Goal: Task Accomplishment & Management: Manage account settings

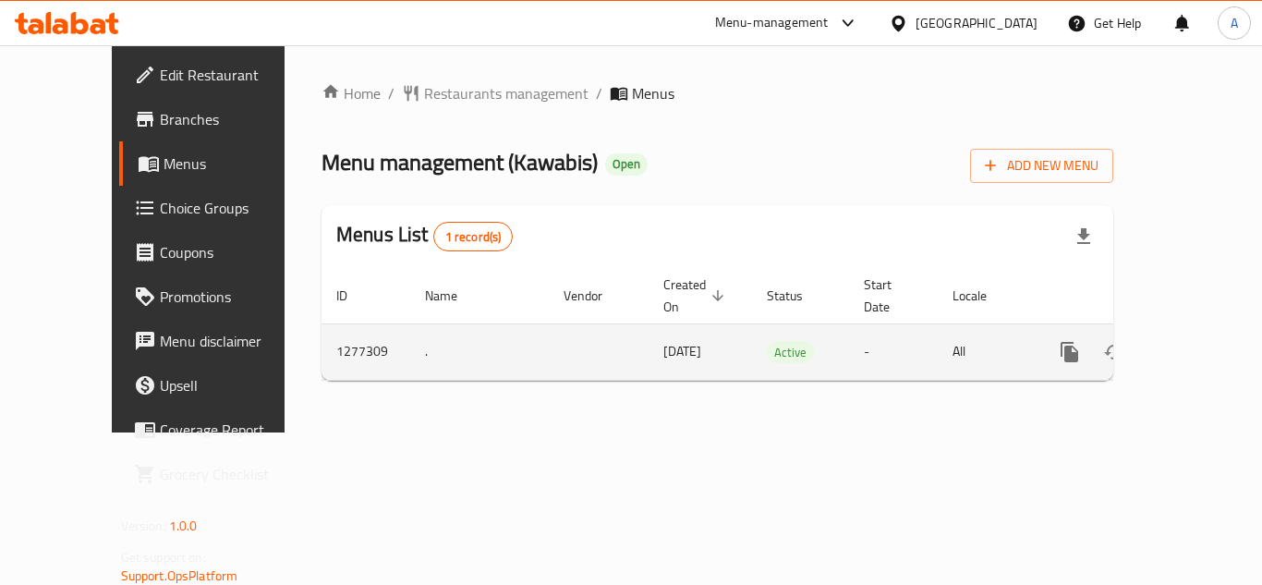
click at [1192, 341] on icon "enhanced table" at bounding box center [1203, 352] width 22 height 22
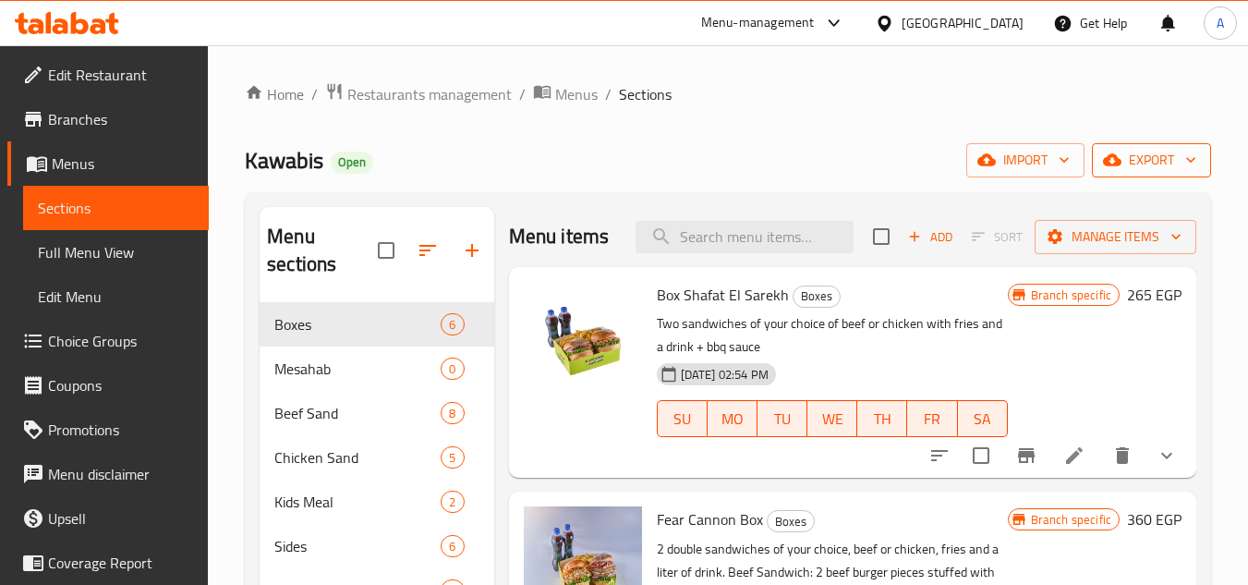
click at [1160, 175] on button "export" at bounding box center [1151, 160] width 119 height 34
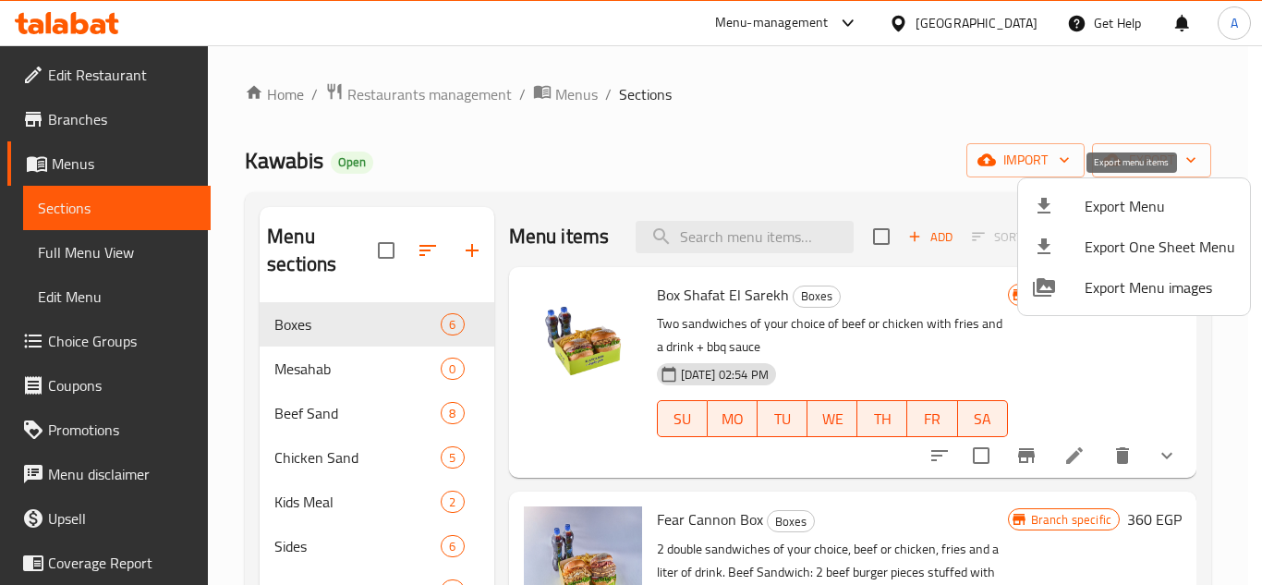
click at [1141, 212] on span "Export Menu" at bounding box center [1159, 206] width 151 height 22
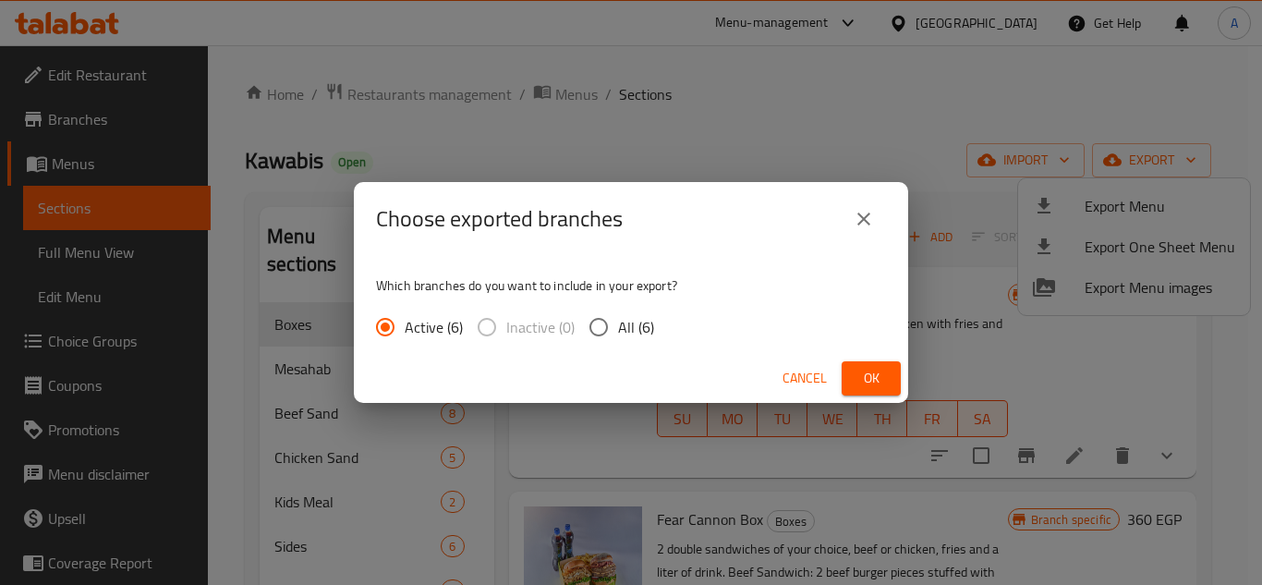
click at [641, 329] on span "All (6)" at bounding box center [636, 327] width 36 height 22
click at [618, 329] on input "All (6)" at bounding box center [598, 327] width 39 height 39
radio input "true"
click at [871, 388] on span "Ok" at bounding box center [871, 378] width 30 height 23
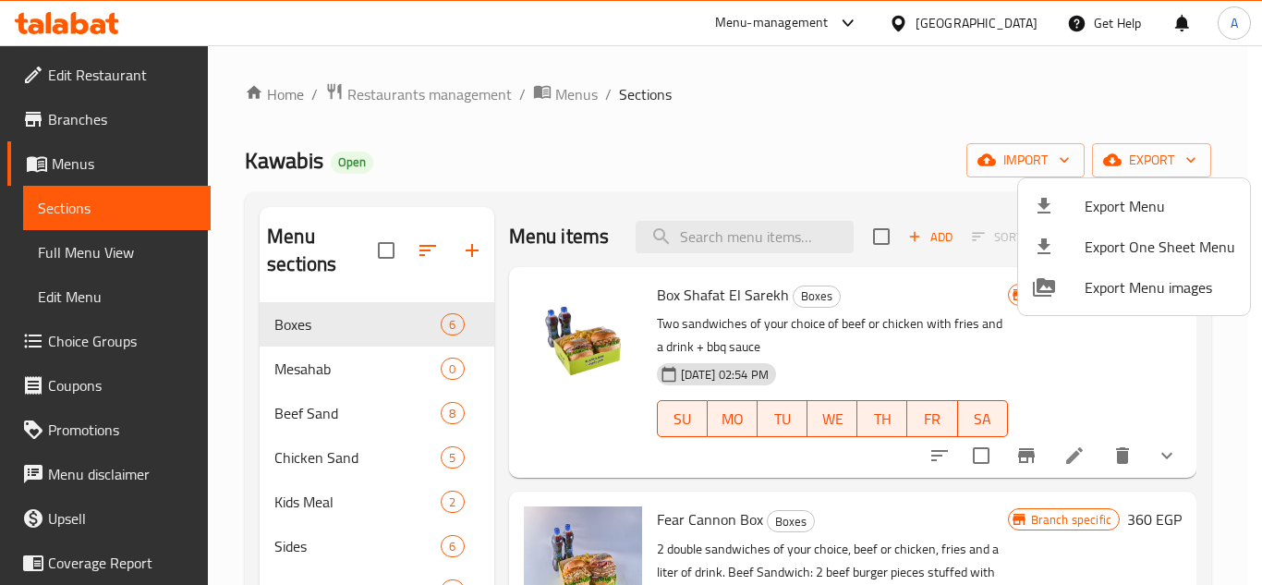
click at [777, 129] on div at bounding box center [631, 292] width 1262 height 585
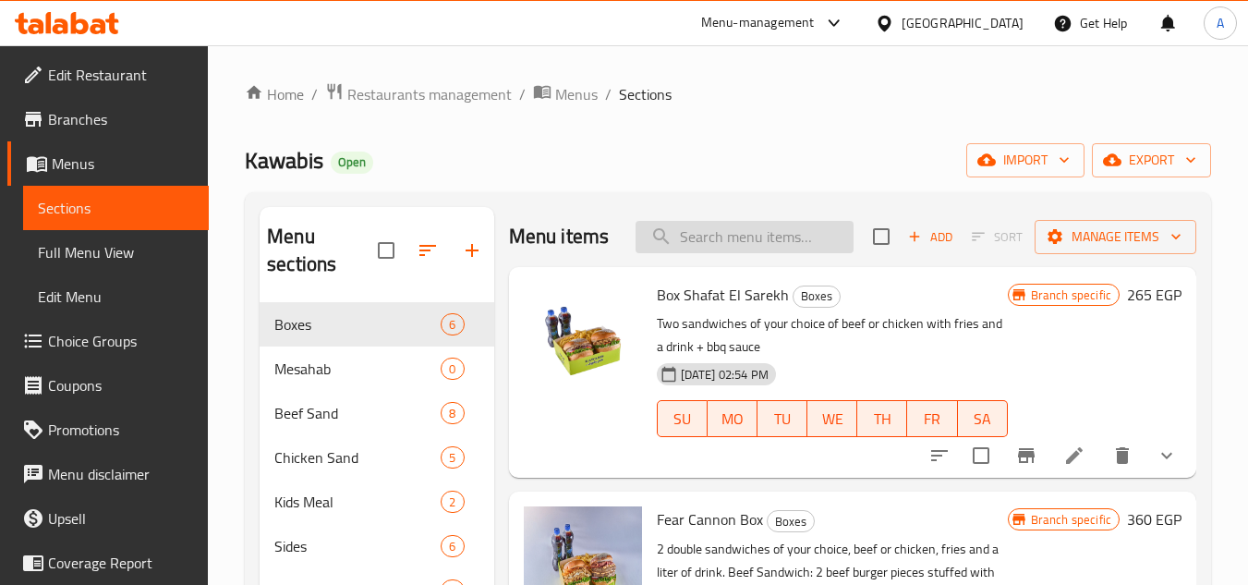
click at [704, 253] on input "search" at bounding box center [744, 237] width 218 height 32
paste input "Classic Beef"
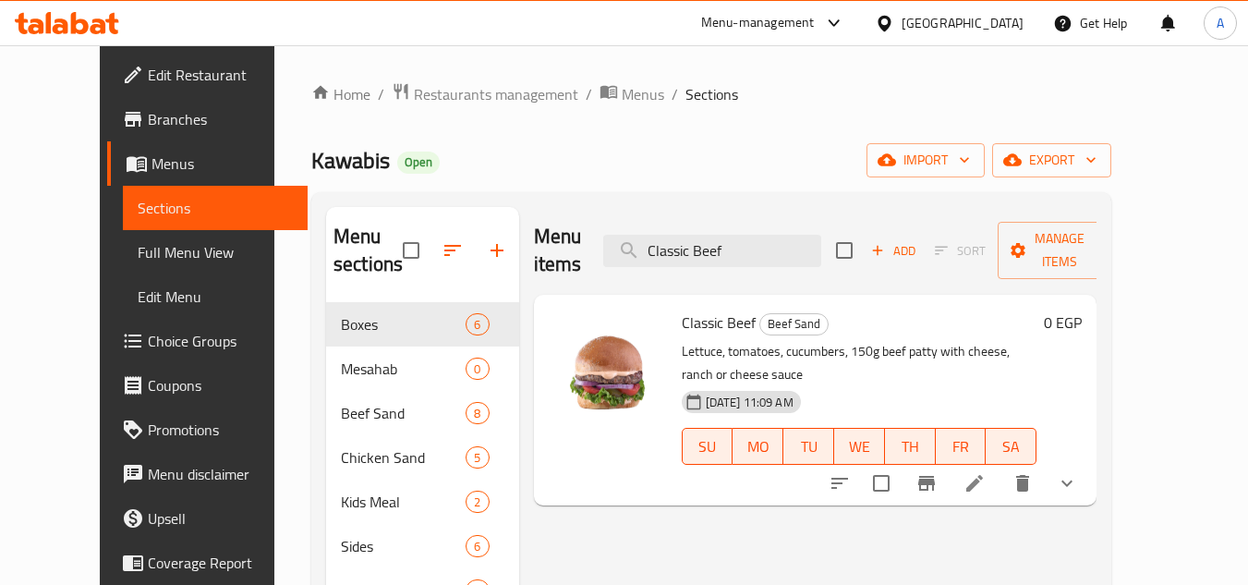
click at [1078, 472] on icon "show more" at bounding box center [1067, 483] width 22 height 22
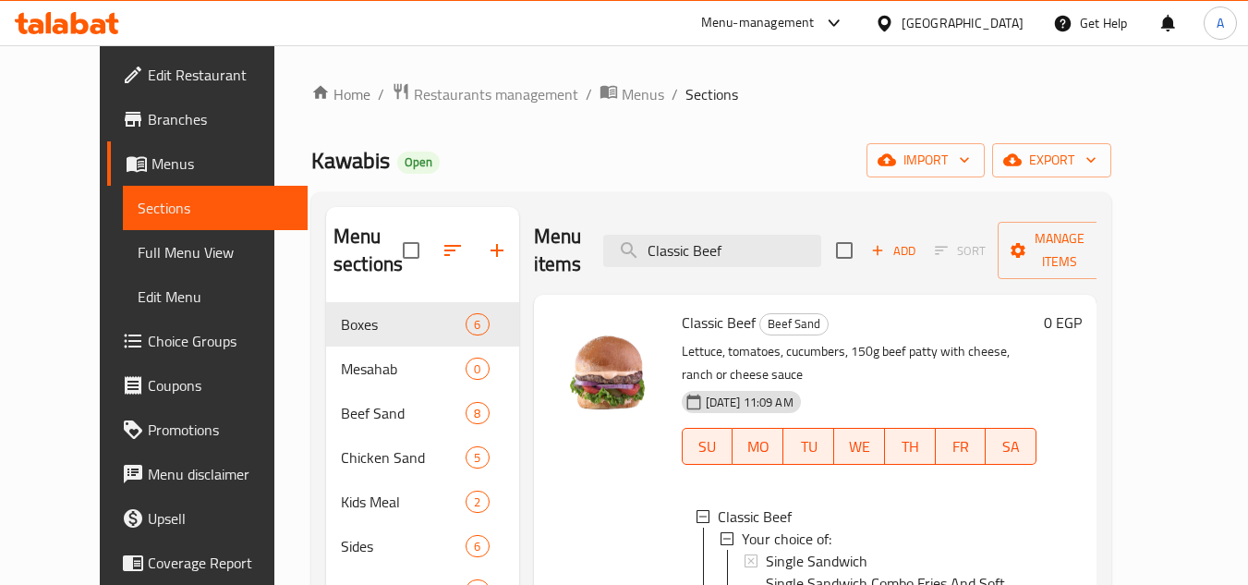
drag, startPoint x: 766, startPoint y: 229, endPoint x: 409, endPoint y: 216, distance: 356.8
click at [445, 216] on div "Menu sections Boxes 6 Mesahab 0 Beef Sand 8 Chicken Sand 5 Kids Meal 2 Sides 6 …" at bounding box center [711, 499] width 770 height 585
paste input "Al Manfi"
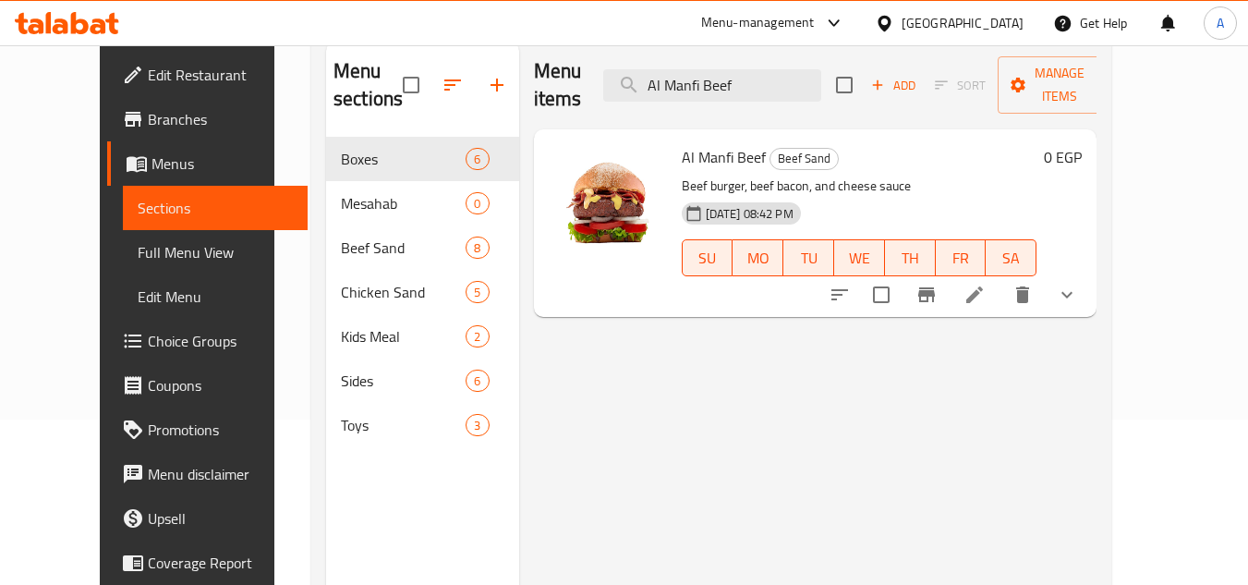
scroll to position [185, 0]
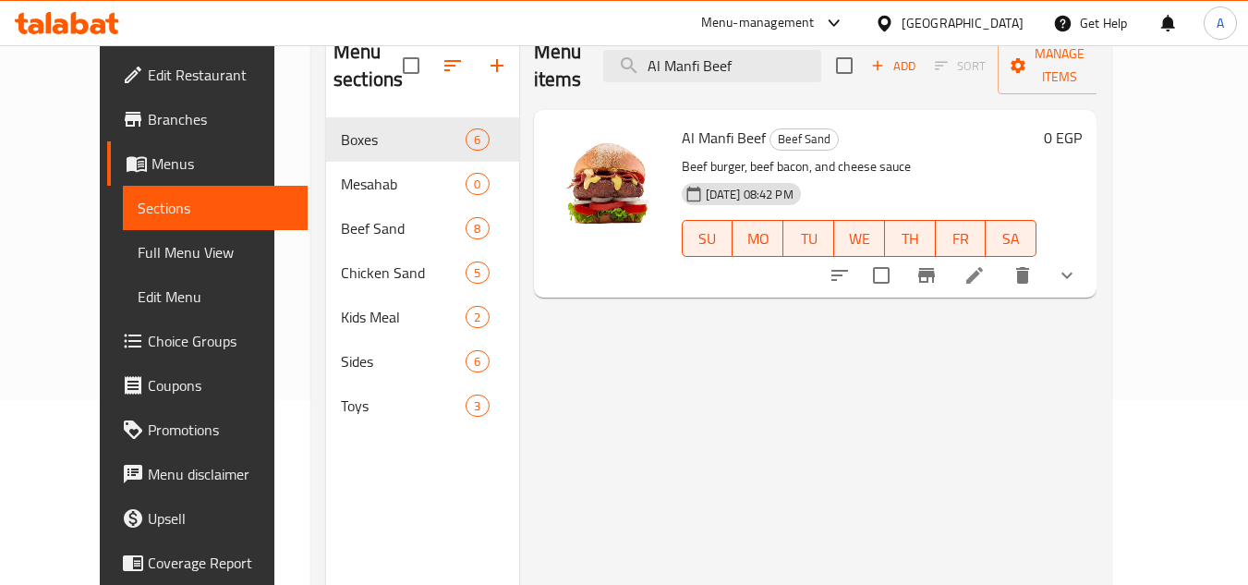
click at [1097, 260] on div "Al Manfi Beef Beef Sand Beef burger, beef bacon, and cheese sauce 21-02-2025 08…" at bounding box center [815, 204] width 563 height 188
click at [1072, 272] on icon "show more" at bounding box center [1066, 275] width 11 height 6
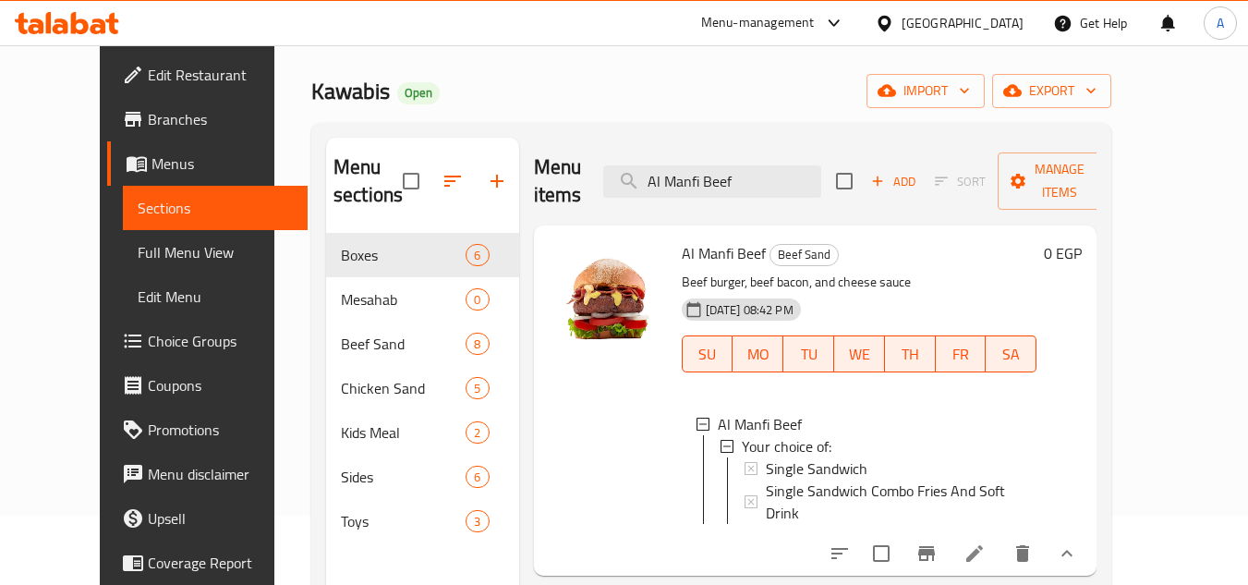
scroll to position [0, 0]
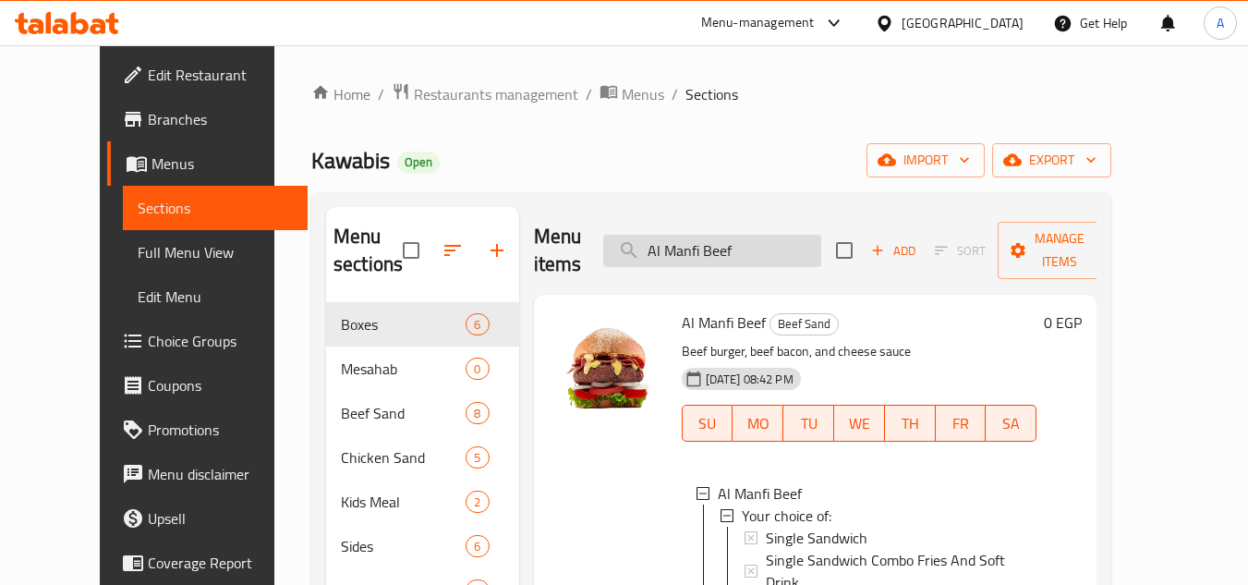
drag, startPoint x: 776, startPoint y: 224, endPoint x: 647, endPoint y: 239, distance: 130.2
click at [653, 237] on input "Al Manfi Beef" at bounding box center [712, 251] width 218 height 32
paste input "frama Beef"
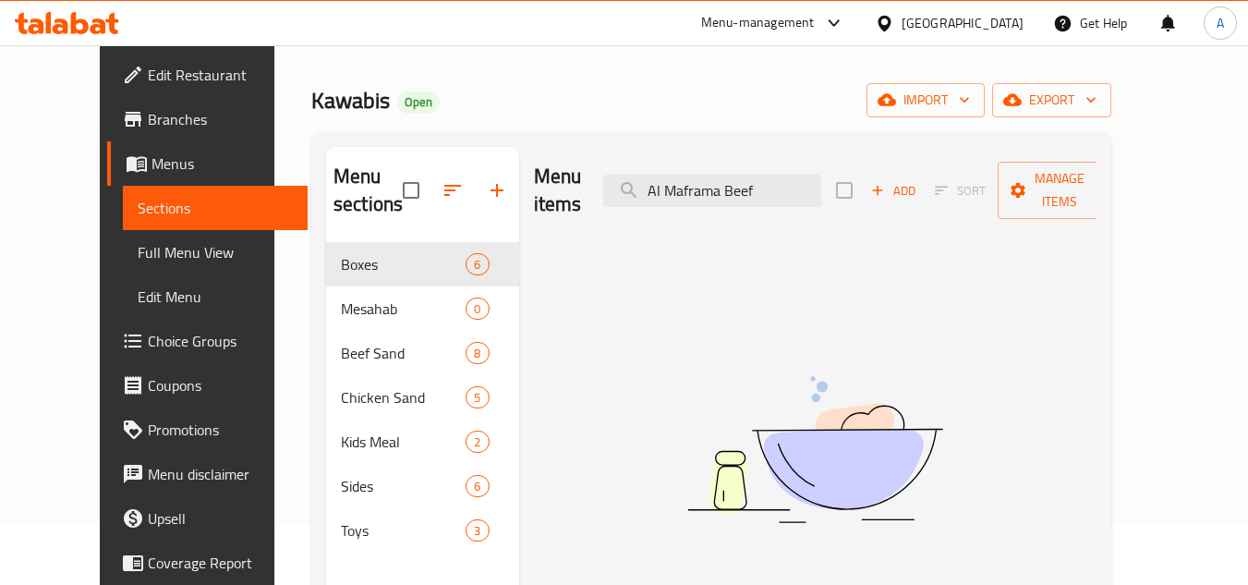
scroll to position [92, 0]
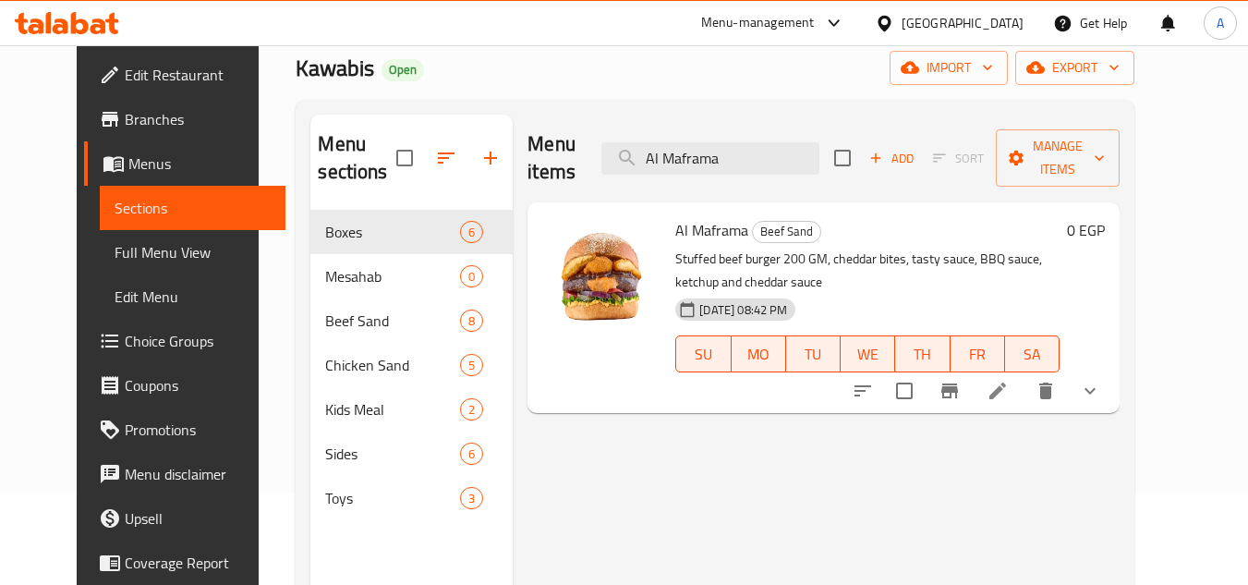
type input "Al Maframa"
click at [1095, 388] on icon "show more" at bounding box center [1089, 391] width 11 height 6
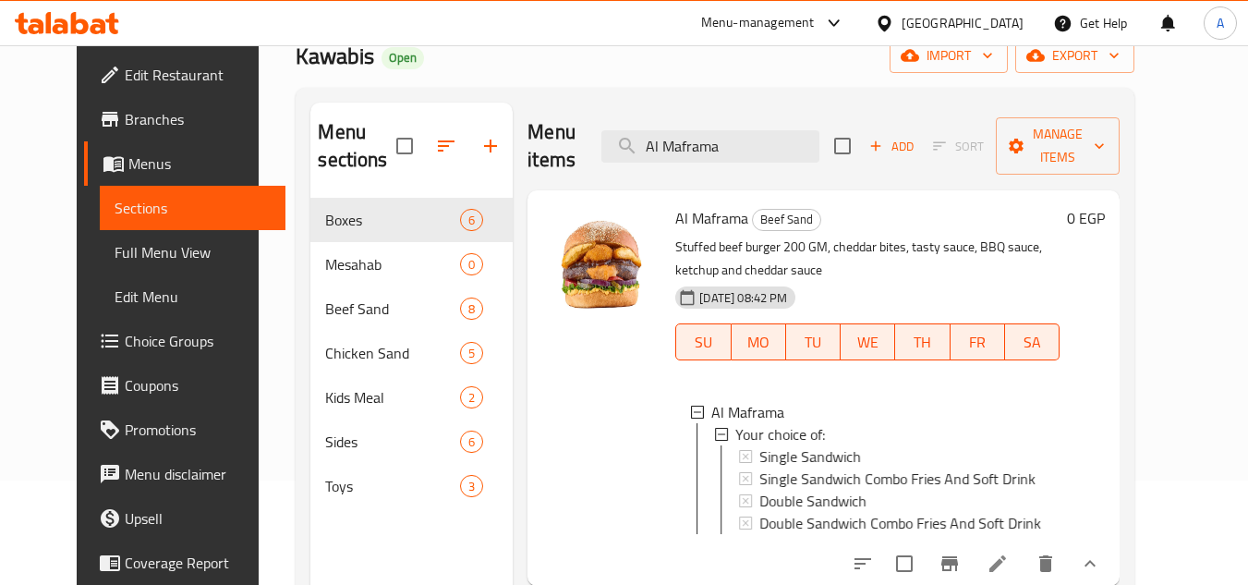
scroll to position [185, 0]
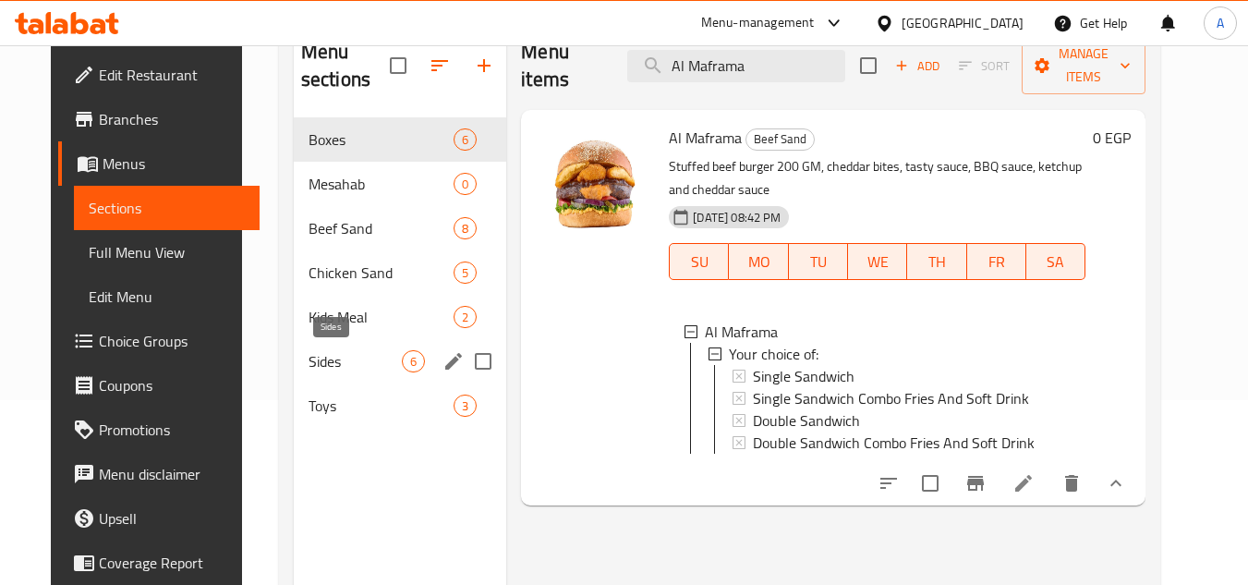
click at [308, 369] on span "Sides" at bounding box center [354, 361] width 93 height 22
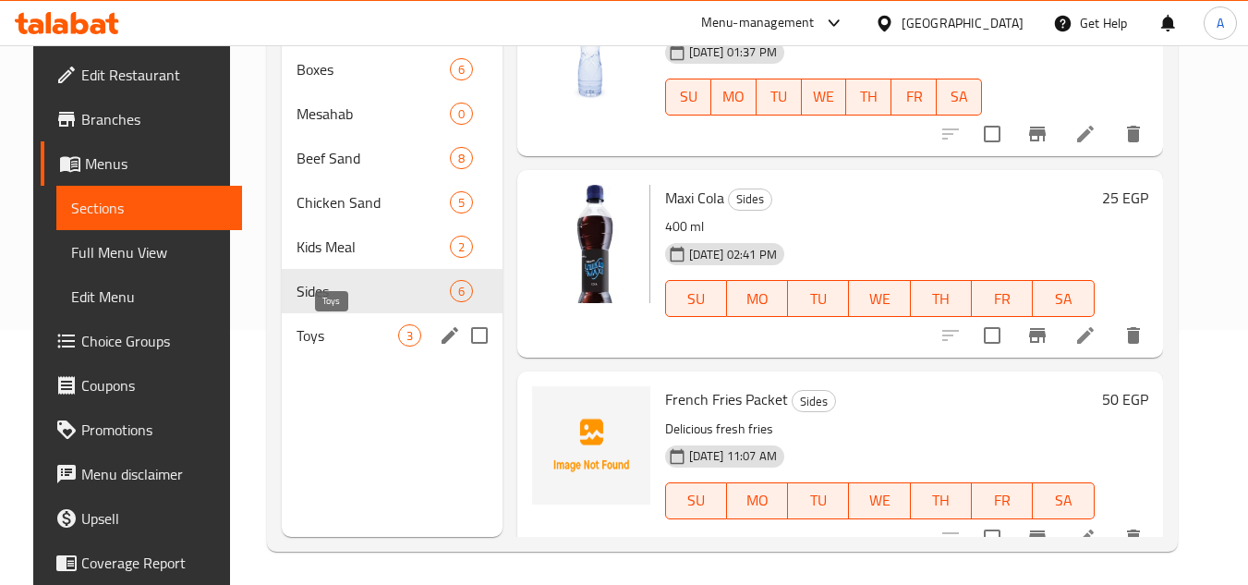
scroll to position [259, 0]
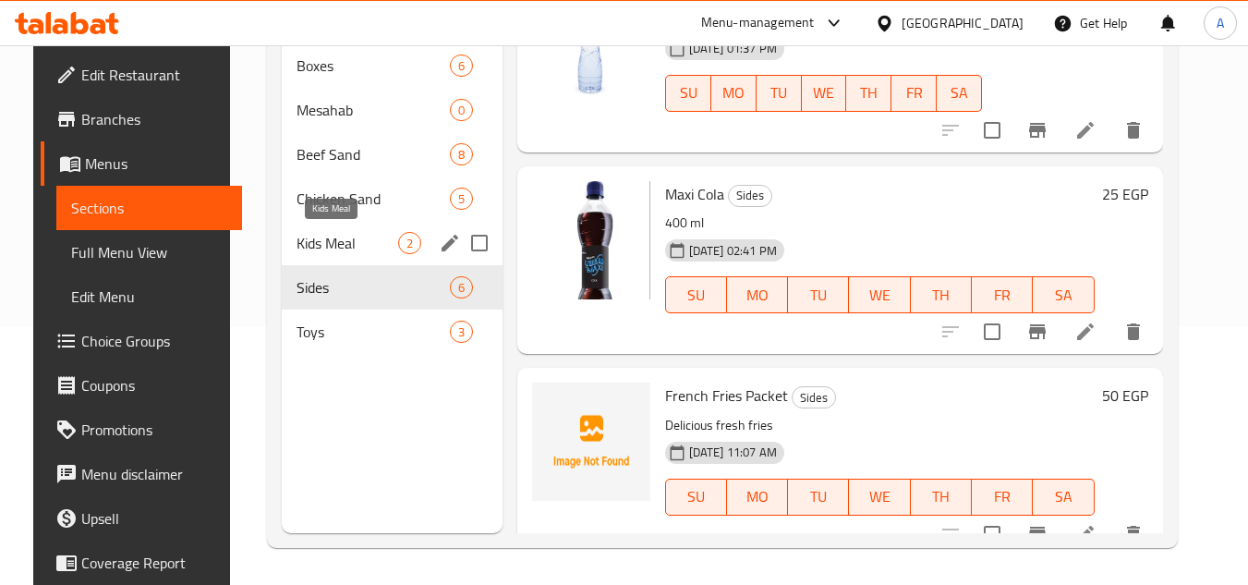
click at [328, 249] on span "Kids Meal" at bounding box center [346, 243] width 101 height 22
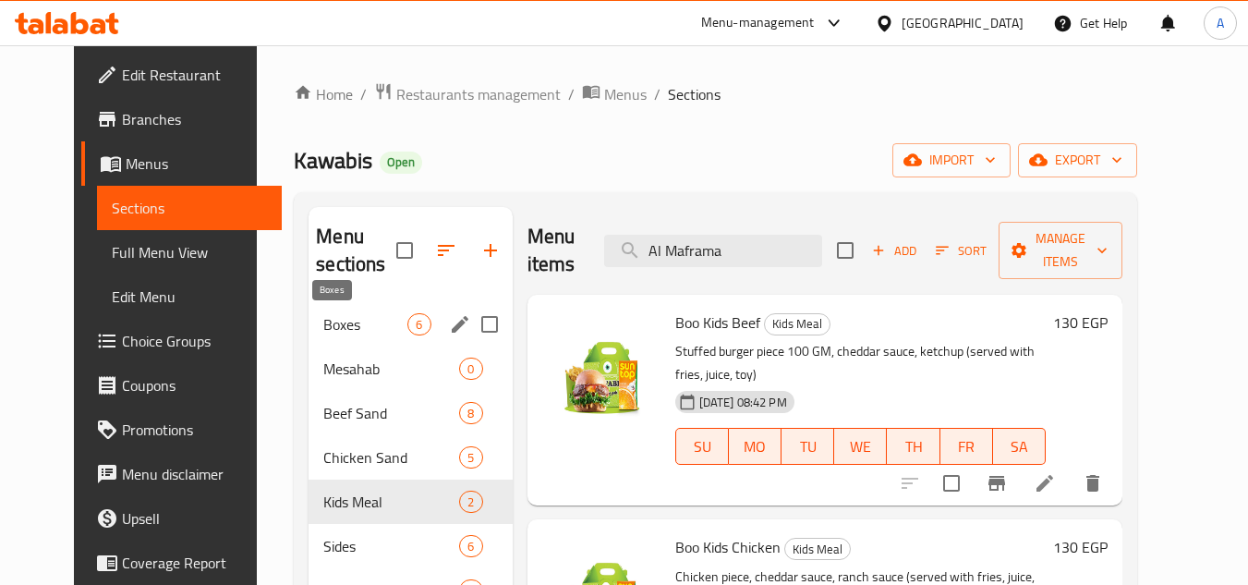
click at [323, 329] on span "Boxes" at bounding box center [365, 324] width 84 height 22
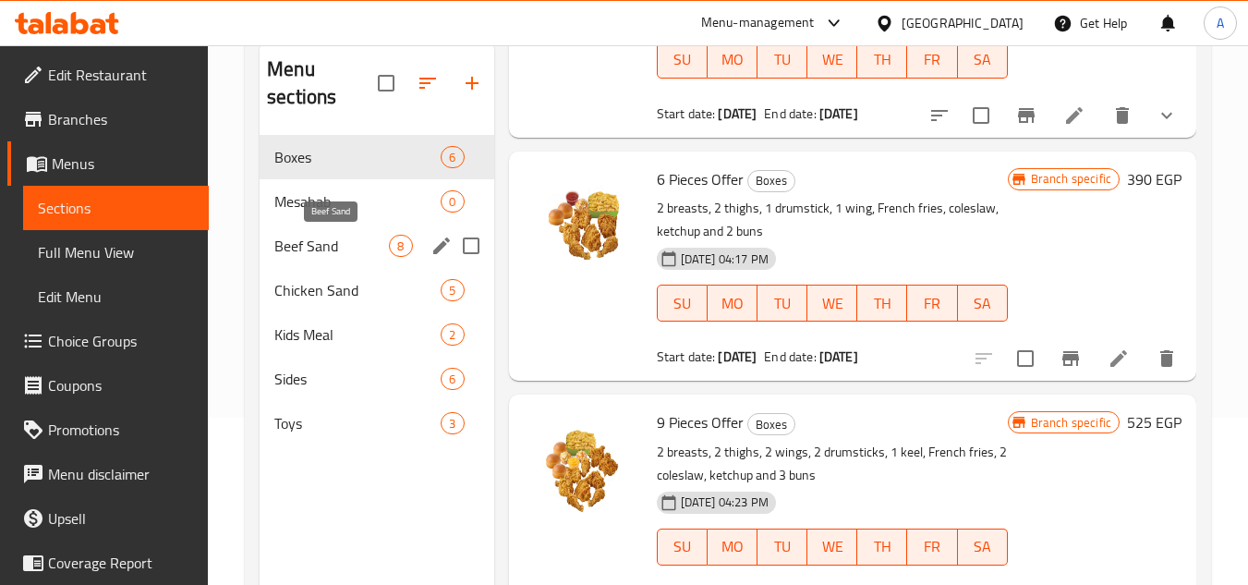
scroll to position [166, 0]
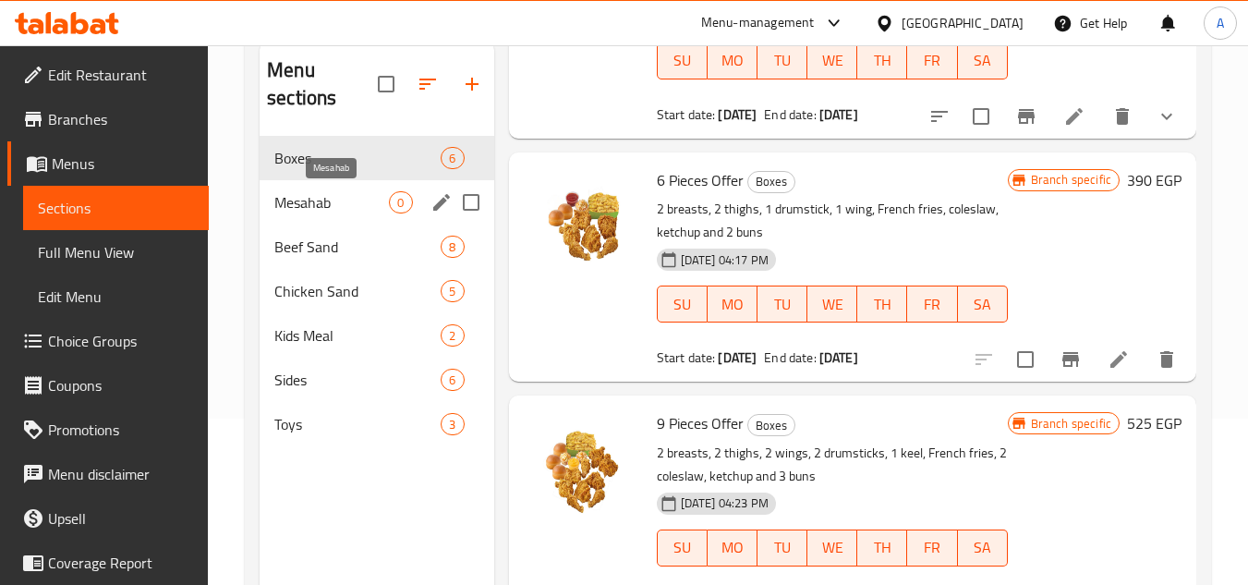
click at [351, 209] on span "Mesahab" at bounding box center [331, 202] width 115 height 22
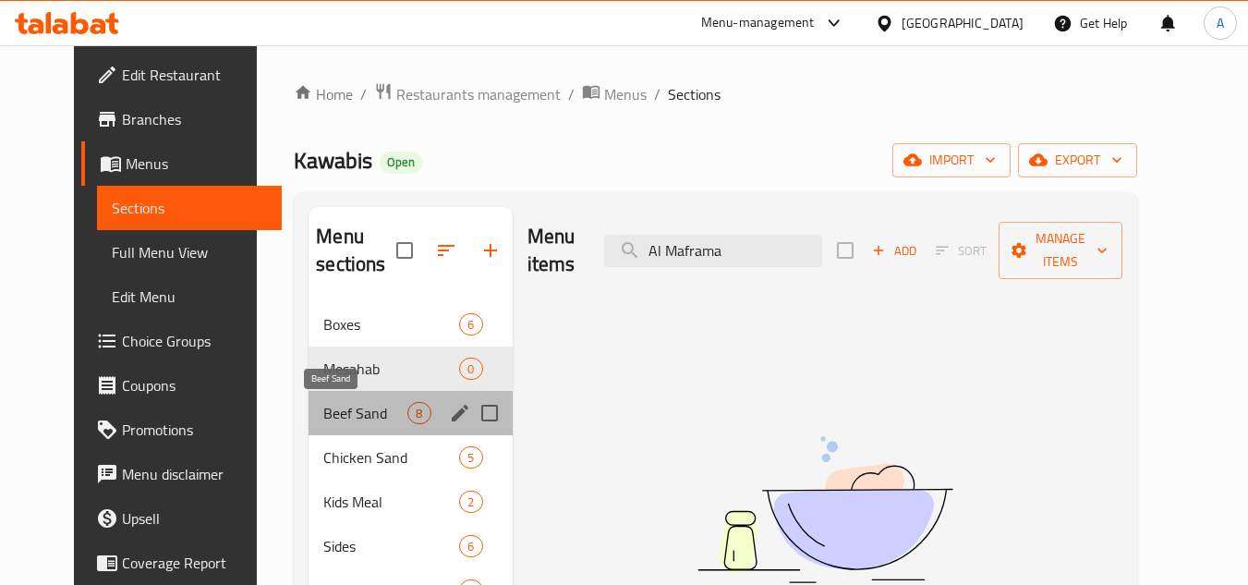
click at [326, 408] on span "Beef Sand" at bounding box center [365, 413] width 84 height 22
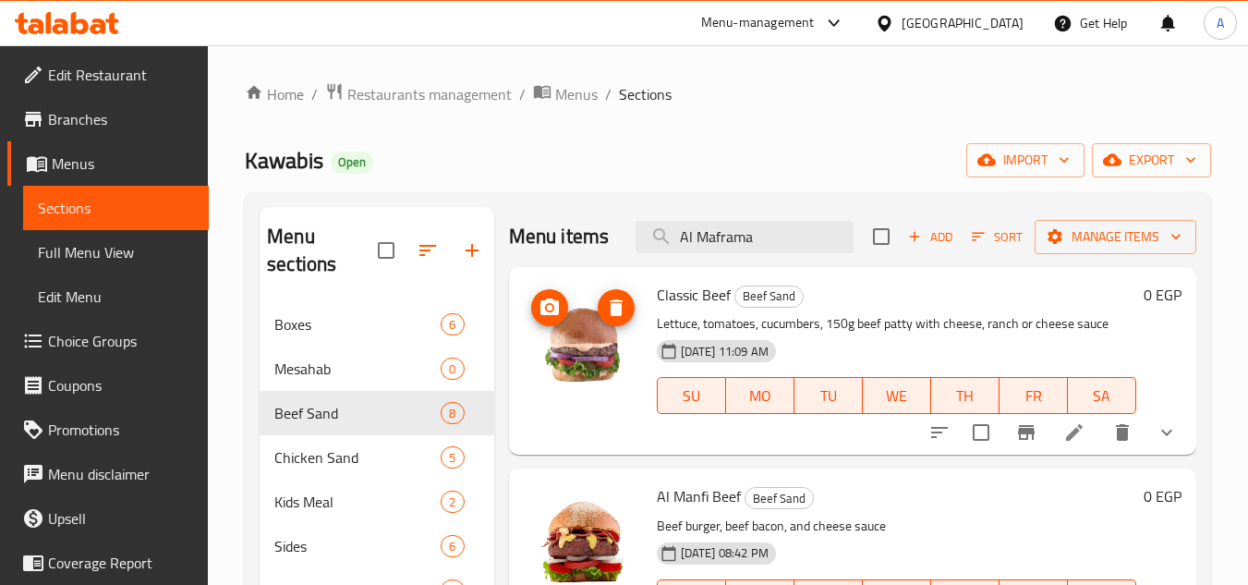
scroll to position [92, 0]
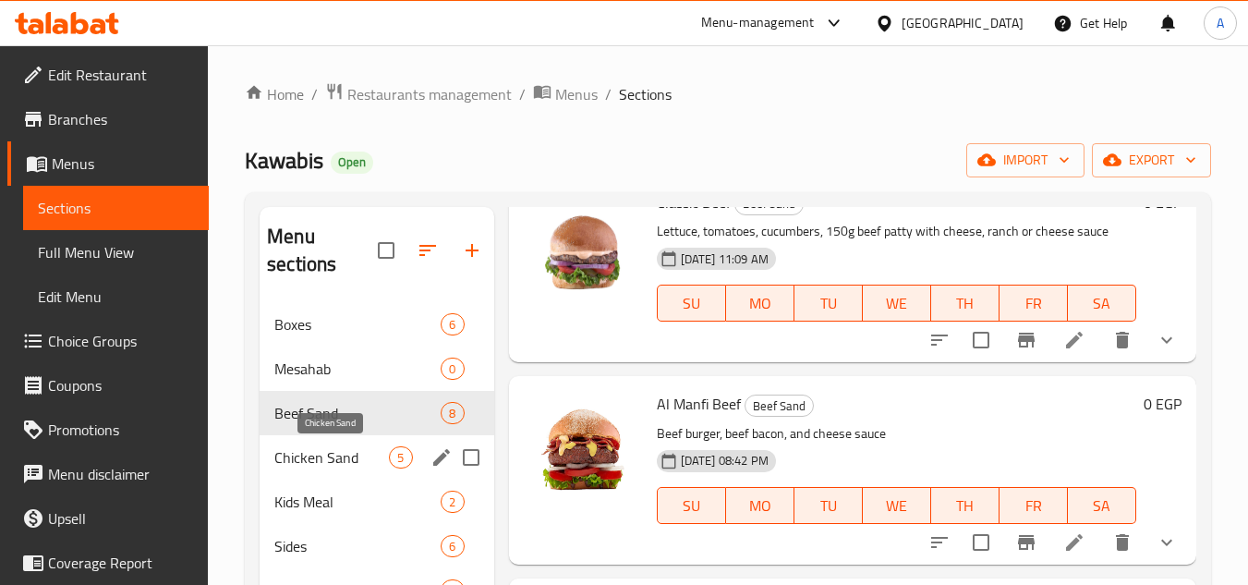
click at [320, 455] on span "Chicken Sand" at bounding box center [331, 457] width 115 height 22
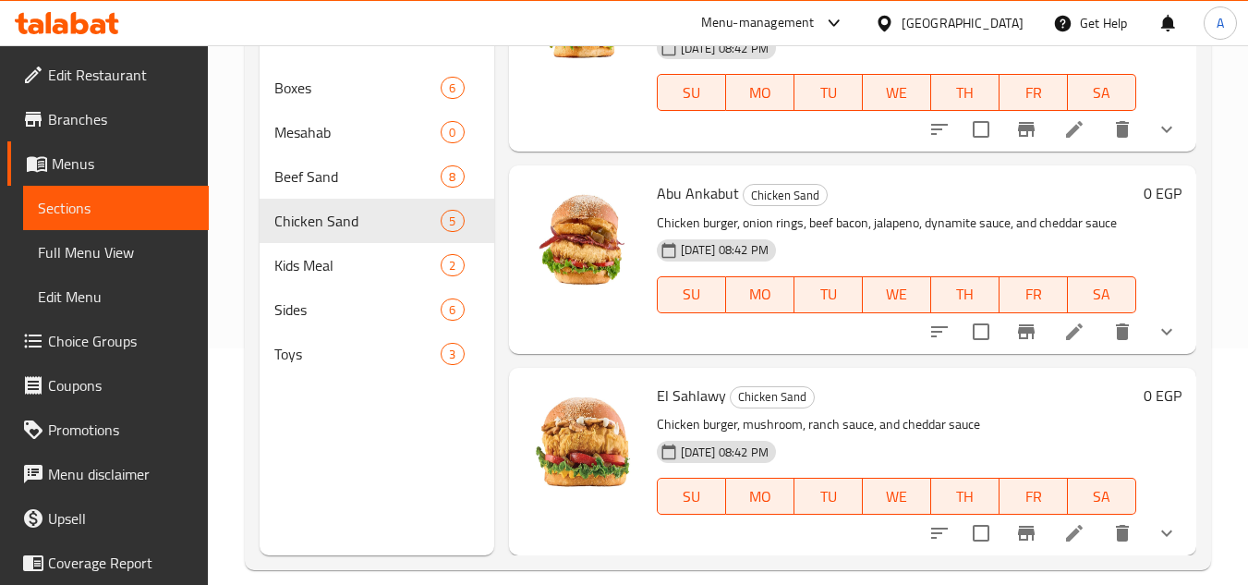
scroll to position [259, 0]
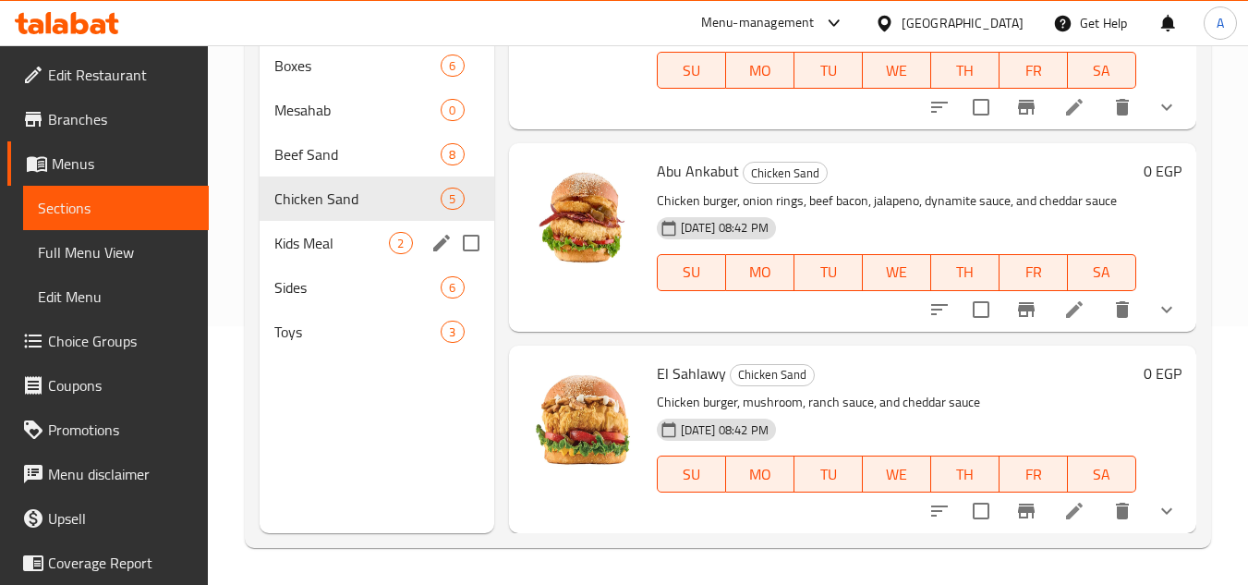
click at [349, 252] on span "Kids Meal" at bounding box center [331, 243] width 115 height 22
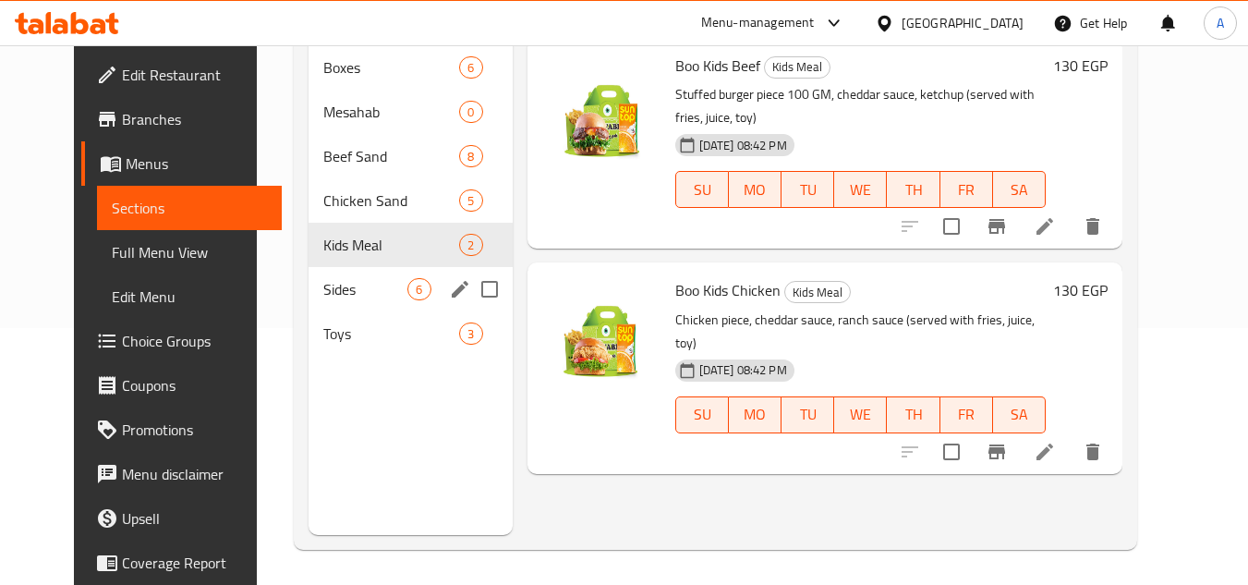
scroll to position [259, 0]
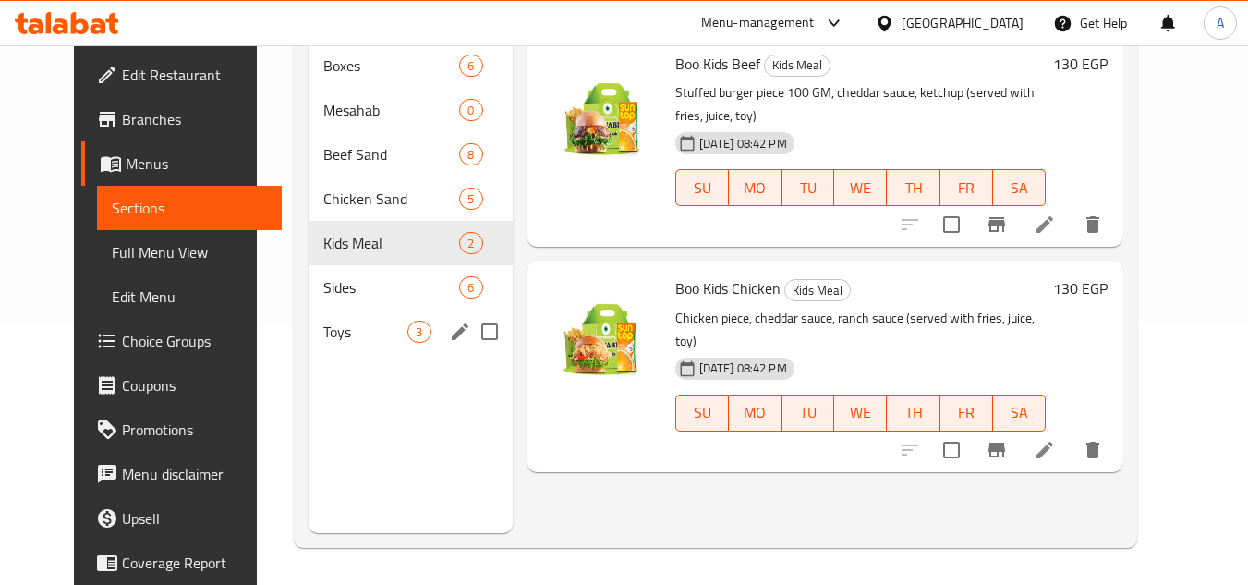
click at [308, 312] on div "Toys 3" at bounding box center [409, 331] width 203 height 44
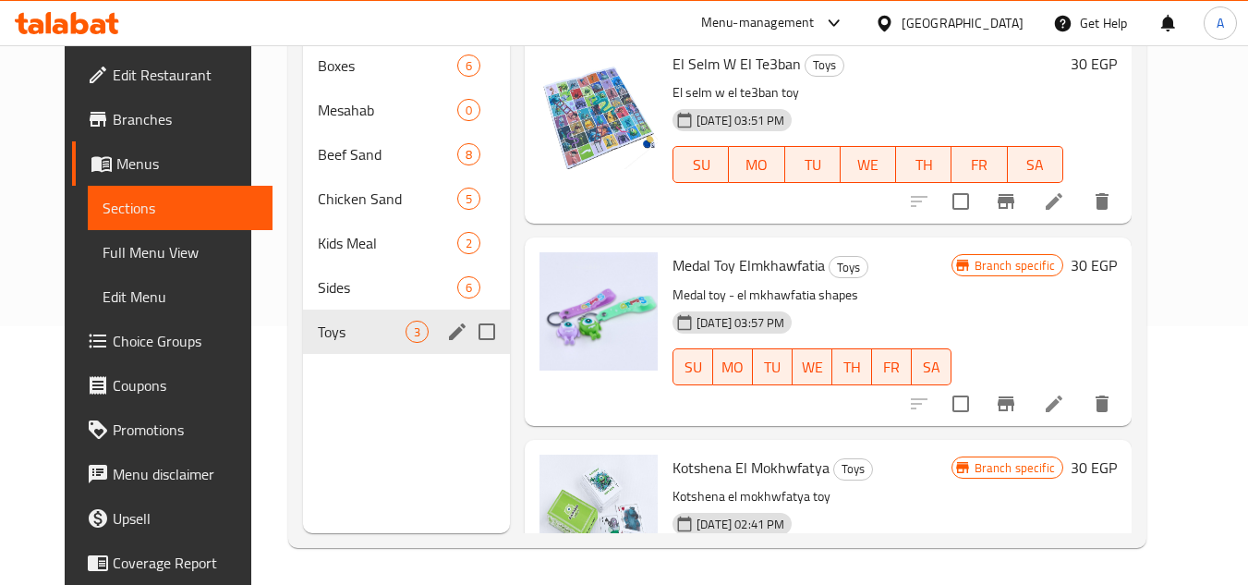
click at [306, 301] on div "Sides 6" at bounding box center [406, 287] width 207 height 44
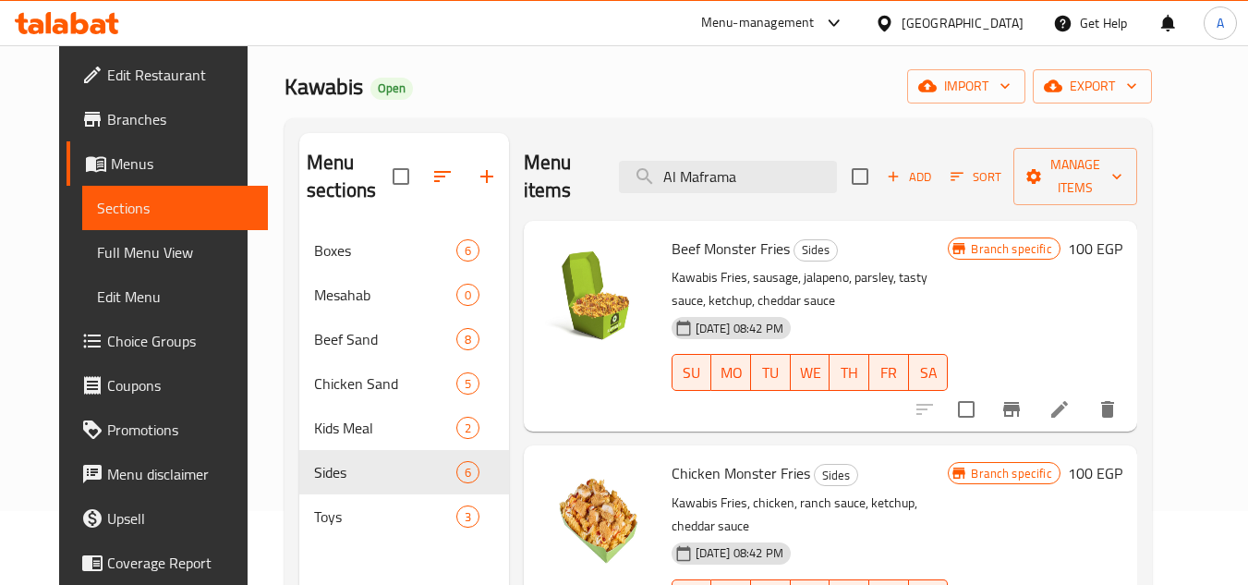
click at [736, 103] on div "Home / Restaurants management / Menus / Sections Kawabis Open import export Men…" at bounding box center [717, 370] width 867 height 724
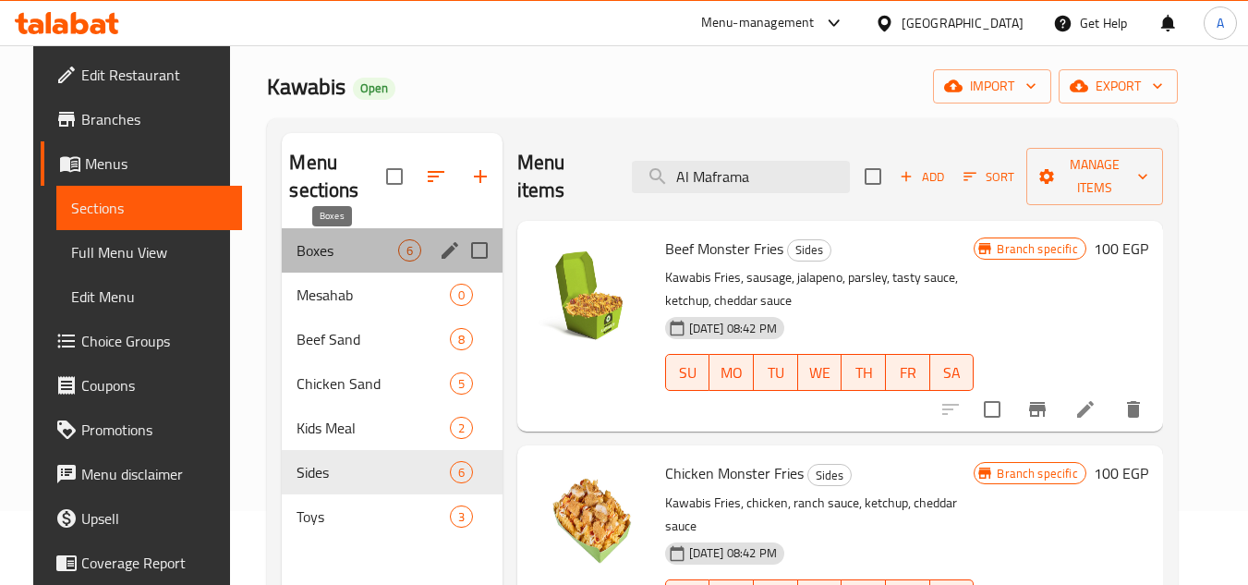
click at [317, 251] on span "Boxes" at bounding box center [346, 250] width 101 height 22
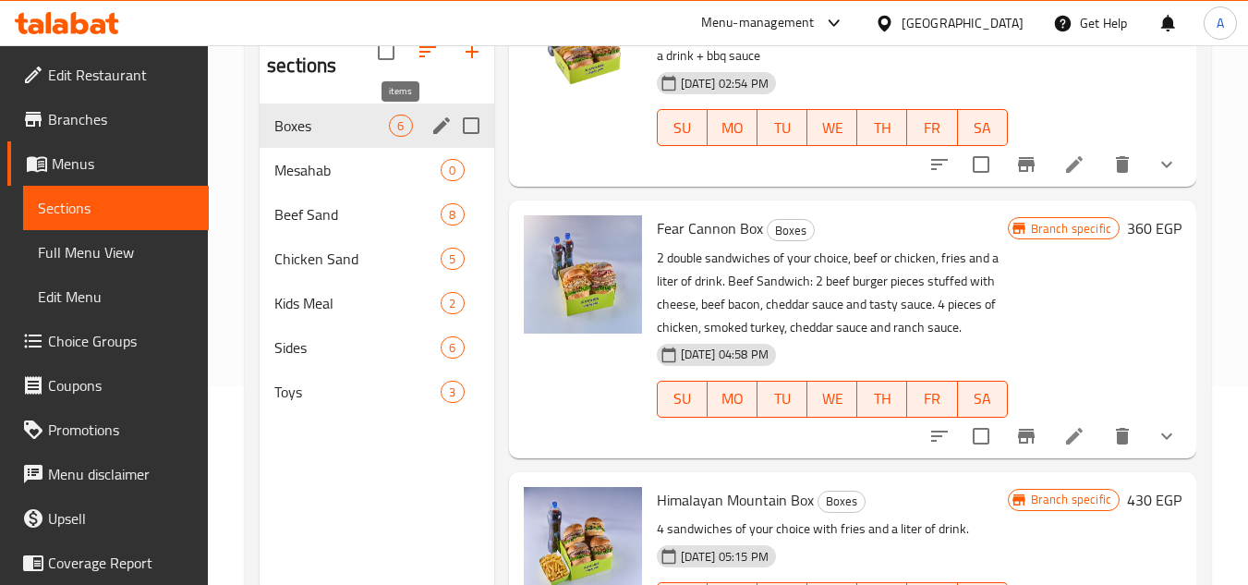
scroll to position [166, 0]
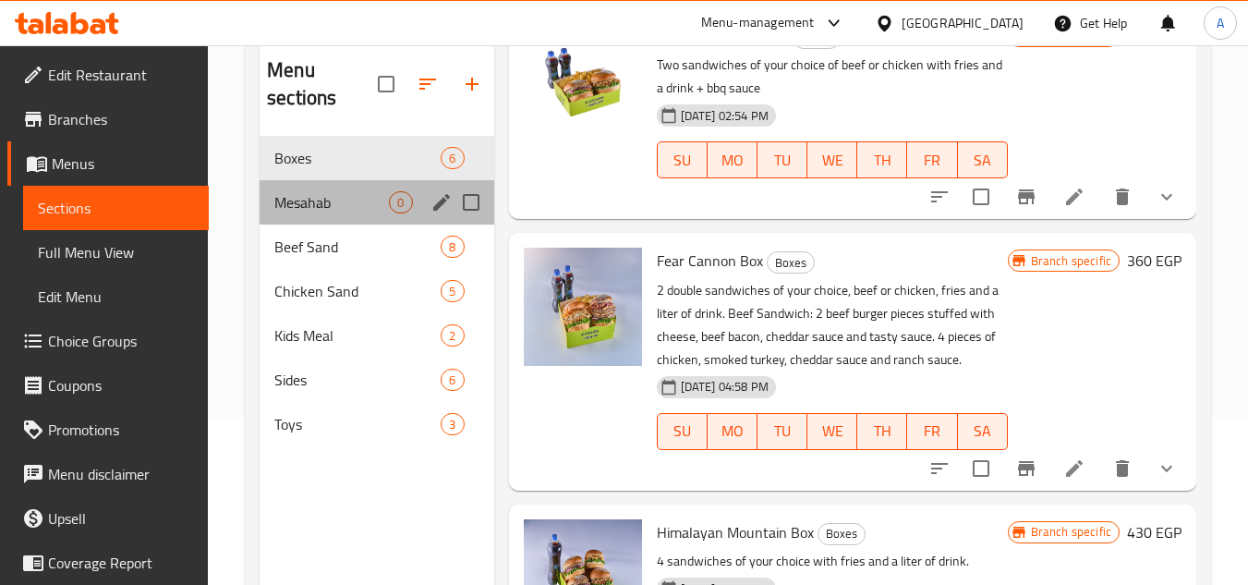
click at [317, 215] on div "Mesahab 0" at bounding box center [377, 202] width 234 height 44
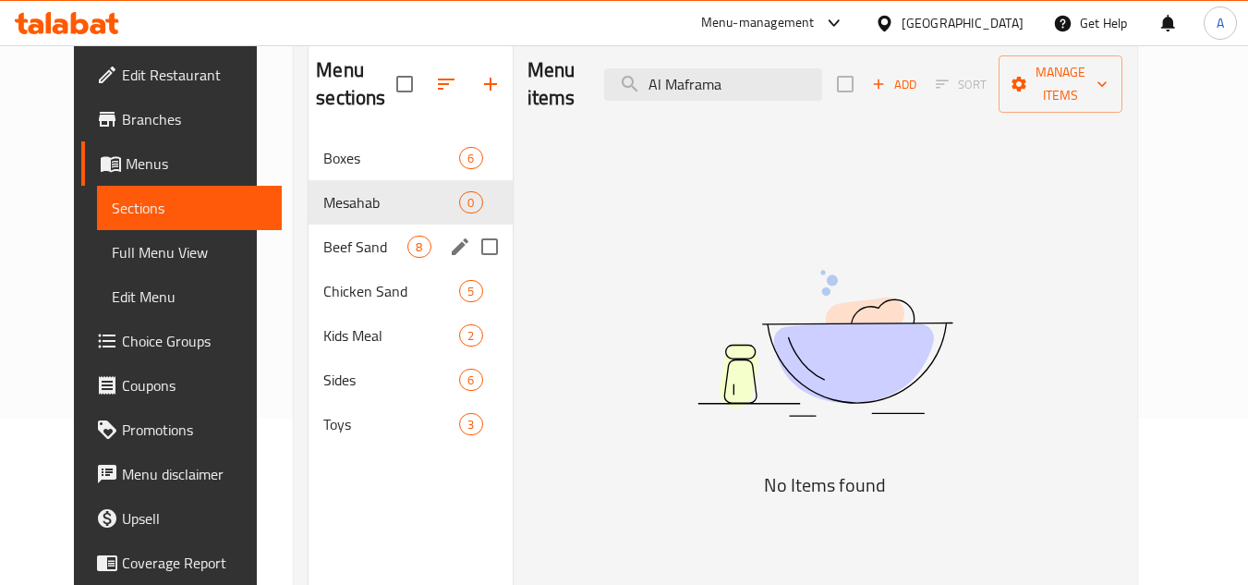
click at [332, 233] on div "Beef Sand 8" at bounding box center [409, 246] width 203 height 44
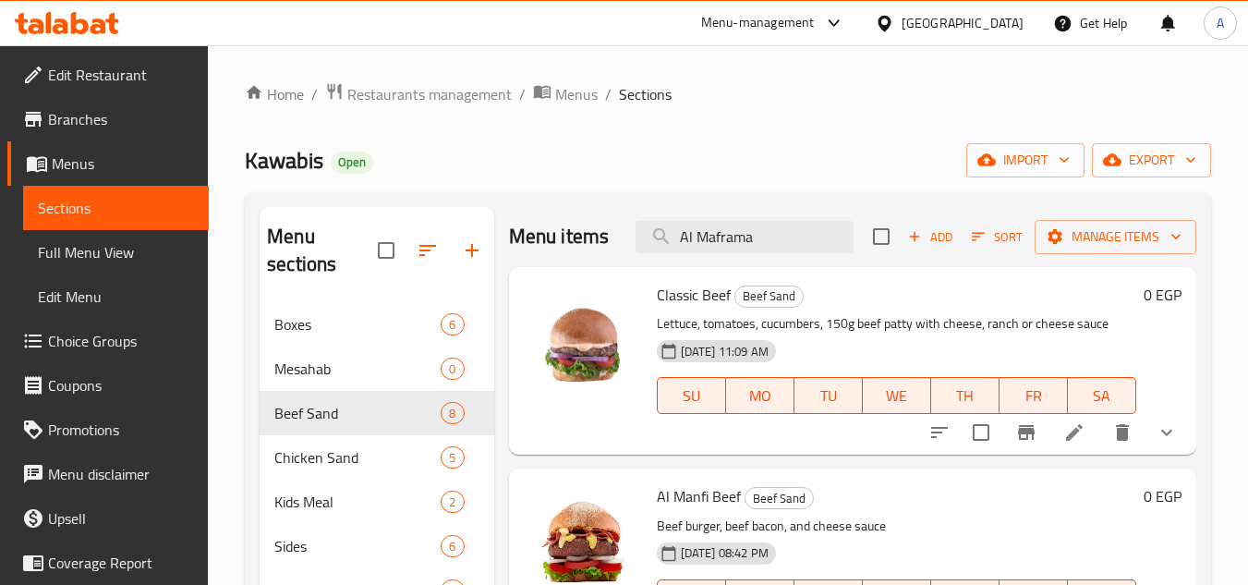
click at [915, 248] on span "Add" at bounding box center [930, 236] width 50 height 21
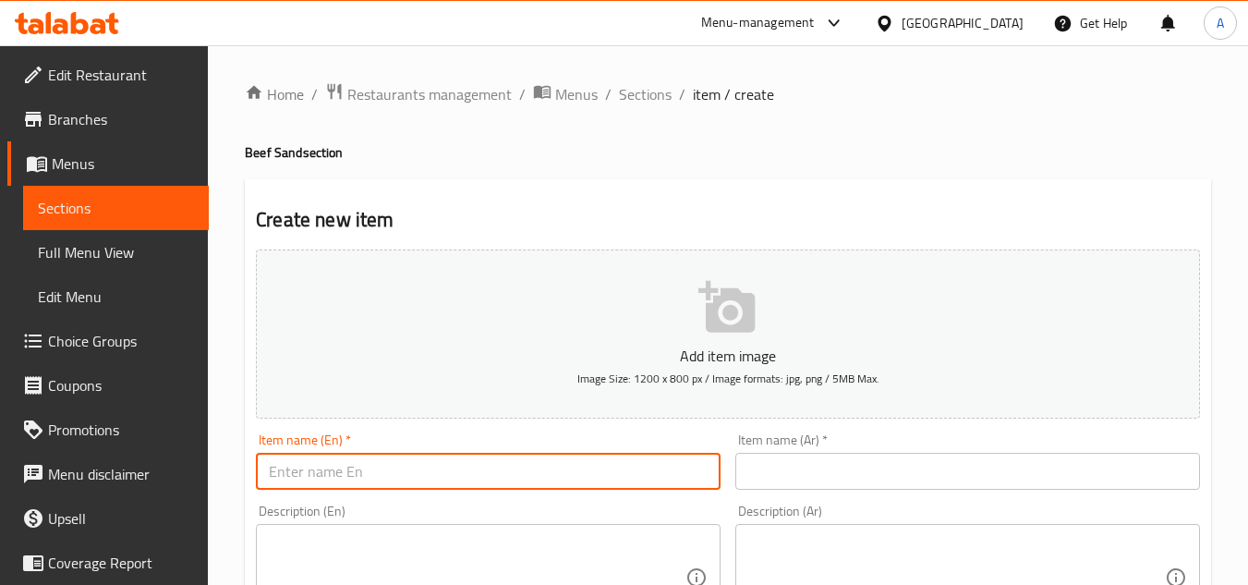
click at [453, 466] on input "text" at bounding box center [488, 471] width 465 height 37
paste input "Beef Sandwich"
type input "Beef Sandwich"
click at [796, 468] on input "text" at bounding box center [967, 471] width 465 height 37
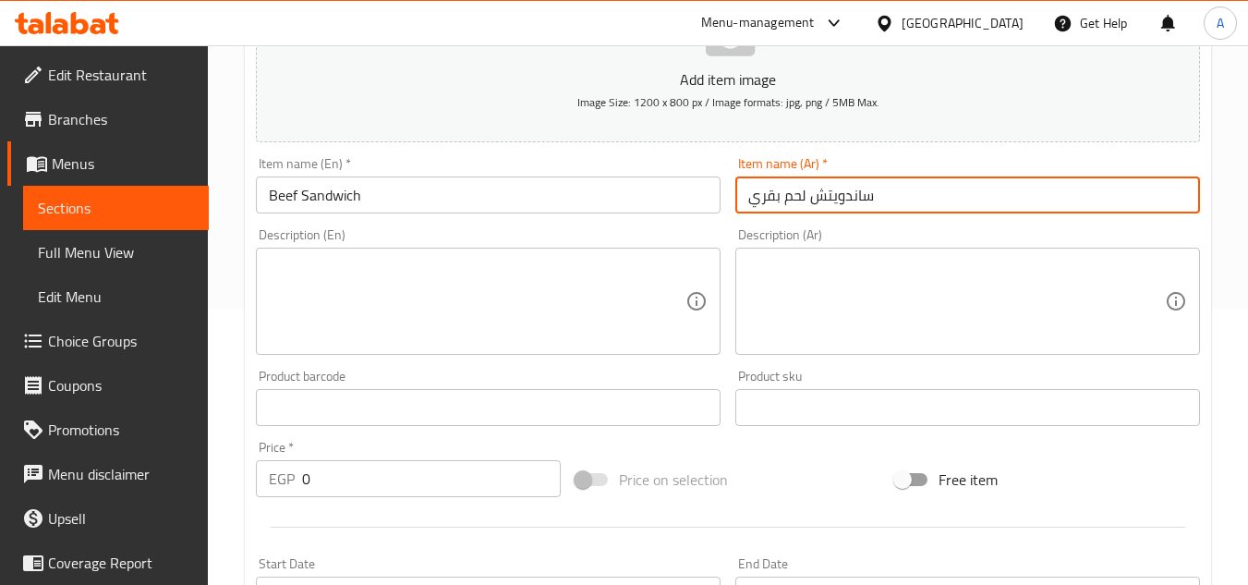
scroll to position [277, 0]
type input "ساندويتش لحم بقري"
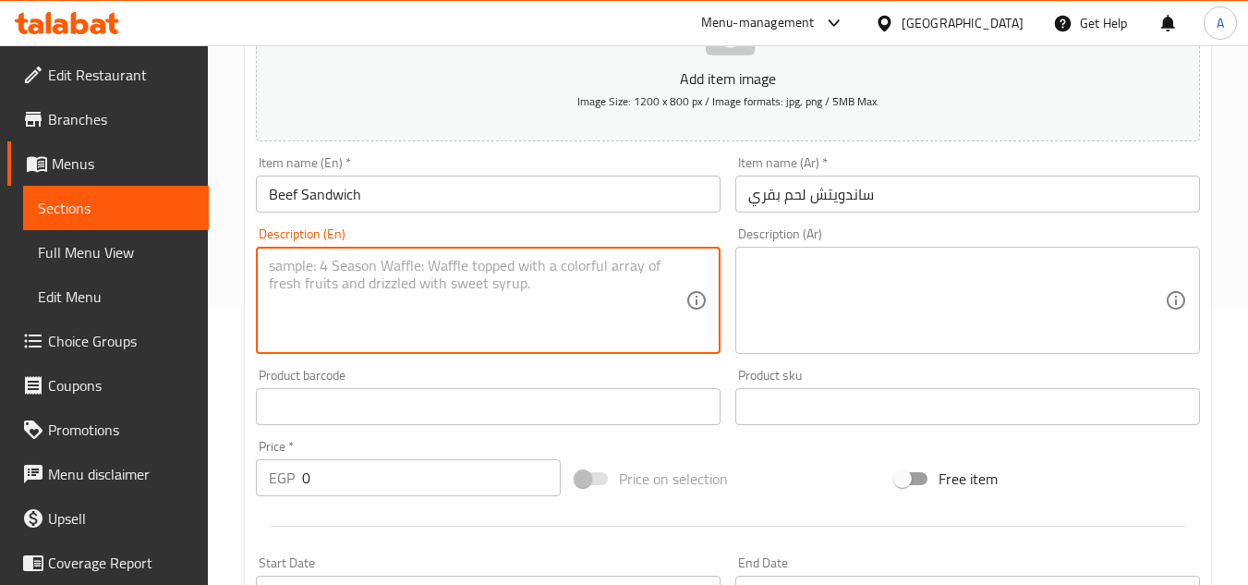
click at [600, 298] on textarea at bounding box center [477, 301] width 417 height 88
paste textarea "Classic Beef Single OR Al Manfi Beef Single OR Al Maframa Beef Single)+ Soft dr…"
click at [381, 278] on textarea "Classic Beef Single OR Al Manfi Beef Single OR Al Maframa Beef Single)+ Soft dr…" at bounding box center [477, 301] width 417 height 88
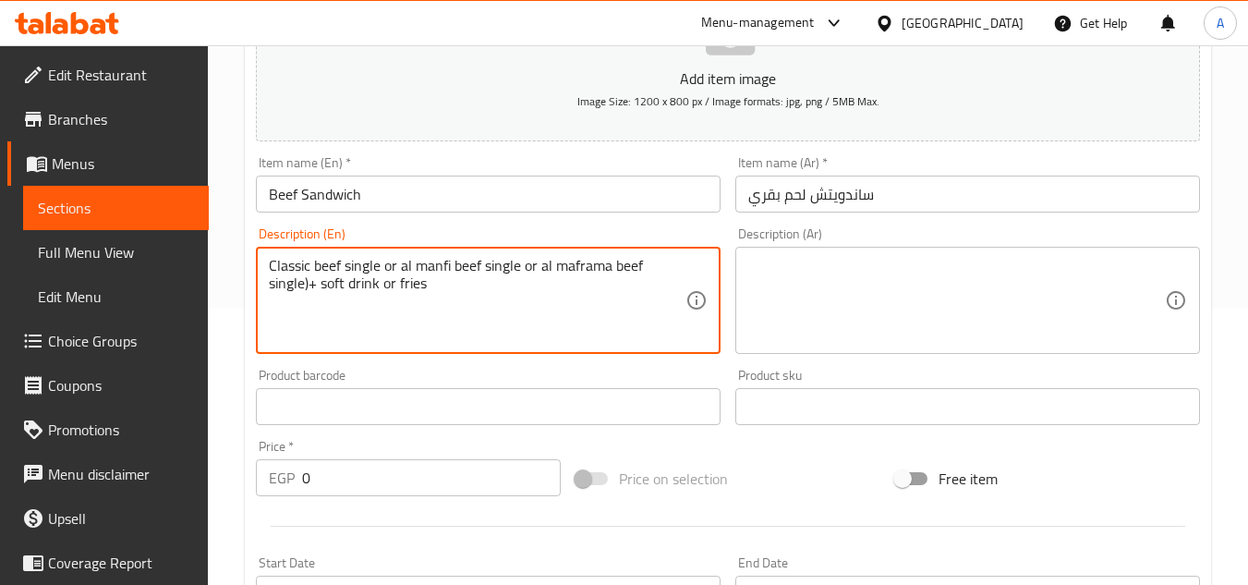
click at [405, 291] on textarea "Classic beef single or al manfi beef single or al maframa beef single)+ soft dr…" at bounding box center [477, 301] width 417 height 88
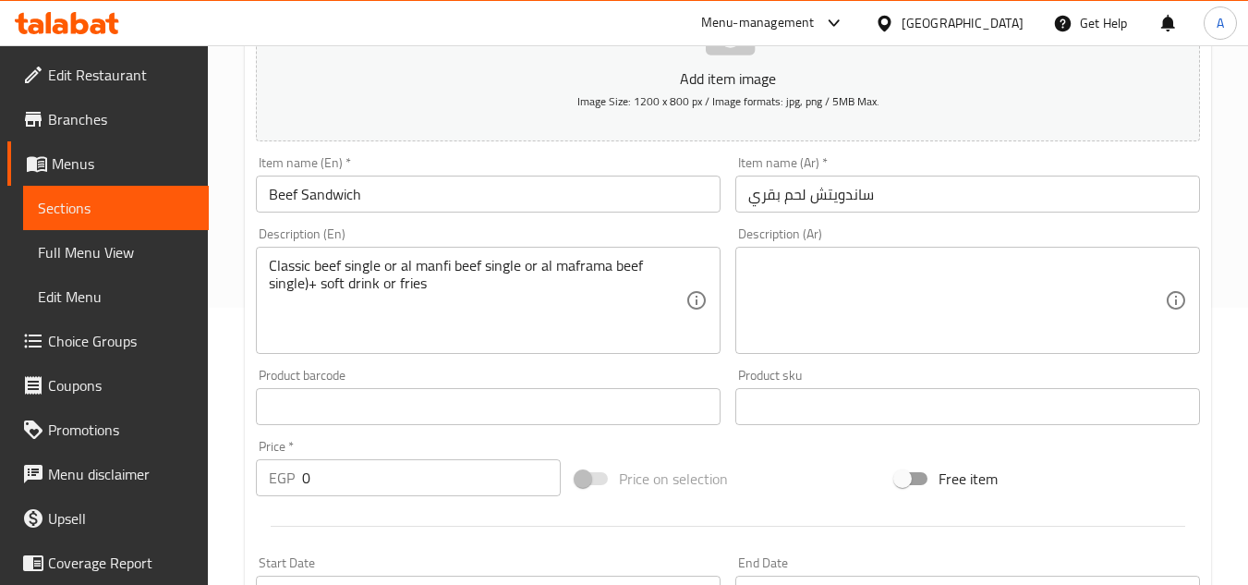
click at [375, 297] on textarea "Classic beef single or al manfi beef single or al maframa beef single)+ soft dr…" at bounding box center [477, 301] width 417 height 88
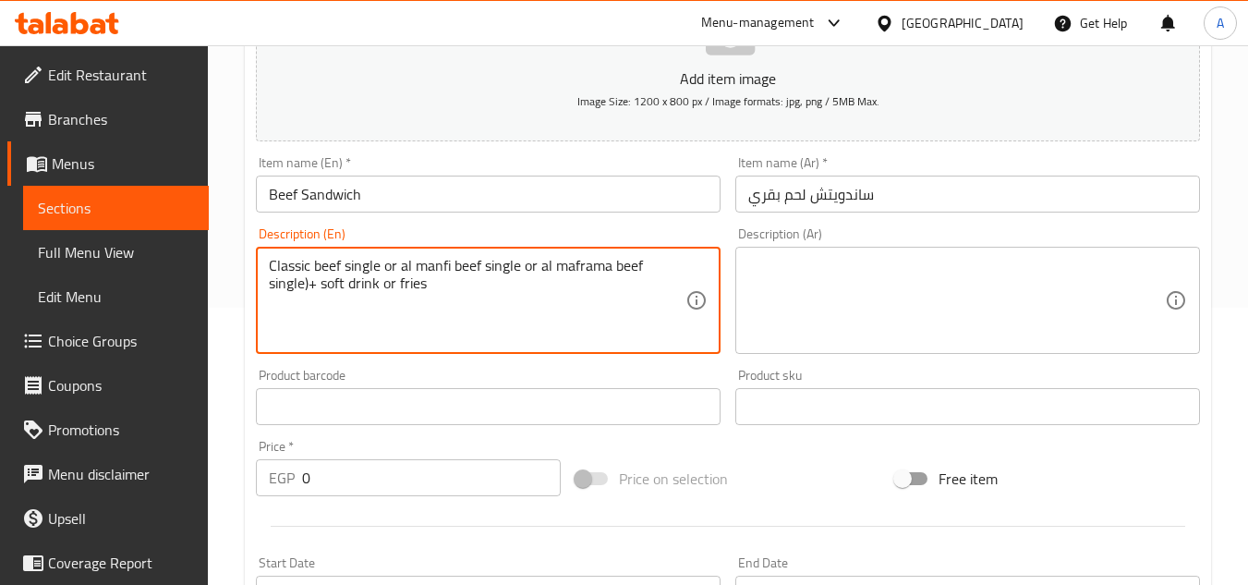
drag, startPoint x: 320, startPoint y: 285, endPoint x: 378, endPoint y: 284, distance: 58.2
click at [378, 284] on textarea "Classic beef single or al manfi beef single or al maframa beef single)+ soft dr…" at bounding box center [477, 301] width 417 height 88
paste textarea "Maxi Cola"
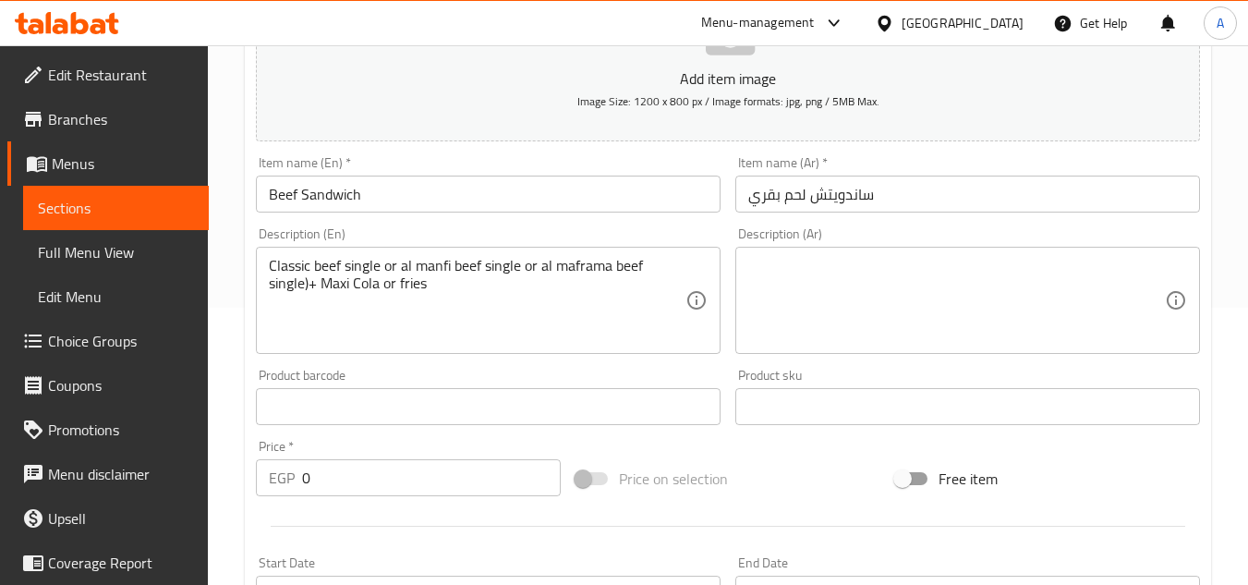
click at [454, 289] on textarea "Classic beef single or al manfi beef single or al maframa beef single)+ Maxi Co…" at bounding box center [477, 301] width 417 height 88
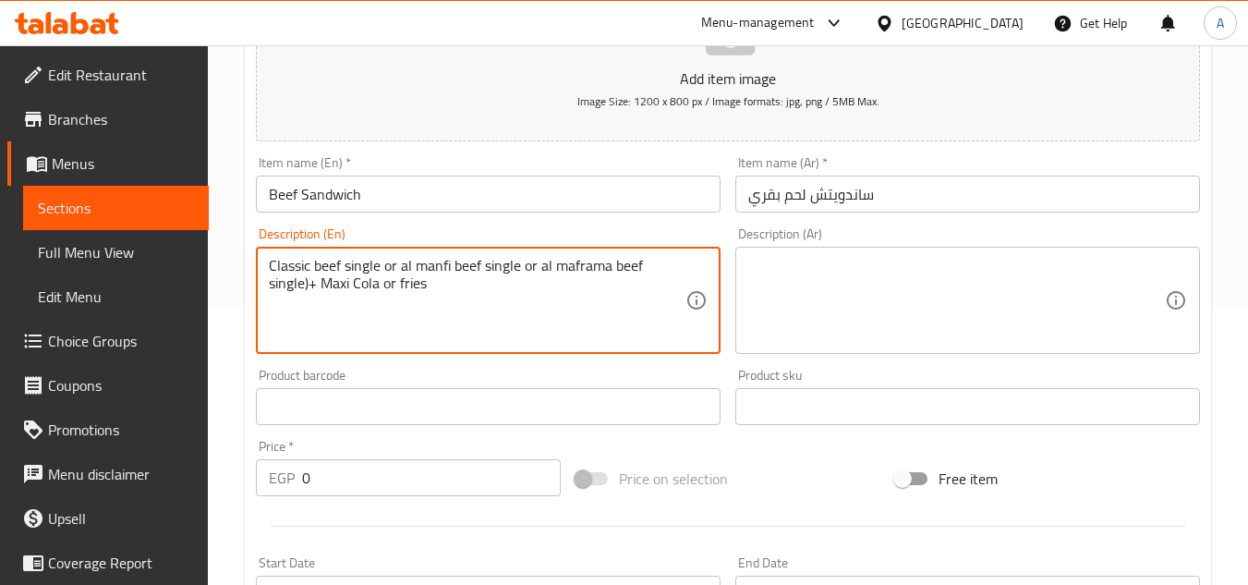
click at [447, 276] on textarea "Classic beef single or al manfi beef single or al maframa beef single)+ Maxi Co…" at bounding box center [477, 301] width 417 height 88
click at [417, 278] on textarea "Classic beef single or al manfi beef single or al maframa beef single)+ Maxi Co…" at bounding box center [477, 301] width 417 height 88
paste textarea "French Fries packet"
click at [526, 285] on textarea "Classic beef single or al manfi beef single or al maframa beef single)+ Maxi Co…" at bounding box center [477, 301] width 417 height 88
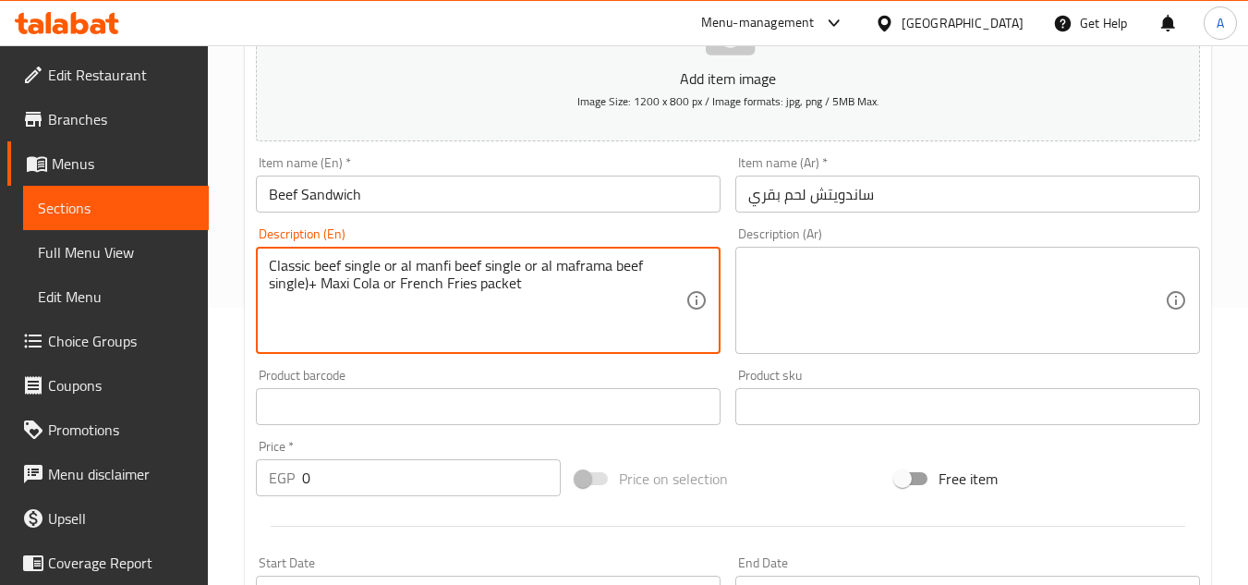
click at [526, 285] on textarea "Classic beef single or al manfi beef single or al maframa beef single)+ Maxi Co…" at bounding box center [477, 301] width 417 height 88
type textarea "Classic beef single or al manfi beef single or al maframa beef single)+ Maxi Co…"
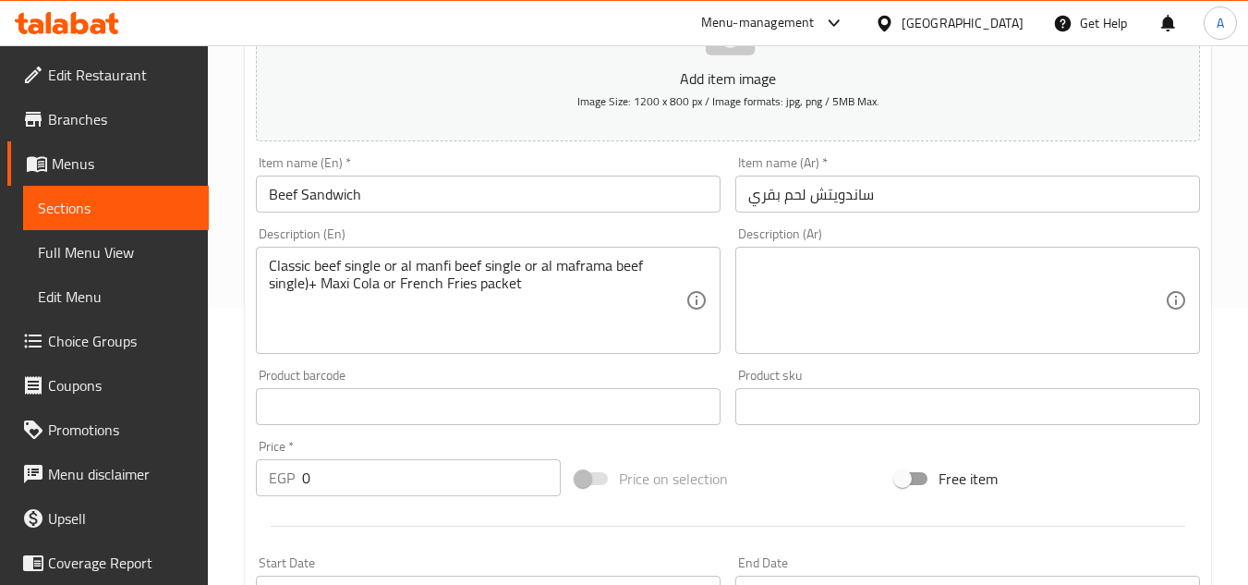
click at [341, 263] on textarea "Classic beef single or al manfi beef single or al maframa beef single)+ Maxi Co…" at bounding box center [477, 301] width 417 height 88
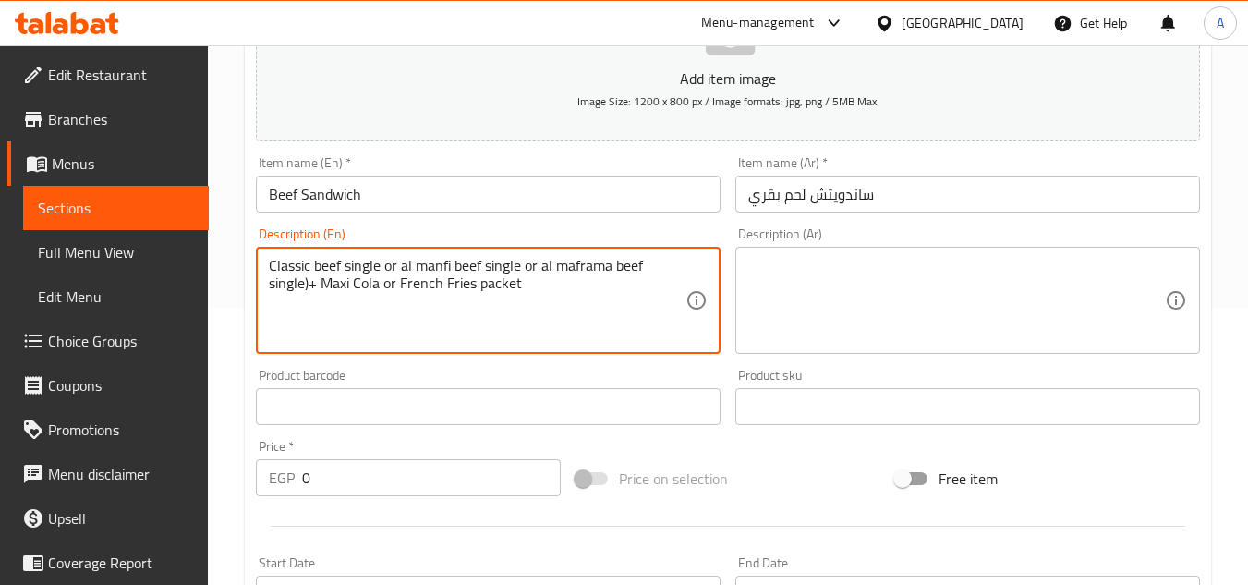
click at [345, 269] on textarea "Classic beef single or al manfi beef single or al maframa beef single)+ Maxi Co…" at bounding box center [477, 301] width 417 height 88
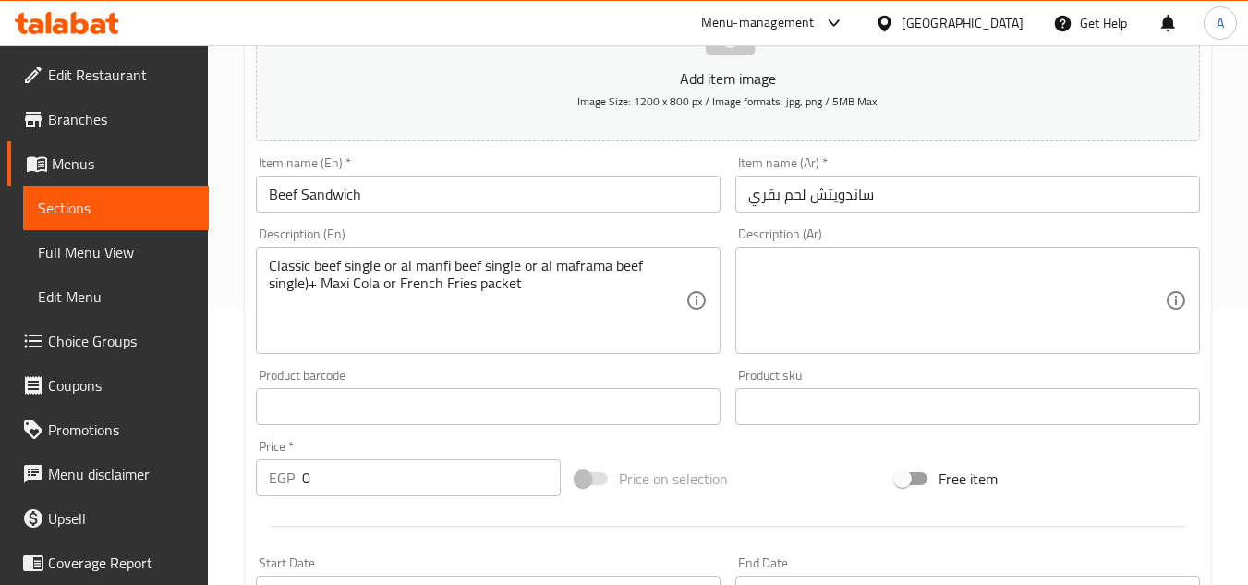
click at [831, 284] on textarea at bounding box center [956, 301] width 417 height 88
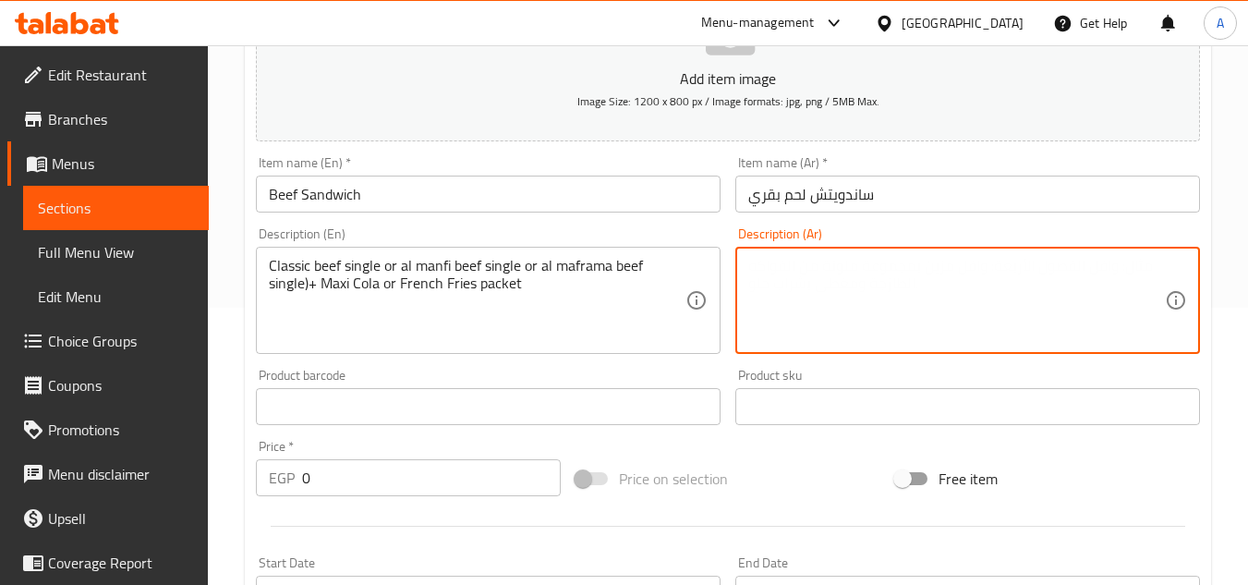
paste textarea "لحم بقري كلاسيكي مفرد أو لحم بقري منفي مفرد أو لحم بقري مفروم مفرد) + عبوة ماكس…"
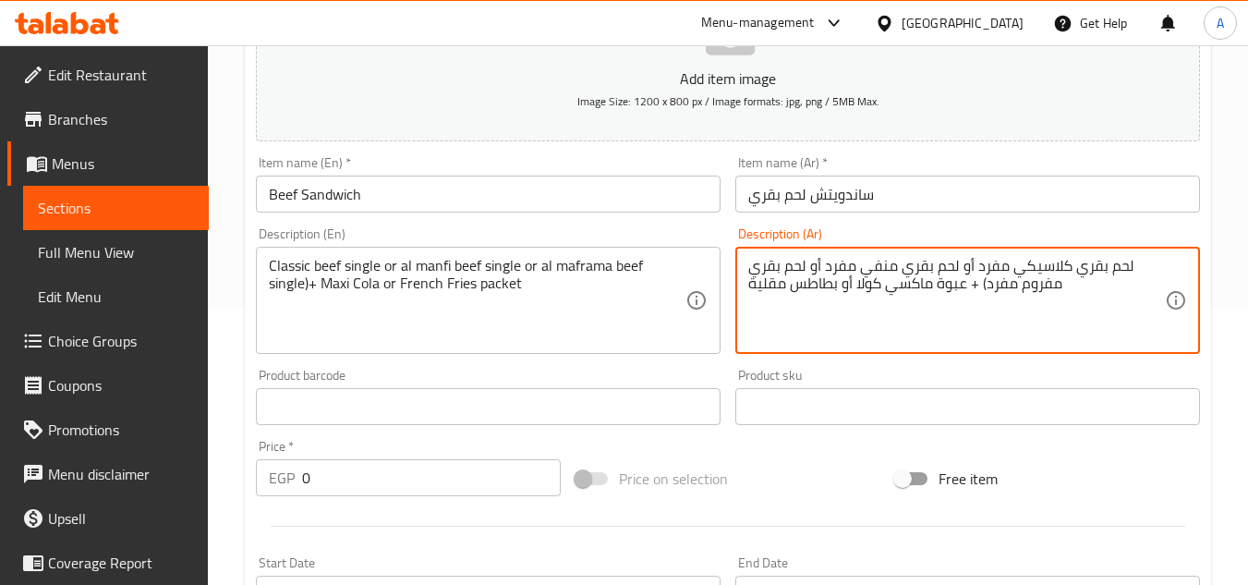
click at [988, 272] on textarea "لحم بقري كلاسيكي مفرد أو لحم بقري منفي مفرد أو لحم بقري مفروم مفرد) + عبوة ماكس…" at bounding box center [956, 301] width 417 height 88
click at [834, 271] on textarea "لحم بقري كلاسيكي سينجل أو لحم بقري منفي مفرد أو لحم بقري مفروم مفرد) + عبوة ماك…" at bounding box center [956, 301] width 417 height 88
click at [1038, 287] on textarea "لحم بقري كلاسيكي سينجل أو لحم بقري منفي سينجل أو لحم بقري مفروم مفرد) + عبوة ما…" at bounding box center [956, 301] width 417 height 88
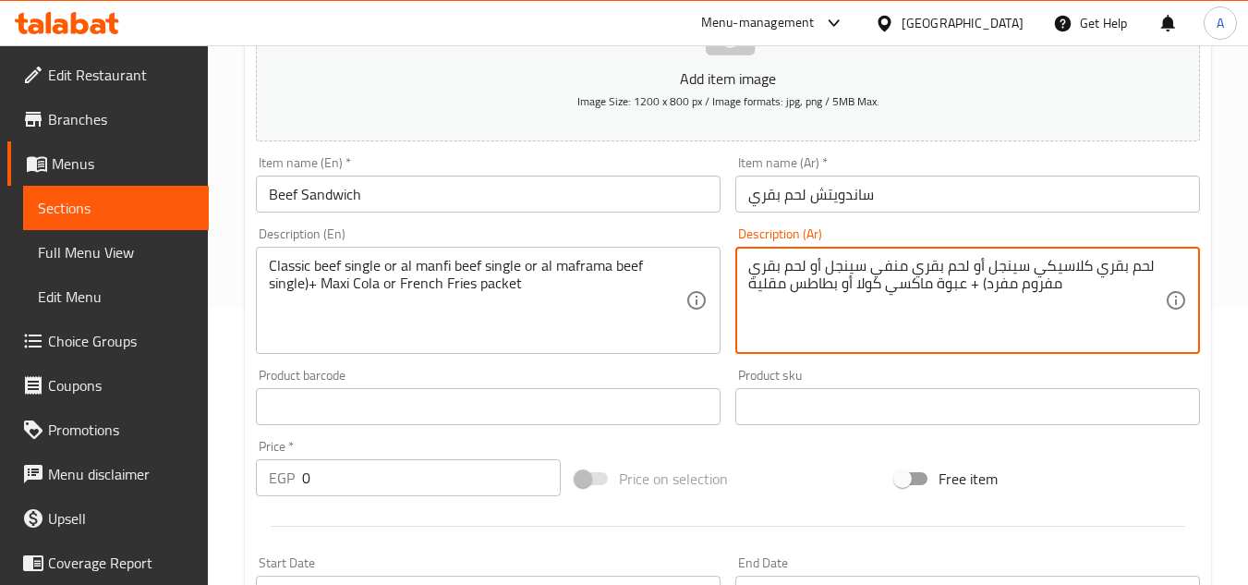
click at [1038, 287] on textarea "لحم بقري كلاسيكي سينجل أو لحم بقري منفي سينجل أو لحم بقري مفروم مفرد) + عبوة ما…" at bounding box center [956, 301] width 417 height 88
click at [998, 292] on textarea "لحم بقري كلاسيكي سينجل أو لحم بقري منفي سينجل أو لحم بقري مفرمة مفرد) + عبوة ما…" at bounding box center [956, 301] width 417 height 88
drag, startPoint x: 937, startPoint y: 287, endPoint x: 963, endPoint y: 284, distance: 27.0
click at [963, 284] on textarea "لحم بقري كلاسيكي سينجل أو لحم بقري منفي سينجل أو لحم بقري مفرمة سينجل) + عبوة م…" at bounding box center [956, 301] width 417 height 88
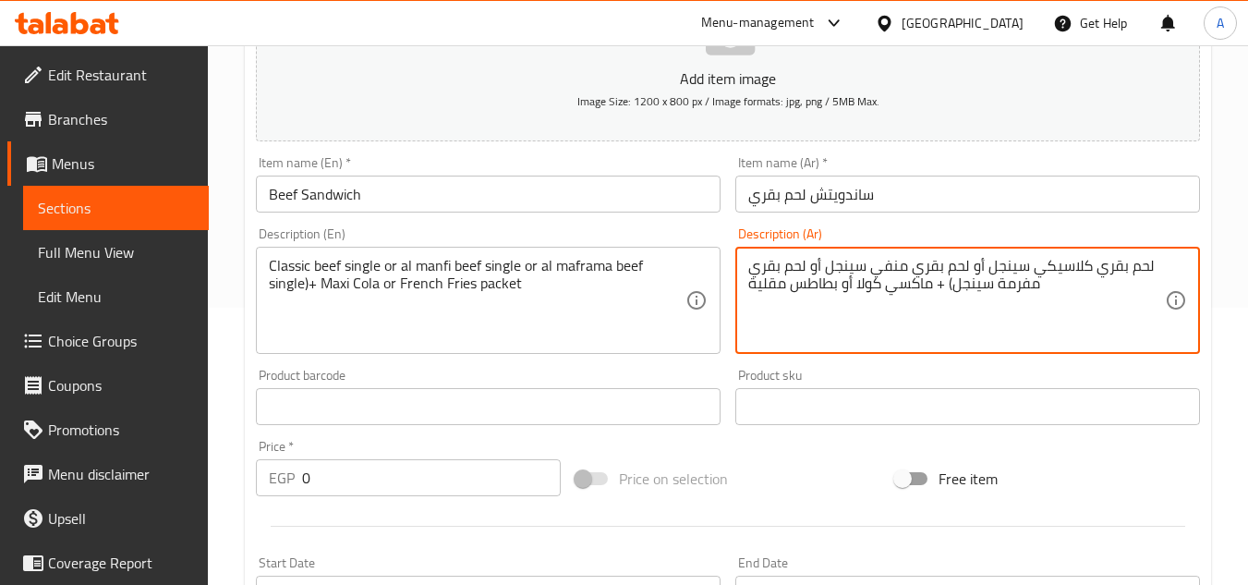
click at [842, 285] on textarea "لحم بقري كلاسيكي سينجل أو لحم بقري منفي سينجل أو لحم بقري مفرمة سينجل) + ماكسي …" at bounding box center [956, 301] width 417 height 88
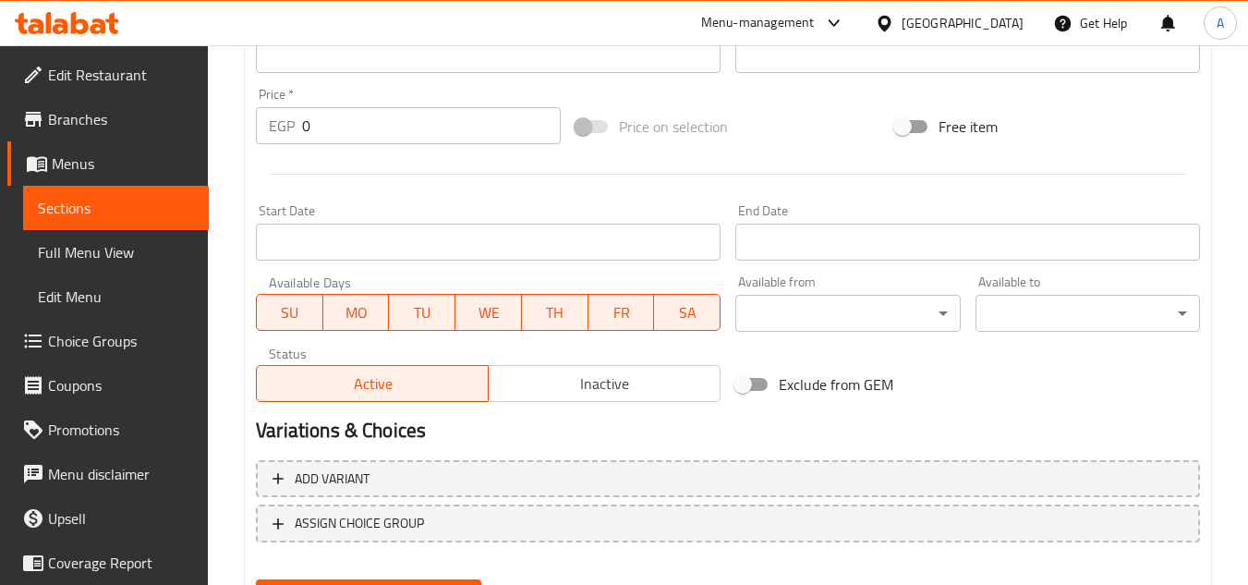
scroll to position [720, 0]
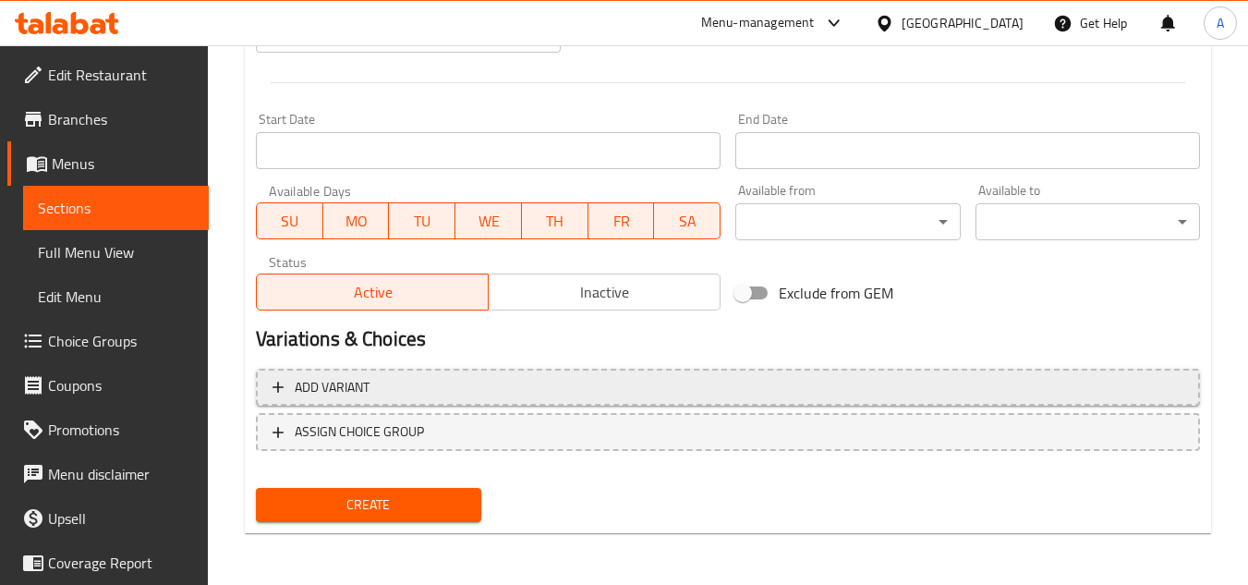
type textarea "لحم بقري كلاسيكي سينجل أو لحم بقري منفي سينجل أو لحم بقري مفرمة سينجل) + ماكسي …"
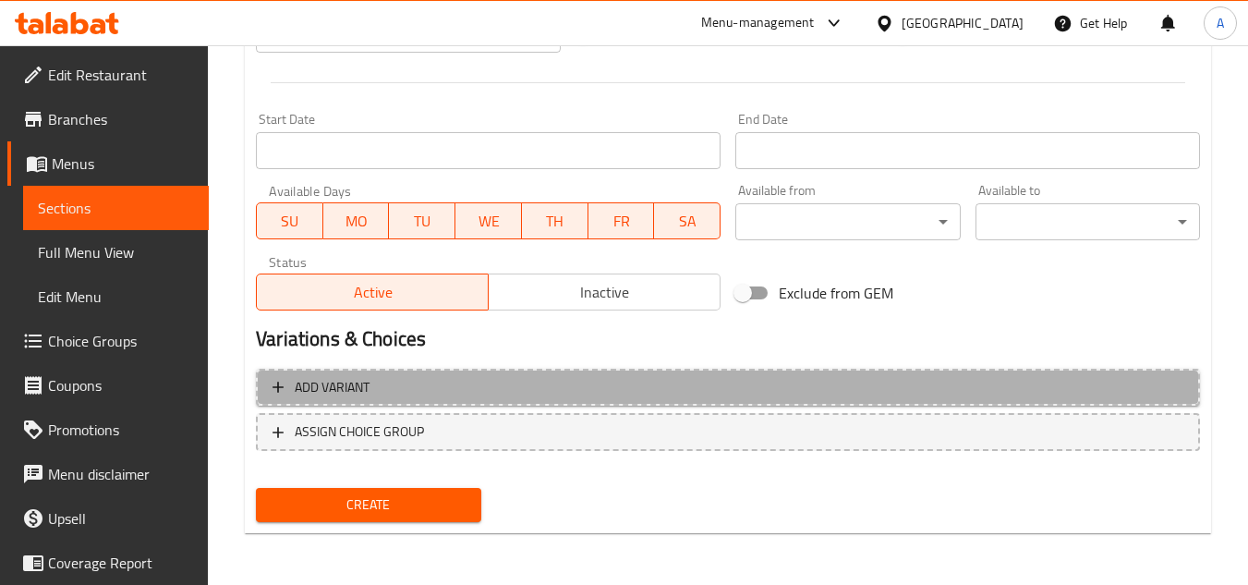
click at [373, 387] on span "Add variant" at bounding box center [727, 387] width 911 height 23
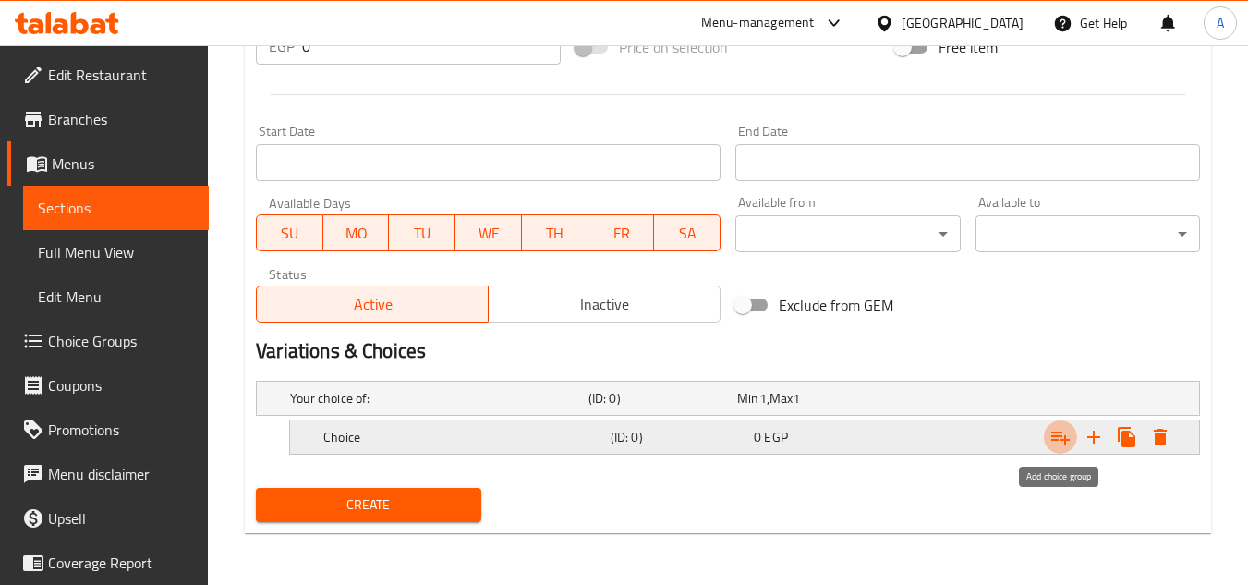
click at [1068, 439] on icon "Expand" at bounding box center [1060, 437] width 18 height 13
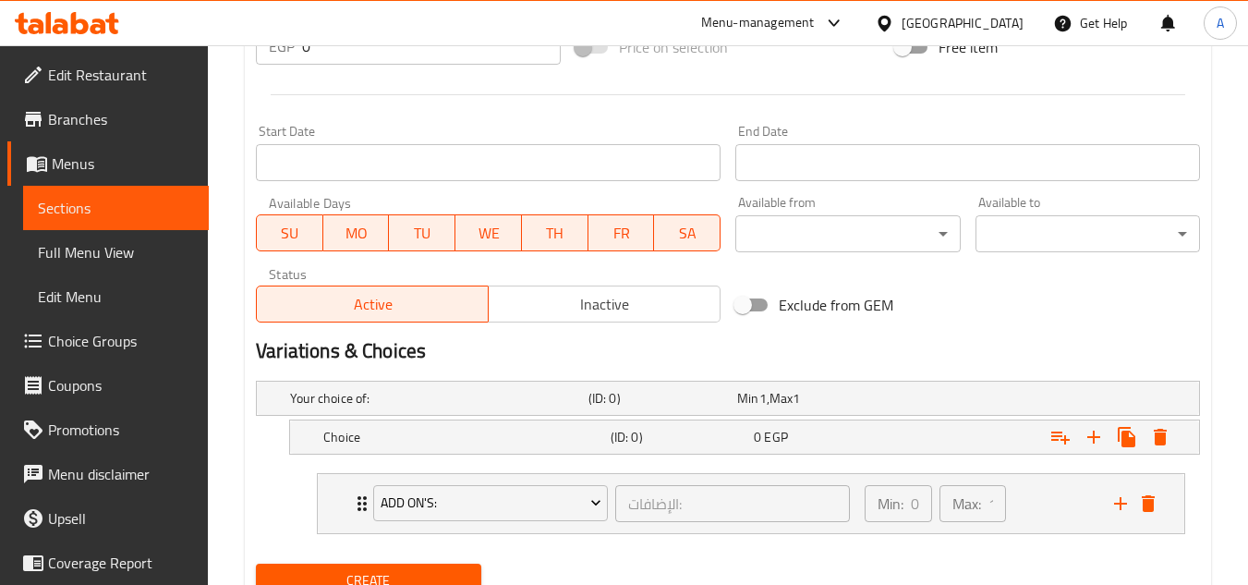
scroll to position [784, 0]
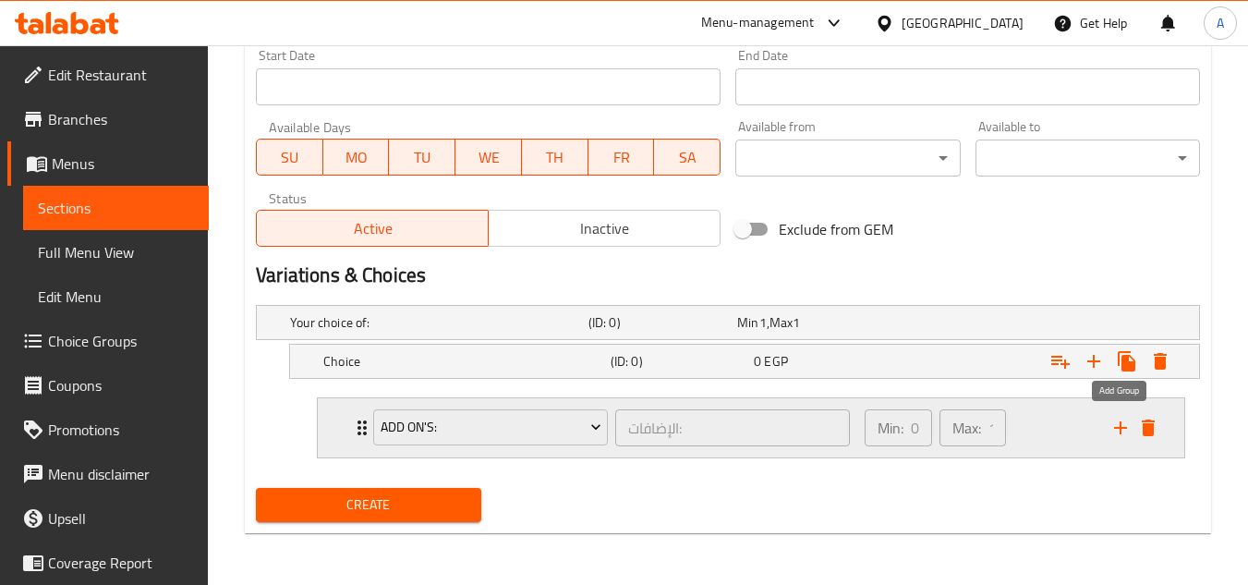
click at [1111, 426] on icon "add" at bounding box center [1120, 428] width 22 height 22
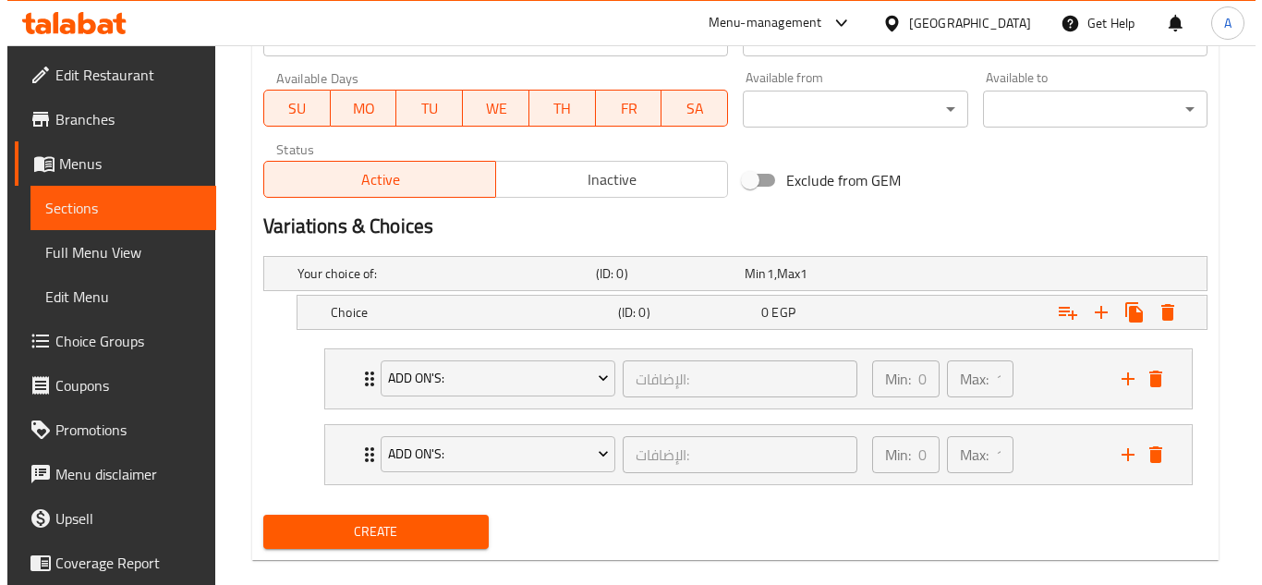
scroll to position [860, 0]
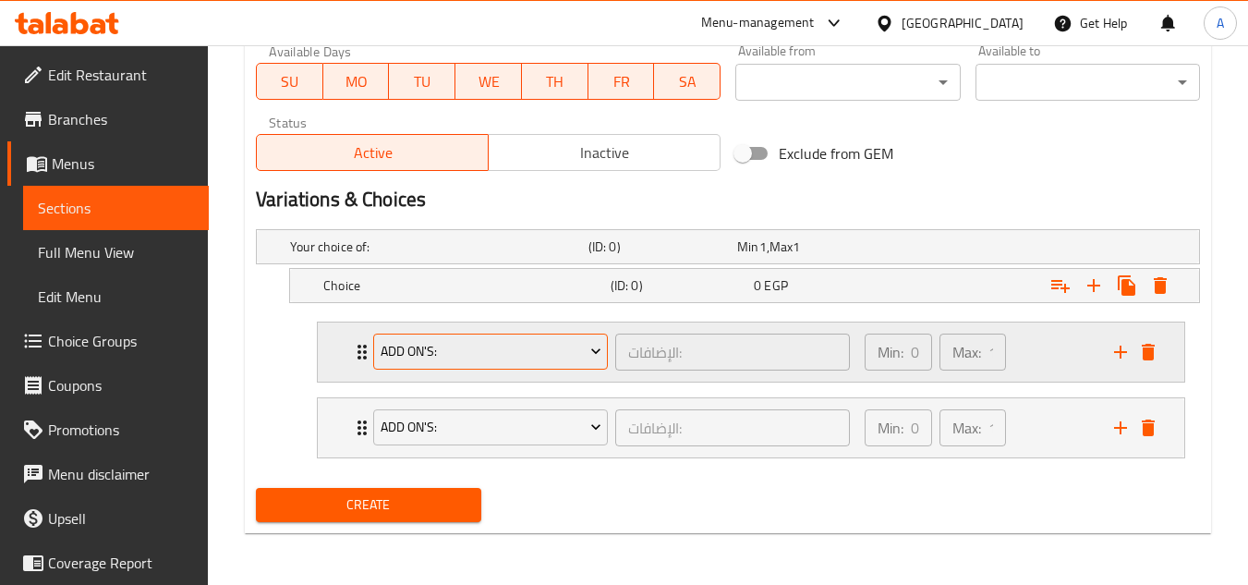
click at [475, 353] on span "Add On's:" at bounding box center [491, 351] width 221 height 23
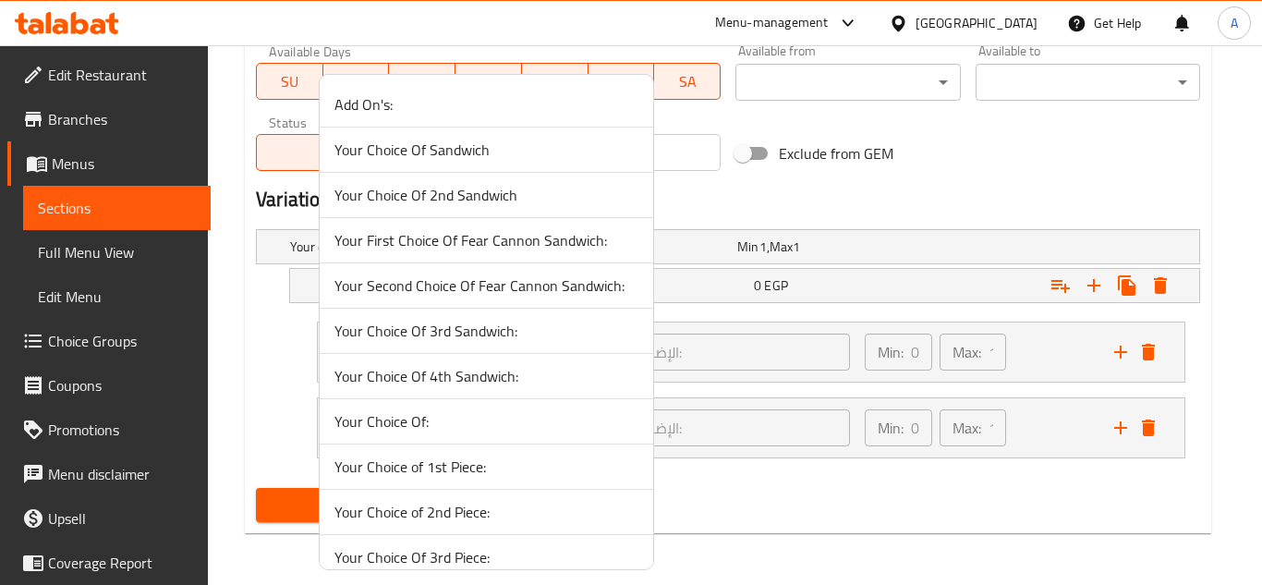
click at [1016, 182] on div at bounding box center [631, 292] width 1262 height 585
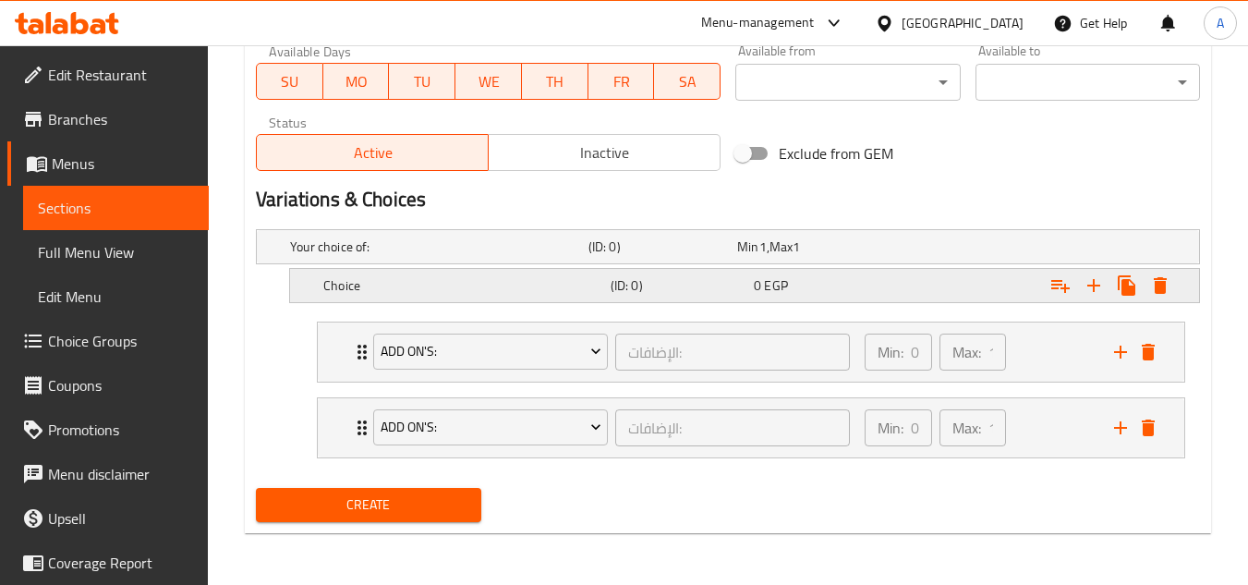
click at [1167, 281] on icon "Expand" at bounding box center [1160, 285] width 22 height 22
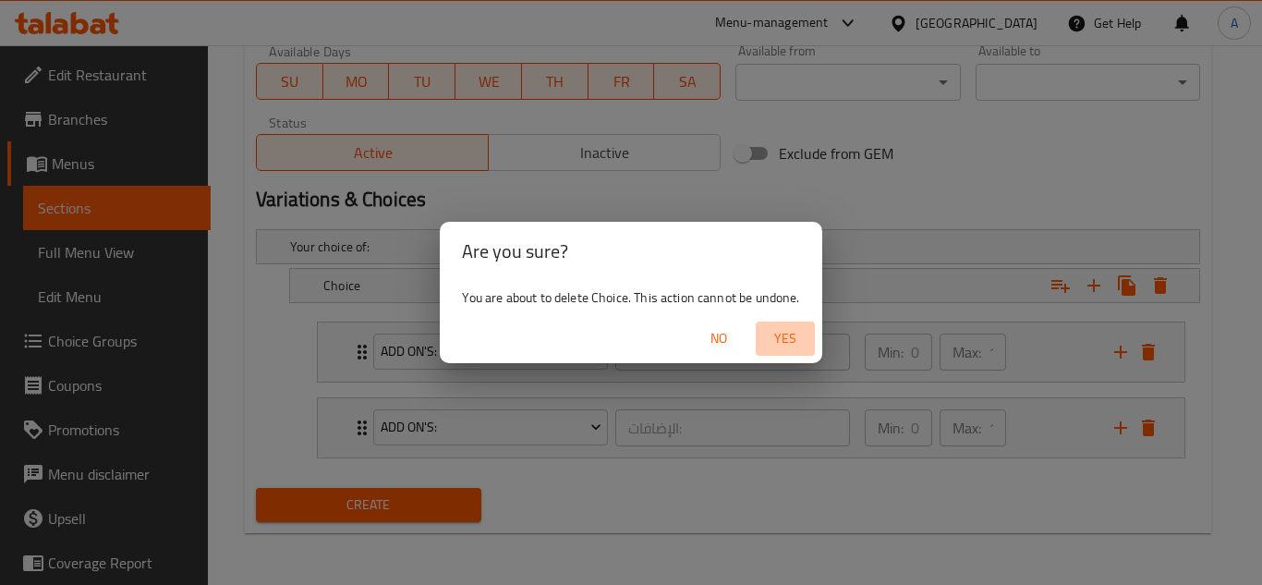
click at [804, 327] on span "Yes" at bounding box center [785, 338] width 44 height 23
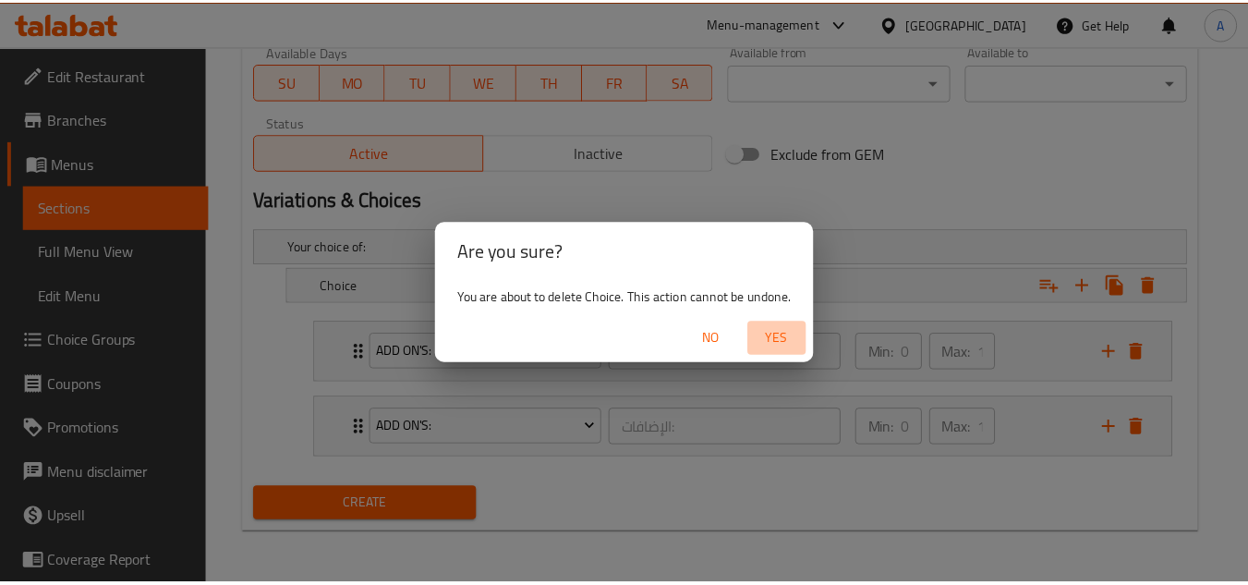
scroll to position [820, 0]
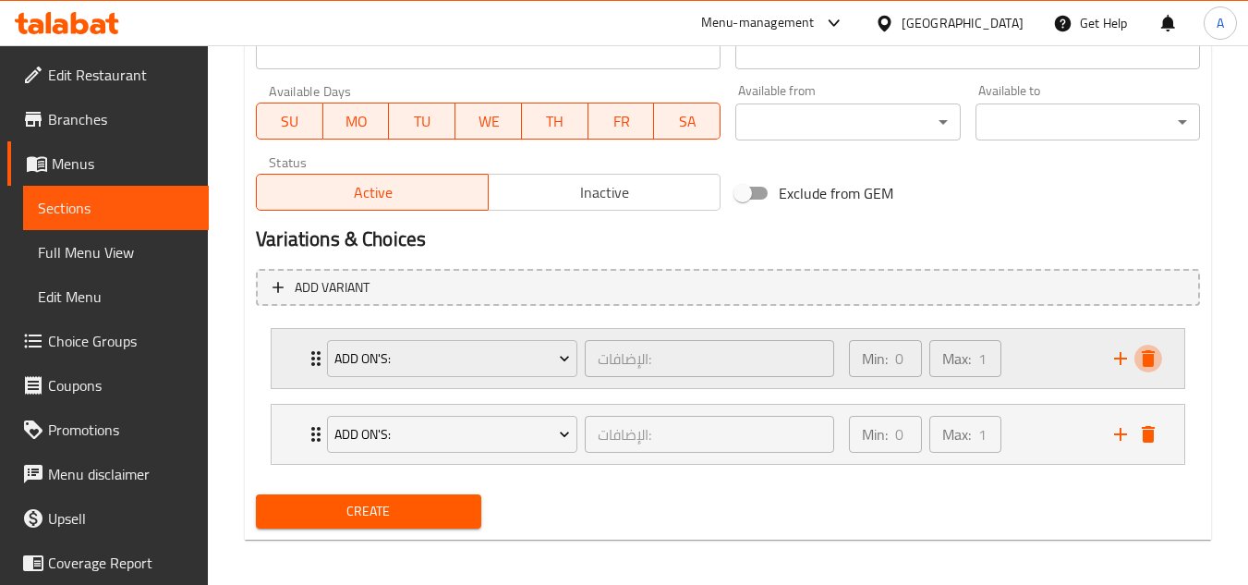
click at [1150, 351] on icon "delete" at bounding box center [1148, 358] width 13 height 17
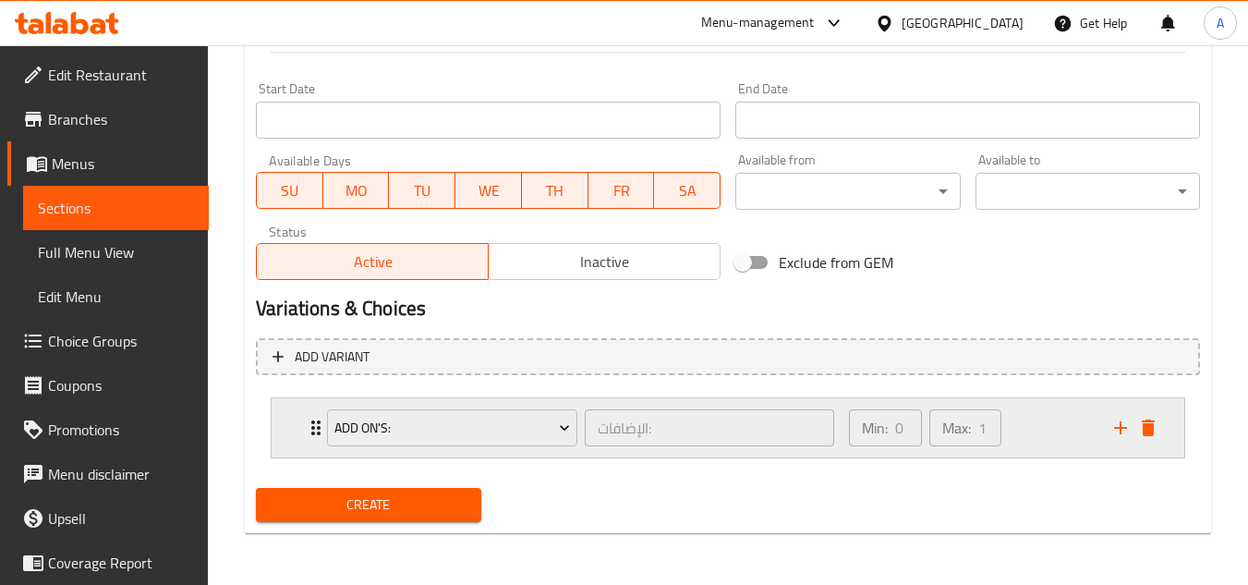
click at [1151, 413] on div "Add On's: الإضافات: ​ Min: 0 ​ Max: 1 ​" at bounding box center [733, 427] width 857 height 59
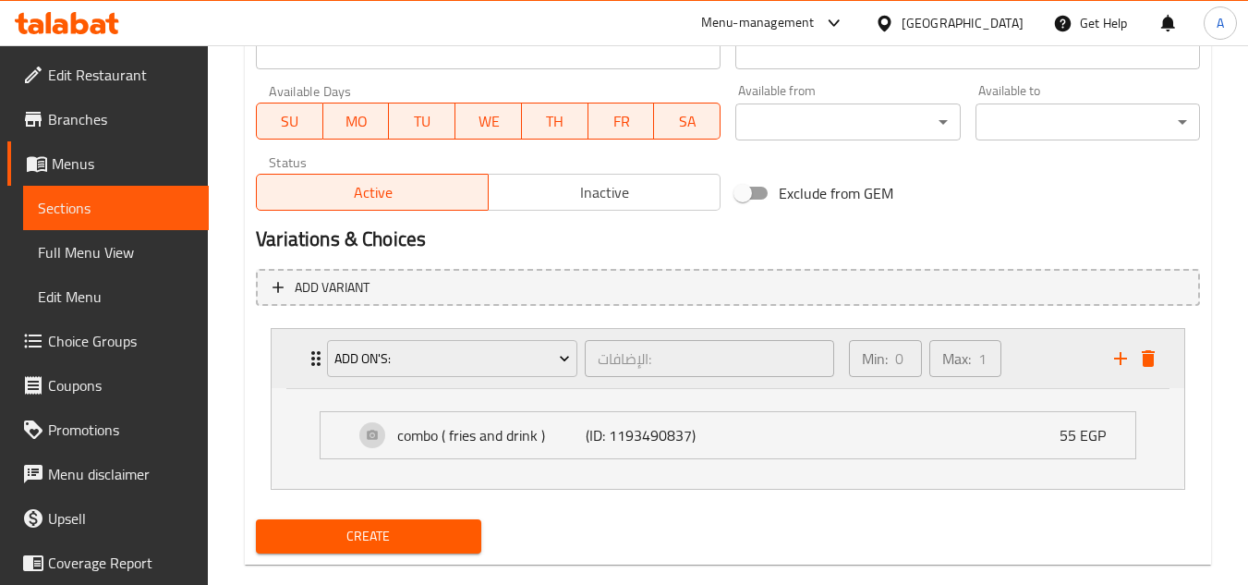
click at [1154, 365] on icon "delete" at bounding box center [1148, 358] width 22 height 22
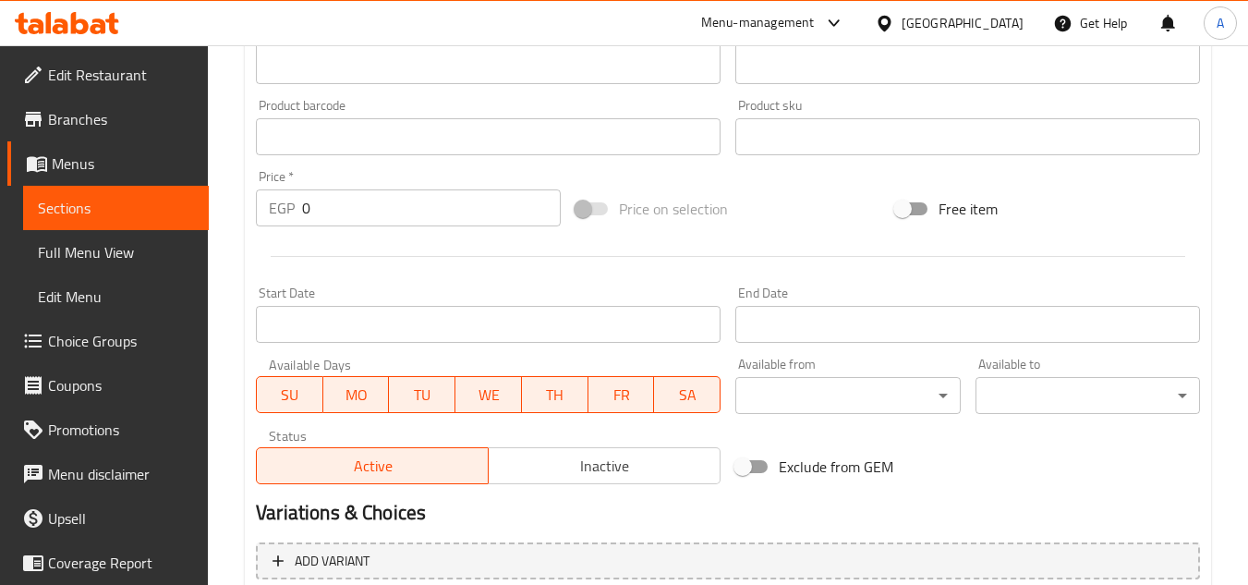
scroll to position [351, 0]
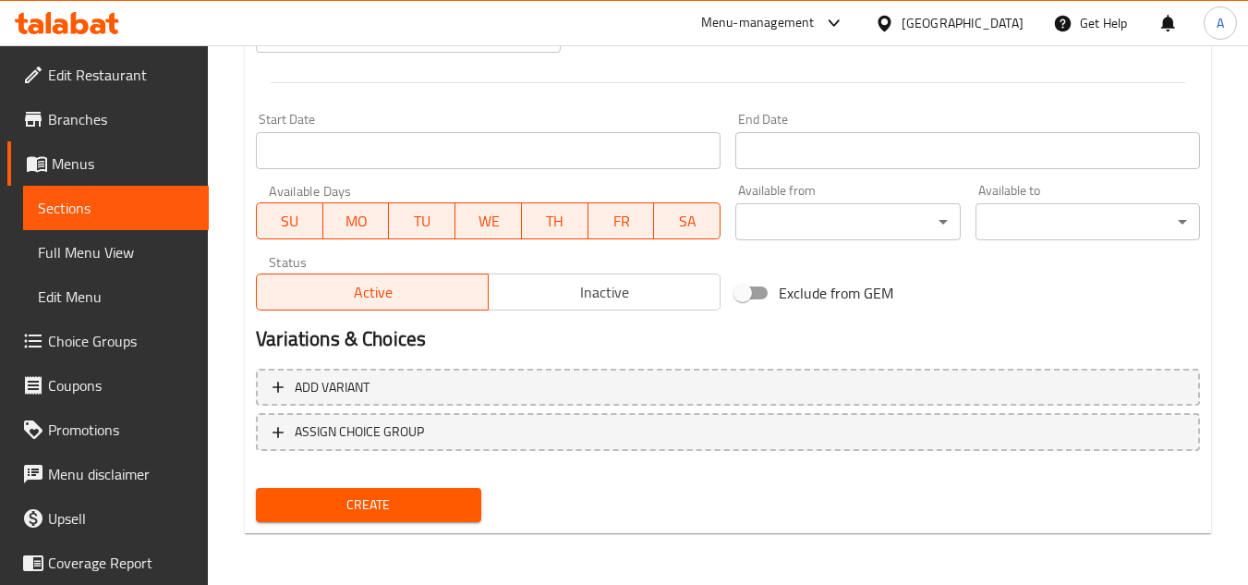
click at [604, 307] on button "Inactive" at bounding box center [604, 291] width 233 height 37
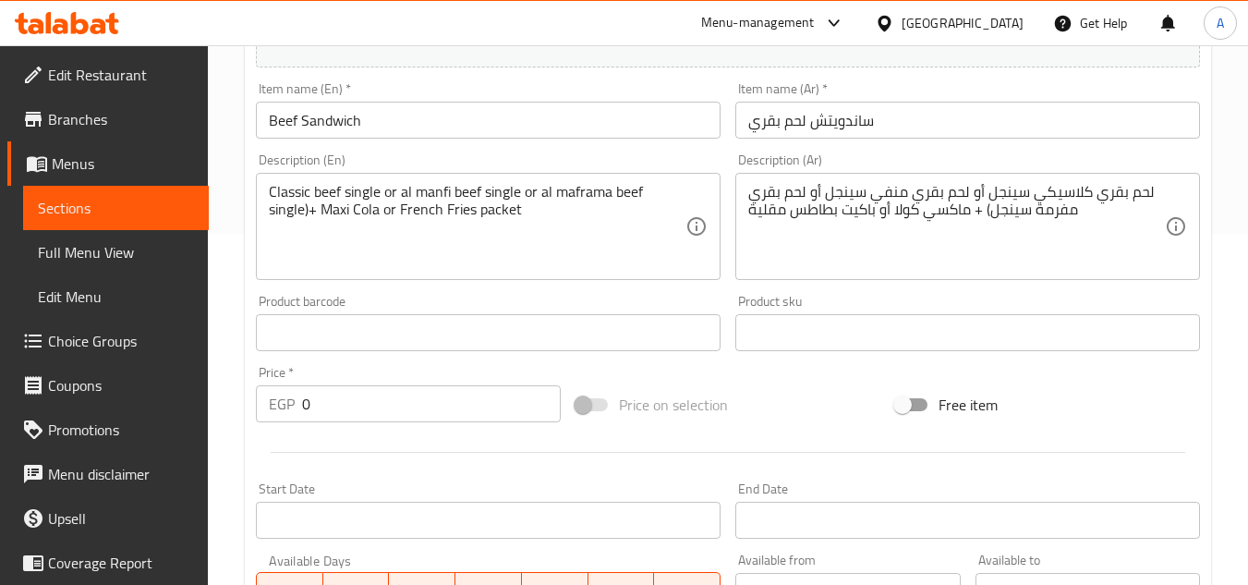
click at [345, 331] on input "text" at bounding box center [488, 332] width 465 height 37
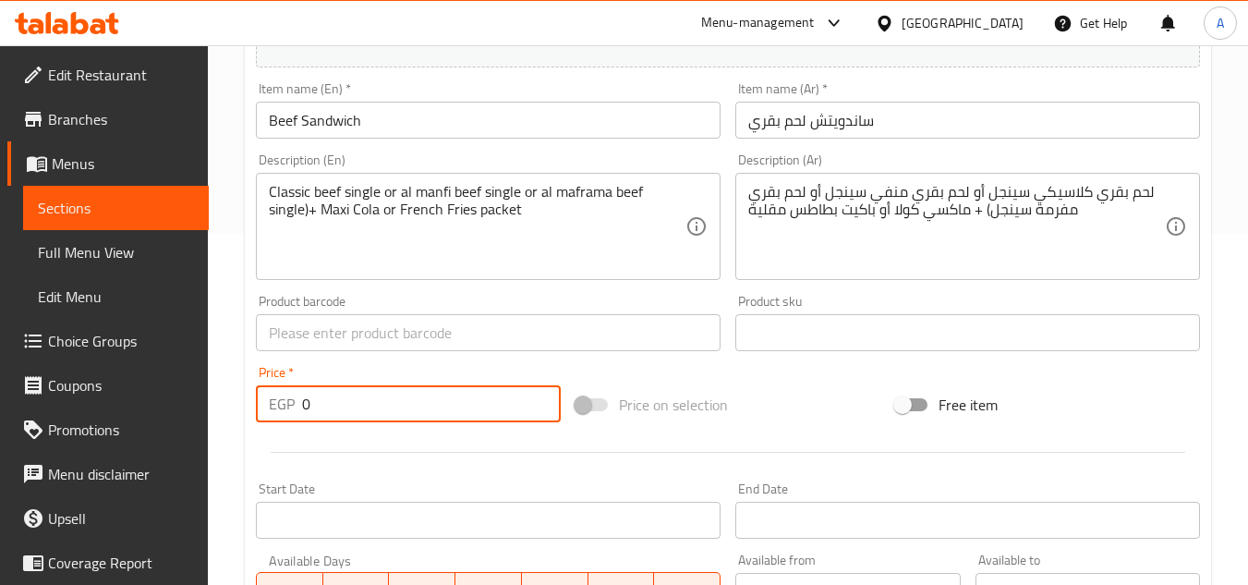
drag, startPoint x: 360, startPoint y: 405, endPoint x: 290, endPoint y: 401, distance: 70.3
click at [290, 411] on div "EGP 0 Price *" at bounding box center [408, 403] width 305 height 37
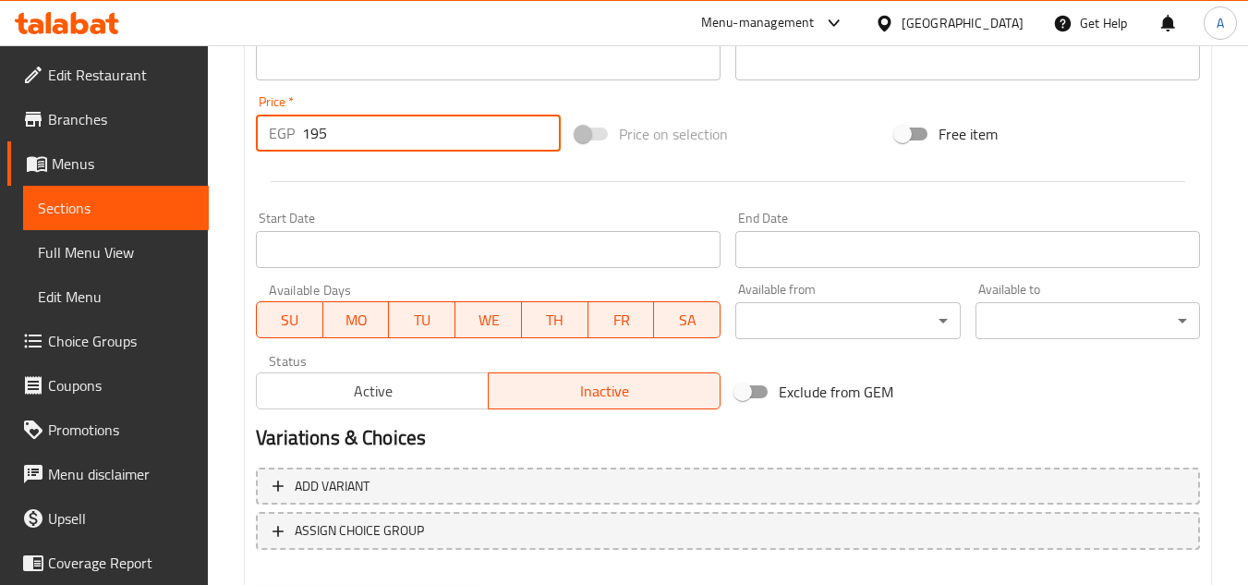
scroll to position [628, 0]
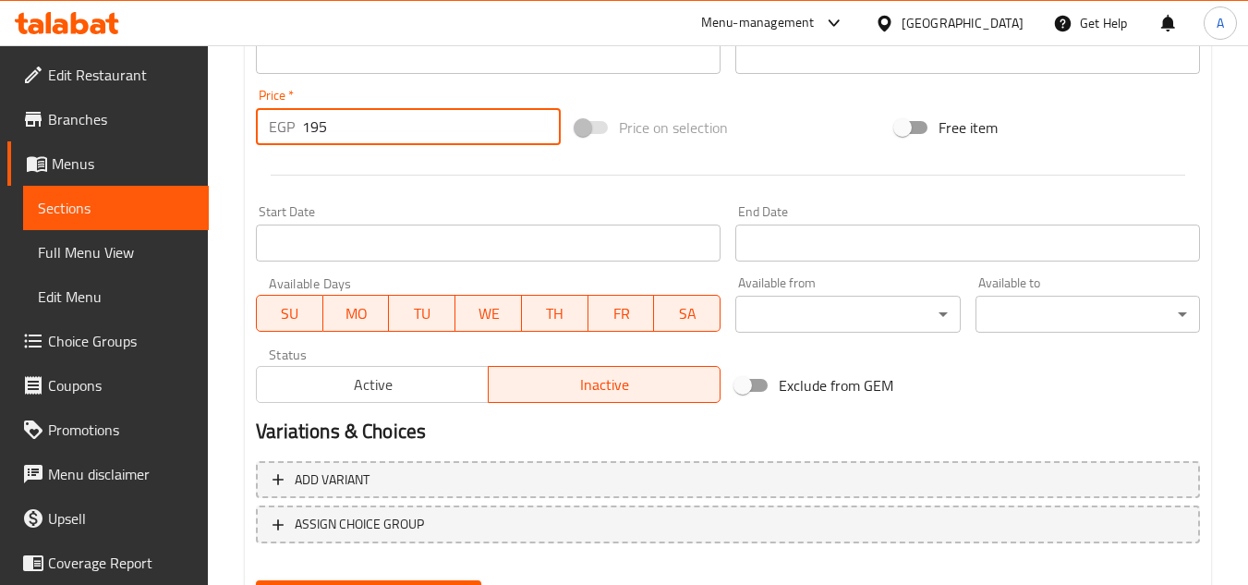
type input "195"
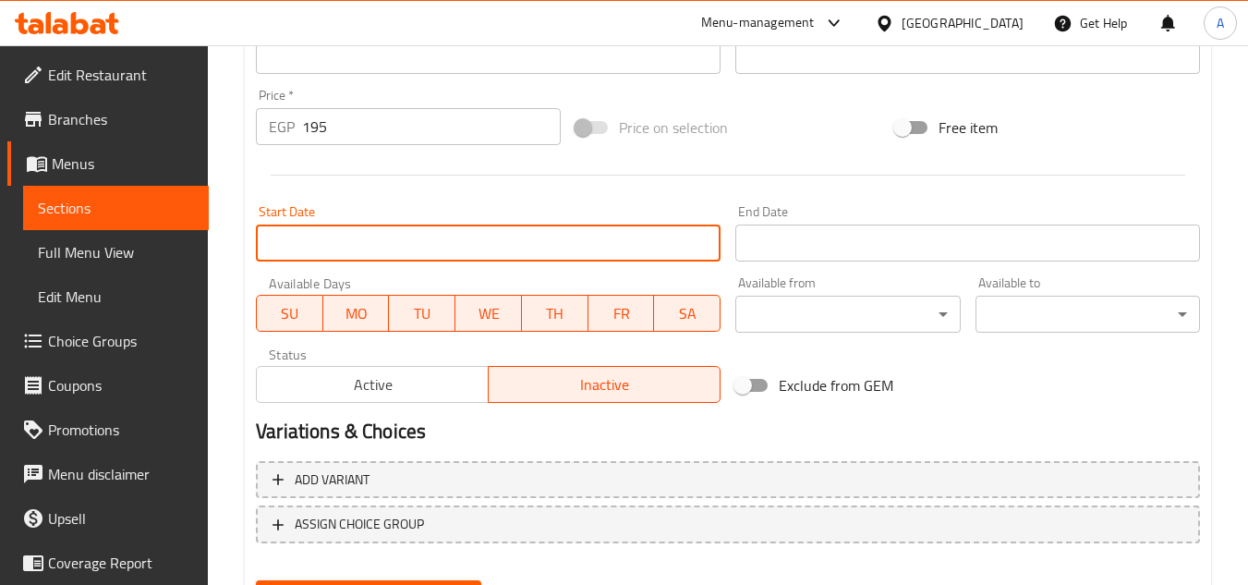
click at [366, 252] on input "Start Date" at bounding box center [488, 242] width 465 height 37
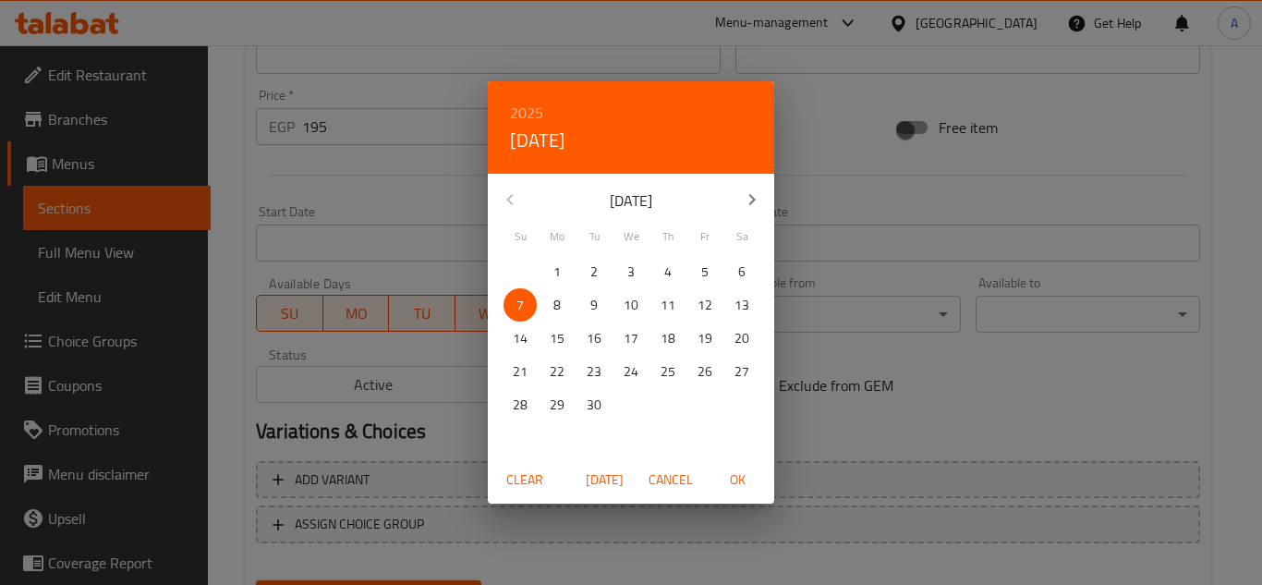
click at [741, 478] on span "OK" at bounding box center [737, 479] width 44 height 23
type input "[DATE]"
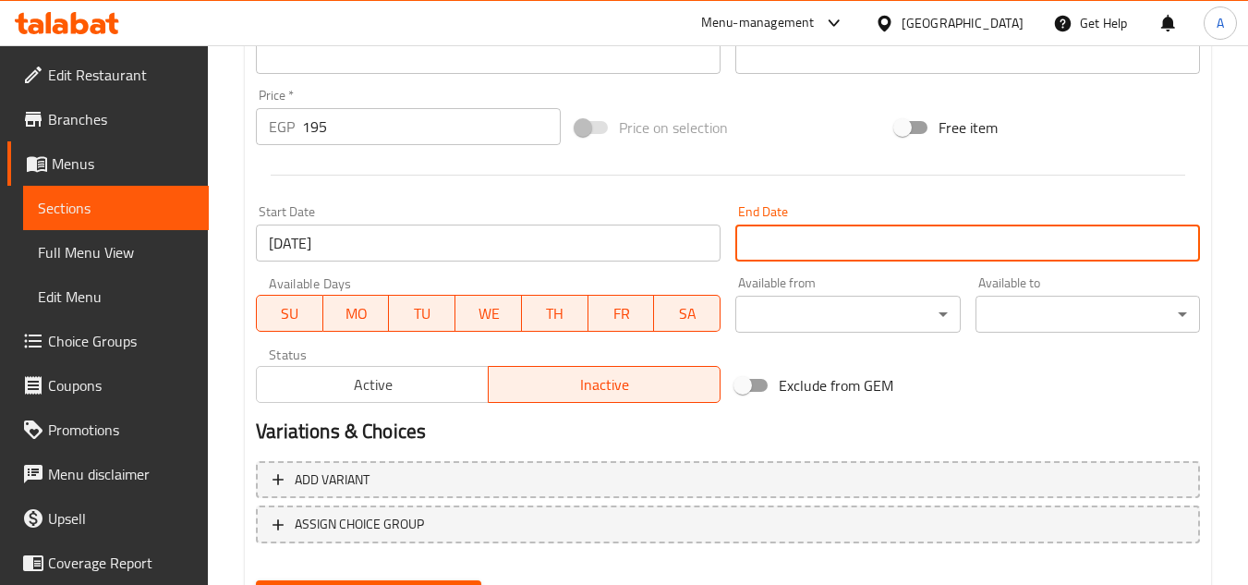
click at [810, 255] on input "Start Date" at bounding box center [967, 242] width 465 height 37
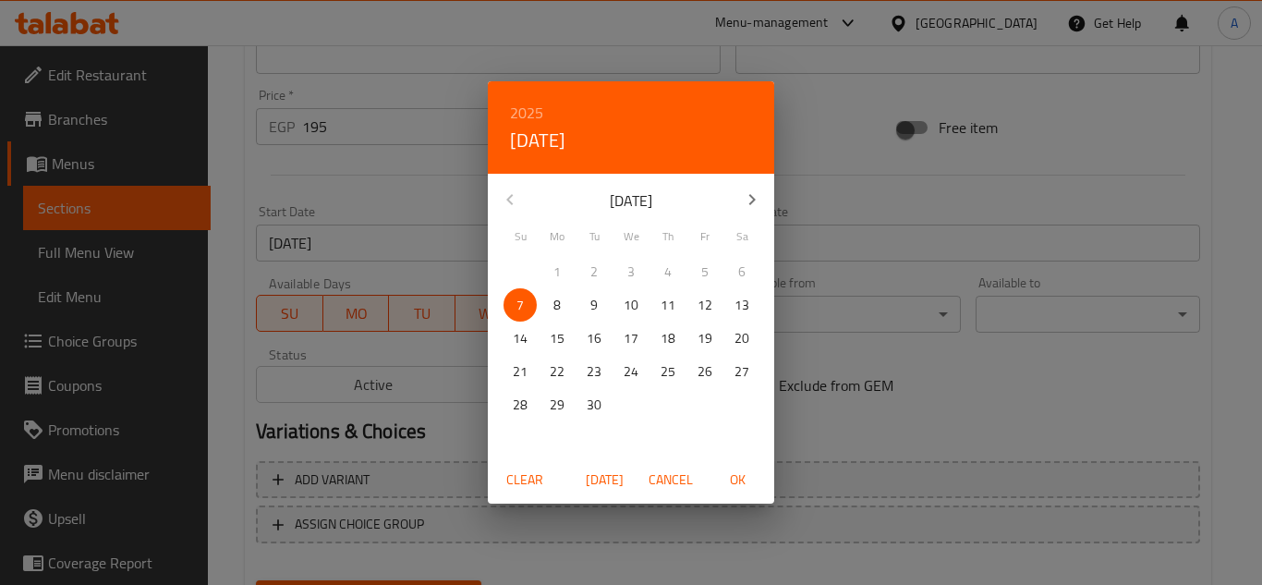
click at [746, 199] on icon "button" at bounding box center [752, 199] width 22 height 22
click at [700, 409] on p "31" at bounding box center [704, 404] width 15 height 23
click at [739, 475] on span "OK" at bounding box center [737, 479] width 44 height 23
type input "[DATE]"
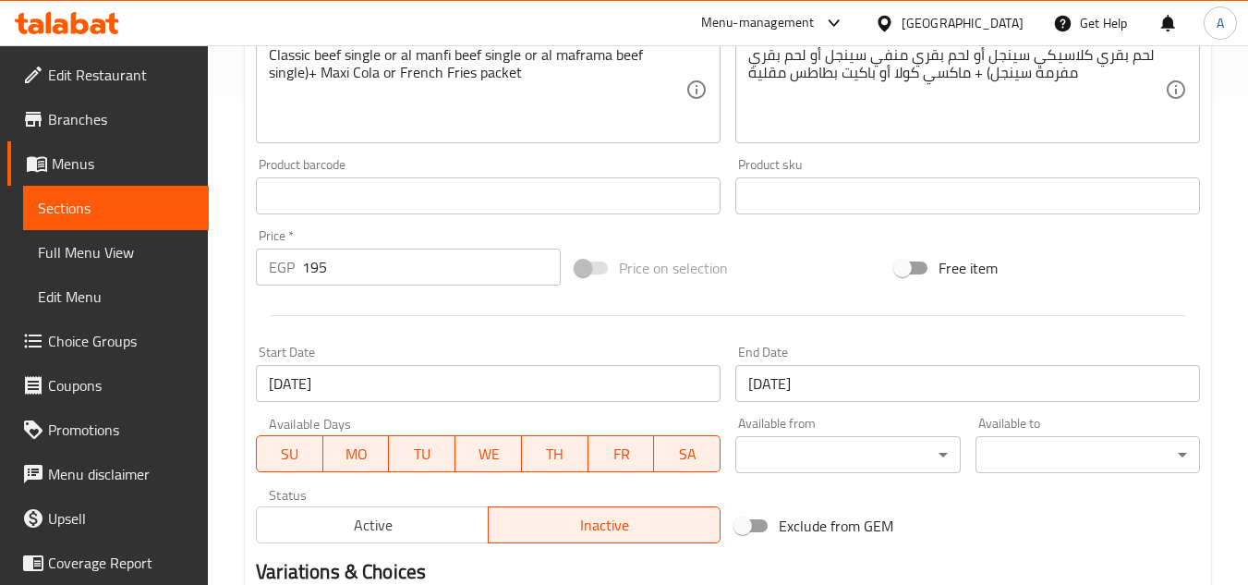
scroll to position [720, 0]
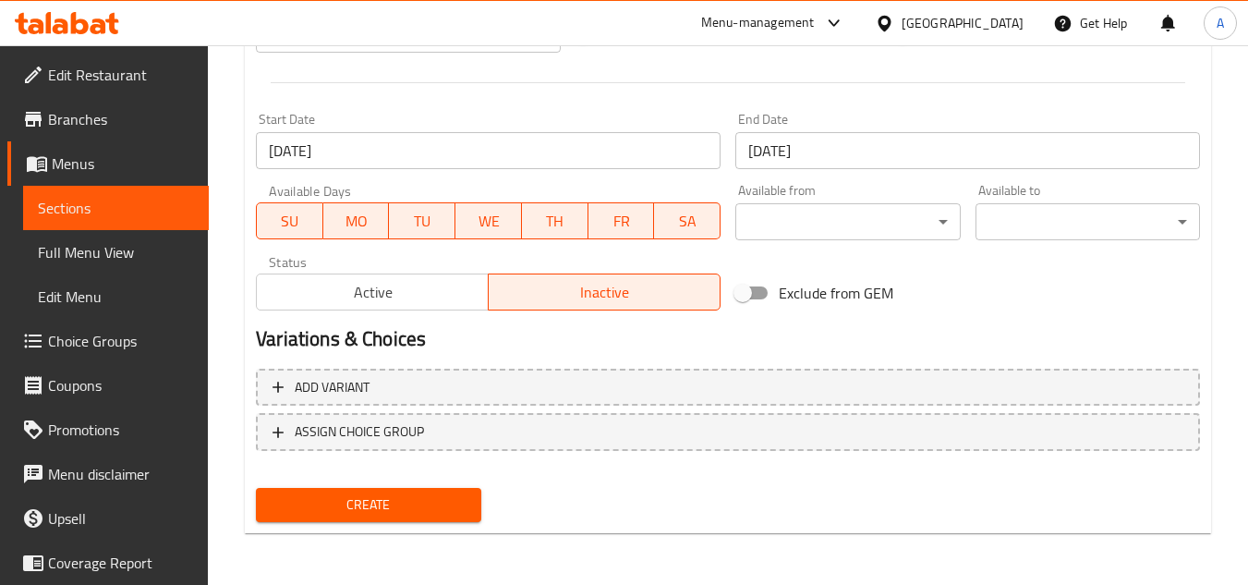
click at [423, 512] on span "Create" at bounding box center [368, 504] width 195 height 23
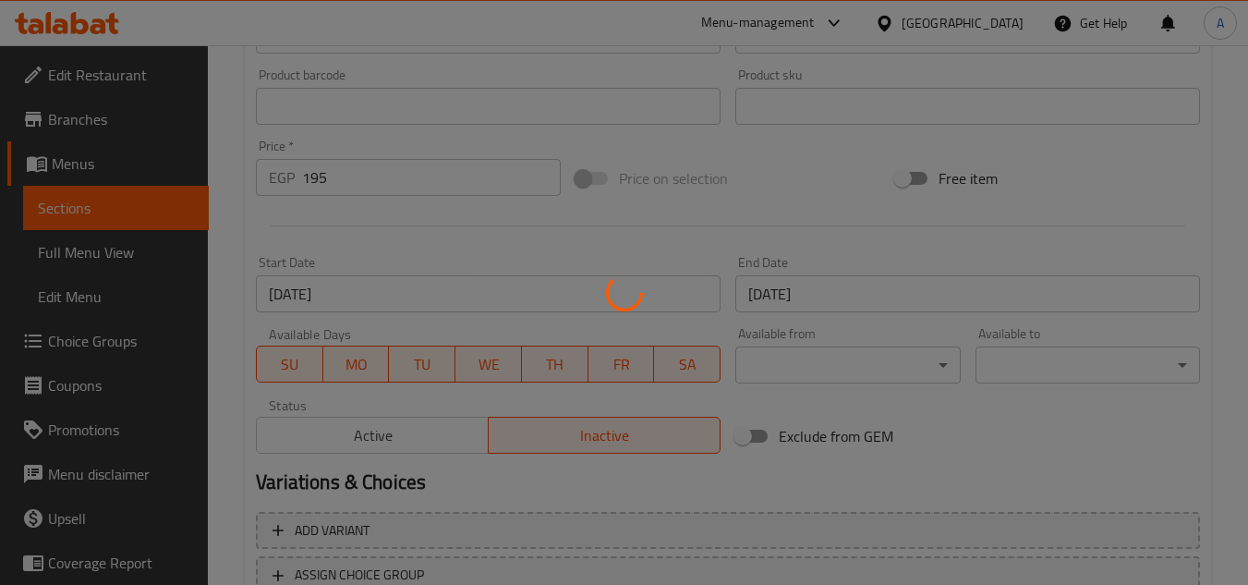
scroll to position [351, 0]
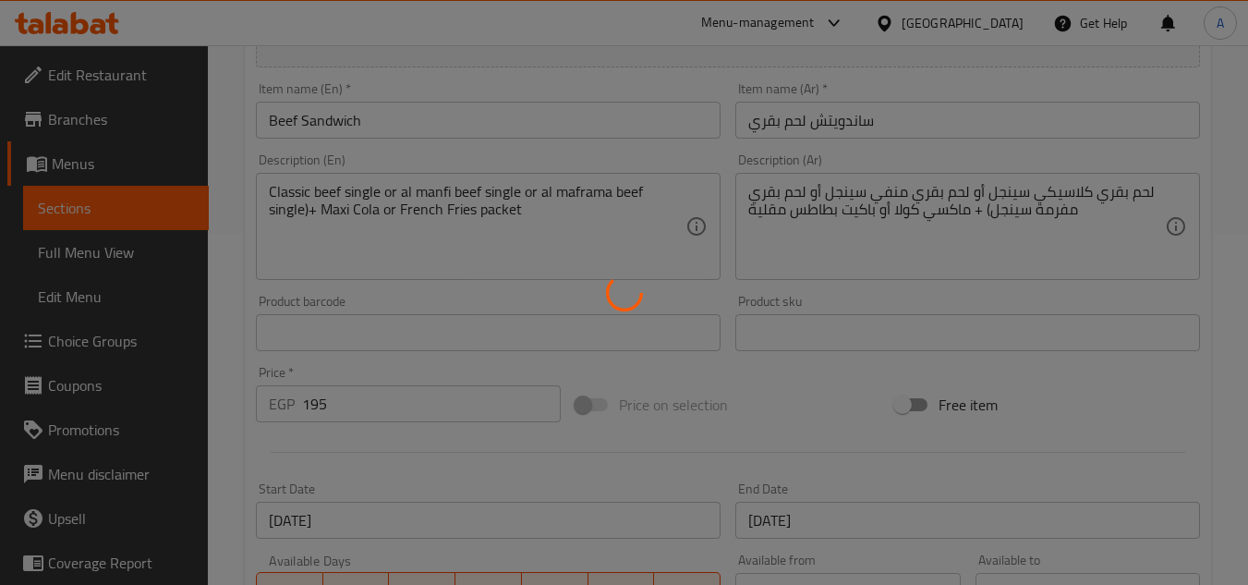
type input "0"
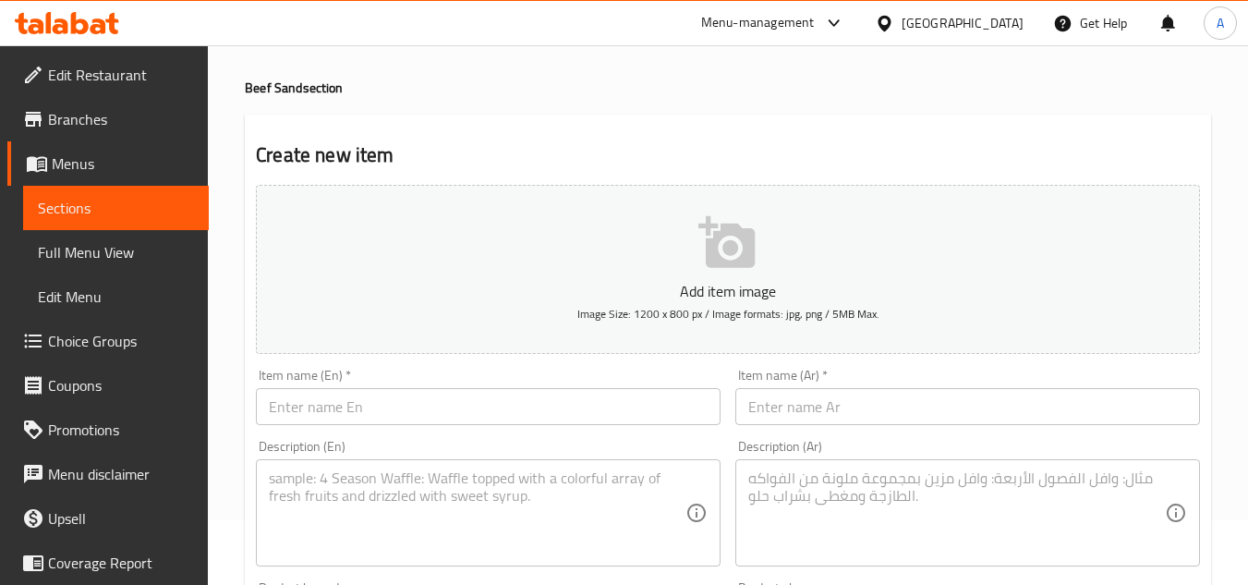
scroll to position [0, 0]
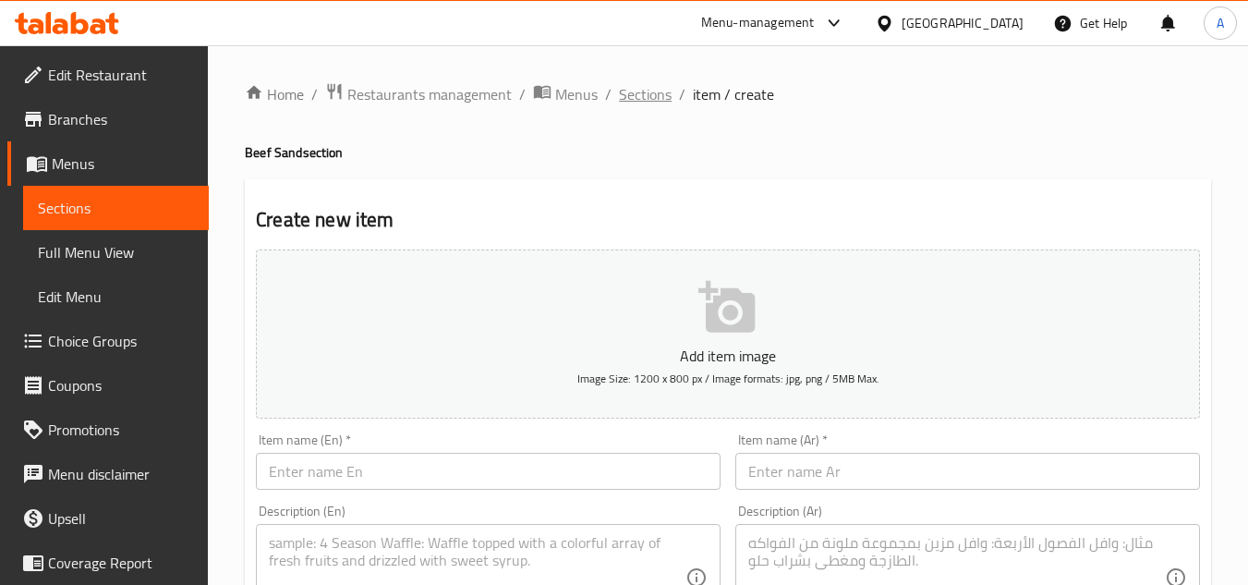
click at [658, 96] on span "Sections" at bounding box center [645, 94] width 53 height 22
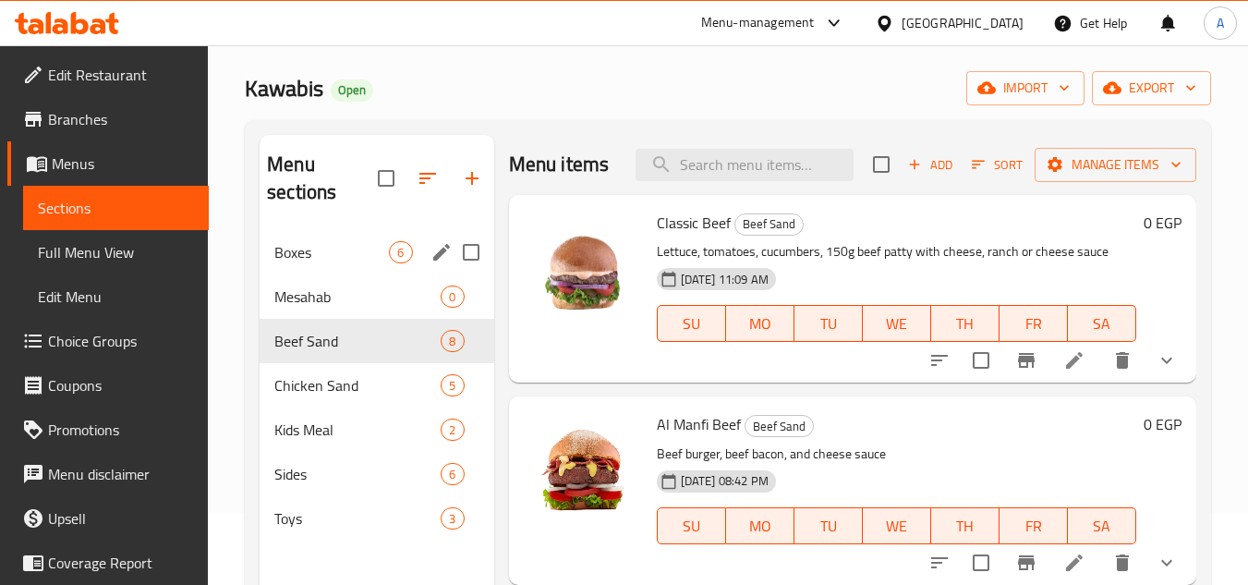
scroll to position [92, 0]
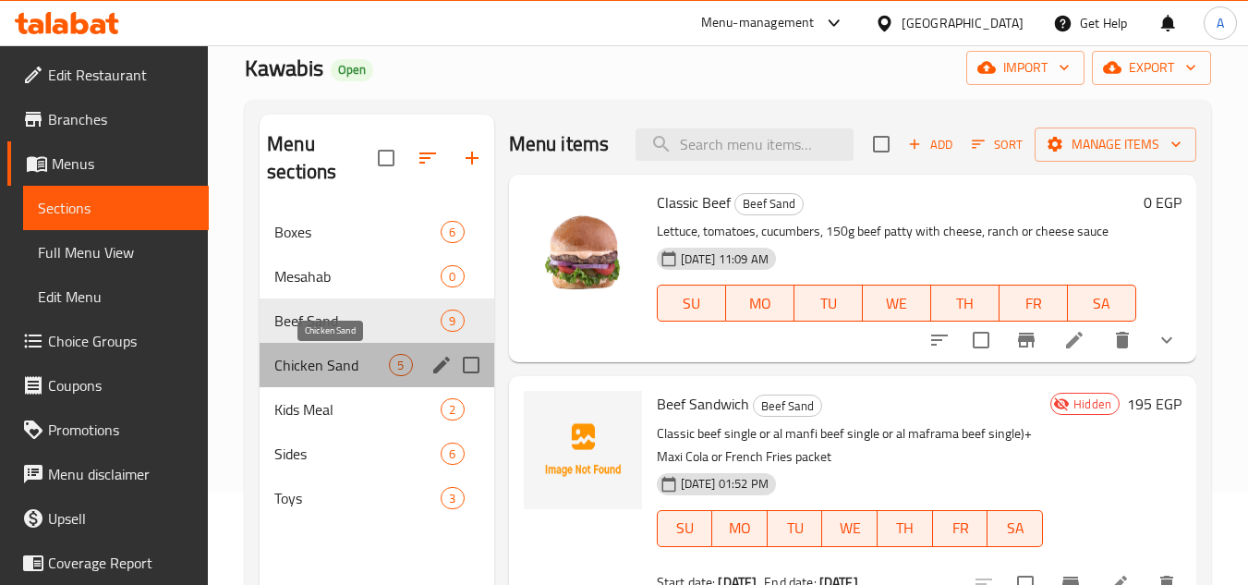
click at [322, 360] on span "Chicken Sand" at bounding box center [331, 365] width 115 height 22
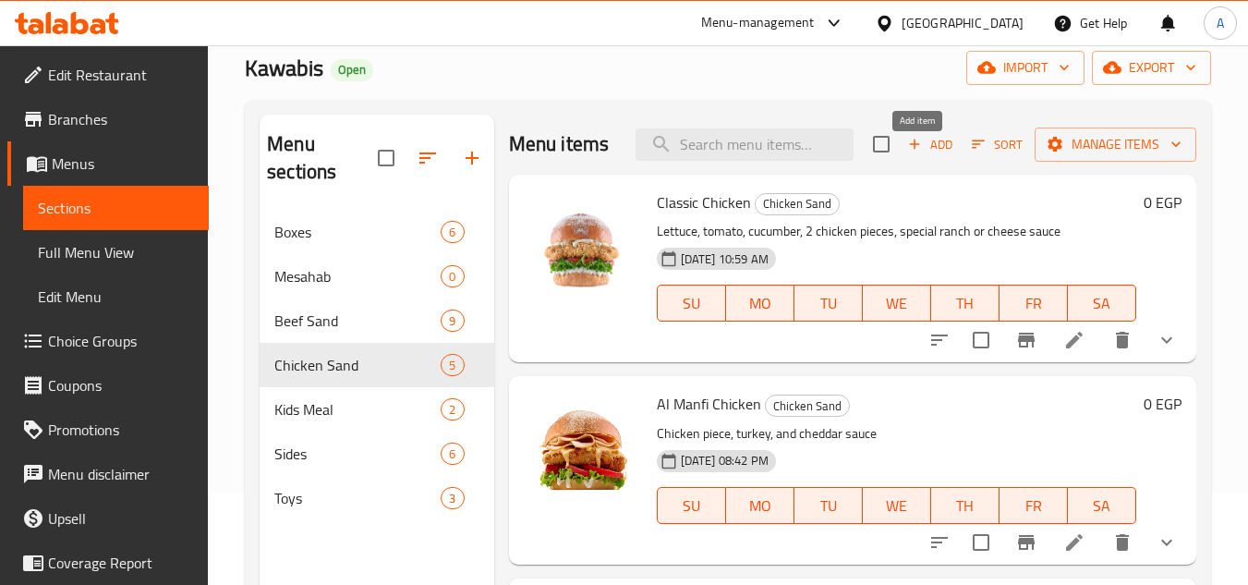
click at [911, 155] on span "Add" at bounding box center [930, 144] width 50 height 21
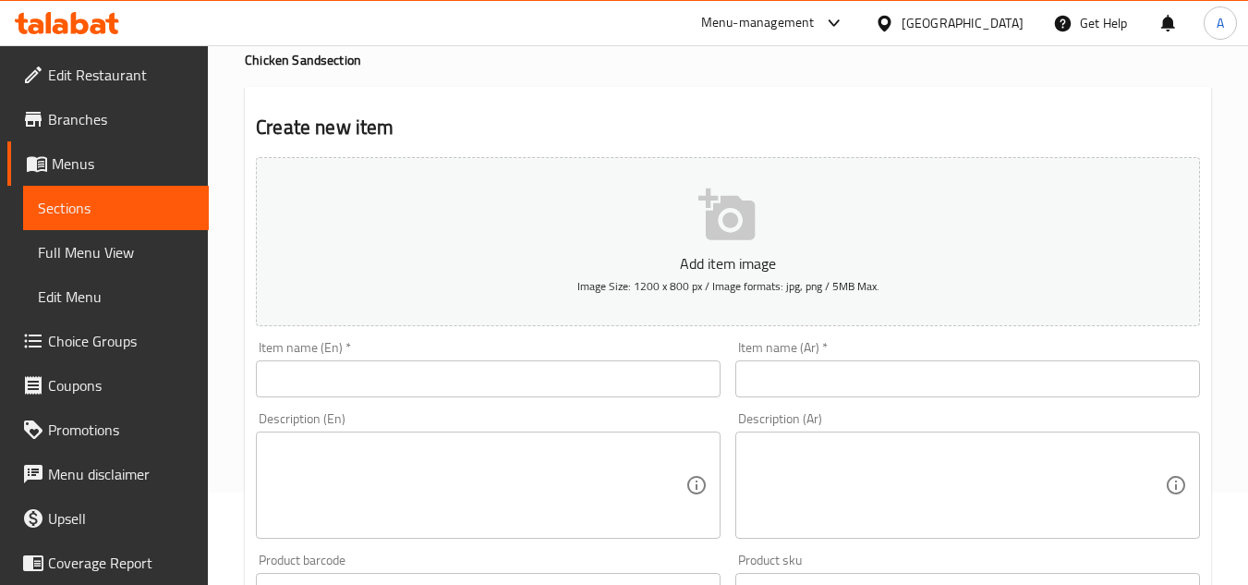
click at [420, 373] on input "text" at bounding box center [488, 378] width 465 height 37
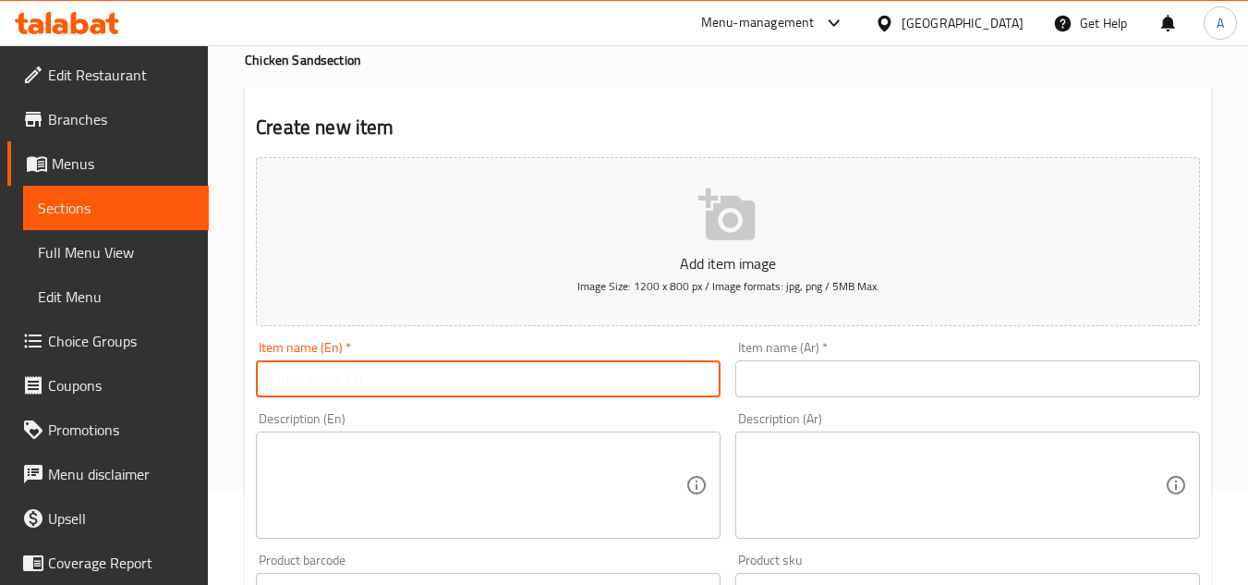
paste input "Chicken Sandwich"
type input "Chicken Sandwich"
click at [924, 382] on input "text" at bounding box center [967, 378] width 465 height 37
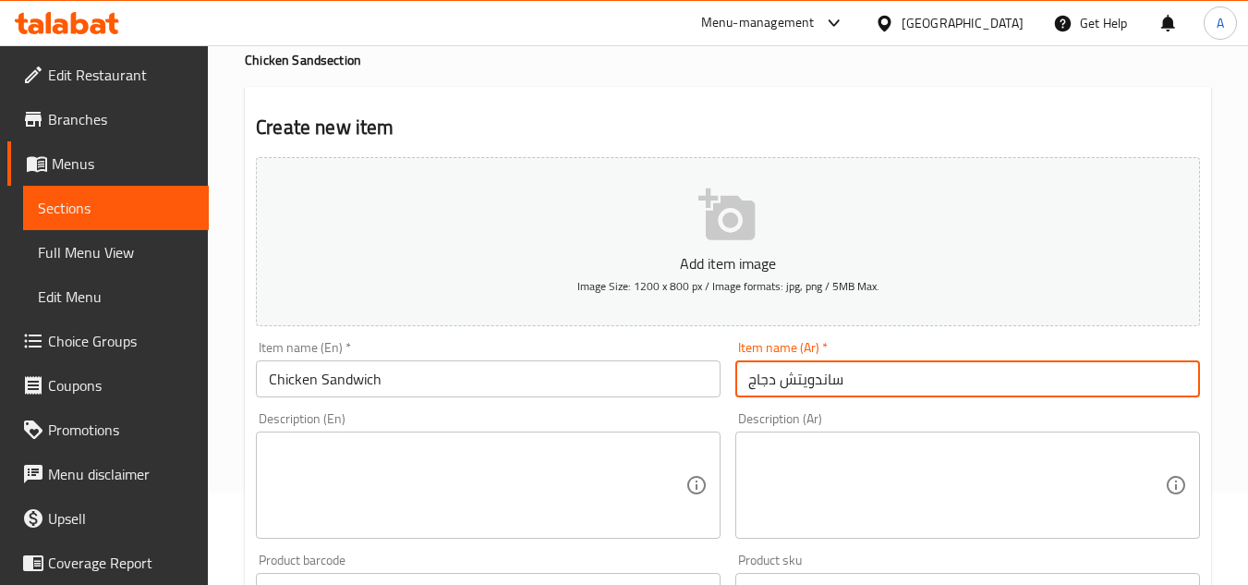
type input "ساندويتش دجاج"
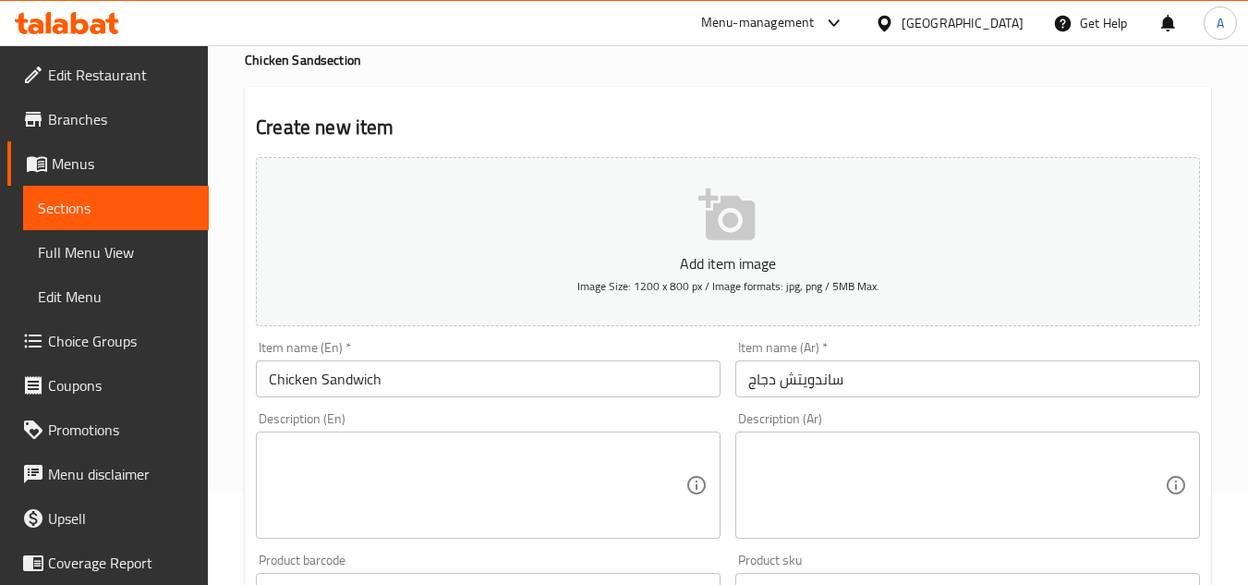
click at [535, 471] on textarea at bounding box center [477, 486] width 417 height 88
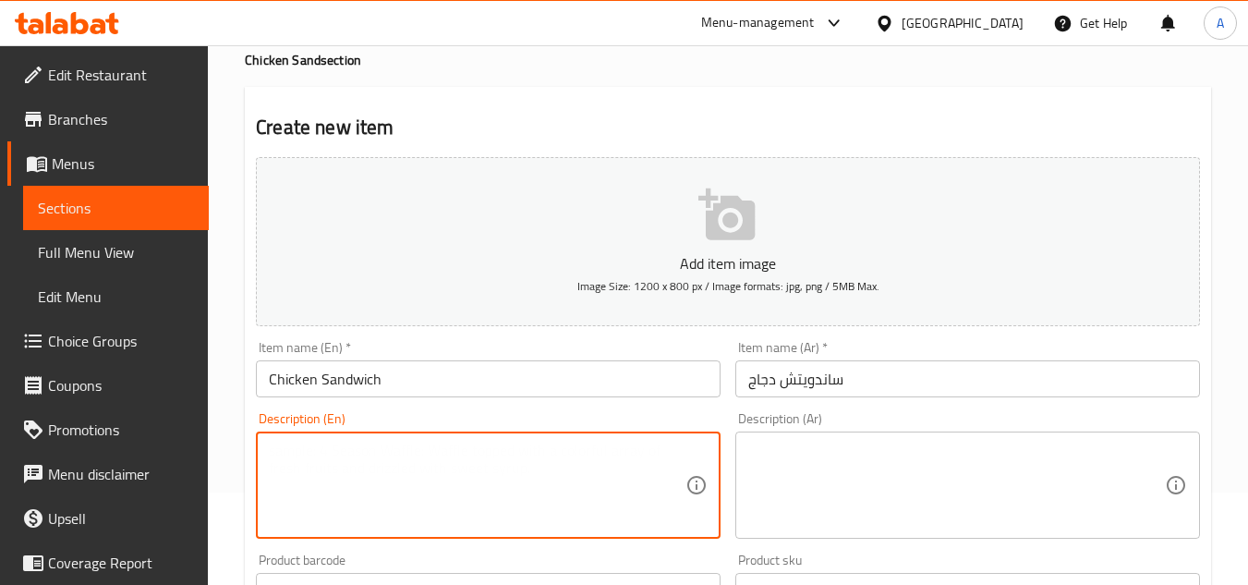
paste textarea "Classic Chicken Single OR Al Manfi Chicken Single OR Al Maframa Chicken Single)…"
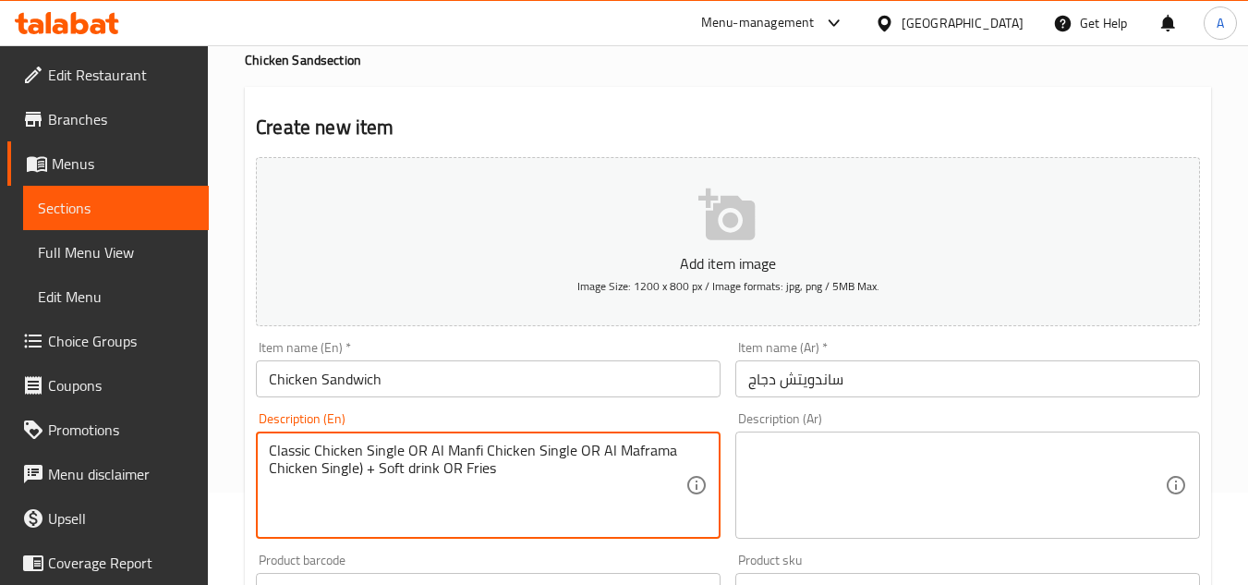
click at [428, 466] on textarea "Classic Chicken Single OR Al Manfi Chicken Single OR Al Maframa Chicken Single)…" at bounding box center [477, 486] width 417 height 88
click at [443, 470] on textarea "Classic Chicken Single OR Al Manfi Chicken Single OR Al Maframa Chicken Single)…" at bounding box center [477, 486] width 417 height 88
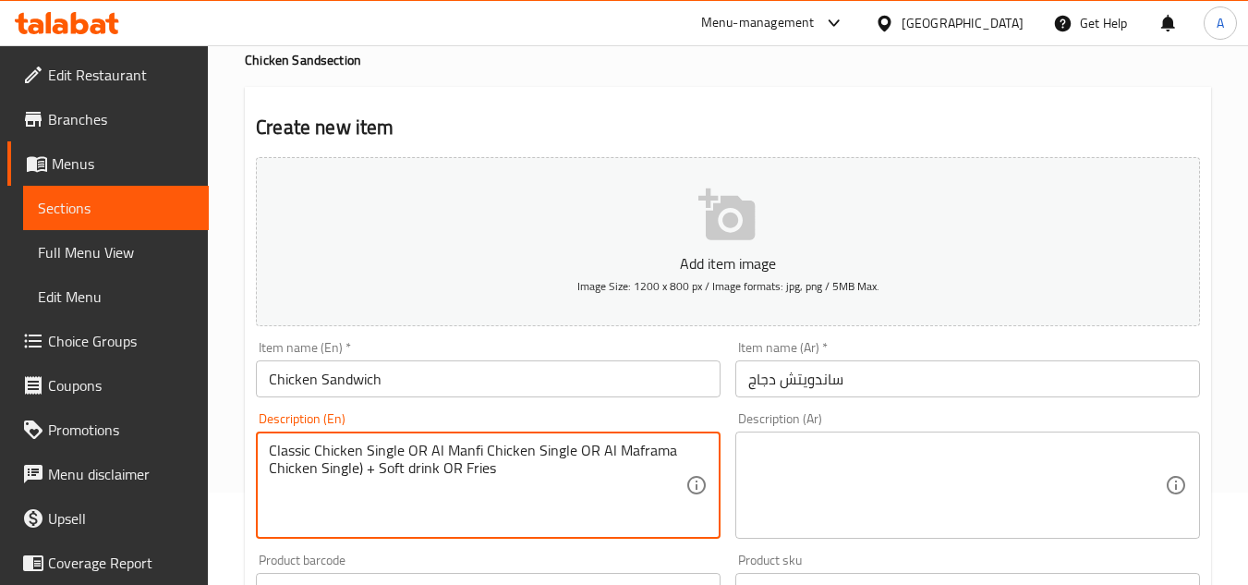
click at [443, 470] on textarea "Classic Chicken Single OR Al Manfi Chicken Single OR Al Maframa Chicken Single)…" at bounding box center [477, 486] width 417 height 88
click at [430, 469] on textarea "Classic Chicken Single OR Al Manfi Chicken Single OR Al Maframa Chicken Single)…" at bounding box center [477, 486] width 417 height 88
click at [507, 445] on textarea "Classic Chicken Single OR Al Manfi Chicken Single OR Al Maframa Chicken Single)…" at bounding box center [477, 486] width 417 height 88
drag, startPoint x: 379, startPoint y: 466, endPoint x: 435, endPoint y: 471, distance: 56.5
click at [435, 471] on textarea "Classic Chicken Single OR Al Manfi Chicken Single OR Al Maframa Chicken Single)…" at bounding box center [477, 486] width 417 height 88
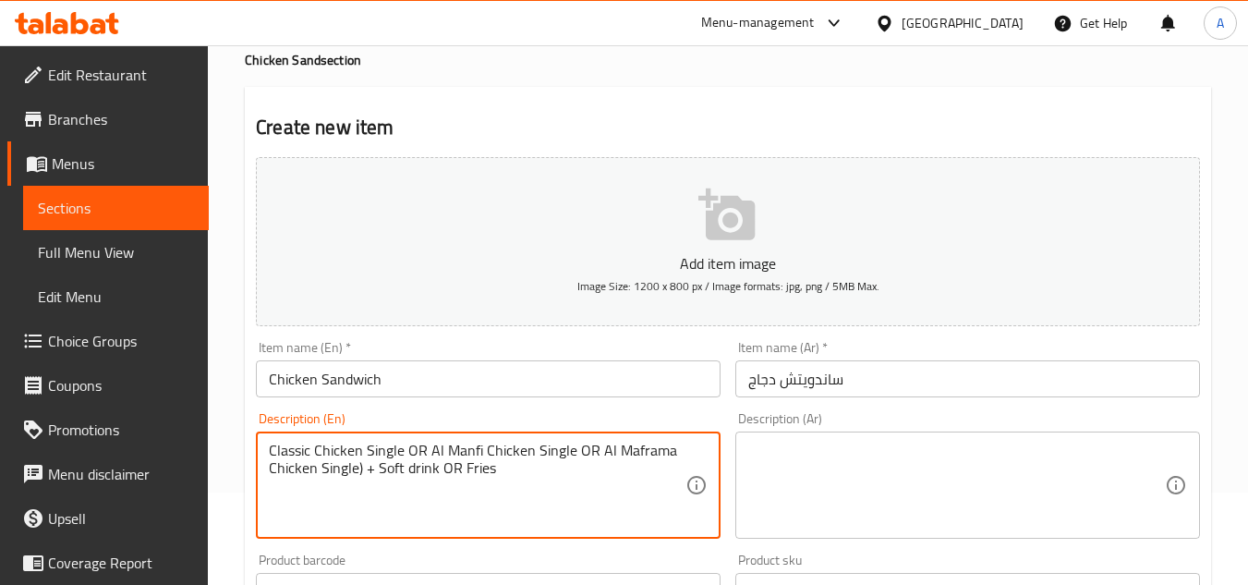
paste textarea "Maxi Cola"
type textarea "Classic Chicken Single OR Al Manfi Chicken Single OR Al Maframa Chicken Single)…"
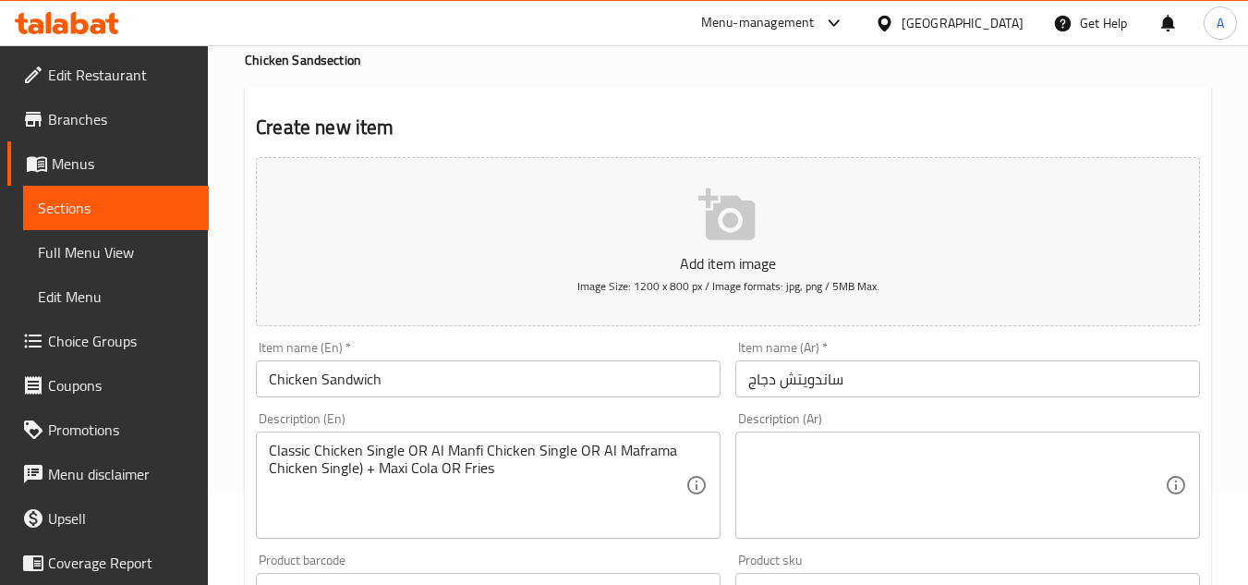
click at [805, 474] on textarea at bounding box center [956, 486] width 417 height 88
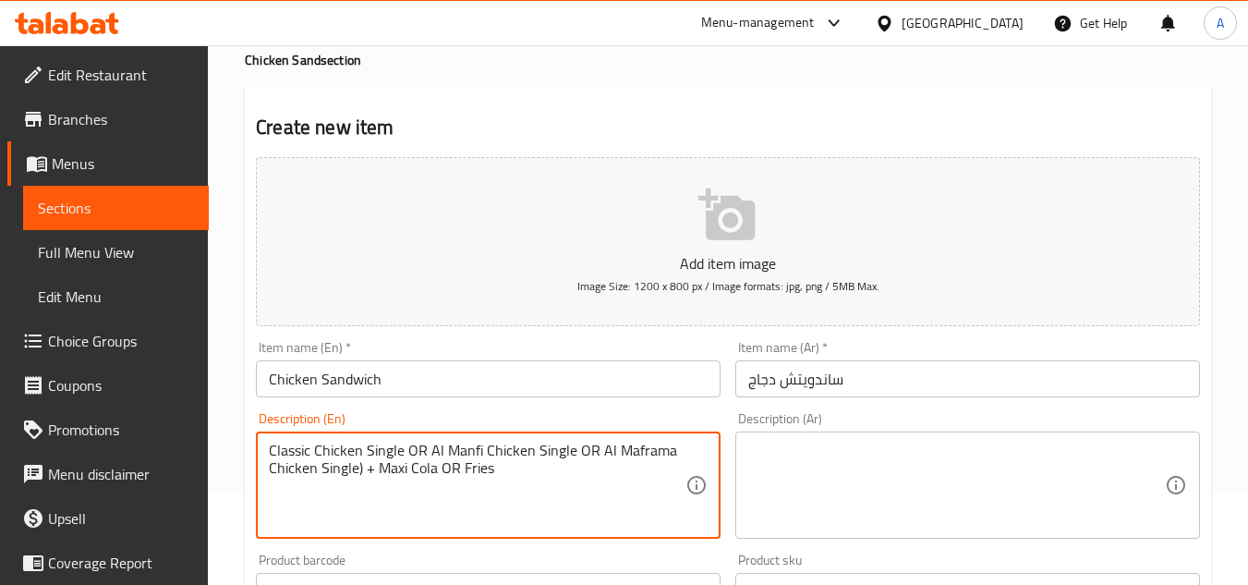
click at [533, 443] on textarea "Classic Chicken Single OR Al Manfi Chicken Single OR Al Maframa Chicken Single)…" at bounding box center [477, 486] width 417 height 88
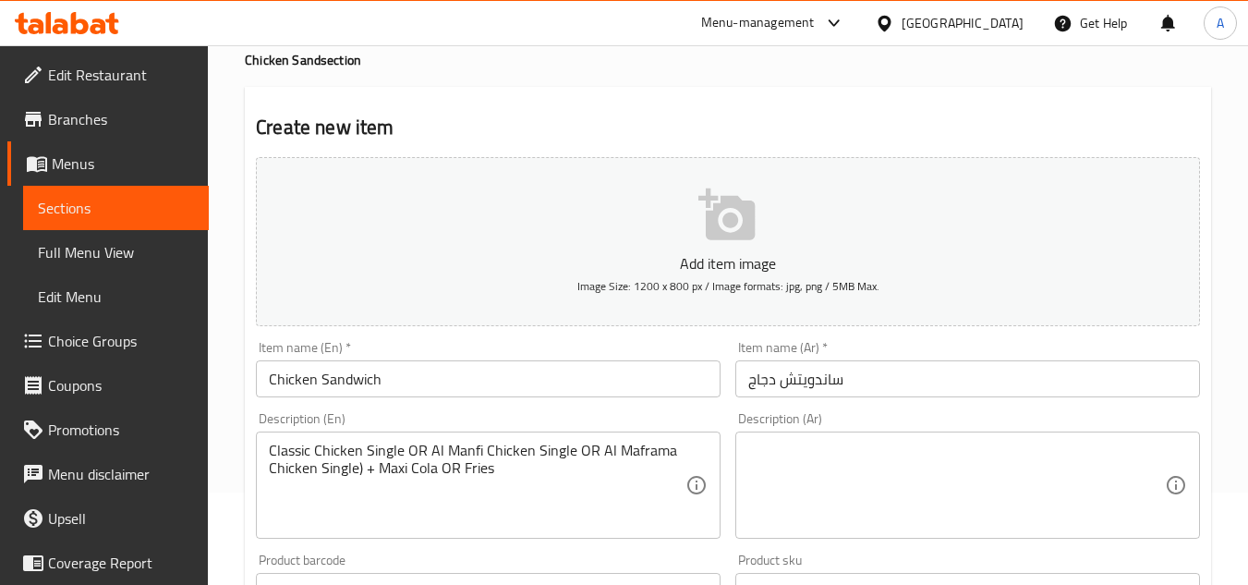
click at [894, 456] on textarea at bounding box center [956, 486] width 417 height 88
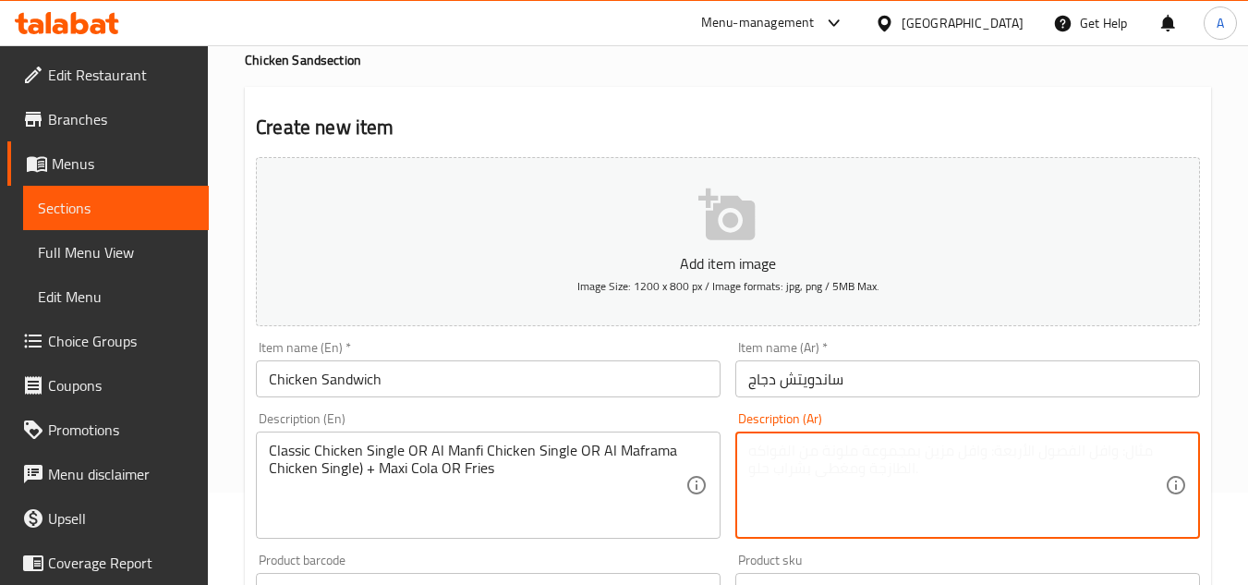
paste textarea "(دجاج كلاسيك مفرد أو دجاج المنفي مفرد أو دجاج المفرما مفرد) + مشروب غازي أو بطا…"
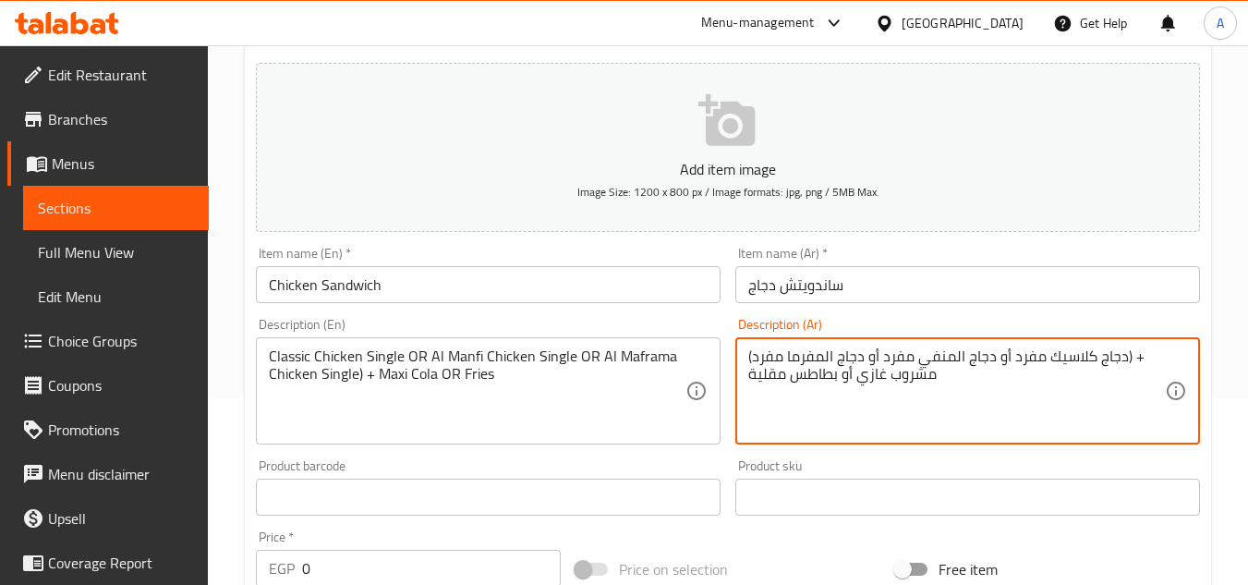
scroll to position [277, 0]
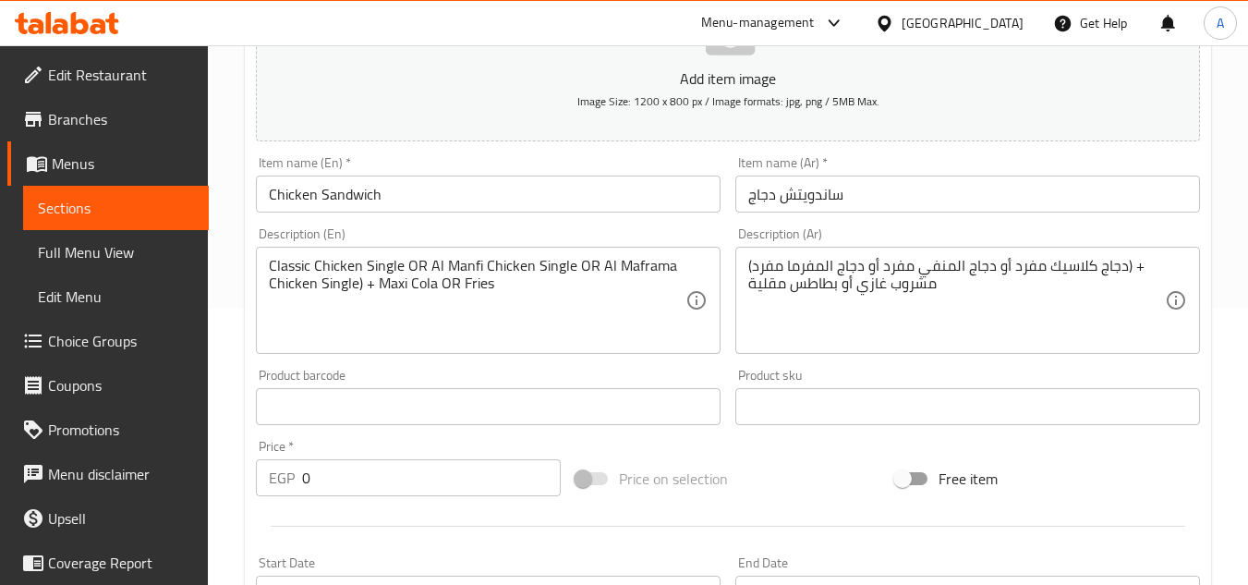
click at [849, 296] on textarea "(دجاج كلاسيك مفرد أو دجاج المنفي مفرد أو دجاج المفرما مفرد) + مشروب غازي أو بطا…" at bounding box center [956, 301] width 417 height 88
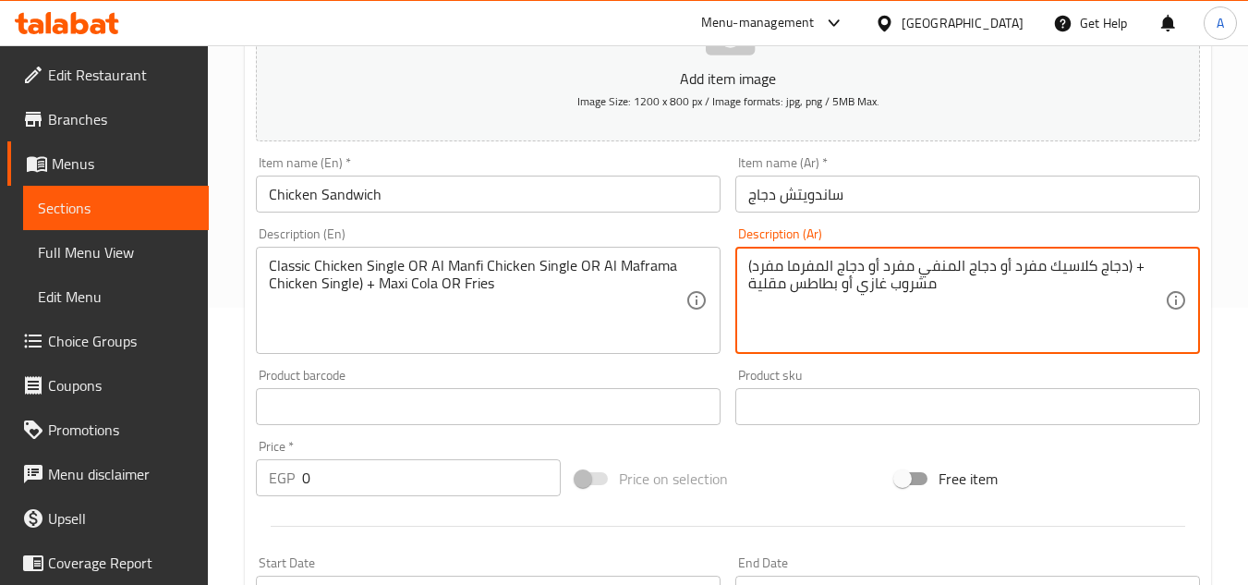
click at [849, 296] on textarea "(دجاج كلاسيك مفرد أو دجاج المنفي مفرد أو دجاج المفرما مفرد) + مشروب غازي أو بطا…" at bounding box center [956, 301] width 417 height 88
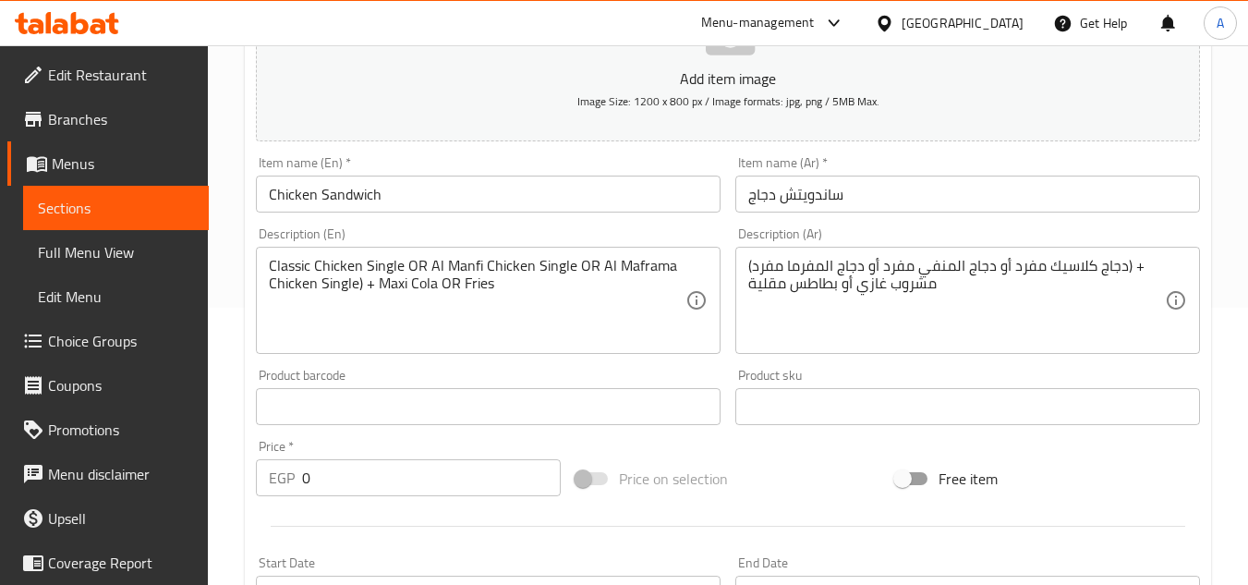
click at [925, 293] on textarea "(دجاج كلاسيك مفرد أو دجاج المنفي مفرد أو دجاج المفرما مفرد) + مشروب غازي أو بطا…" at bounding box center [956, 301] width 417 height 88
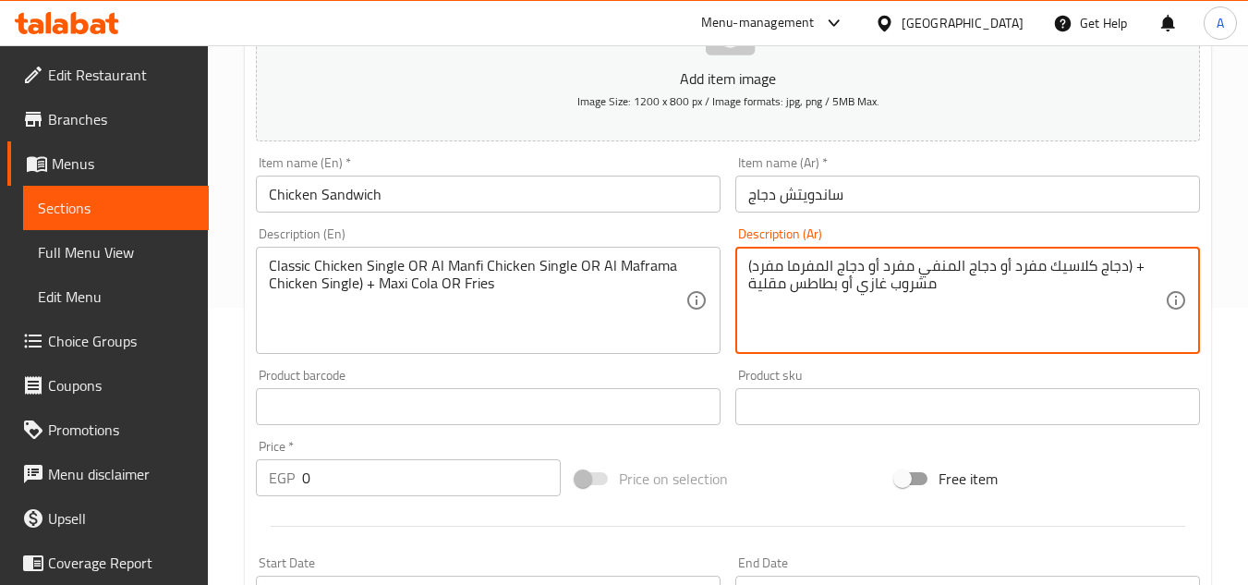
click at [925, 293] on textarea "(دجاج كلاسيك مفرد أو دجاج المنفي مفرد أو دجاج المفرما مفرد) + مشروب غازي أو بطا…" at bounding box center [956, 301] width 417 height 88
paste textarea "سينجل أو دجاج المنفي سينجل أو دجاج مفرمة سينجل ) + ماكسى كولا أو باكيت"
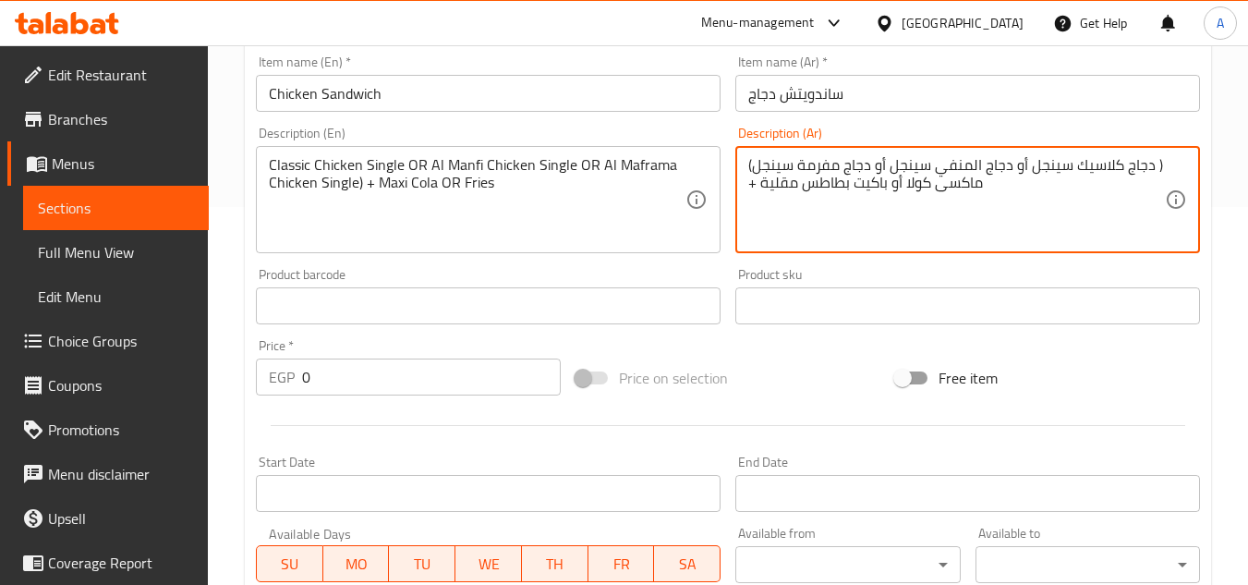
scroll to position [647, 0]
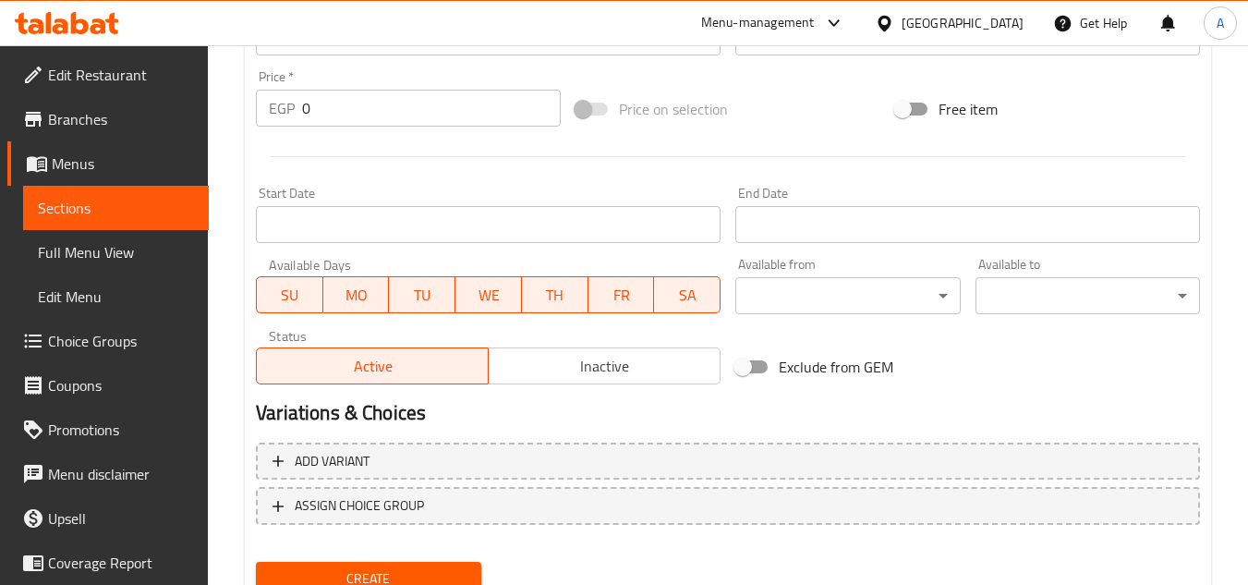
type textarea "(دجاج كلاسيك سينجل أو دجاج المنفي سينجل أو دجاج مفرمة سينجل ) + ماكسى كولا أو ب…"
click at [641, 354] on span "Inactive" at bounding box center [604, 366] width 217 height 27
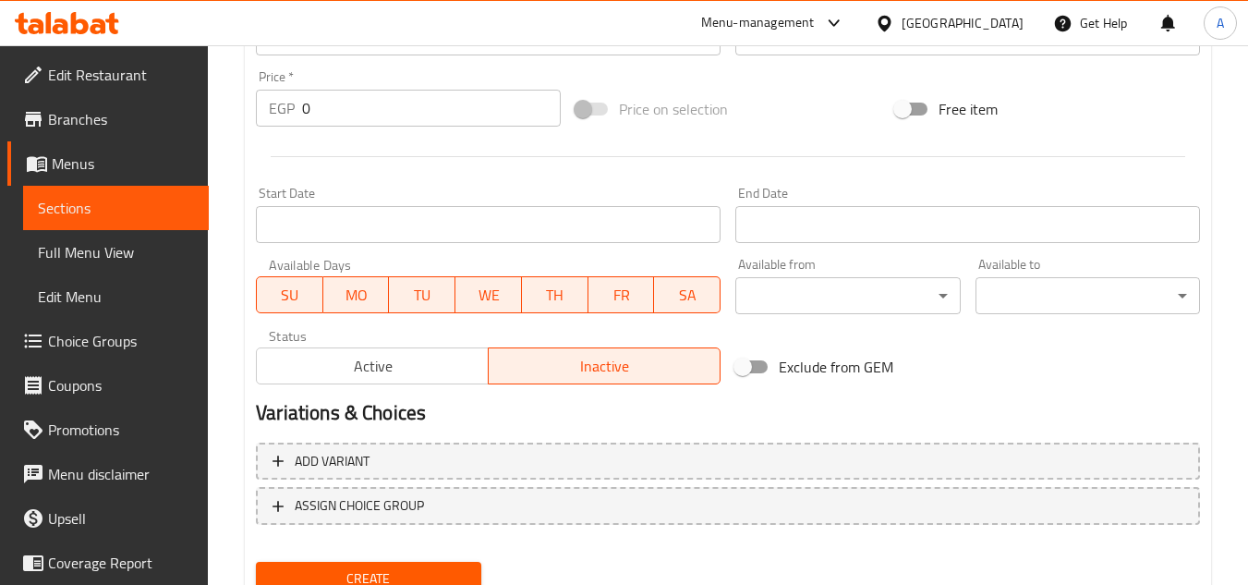
click at [629, 220] on input "Start Date" at bounding box center [488, 224] width 465 height 37
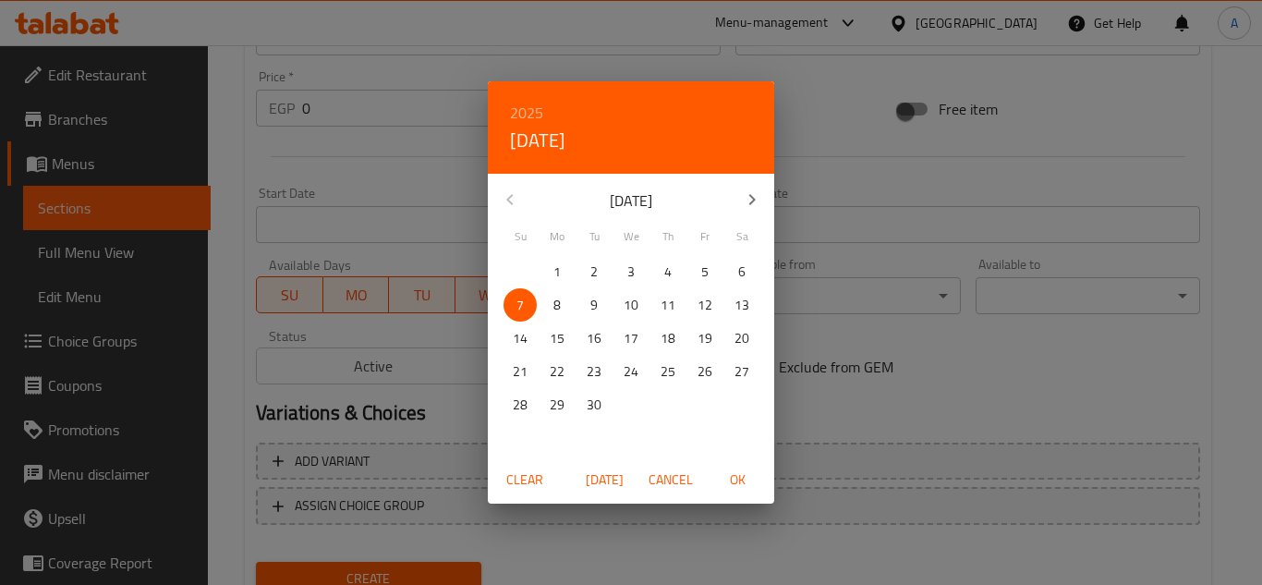
click at [742, 479] on span "OK" at bounding box center [737, 479] width 44 height 23
type input "[DATE]"
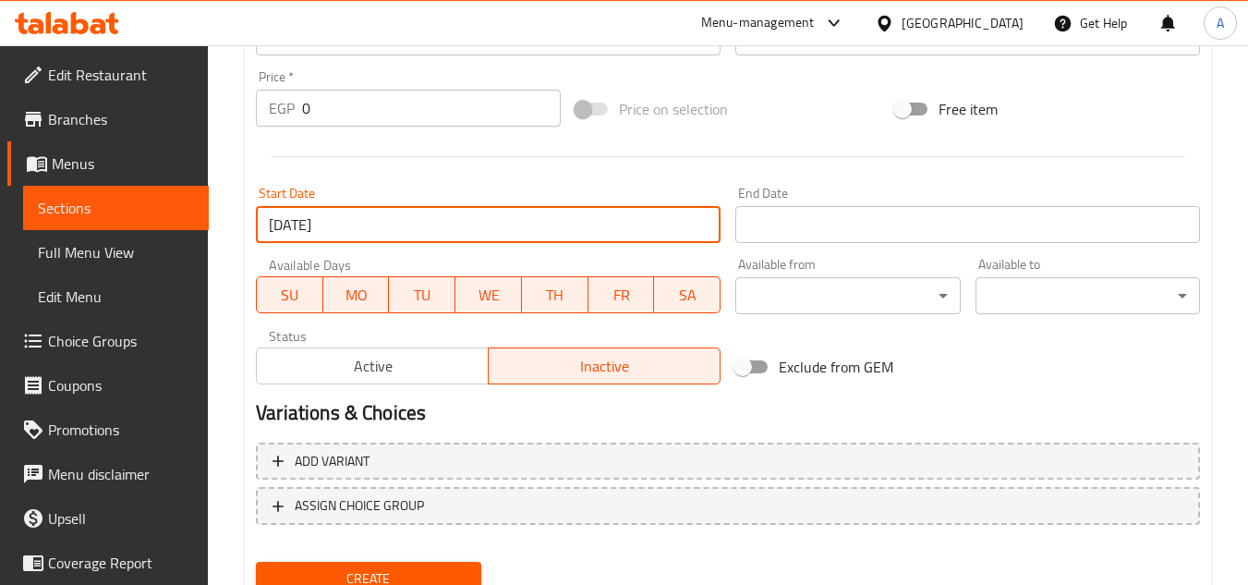
click at [851, 232] on input "Start Date" at bounding box center [967, 224] width 465 height 37
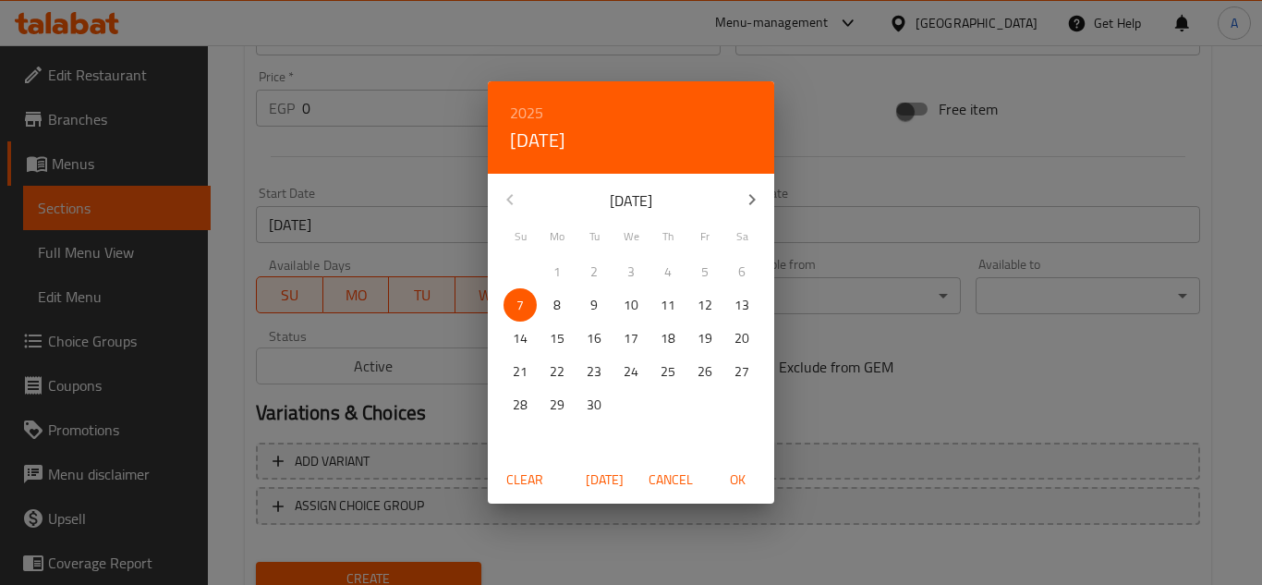
click at [743, 191] on icon "button" at bounding box center [752, 199] width 22 height 22
click at [696, 405] on span "31" at bounding box center [704, 404] width 33 height 23
click at [744, 478] on span "OK" at bounding box center [737, 479] width 44 height 23
type input "[DATE]"
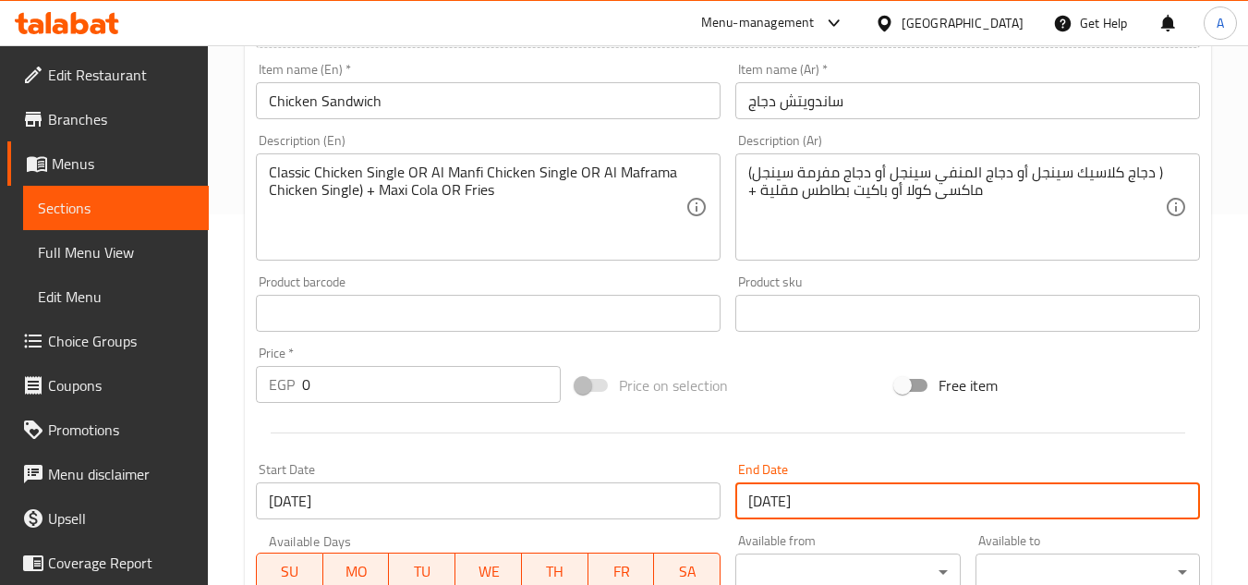
scroll to position [369, 0]
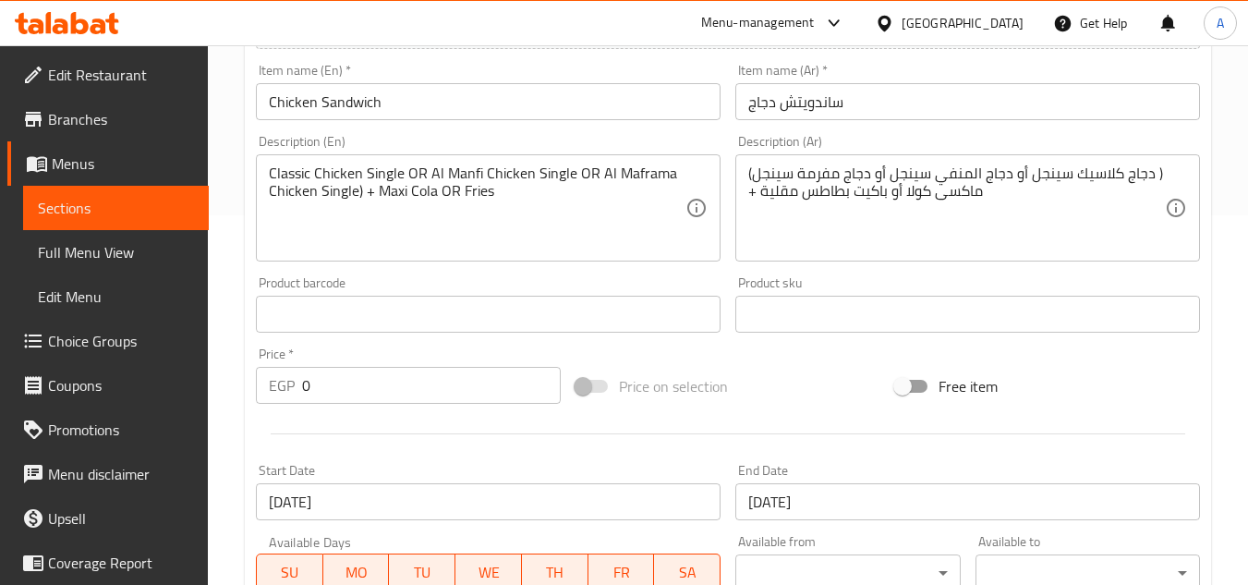
click at [473, 190] on textarea "Classic Chicken Single OR Al Manfi Chicken Single OR Al Maframa Chicken Single)…" at bounding box center [477, 208] width 417 height 88
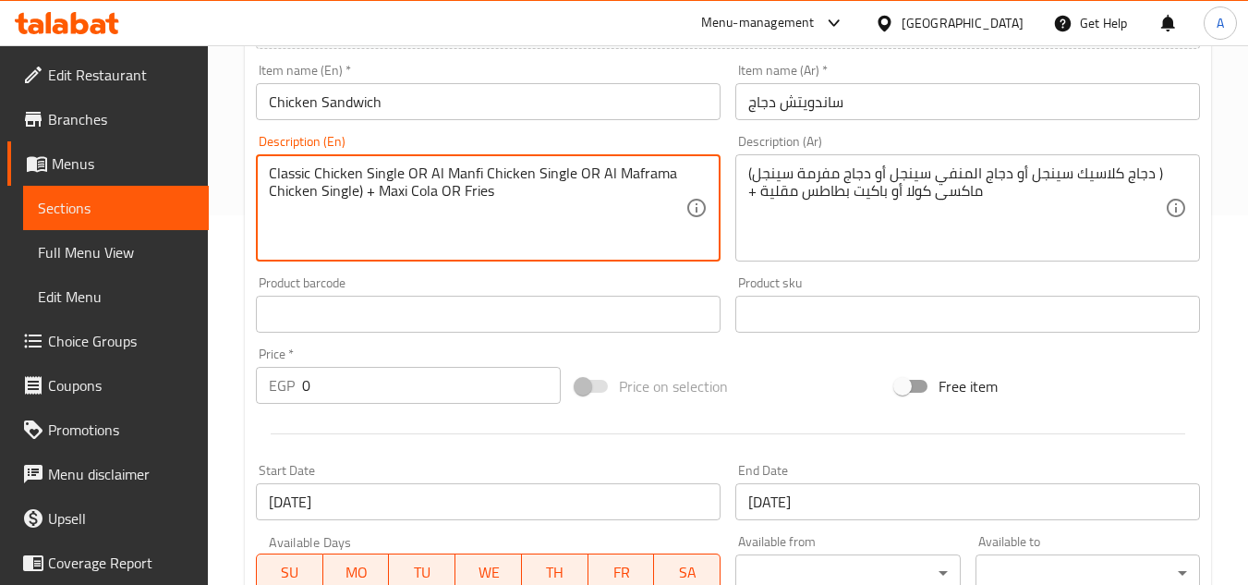
paste textarea "ench Fries Packet"
type textarea "Classic Chicken Single OR Al Manfi Chicken Single OR Al Maframa Chicken Single)…"
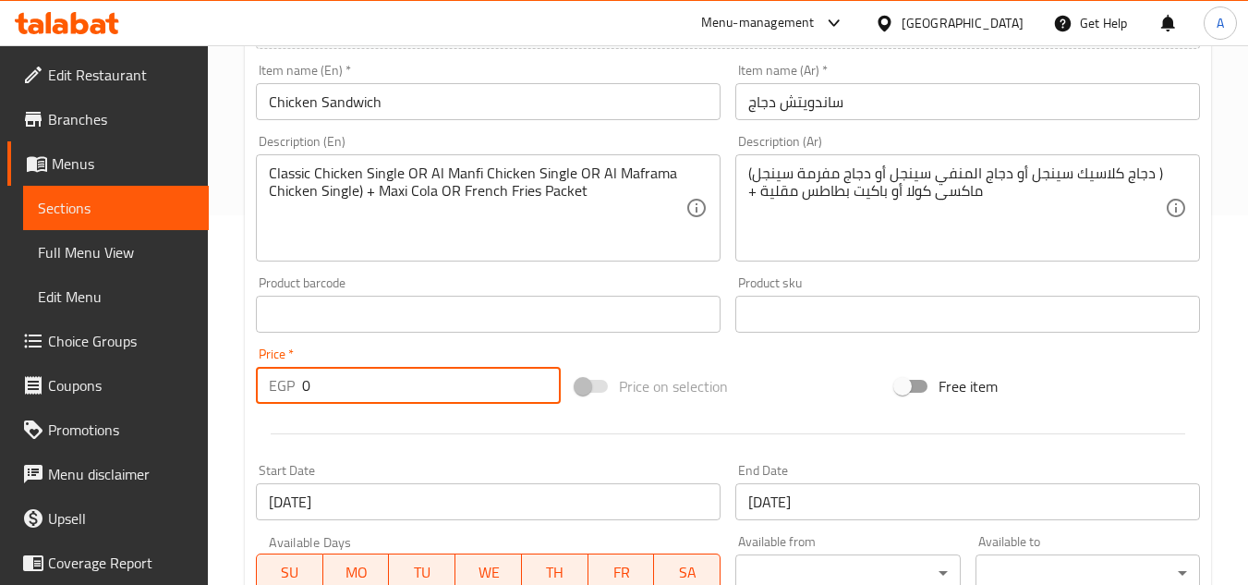
drag, startPoint x: 285, startPoint y: 385, endPoint x: 193, endPoint y: 379, distance: 92.6
click at [214, 384] on div "Home / Restaurants management / Menus / Sections / item / create Chicken Sand s…" at bounding box center [728, 306] width 1040 height 1260
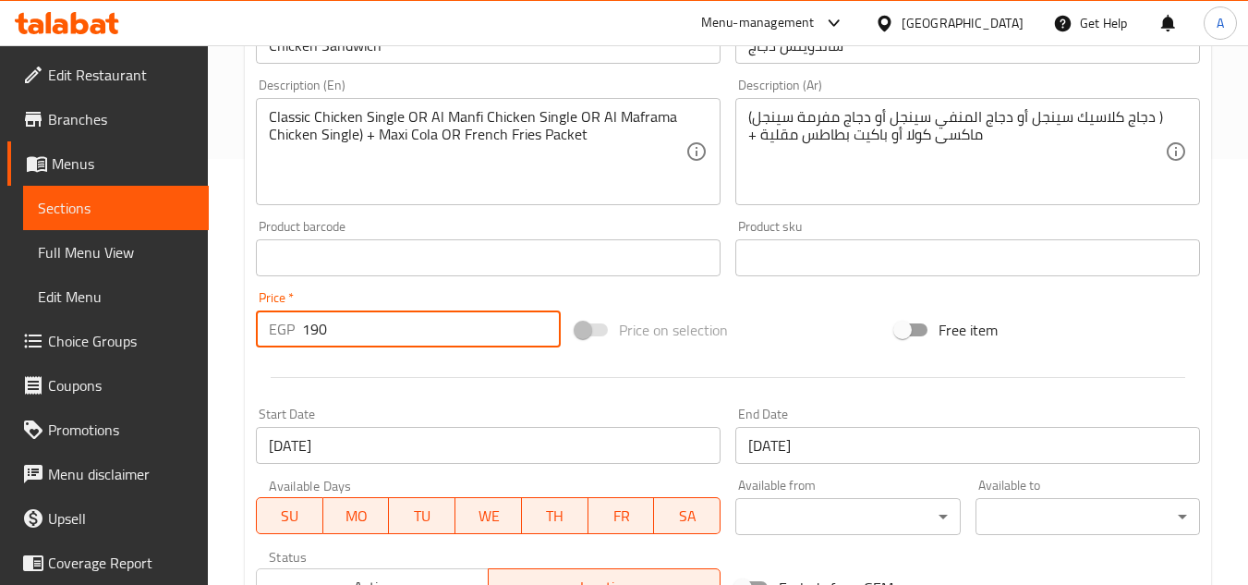
scroll to position [720, 0]
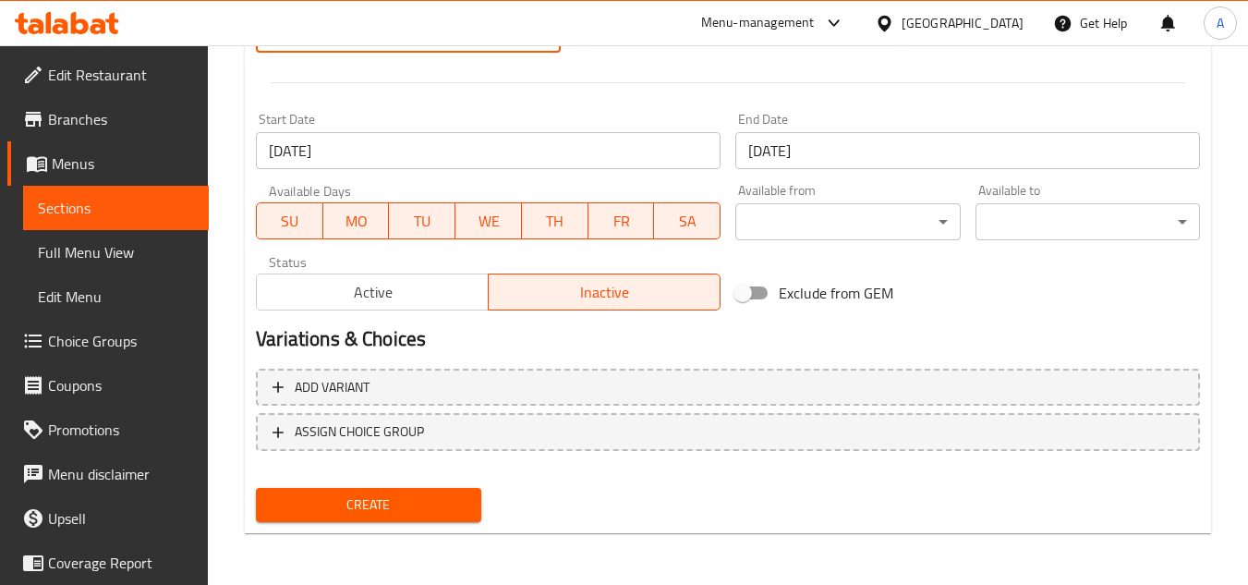
type input "190"
click at [438, 489] on button "Create" at bounding box center [368, 505] width 224 height 34
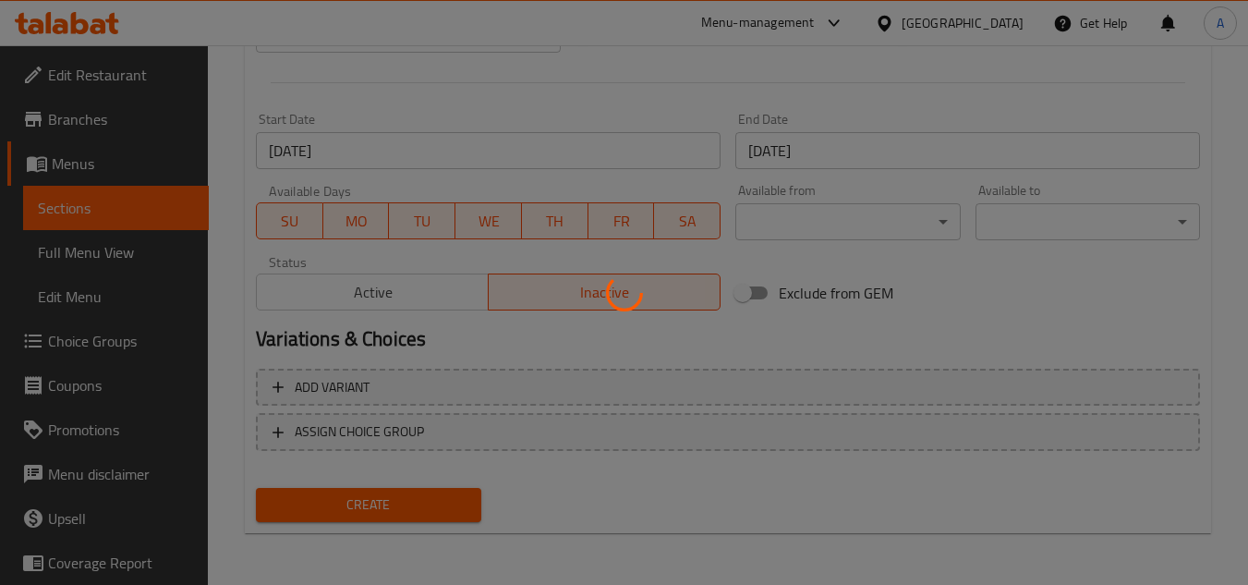
type input "0"
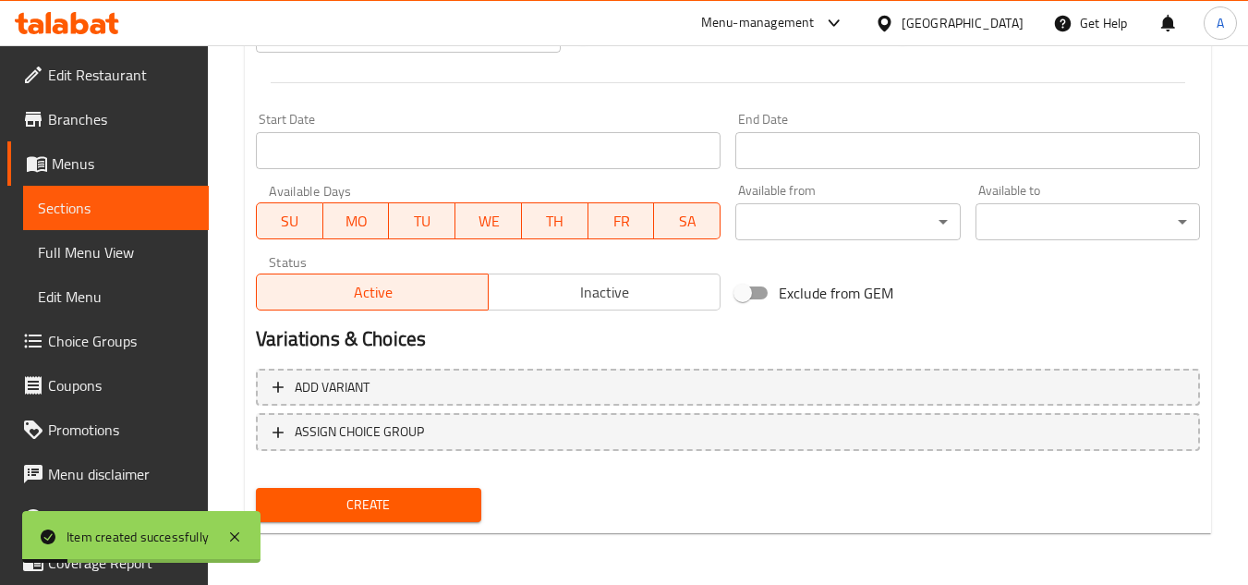
click at [91, 347] on span "Choice Groups" at bounding box center [121, 341] width 146 height 22
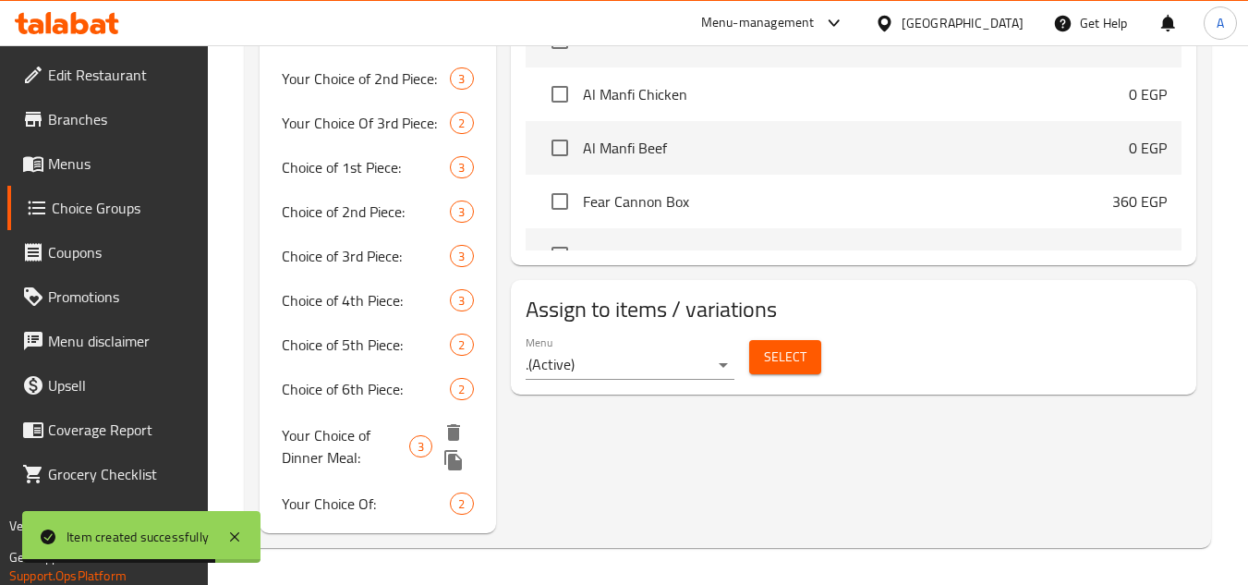
scroll to position [774, 0]
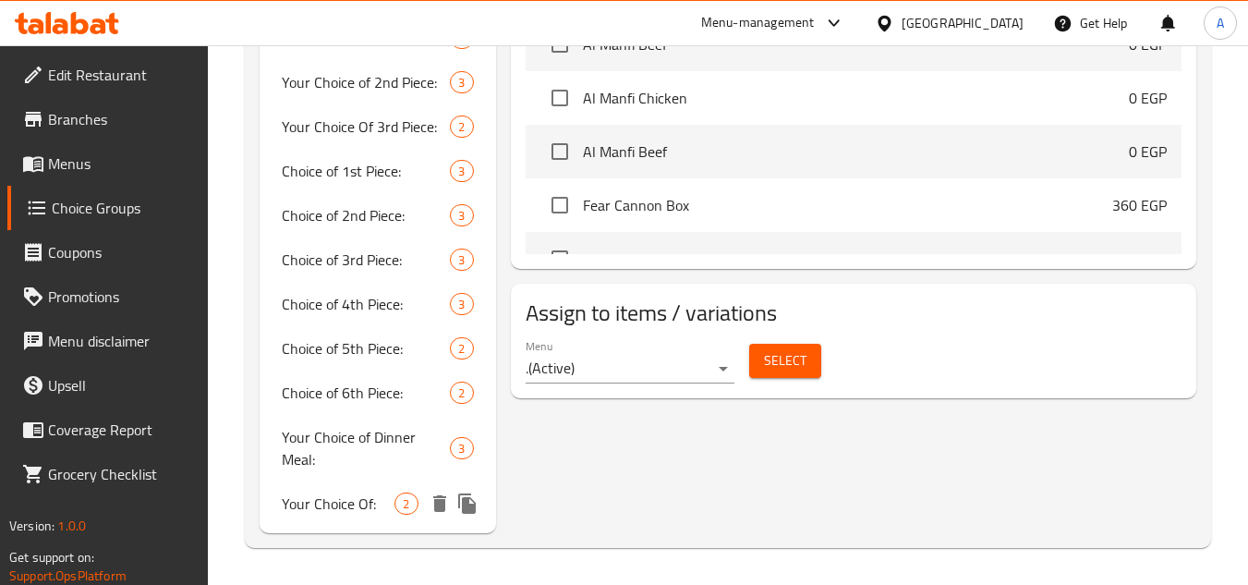
click at [354, 485] on div "Your Choice Of: 2" at bounding box center [378, 503] width 236 height 44
type input "Your Choice Of:"
type input "إختيارك من :"
type input "1"
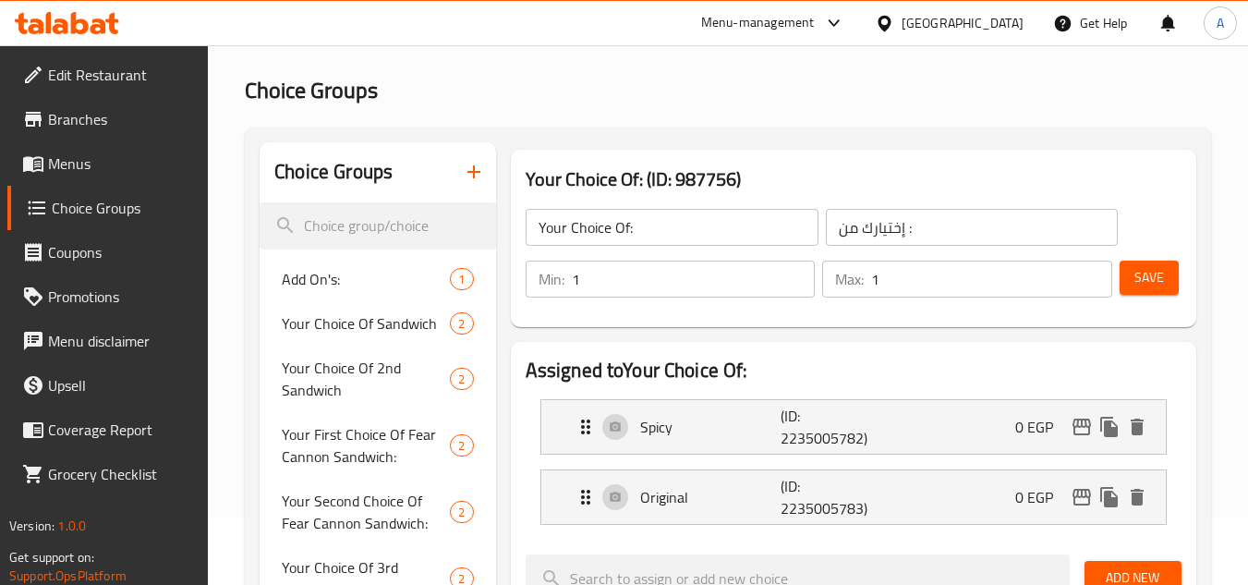
scroll to position [35, 0]
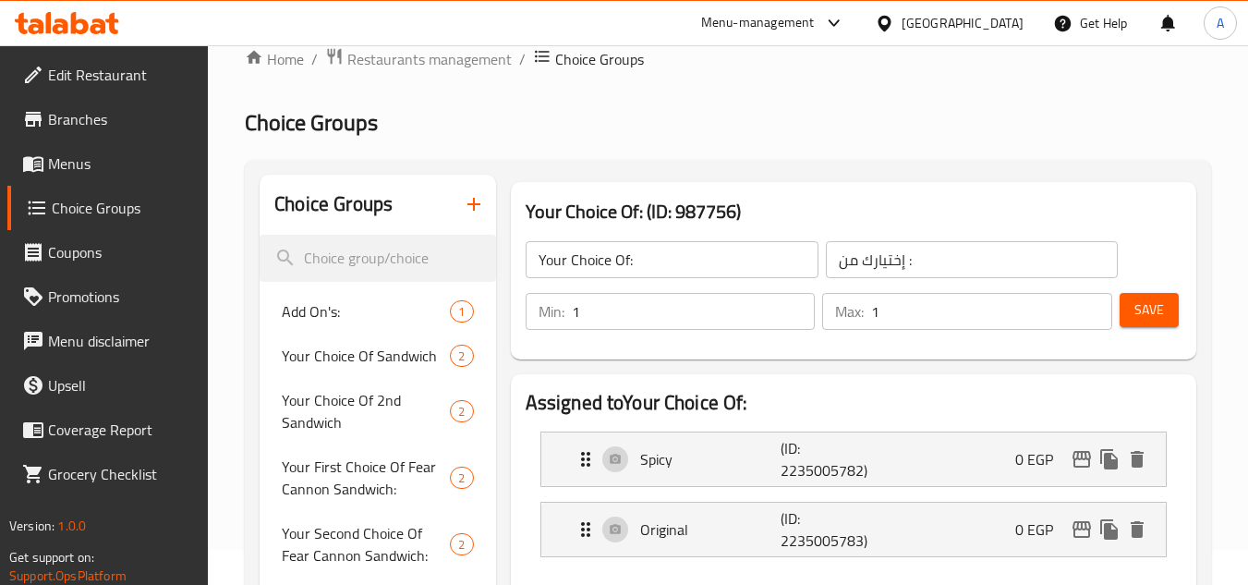
click at [475, 203] on icon "button" at bounding box center [474, 204] width 22 height 22
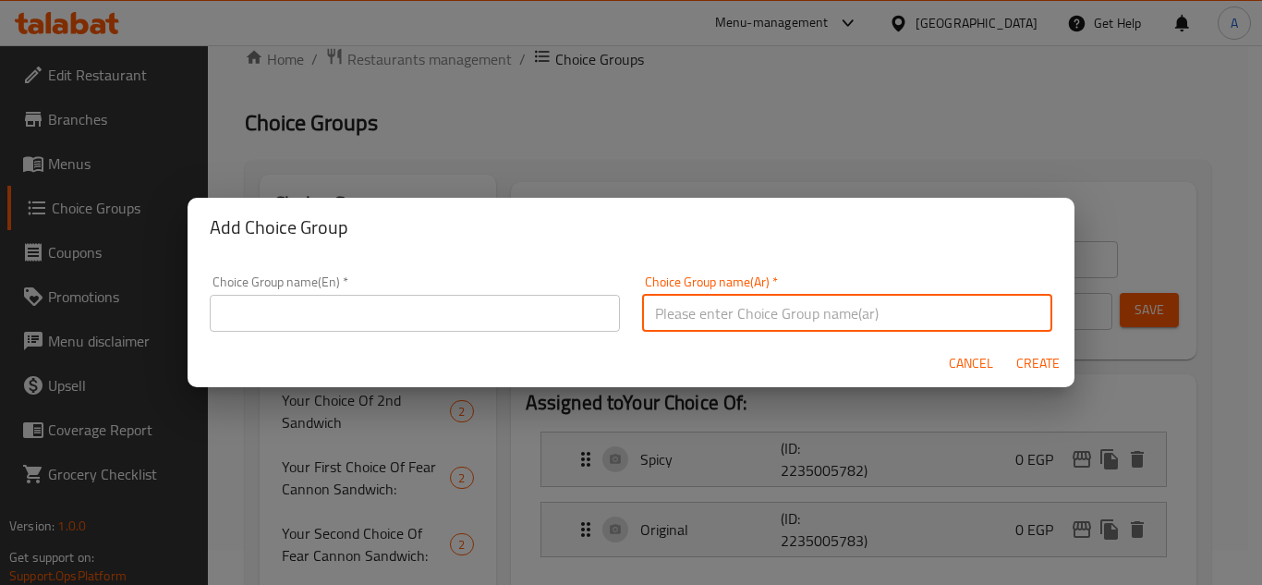
click at [812, 304] on input "text" at bounding box center [847, 313] width 410 height 37
type input "إختيارك من"
click at [571, 319] on input "text" at bounding box center [415, 313] width 410 height 37
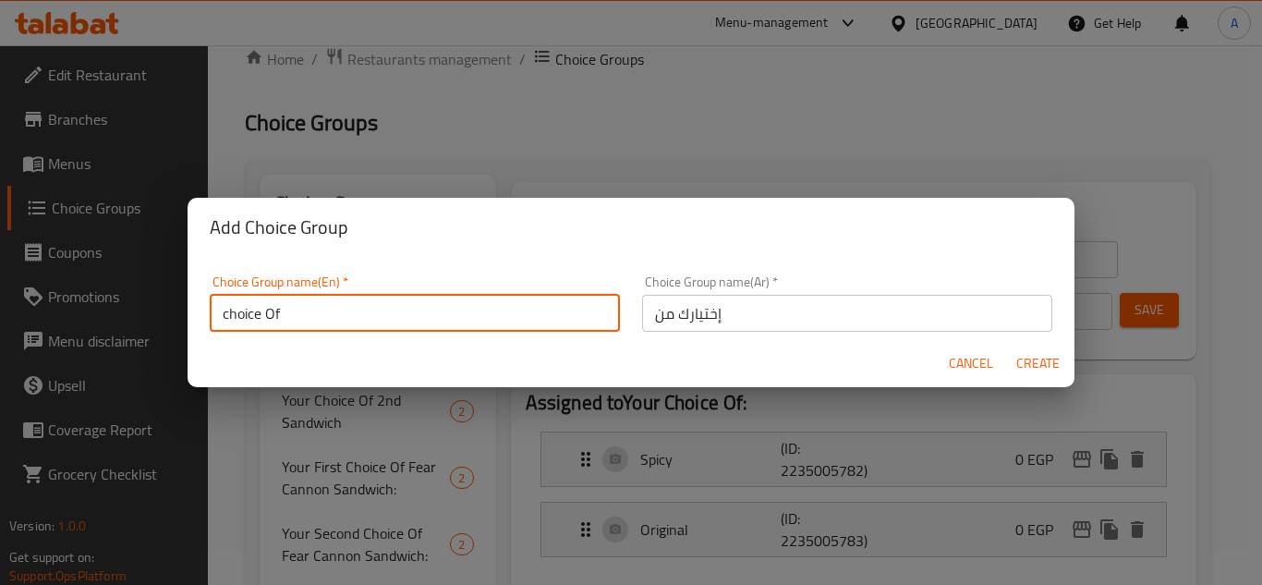
click at [227, 306] on input "choice Of" at bounding box center [415, 313] width 410 height 37
click at [408, 309] on input "Choice Of" at bounding box center [415, 313] width 410 height 37
type input "Choice Of"
click at [1040, 360] on span "Create" at bounding box center [1037, 363] width 44 height 23
type input "Choice Of"
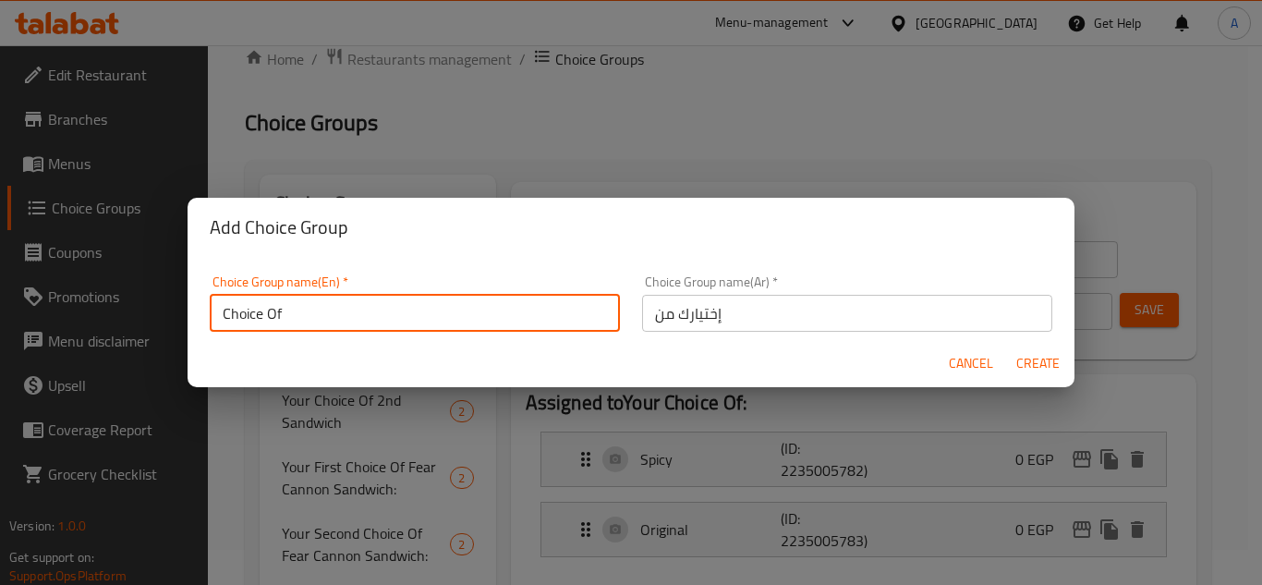
type input "إختيارك من"
type input "0"
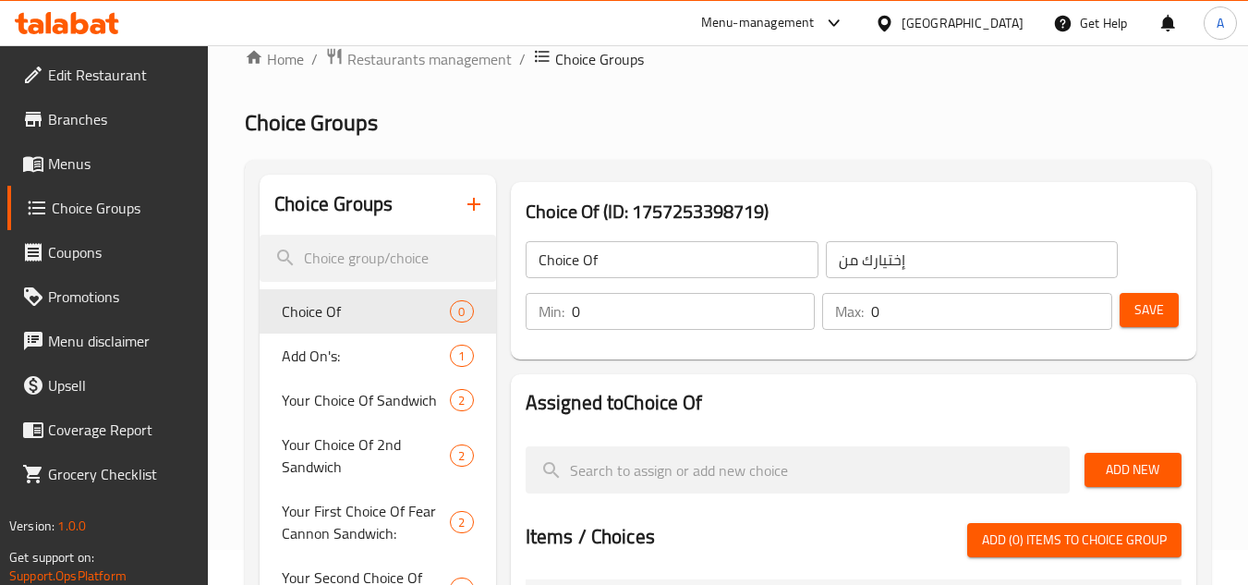
drag, startPoint x: 731, startPoint y: 298, endPoint x: 588, endPoint y: 313, distance: 143.0
click at [658, 313] on div "Min: 0 ​ Max: 0 ​" at bounding box center [818, 311] width 601 height 52
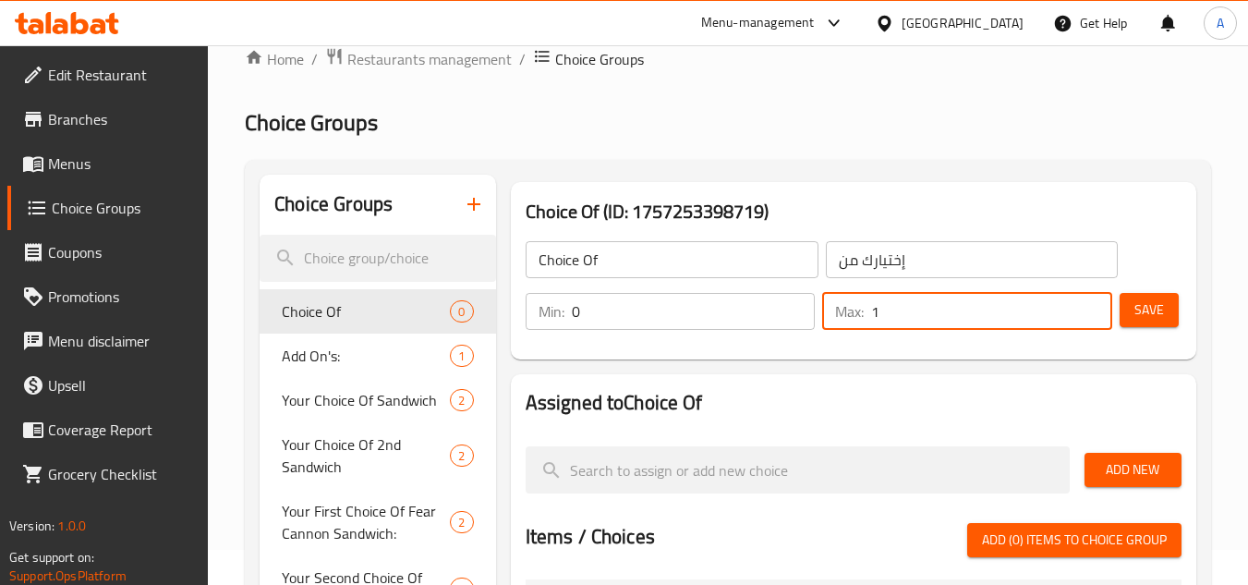
type input "1"
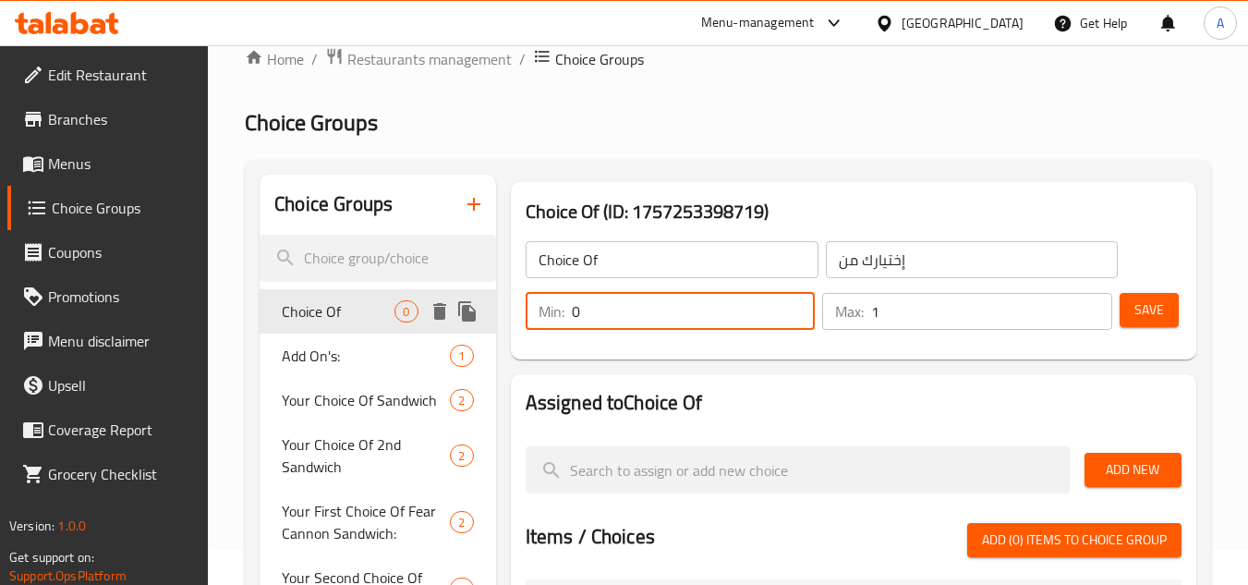
drag, startPoint x: 458, startPoint y: 319, endPoint x: 262, endPoint y: 330, distance: 196.1
type input "1"
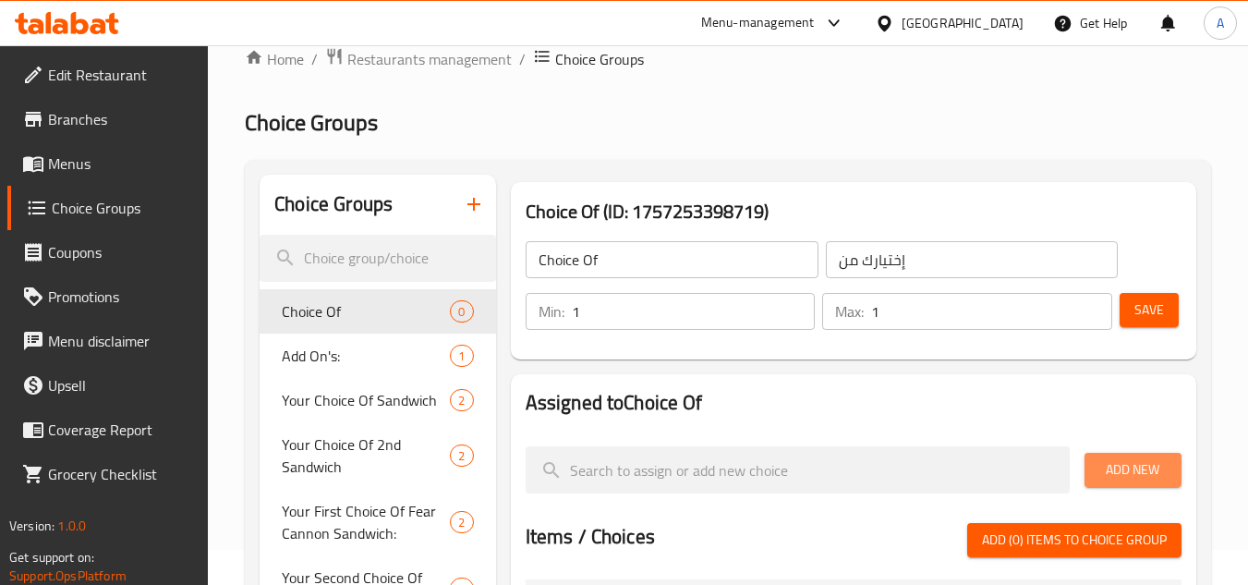
click at [1148, 465] on span "Add New" at bounding box center [1132, 469] width 67 height 23
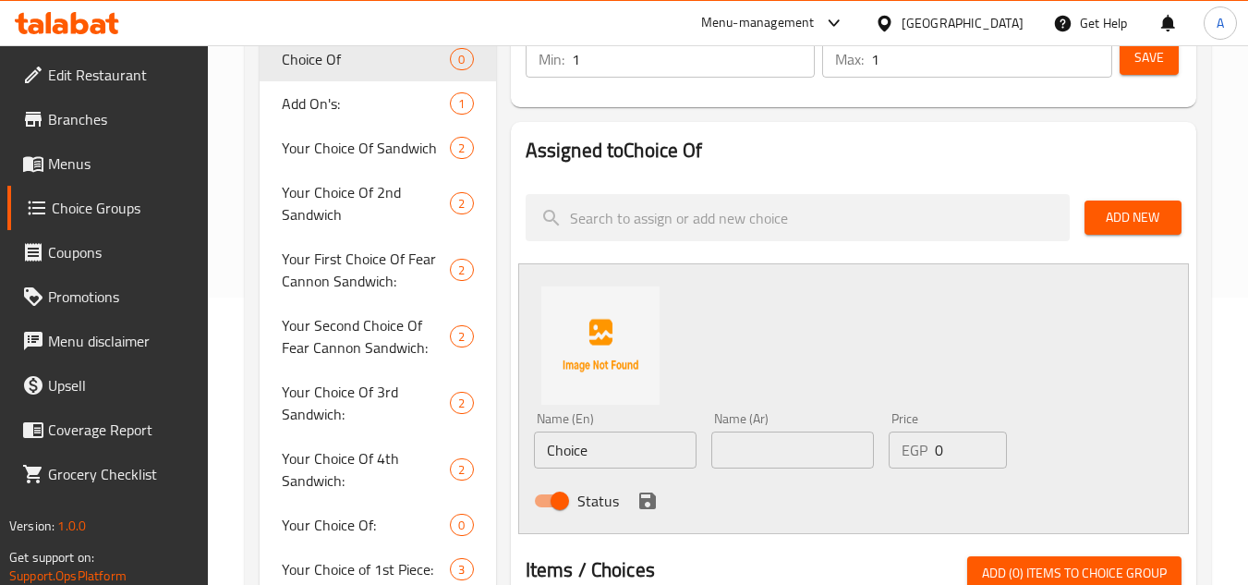
scroll to position [312, 0]
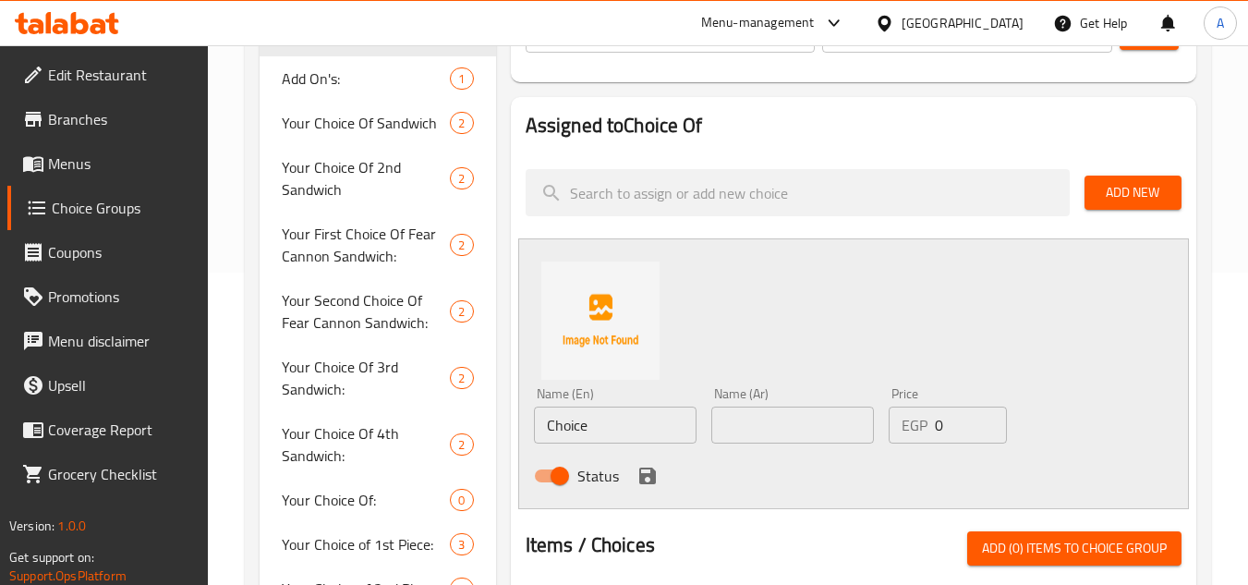
click at [609, 431] on input "Choice" at bounding box center [615, 424] width 163 height 37
drag, startPoint x: 609, startPoint y: 431, endPoint x: 514, endPoint y: 429, distance: 95.2
click at [514, 429] on div "Assigned to Choice Of Add New Name (En) Choice Name (En) Name (Ar) Name (Ar) Pr…" at bounding box center [853, 521] width 685 height 849
click at [803, 414] on input "text" at bounding box center [792, 424] width 163 height 37
paste input "[PERSON_NAME]"
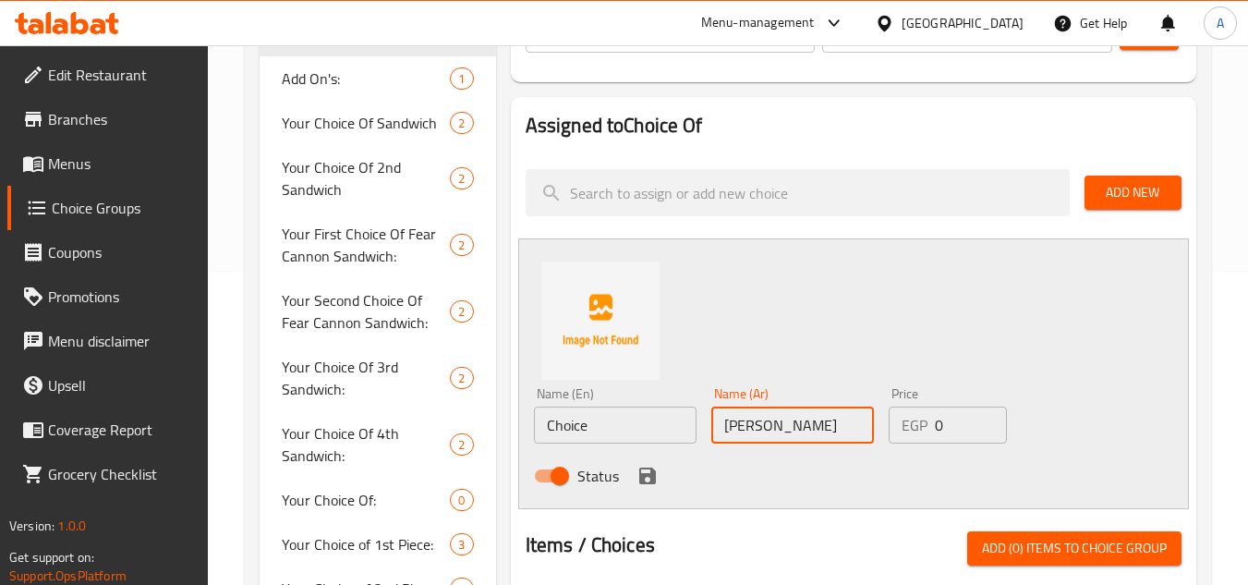
type input "[PERSON_NAME]"
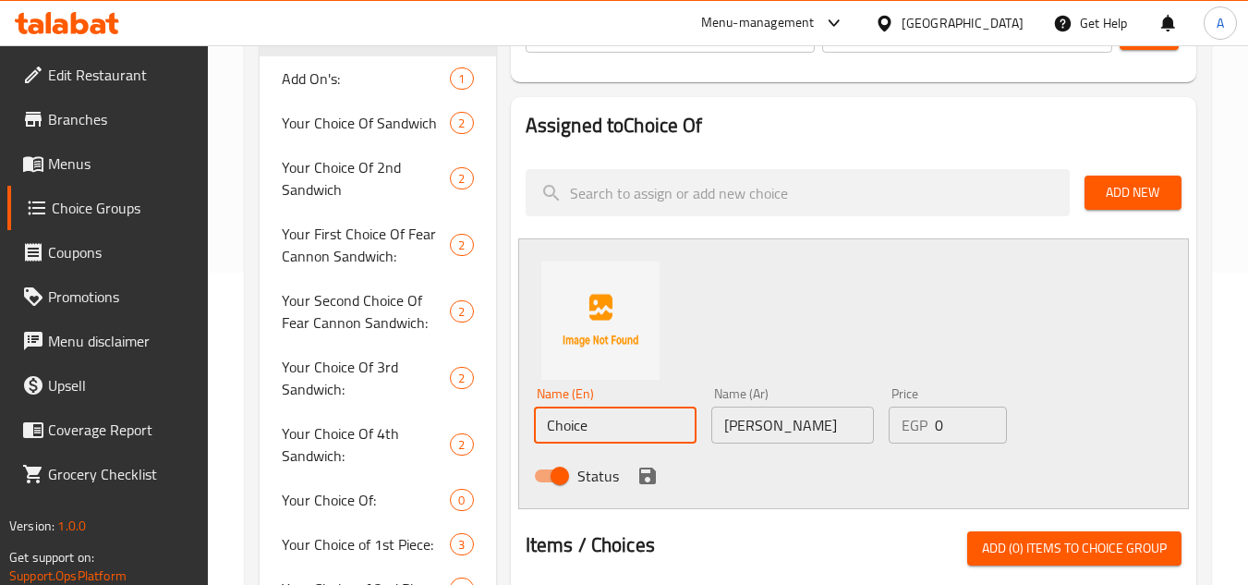
drag, startPoint x: 588, startPoint y: 410, endPoint x: 417, endPoint y: 418, distance: 172.0
click at [417, 418] on div "Choice Groups Choice Of 0 Add On's: 1 Your Choice Of Sandwich 2 Your Choice Of …" at bounding box center [732, 489] width 944 height 1185
paste input "Maxi Cola"
type input "Maxi Cola"
click at [659, 474] on button "save" at bounding box center [648, 476] width 28 height 28
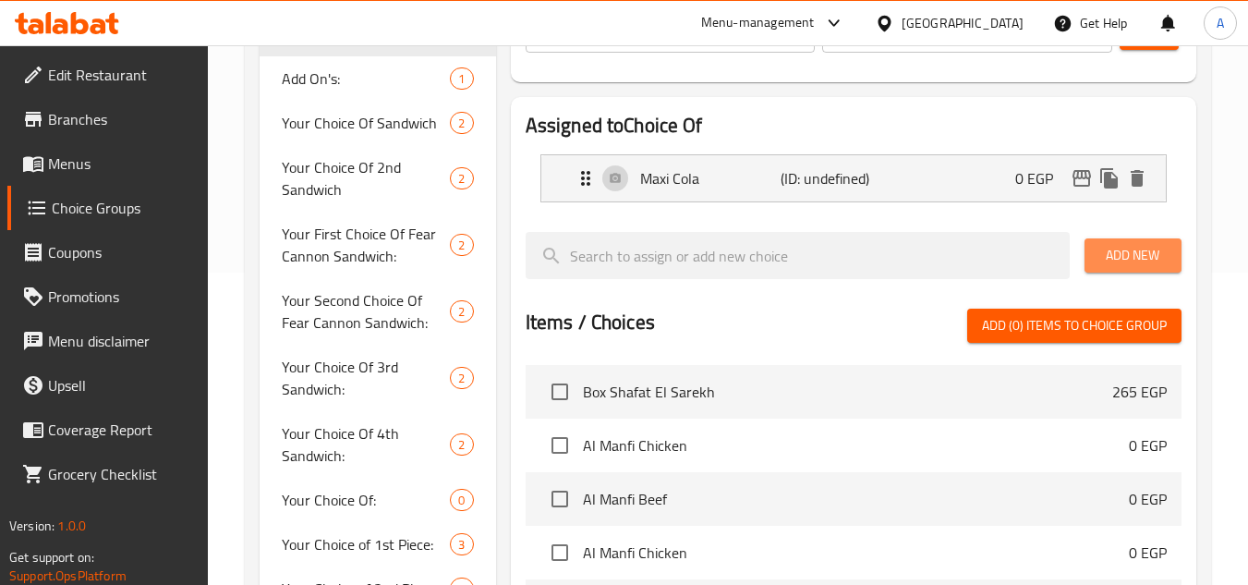
click at [1124, 261] on span "Add New" at bounding box center [1132, 255] width 67 height 23
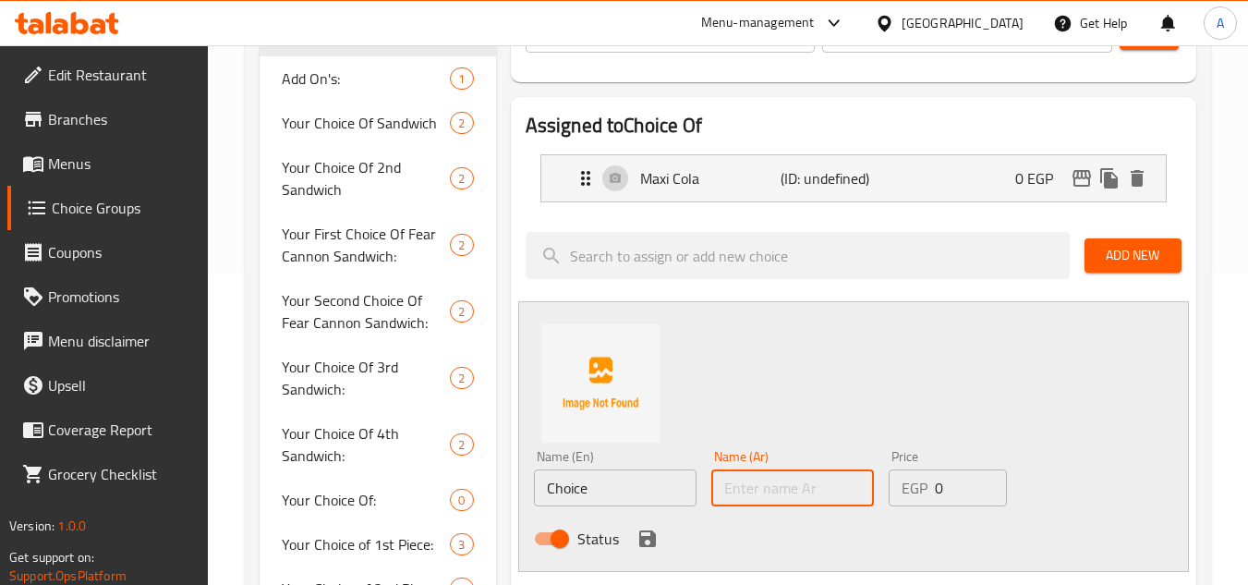
click at [778, 470] on input "text" at bounding box center [792, 487] width 163 height 37
paste input "باكيت بطاطس مقلية"
type input "باكيت بطاطس مقلية"
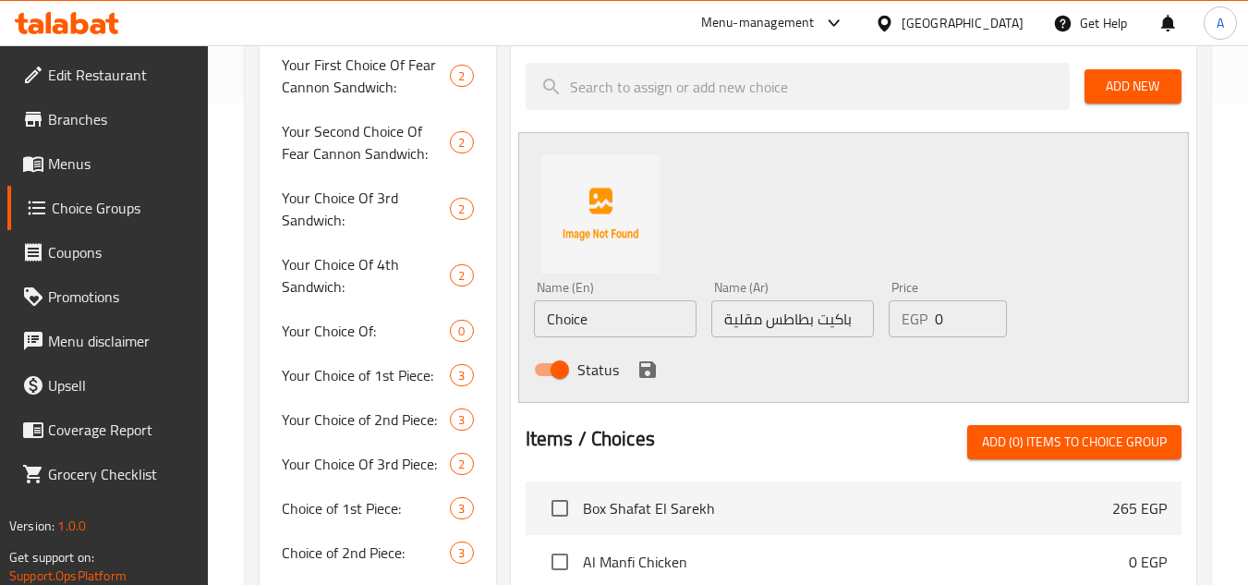
scroll to position [497, 0]
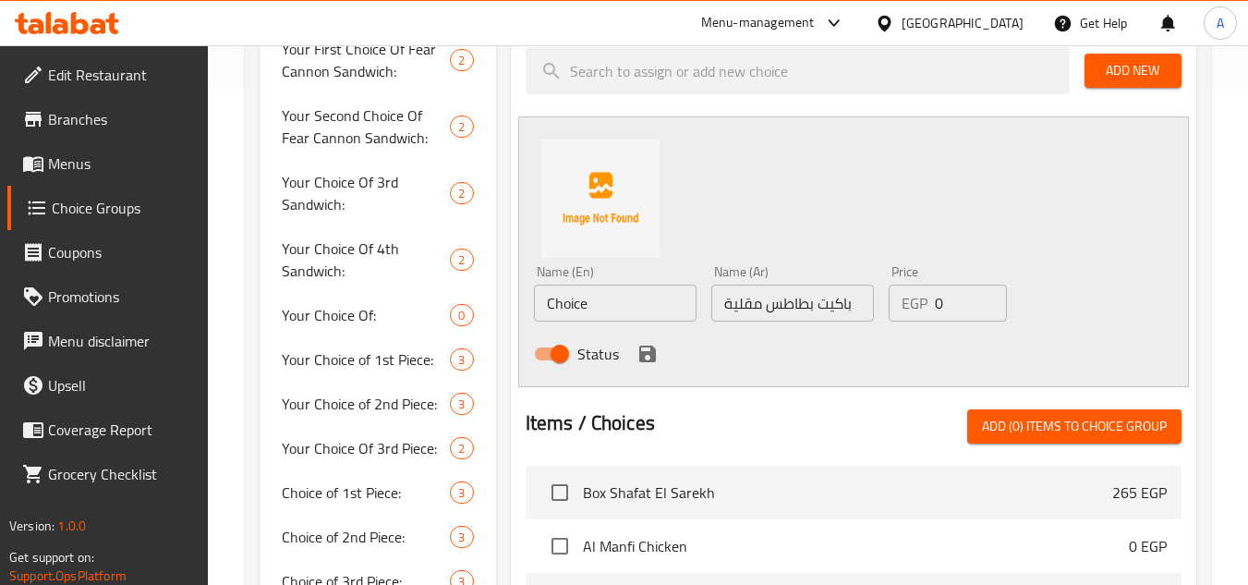
drag, startPoint x: 464, startPoint y: 308, endPoint x: 308, endPoint y: 310, distance: 155.2
click at [323, 310] on div "Choice Groups Choice Of 0 Add On's: 1 Your Choice Of Sandwich 2 Your Choice Of …" at bounding box center [732, 337] width 944 height 1248
paste input "French Fries Packet"
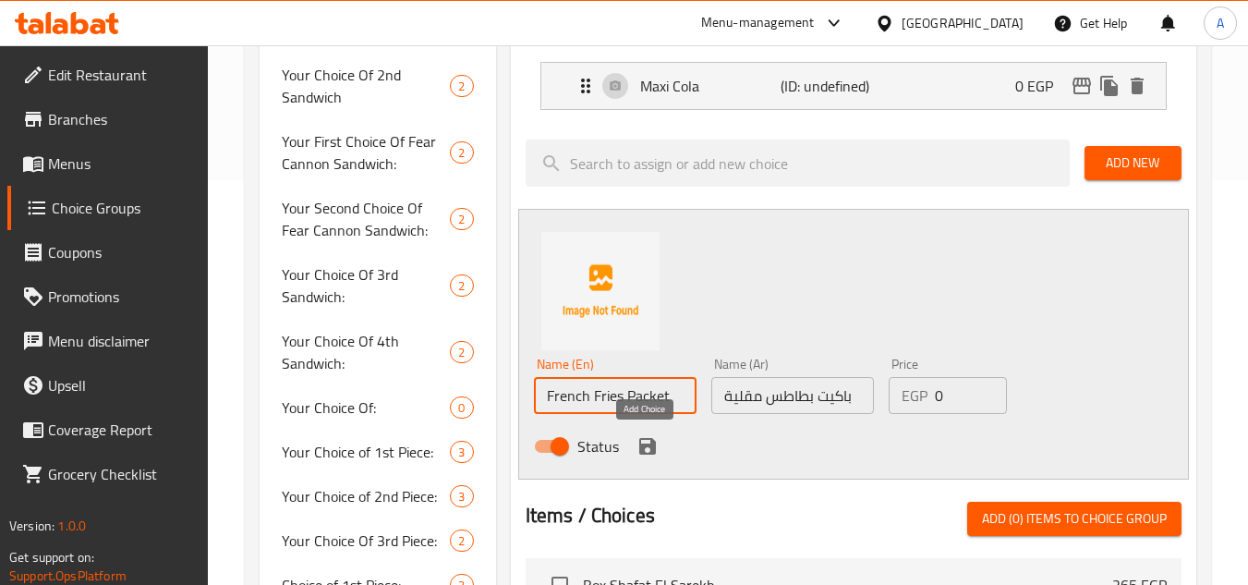
type input "French Fries Packet"
click at [639, 445] on icon "save" at bounding box center [647, 446] width 17 height 17
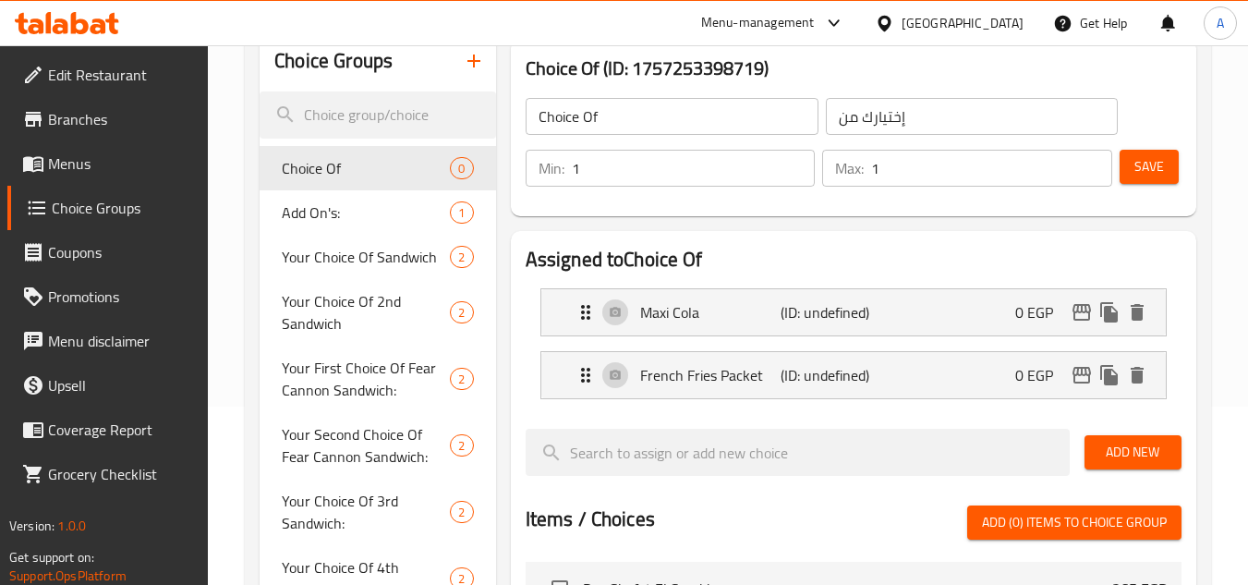
scroll to position [127, 0]
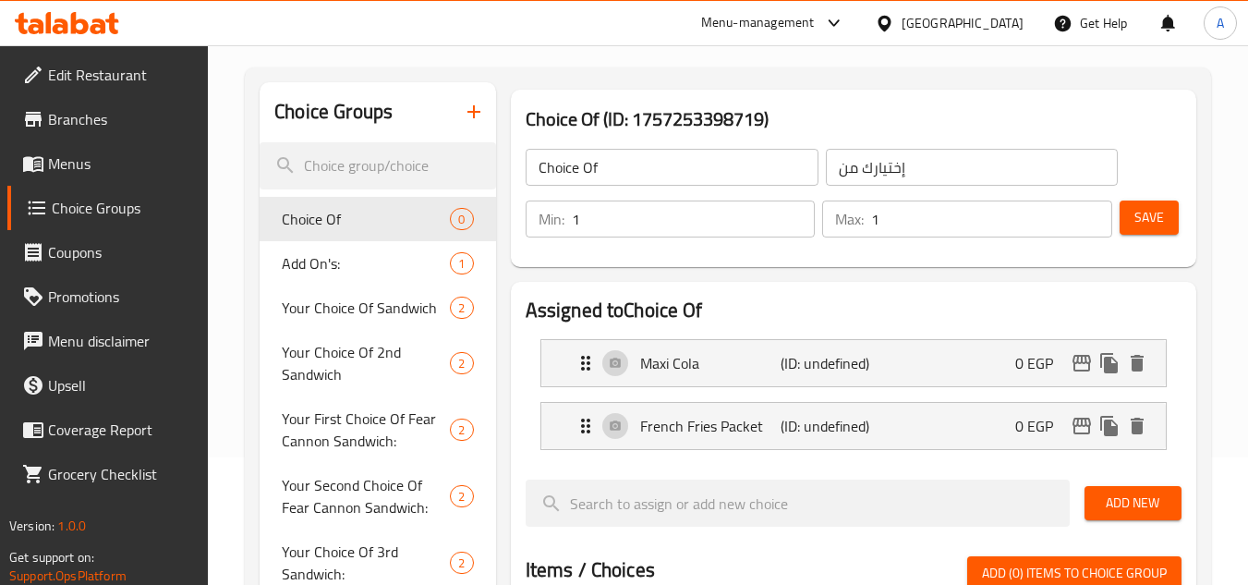
click at [1161, 224] on span "Save" at bounding box center [1149, 217] width 30 height 23
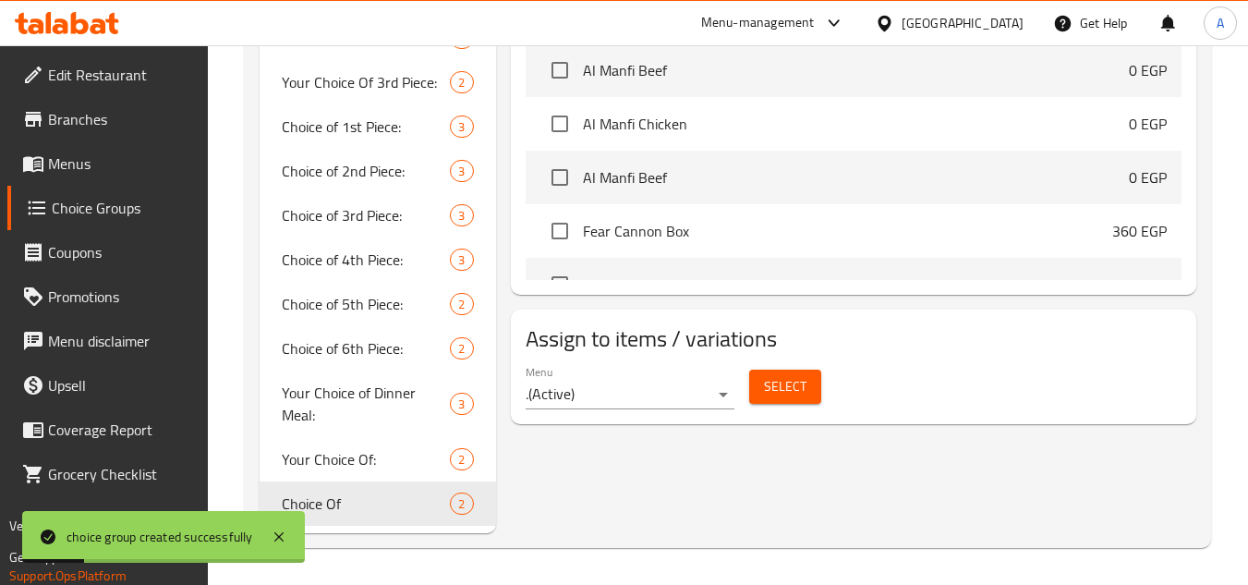
scroll to position [818, 0]
click at [365, 464] on span "Your Choice Of:" at bounding box center [338, 459] width 113 height 22
type input "Your Choice Of:"
type input "إختيارك من :"
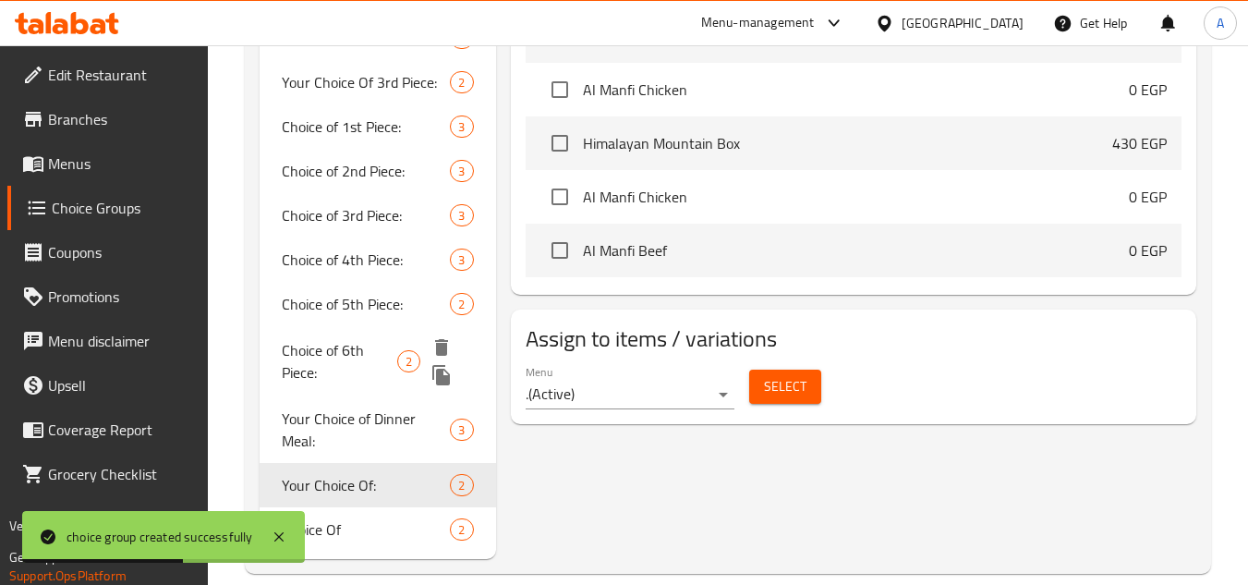
scroll to position [554, 0]
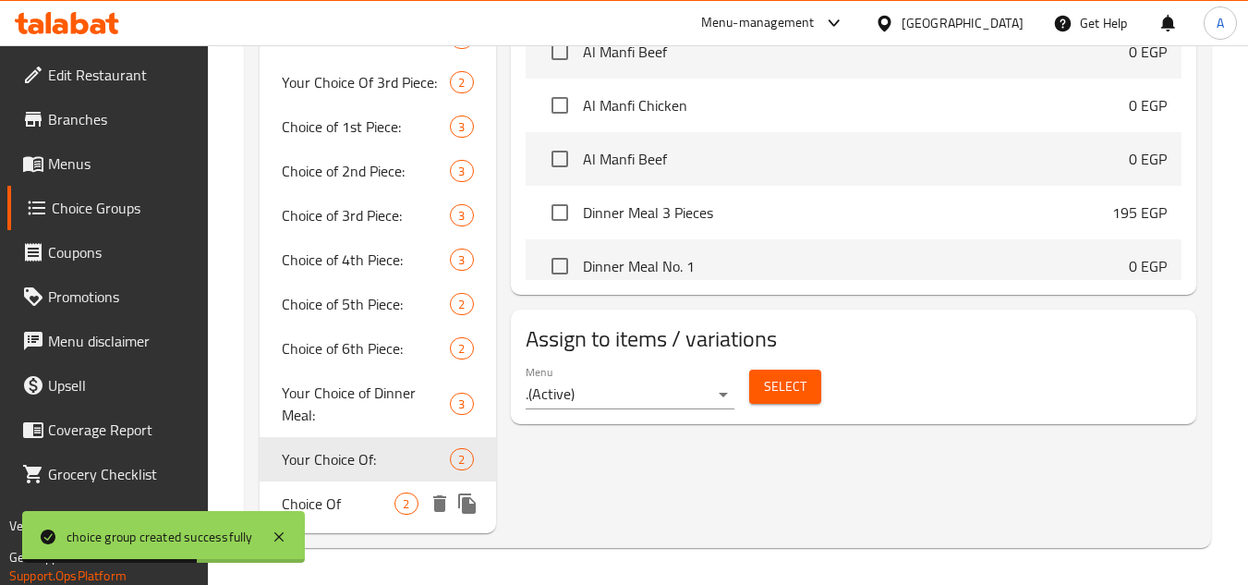
click at [369, 504] on span "Choice Of" at bounding box center [338, 503] width 113 height 22
type input "Choice Of"
type input "إختيارك من"
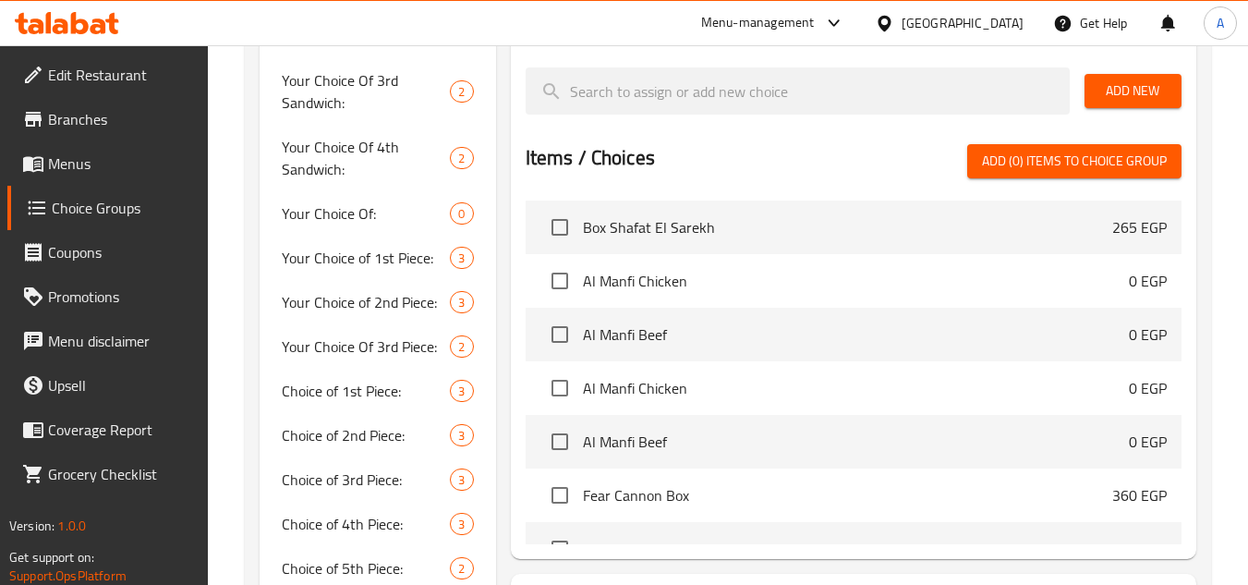
scroll to position [92, 0]
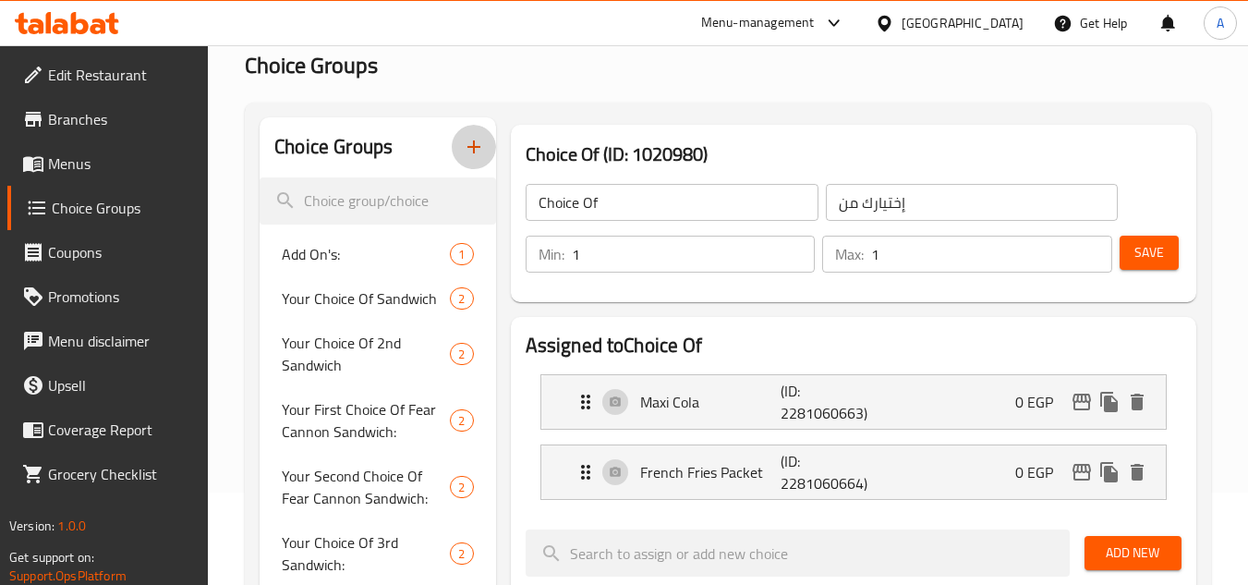
click at [479, 149] on icon "button" at bounding box center [474, 147] width 22 height 22
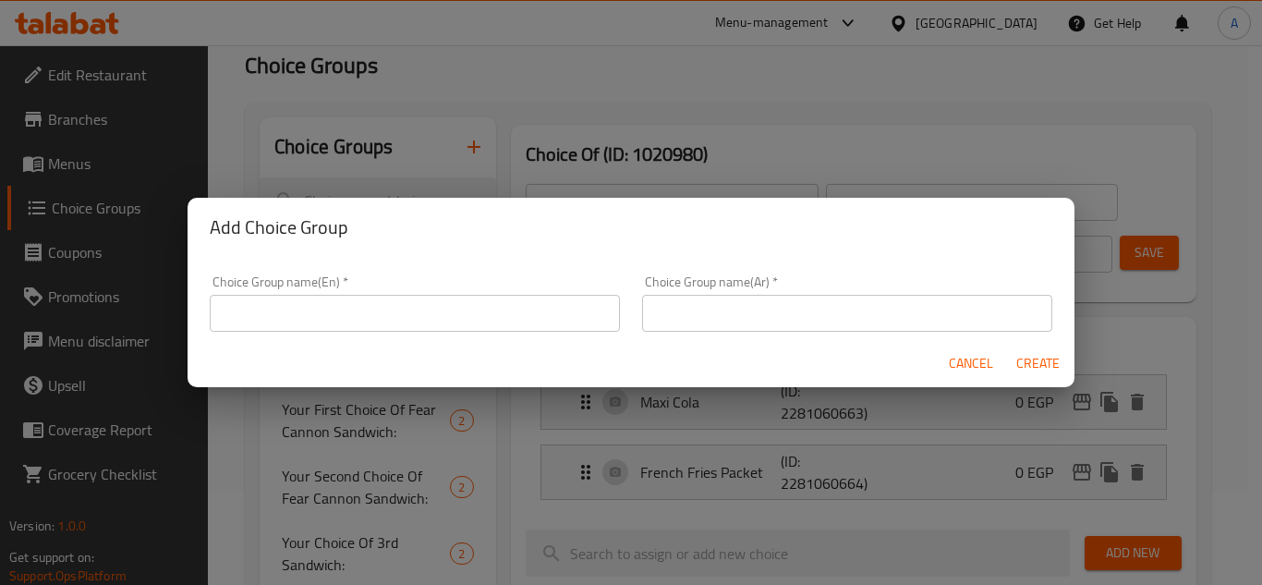
click at [793, 307] on input "text" at bounding box center [847, 313] width 410 height 37
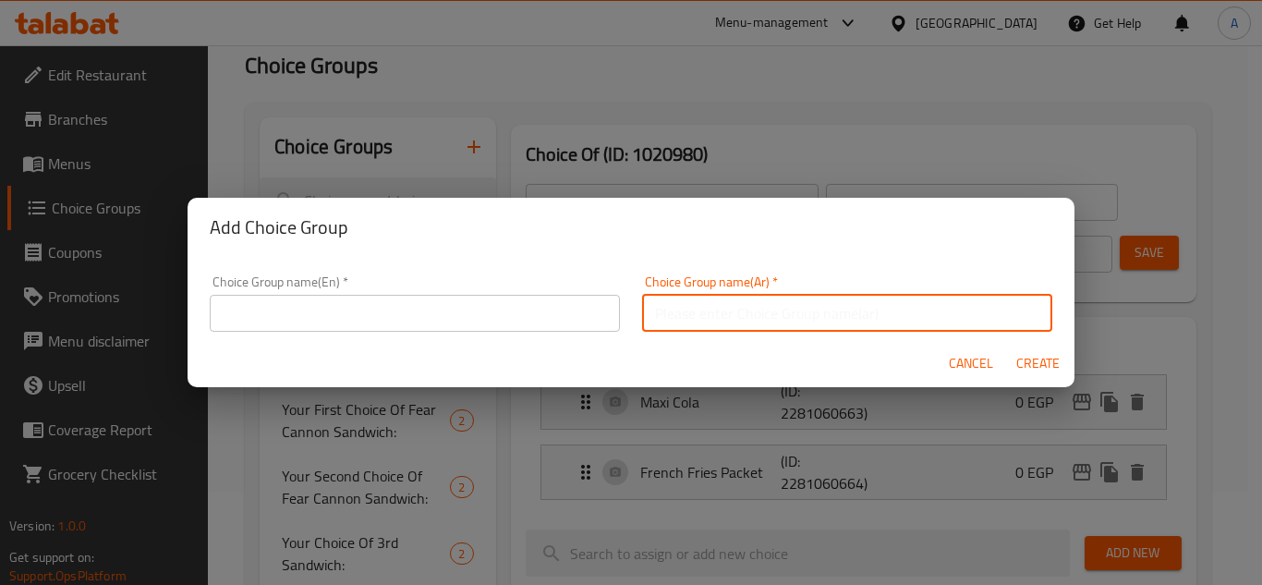
click at [785, 311] on input "text" at bounding box center [847, 313] width 410 height 37
type input "إختيارك من الساندويتش"
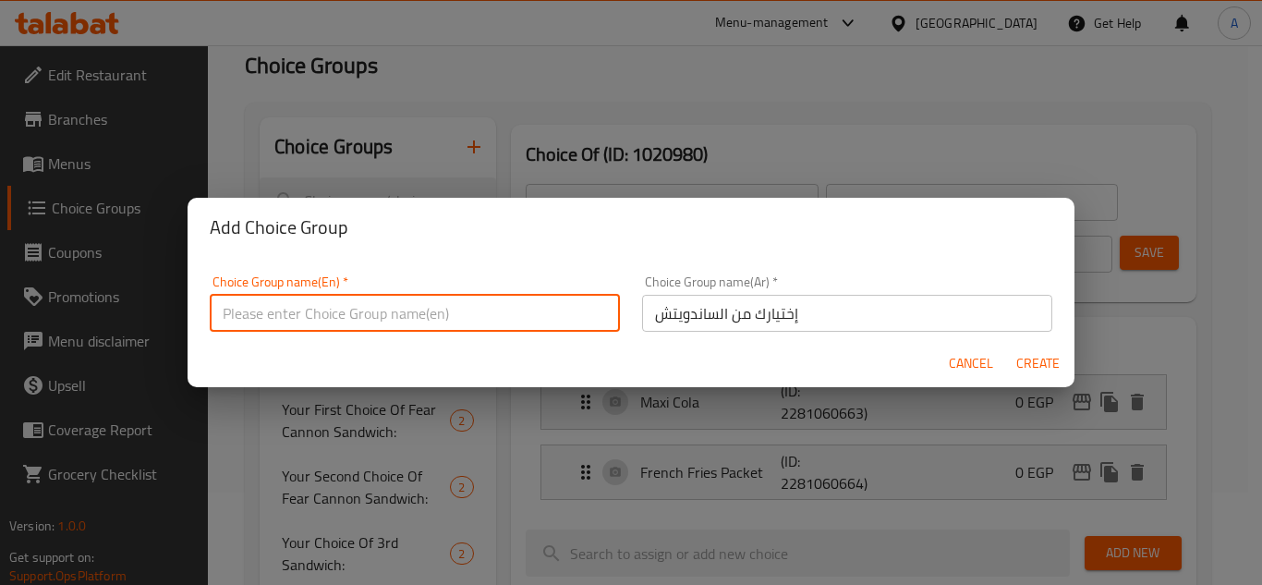
click at [514, 299] on input "text" at bounding box center [415, 313] width 410 height 37
type input "c"
type input "Choice Of Sandwich"
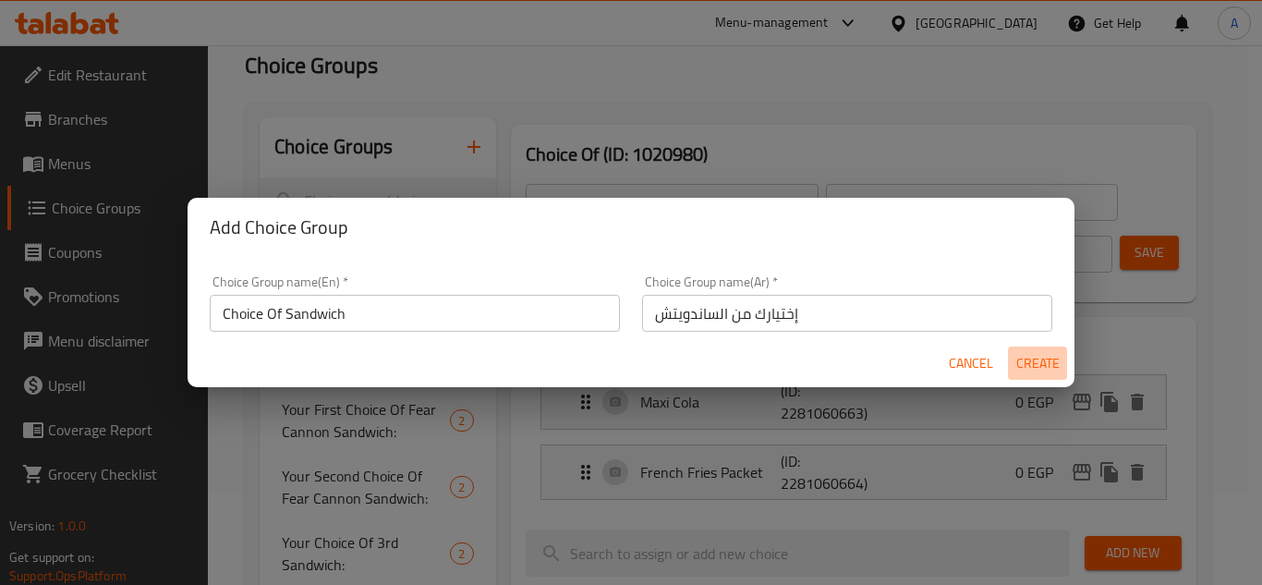
click at [1034, 367] on span "Create" at bounding box center [1037, 363] width 44 height 23
type input "Choice Of Sandwich"
type input "إختيارك من الساندويتش"
type input "0"
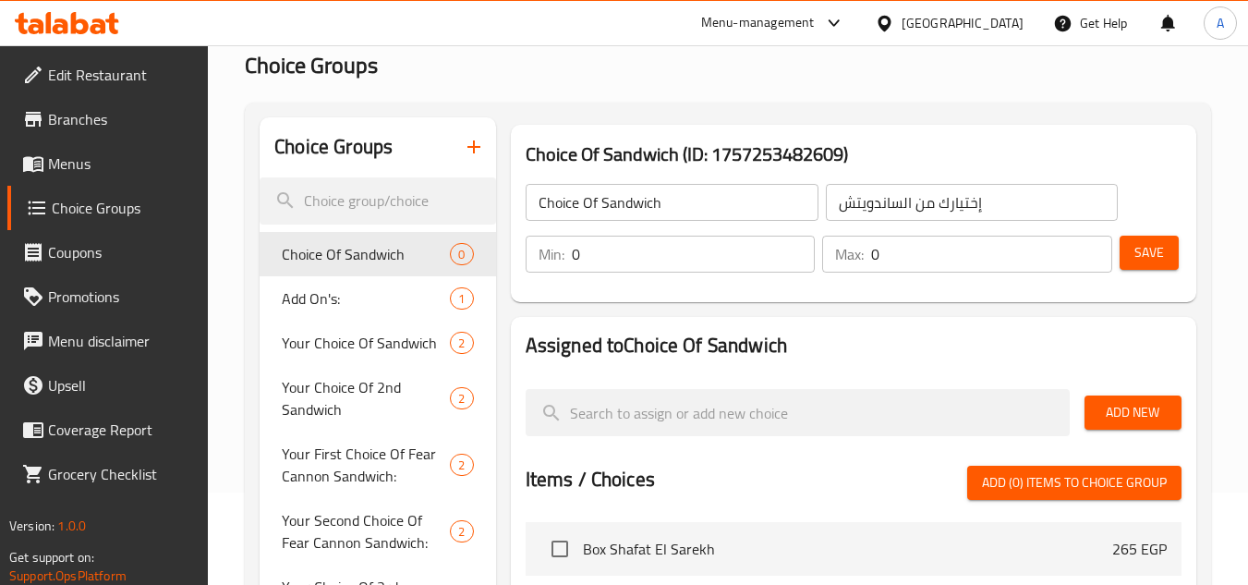
drag, startPoint x: 885, startPoint y: 272, endPoint x: 541, endPoint y: 299, distance: 344.7
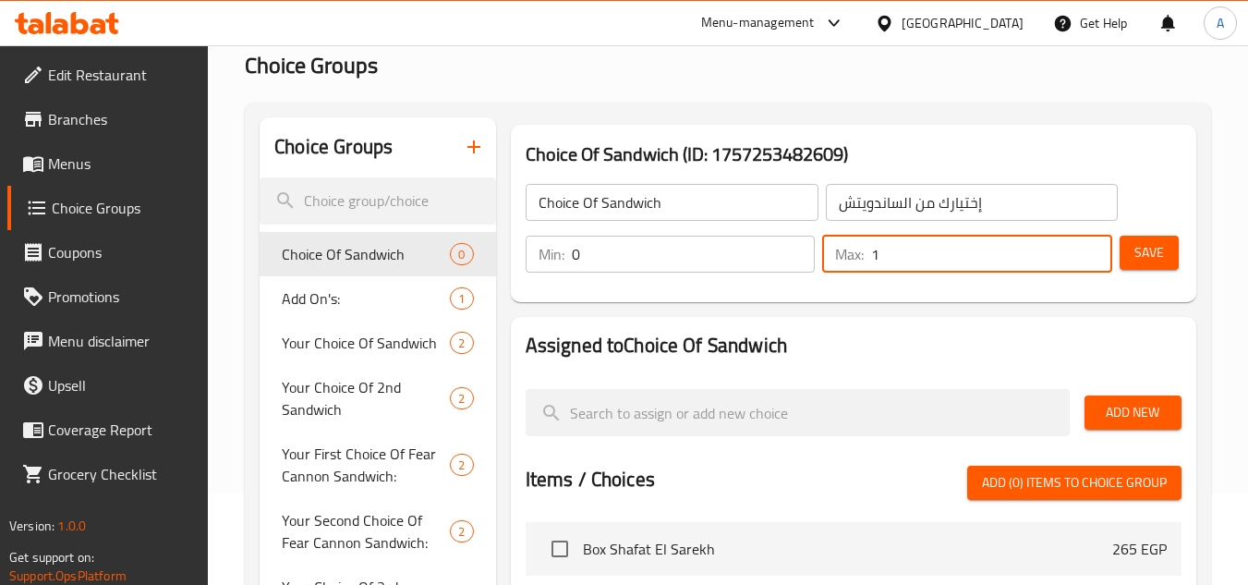
type input "1"
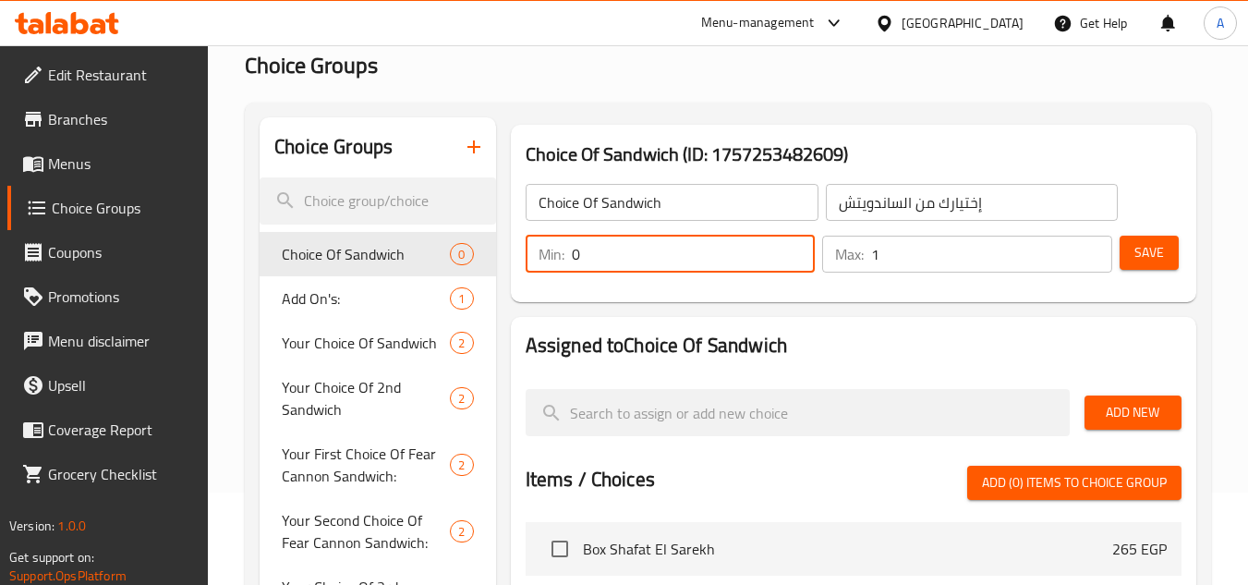
drag, startPoint x: 614, startPoint y: 250, endPoint x: 146, endPoint y: 298, distance: 470.7
type input "1"
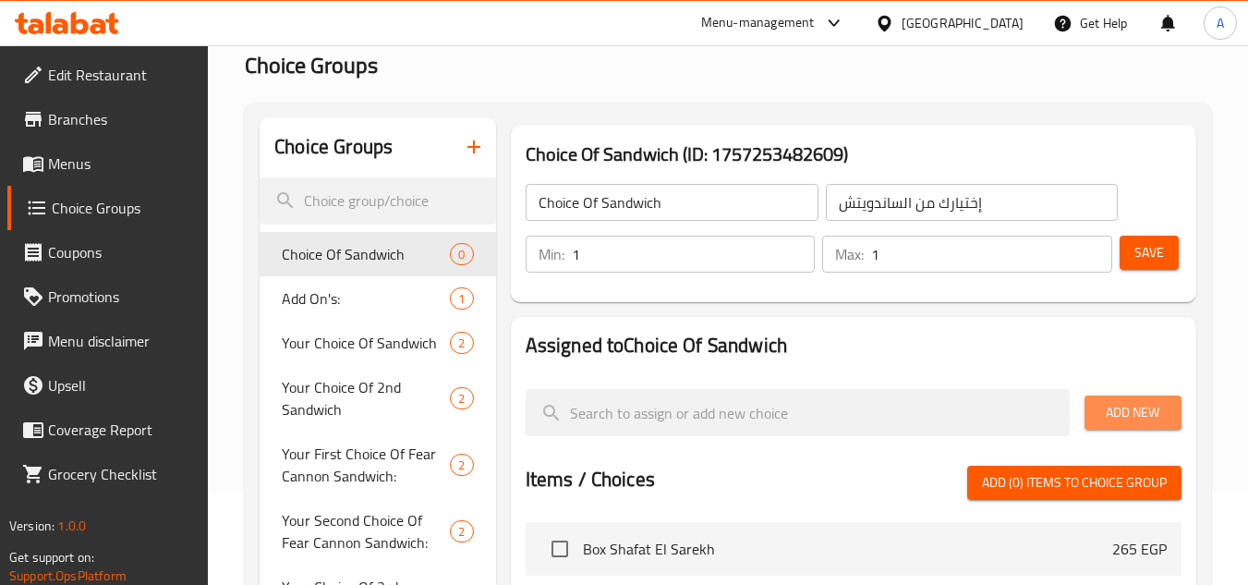
click at [1142, 403] on span "Add New" at bounding box center [1132, 412] width 67 height 23
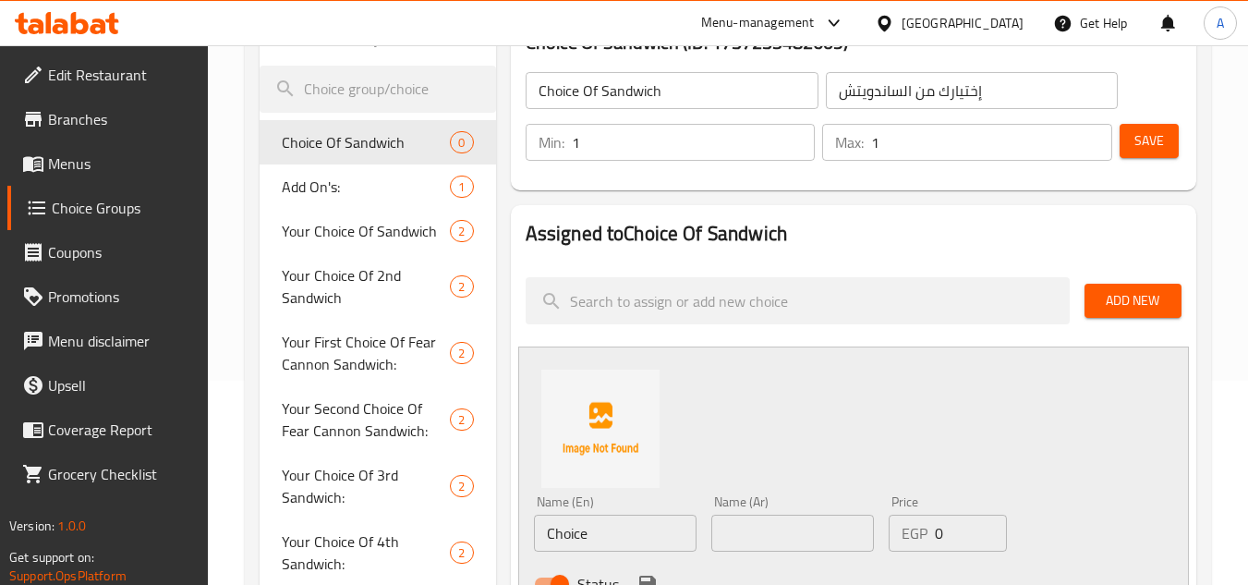
scroll to position [462, 0]
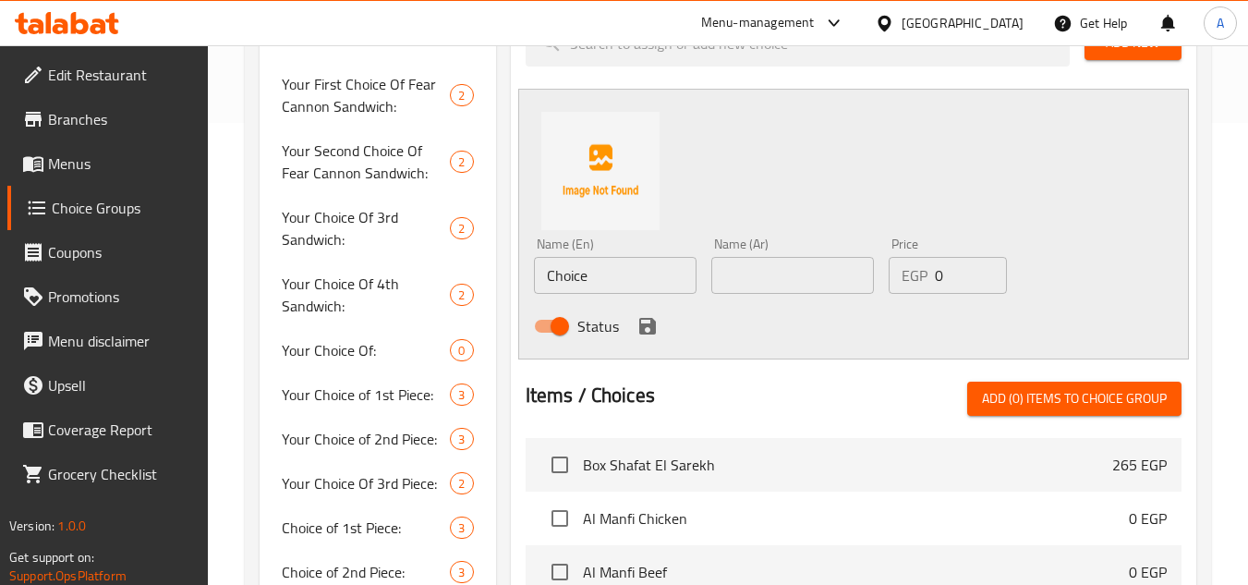
click at [734, 270] on input "text" at bounding box center [792, 275] width 163 height 37
click at [808, 272] on input "text" at bounding box center [792, 275] width 163 height 37
paste input "دجاج كلاسيك سينجل"
type input "دجاج كلاسيك سينجل"
click at [353, 277] on div "Choice Groups Choice Of Sandwich 0 Add On's: 1 Your Choice Of Sandwich 2 Your C…" at bounding box center [732, 341] width 944 height 1186
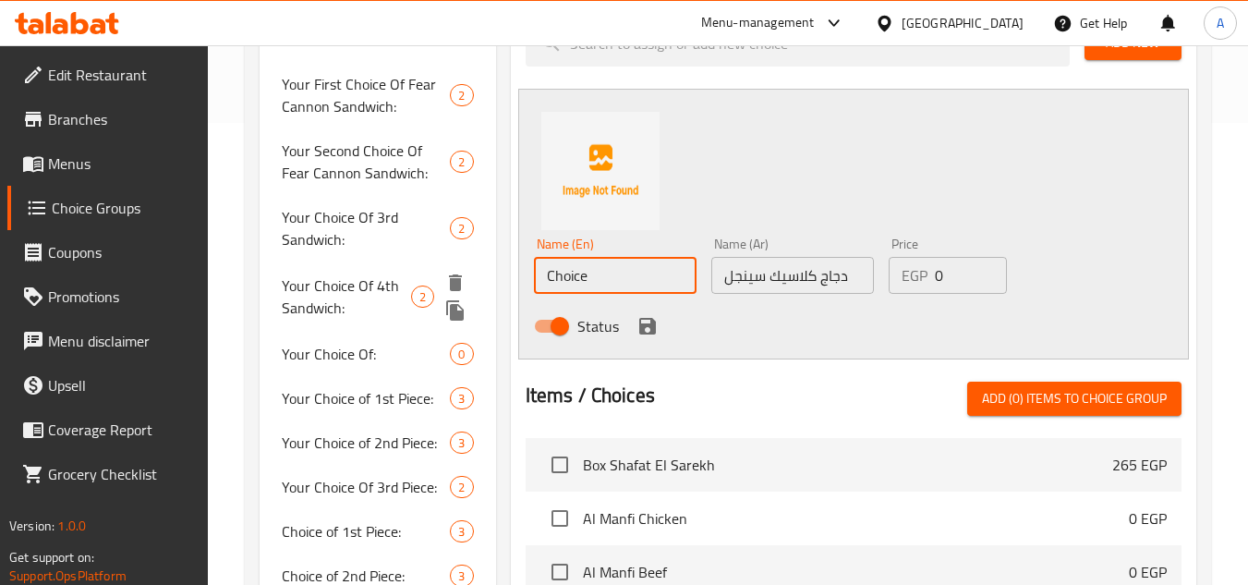
paste input "lassic Chicken Singl"
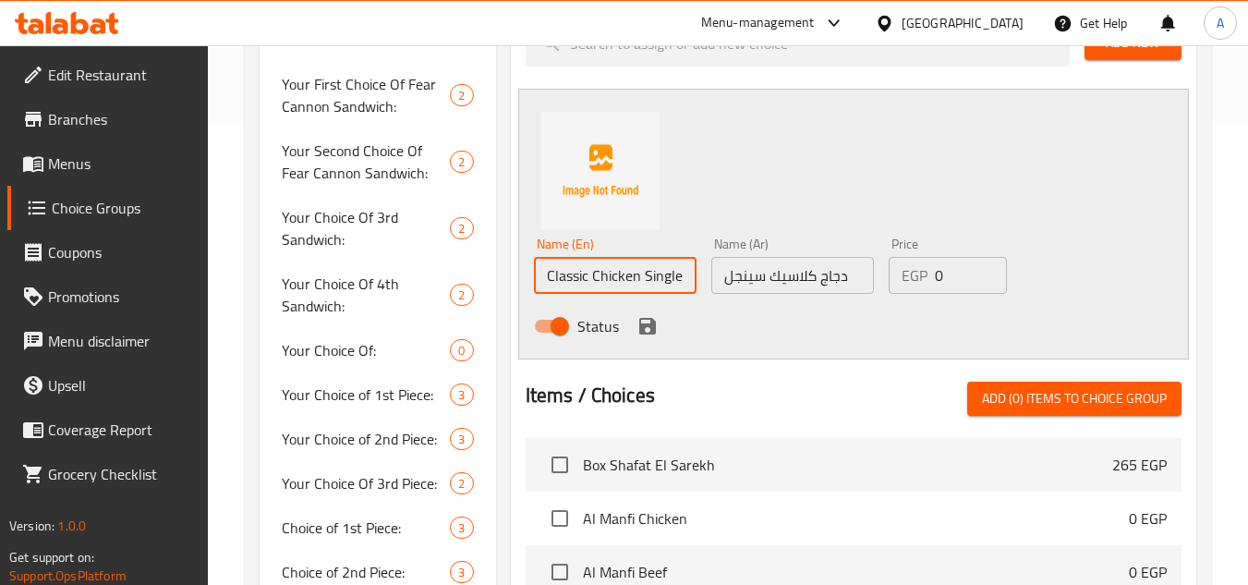
type input "Classic Chicken Single"
click at [644, 321] on icon "save" at bounding box center [647, 326] width 22 height 22
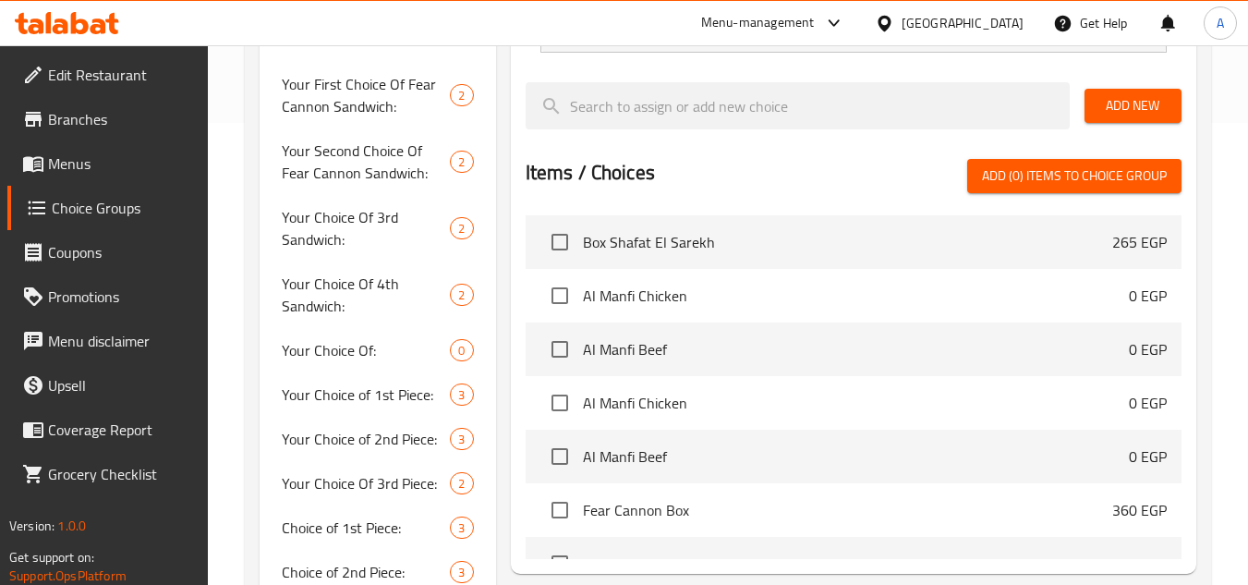
click at [1139, 100] on span "Add New" at bounding box center [1132, 105] width 67 height 23
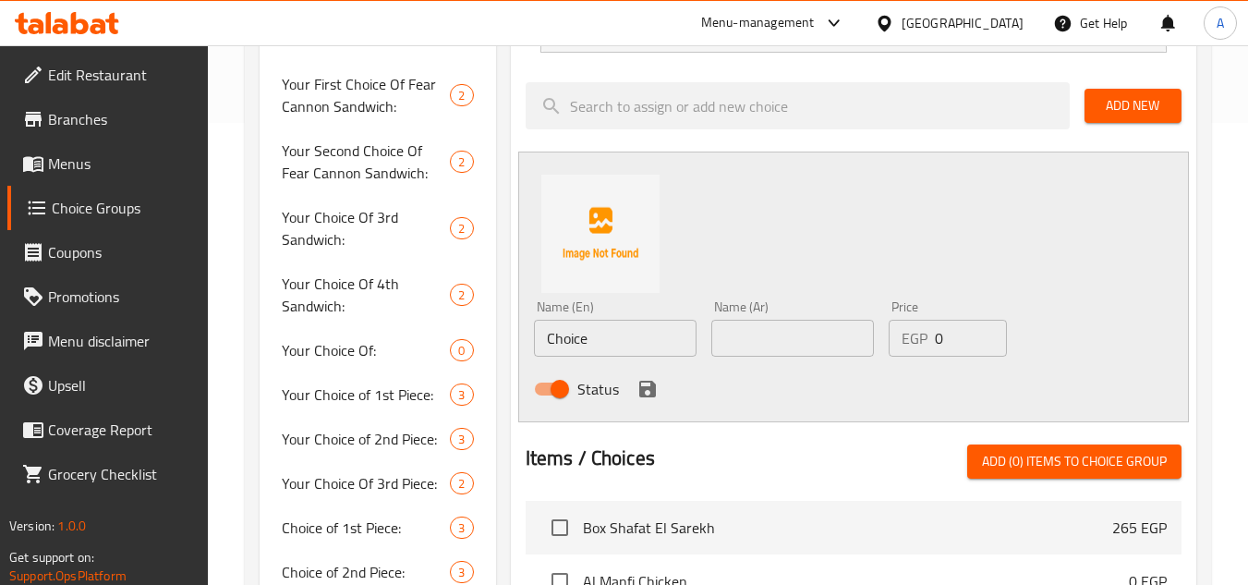
click at [803, 324] on input "text" at bounding box center [792, 338] width 163 height 37
paste input "دجاج منفي سينجل"
type input "دجاج منفي سينجل"
drag, startPoint x: 652, startPoint y: 342, endPoint x: 458, endPoint y: 342, distance: 194.0
click at [456, 342] on div "Choice Groups Choice Of Sandwich 0 Add On's: 1 Your Choice Of Sandwich 2 Your C…" at bounding box center [732, 372] width 944 height 1248
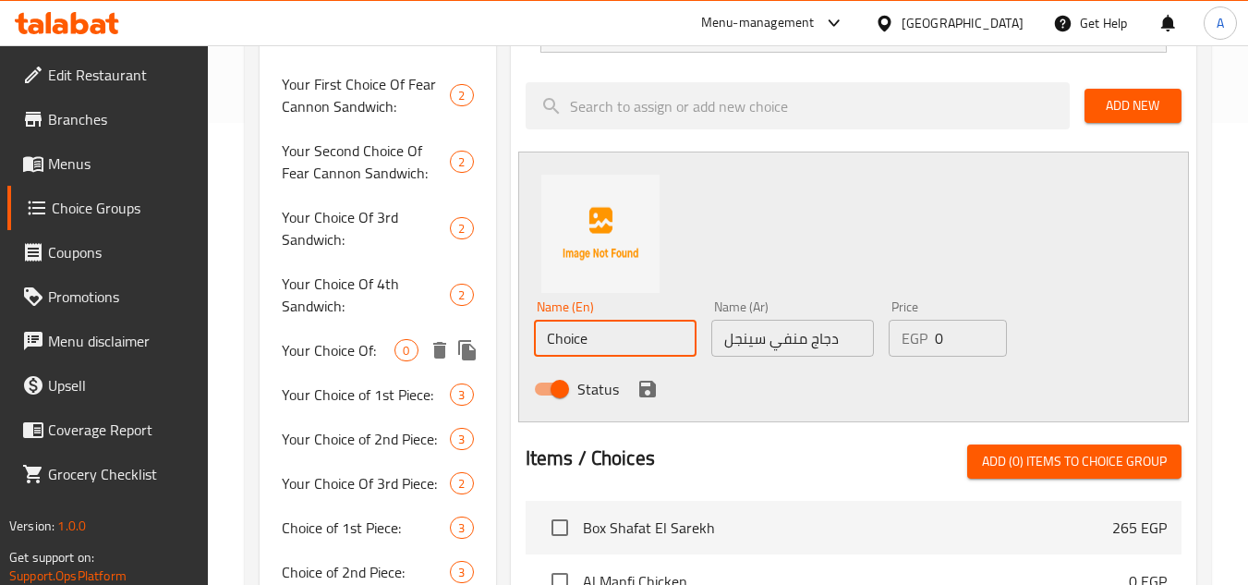
paste input "Al Manfi Chicken Singl"
type input "Al Manfi Chicken Single"
click at [647, 390] on icon "save" at bounding box center [647, 389] width 17 height 17
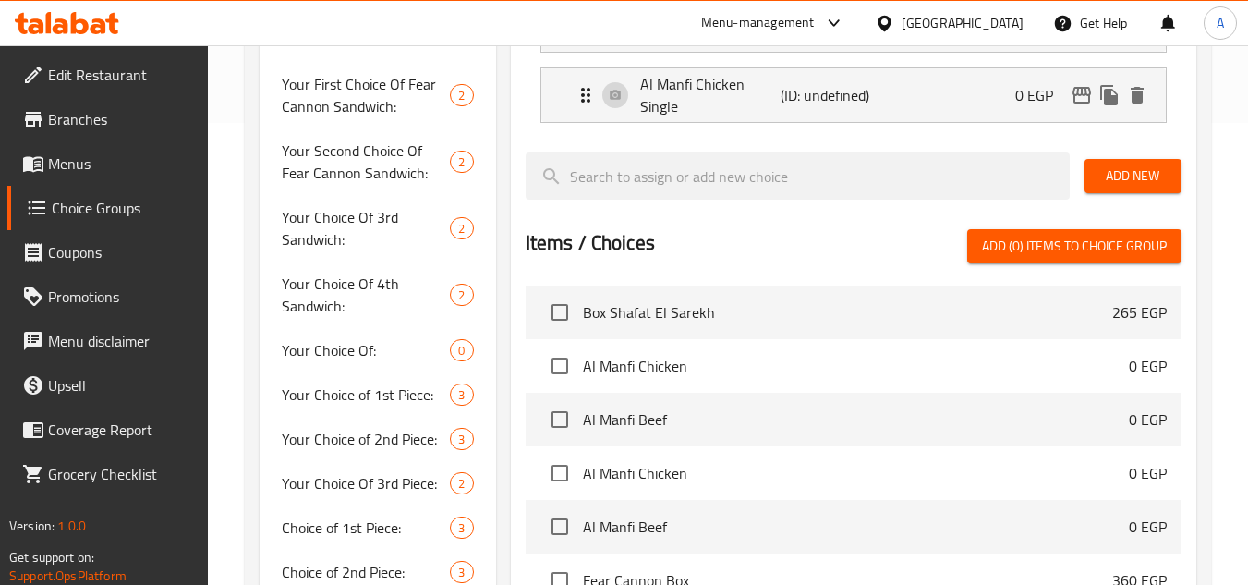
click at [1137, 175] on span "Add New" at bounding box center [1132, 175] width 67 height 23
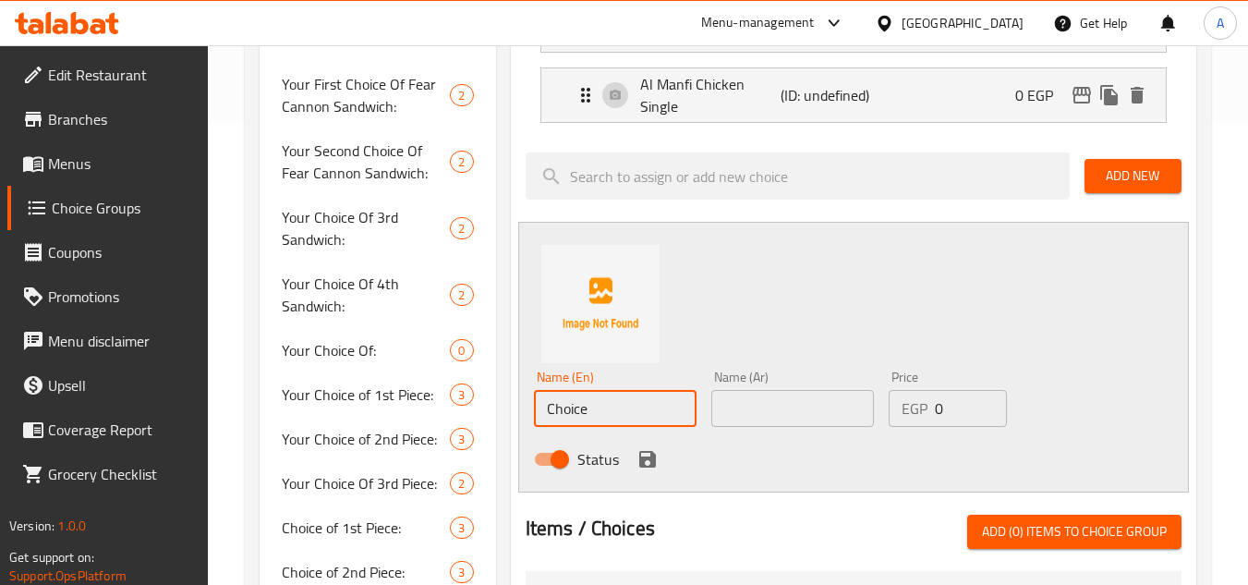
drag, startPoint x: 591, startPoint y: 399, endPoint x: 186, endPoint y: 378, distance: 406.0
click at [300, 387] on div "Choice Groups Choice Of Sandwich 0 Add On's: 1 Your Choice Of Sandwich 2 Your C…" at bounding box center [732, 407] width 944 height 1318
paste input "Al Maframa Chicken Singl"
type input "Al Maframa Chicken Single"
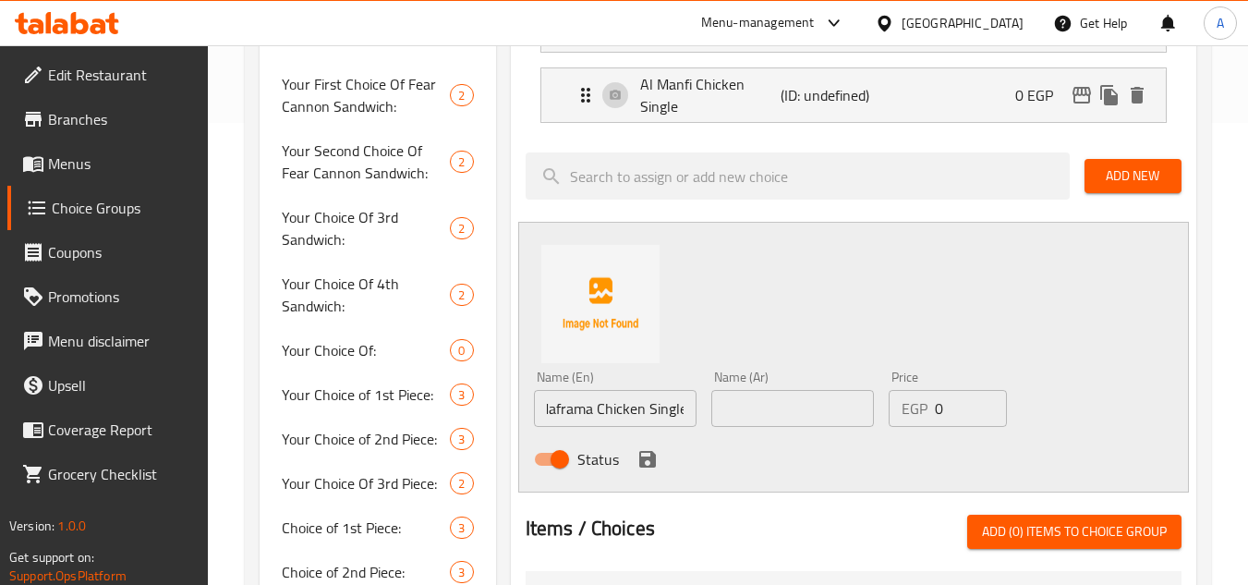
scroll to position [0, 0]
click at [801, 410] on input "text" at bounding box center [792, 408] width 163 height 37
paste input "دجاج مفرمة سينجل"
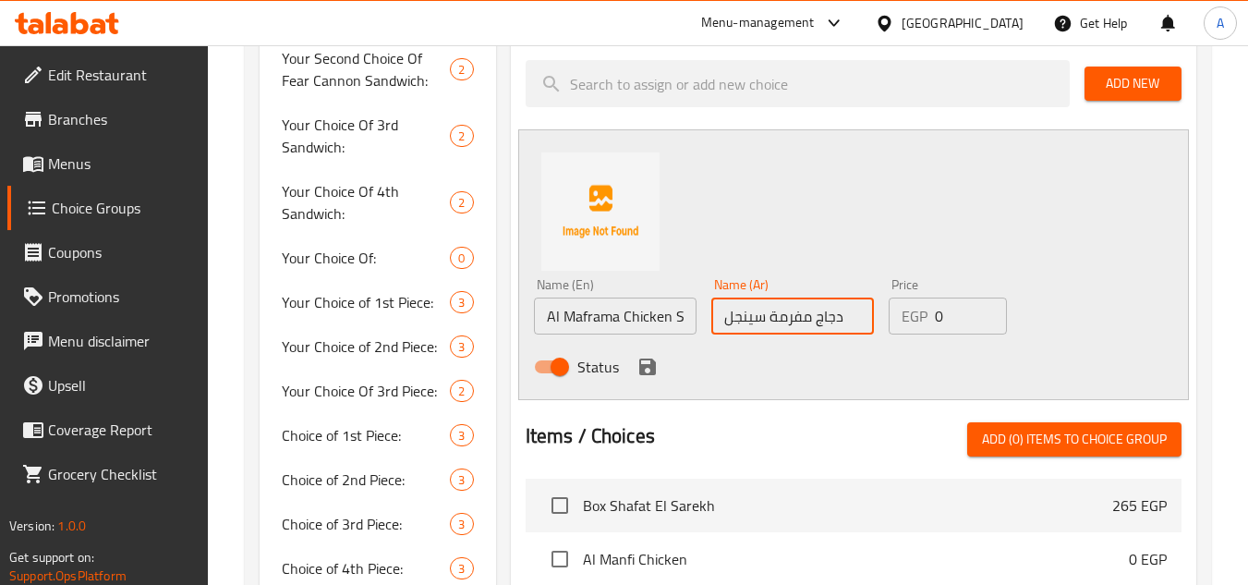
type input "دجاج مفرمة سينجل"
click at [656, 370] on icon "save" at bounding box center [647, 367] width 22 height 22
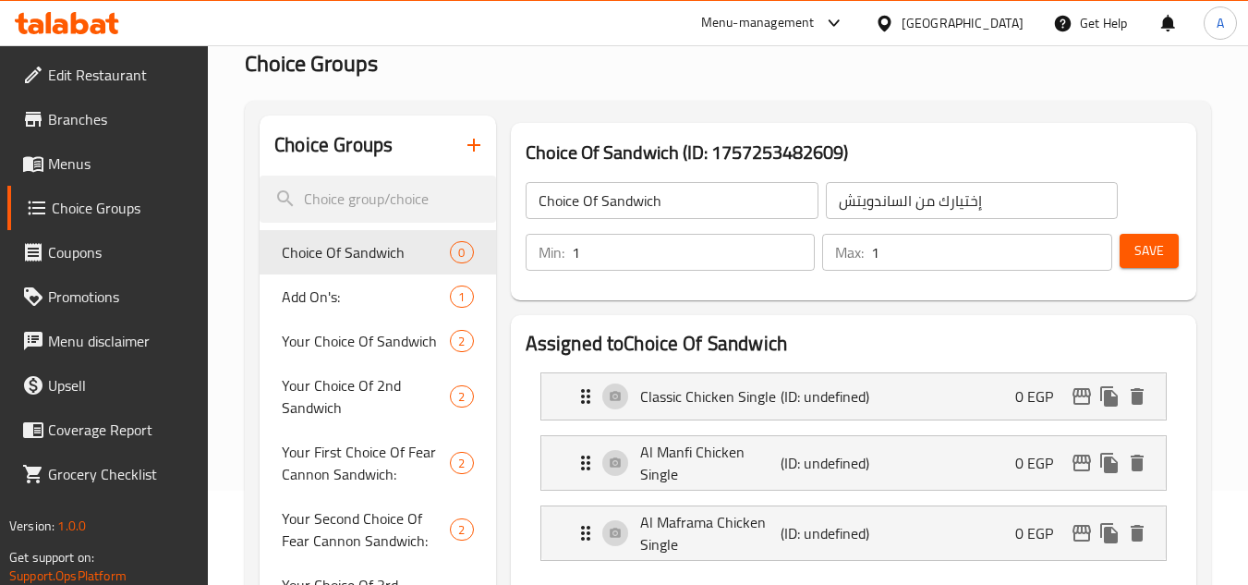
scroll to position [92, 0]
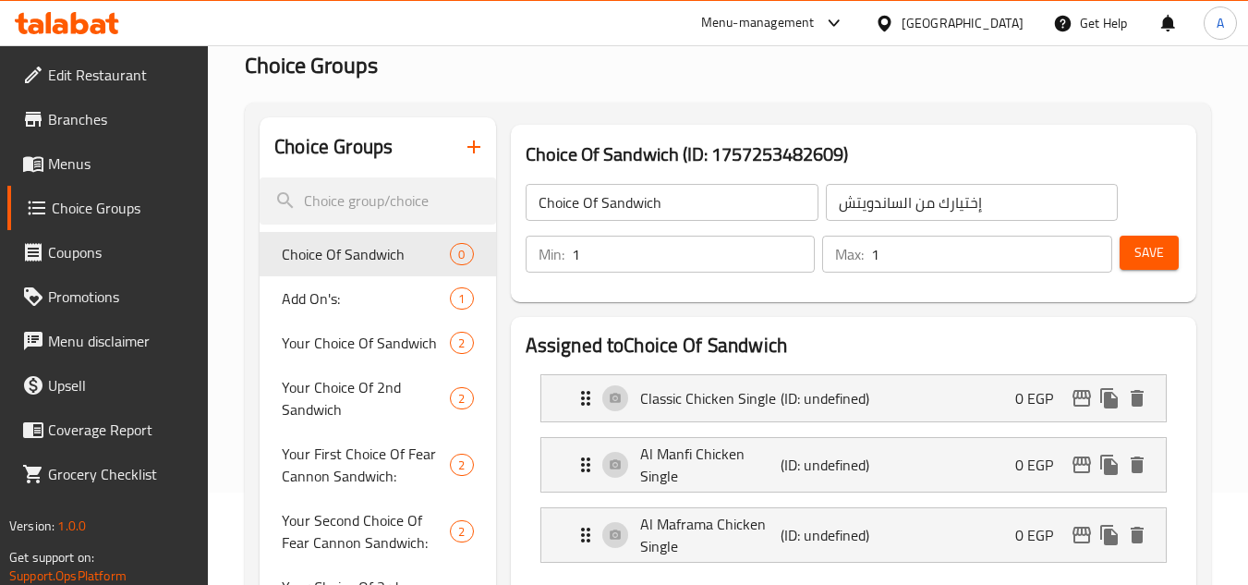
click at [1155, 244] on span "Save" at bounding box center [1149, 252] width 30 height 23
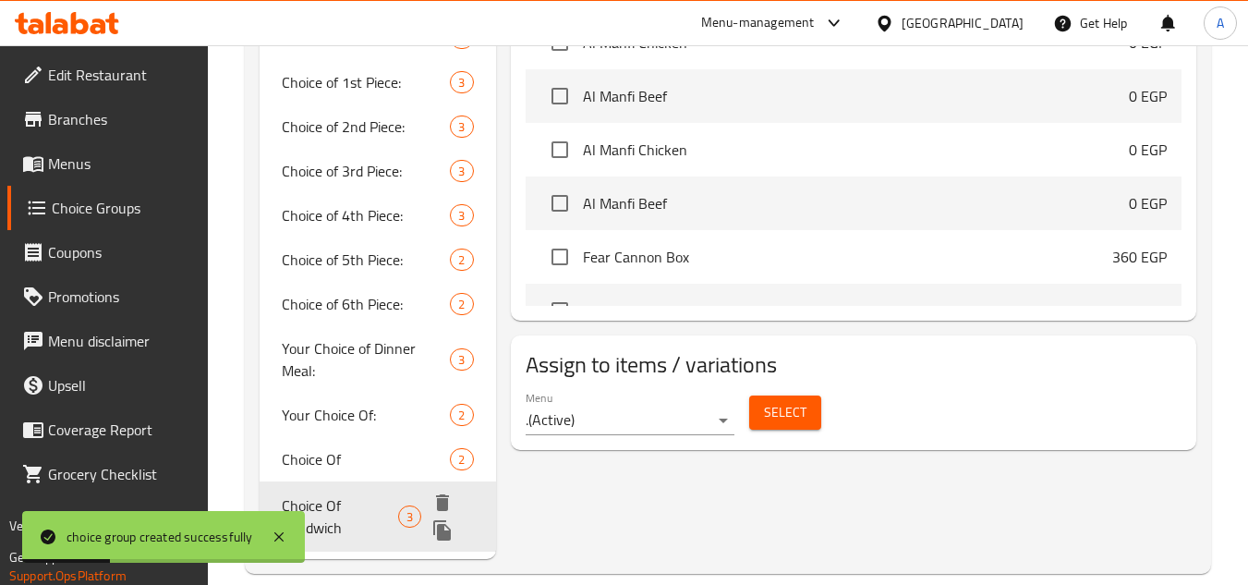
scroll to position [889, 0]
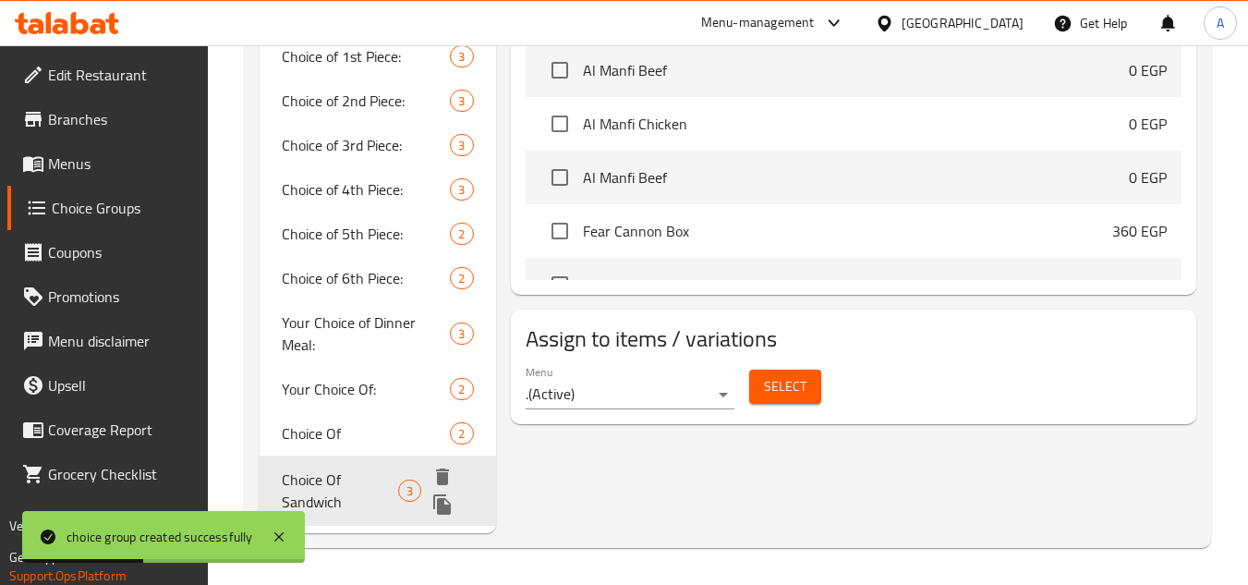
click at [444, 506] on icon "duplicate" at bounding box center [442, 504] width 18 height 20
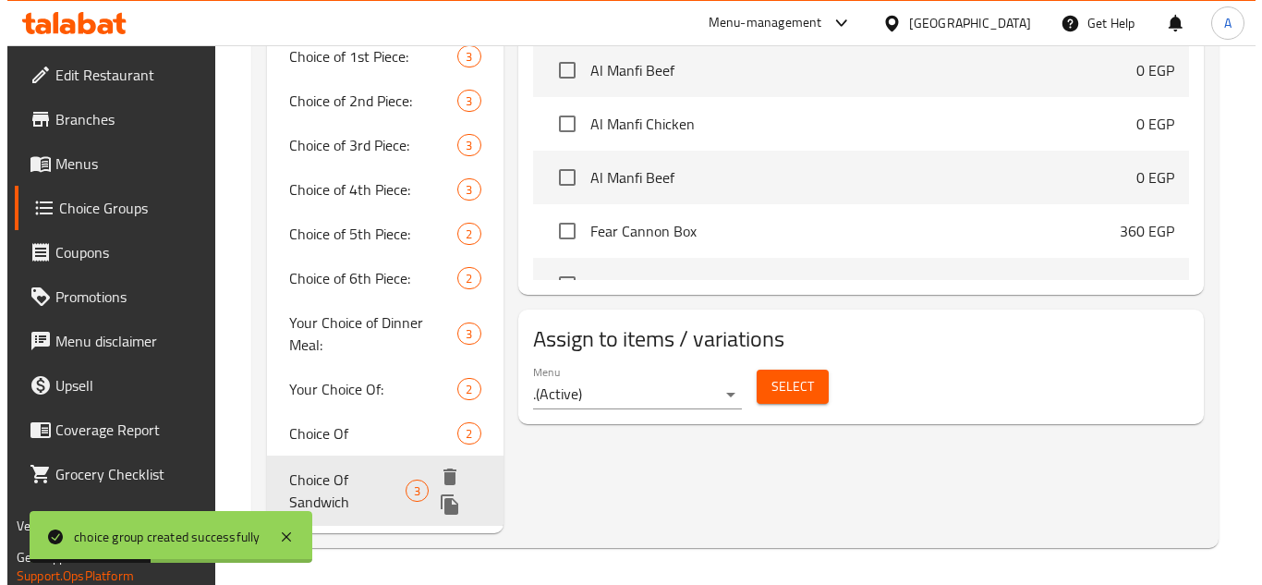
scroll to position [863, 0]
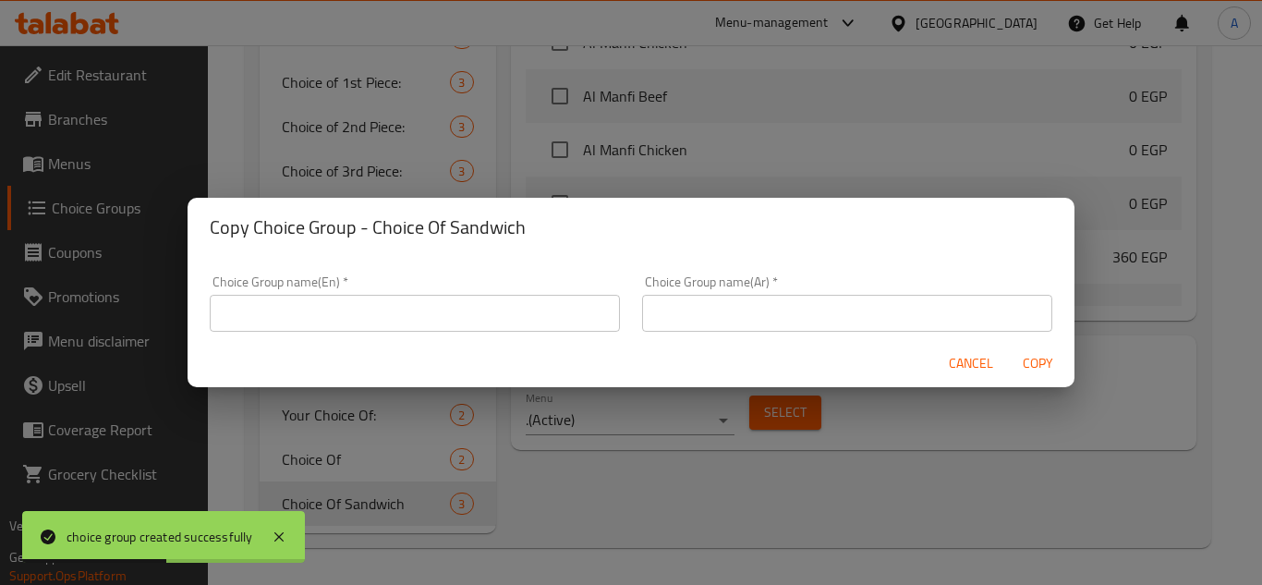
click at [622, 329] on div "Choice Group name(En)   * Choice Group name(En) *" at bounding box center [415, 303] width 432 height 79
click at [732, 297] on input "text" at bounding box center [847, 313] width 410 height 37
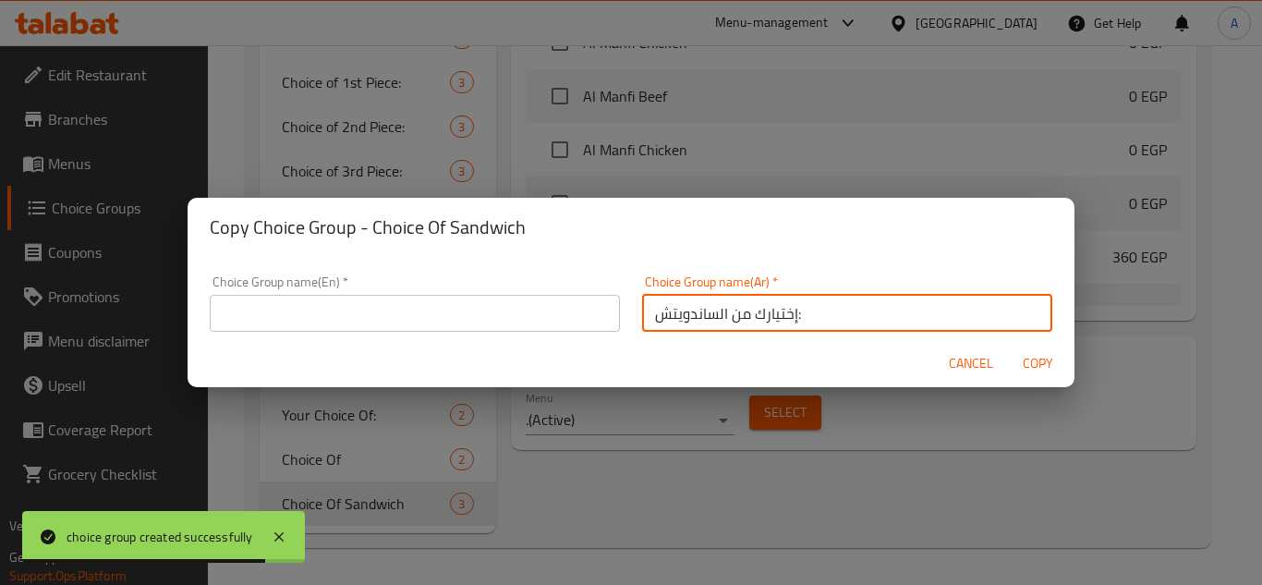
type input "إختيارك من الساندويتش:"
click at [533, 321] on input "text" at bounding box center [415, 313] width 410 height 37
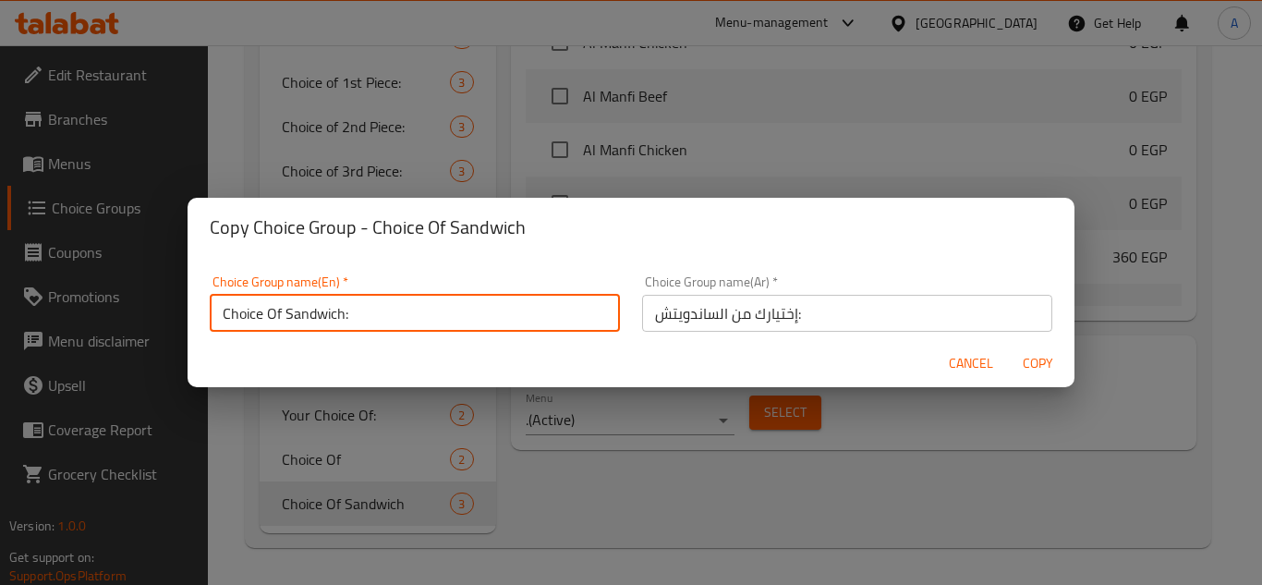
type input "Choice Of Sandwich:"
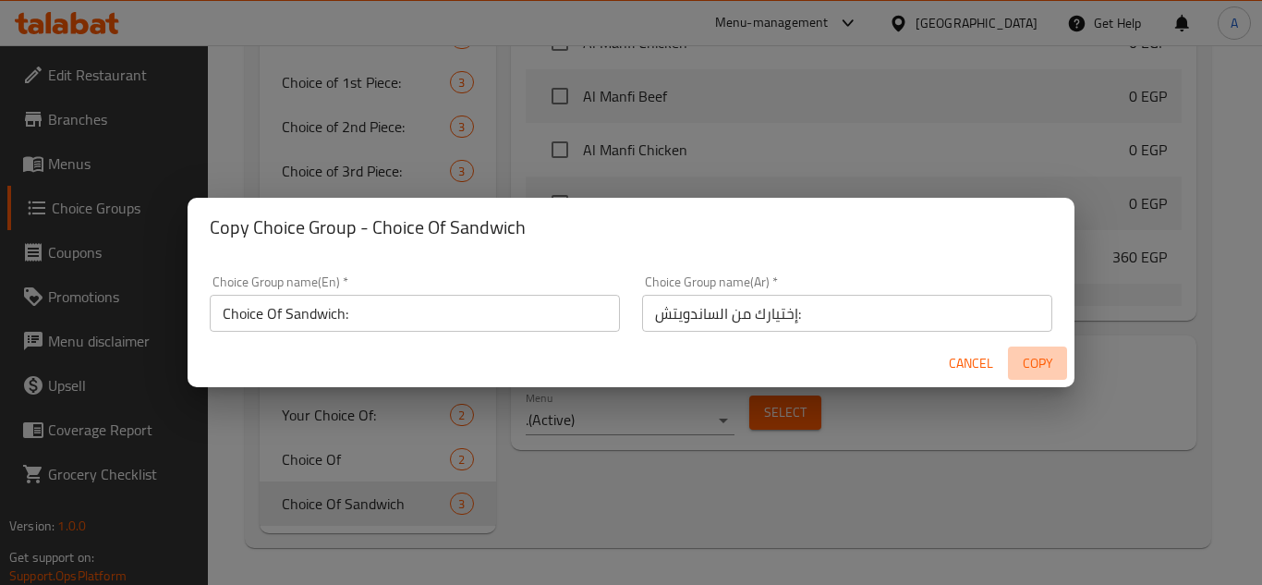
click at [1049, 356] on span "Copy" at bounding box center [1037, 363] width 44 height 23
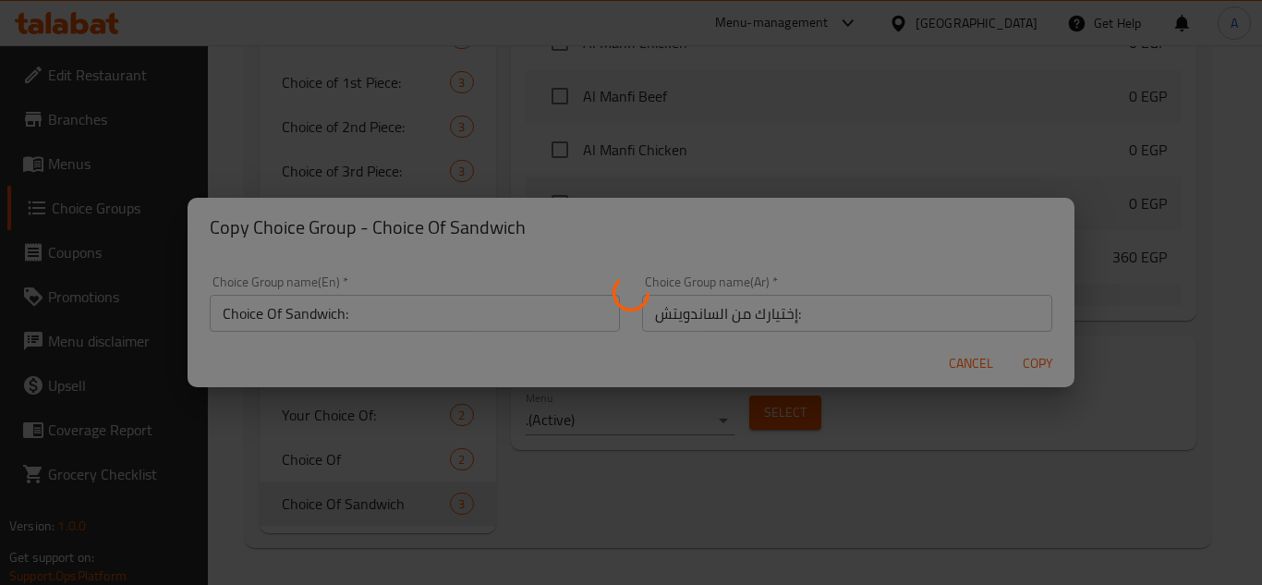
type input "Choice Of Sandwich:"
type input "إختيارك من الساندويتش:"
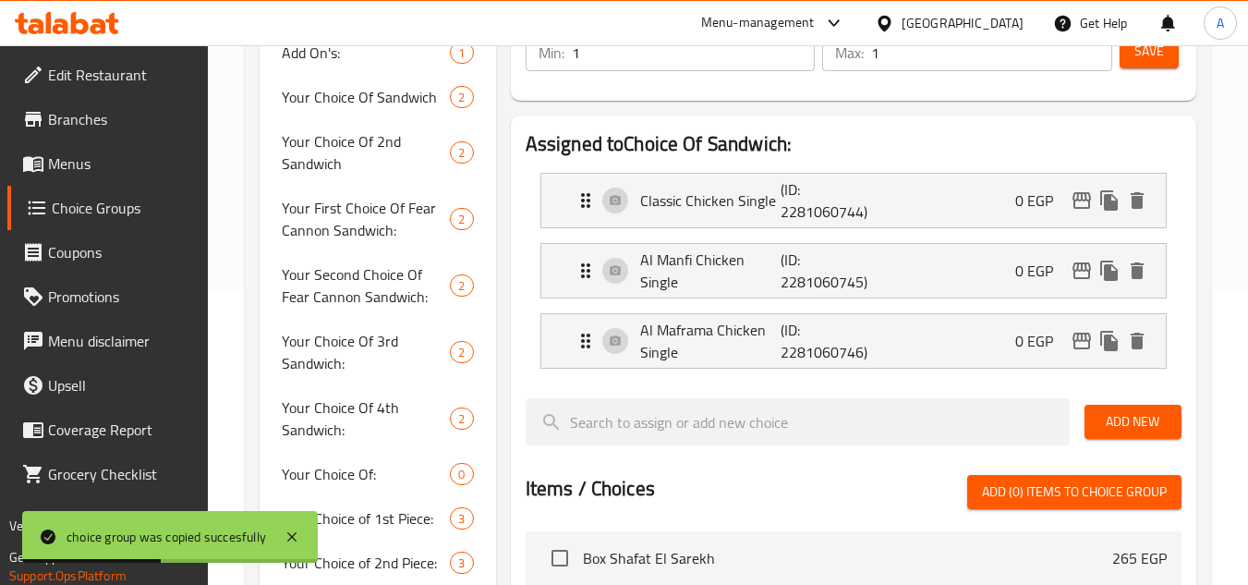
scroll to position [194, 0]
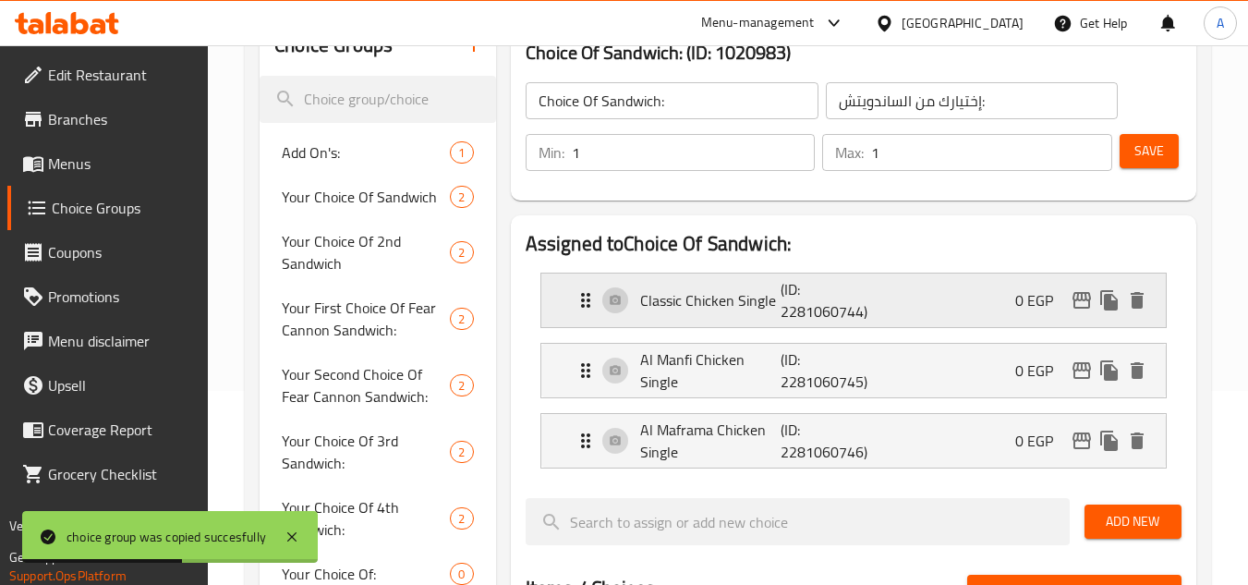
click at [726, 324] on div "Classic Chicken Single (ID: 2281060744) 0 EGP" at bounding box center [859, 300] width 569 height 54
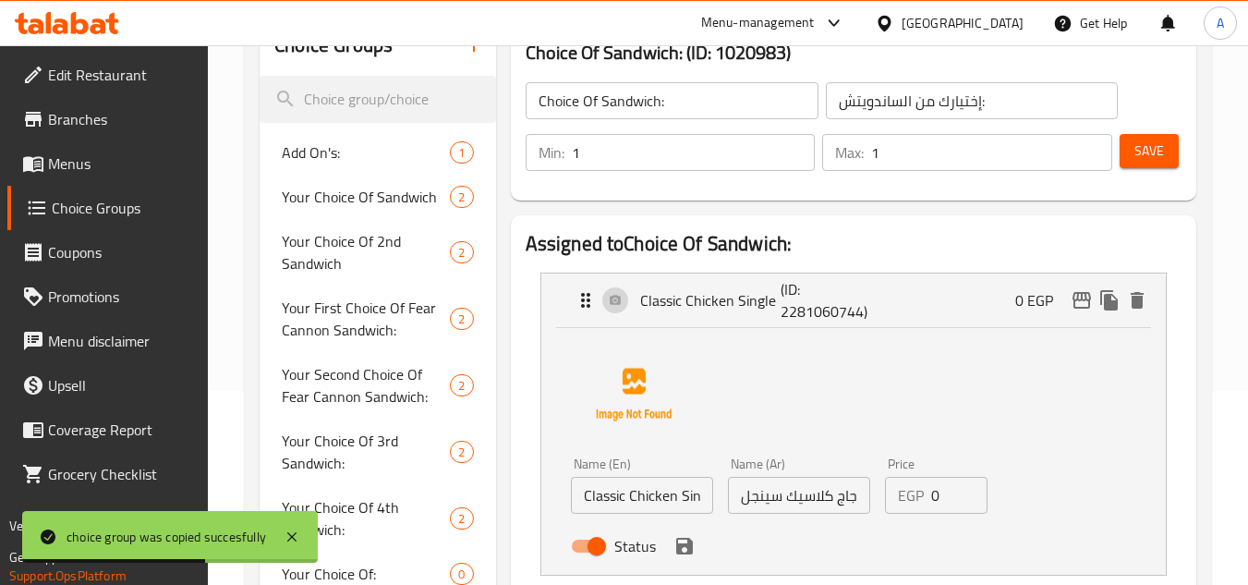
scroll to position [471, 0]
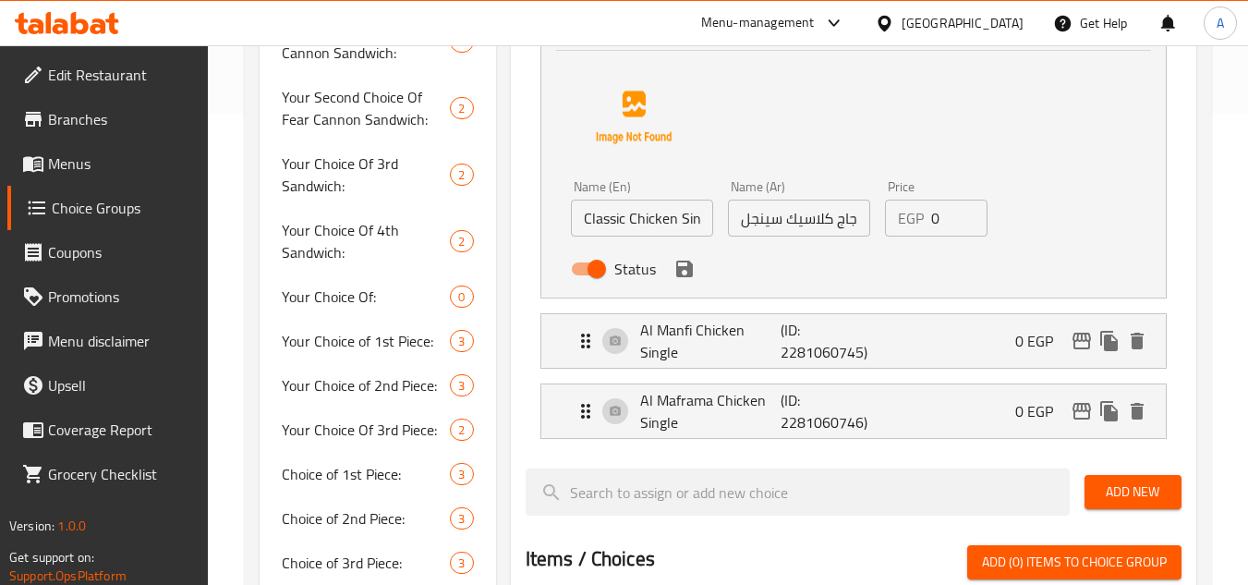
click at [664, 237] on div "Name (En) Classic Chicken Single Name (En)" at bounding box center [641, 208] width 157 height 71
click at [663, 216] on input "Classic Chicken Single" at bounding box center [642, 218] width 142 height 37
paste input "Beef"
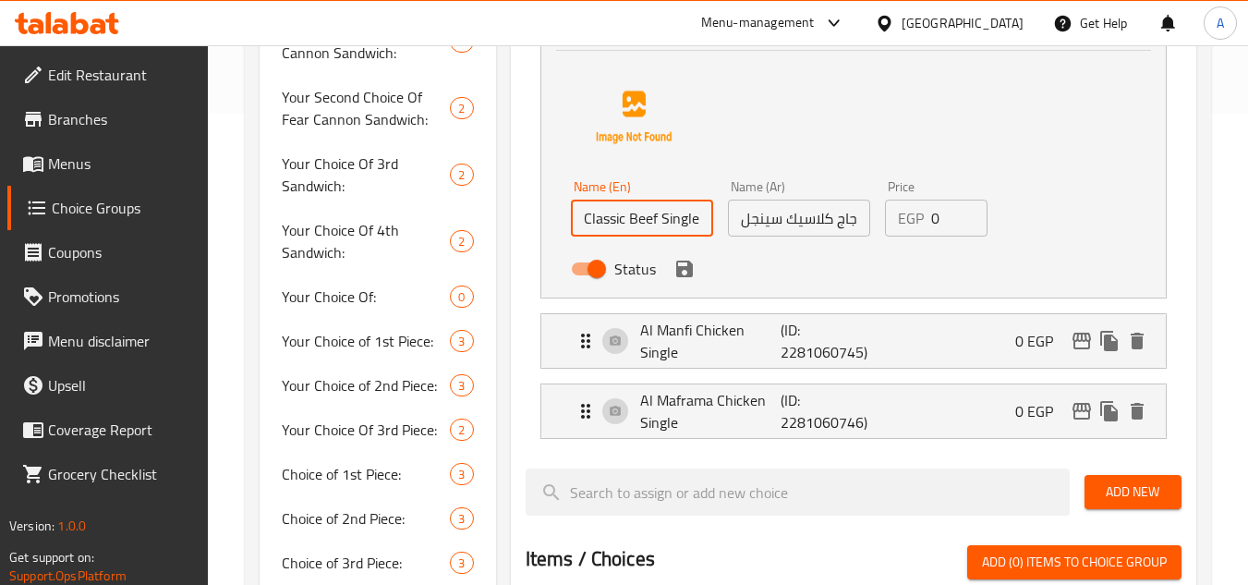
type input "Classic Beef Single"
click at [793, 230] on input "دجاج كلاسيك سينجل" at bounding box center [799, 218] width 142 height 37
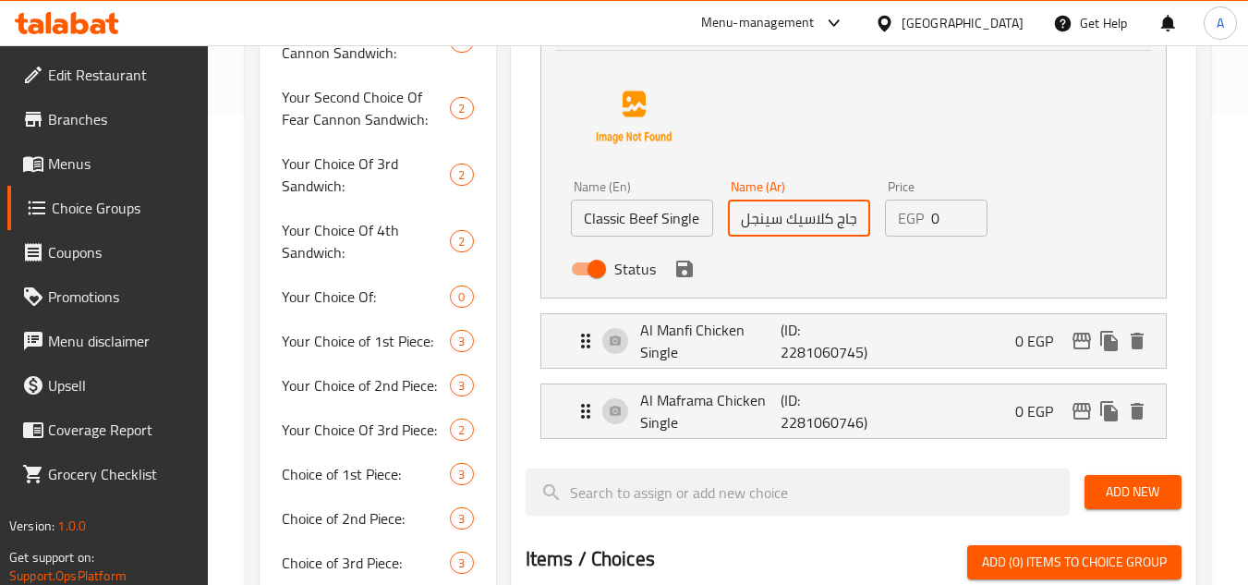
click at [793, 230] on input "دجاج كلاسيك سينجل" at bounding box center [799, 218] width 142 height 37
paste input "(لحم بقري كلاسيكي مفرد"
click at [831, 215] on input "دجاج كلاسيك سينجل" at bounding box center [799, 218] width 142 height 37
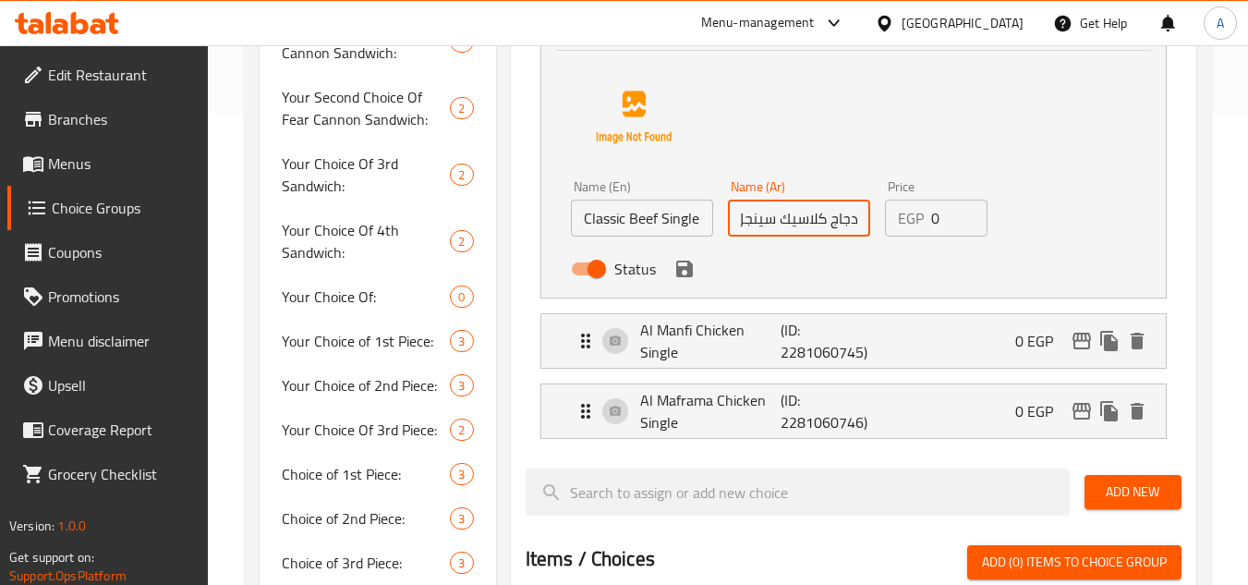
drag, startPoint x: 835, startPoint y: 224, endPoint x: 1334, endPoint y: 255, distance: 499.7
paste input "لحم بقري"
click at [792, 231] on input "لحم بقري كلاسيك سينجل" at bounding box center [799, 218] width 142 height 37
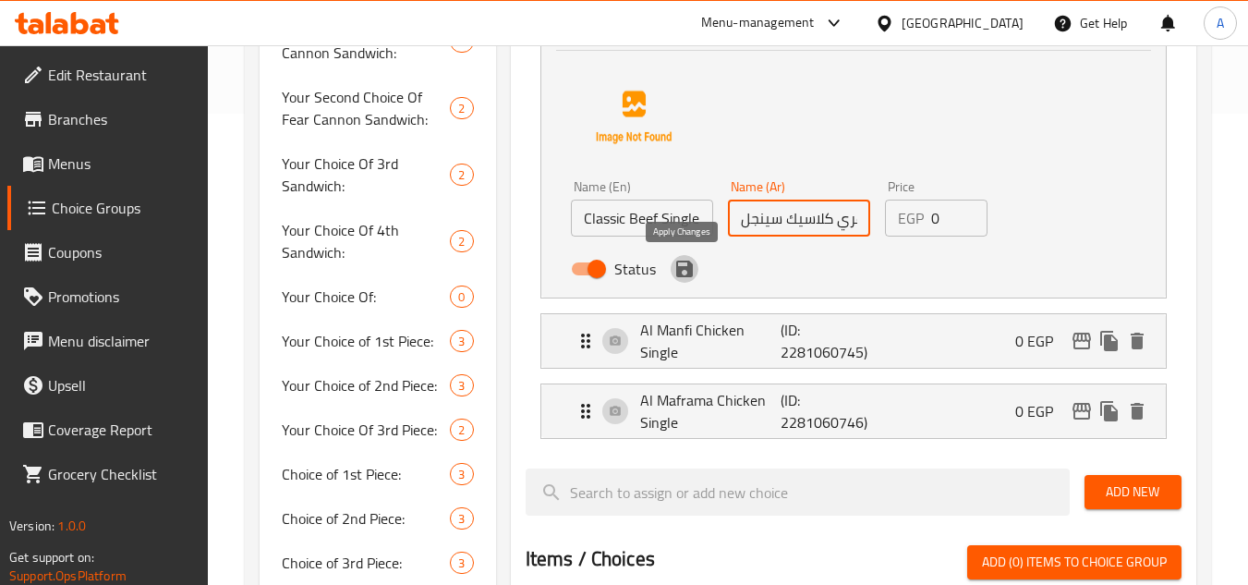
click at [685, 270] on icon "save" at bounding box center [684, 268] width 17 height 17
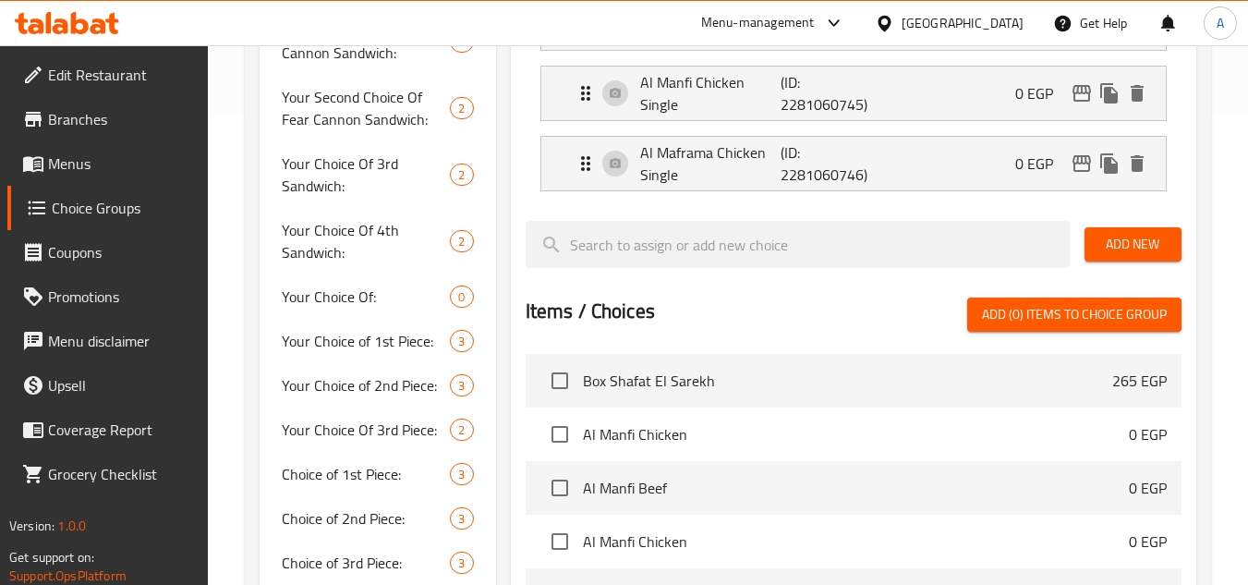
type input "لحم بقري كلاسيك سينجل"
click at [835, 97] on p "(ID: 2281060745)" at bounding box center [827, 93] width 94 height 44
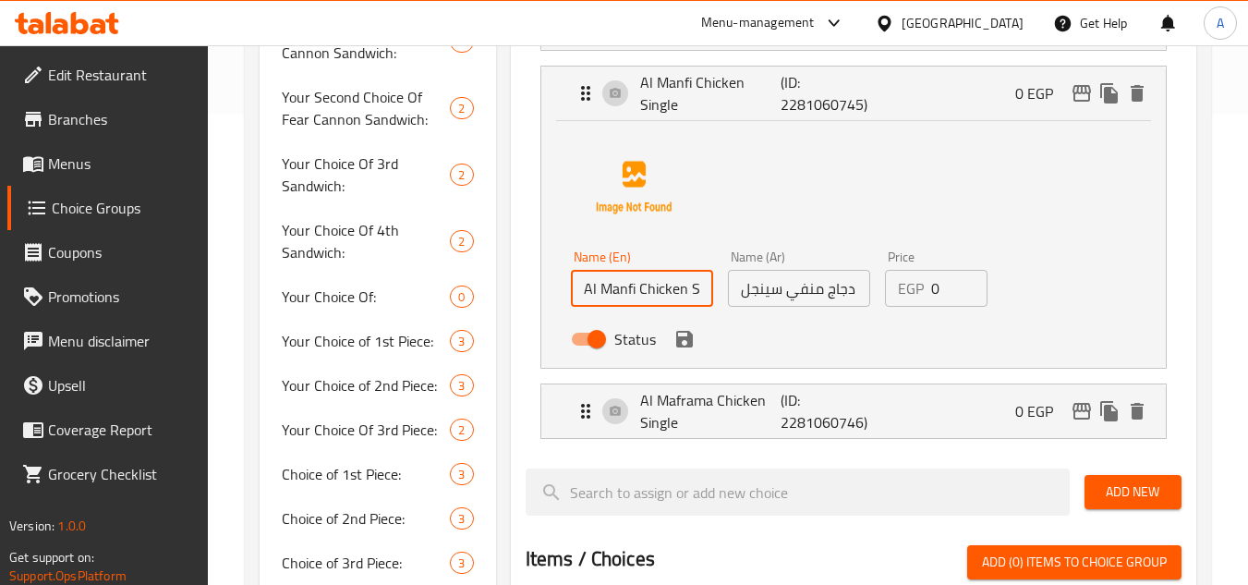
click at [664, 297] on input "Al Manfi Chicken Single" at bounding box center [642, 288] width 142 height 37
paste input "Beef"
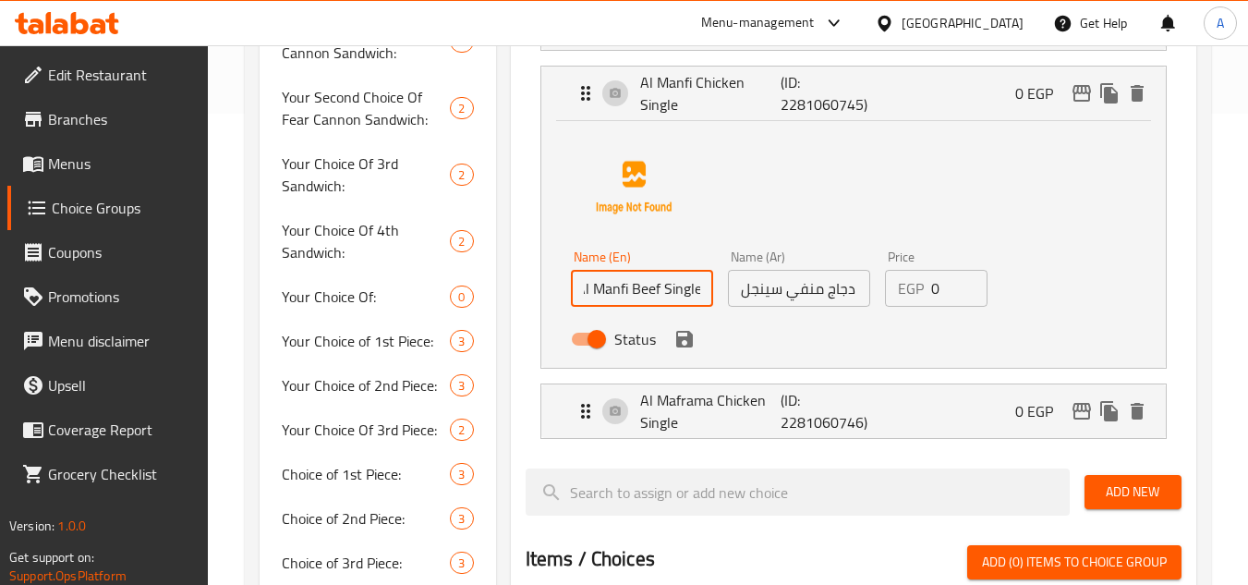
type input "Al Manfi Beef Single"
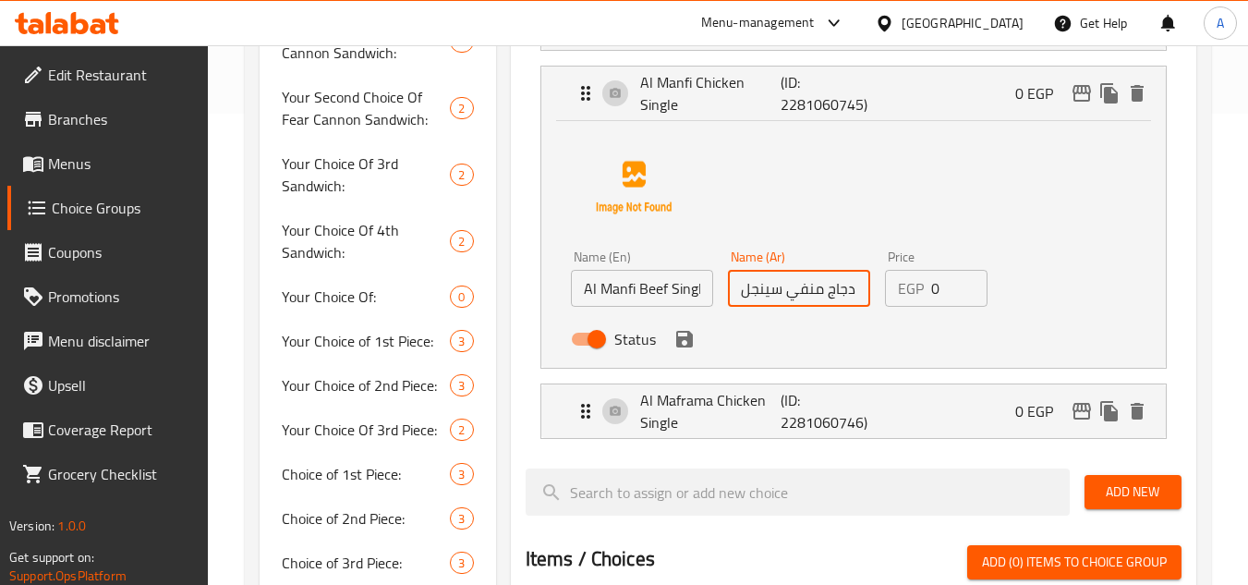
click at [817, 295] on input "دجاج منفي سينجل" at bounding box center [799, 288] width 142 height 37
drag, startPoint x: 827, startPoint y: 295, endPoint x: 1043, endPoint y: 298, distance: 216.2
click at [1043, 298] on div "Name (En) Al Manfi Beef Single Name (En) Name (Ar) دجاج منفي سينجل Name (Ar) Pr…" at bounding box center [853, 241] width 565 height 232
paste input "لحم بقري"
click at [809, 301] on input "لحم بقري منفي سينجل" at bounding box center [799, 288] width 142 height 37
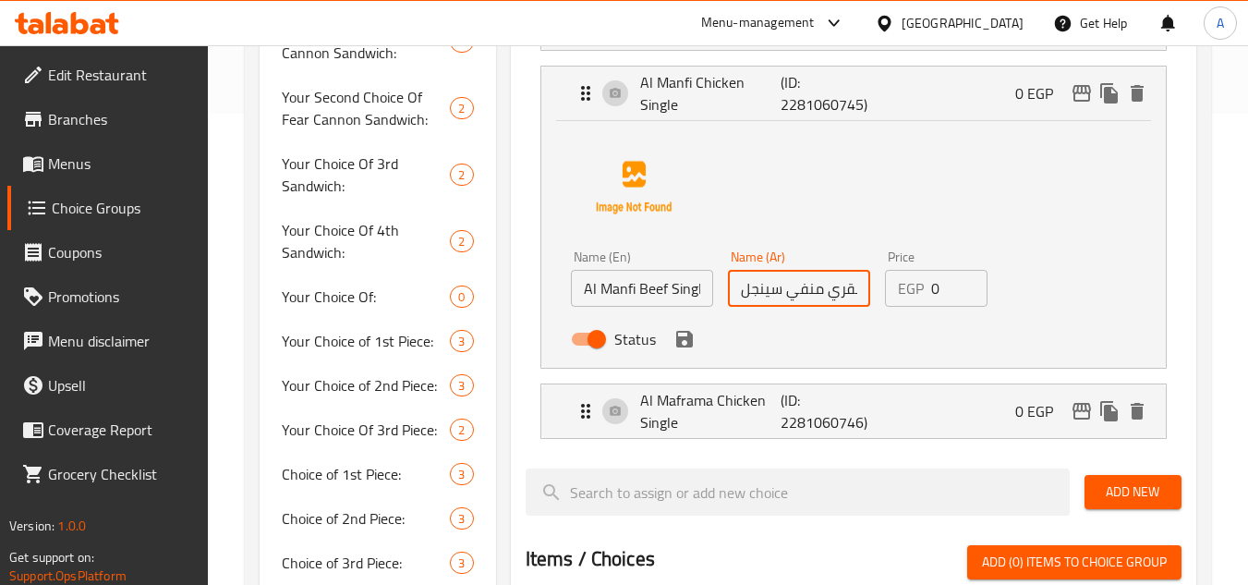
scroll to position [0, 27]
click at [688, 345] on icon "save" at bounding box center [684, 339] width 17 height 17
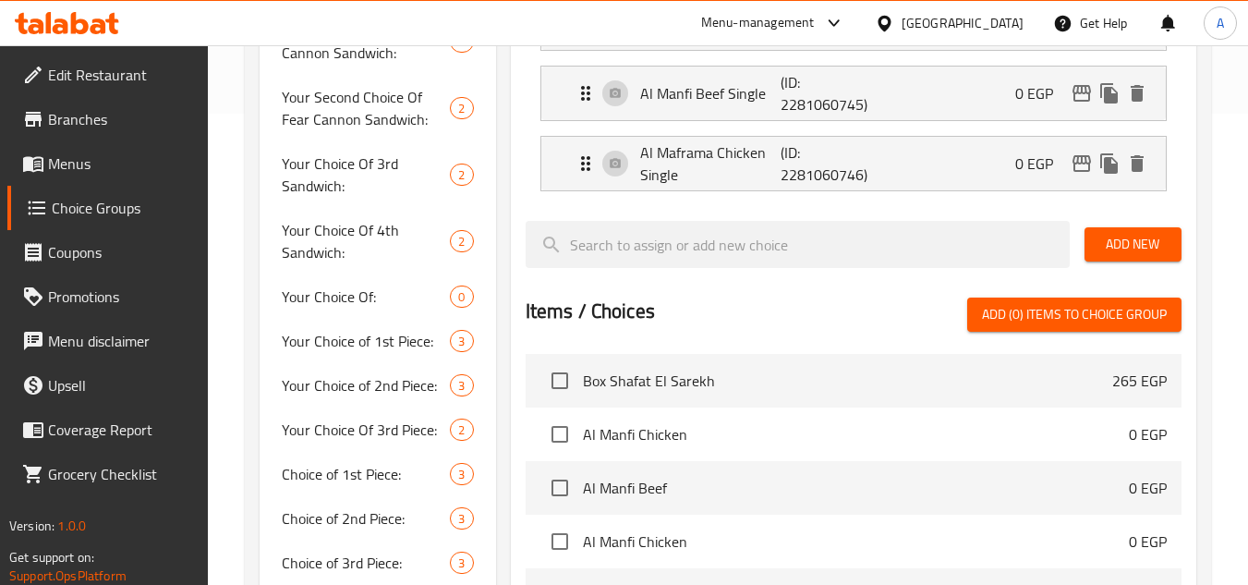
type input "لحم بقري منفي سينجل"
click at [740, 181] on p "Al Maframa Chicken Single" at bounding box center [710, 163] width 141 height 44
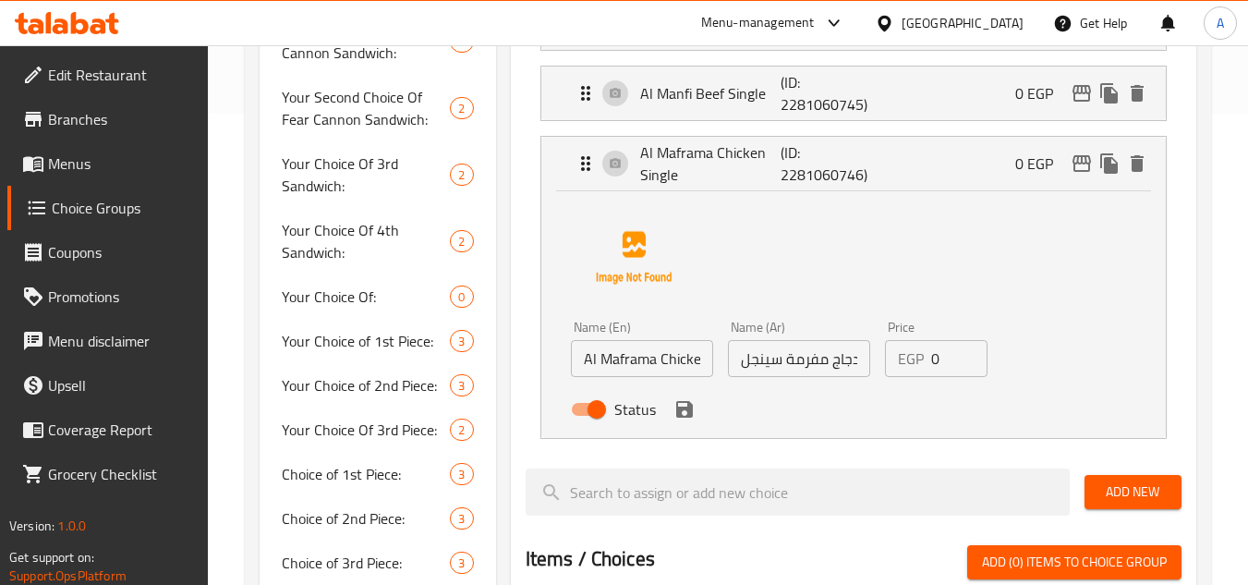
click at [661, 366] on input "Al Maframa Chicken Single" at bounding box center [642, 358] width 142 height 37
paste input "Beef"
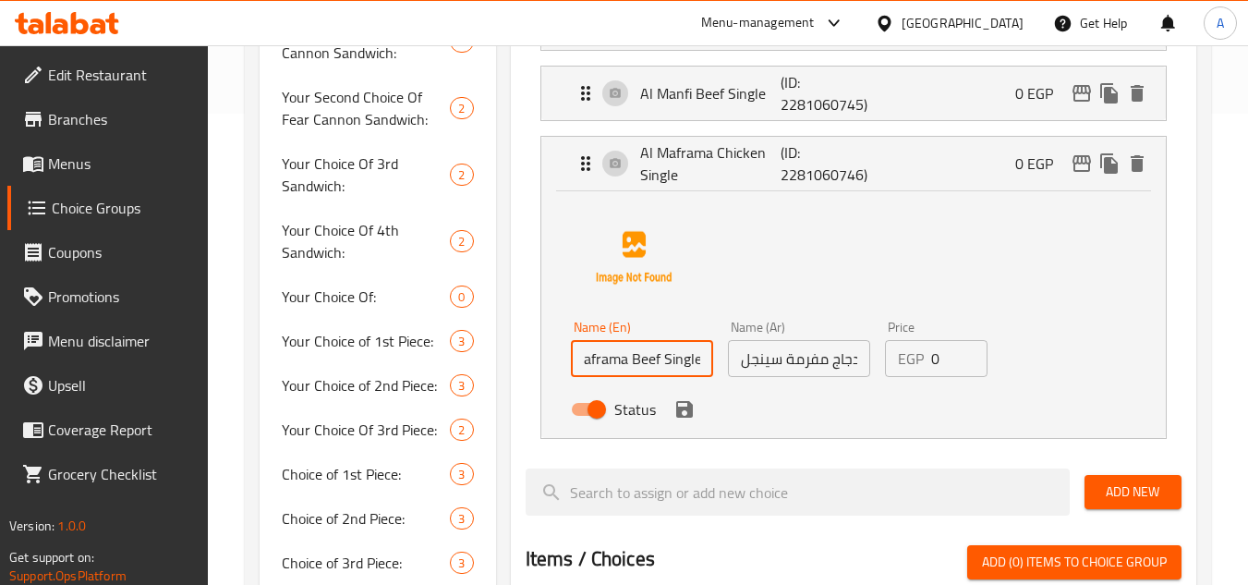
type input "Al Maframa Beef Single"
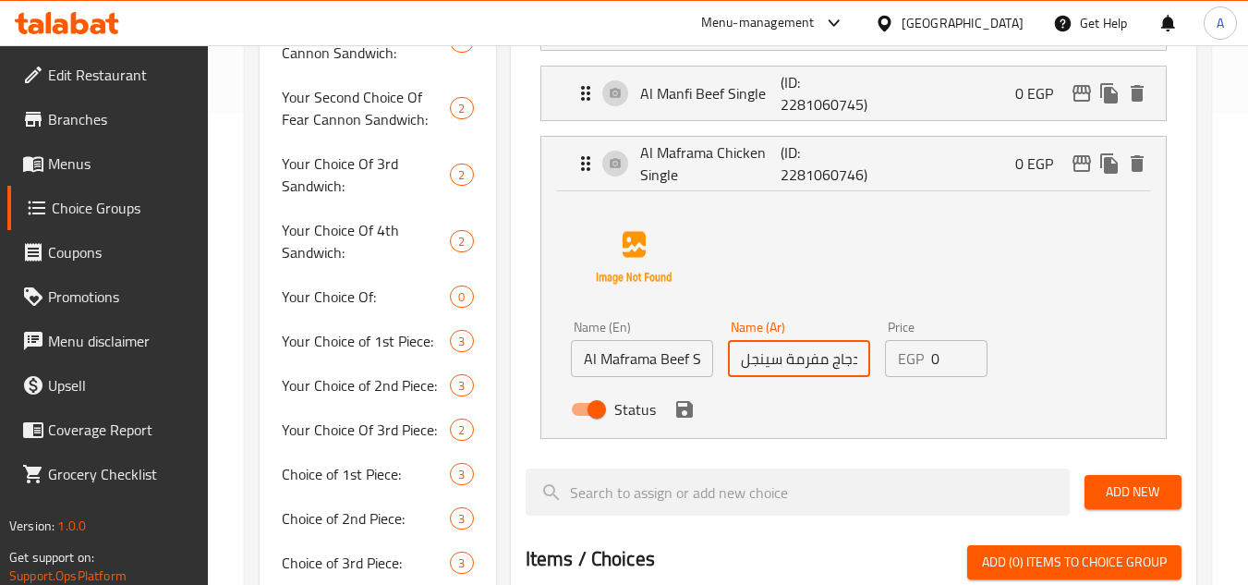
click at [836, 361] on input "دجاج مفرمة سينجل" at bounding box center [799, 358] width 142 height 37
drag, startPoint x: 830, startPoint y: 363, endPoint x: 1258, endPoint y: 393, distance: 428.7
paste input "لحم بقري"
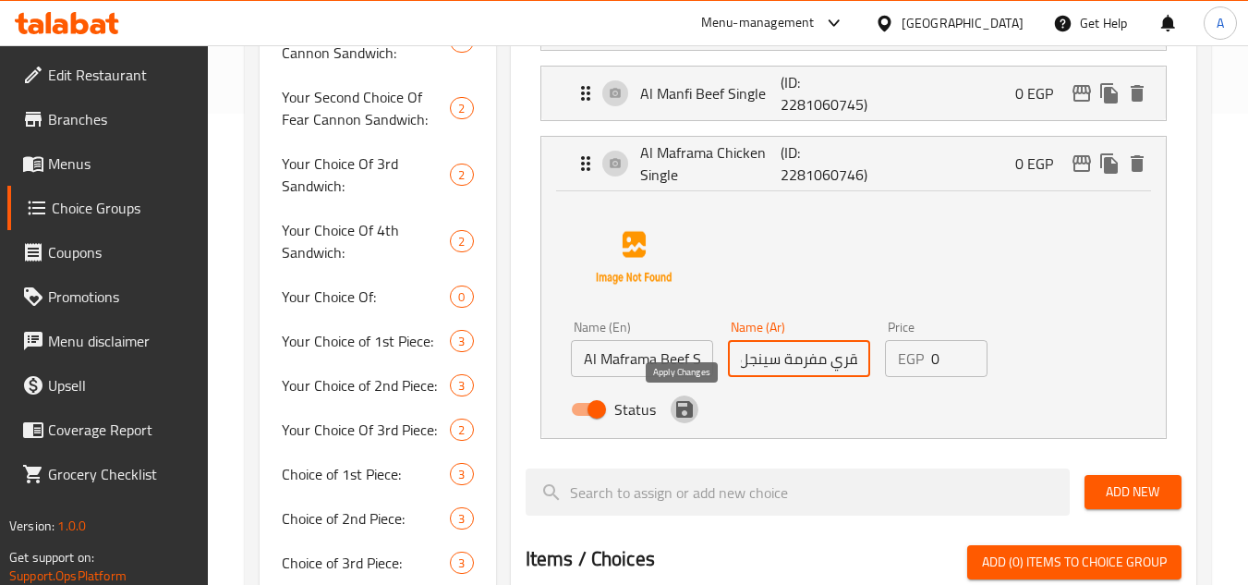
click at [681, 415] on icon "save" at bounding box center [684, 409] width 17 height 17
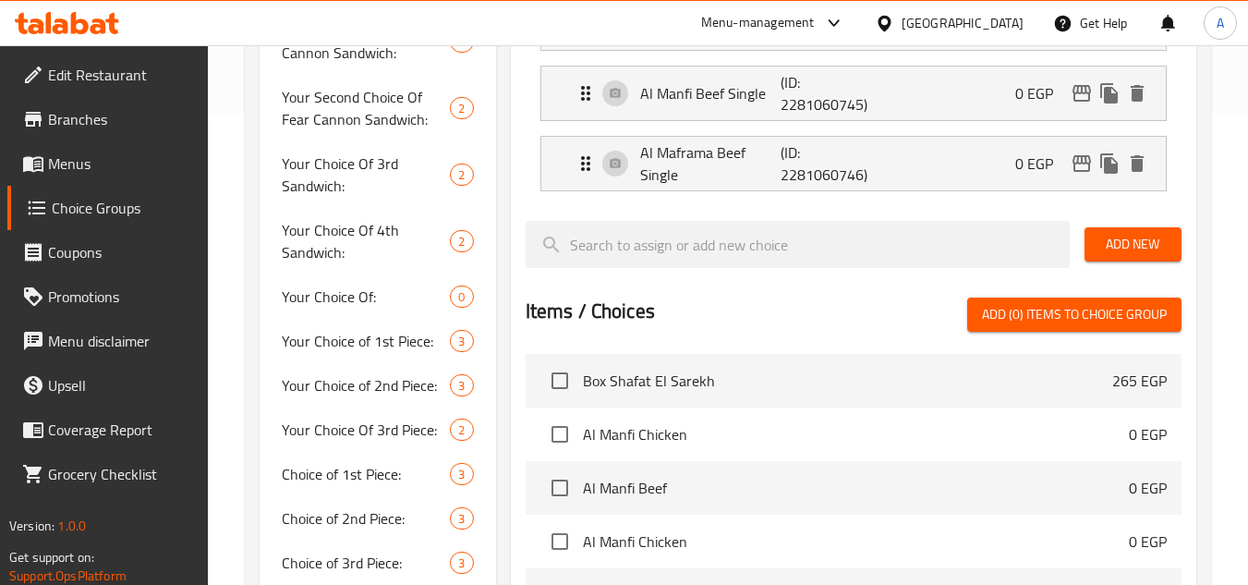
type input "لحم بقري مفرمة سينجل"
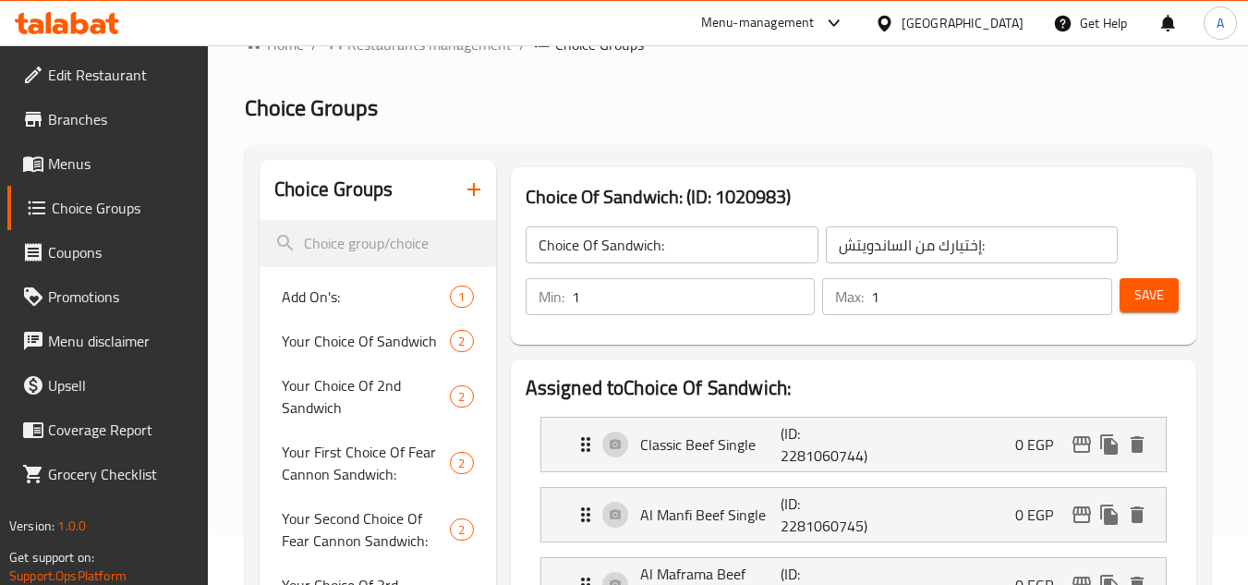
scroll to position [0, 0]
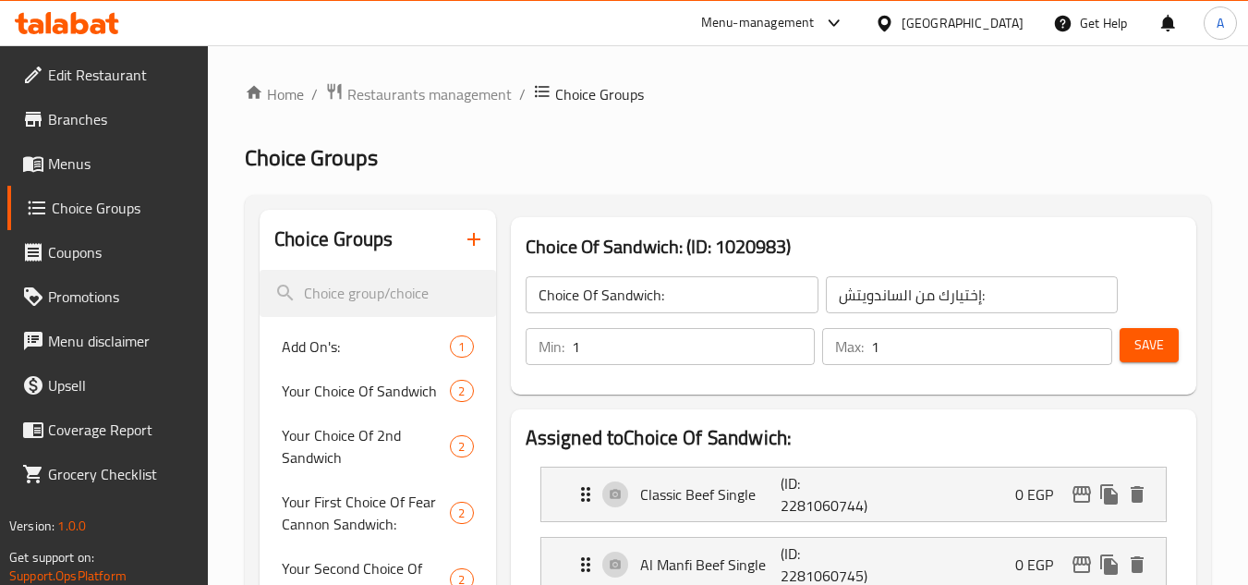
click at [1154, 342] on span "Save" at bounding box center [1149, 344] width 30 height 23
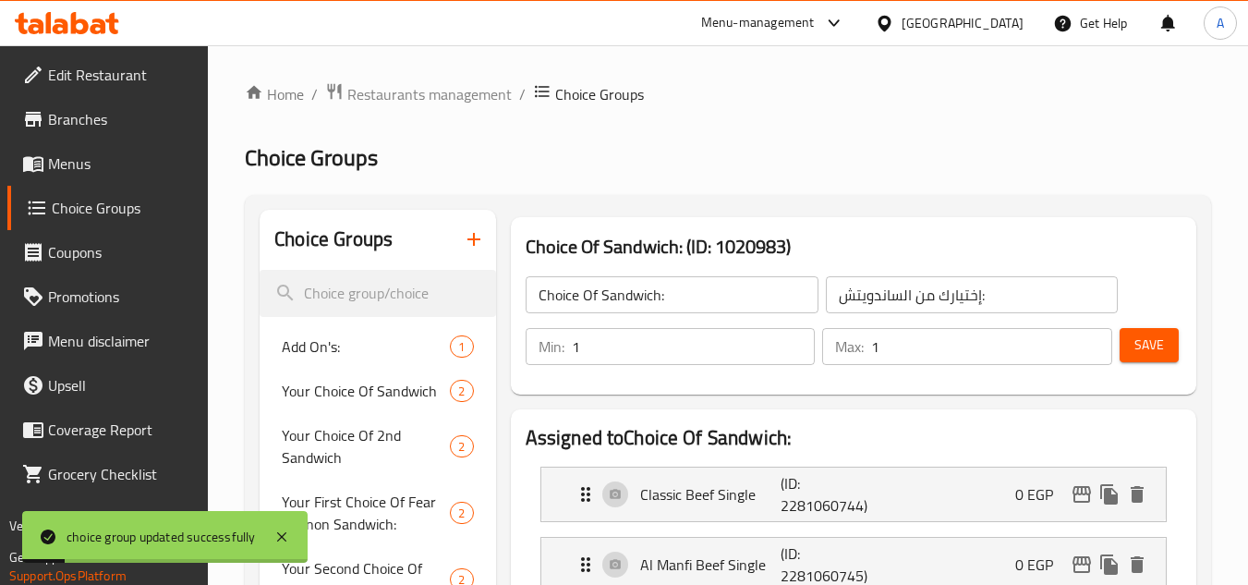
click at [102, 166] on span "Menus" at bounding box center [121, 163] width 146 height 22
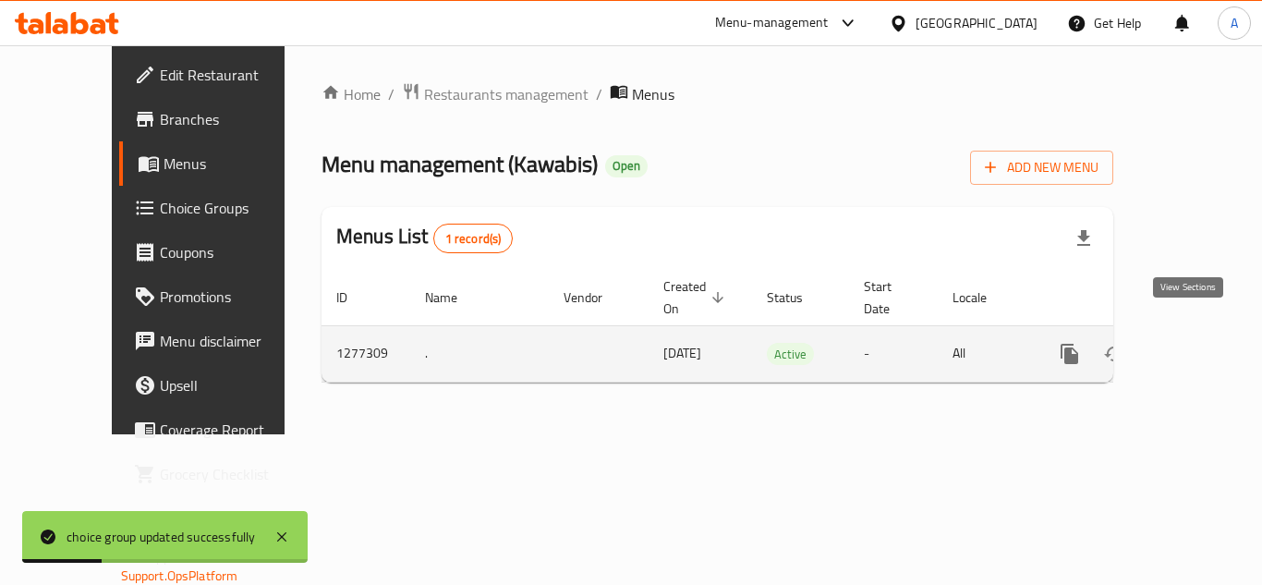
click at [1192, 343] on icon "enhanced table" at bounding box center [1203, 354] width 22 height 22
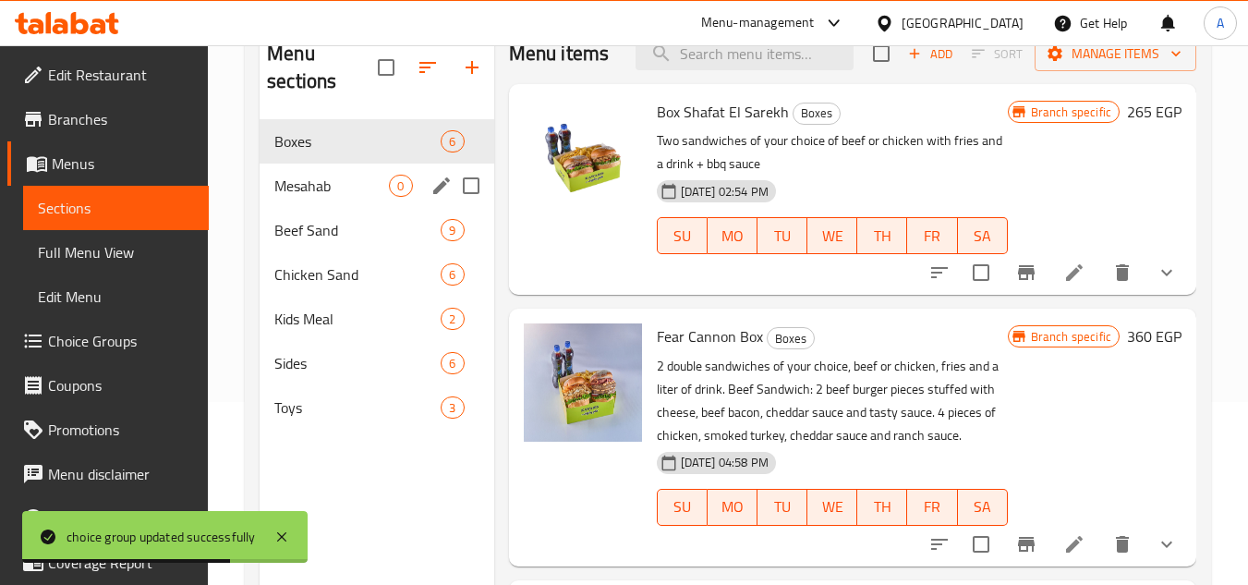
scroll to position [185, 0]
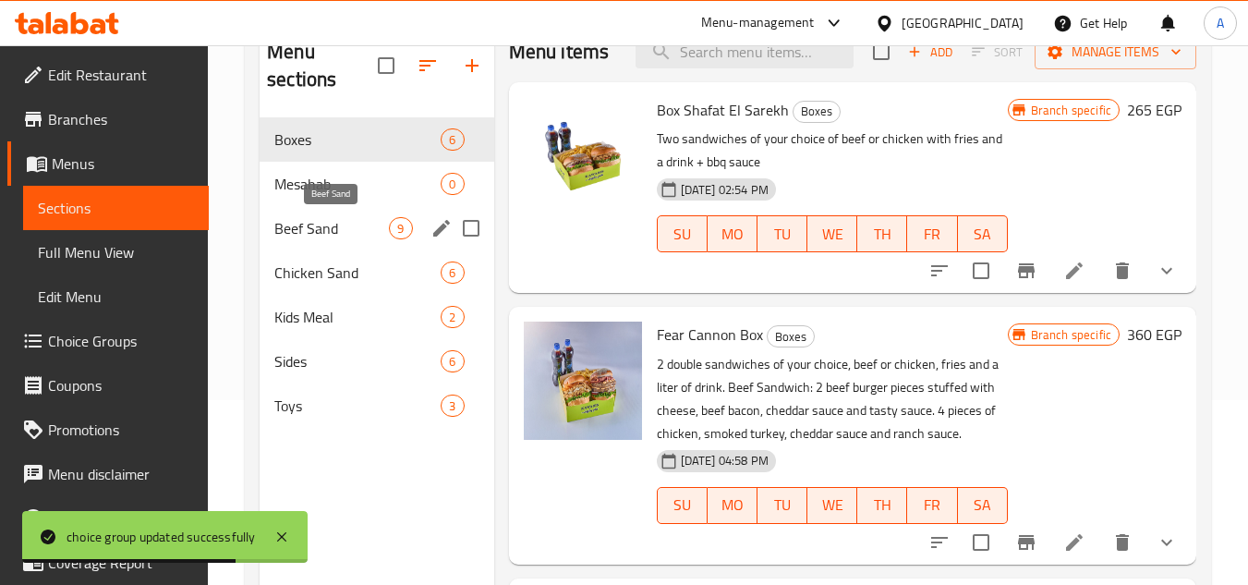
click at [362, 225] on span "Beef Sand" at bounding box center [331, 228] width 115 height 22
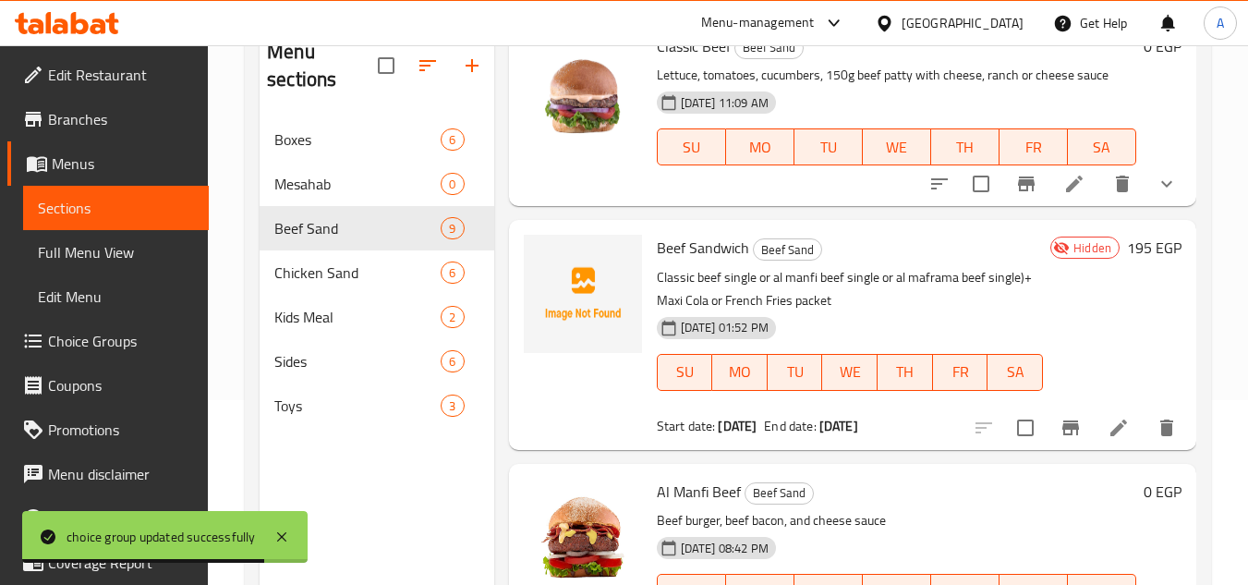
scroll to position [92, 0]
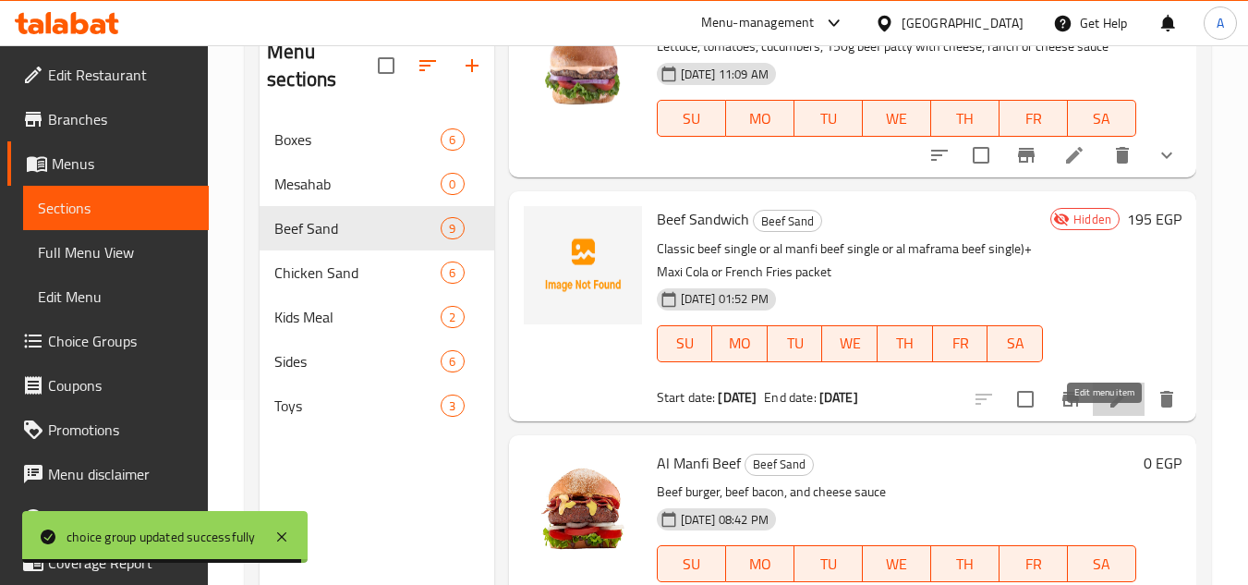
click at [1107, 410] on icon at bounding box center [1118, 399] width 22 height 22
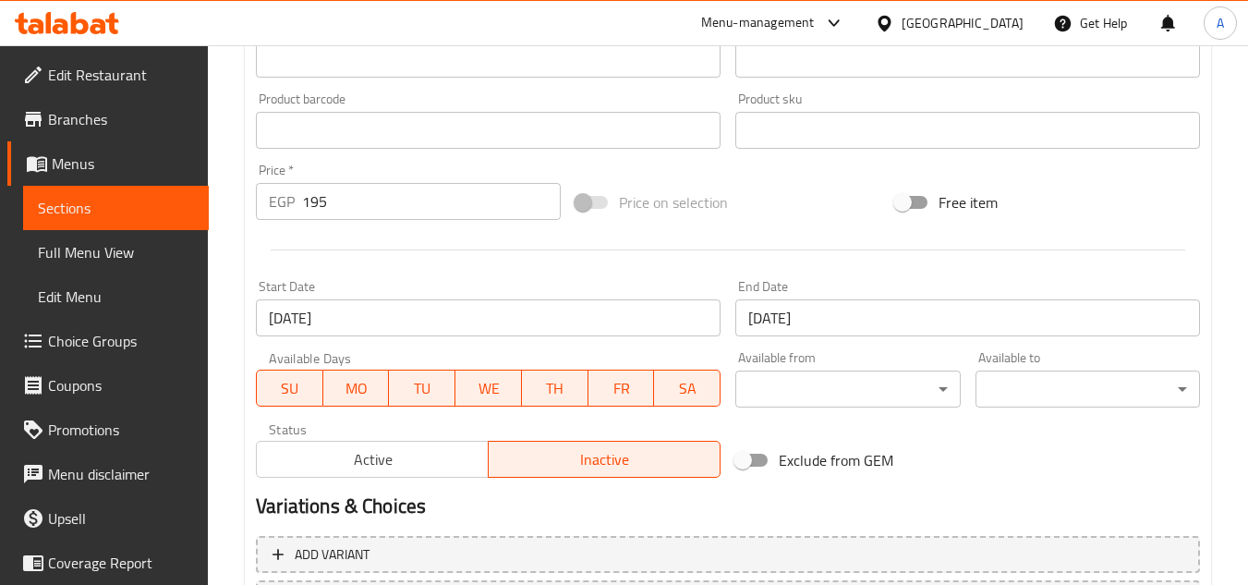
scroll to position [554, 0]
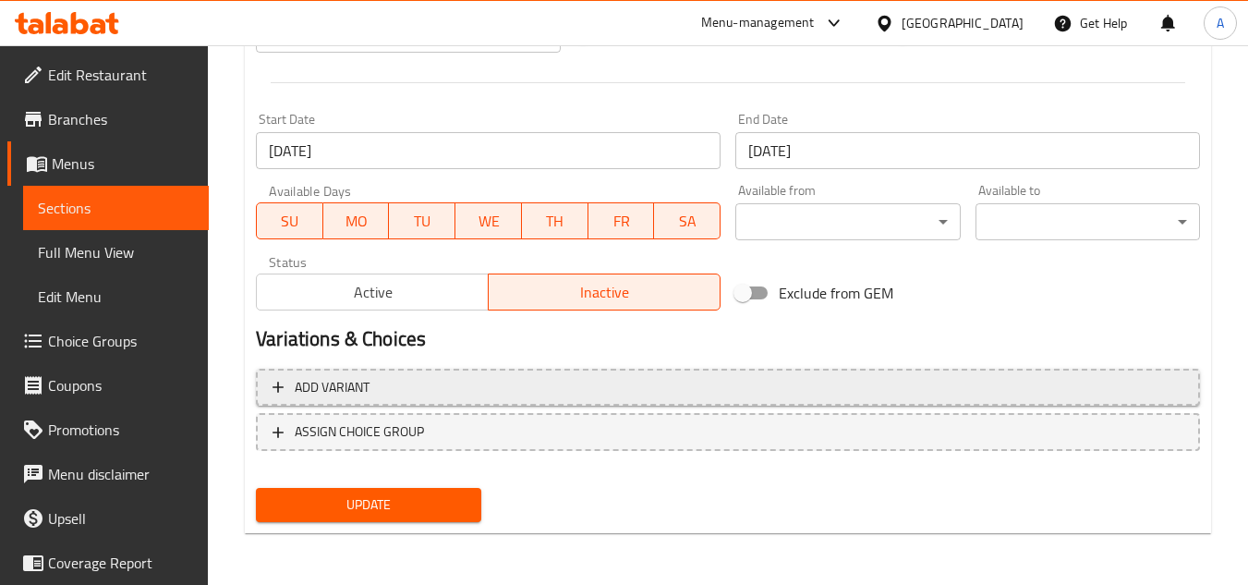
click at [418, 395] on span "Add variant" at bounding box center [727, 387] width 911 height 23
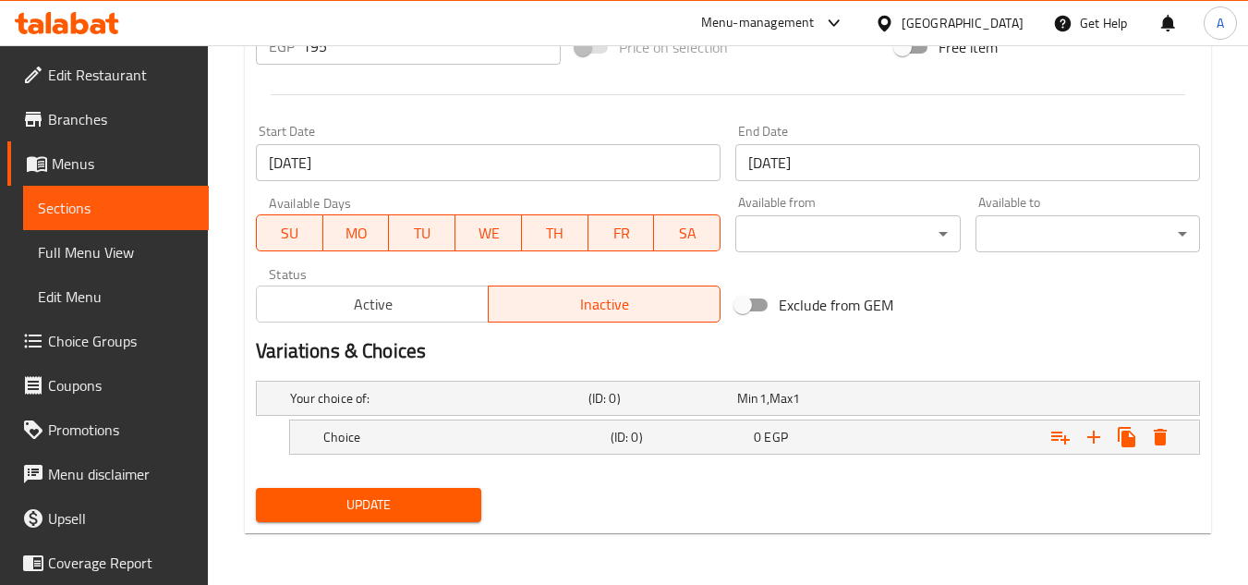
scroll to position [708, 0]
click at [1100, 437] on icon "Expand" at bounding box center [1094, 437] width 22 height 22
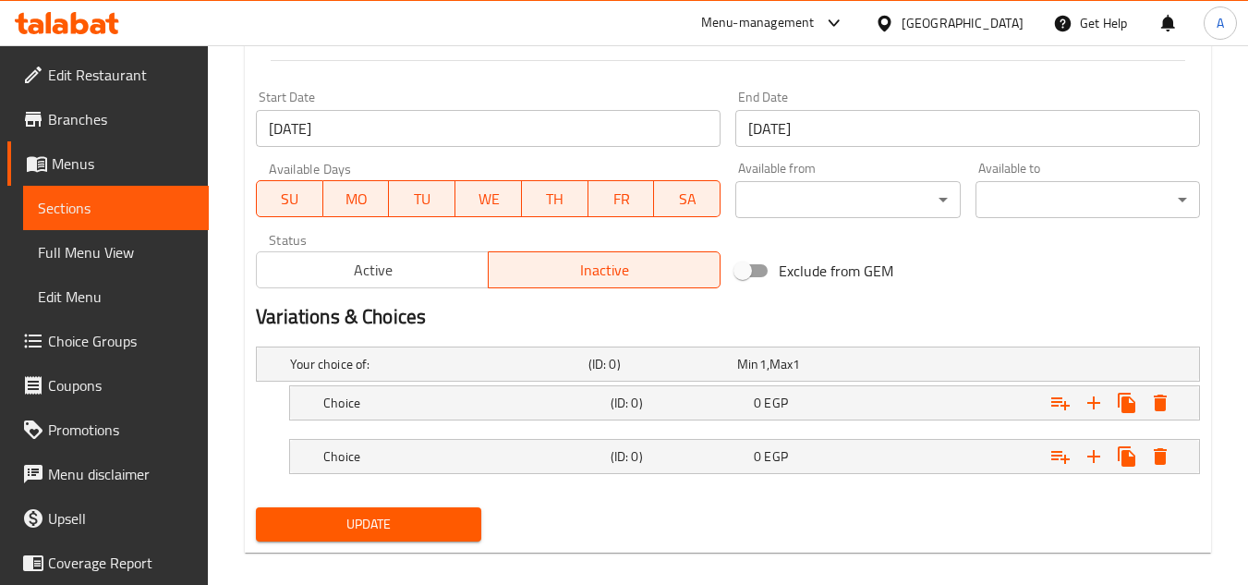
scroll to position [762, 0]
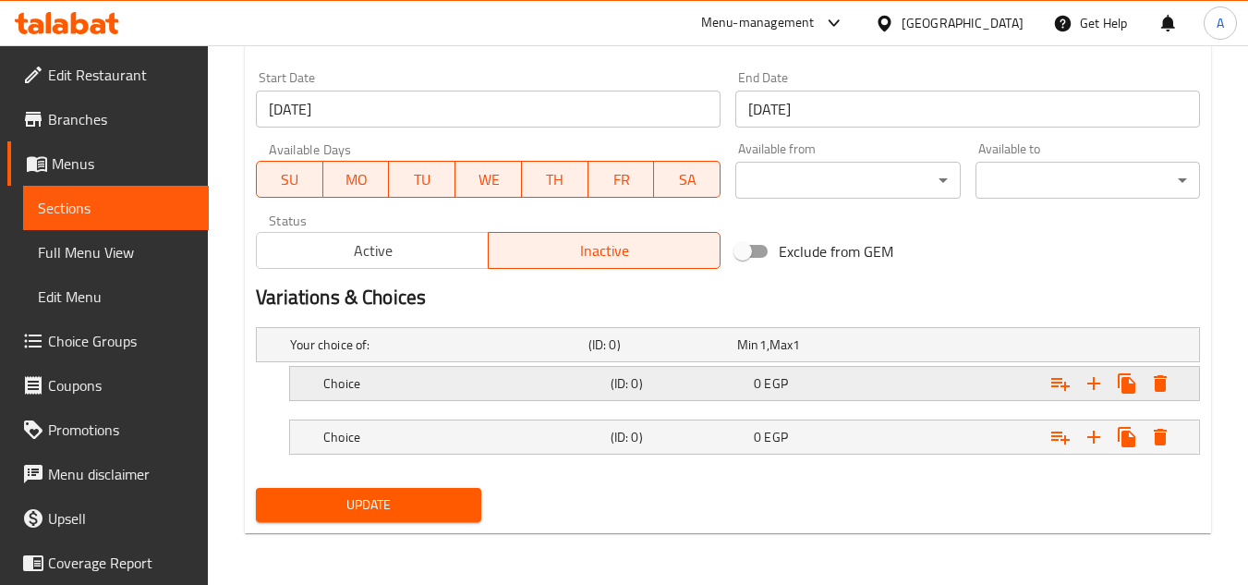
click at [1001, 388] on div "Expand" at bounding box center [1036, 383] width 287 height 41
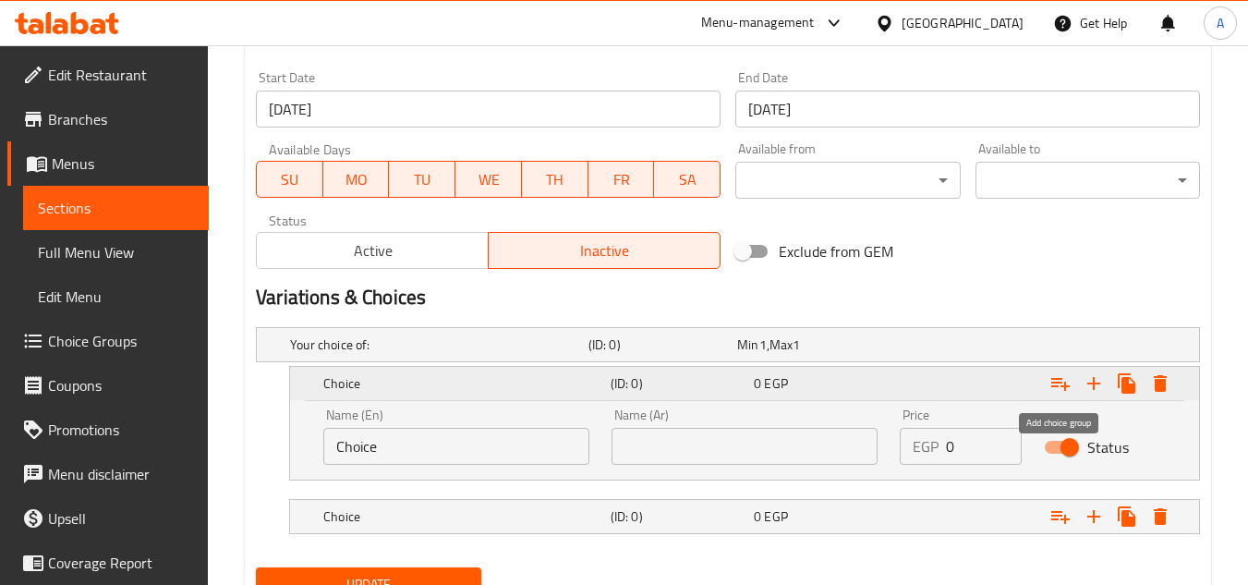
click at [1058, 387] on icon "Expand" at bounding box center [1060, 383] width 22 height 22
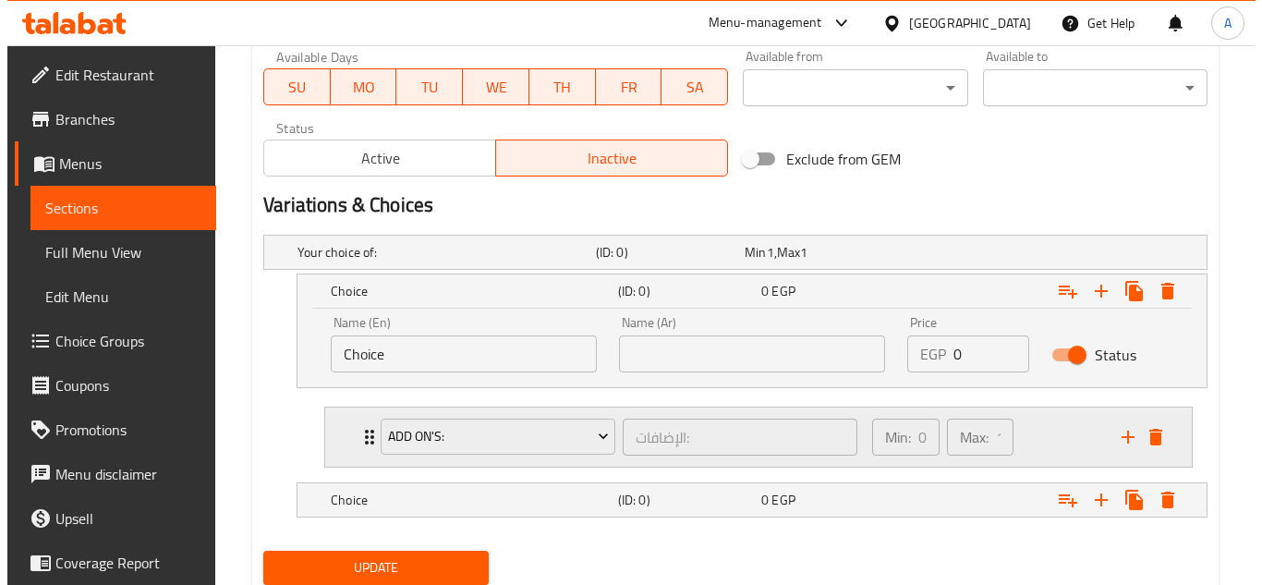
scroll to position [917, 0]
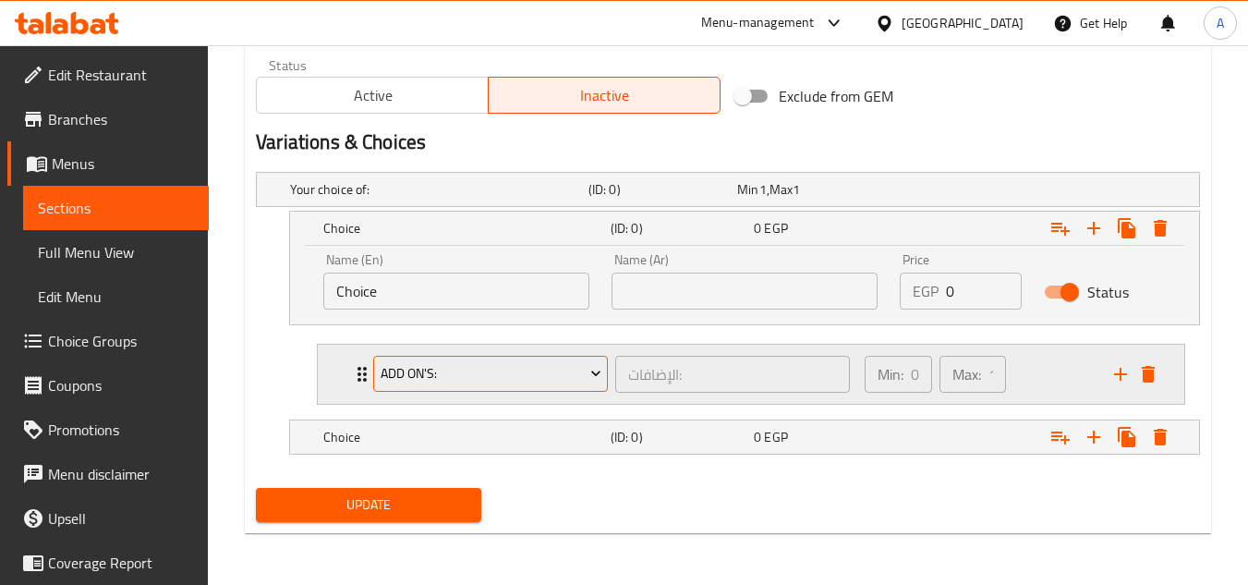
click at [434, 379] on span "Add On's:" at bounding box center [491, 373] width 221 height 23
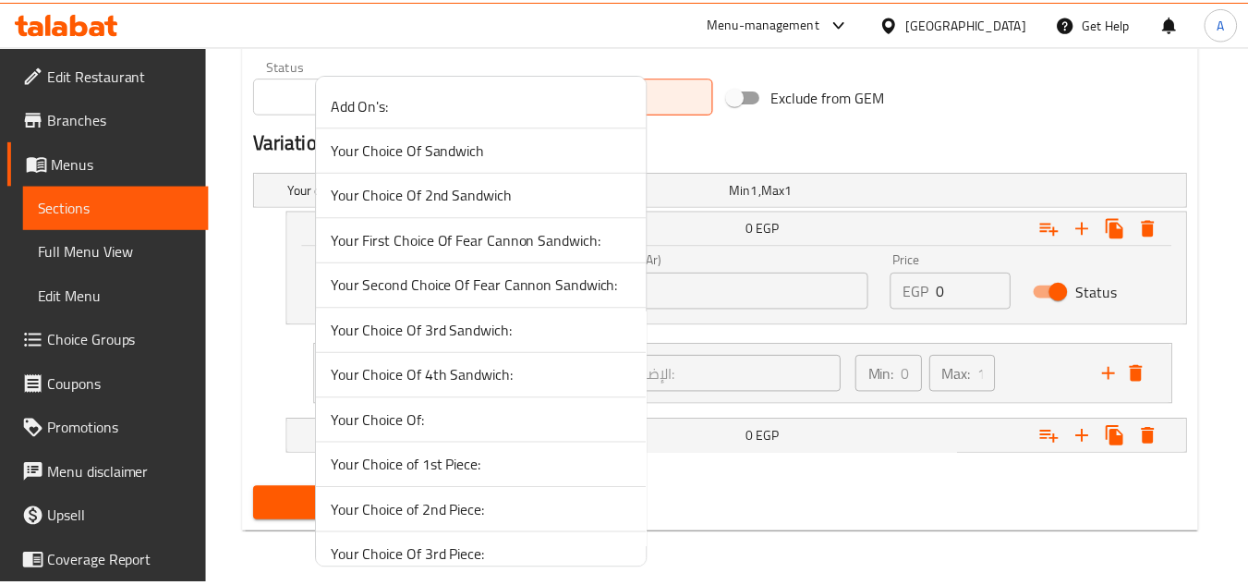
scroll to position [515, 0]
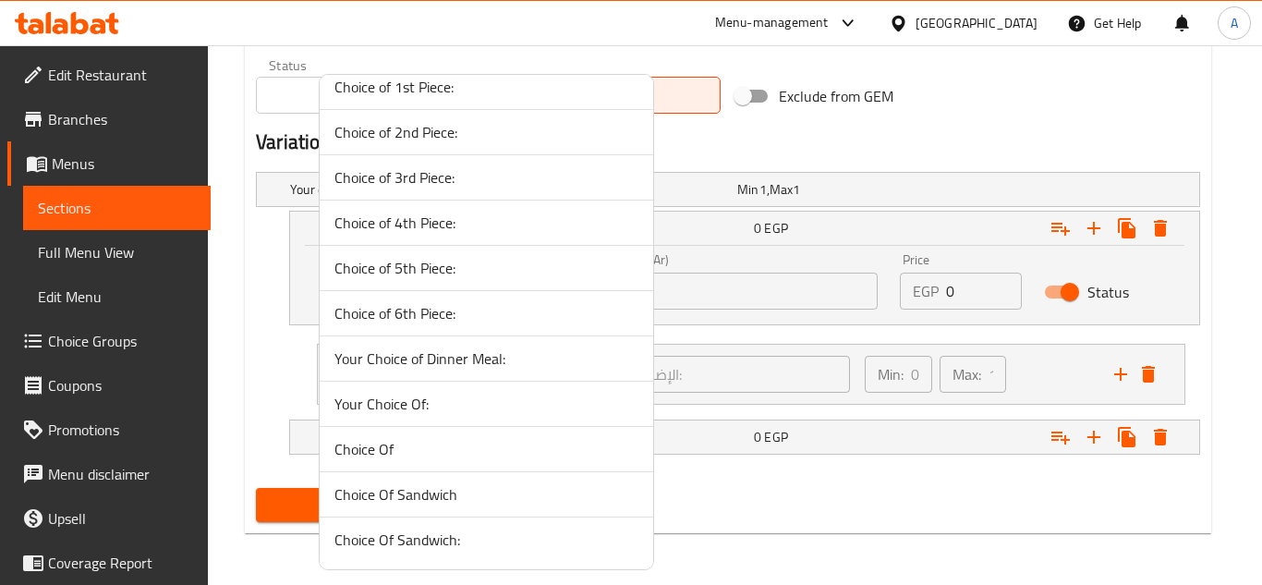
click at [457, 506] on li "Choice Of Sandwich" at bounding box center [486, 494] width 333 height 45
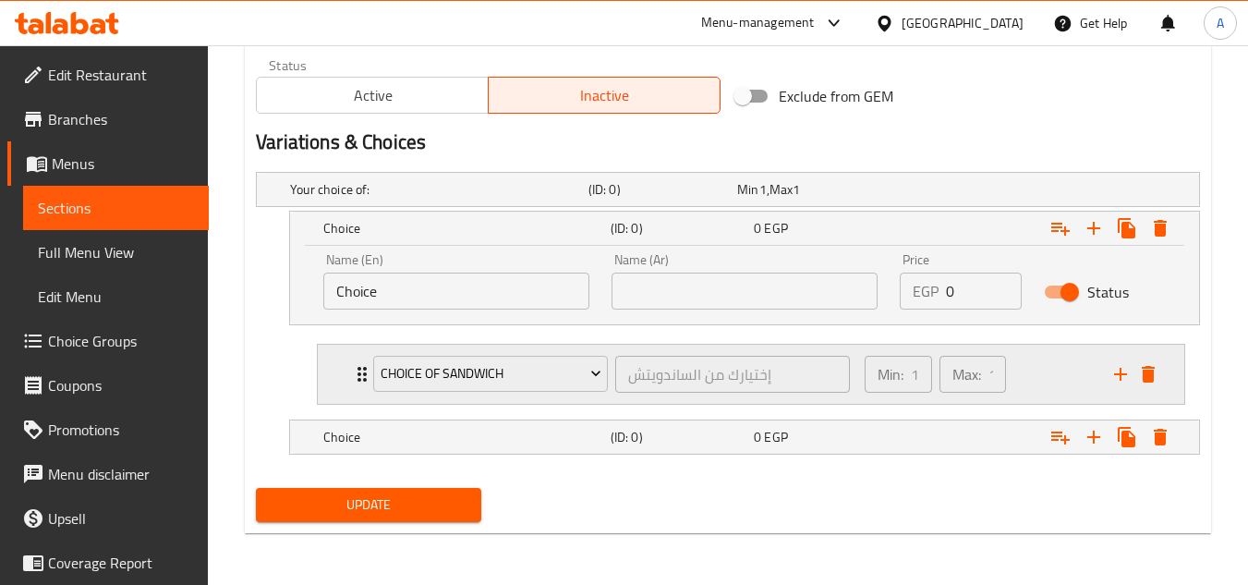
click at [1048, 387] on div "Min: 1 ​ Max: 1 ​" at bounding box center [977, 374] width 249 height 59
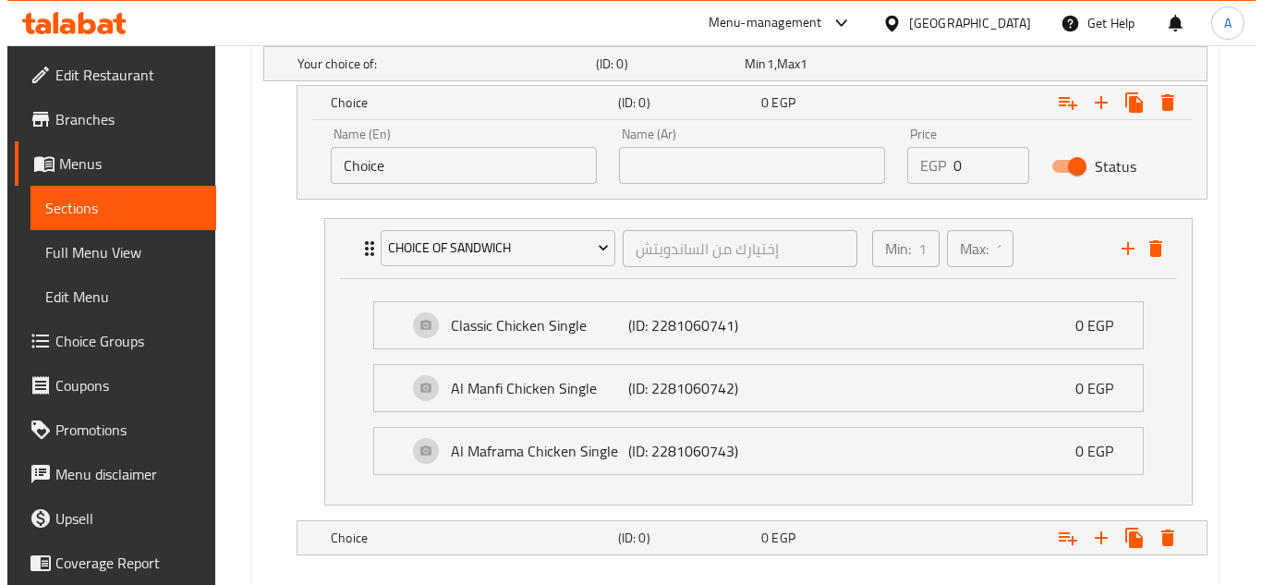
scroll to position [1143, 0]
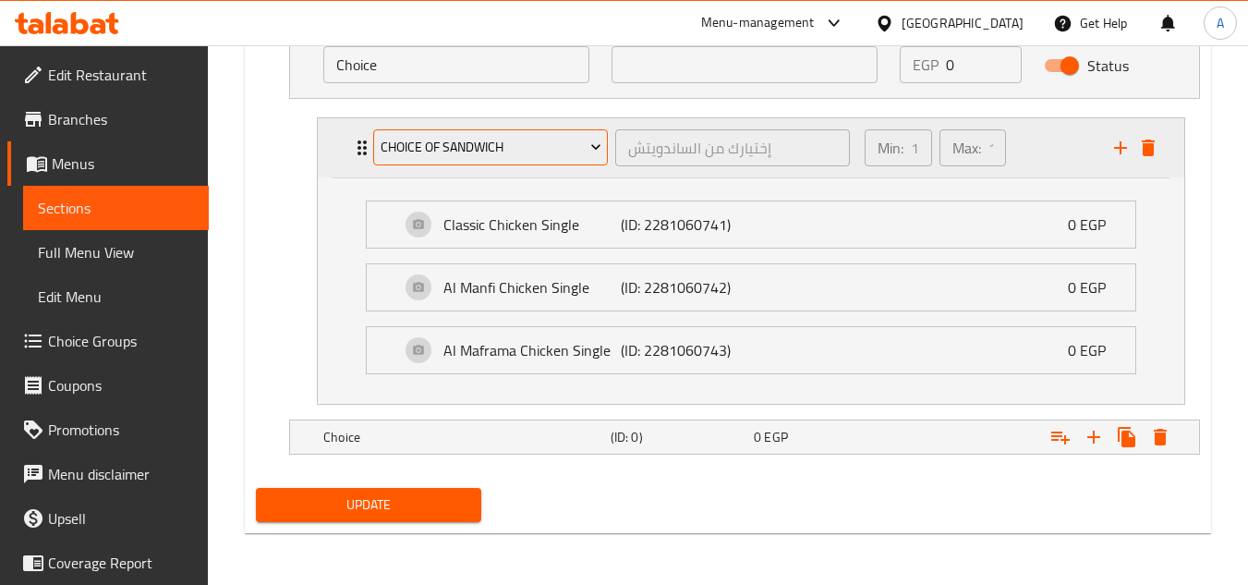
click at [521, 144] on span "Choice Of Sandwich" at bounding box center [491, 147] width 221 height 23
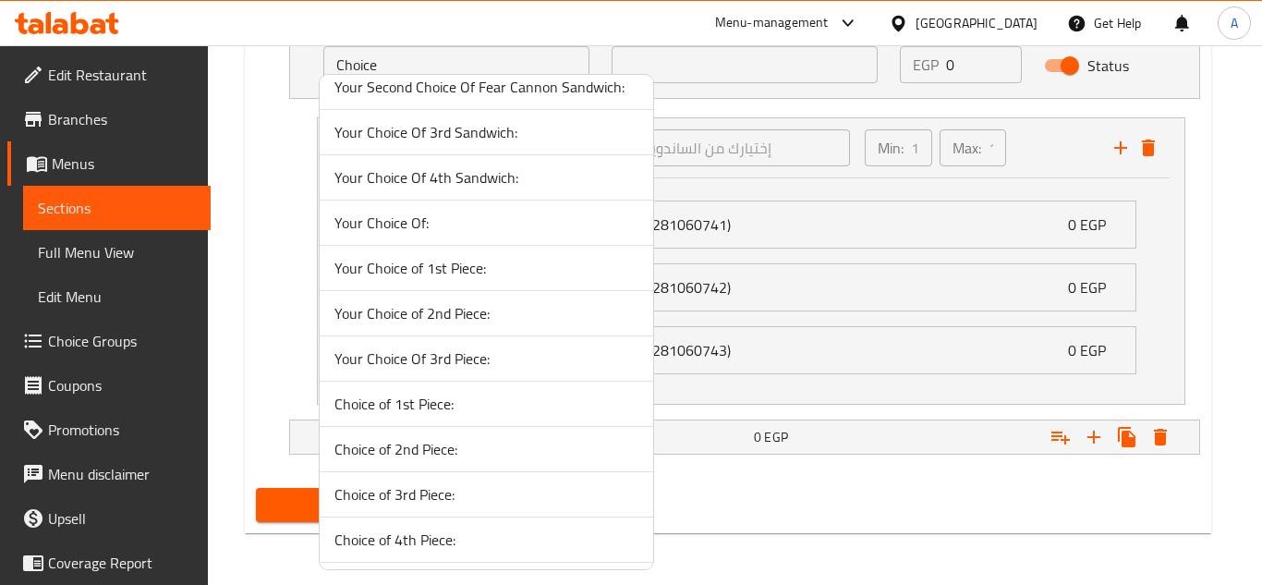
scroll to position [515, 0]
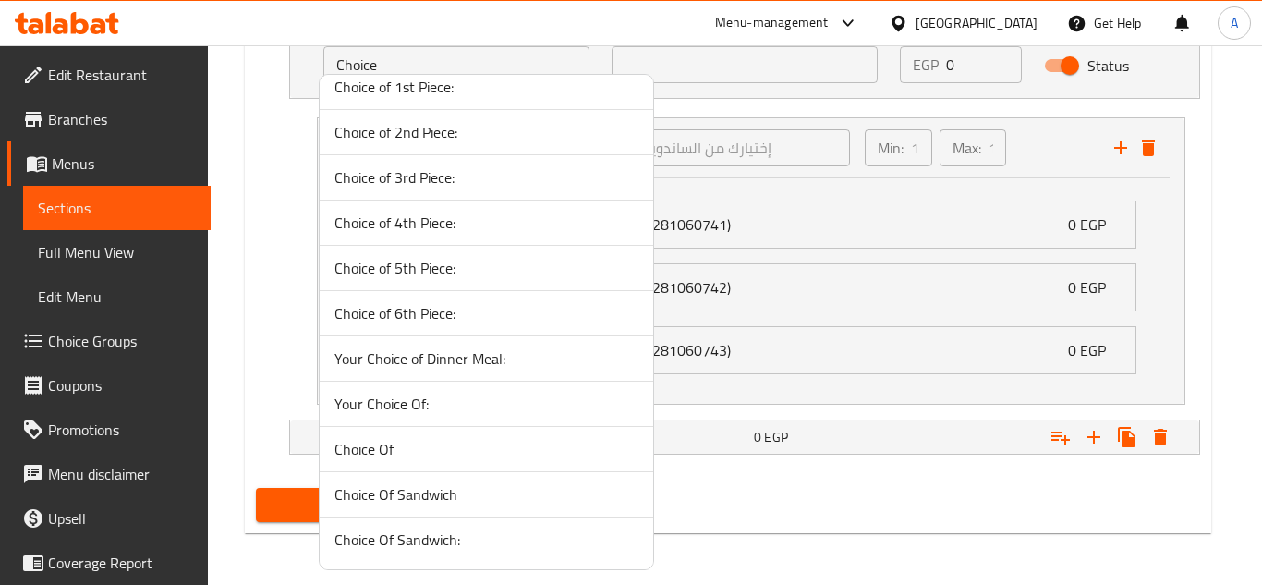
click at [453, 542] on span "Choice Of Sandwich:" at bounding box center [486, 539] width 304 height 22
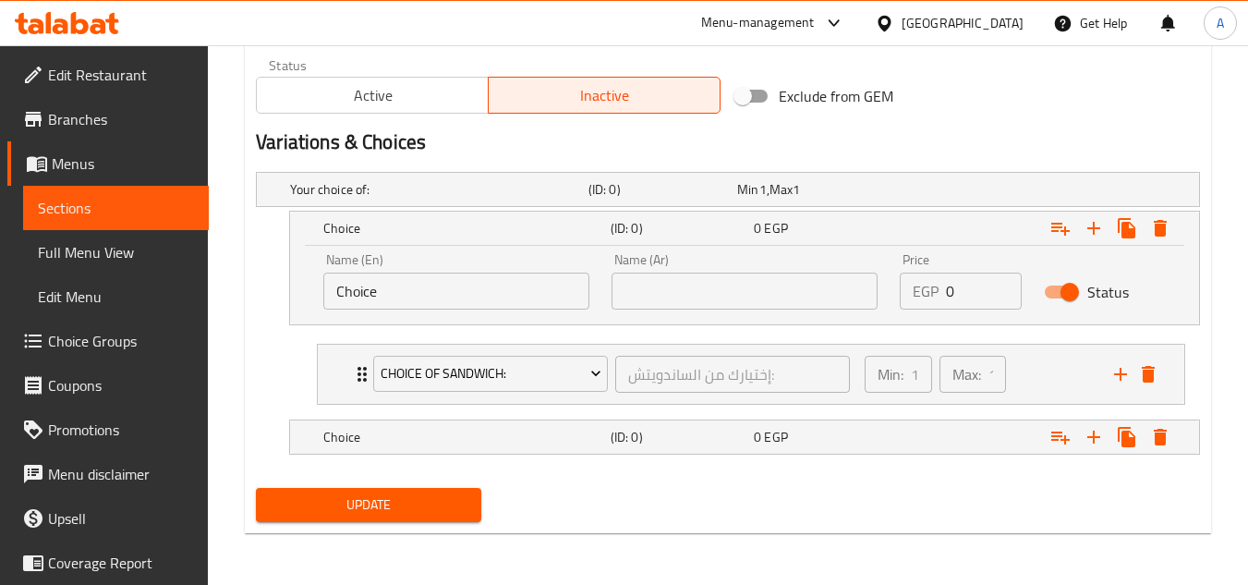
click at [502, 288] on input "Choice" at bounding box center [456, 290] width 266 height 37
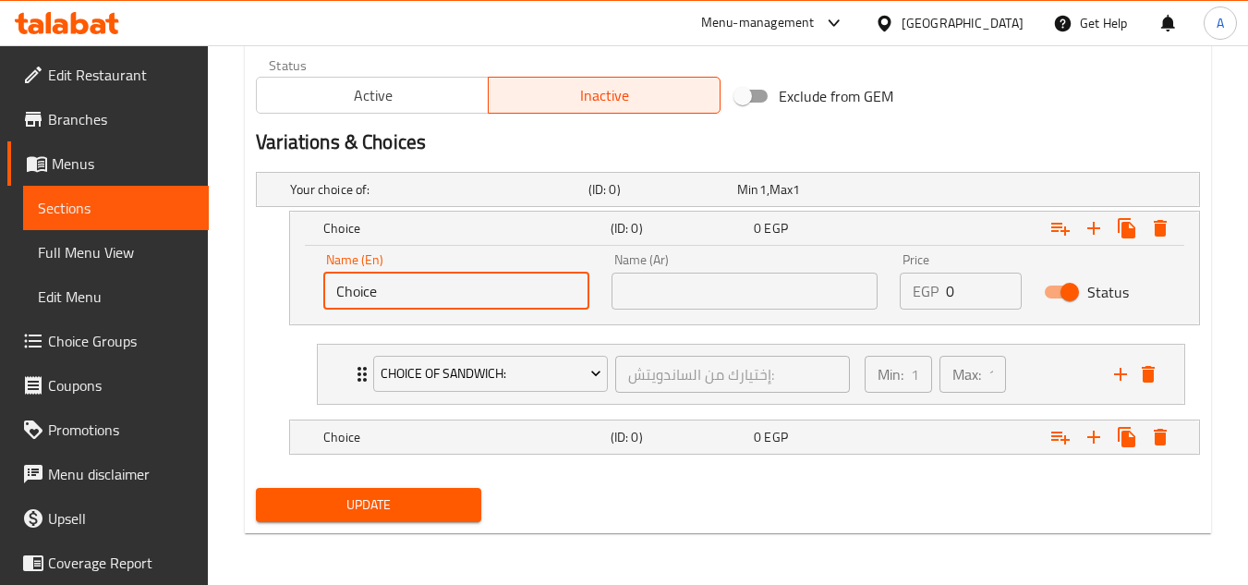
click at [502, 288] on input "Choice" at bounding box center [456, 290] width 266 height 37
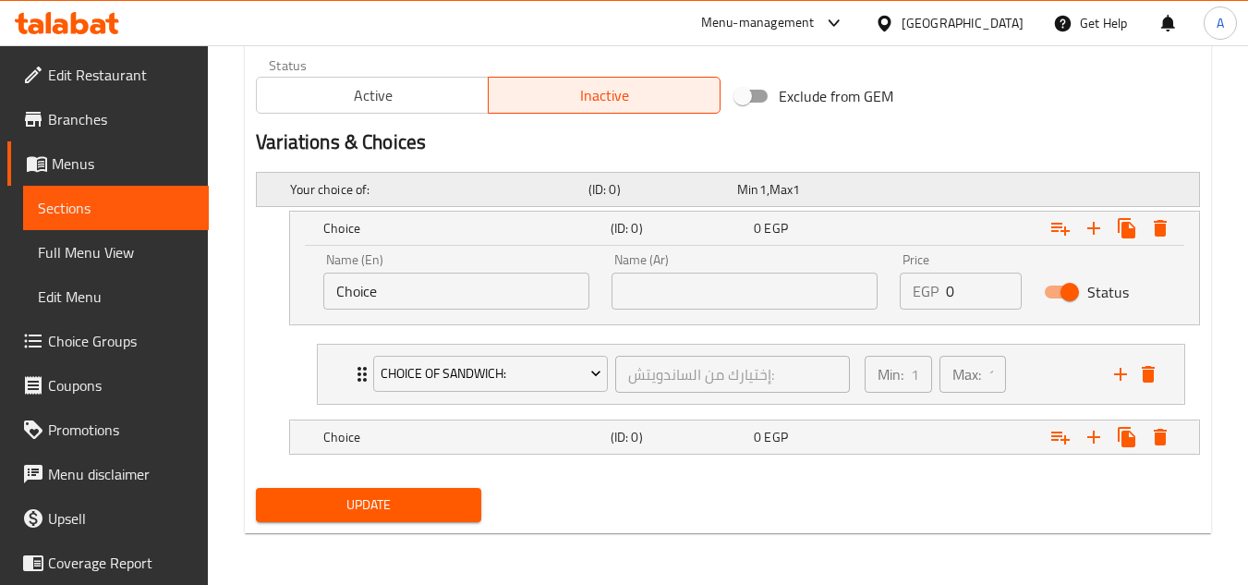
click at [827, 177] on div "Min 1 , Max 1" at bounding box center [807, 189] width 149 height 26
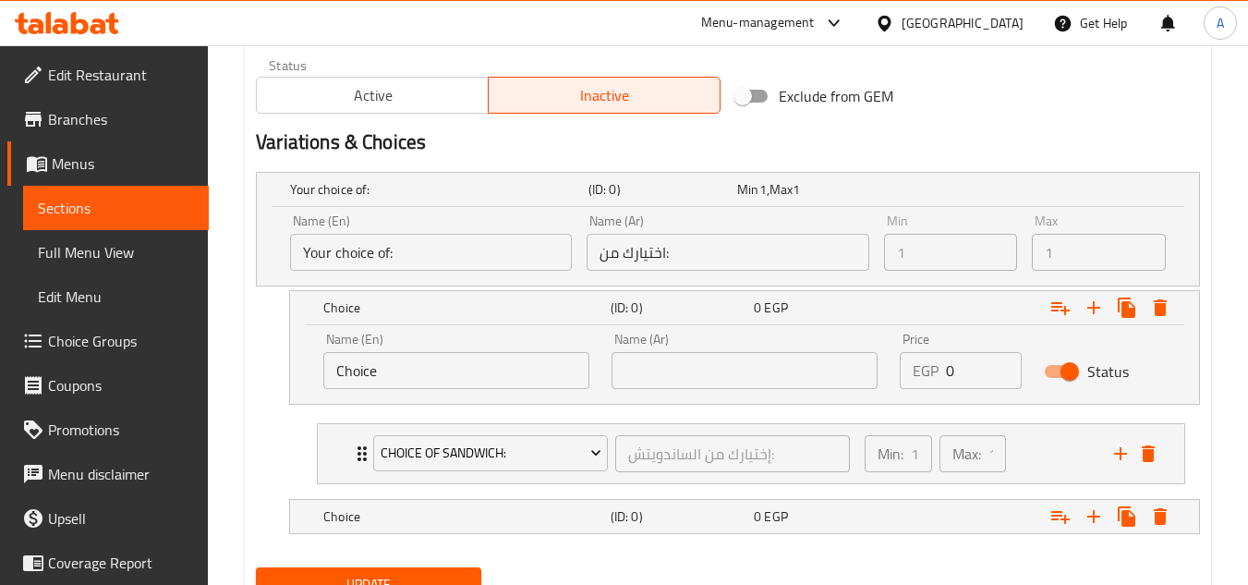
click at [701, 361] on input "text" at bounding box center [744, 370] width 266 height 37
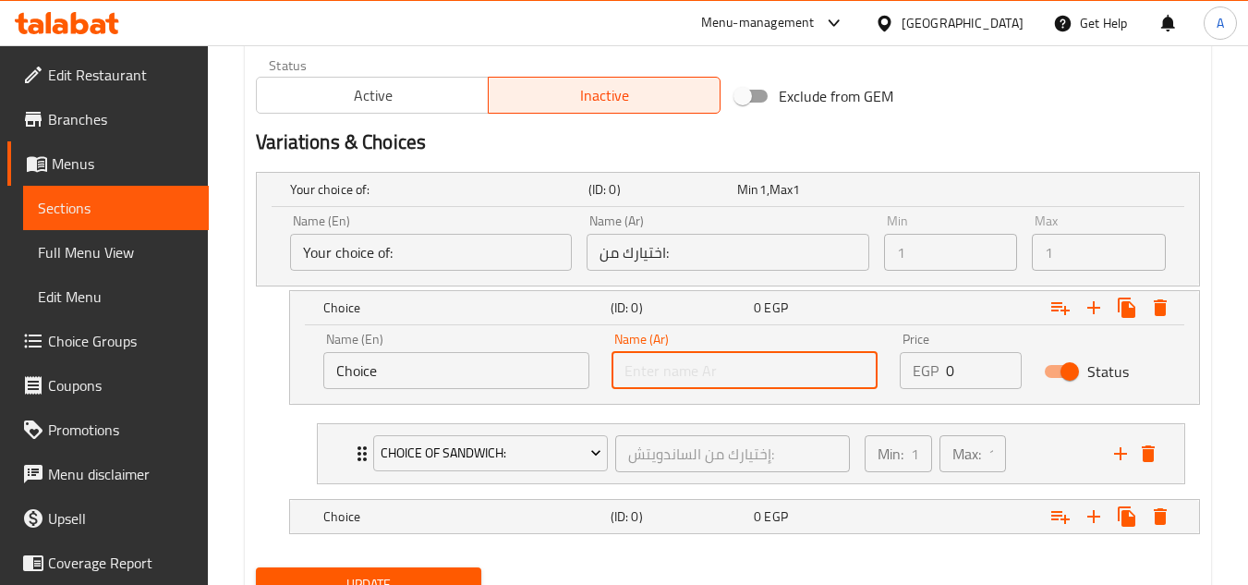
drag, startPoint x: 249, startPoint y: 326, endPoint x: 308, endPoint y: 328, distance: 59.1
click at [249, 326] on div "Your choice of: (ID: 0) Min 1 , Max 1 Name (En) Your choice of: Name (En) Name …" at bounding box center [727, 361] width 959 height 395
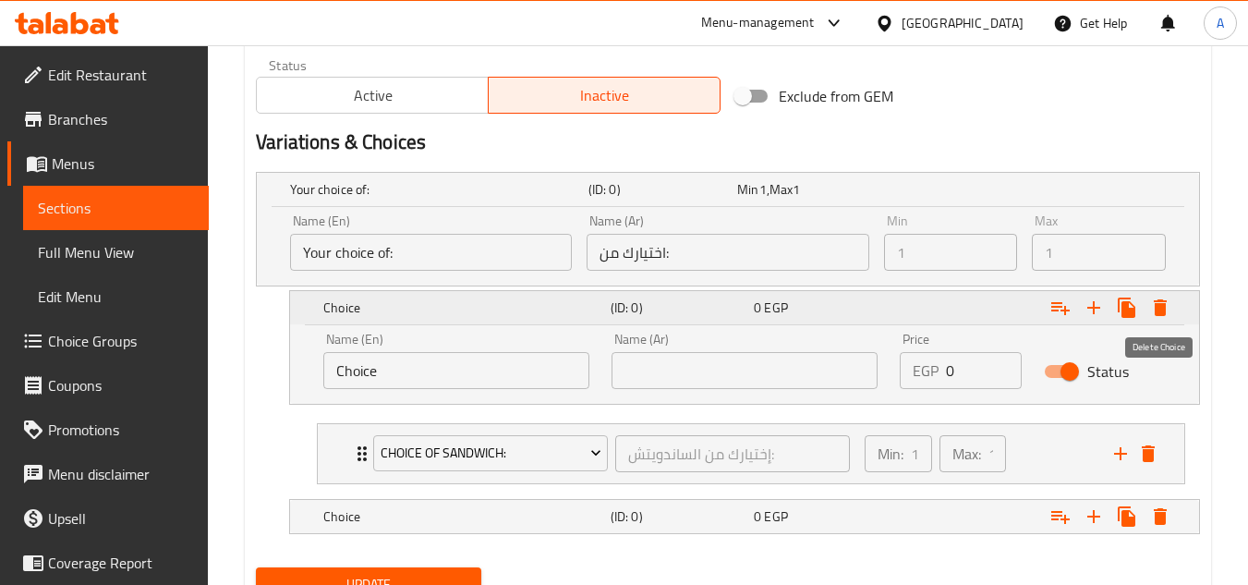
click at [1149, 309] on icon "Expand" at bounding box center [1160, 307] width 22 height 22
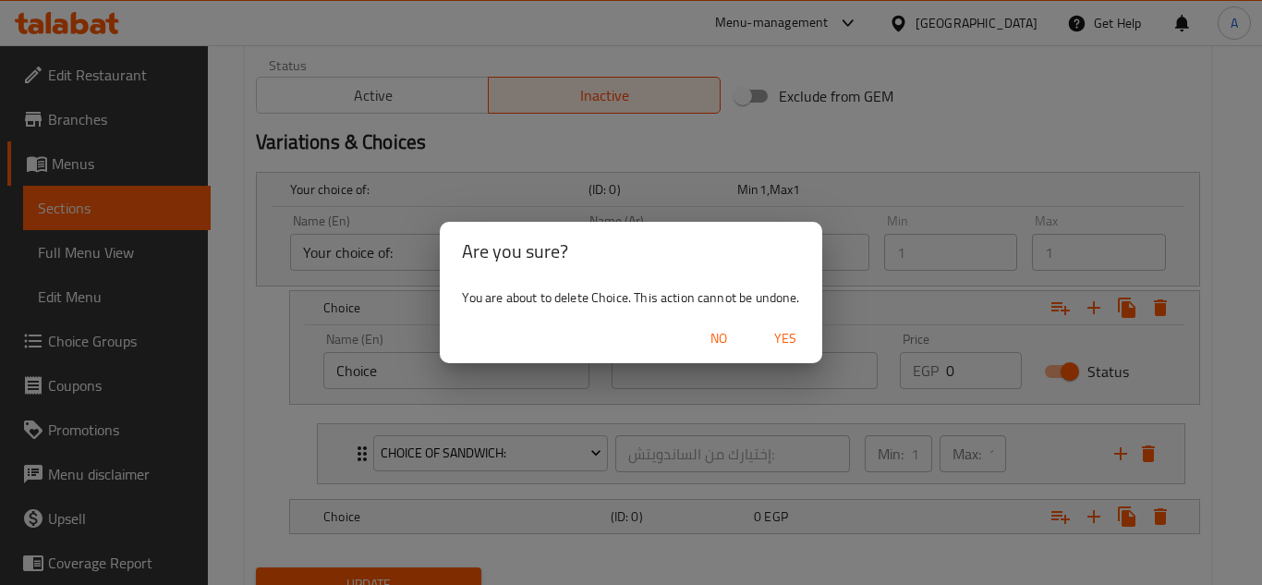
click at [778, 358] on div "No Yes" at bounding box center [630, 338] width 381 height 49
click at [787, 348] on span "Yes" at bounding box center [785, 338] width 44 height 23
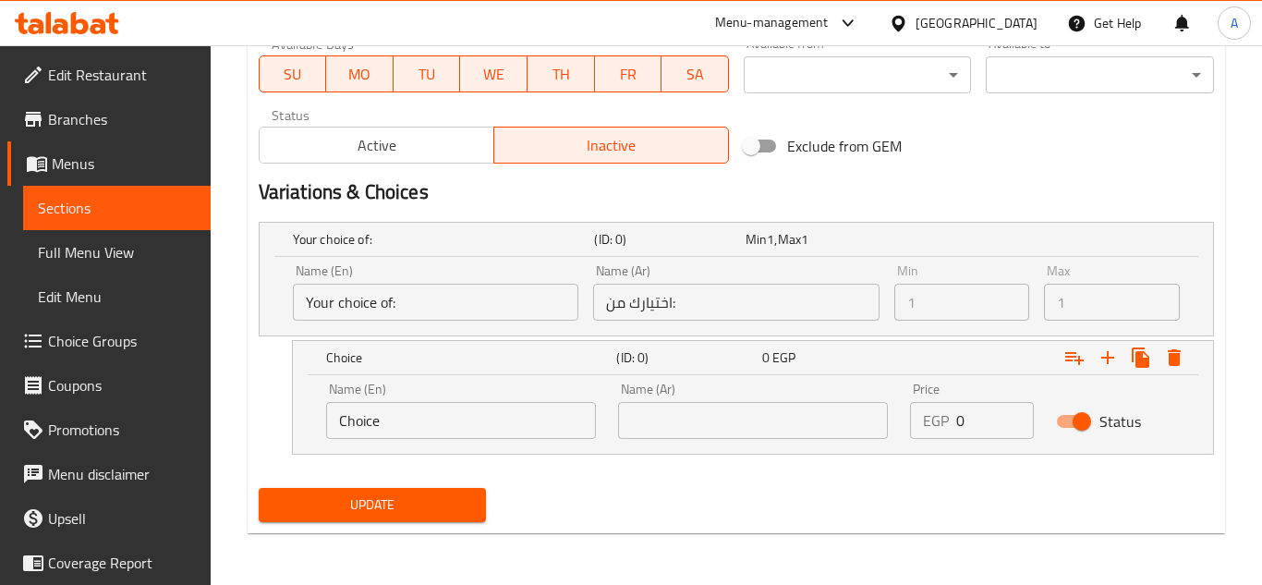
scroll to position [867, 0]
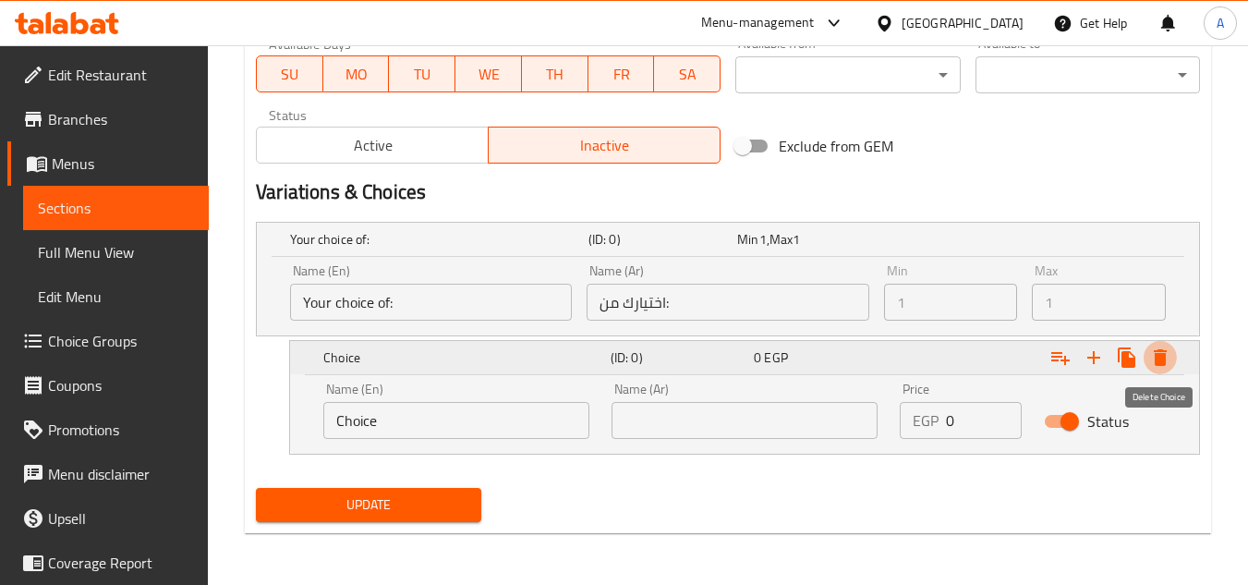
click at [1163, 358] on icon "Expand" at bounding box center [1160, 357] width 13 height 17
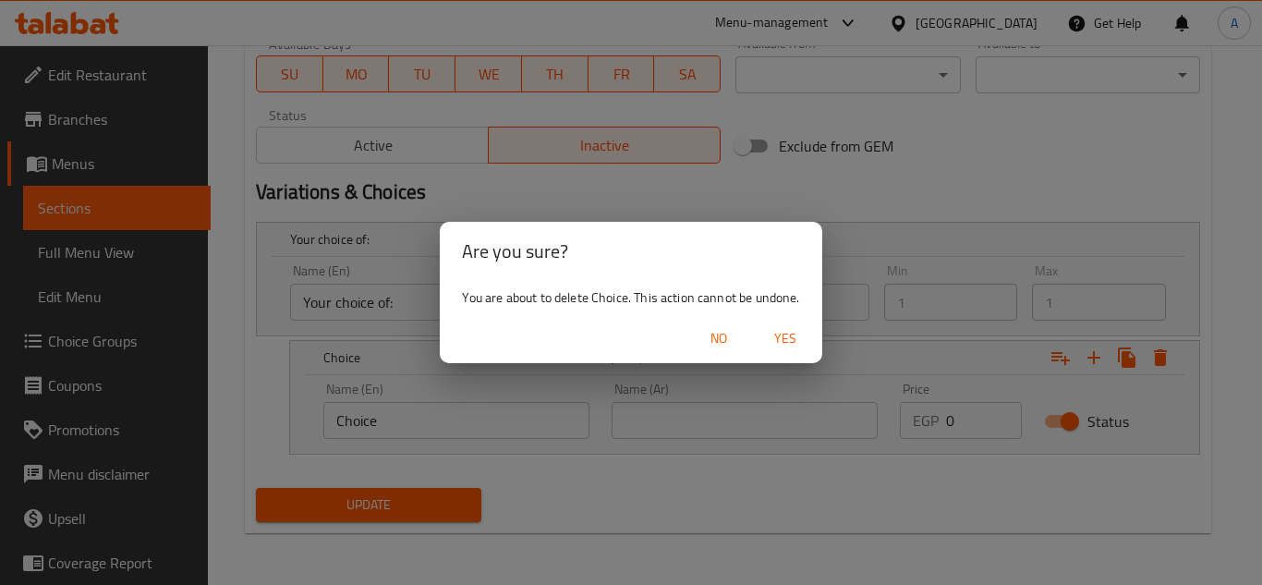
click at [773, 336] on span "Yes" at bounding box center [785, 338] width 44 height 23
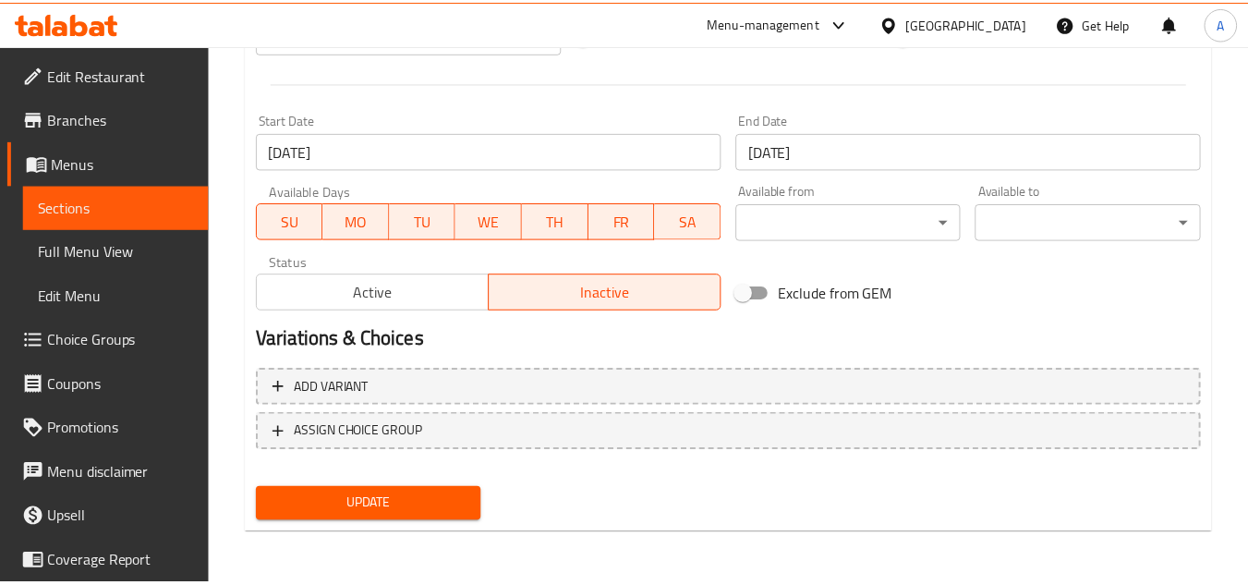
scroll to position [720, 0]
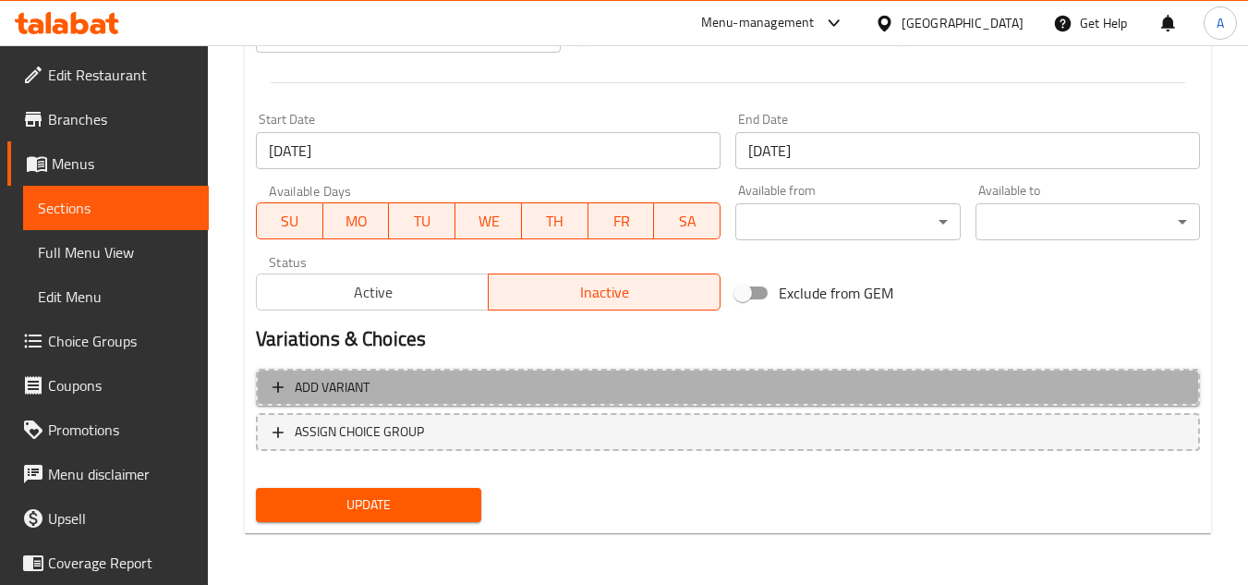
click at [528, 393] on span "Add variant" at bounding box center [727, 387] width 911 height 23
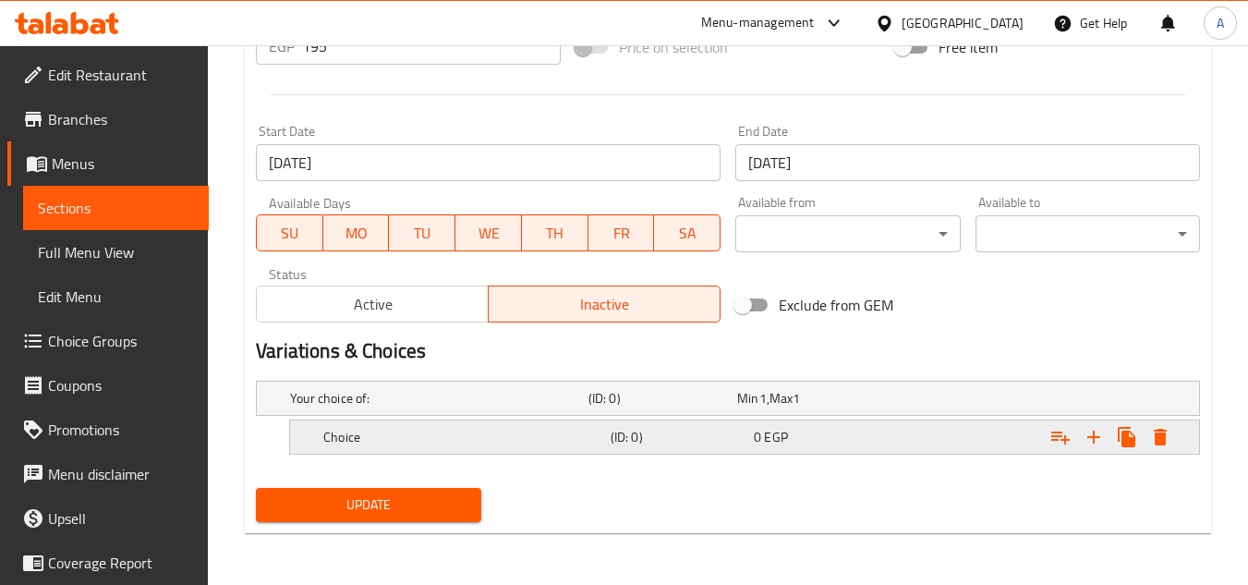
click at [747, 431] on div "(ID: 0)" at bounding box center [678, 437] width 143 height 26
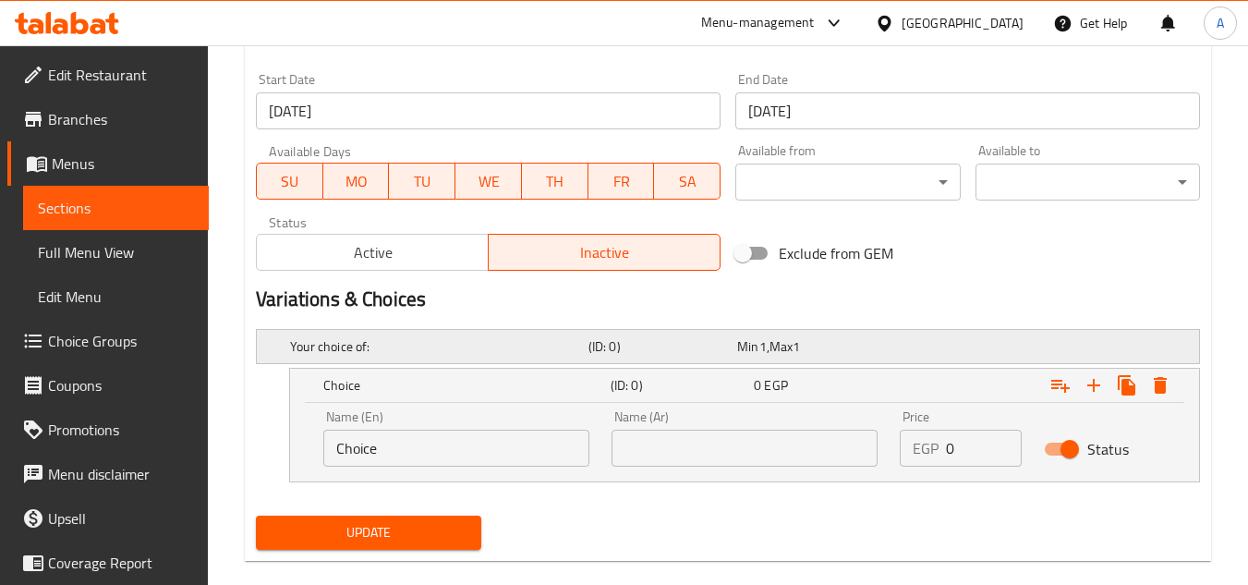
scroll to position [788, 0]
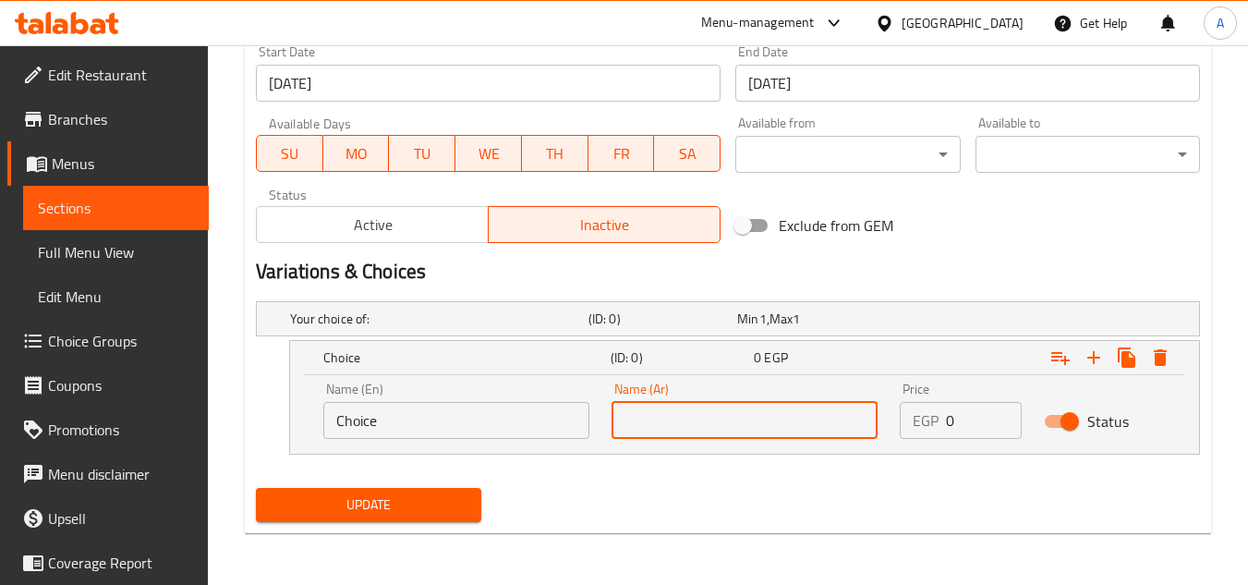
click at [676, 432] on input "text" at bounding box center [744, 420] width 266 height 37
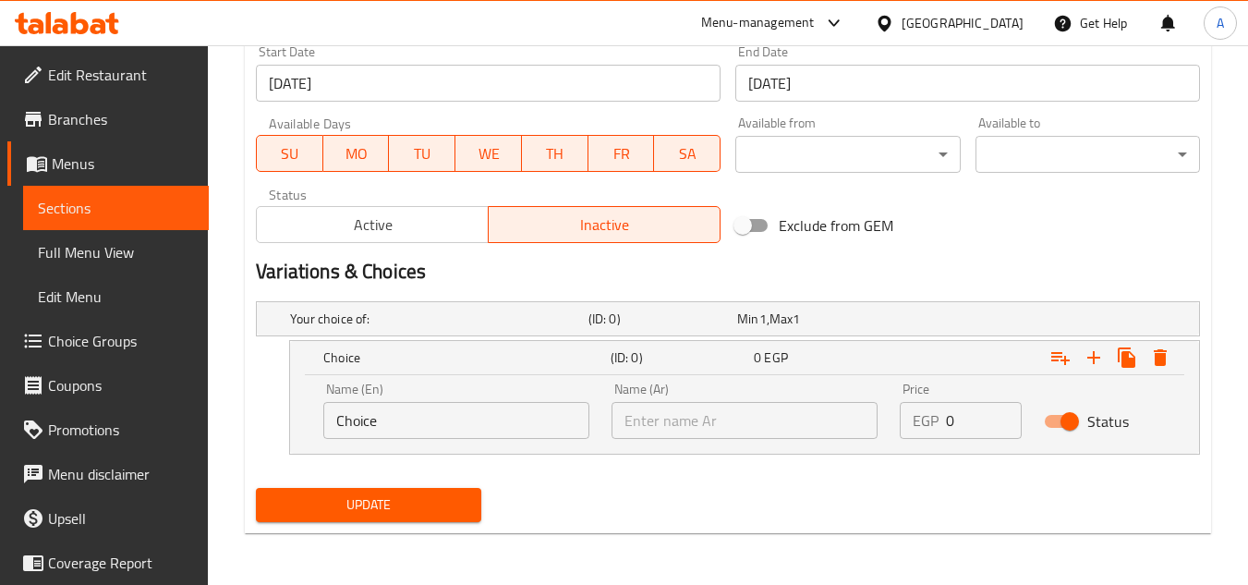
click at [821, 498] on div "Update" at bounding box center [727, 504] width 959 height 49
click at [1094, 355] on icon "Expand" at bounding box center [1093, 357] width 13 height 13
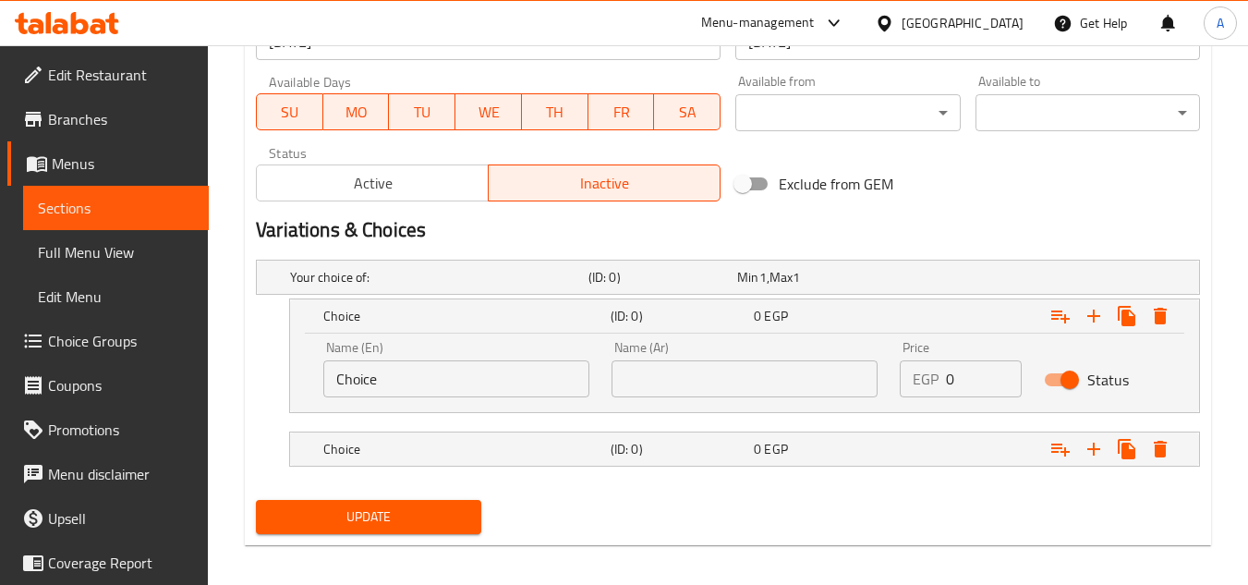
scroll to position [841, 0]
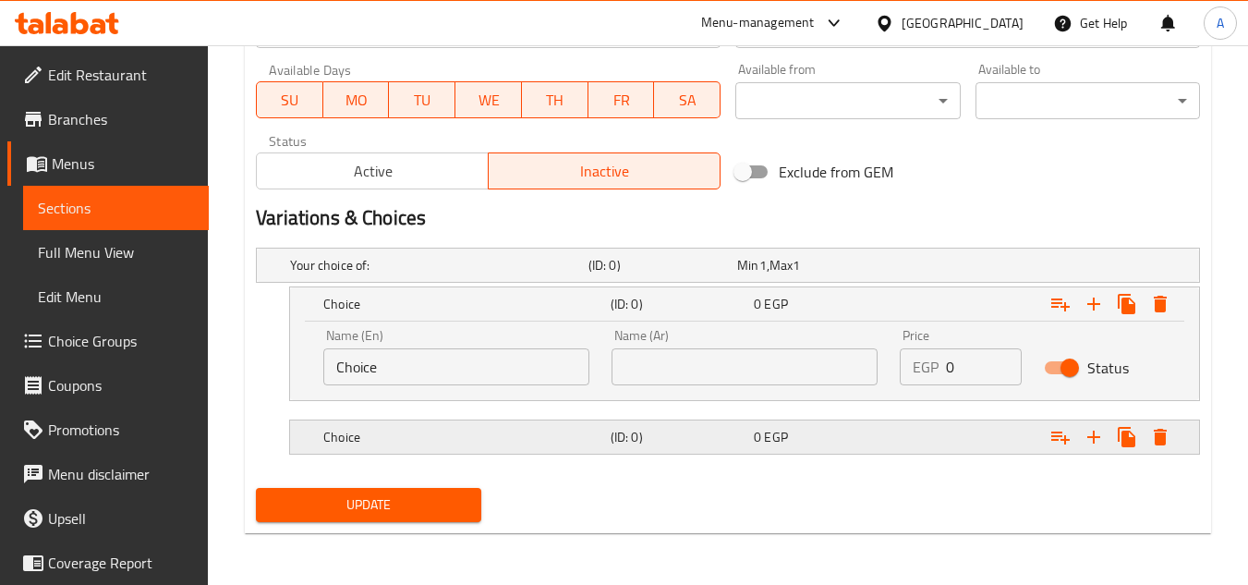
click at [931, 433] on div "Expand" at bounding box center [1036, 437] width 287 height 41
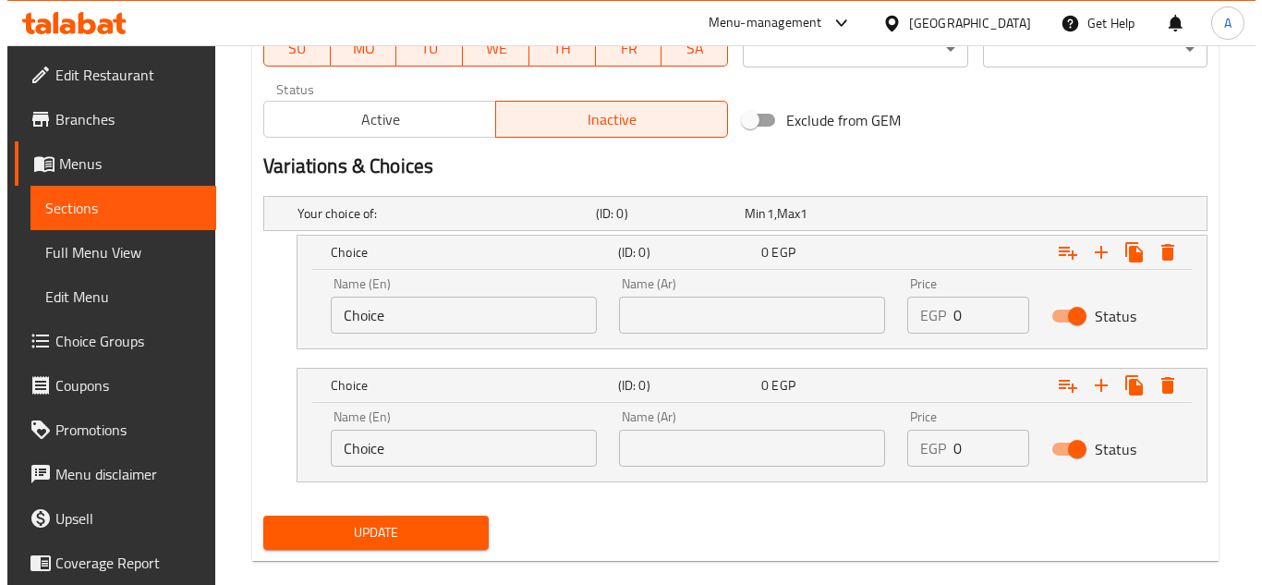
scroll to position [921, 0]
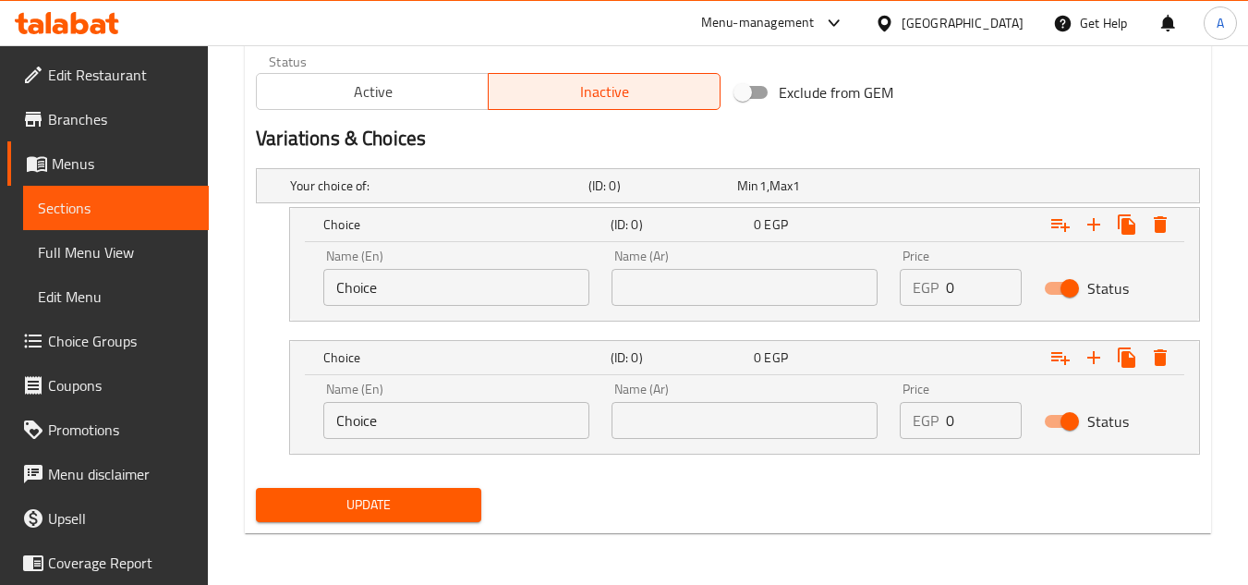
click at [744, 426] on input "text" at bounding box center [744, 420] width 266 height 37
click at [877, 498] on div "Update" at bounding box center [727, 504] width 959 height 49
click at [1159, 351] on icon "Expand" at bounding box center [1160, 357] width 13 height 17
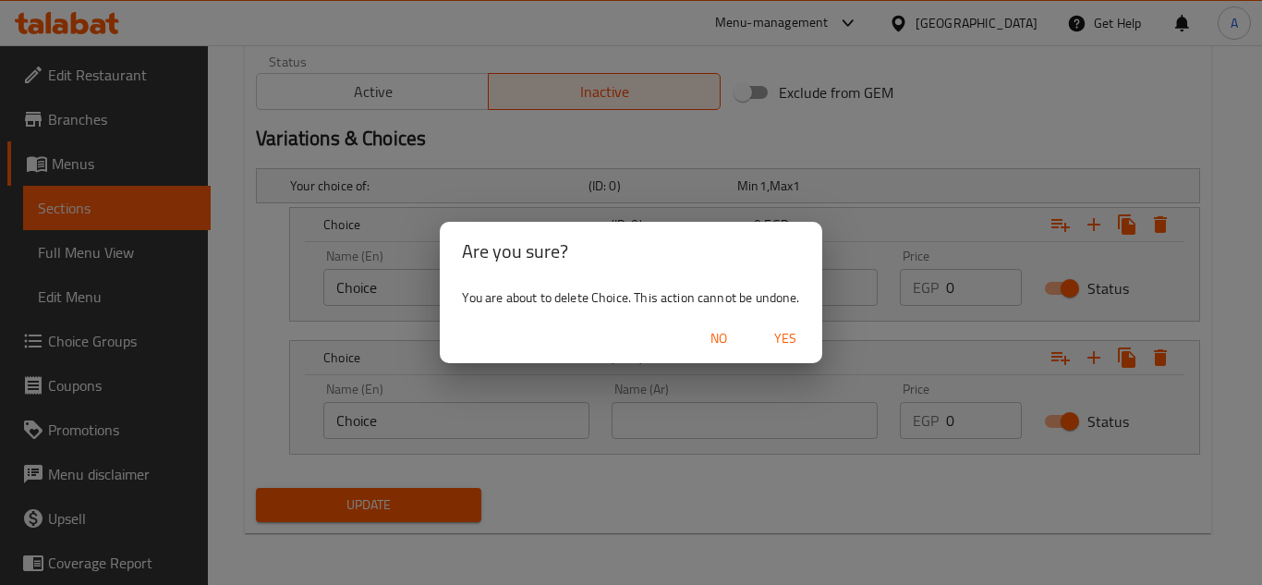
click at [784, 334] on span "Yes" at bounding box center [785, 338] width 44 height 23
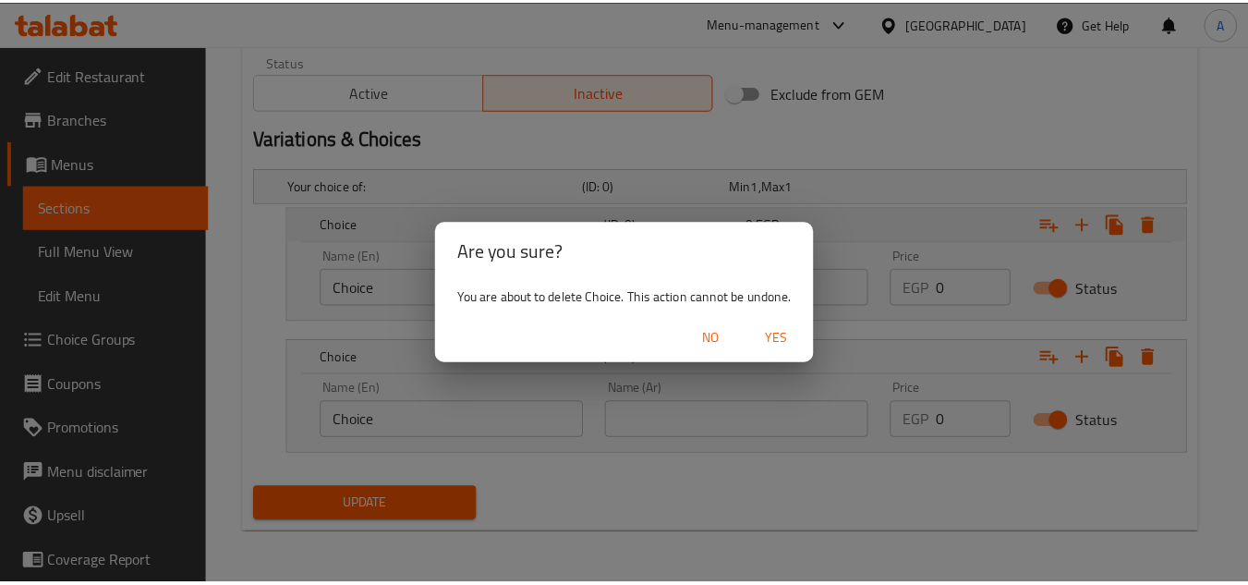
scroll to position [788, 0]
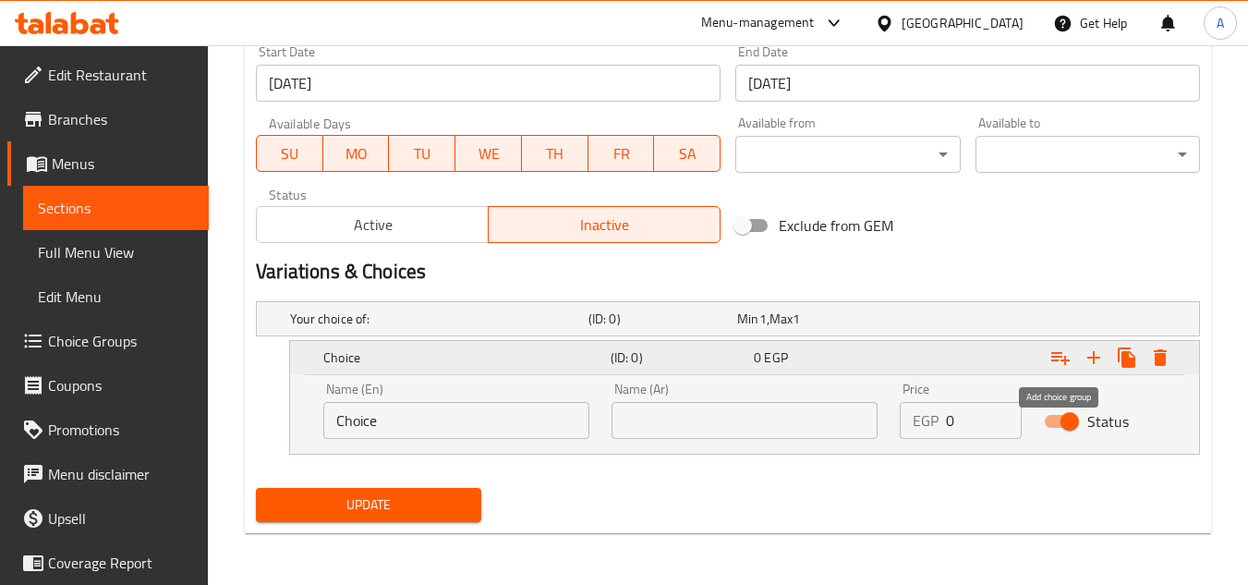
click at [1054, 358] on icon "Expand" at bounding box center [1060, 357] width 22 height 22
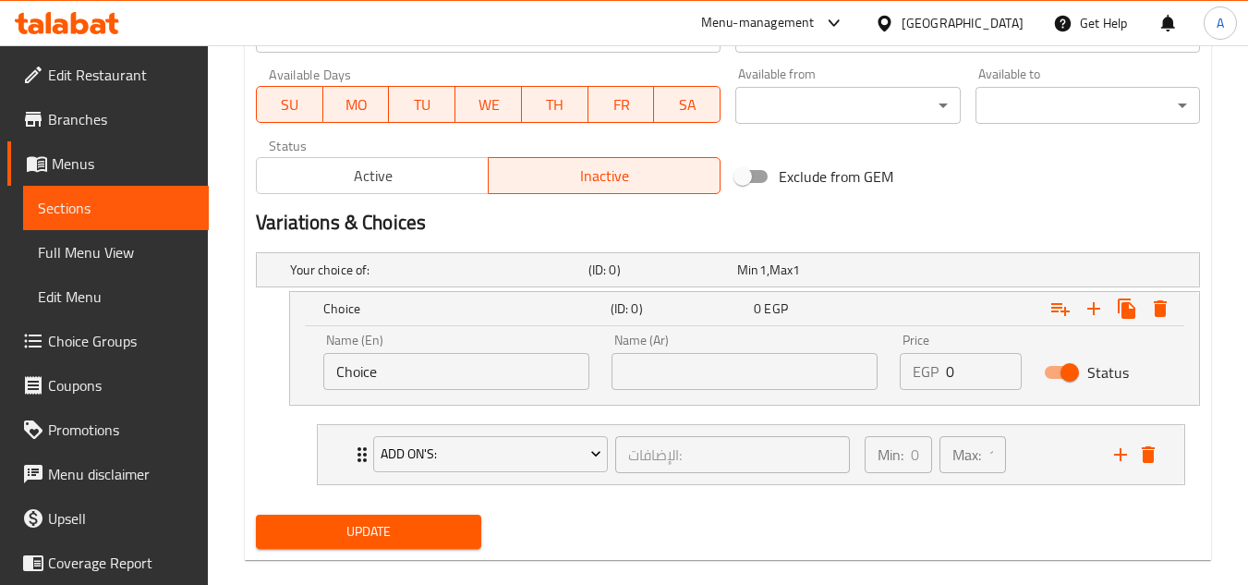
scroll to position [864, 0]
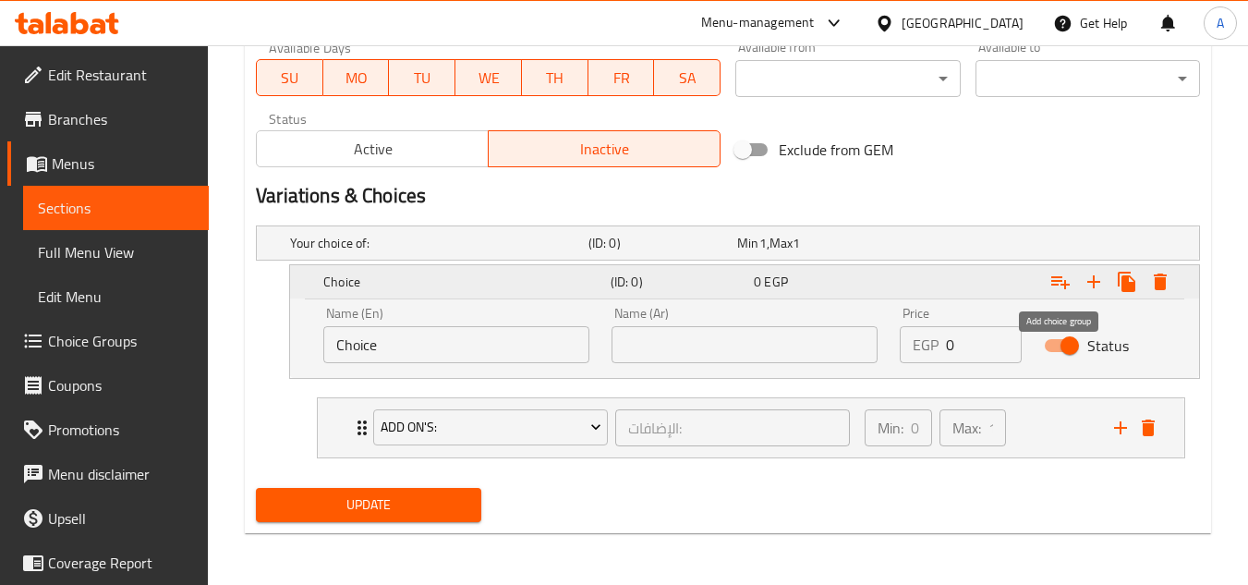
click at [1064, 283] on icon "Expand" at bounding box center [1060, 282] width 18 height 13
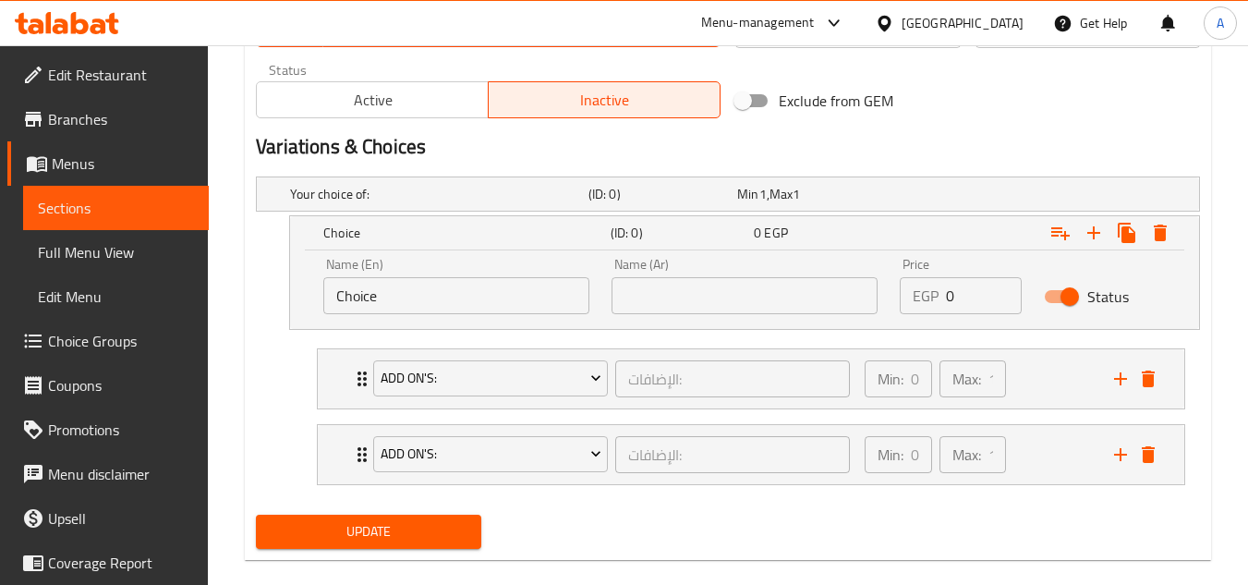
scroll to position [939, 0]
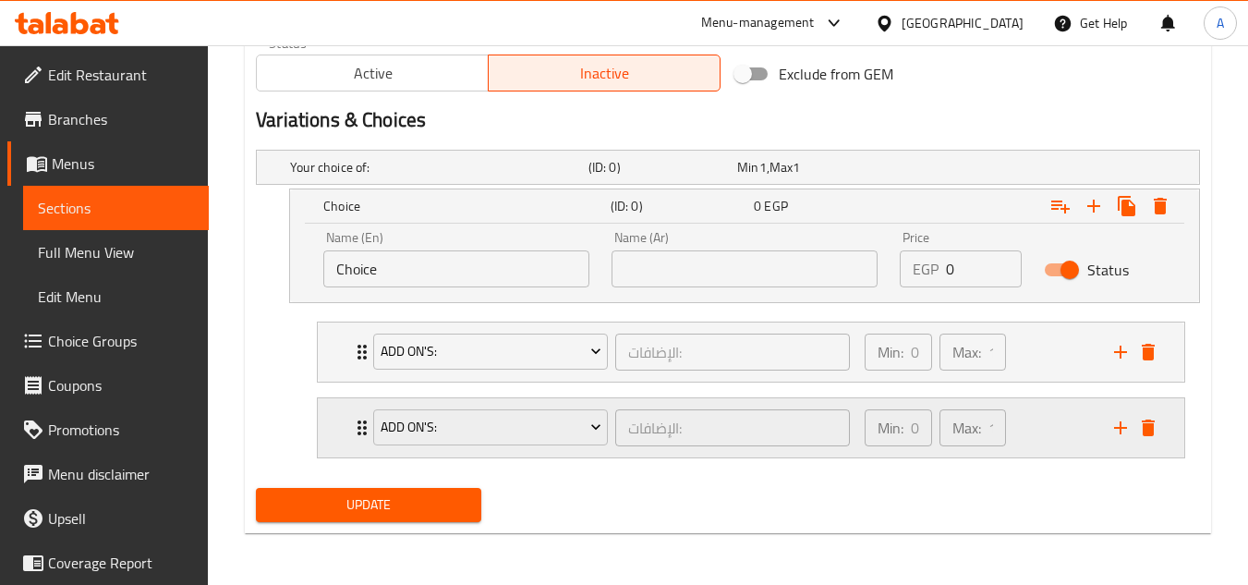
click at [1143, 426] on icon "delete" at bounding box center [1148, 427] width 13 height 17
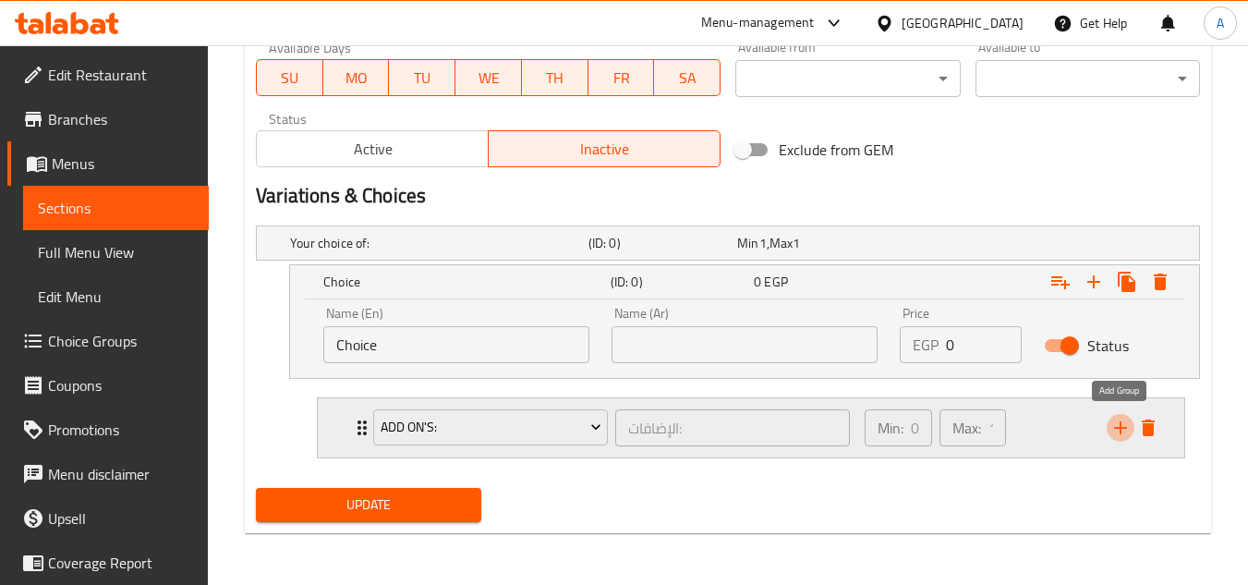
click at [1121, 432] on icon "add" at bounding box center [1120, 428] width 22 height 22
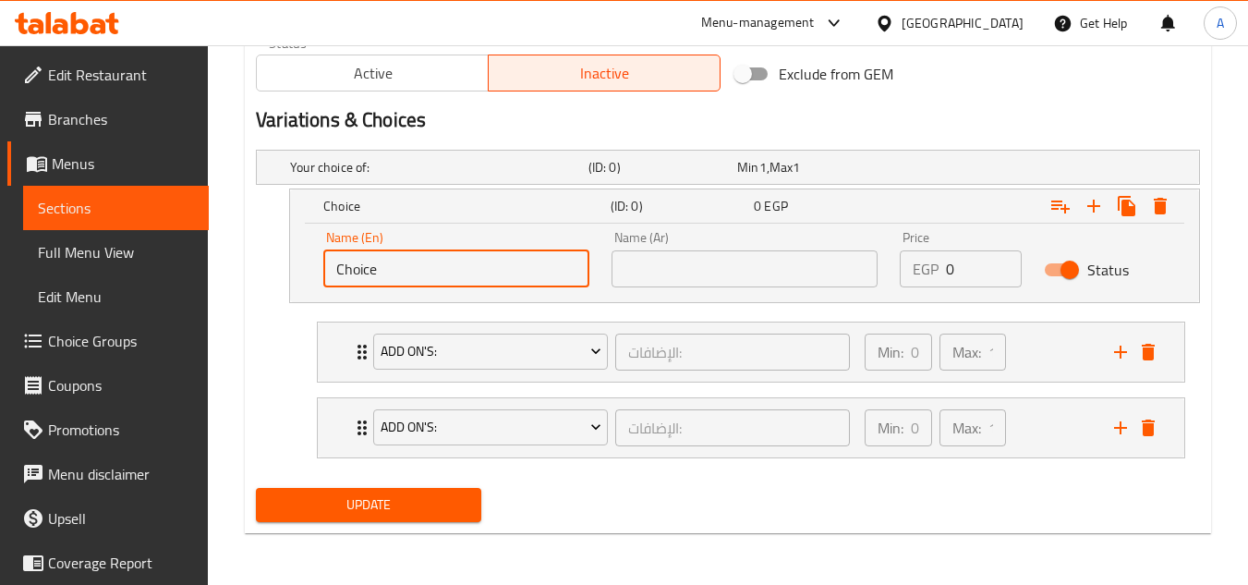
click at [411, 258] on input "Choice" at bounding box center [456, 268] width 266 height 37
click at [390, 264] on input "Choice" at bounding box center [456, 268] width 266 height 37
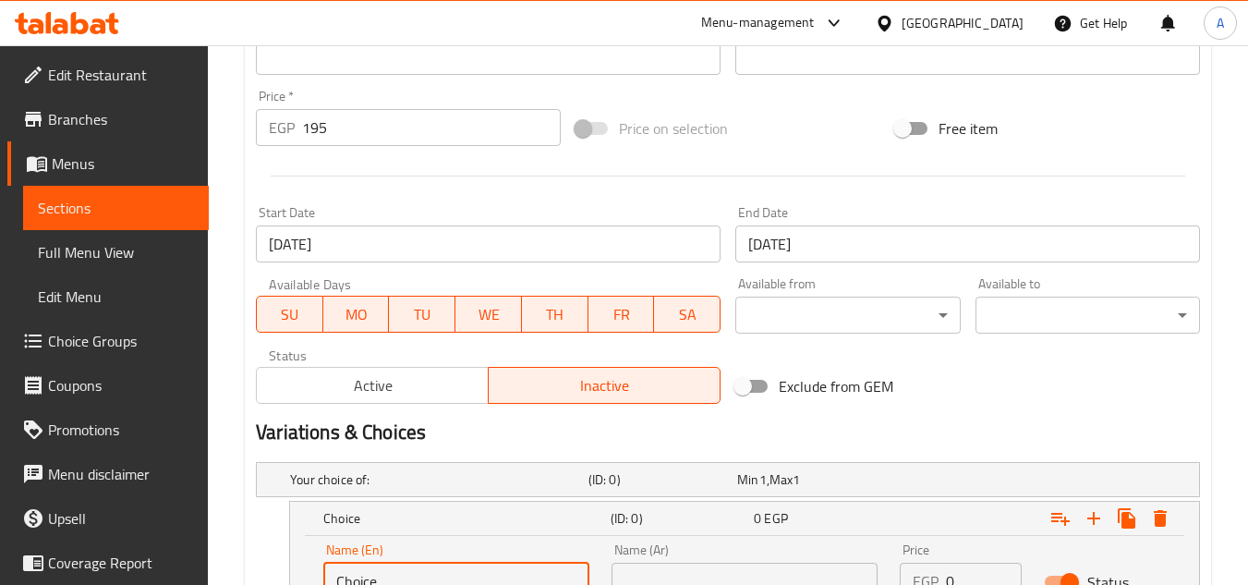
scroll to position [847, 0]
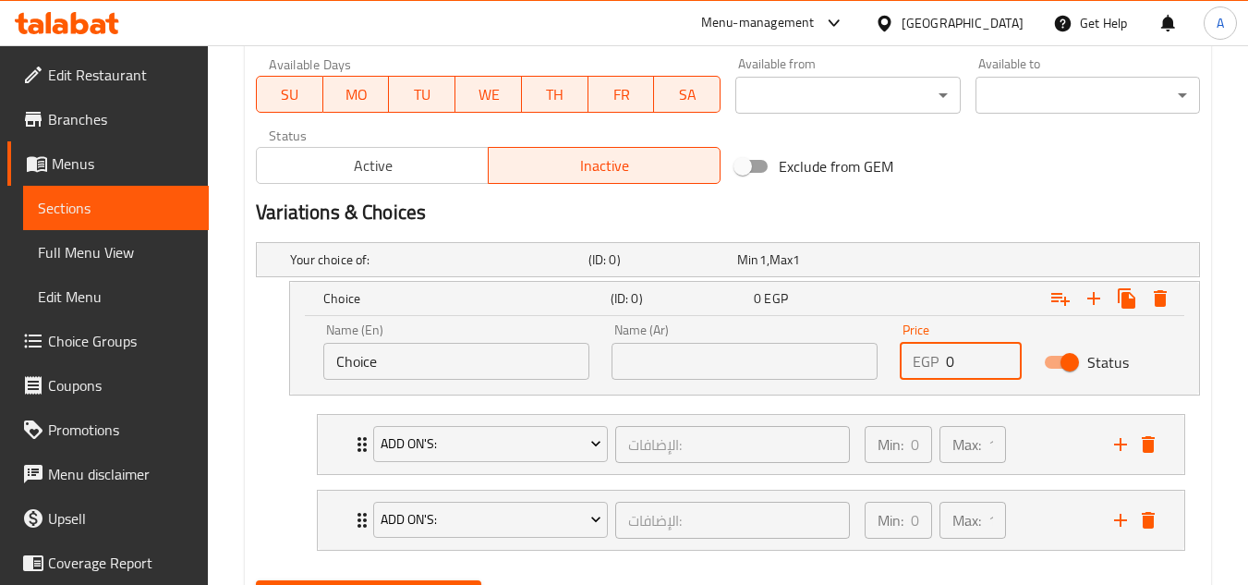
click at [877, 361] on div "Name (En) Choice Name (En) Name (Ar) Name (Ar) Price EGP 0 Price Status" at bounding box center [744, 351] width 865 height 79
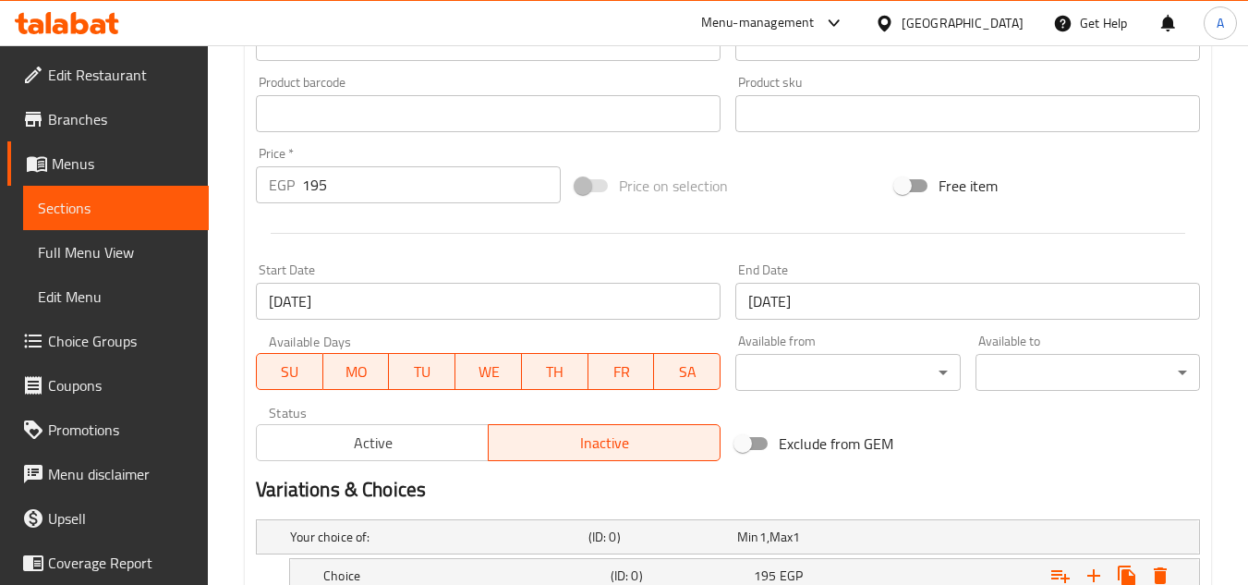
type input "195"
drag, startPoint x: 391, startPoint y: 170, endPoint x: 45, endPoint y: 214, distance: 348.3
click at [224, 184] on div "Home / Restaurants management / Menus / Sections / item / update Beef Sand sect…" at bounding box center [728, 214] width 1040 height 1479
type input "0"
click at [1171, 183] on div "Free item" at bounding box center [1048, 186] width 320 height 50
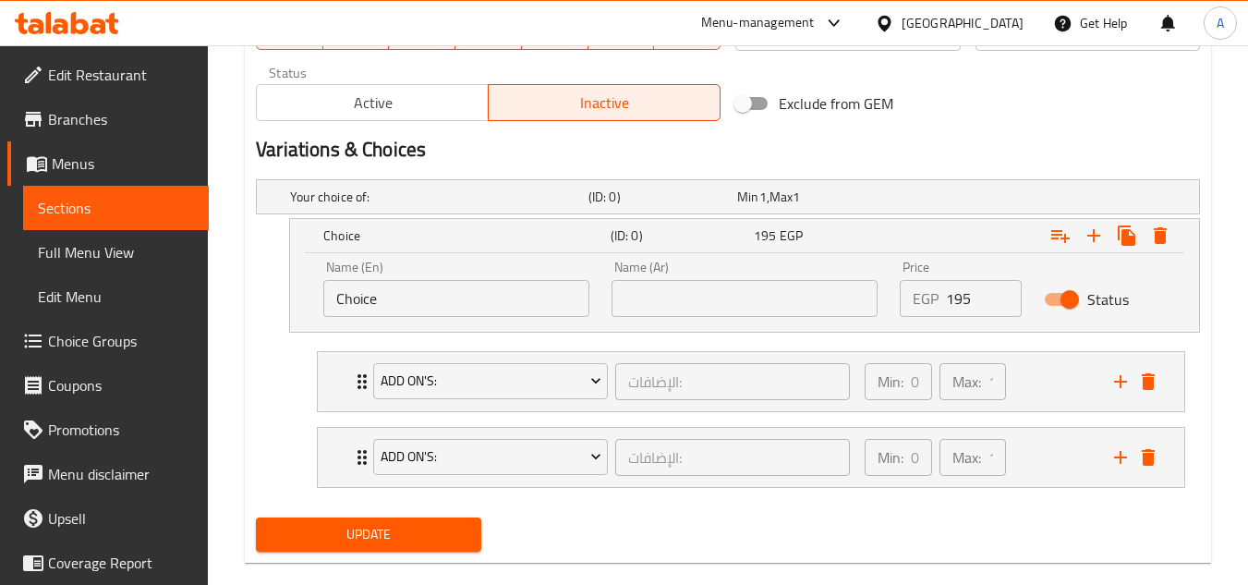
scroll to position [939, 0]
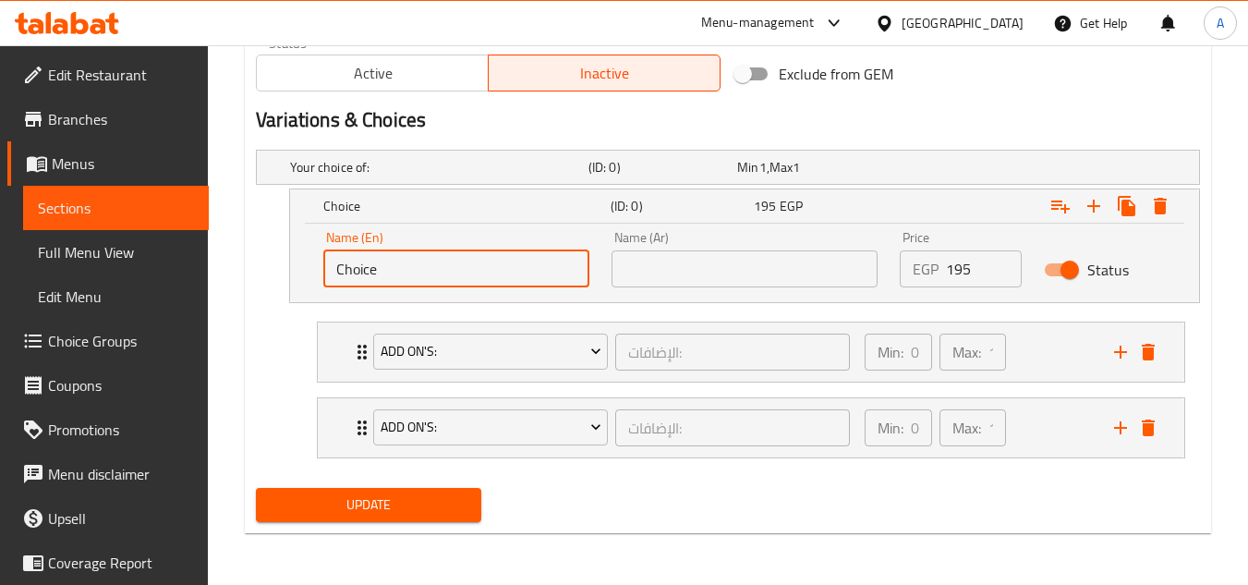
click at [484, 266] on input "Choice" at bounding box center [456, 268] width 266 height 37
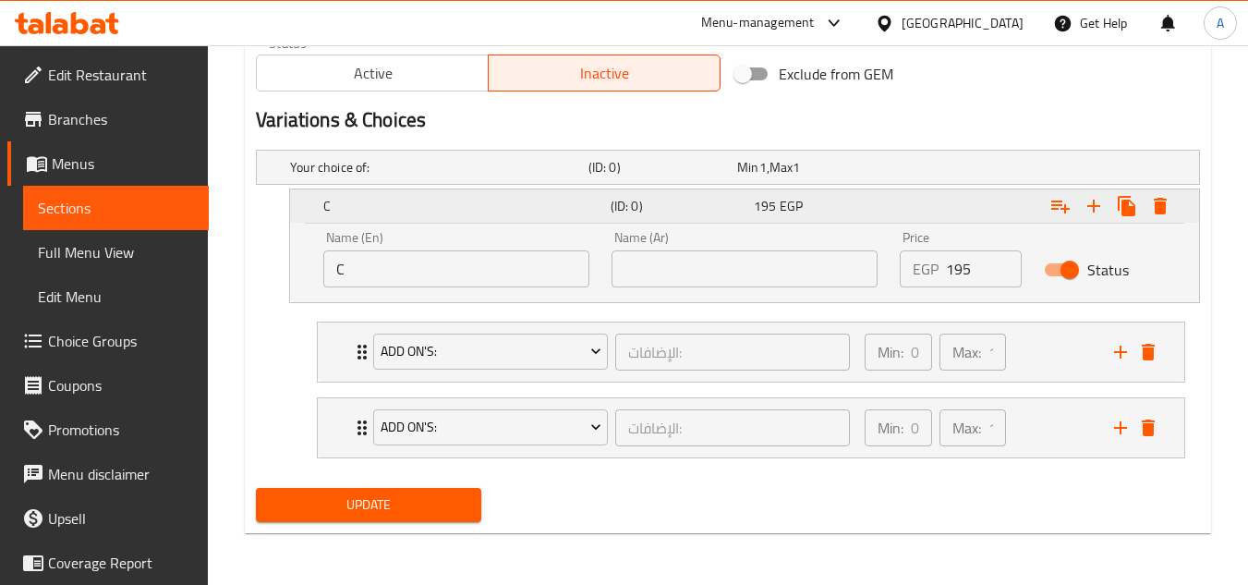
click at [561, 208] on h5 "C" at bounding box center [463, 206] width 280 height 18
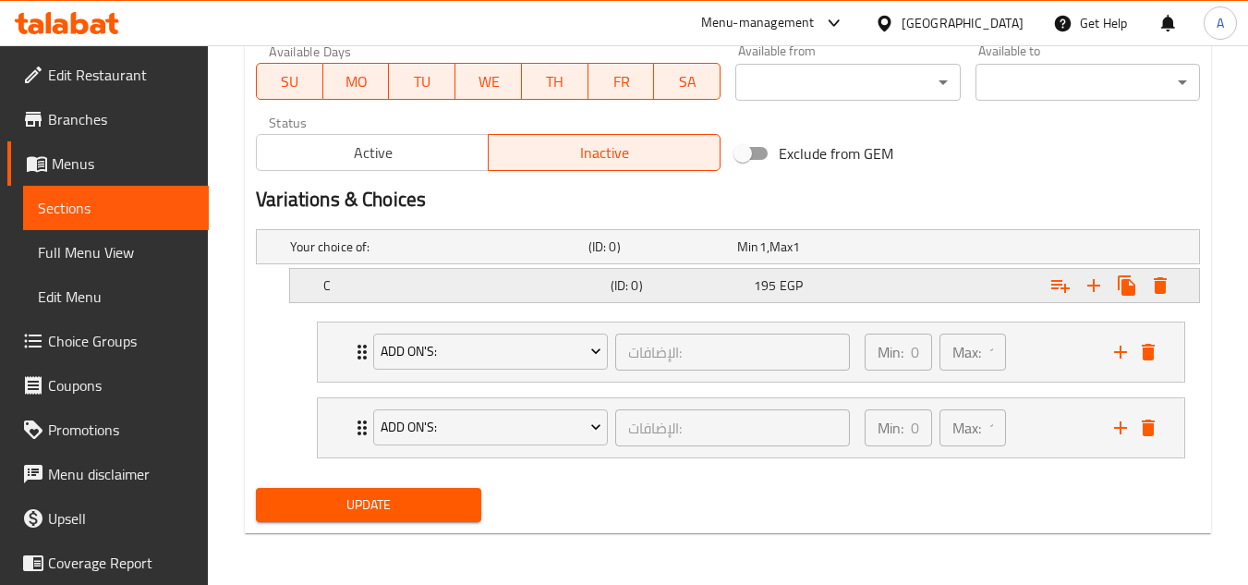
click at [472, 279] on h5 "C" at bounding box center [463, 285] width 280 height 18
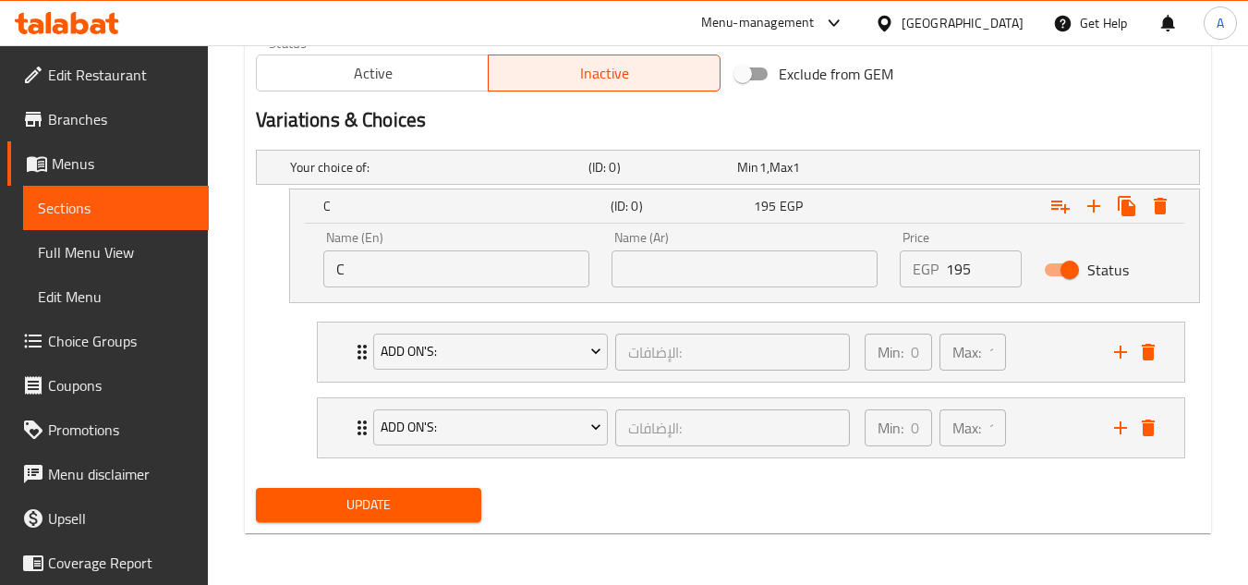
click at [411, 258] on input "C" at bounding box center [456, 268] width 266 height 37
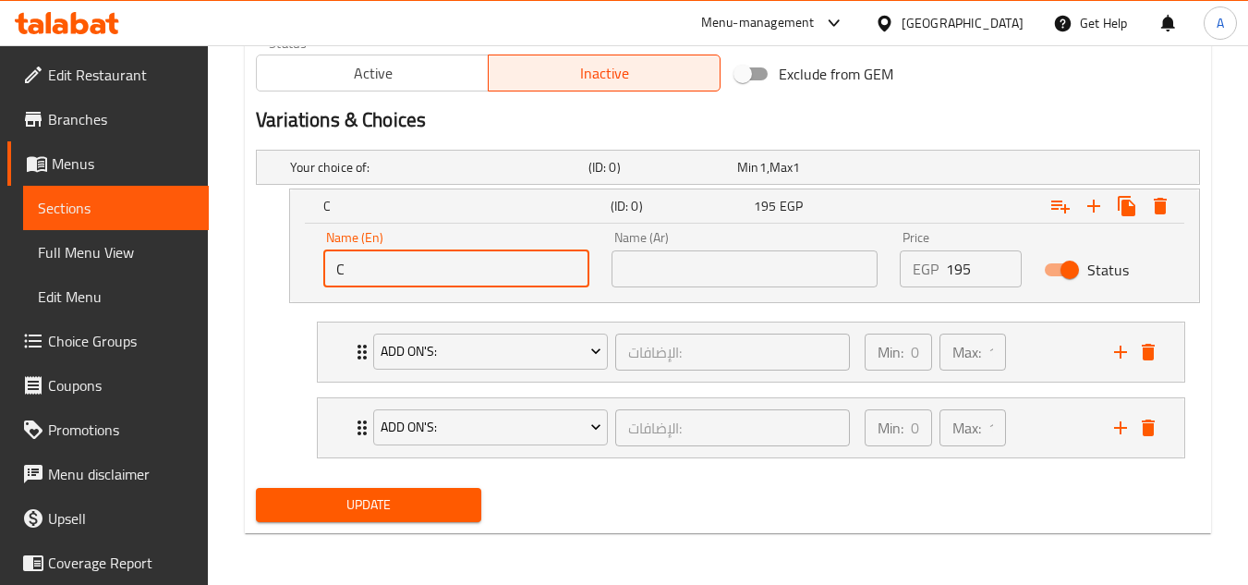
click at [411, 258] on input "C" at bounding box center [456, 268] width 266 height 37
click at [403, 260] on input "C" at bounding box center [456, 268] width 266 height 37
click at [376, 181] on div "Your choice of: (ID: 0) Min 1 , Max 1" at bounding box center [733, 167] width 894 height 41
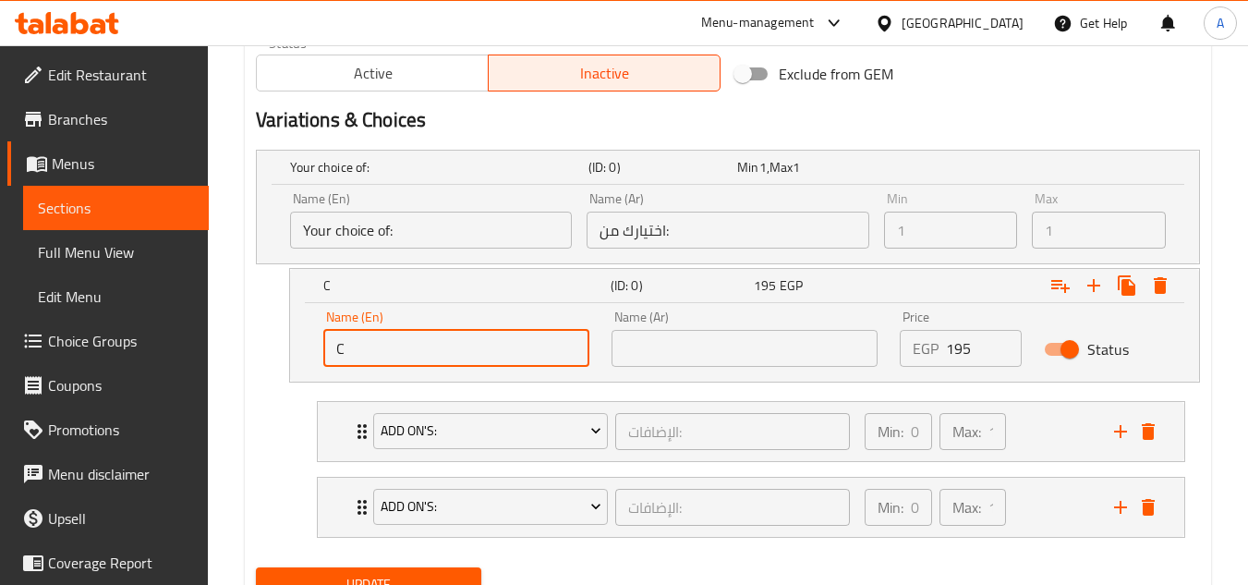
click at [432, 354] on input "C" at bounding box center [456, 348] width 266 height 37
type input "C"
click at [347, 232] on input "Your choice of:" at bounding box center [431, 230] width 282 height 37
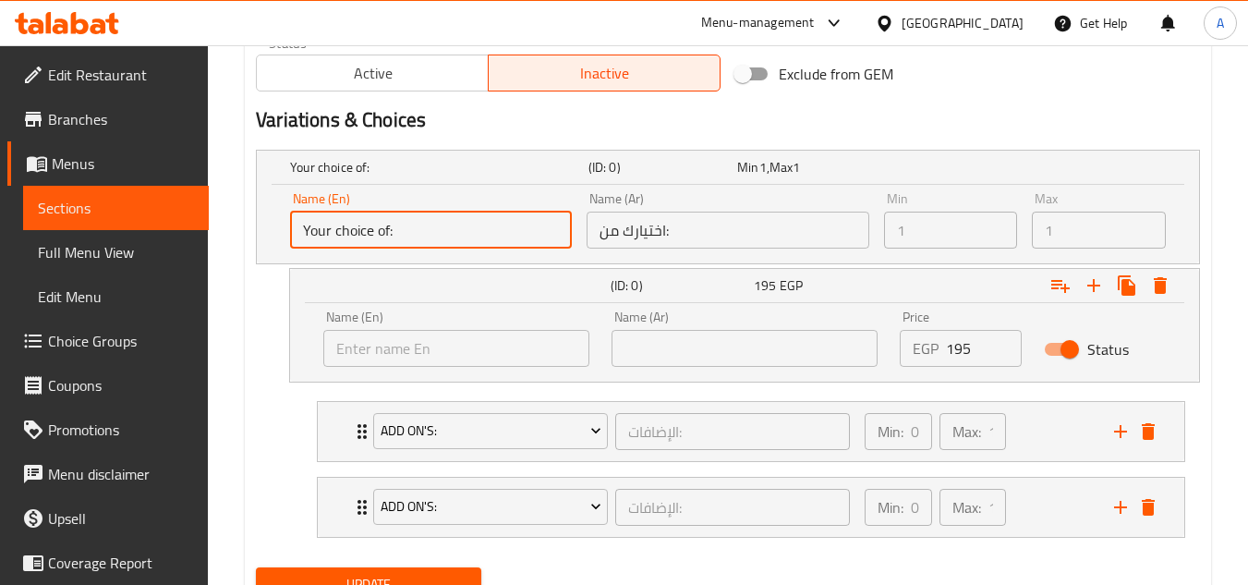
click at [347, 232] on input "Your choice of:" at bounding box center [431, 230] width 282 height 37
click at [381, 345] on input "text" at bounding box center [456, 348] width 266 height 37
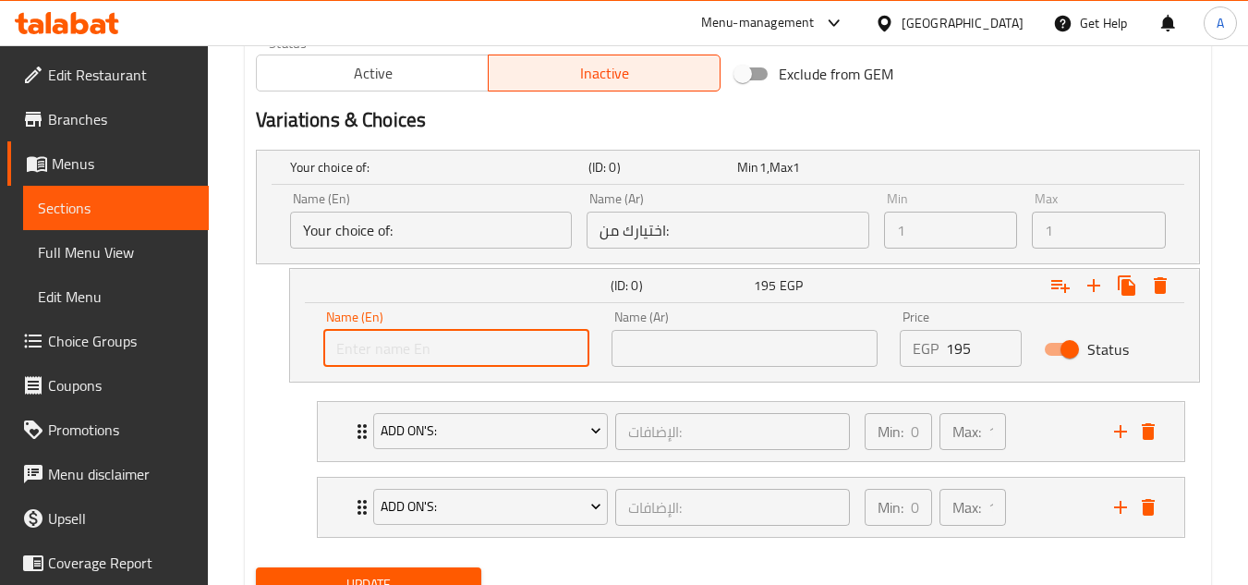
paste input "Your choice of:"
type input "Your choice of:"
click at [662, 233] on input "اختيارك من:" at bounding box center [728, 230] width 282 height 37
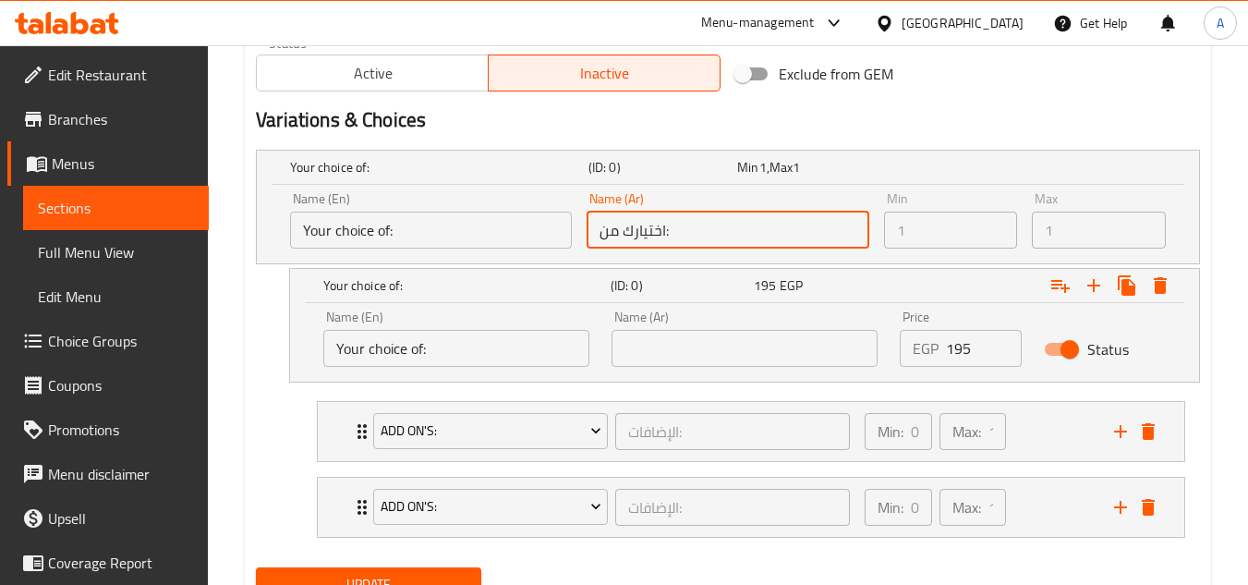
click at [662, 233] on input "اختيارك من:" at bounding box center [728, 230] width 282 height 37
click at [733, 381] on div "Your choice of: (ID: 0) 195 EGP Name (En) Your choice of: Name (En) Name (Ar) N…" at bounding box center [744, 325] width 911 height 115
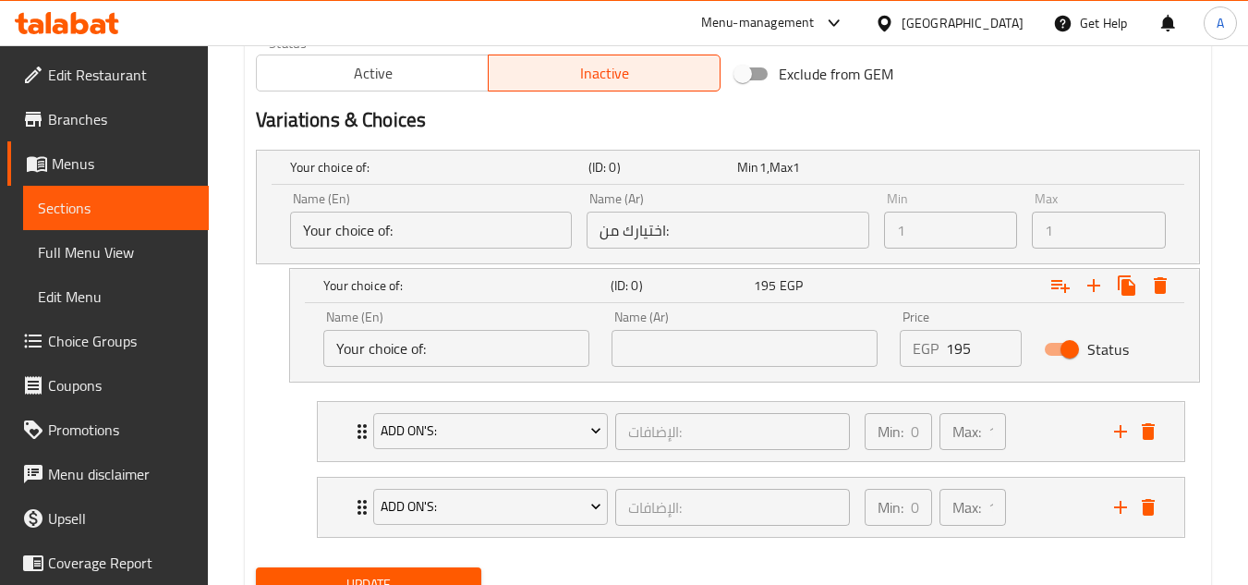
click at [729, 363] on input "text" at bounding box center [744, 348] width 266 height 37
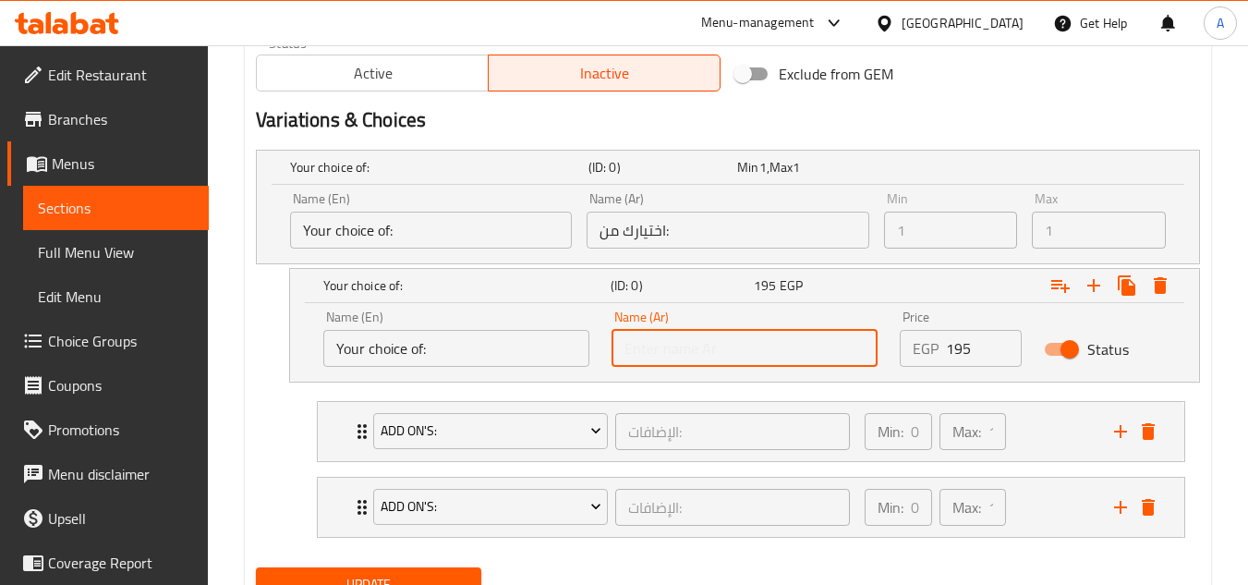
paste input "اختيارك من:"
type input "اختيارك من:"
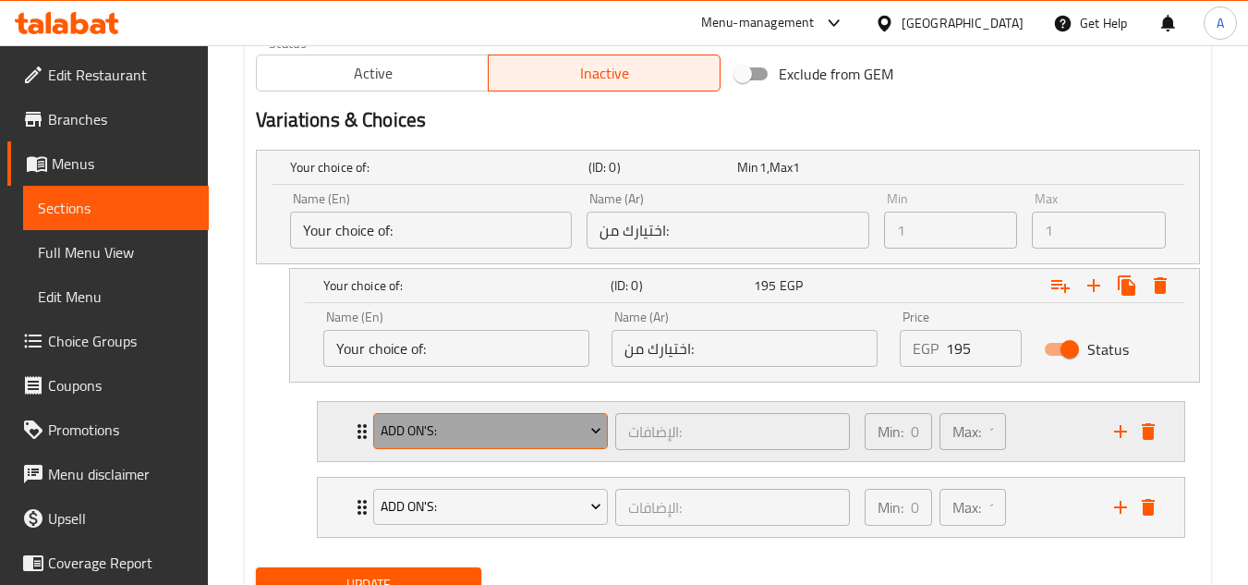
click at [466, 432] on span "Add On's:" at bounding box center [491, 430] width 221 height 23
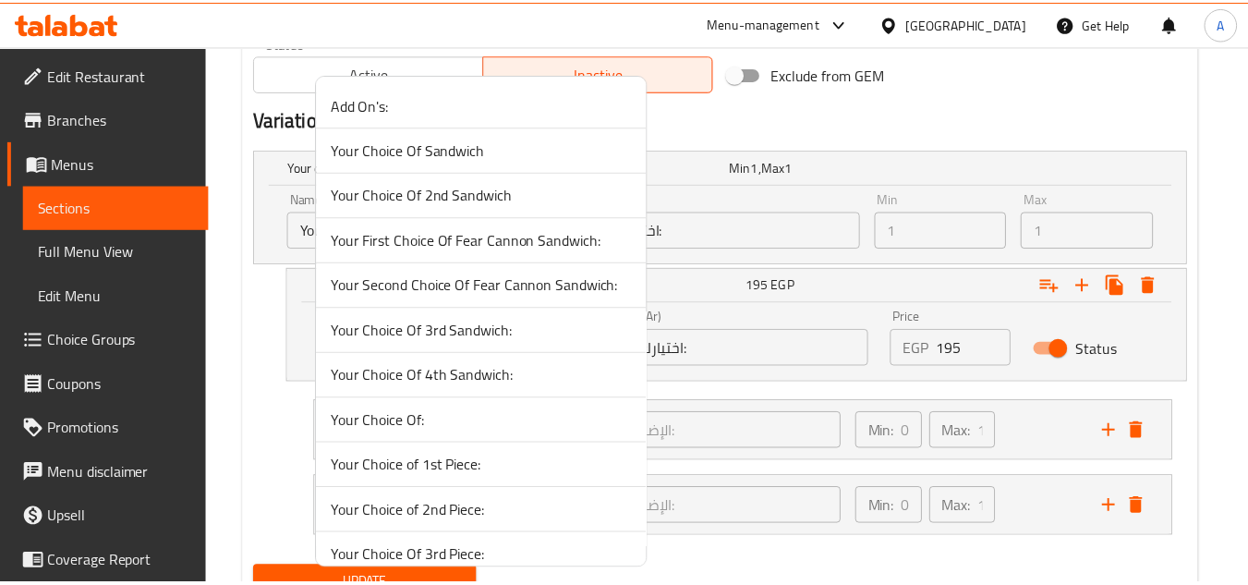
scroll to position [515, 0]
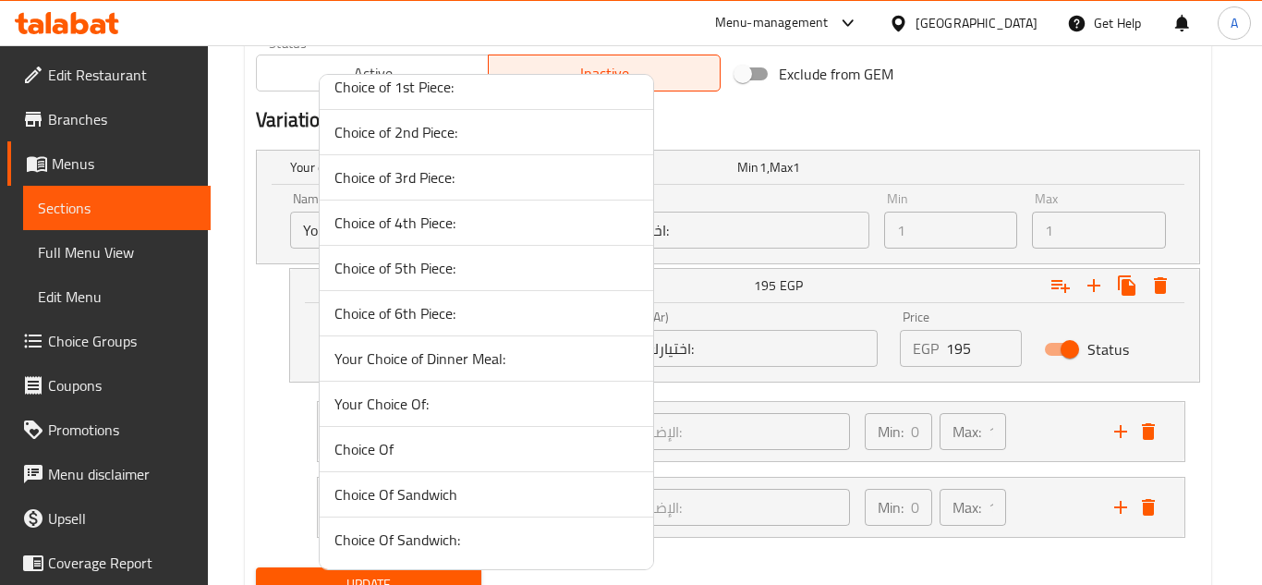
click at [426, 538] on span "Choice Of Sandwich:" at bounding box center [486, 539] width 304 height 22
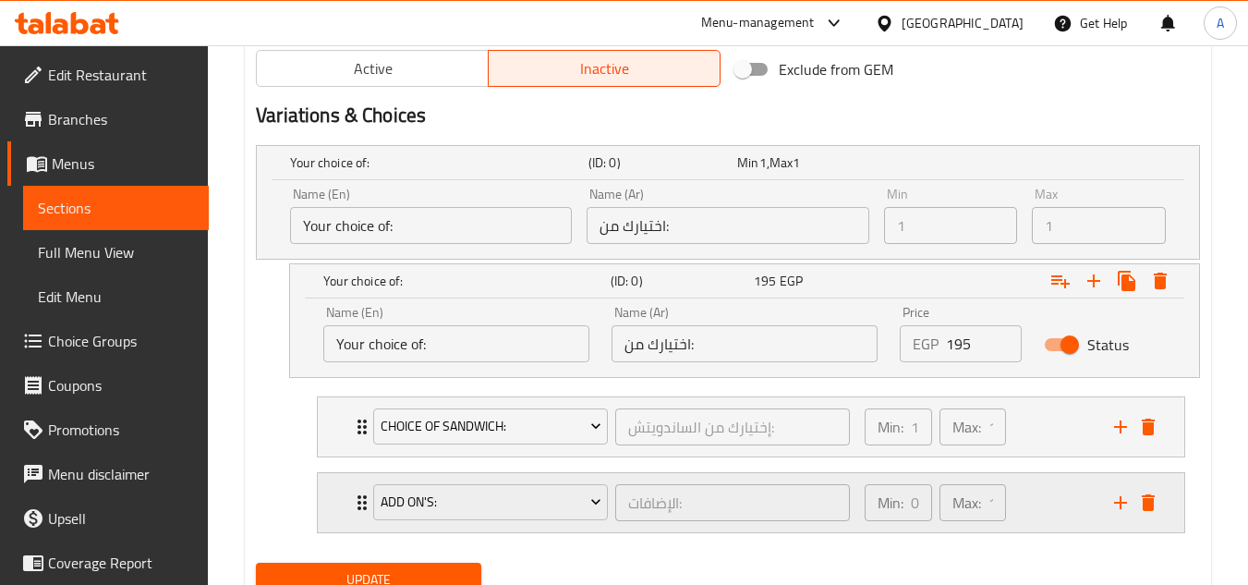
scroll to position [1019, 0]
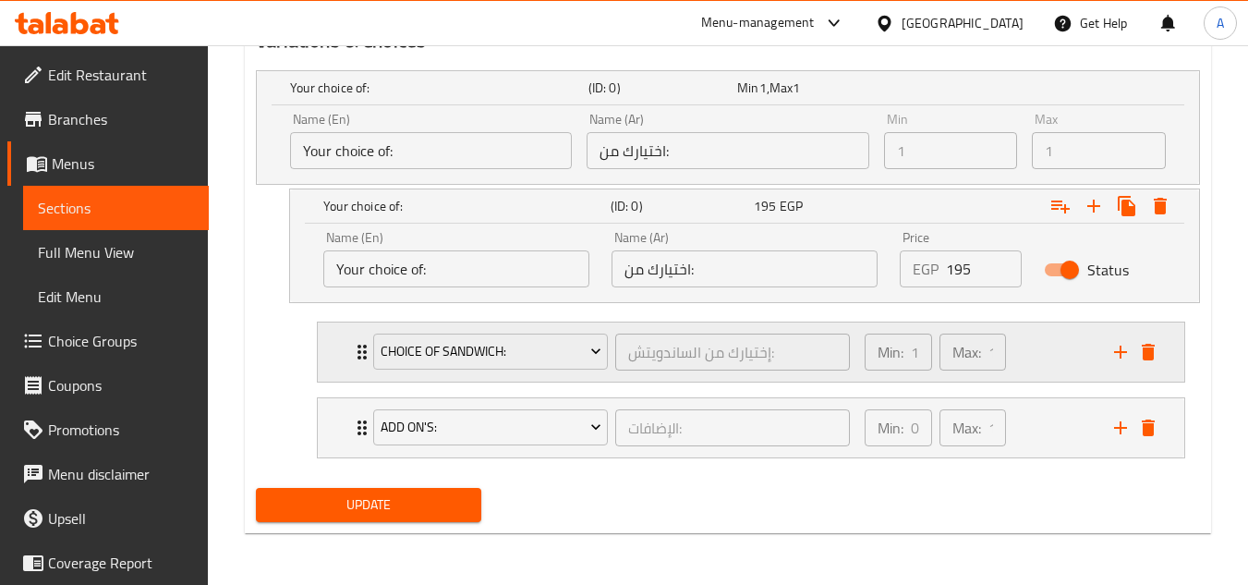
click at [1041, 348] on div "Min: 1 ​ Max: 1 ​" at bounding box center [977, 351] width 249 height 59
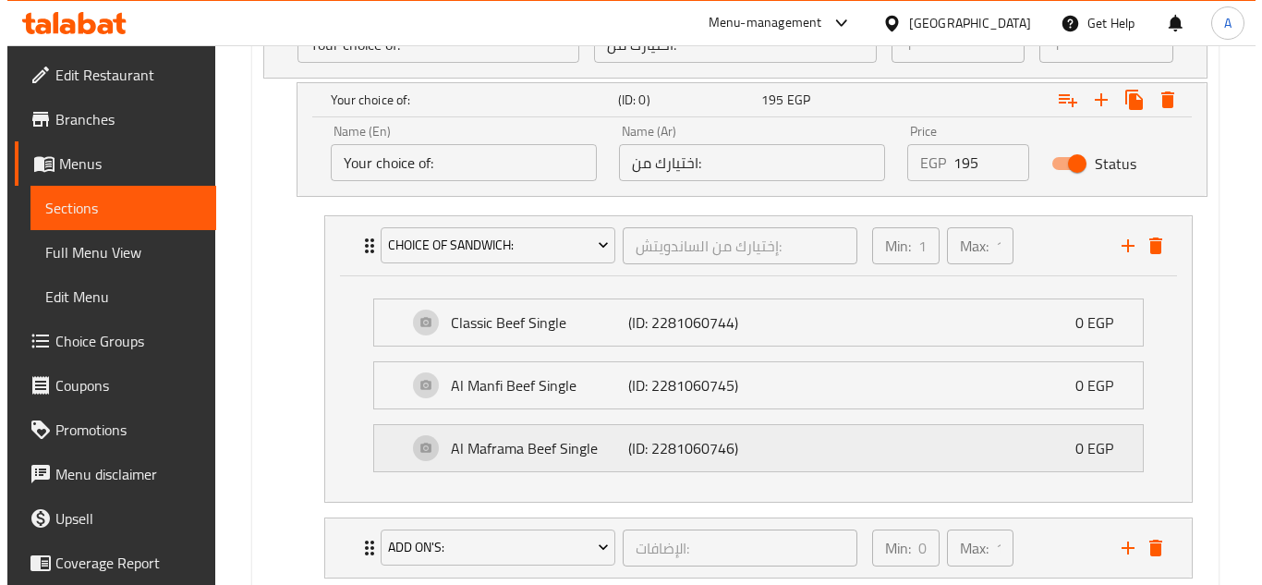
scroll to position [1245, 0]
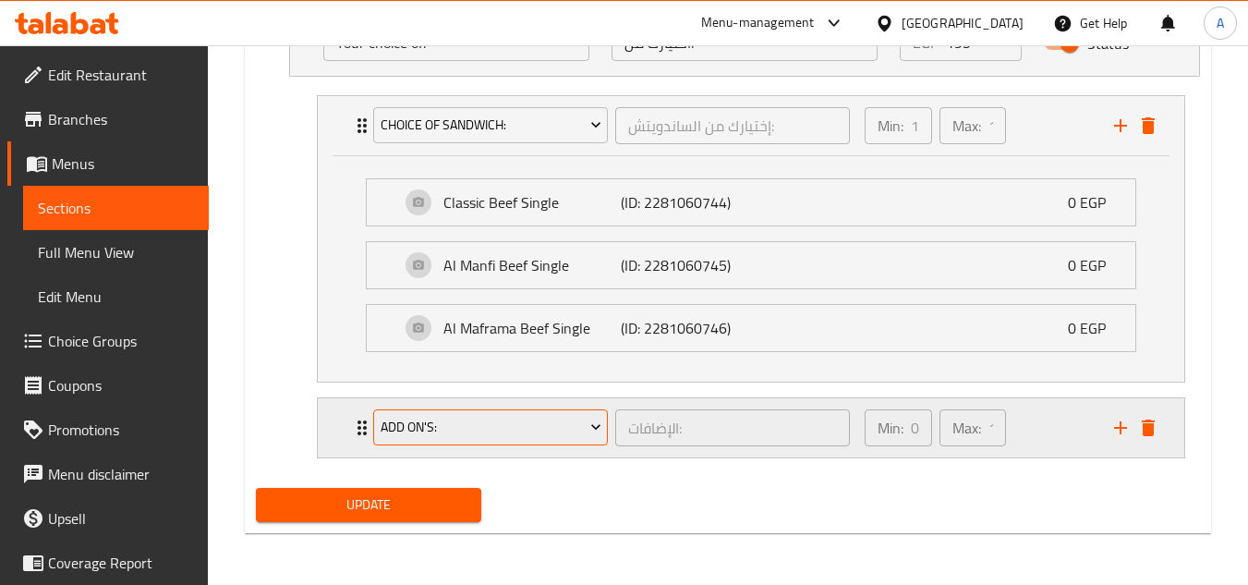
click at [497, 429] on span "Add On's:" at bounding box center [491, 427] width 221 height 23
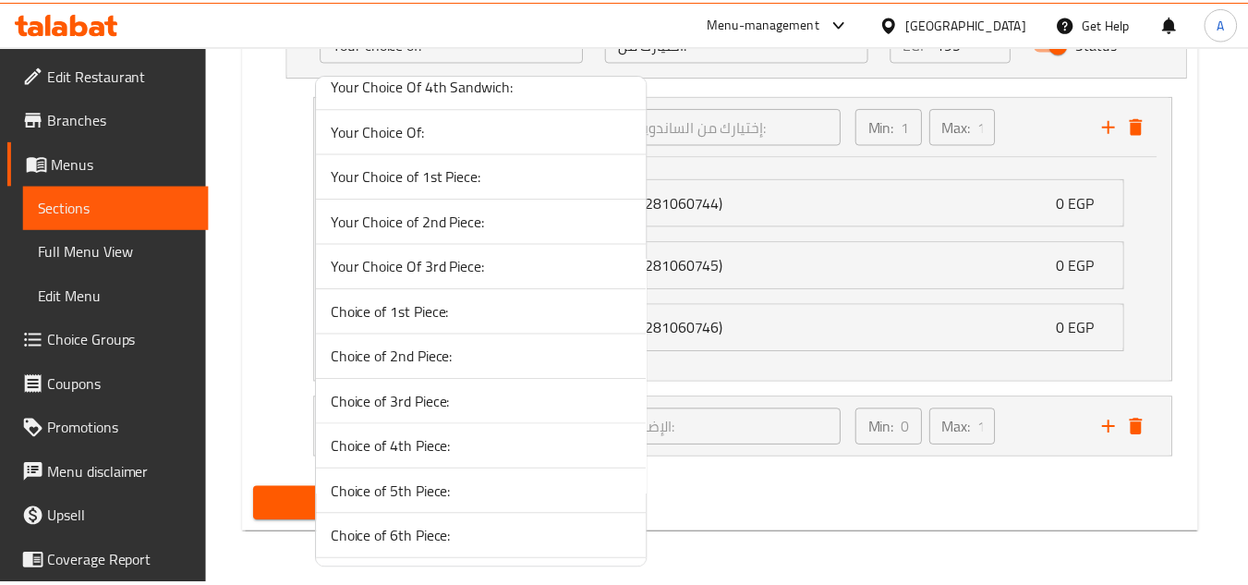
scroll to position [515, 0]
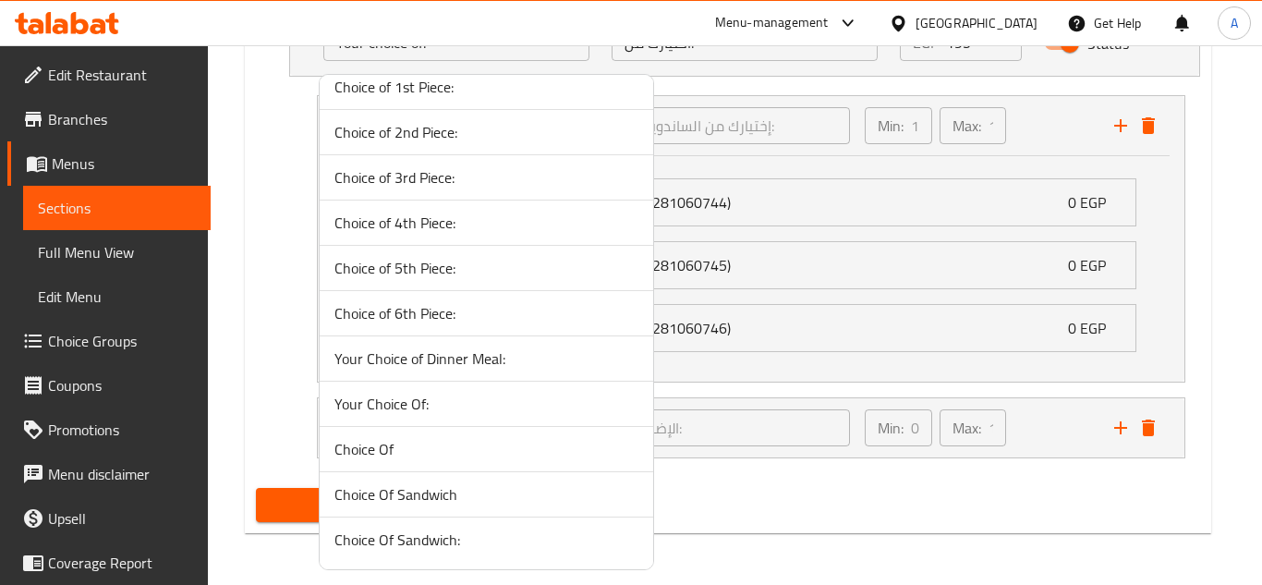
click at [383, 454] on span "Choice Of" at bounding box center [486, 449] width 304 height 22
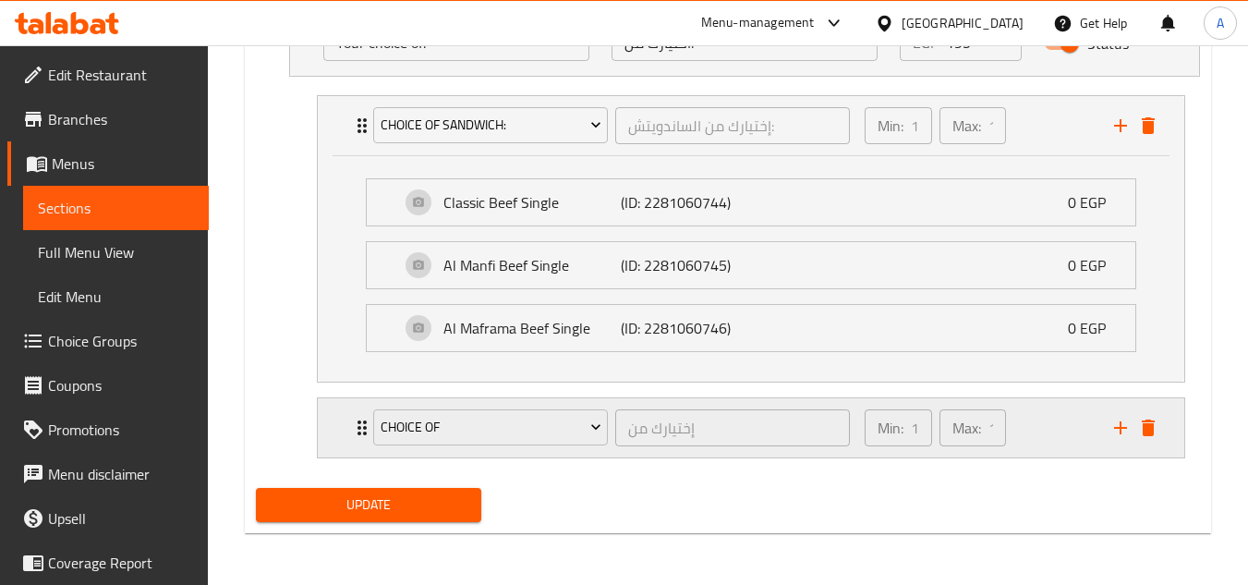
click at [1049, 417] on div "Min: 1 ​ Max: 1 ​" at bounding box center [977, 427] width 249 height 59
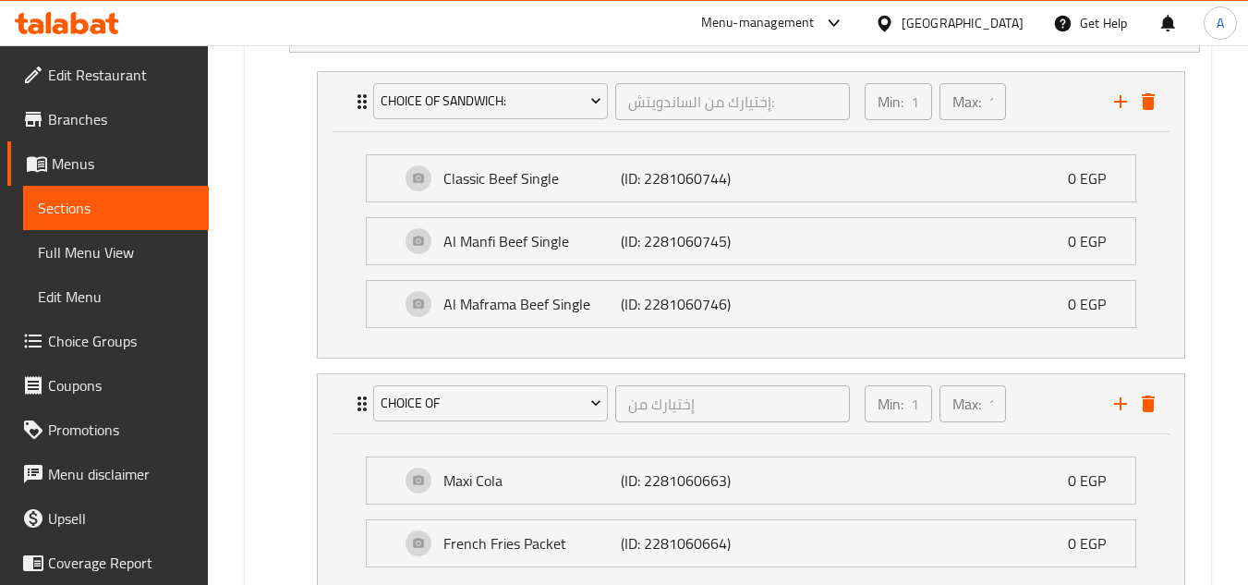
scroll to position [1409, 0]
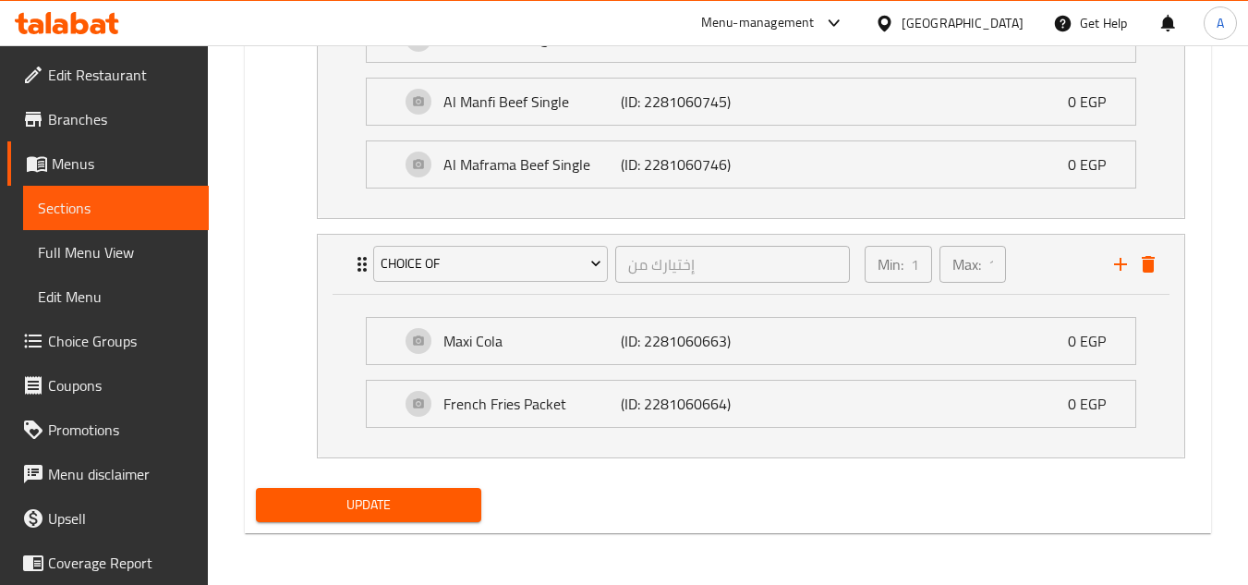
click at [426, 493] on span "Update" at bounding box center [368, 504] width 195 height 23
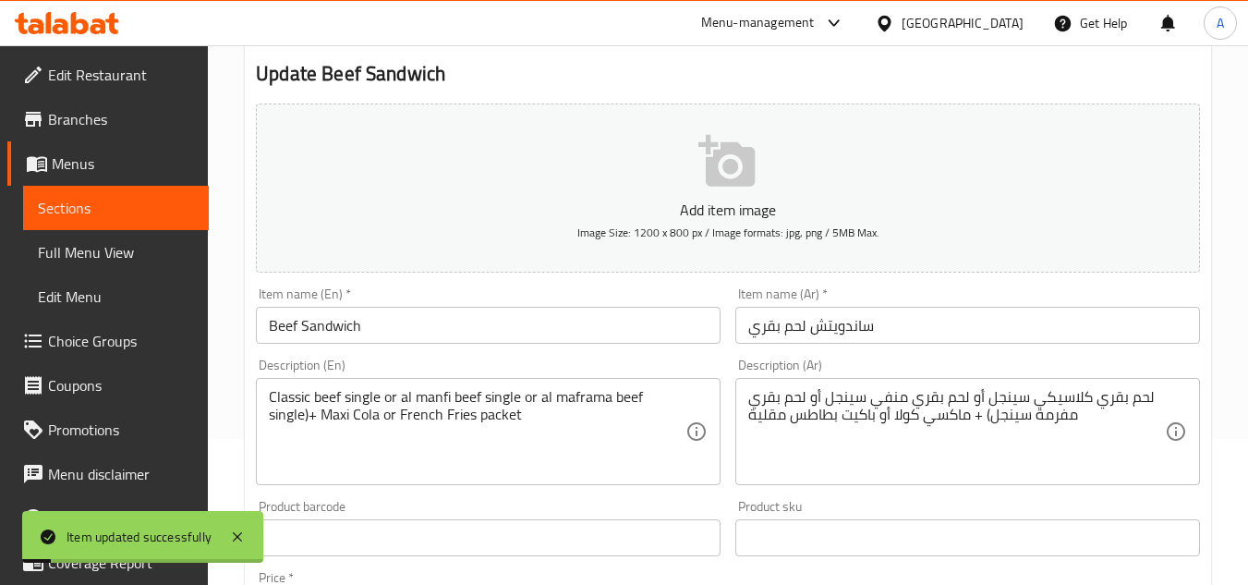
scroll to position [0, 0]
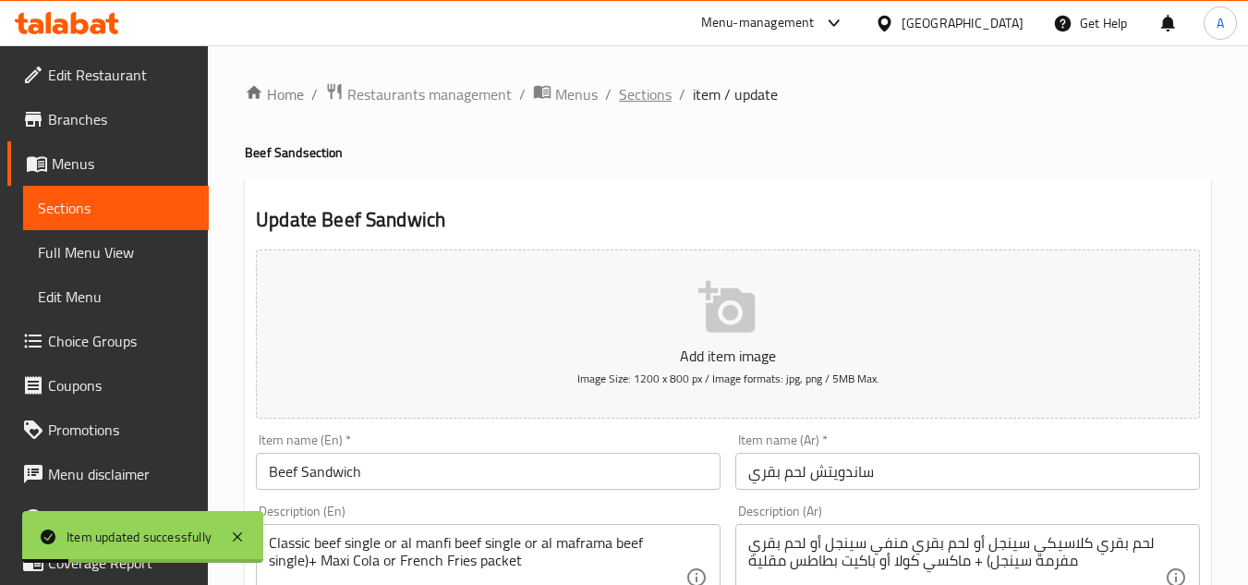
click at [654, 91] on span "Sections" at bounding box center [645, 94] width 53 height 22
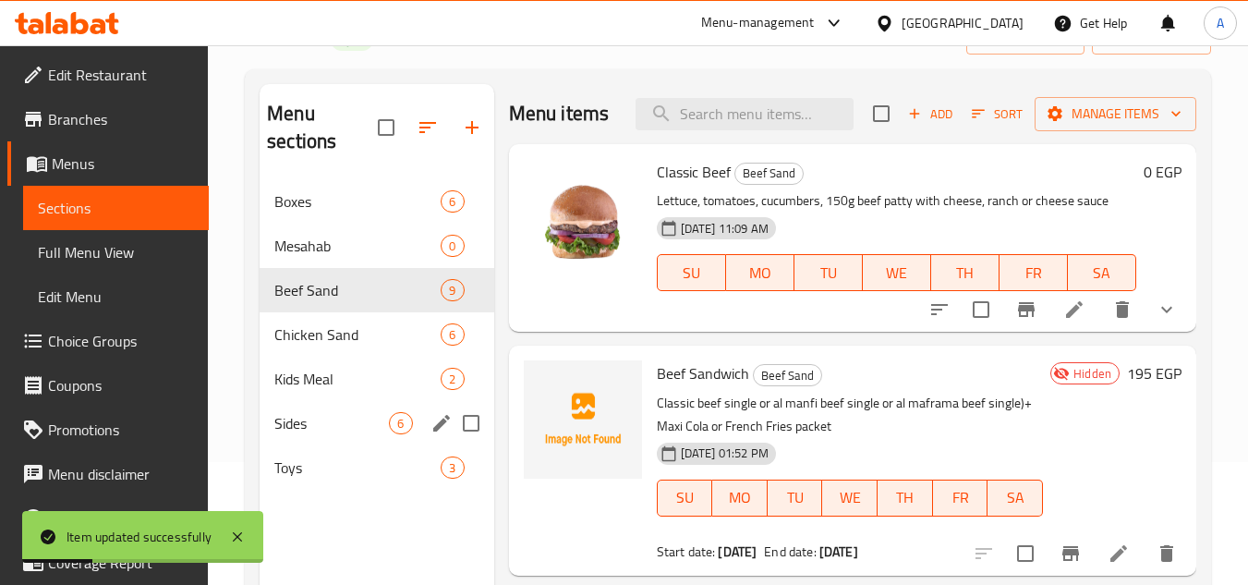
scroll to position [259, 0]
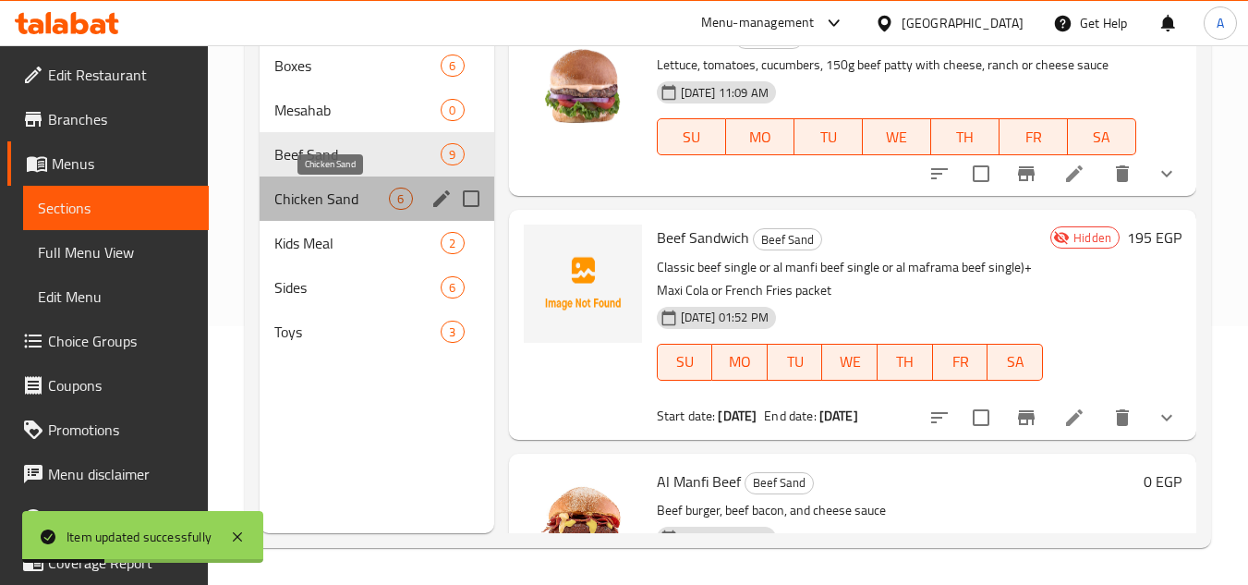
click at [326, 202] on span "Chicken Sand" at bounding box center [331, 199] width 115 height 22
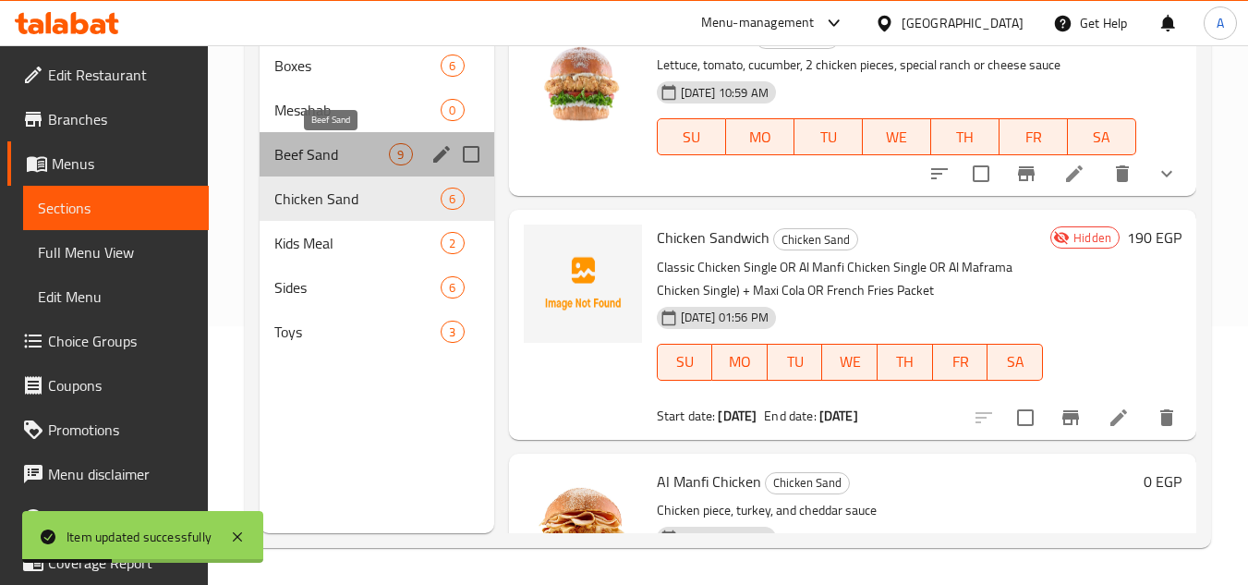
click at [317, 154] on span "Beef Sand" at bounding box center [331, 154] width 115 height 22
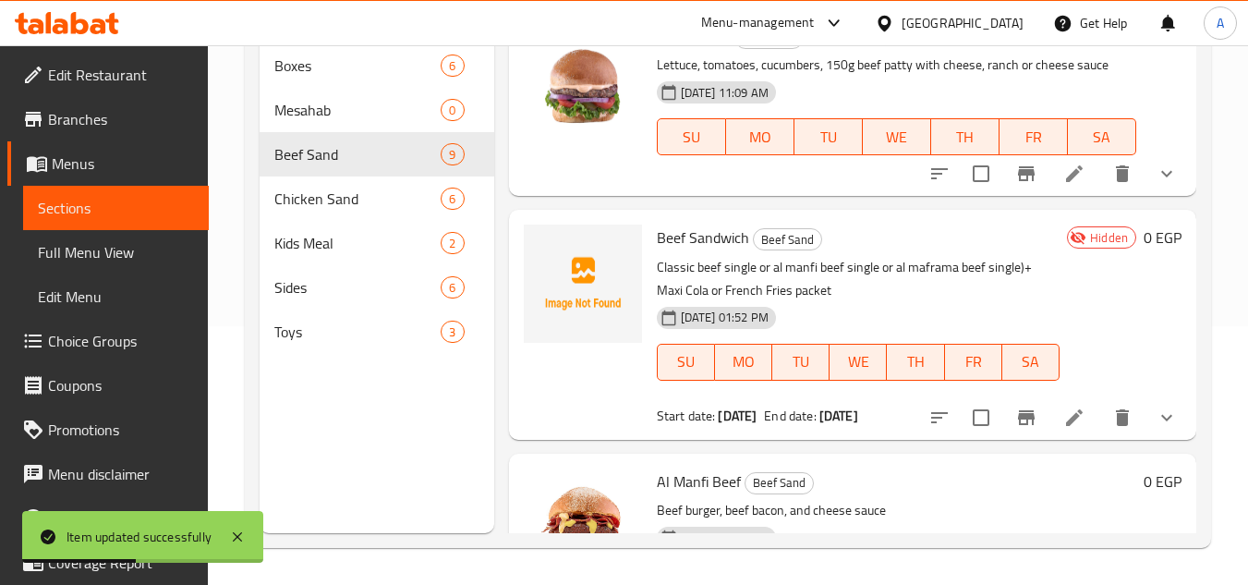
click at [1169, 440] on button "show more" at bounding box center [1166, 417] width 44 height 44
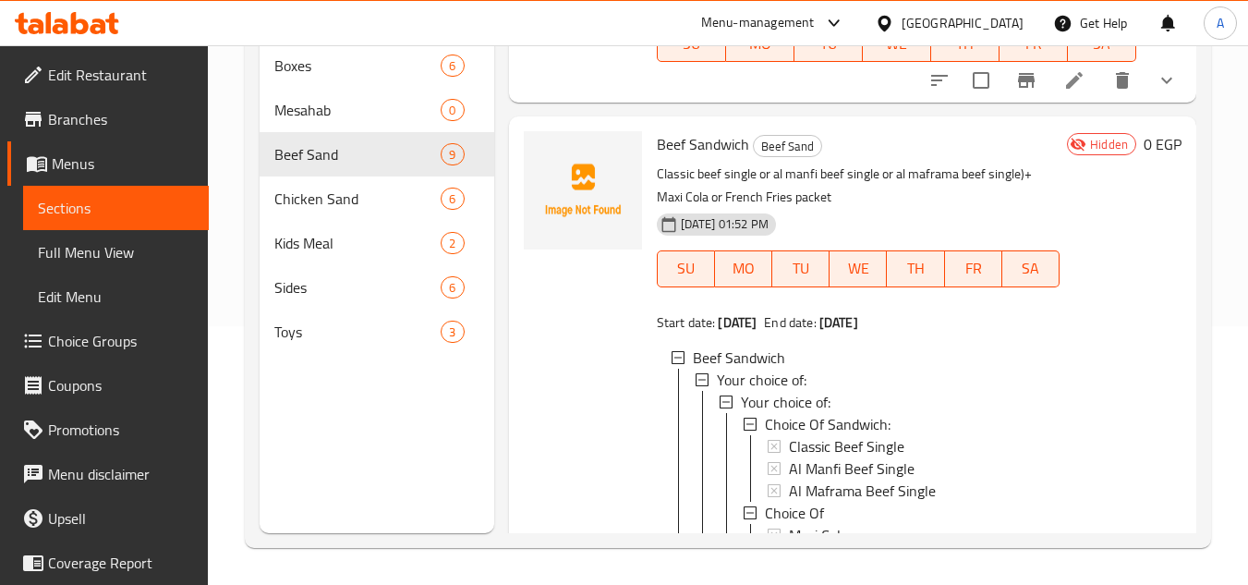
scroll to position [92, 0]
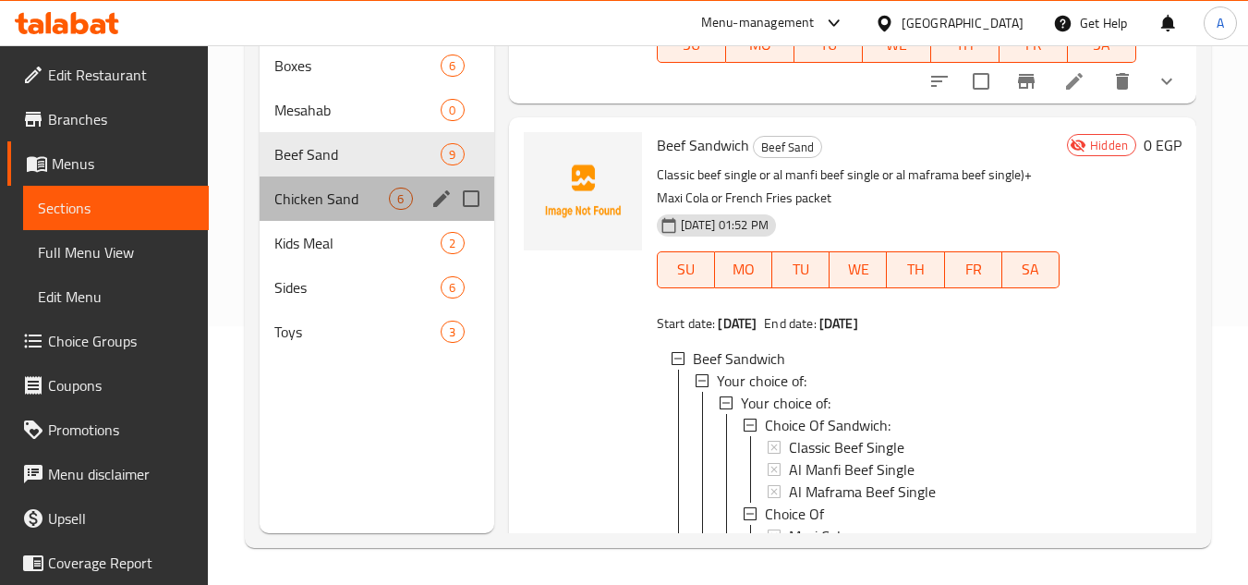
click at [319, 214] on div "Chicken Sand 6" at bounding box center [377, 198] width 234 height 44
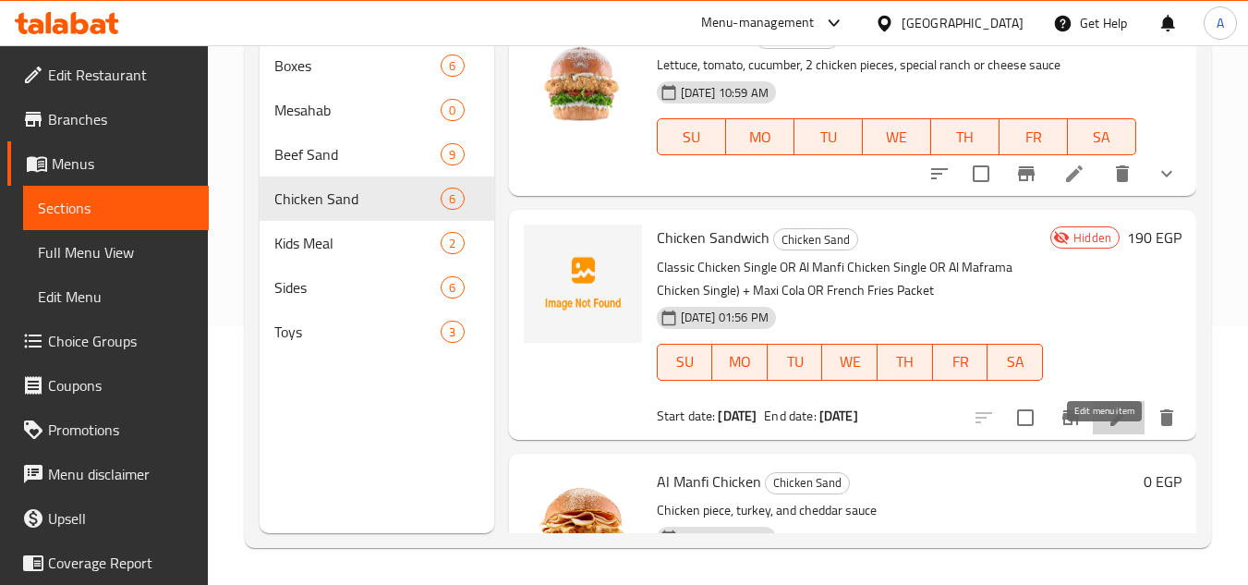
click at [1107, 429] on icon at bounding box center [1118, 417] width 22 height 22
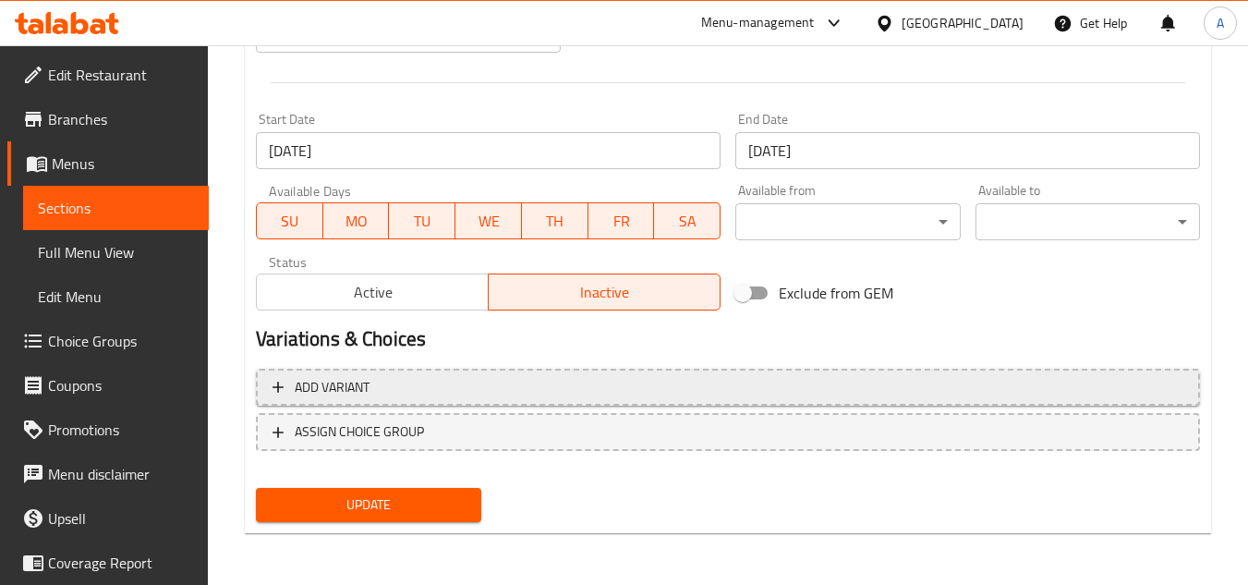
click at [493, 378] on span "Add variant" at bounding box center [727, 387] width 911 height 23
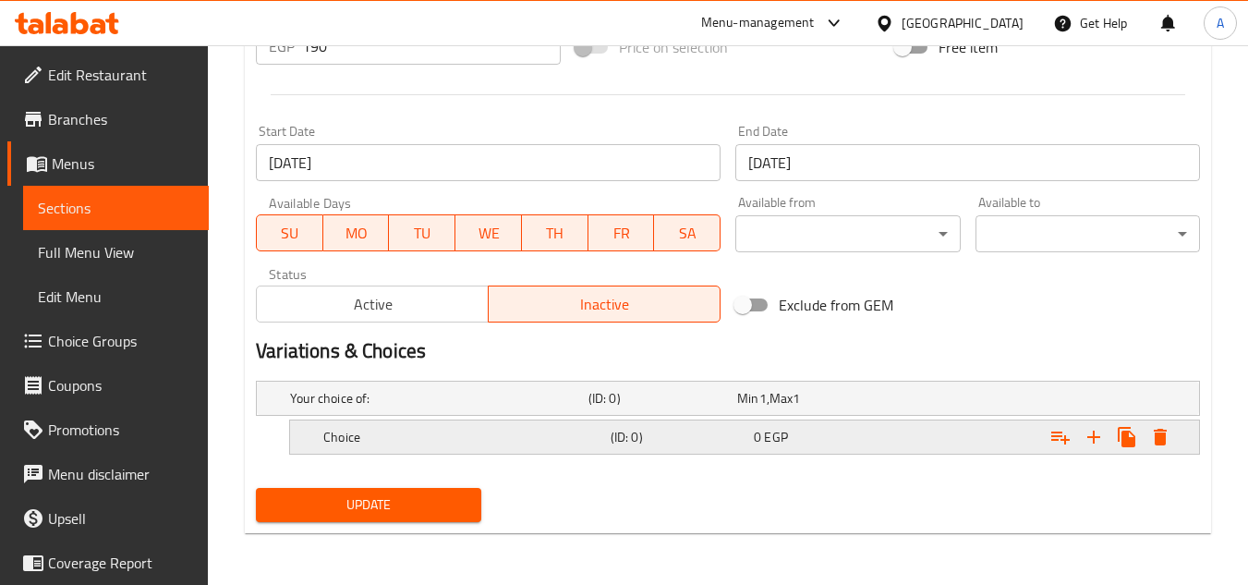
click at [827, 437] on div "0 EGP" at bounding box center [822, 437] width 136 height 18
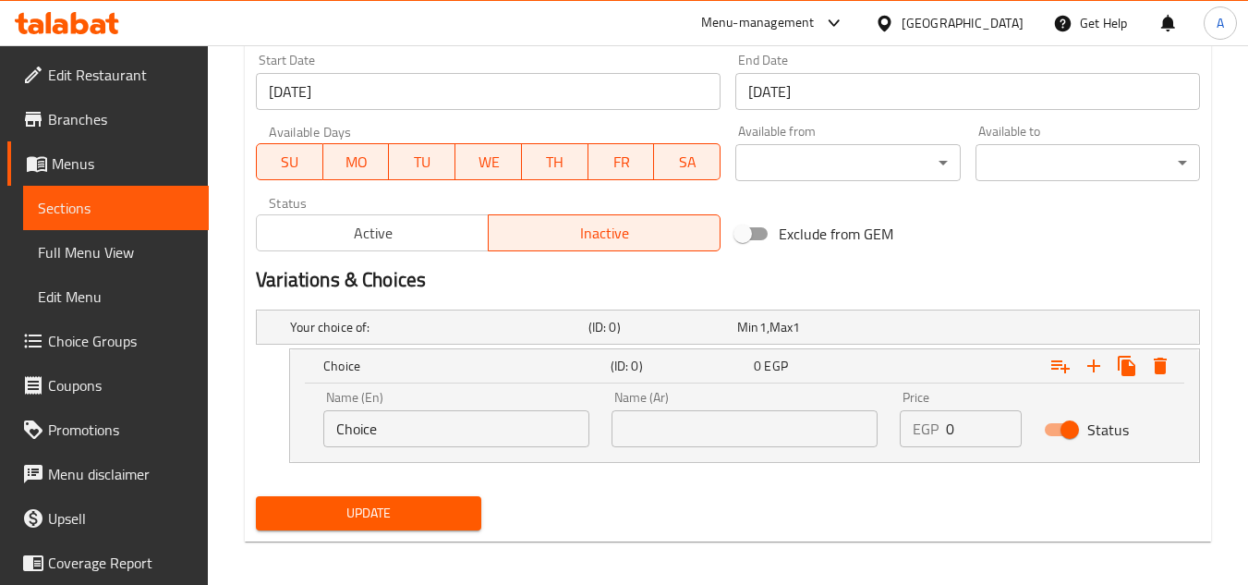
scroll to position [788, 0]
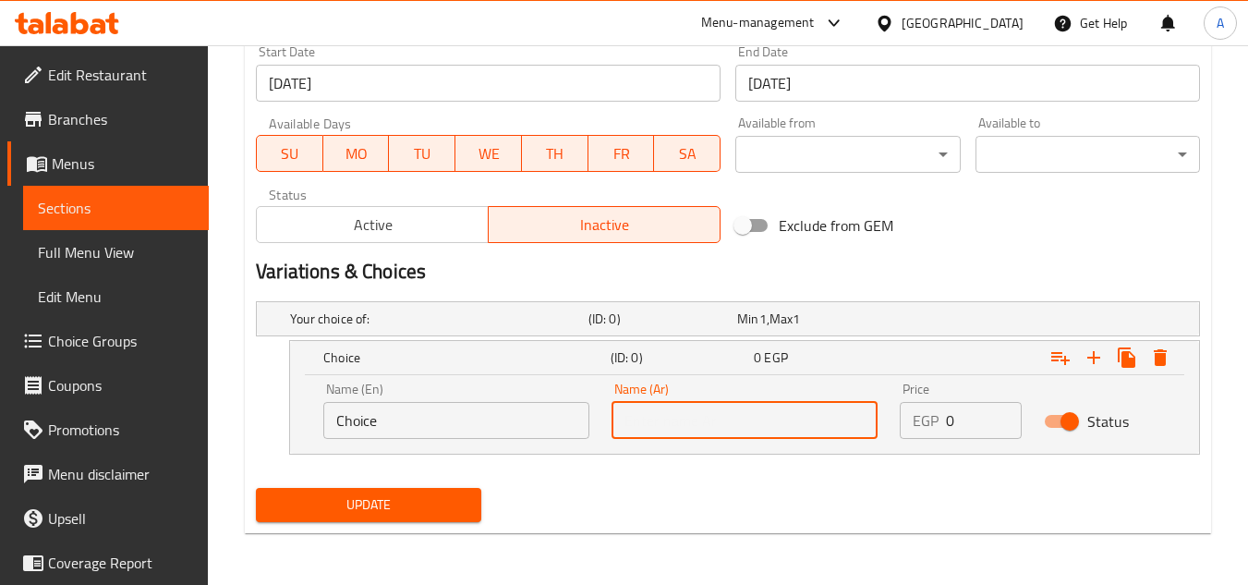
click at [719, 426] on input "text" at bounding box center [744, 420] width 266 height 37
click at [685, 416] on input "text" at bounding box center [744, 420] width 266 height 37
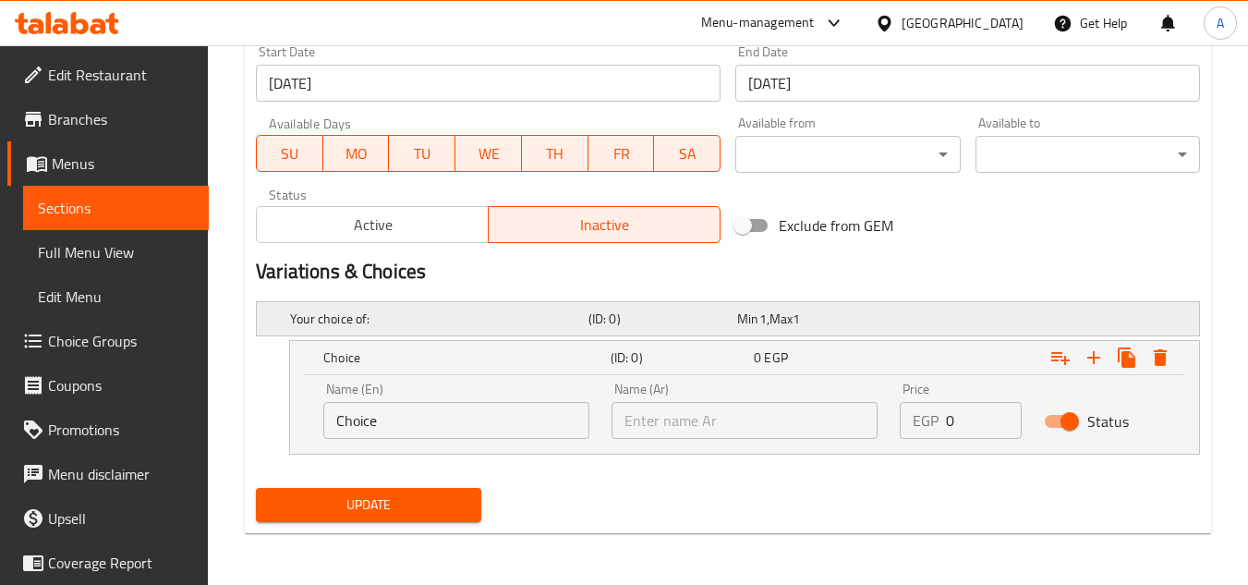
click at [630, 320] on h5 "(ID: 0)" at bounding box center [658, 318] width 141 height 18
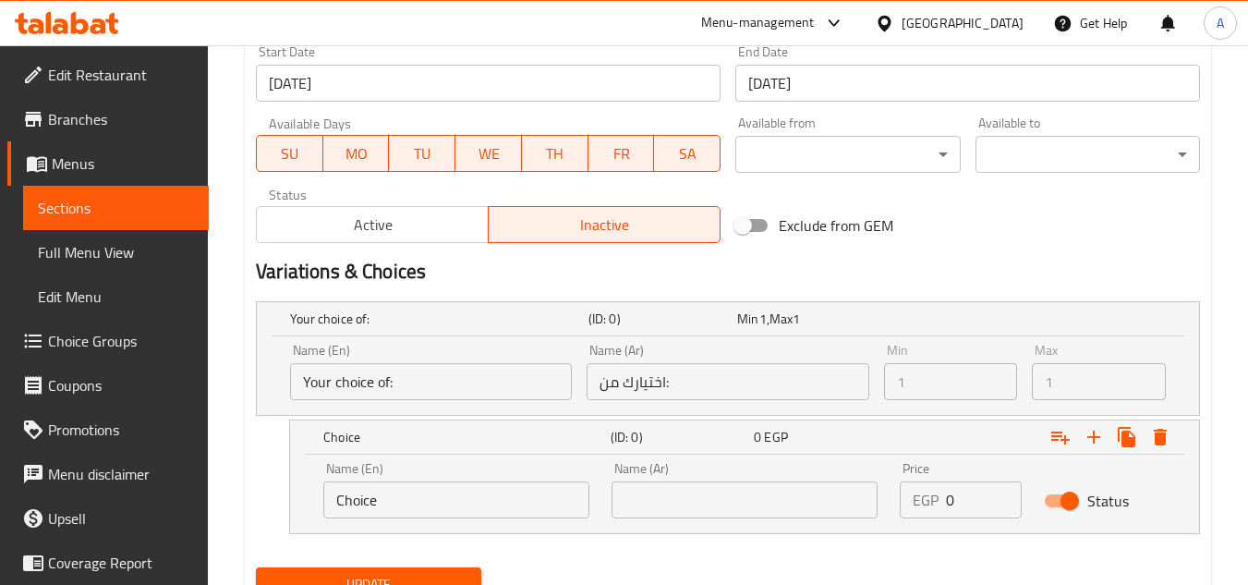
click at [718, 378] on input "اختيارك من:" at bounding box center [728, 381] width 282 height 37
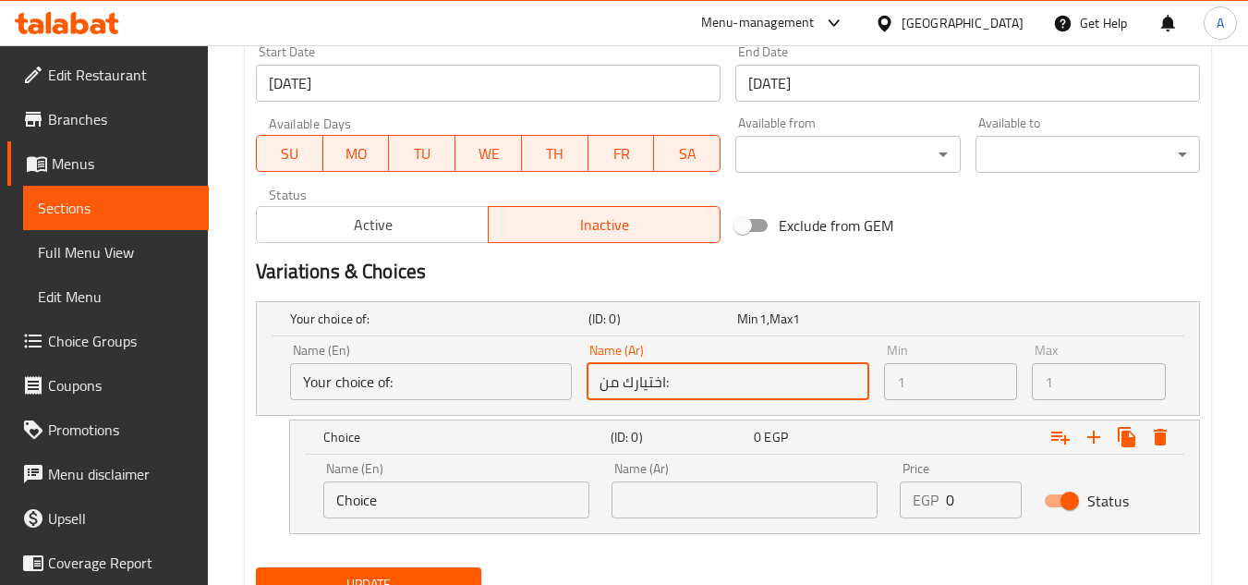
click at [718, 378] on input "اختيارك من:" at bounding box center [728, 381] width 282 height 37
click at [732, 481] on input "text" at bounding box center [744, 499] width 266 height 37
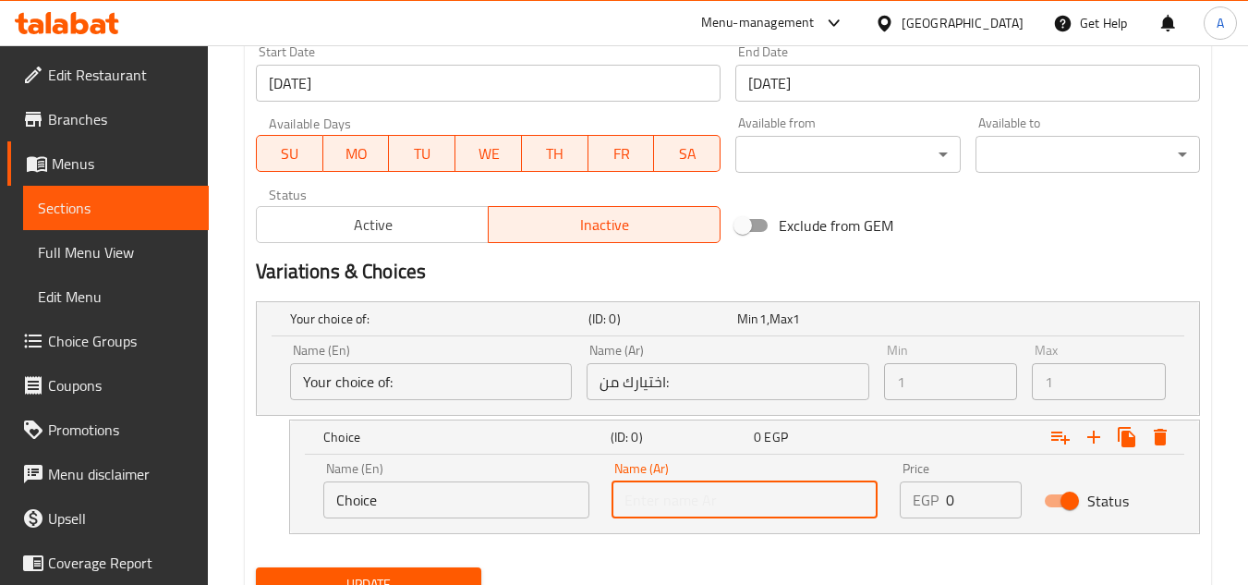
paste input "اختيارك من:"
type input "اختيارك من:"
click at [389, 368] on input "Your choice of:" at bounding box center [431, 381] width 282 height 37
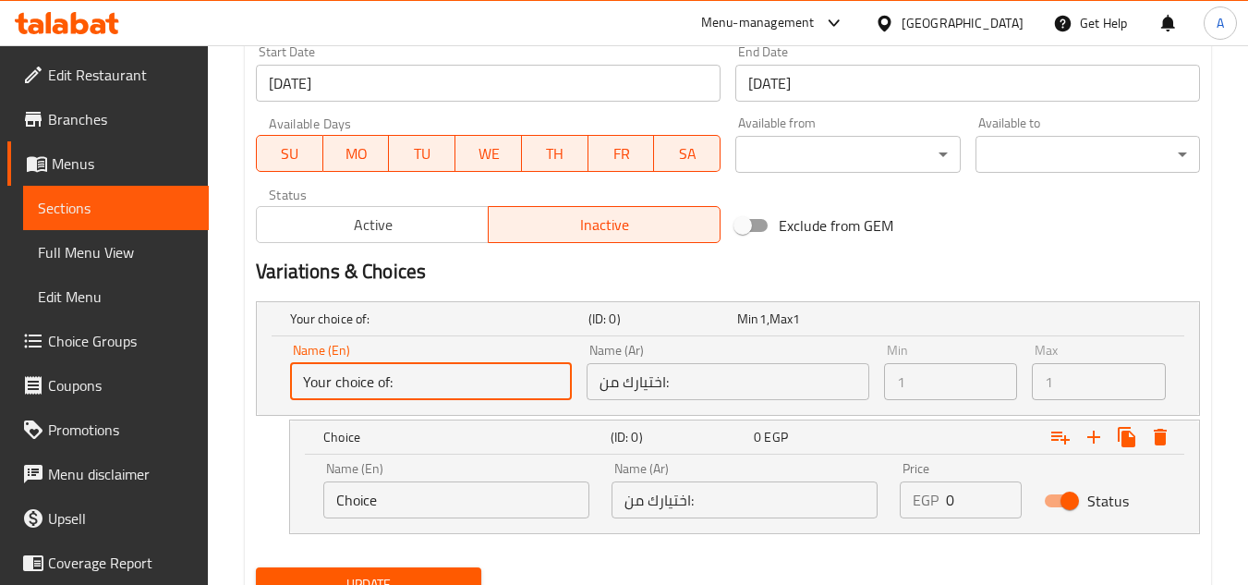
click at [389, 368] on input "Your choice of:" at bounding box center [431, 381] width 282 height 37
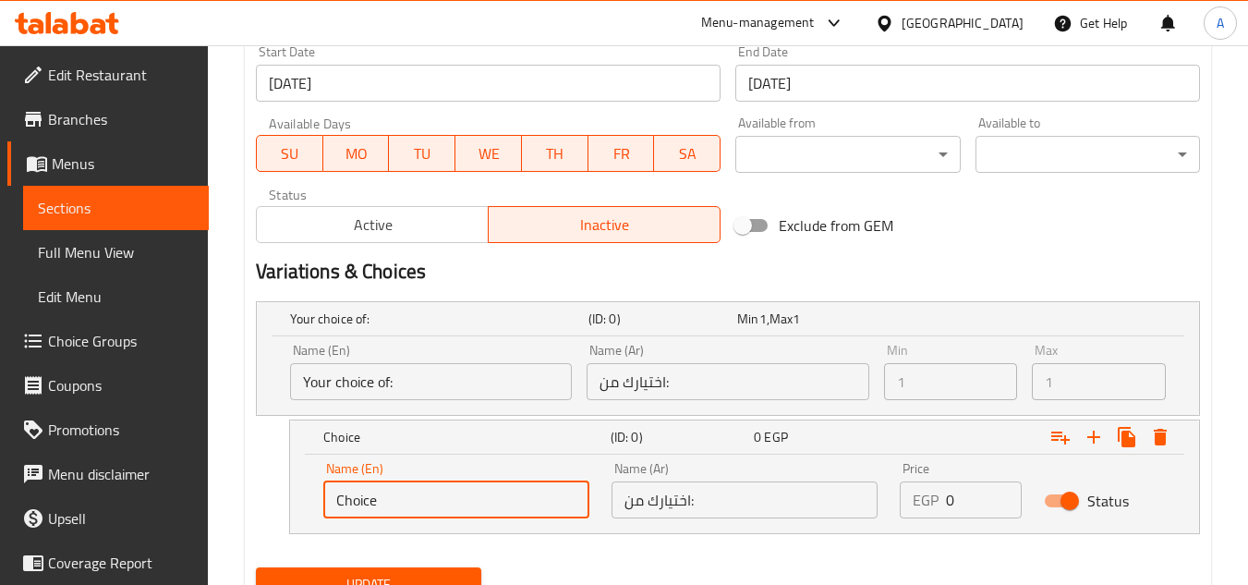
click at [397, 492] on input "Choice" at bounding box center [456, 499] width 266 height 37
paste input "Your choice of:"
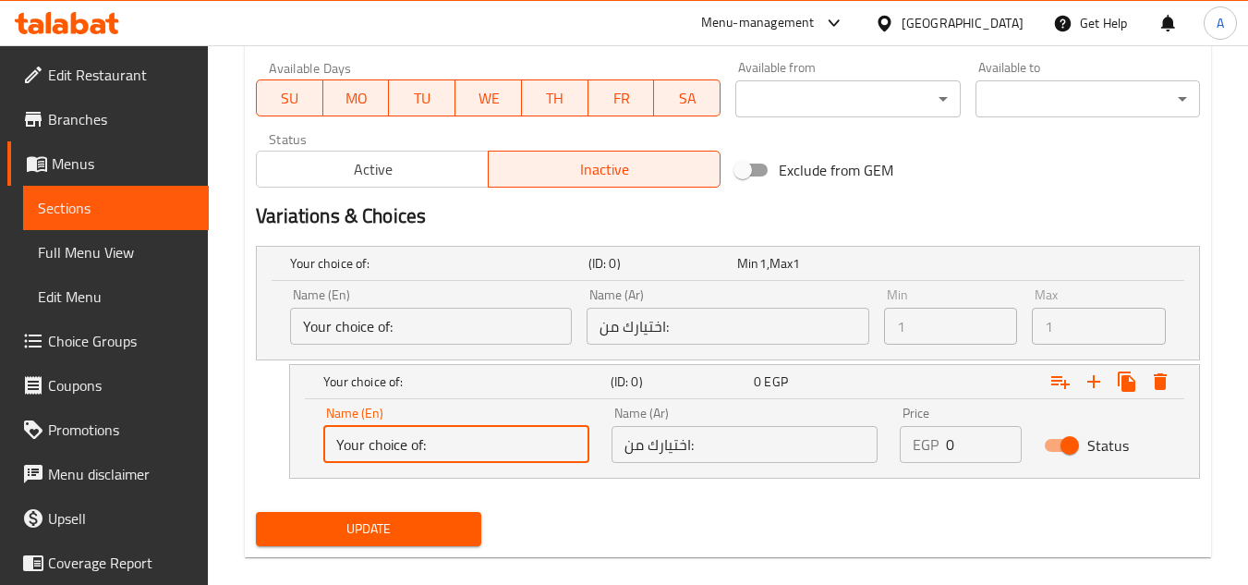
scroll to position [867, 0]
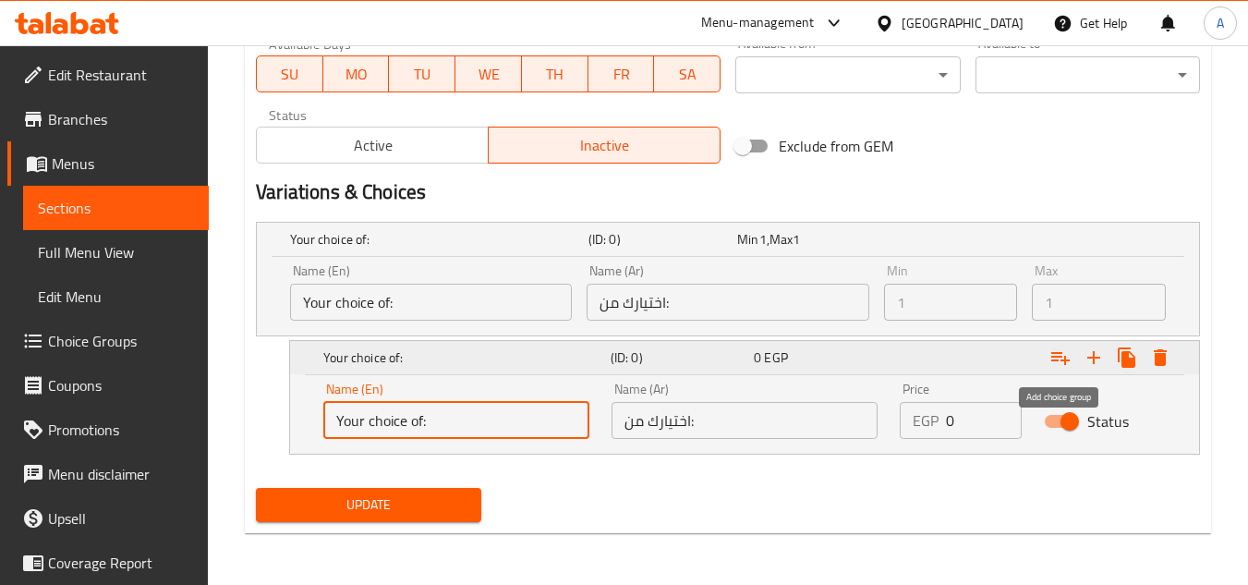
type input "Your choice of:"
click at [1061, 356] on icon "Expand" at bounding box center [1060, 358] width 18 height 13
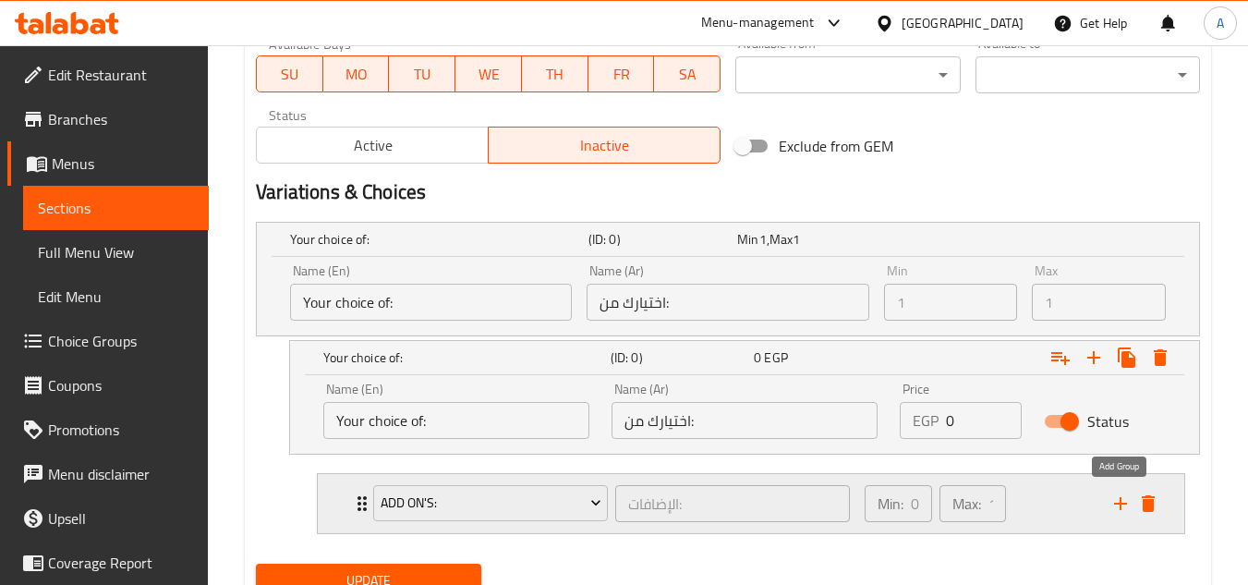
click at [1126, 505] on icon "add" at bounding box center [1120, 503] width 22 height 22
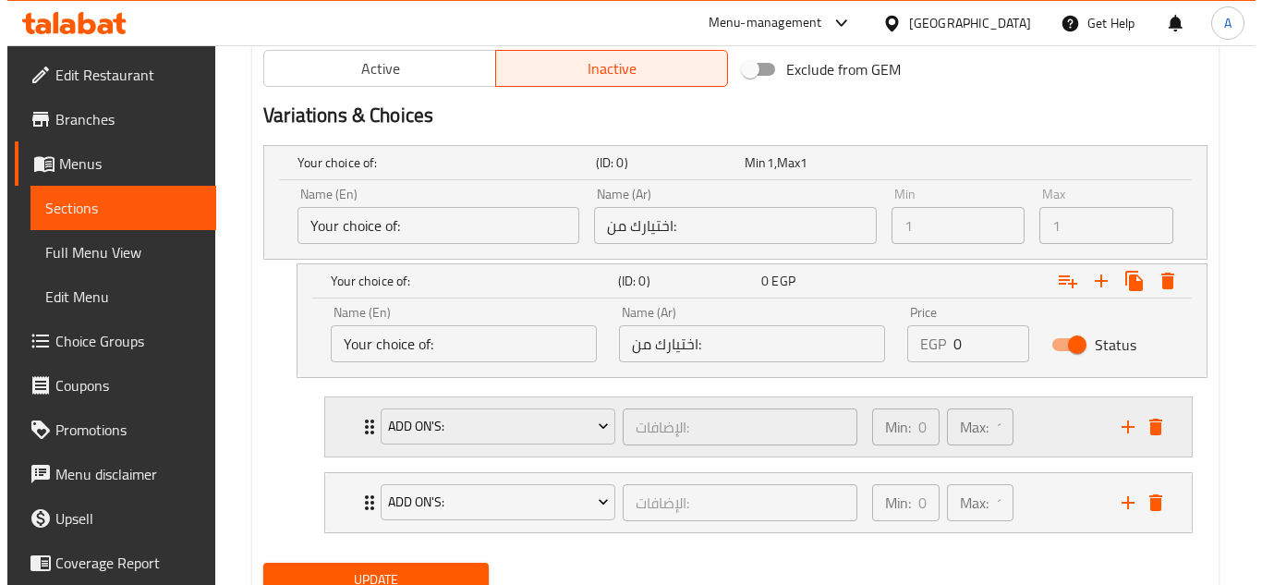
scroll to position [1019, 0]
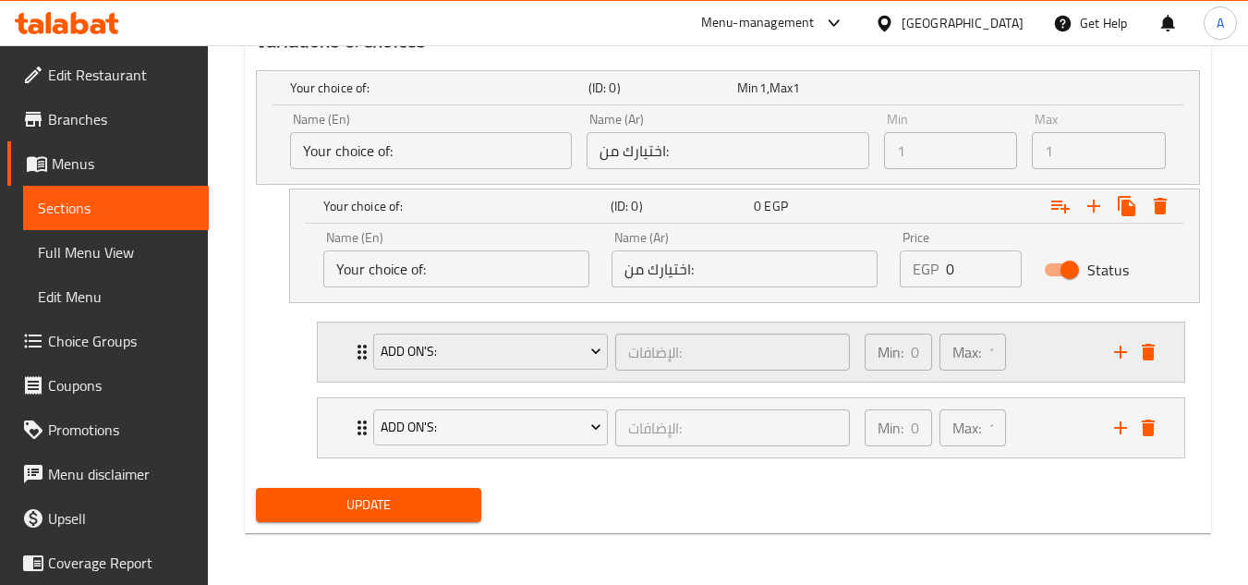
click at [1043, 347] on div "Min: 0 ​ Max: 1 ​" at bounding box center [977, 351] width 249 height 59
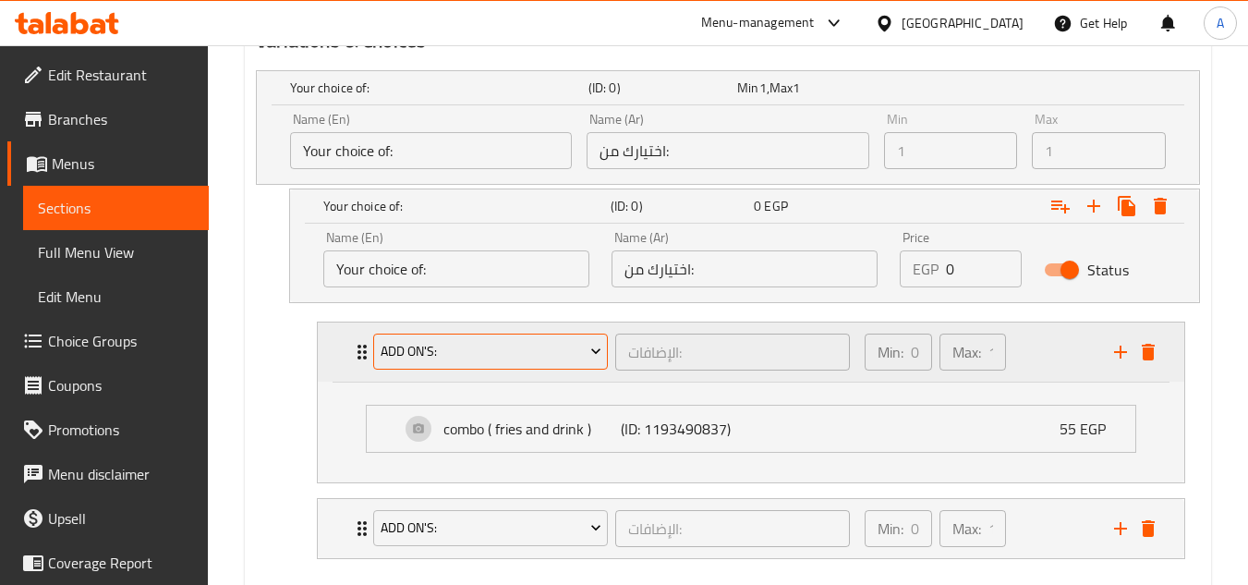
click at [486, 352] on span "Add On's:" at bounding box center [491, 351] width 221 height 23
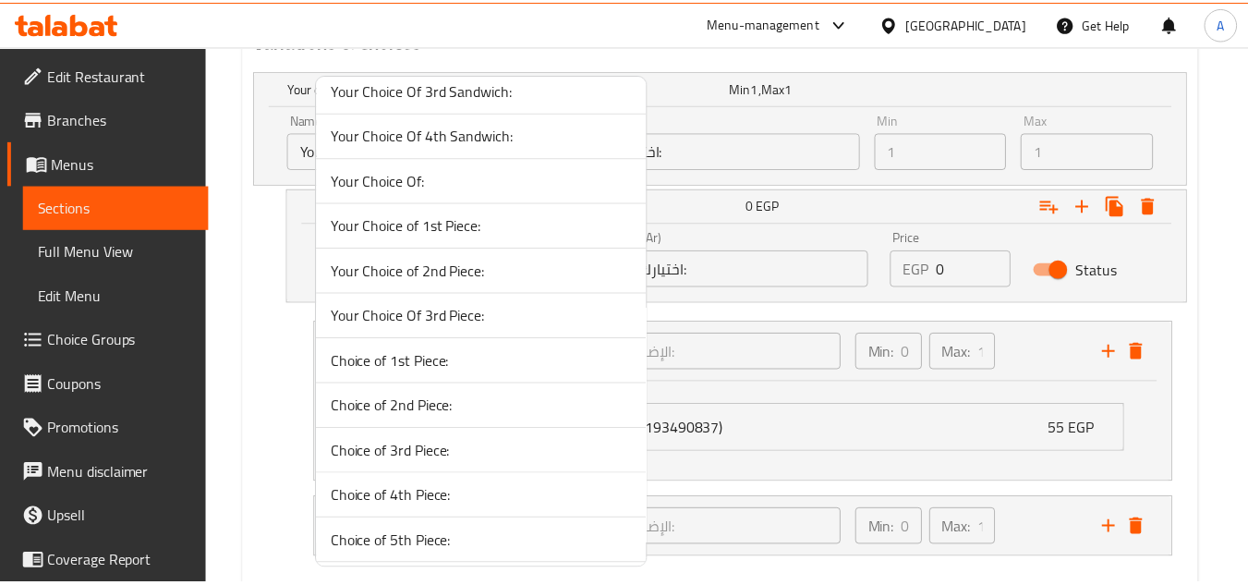
scroll to position [515, 0]
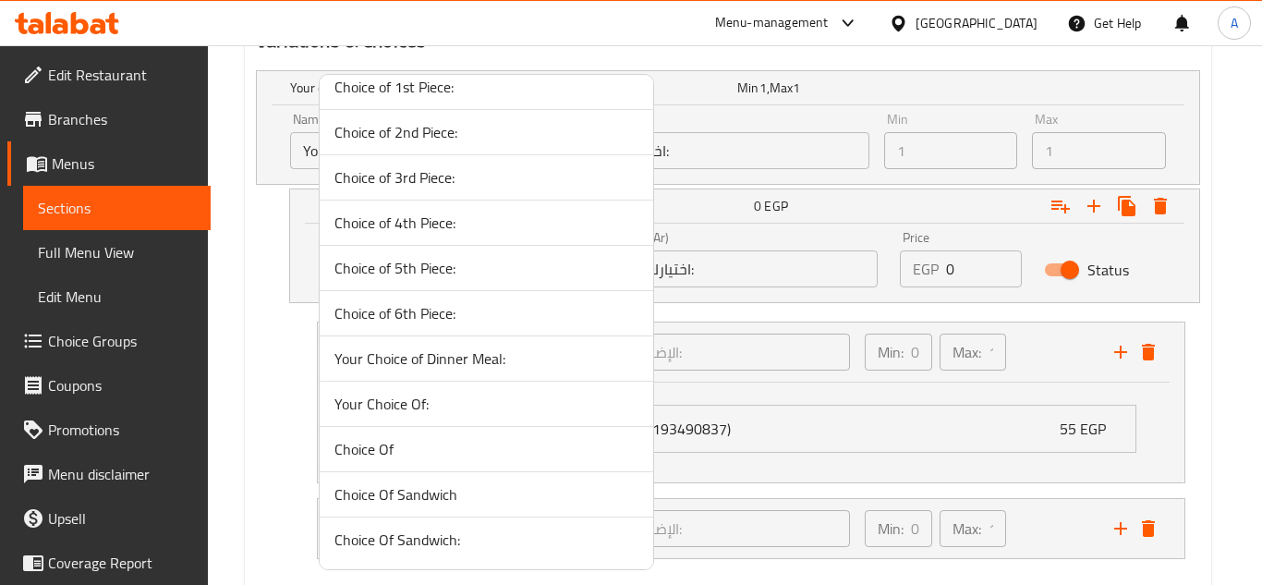
click at [418, 497] on span "Choice Of Sandwich" at bounding box center [486, 494] width 304 height 22
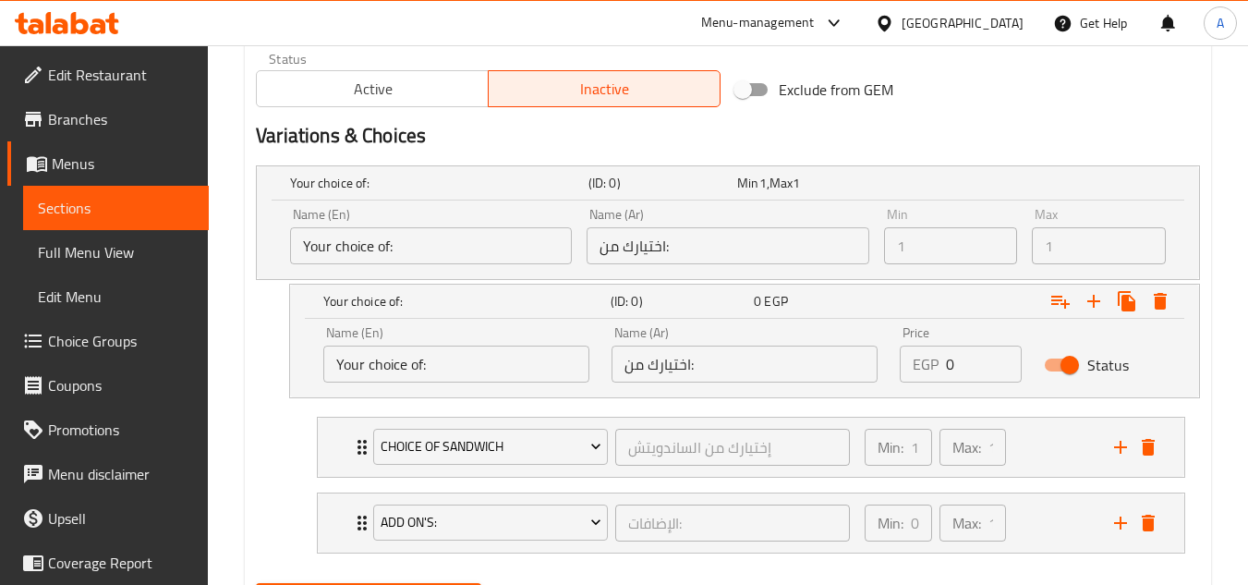
scroll to position [1019, 0]
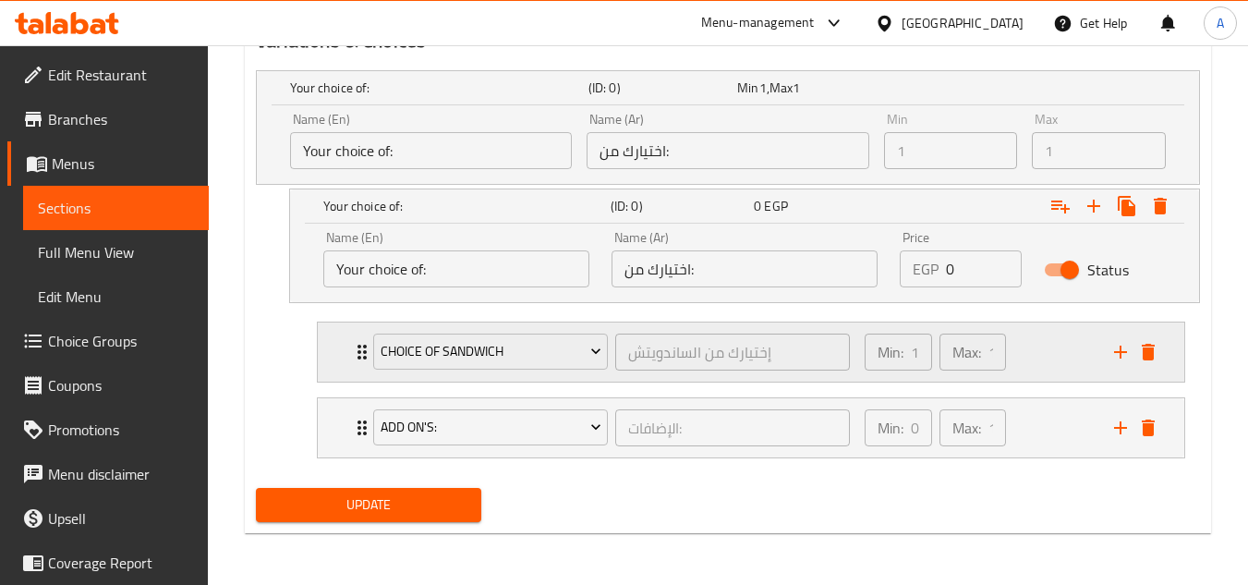
click at [1019, 354] on div "Min: 1 ​ Max: 1 ​" at bounding box center [977, 351] width 249 height 59
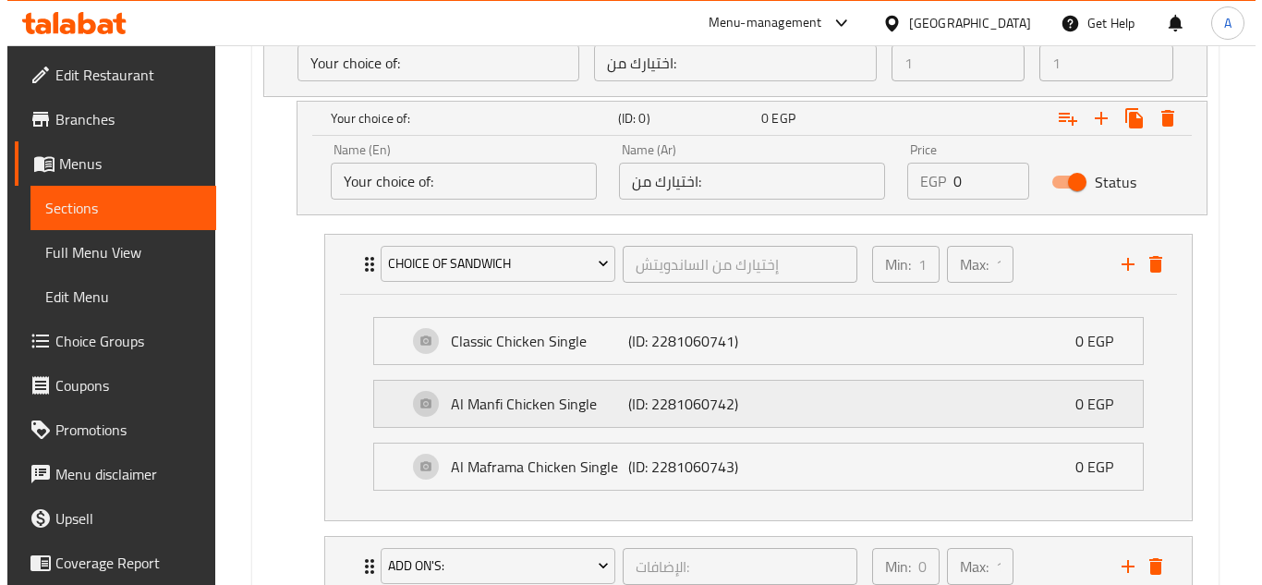
scroll to position [1245, 0]
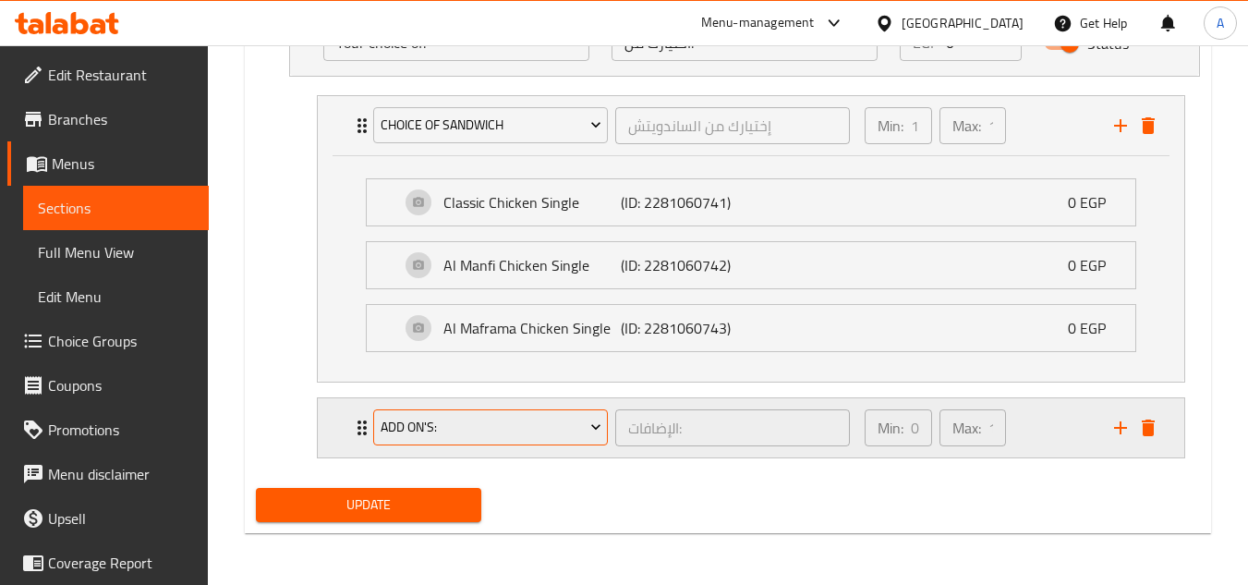
click at [531, 427] on span "Add On's:" at bounding box center [491, 427] width 221 height 23
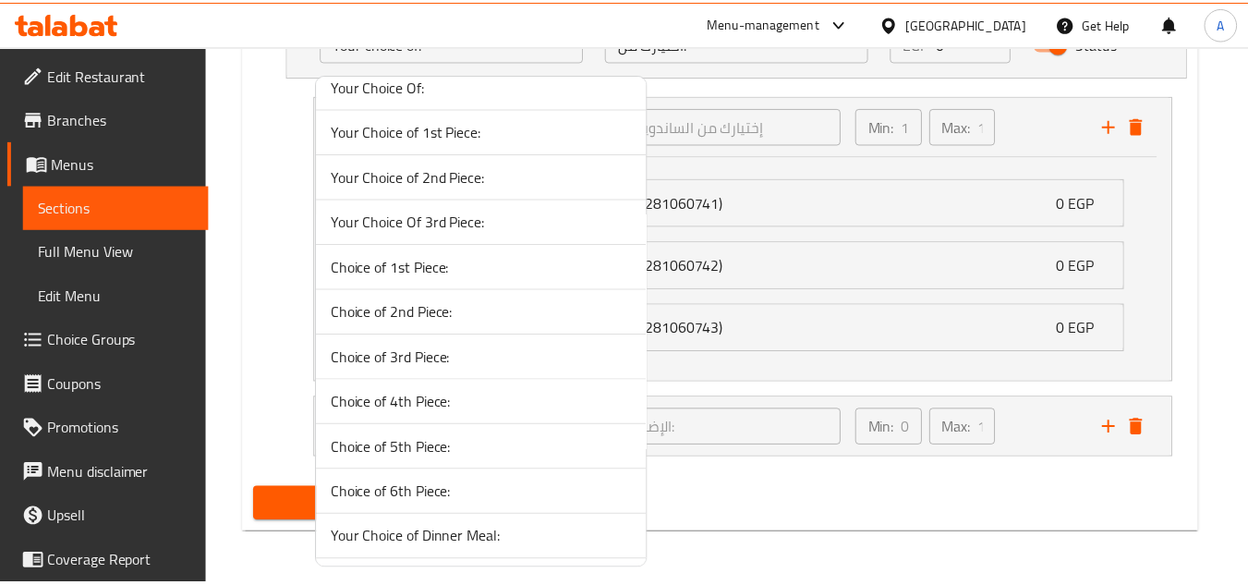
scroll to position [515, 0]
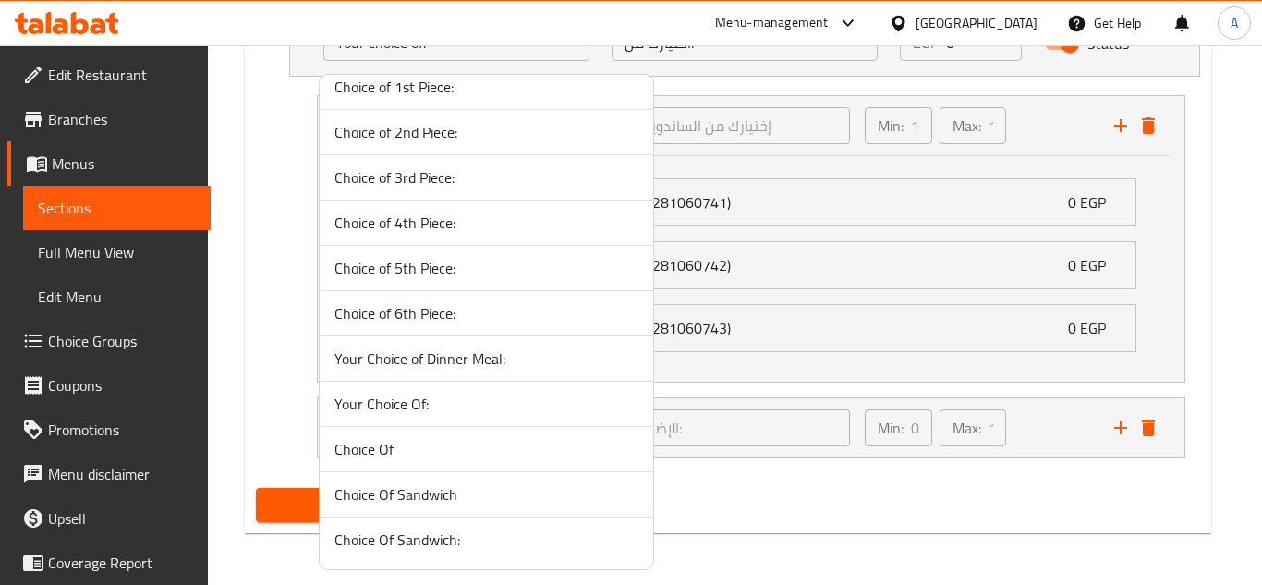
click at [348, 460] on span "Choice Of" at bounding box center [486, 449] width 304 height 22
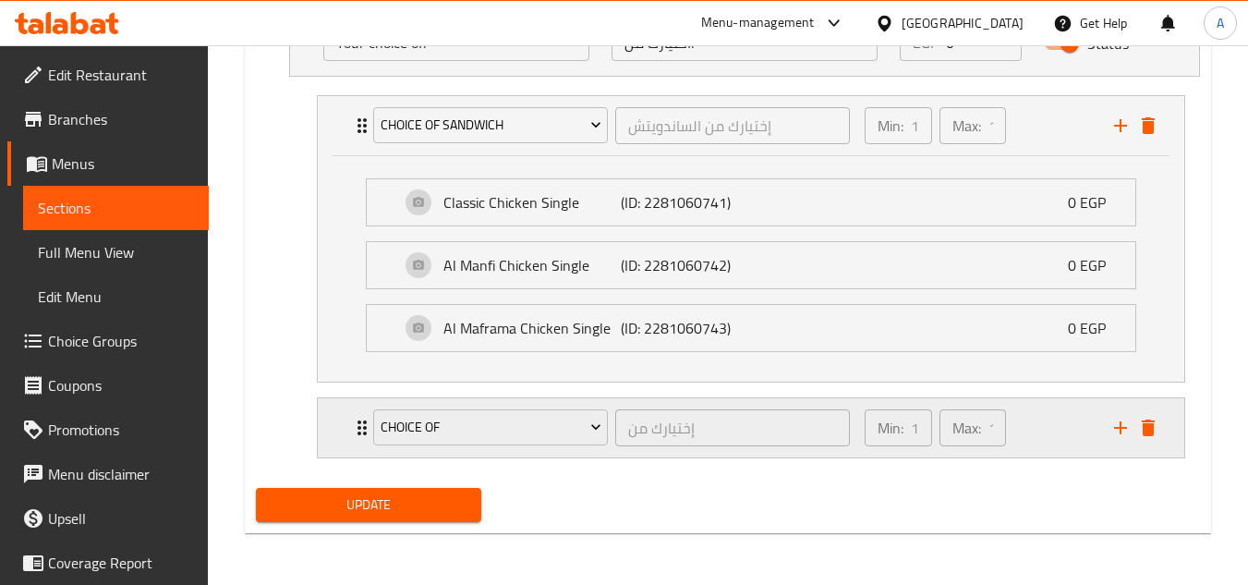
click at [1047, 415] on div "Min: 1 ​ Max: 1 ​" at bounding box center [977, 427] width 249 height 59
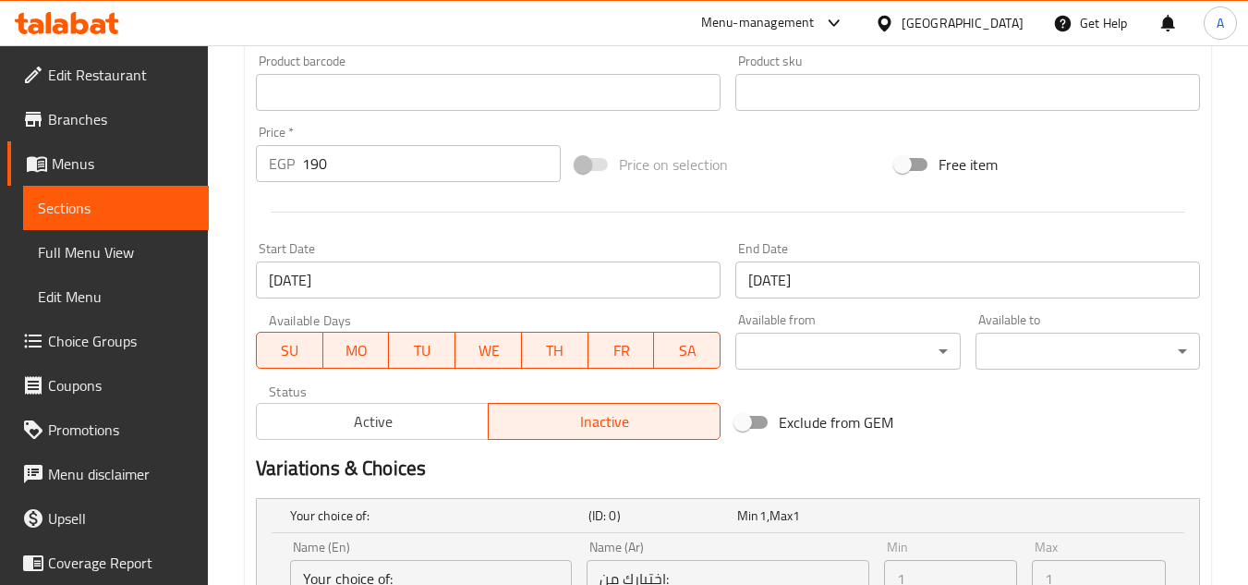
scroll to position [485, 0]
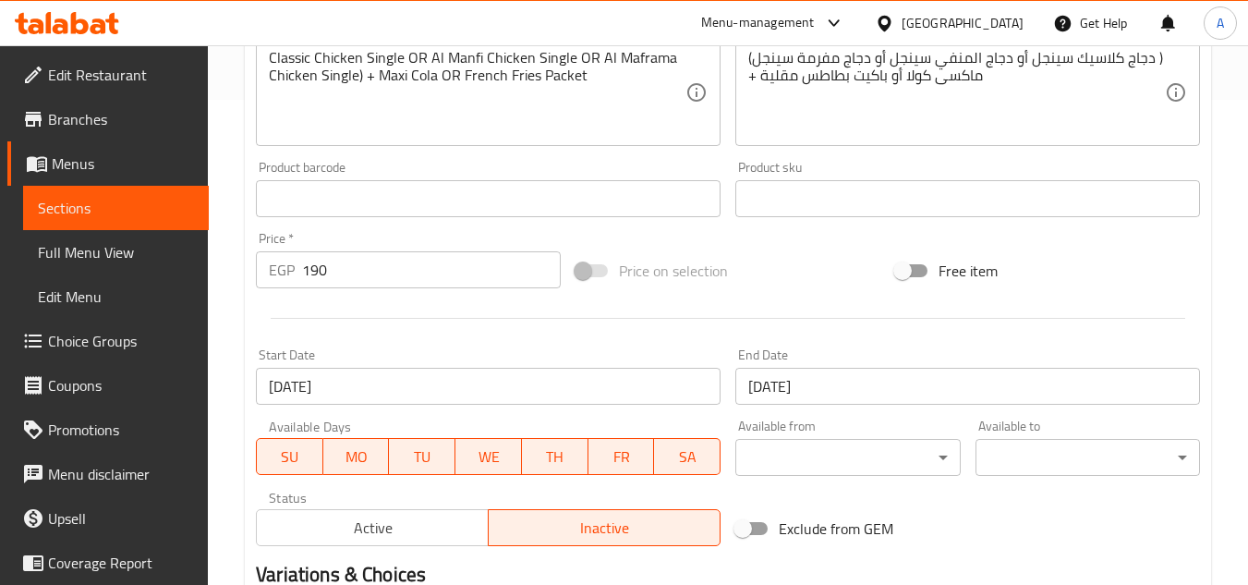
click at [320, 272] on input "190" at bounding box center [431, 269] width 259 height 37
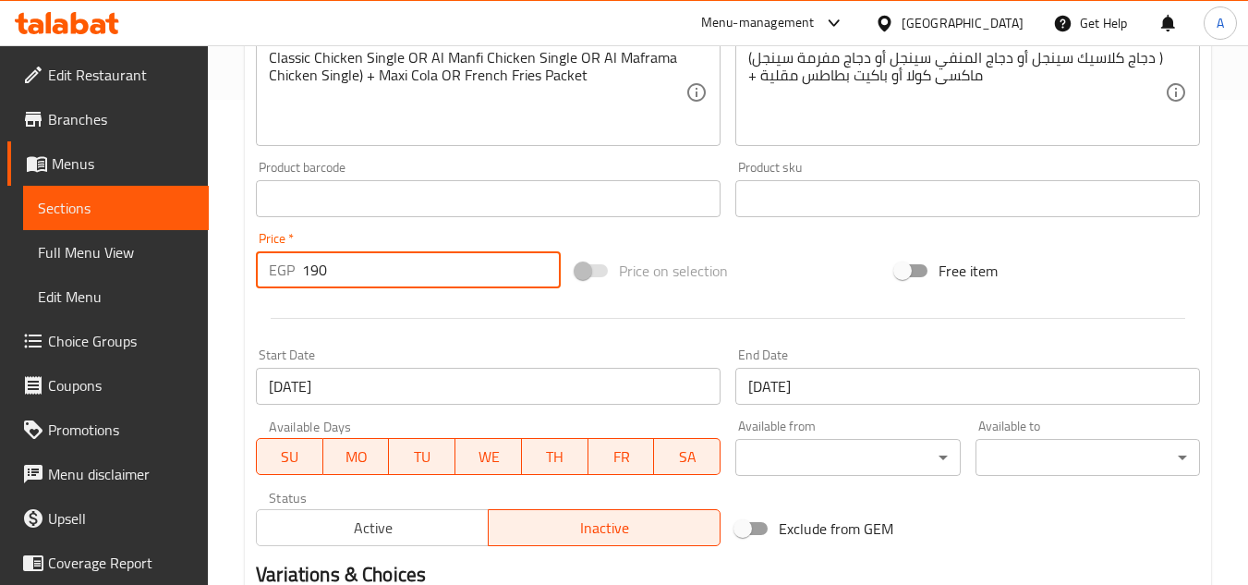
click at [320, 272] on input "190" at bounding box center [431, 269] width 259 height 37
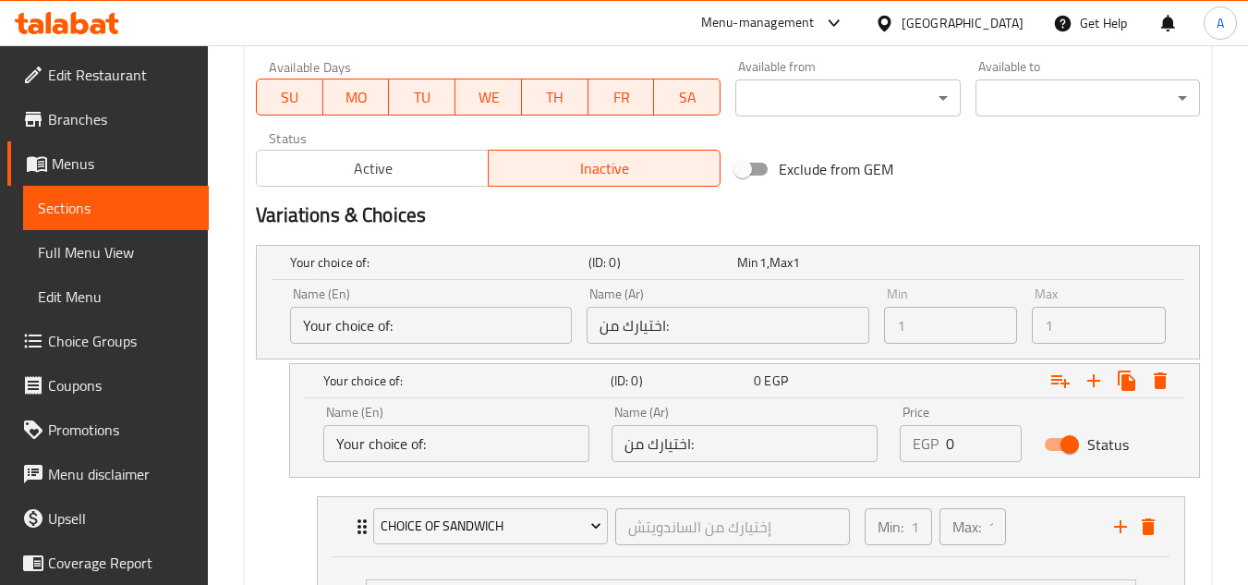
scroll to position [854, 0]
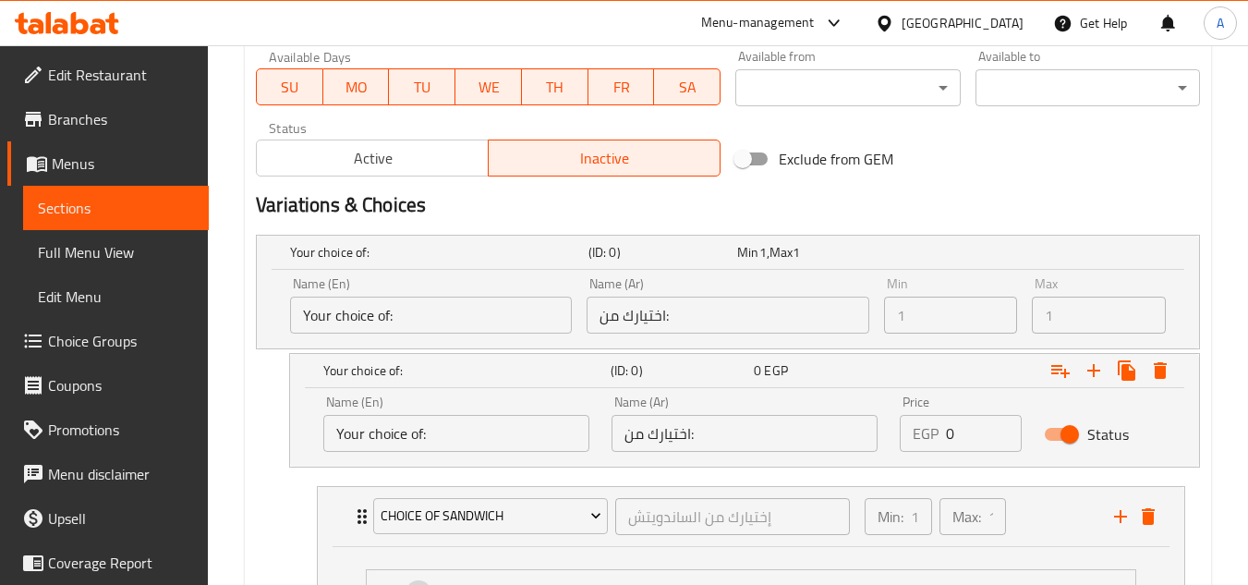
type input "0"
drag, startPoint x: 966, startPoint y: 436, endPoint x: 792, endPoint y: 431, distance: 174.6
click at [817, 434] on div "Name (En) Your choice of: Name (En) Name (Ar) اختيارك من: Name (Ar) Price EGP 0…" at bounding box center [744, 423] width 865 height 79
paste input "19"
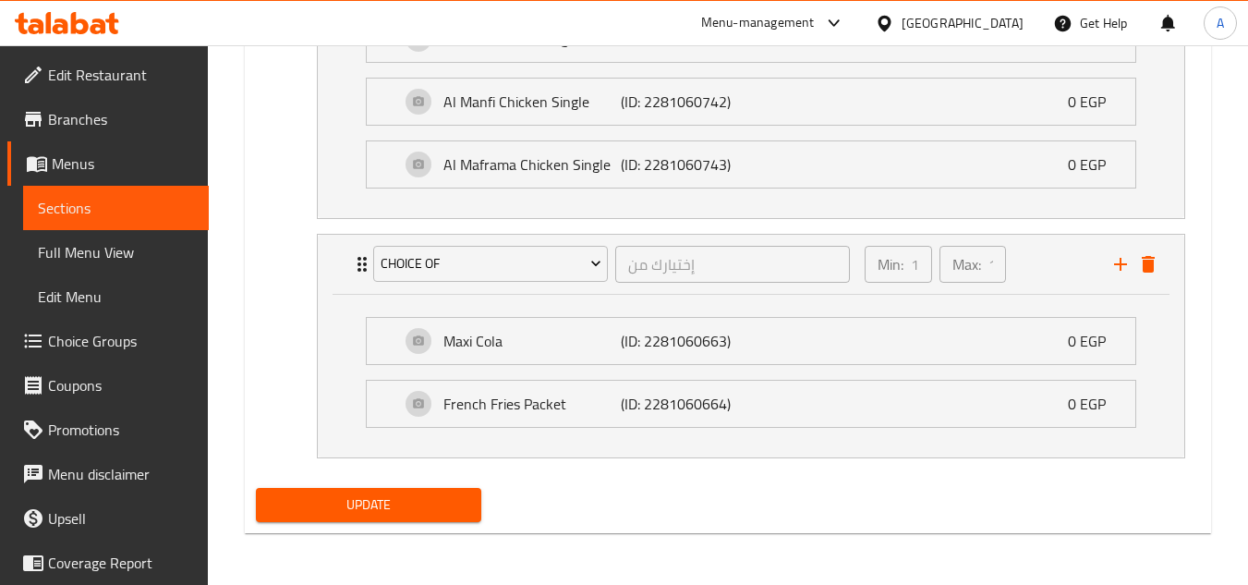
type input "190"
click at [429, 513] on span "Update" at bounding box center [368, 504] width 195 height 23
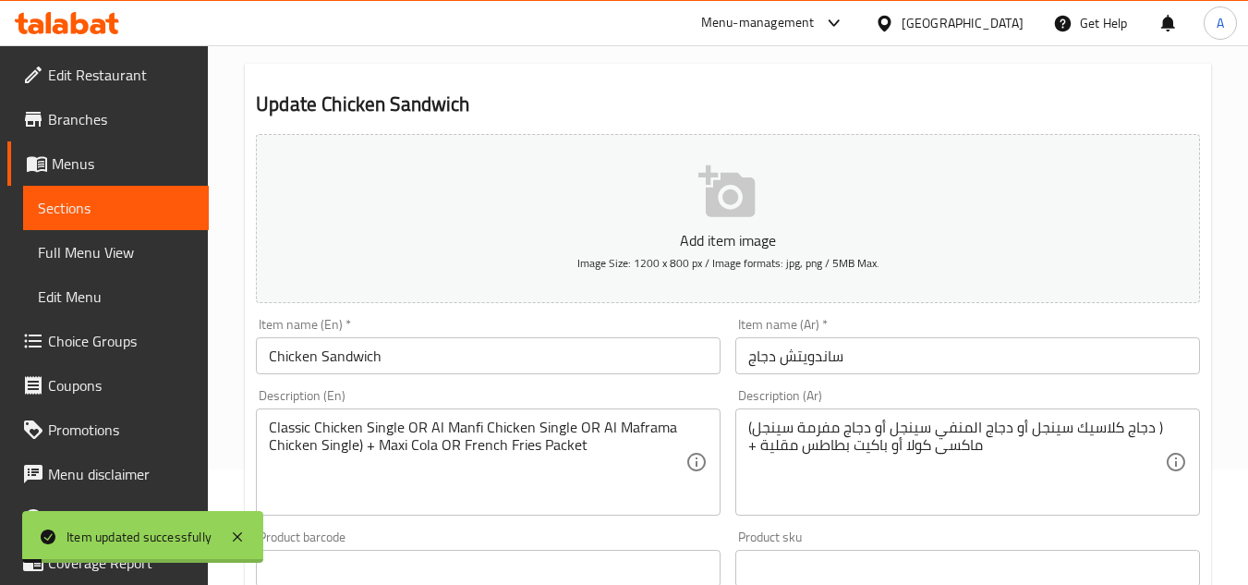
scroll to position [0, 0]
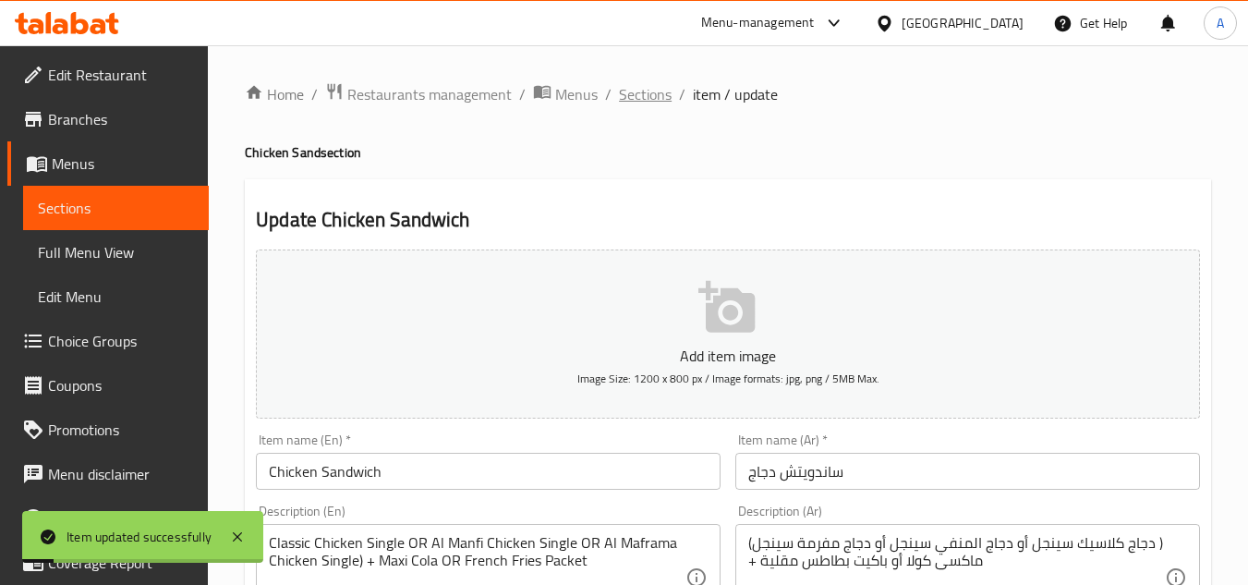
click at [641, 95] on span "Sections" at bounding box center [645, 94] width 53 height 22
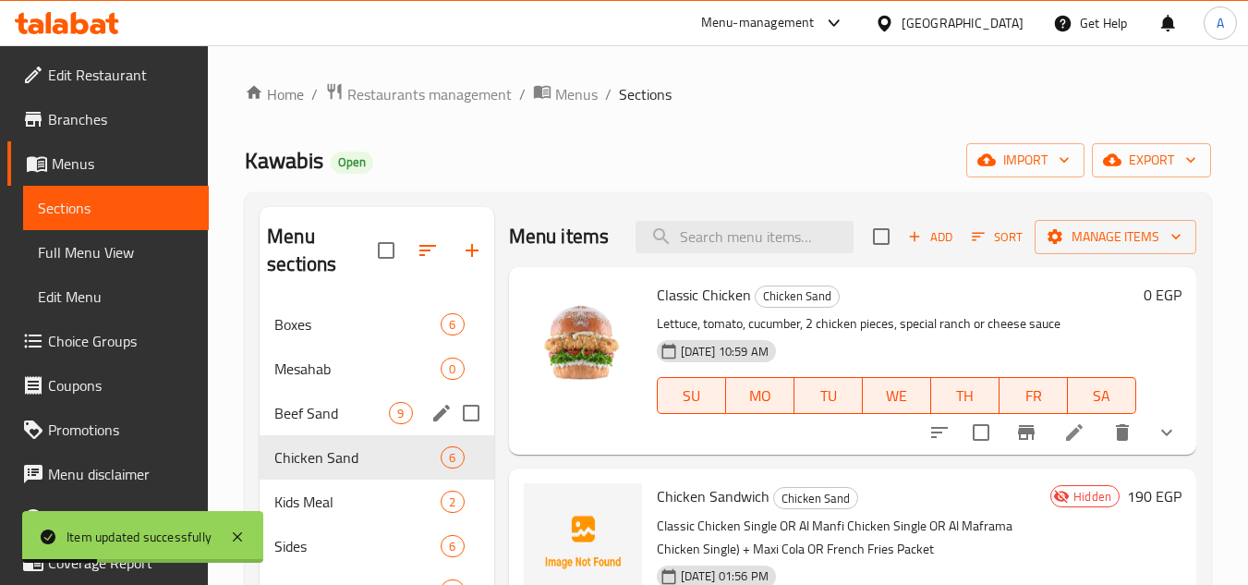
click at [317, 400] on div "Beef Sand 9" at bounding box center [377, 413] width 234 height 44
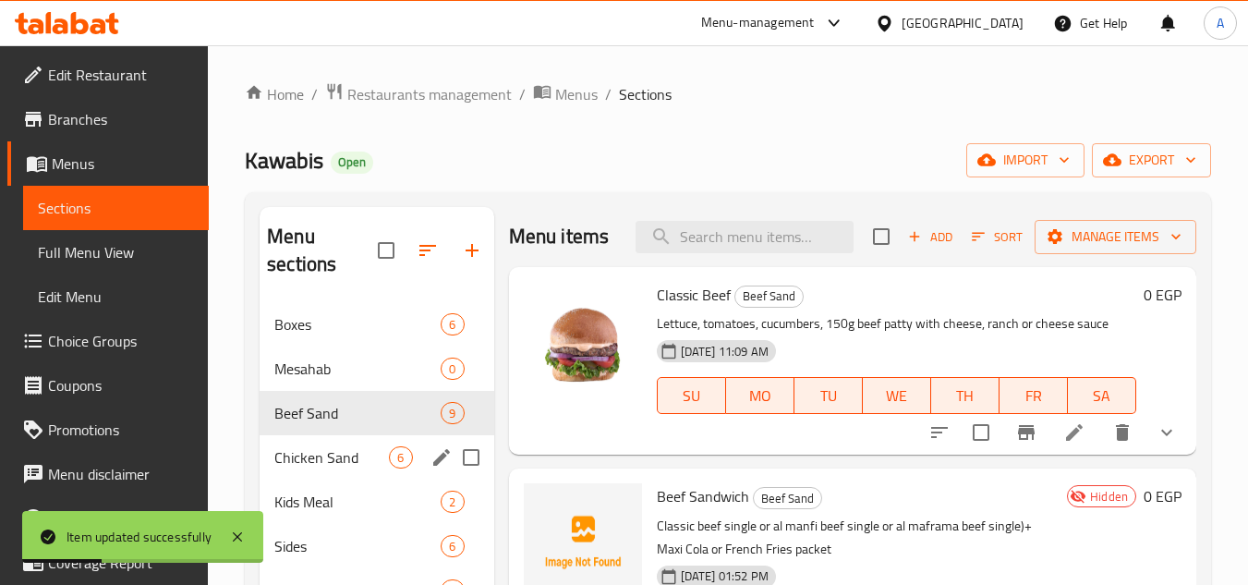
click at [318, 442] on div "Chicken Sand 6" at bounding box center [377, 457] width 234 height 44
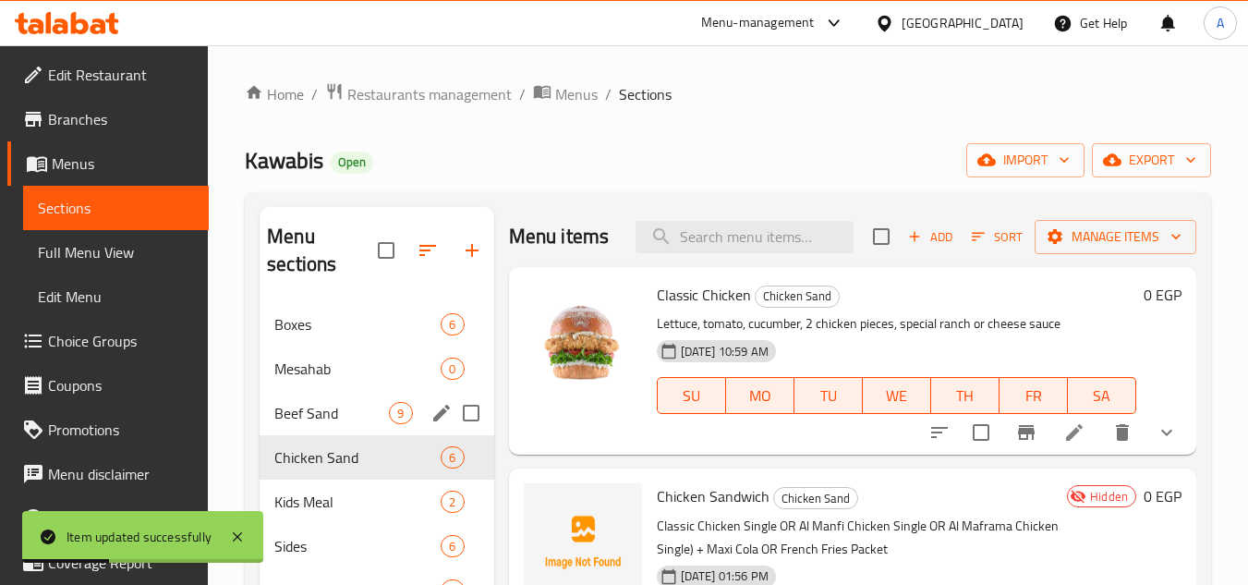
click at [322, 413] on span "Beef Sand" at bounding box center [331, 413] width 115 height 22
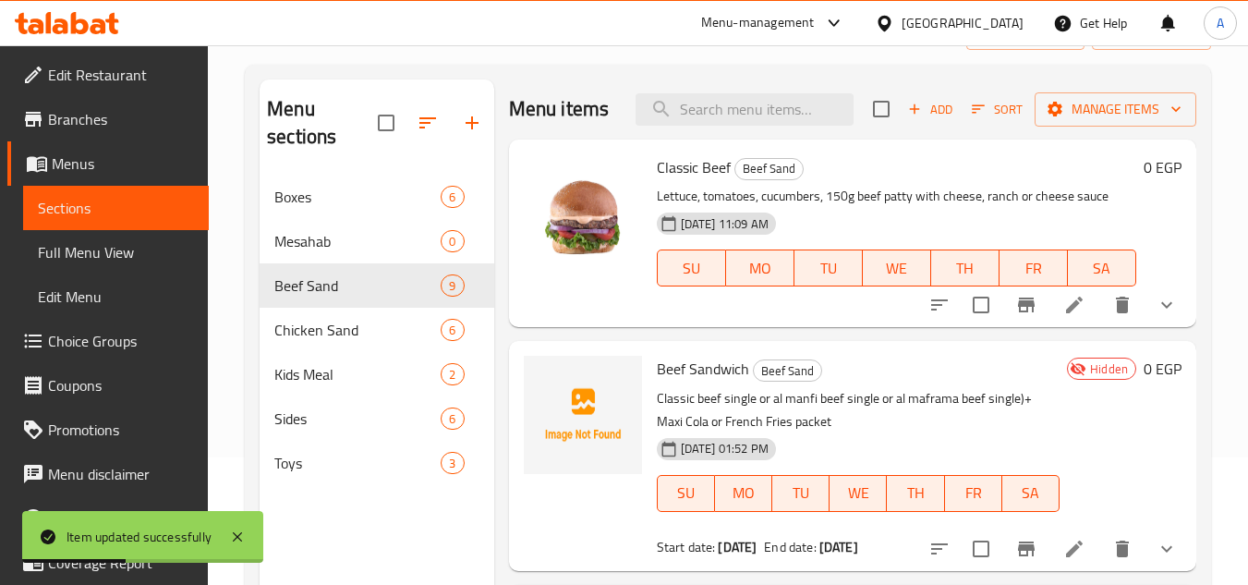
scroll to position [259, 0]
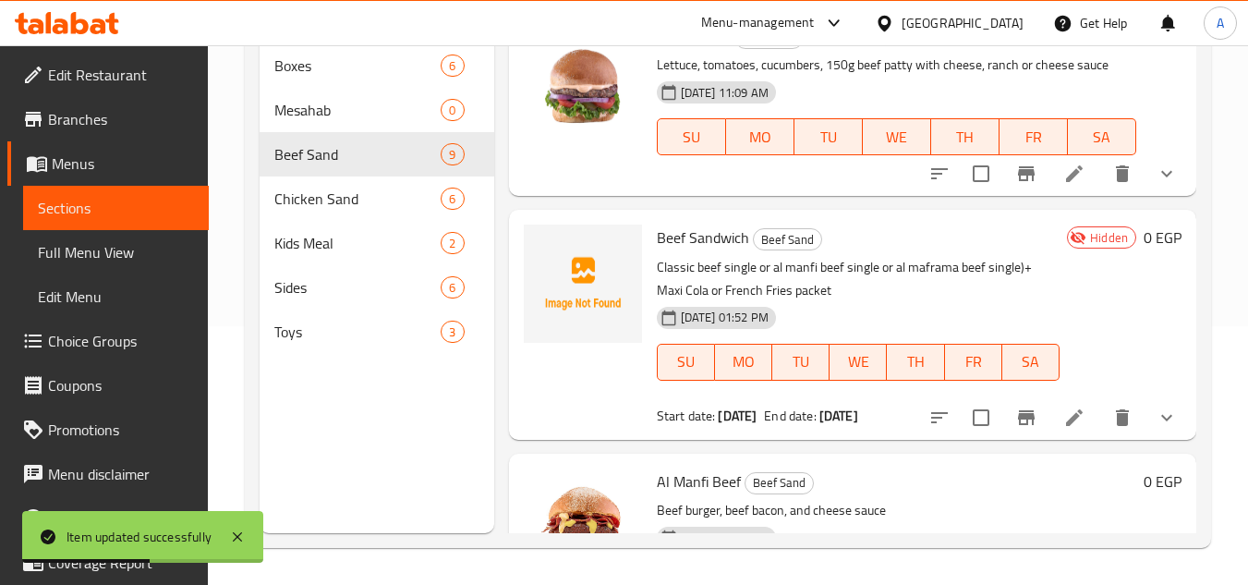
click at [1159, 429] on icon "show more" at bounding box center [1166, 417] width 22 height 22
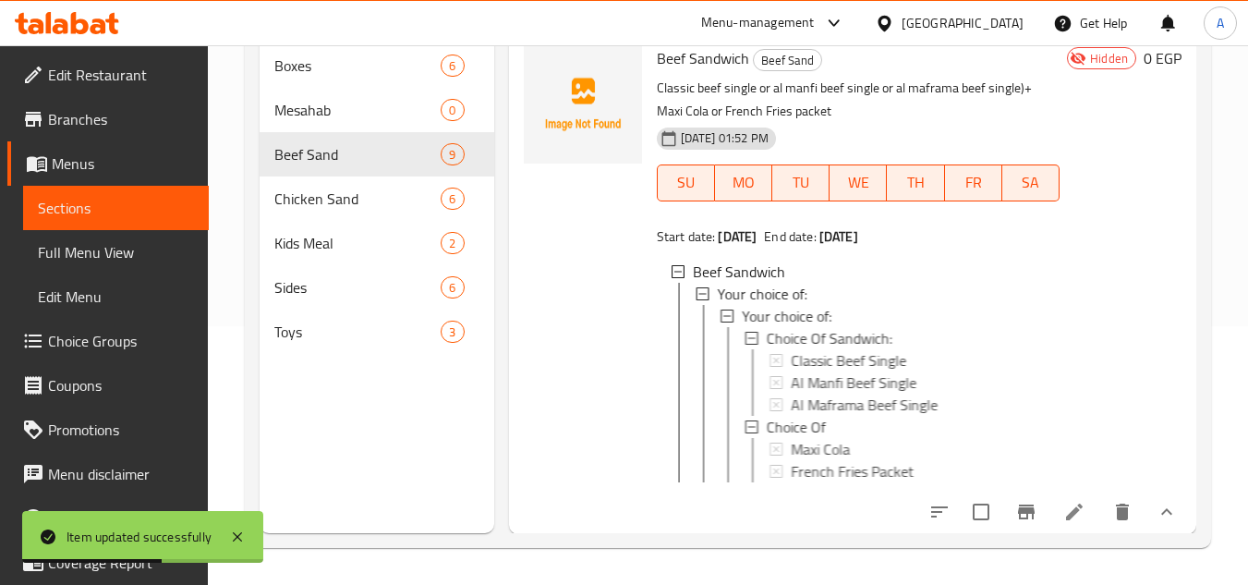
scroll to position [369, 0]
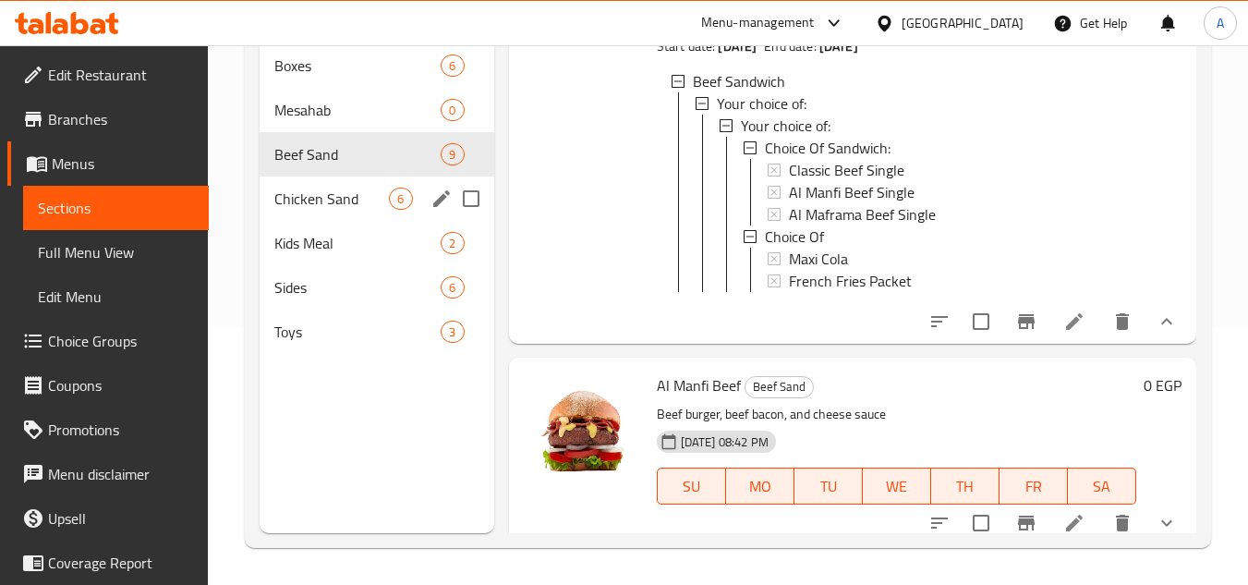
click at [371, 190] on span "Chicken Sand" at bounding box center [331, 199] width 115 height 22
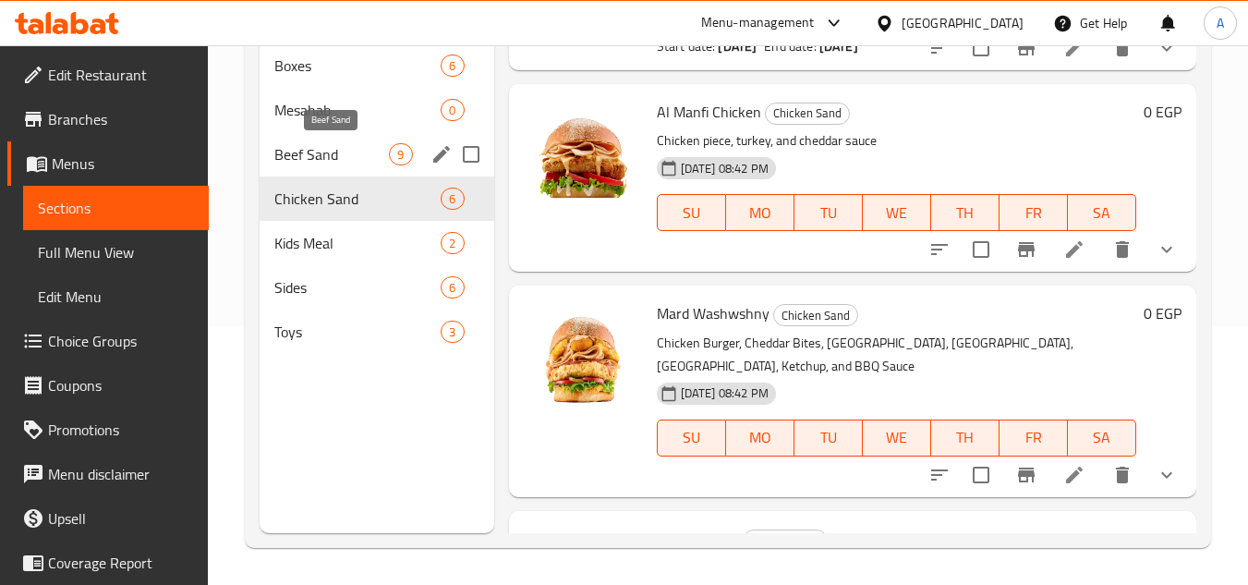
click at [340, 158] on span "Beef Sand" at bounding box center [331, 154] width 115 height 22
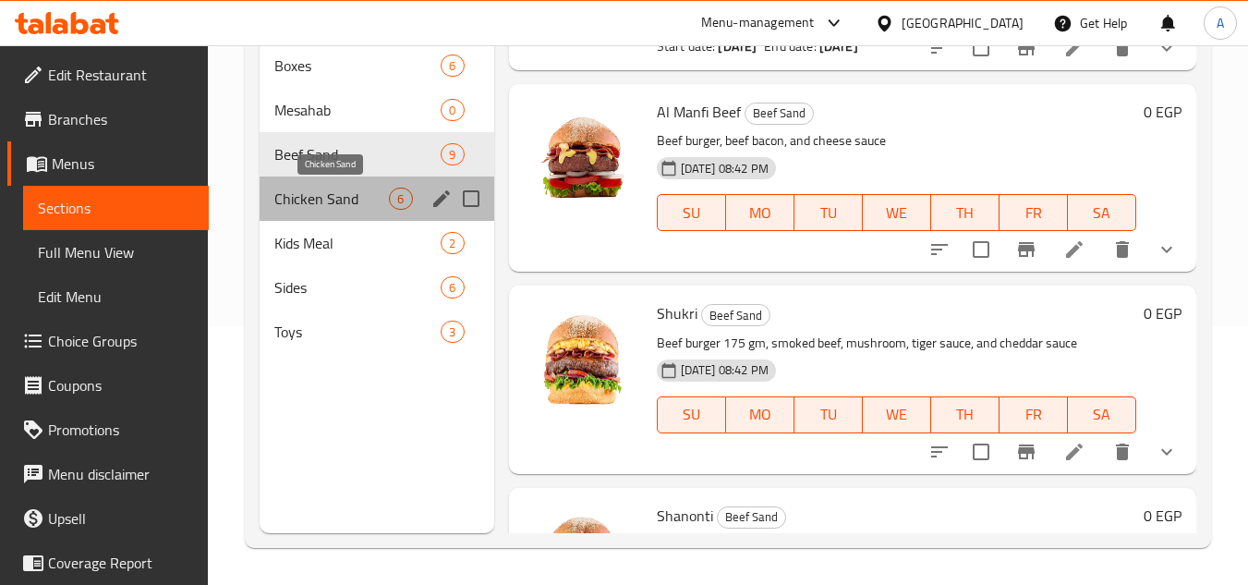
click at [345, 208] on span "Chicken Sand" at bounding box center [331, 199] width 115 height 22
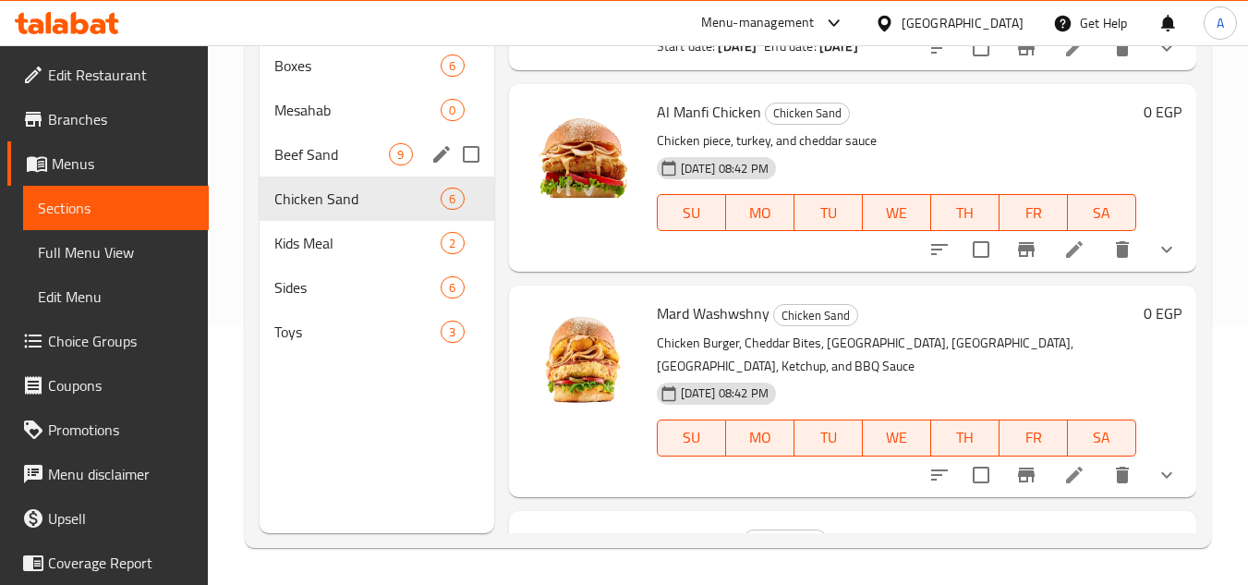
click at [345, 169] on div "Beef Sand 9" at bounding box center [377, 154] width 234 height 44
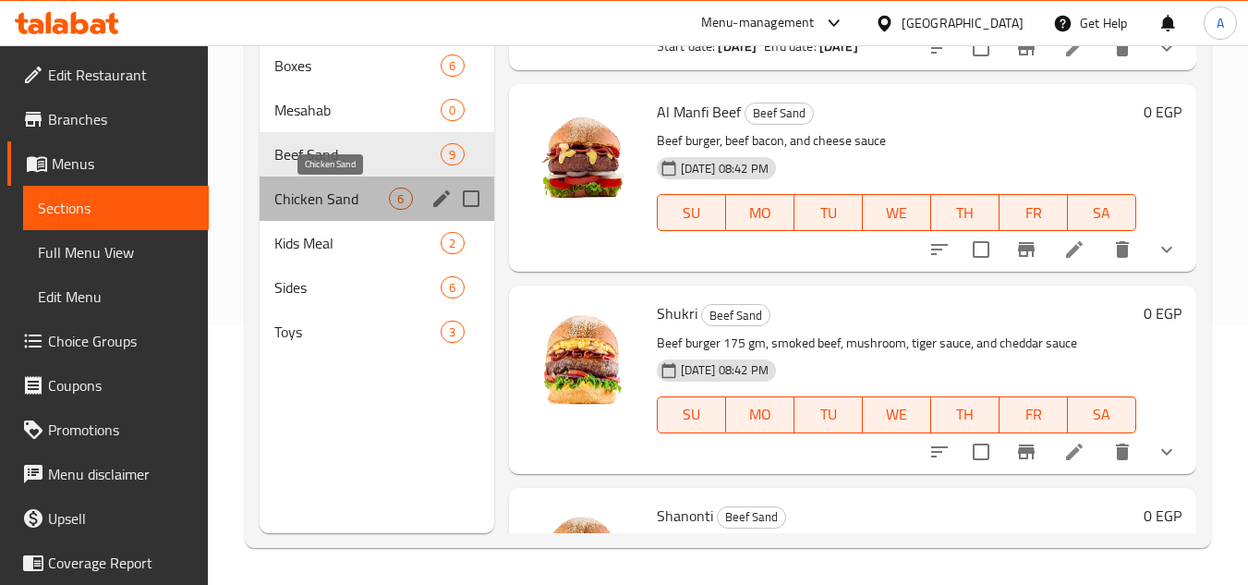
click at [345, 208] on span "Chicken Sand" at bounding box center [331, 199] width 115 height 22
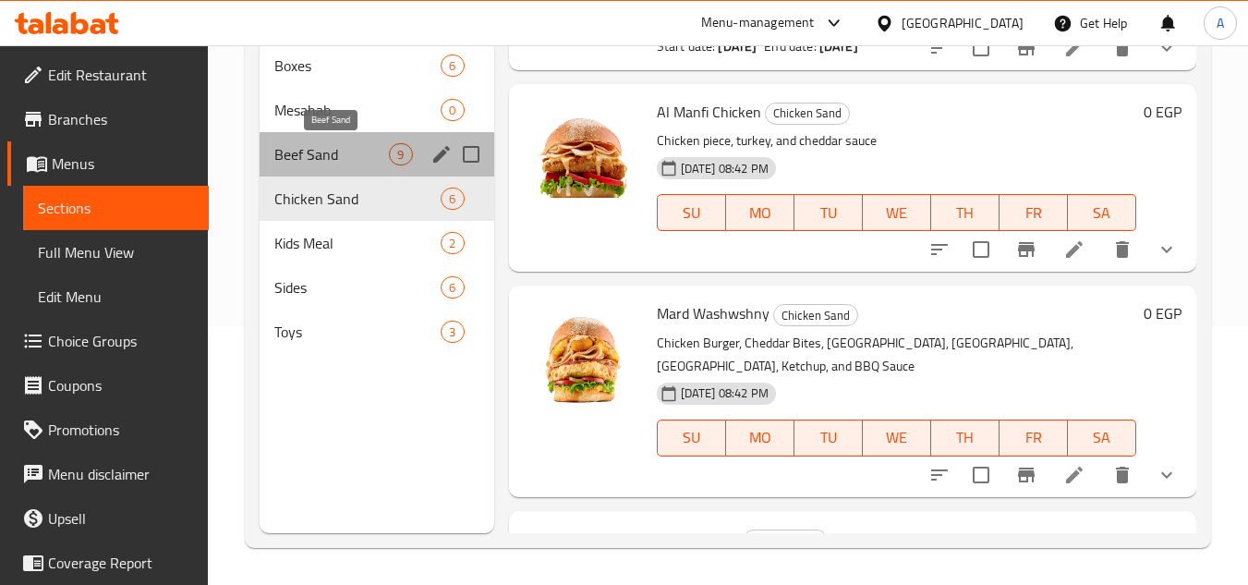
click at [345, 163] on span "Beef Sand" at bounding box center [331, 154] width 115 height 22
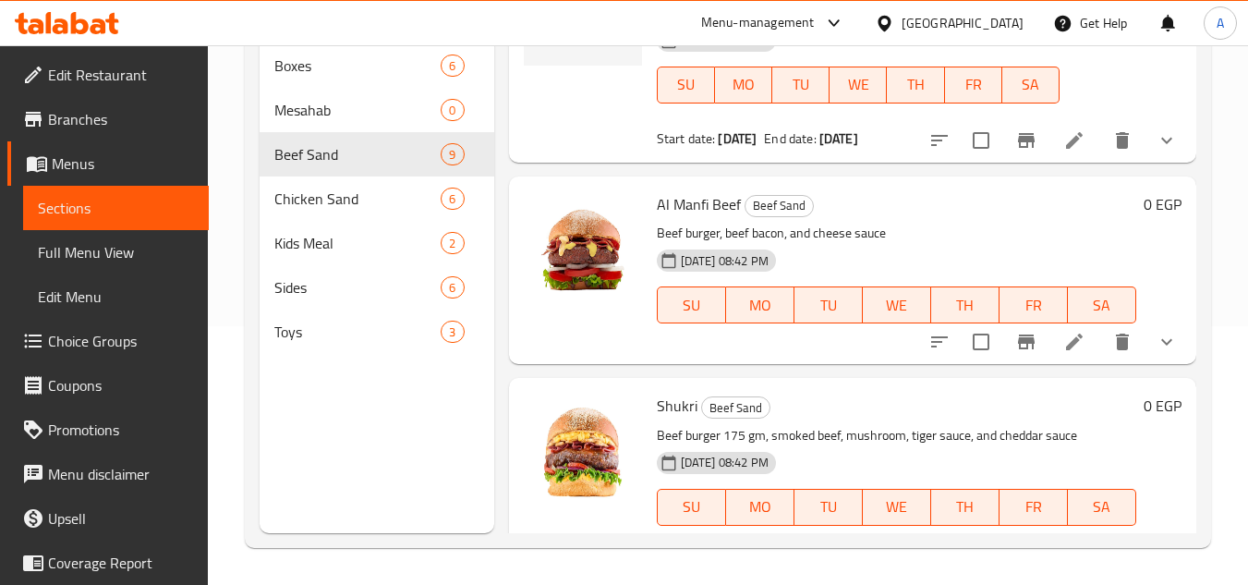
scroll to position [185, 0]
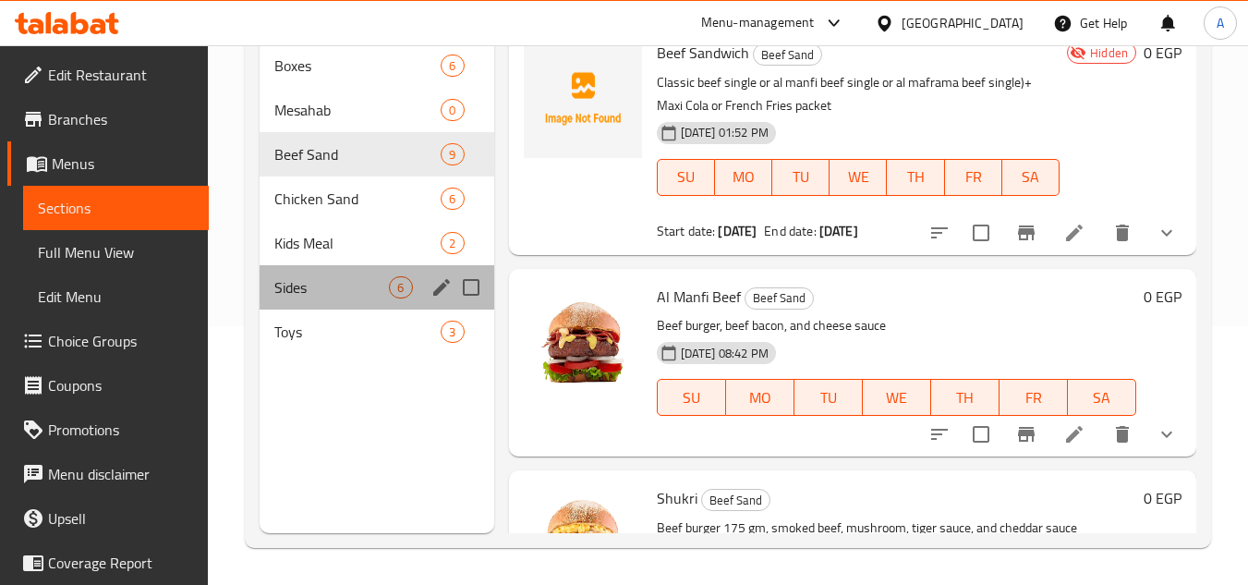
click at [302, 284] on span "Sides" at bounding box center [331, 287] width 115 height 22
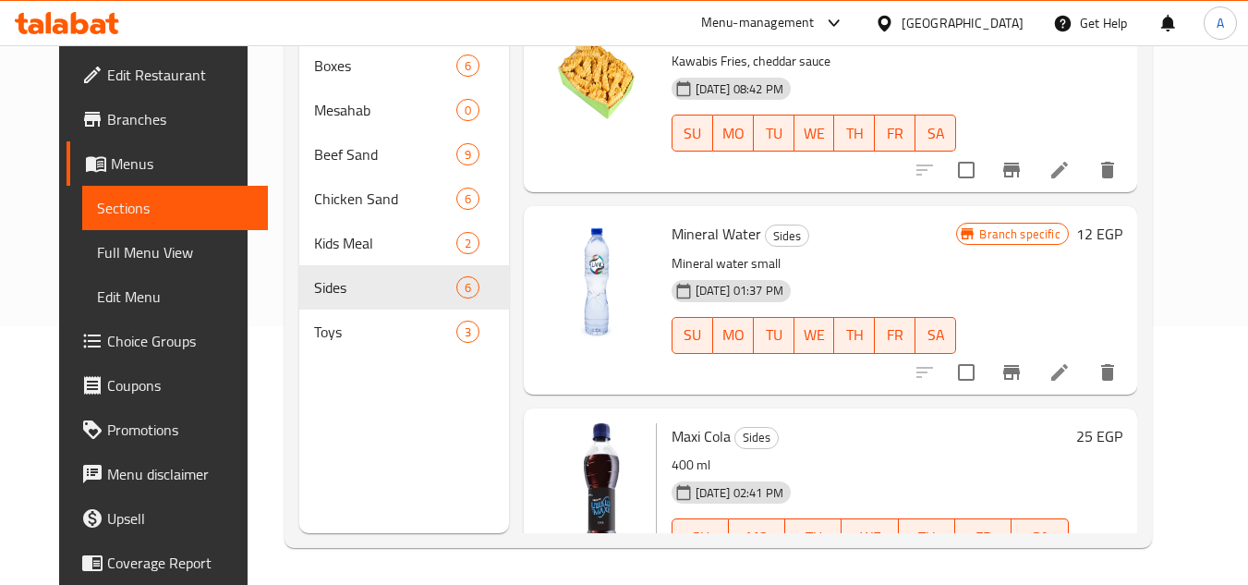
scroll to position [647, 0]
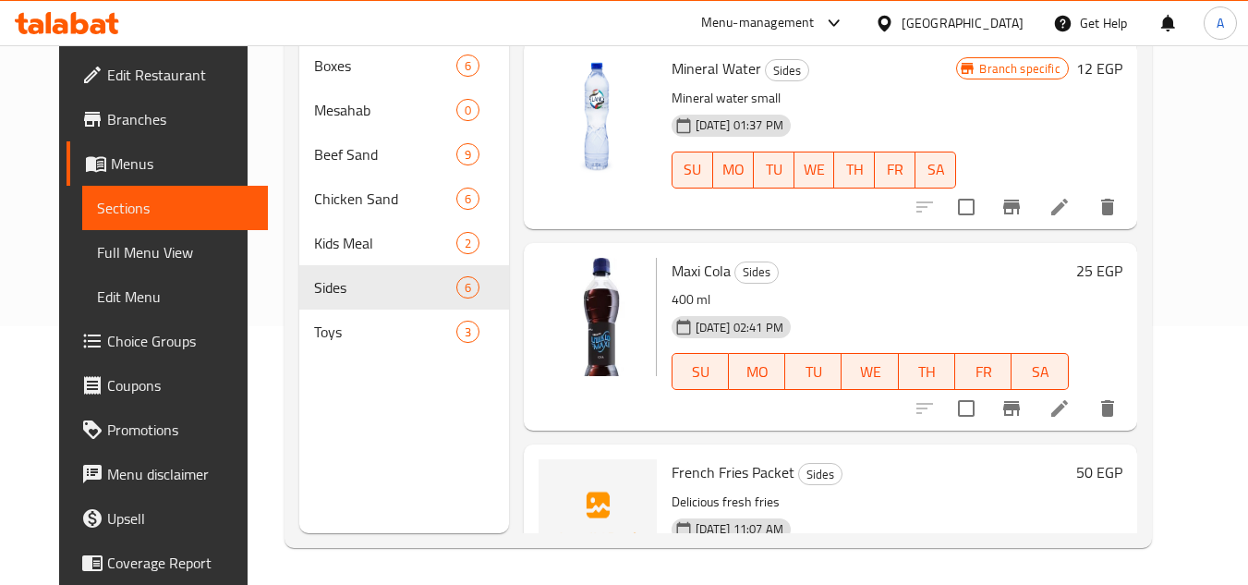
click at [694, 257] on span "Maxi Cola" at bounding box center [700, 271] width 59 height 28
copy h6 "Maxi Cola"
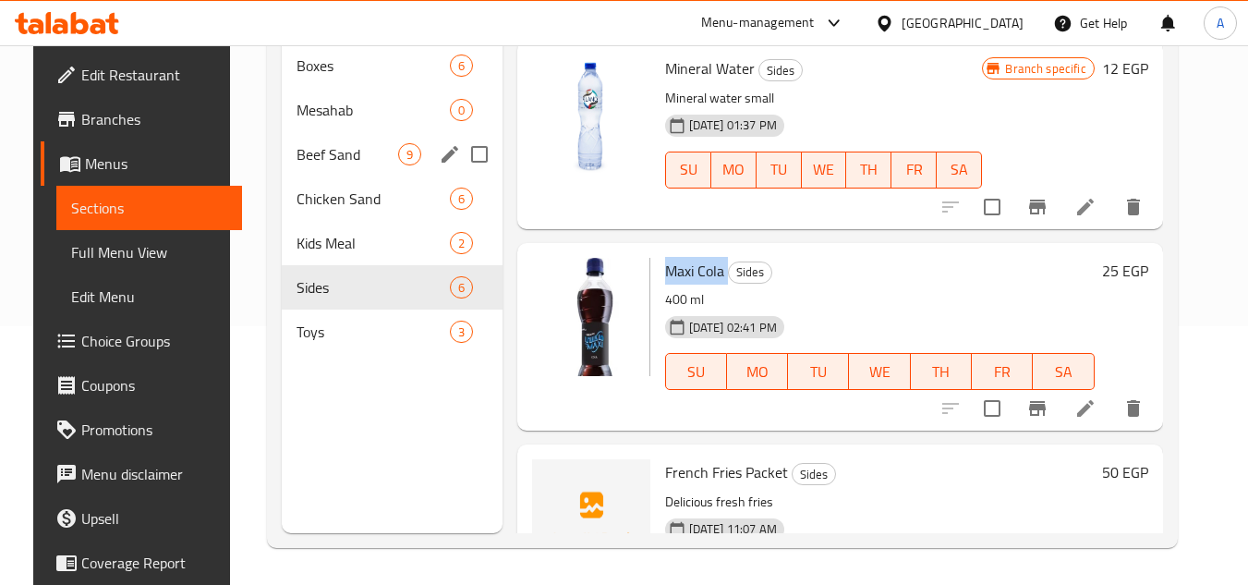
click at [342, 165] on div "Beef Sand 9" at bounding box center [392, 154] width 220 height 44
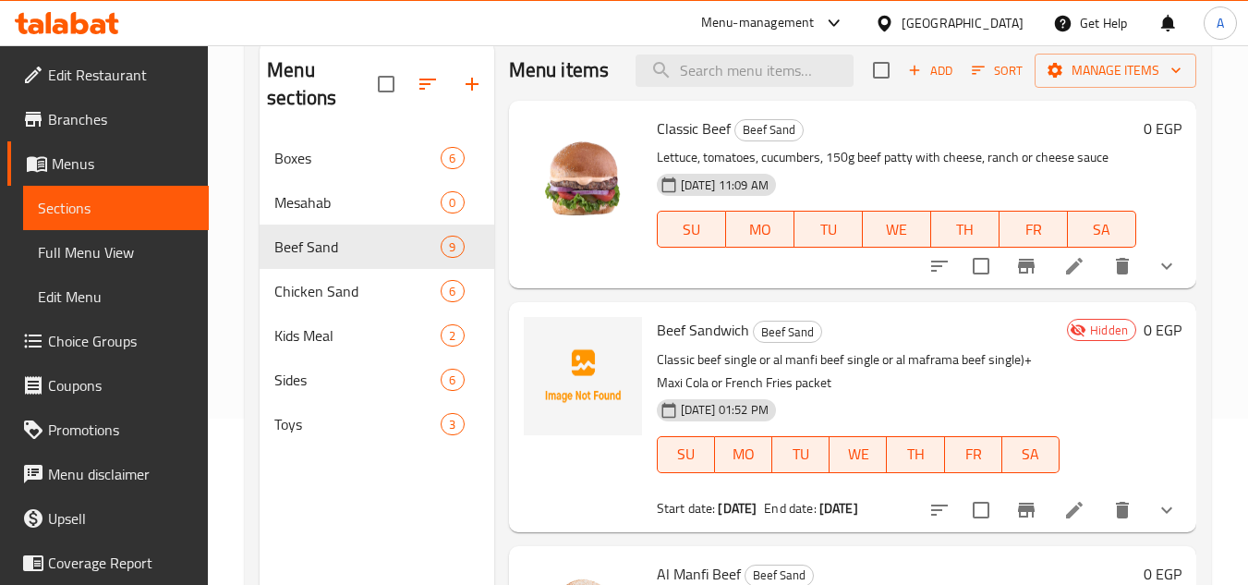
scroll to position [259, 0]
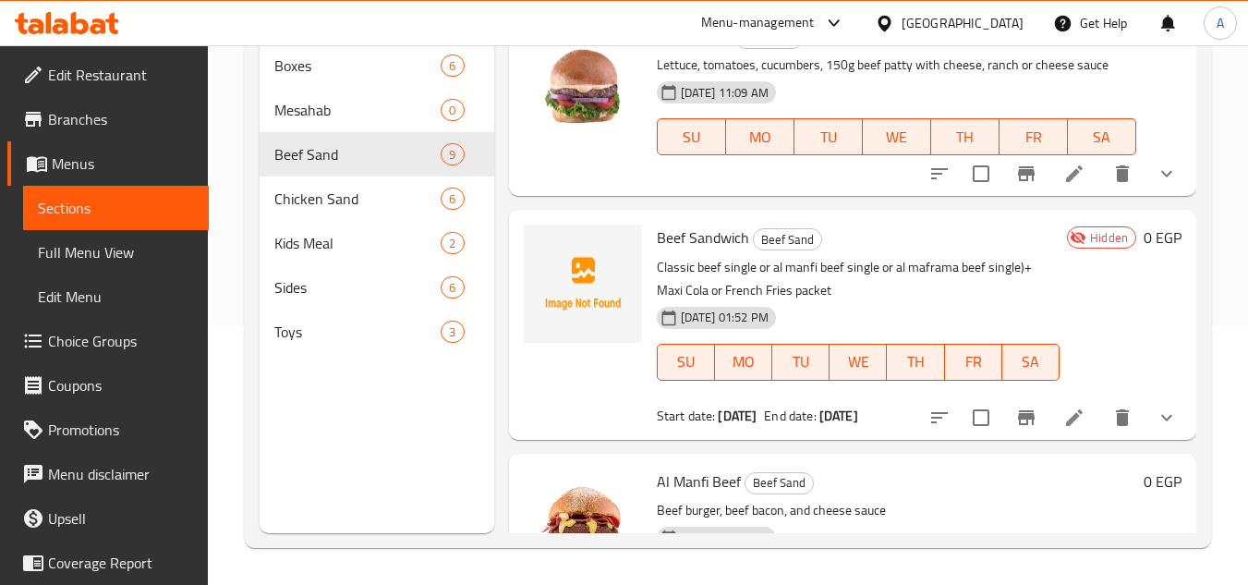
drag, startPoint x: 1152, startPoint y: 441, endPoint x: 1132, endPoint y: 429, distance: 22.8
click at [1155, 429] on icon "show more" at bounding box center [1166, 417] width 22 height 22
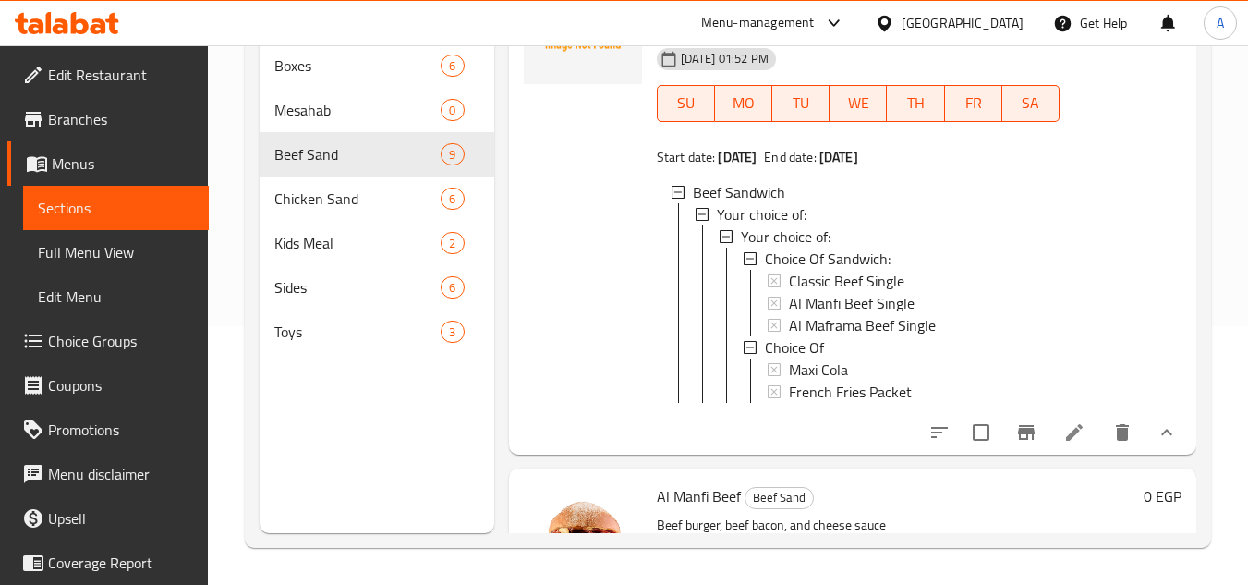
scroll to position [277, 0]
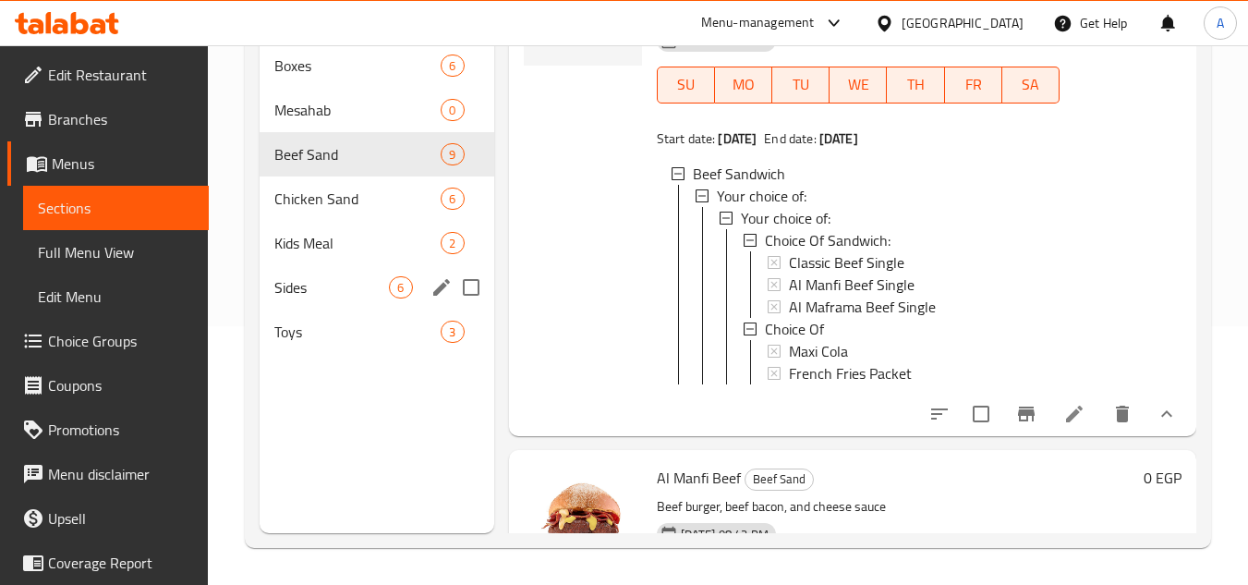
click at [296, 281] on span "Sides" at bounding box center [331, 287] width 115 height 22
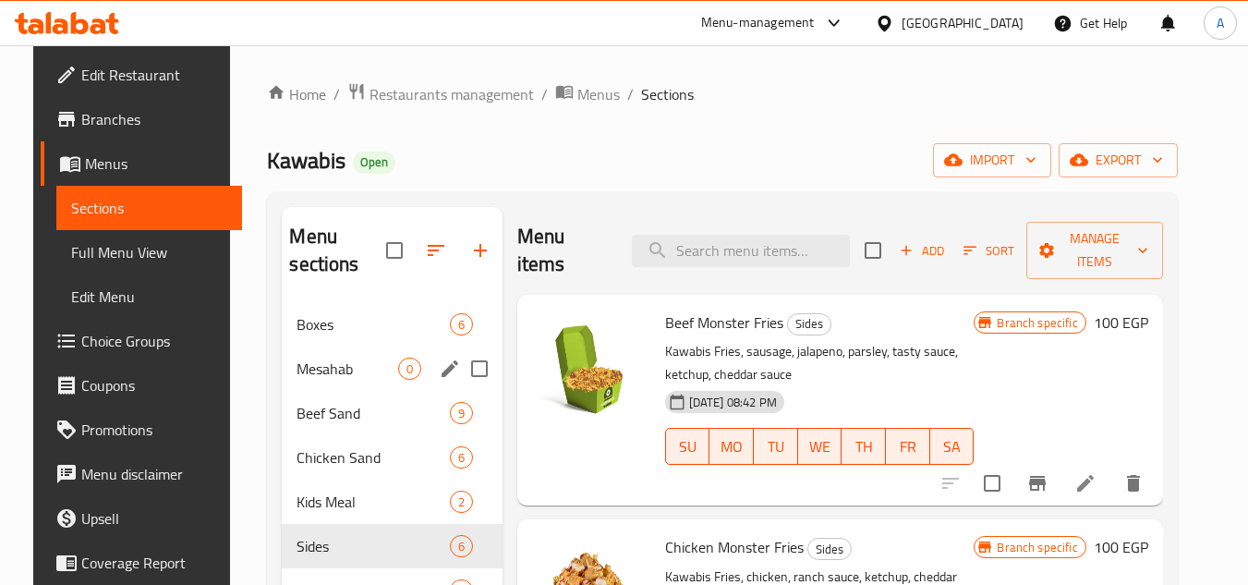
click at [294, 383] on div "Mesahab 0" at bounding box center [392, 368] width 220 height 44
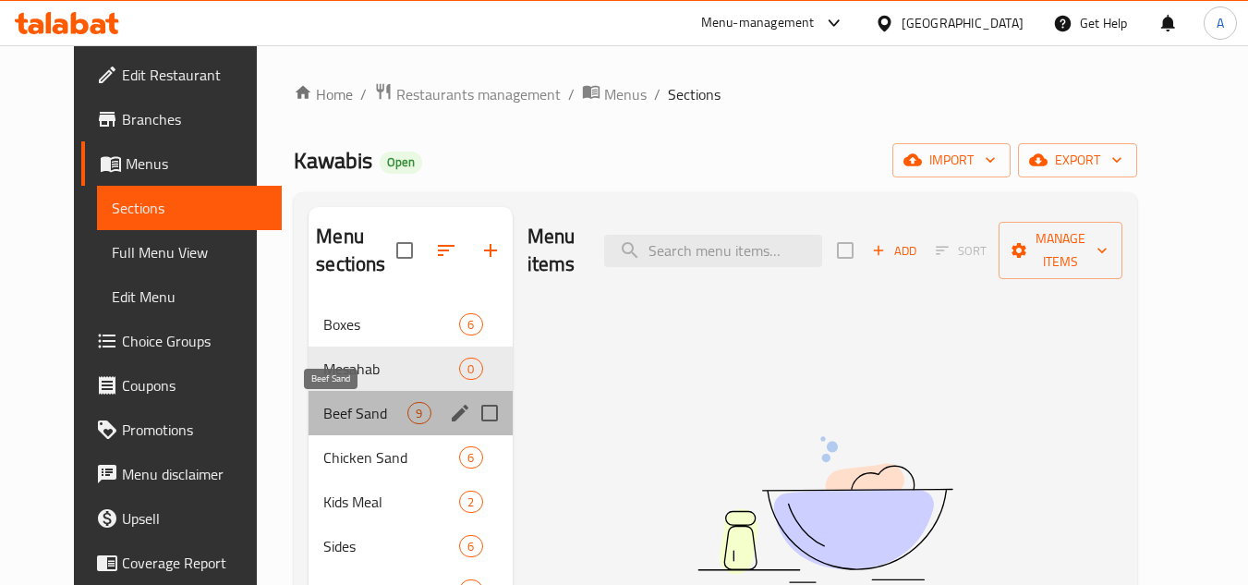
click at [327, 421] on span "Beef Sand" at bounding box center [365, 413] width 84 height 22
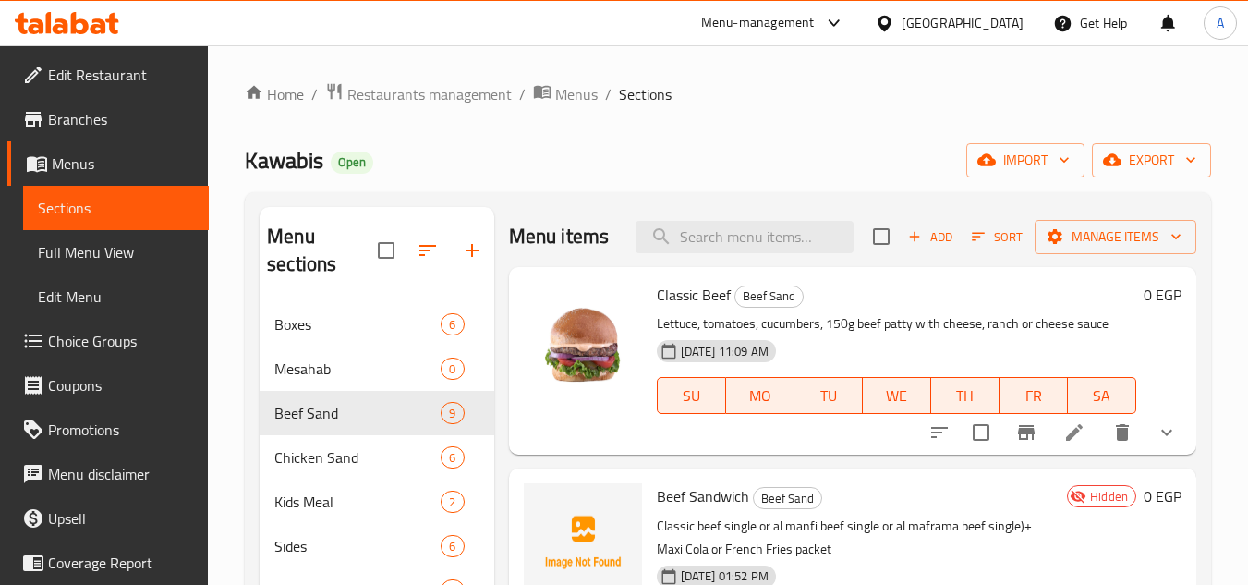
click at [91, 242] on span "Full Menu View" at bounding box center [116, 252] width 156 height 22
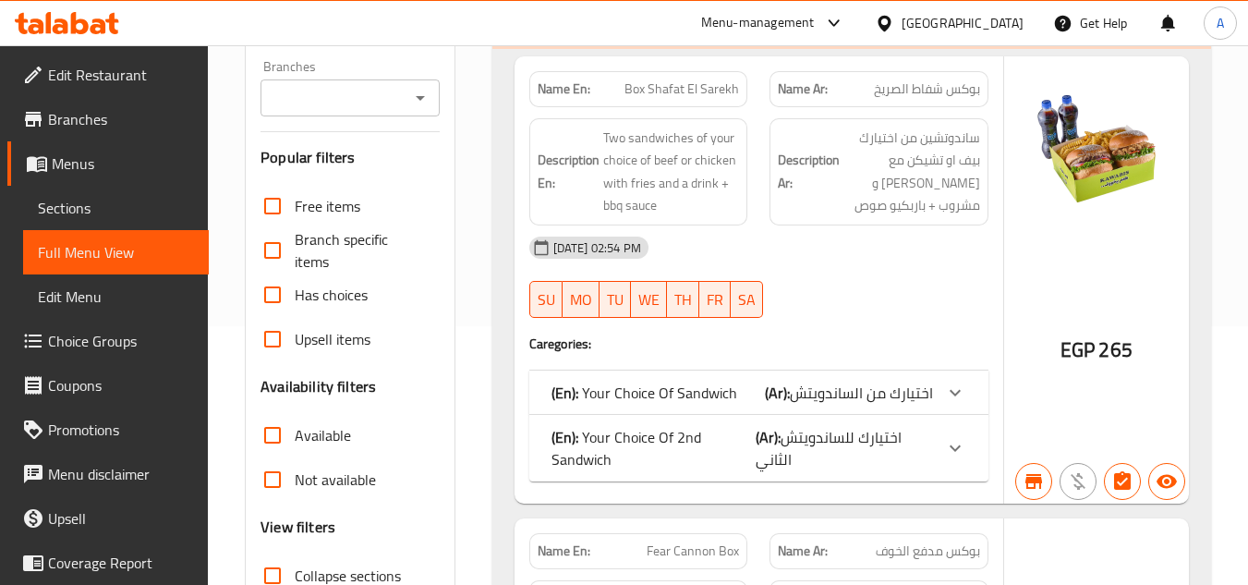
scroll to position [554, 0]
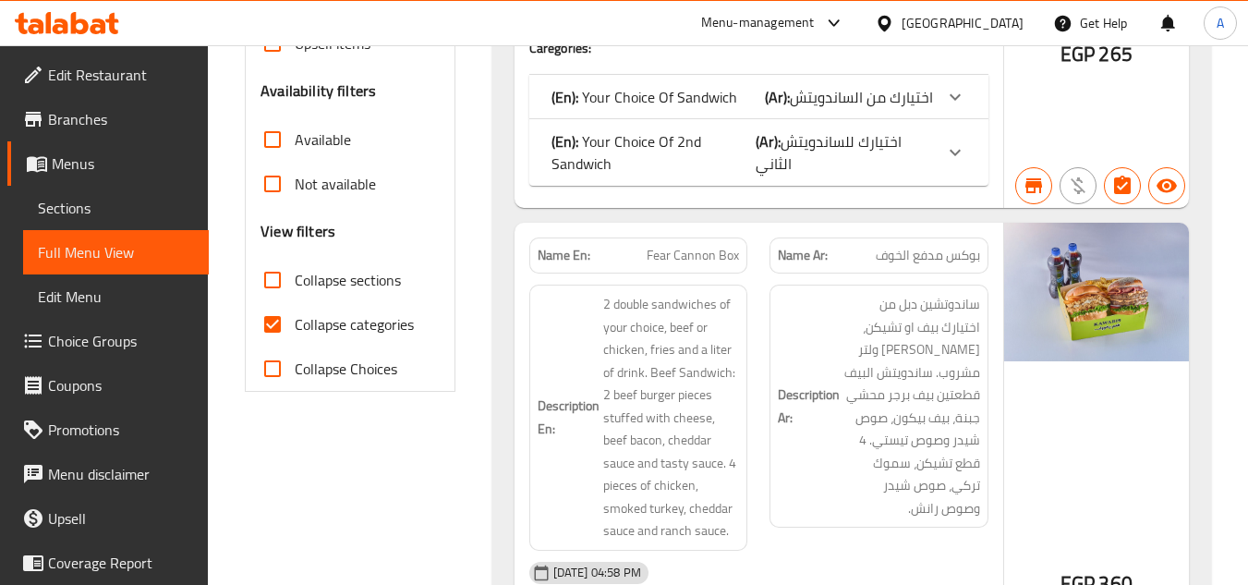
click at [319, 321] on span "Collapse categories" at bounding box center [354, 324] width 119 height 22
click at [295, 321] on input "Collapse categories" at bounding box center [272, 324] width 44 height 44
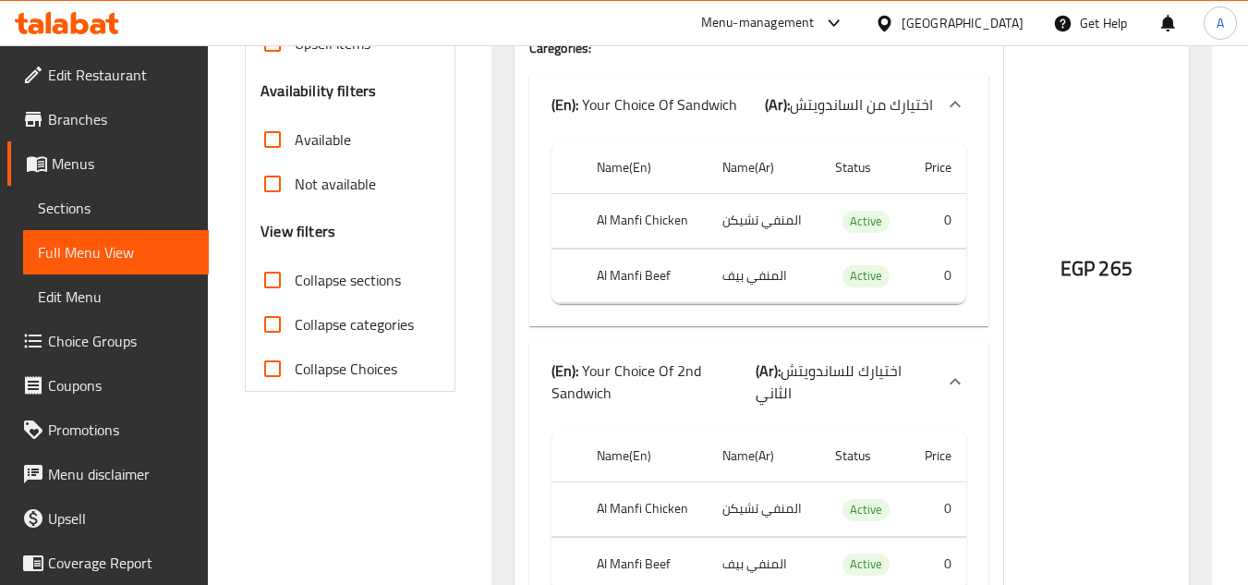
click at [272, 320] on input "Collapse categories" at bounding box center [272, 324] width 44 height 44
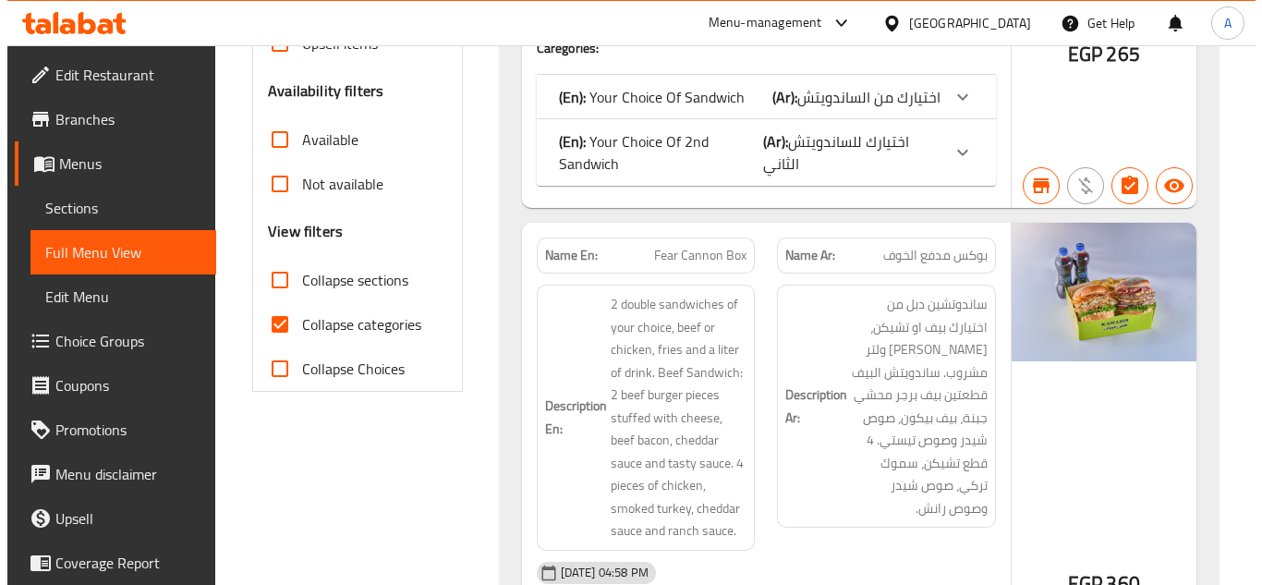
scroll to position [0, 0]
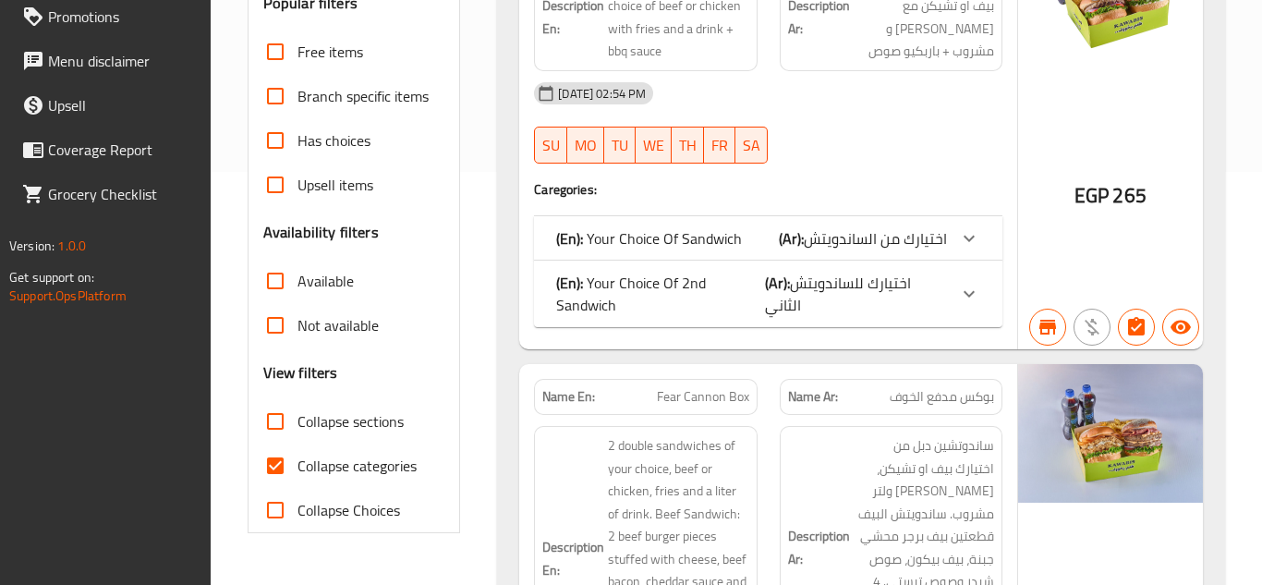
scroll to position [654, 0]
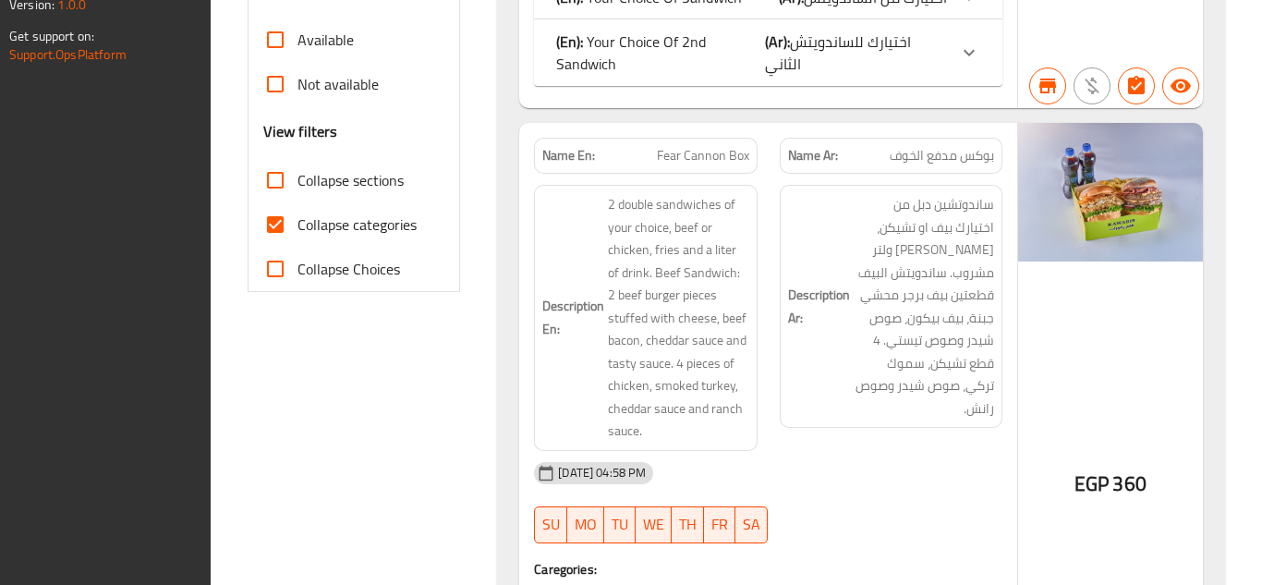
click at [331, 222] on span "Collapse categories" at bounding box center [356, 224] width 119 height 22
click at [297, 222] on input "Collapse categories" at bounding box center [275, 224] width 44 height 44
checkbox input "false"
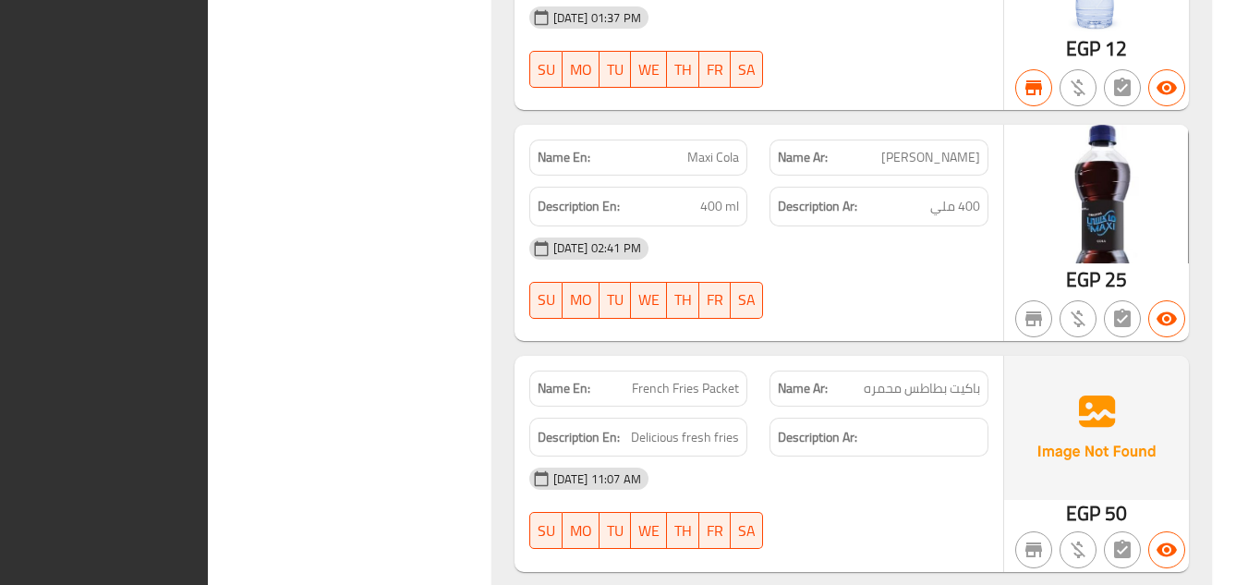
scroll to position [21547, 0]
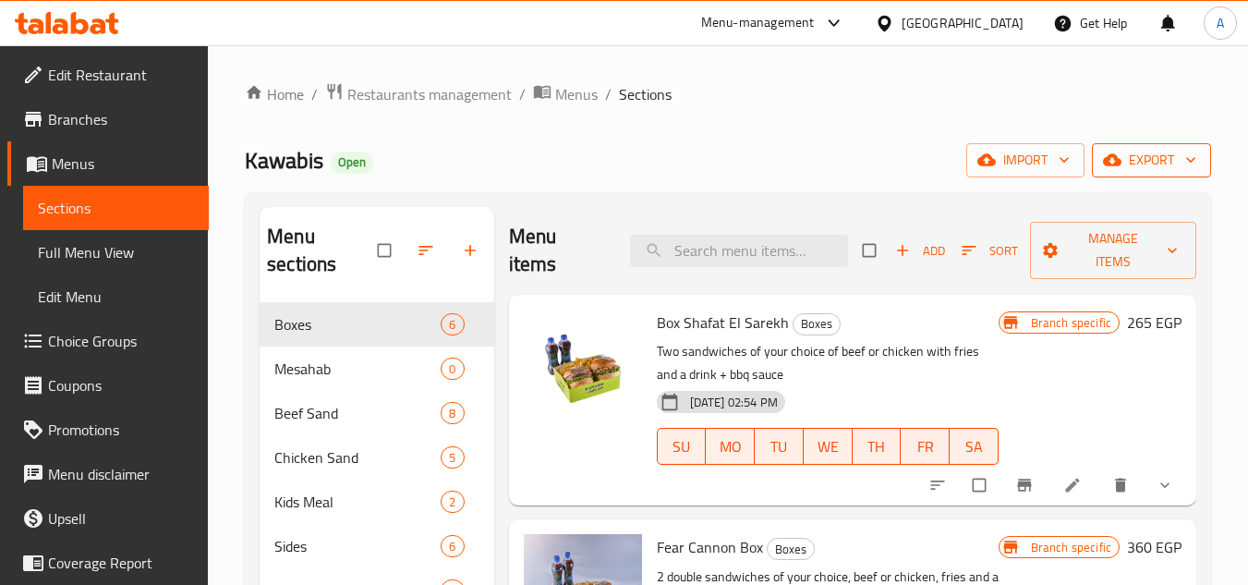
click at [1135, 166] on span "export" at bounding box center [1152, 160] width 90 height 23
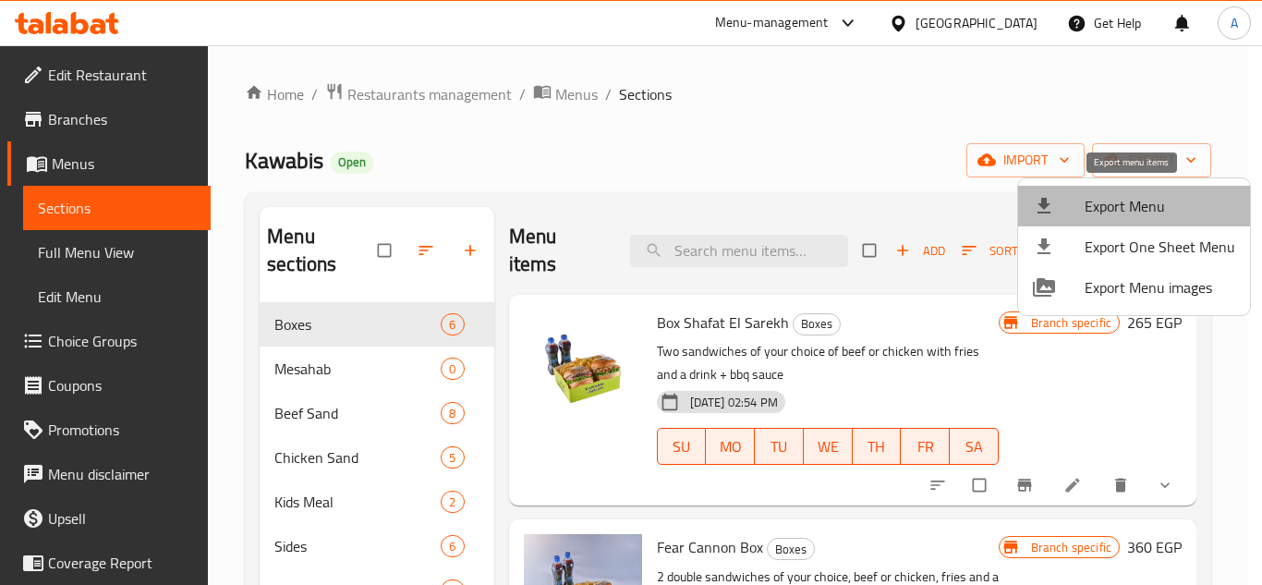
click at [1147, 195] on span "Export Menu" at bounding box center [1159, 206] width 151 height 22
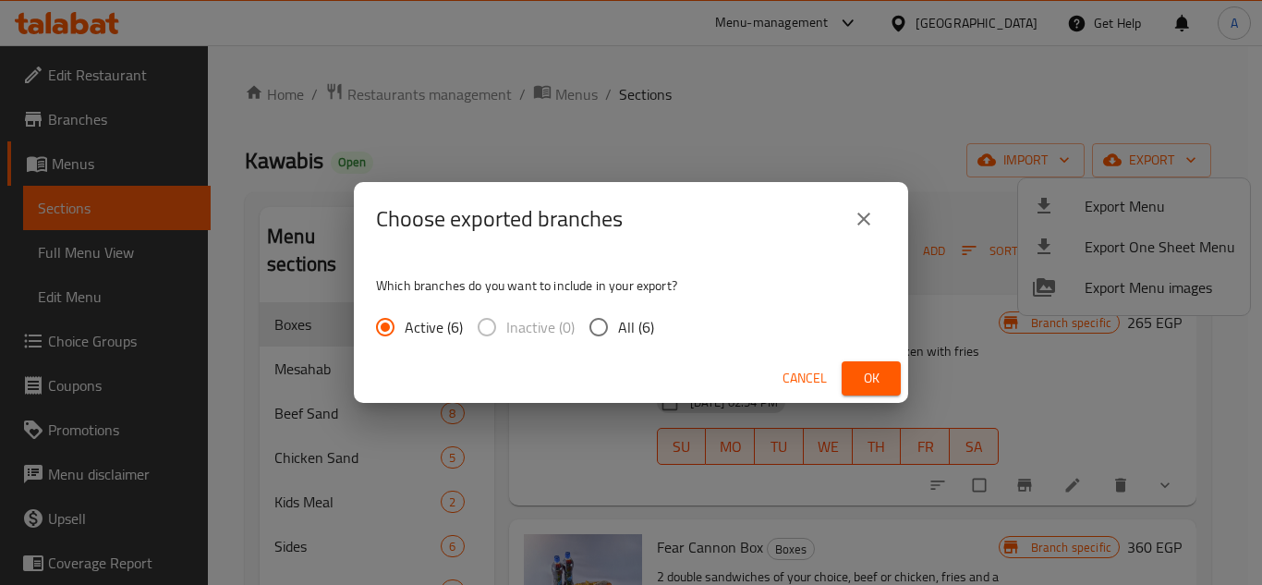
click at [601, 322] on input "All (6)" at bounding box center [598, 327] width 39 height 39
radio input "true"
click at [859, 221] on icon "close" at bounding box center [864, 219] width 22 height 22
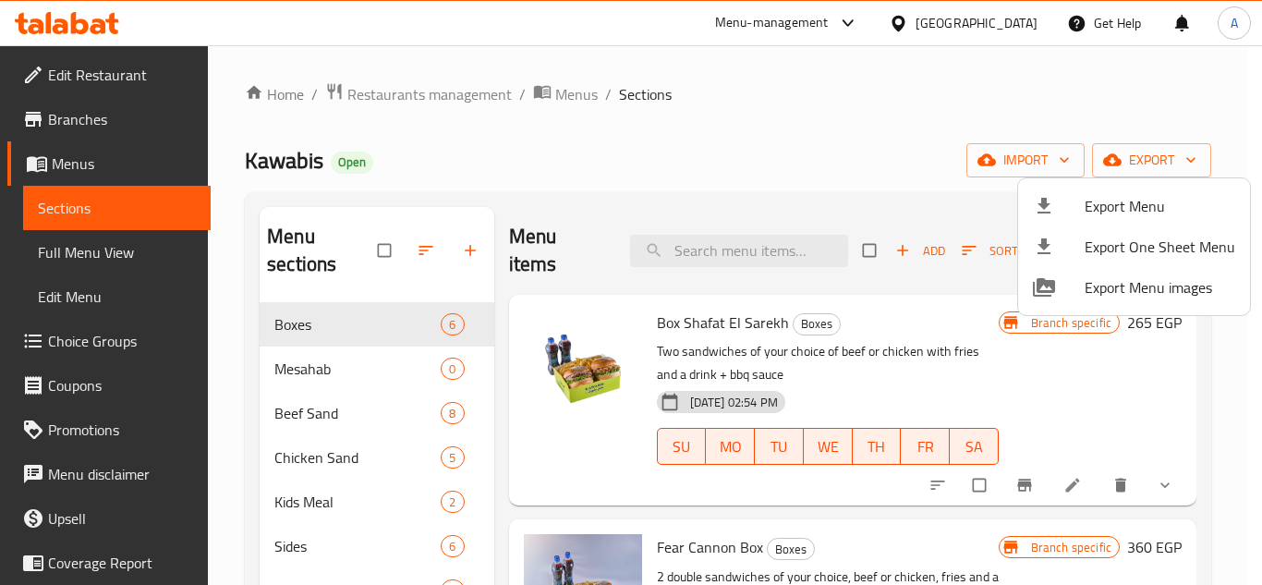
click at [1007, 163] on div at bounding box center [631, 292] width 1262 height 585
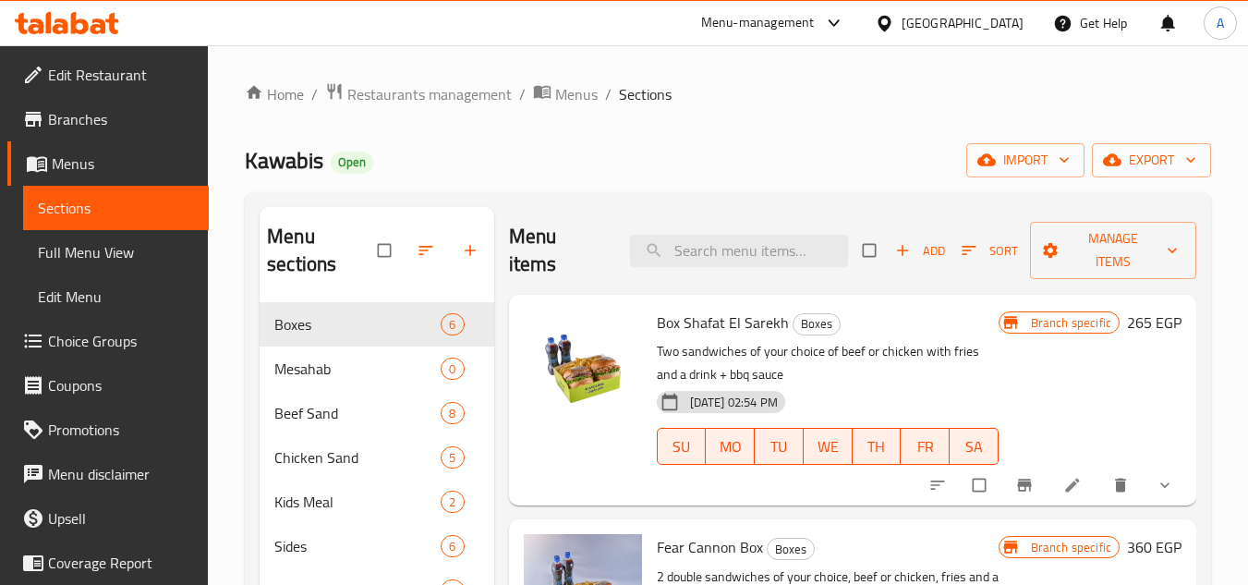
click at [815, 30] on div "Menu-management" at bounding box center [758, 23] width 114 height 22
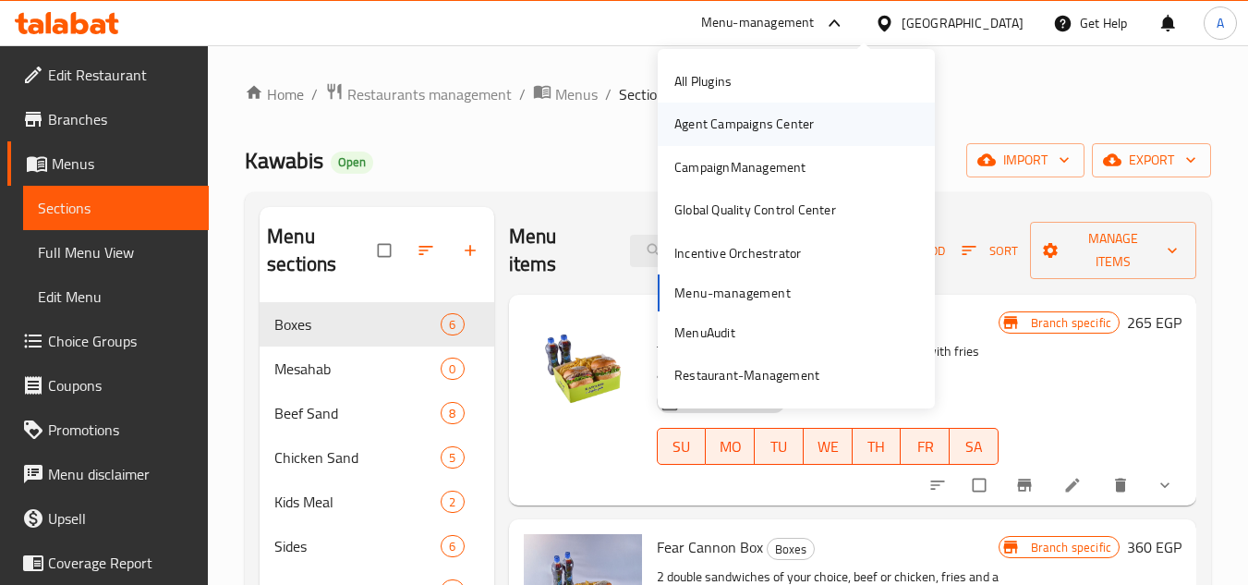
click at [803, 117] on div "Agent Campaigns Center" at bounding box center [743, 124] width 139 height 20
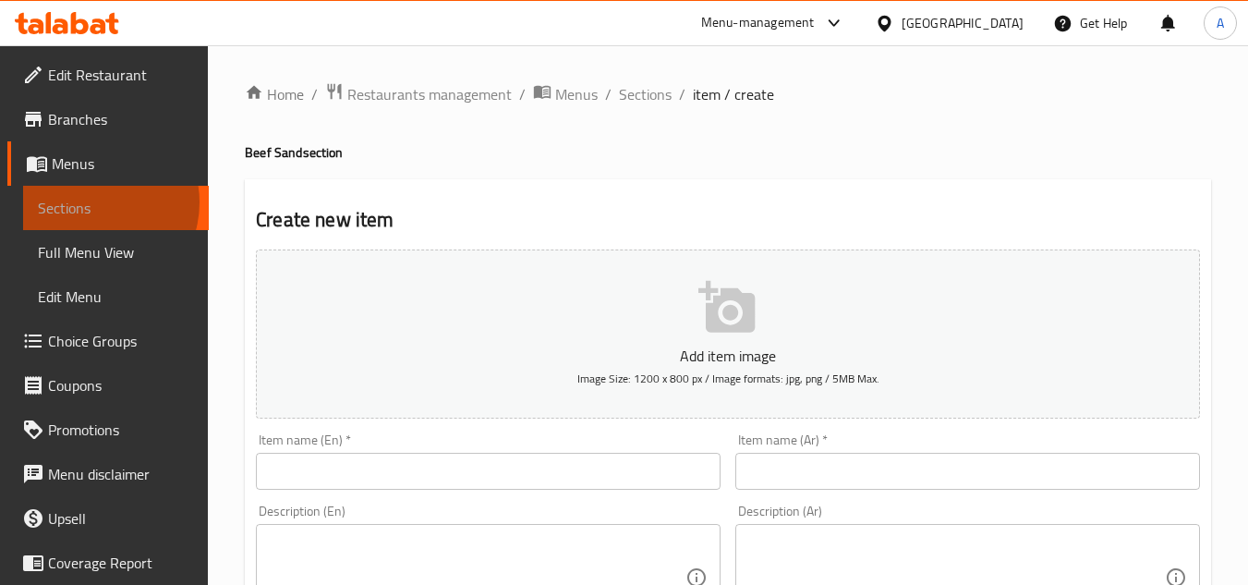
click at [91, 202] on span "Sections" at bounding box center [116, 208] width 156 height 22
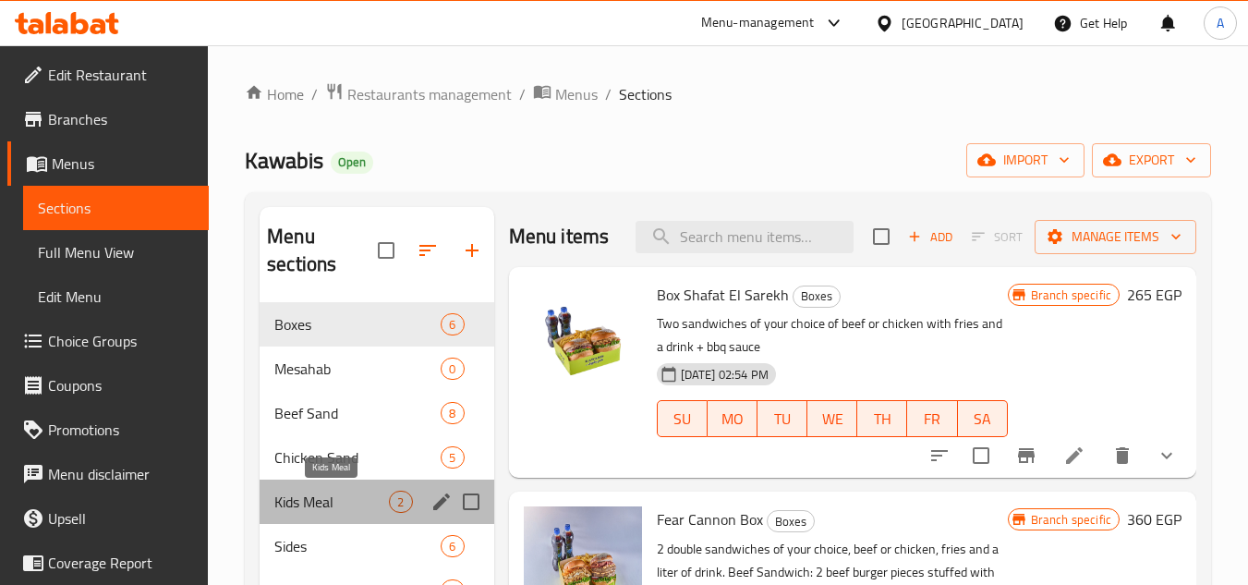
click at [329, 507] on span "Kids Meal" at bounding box center [331, 501] width 115 height 22
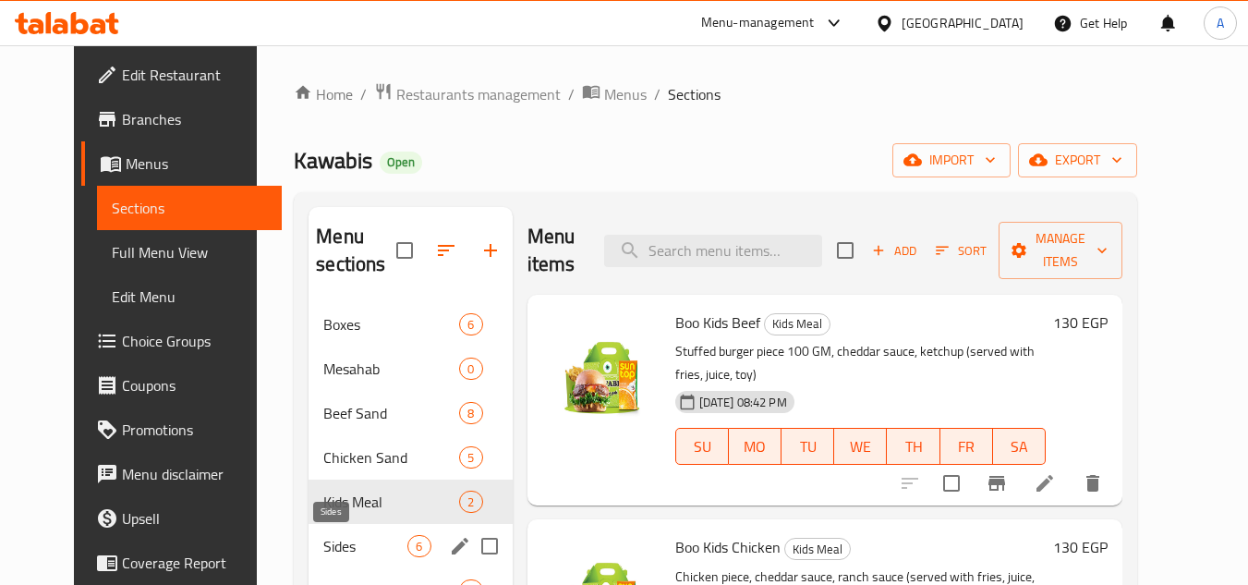
click at [327, 539] on span "Sides" at bounding box center [365, 546] width 84 height 22
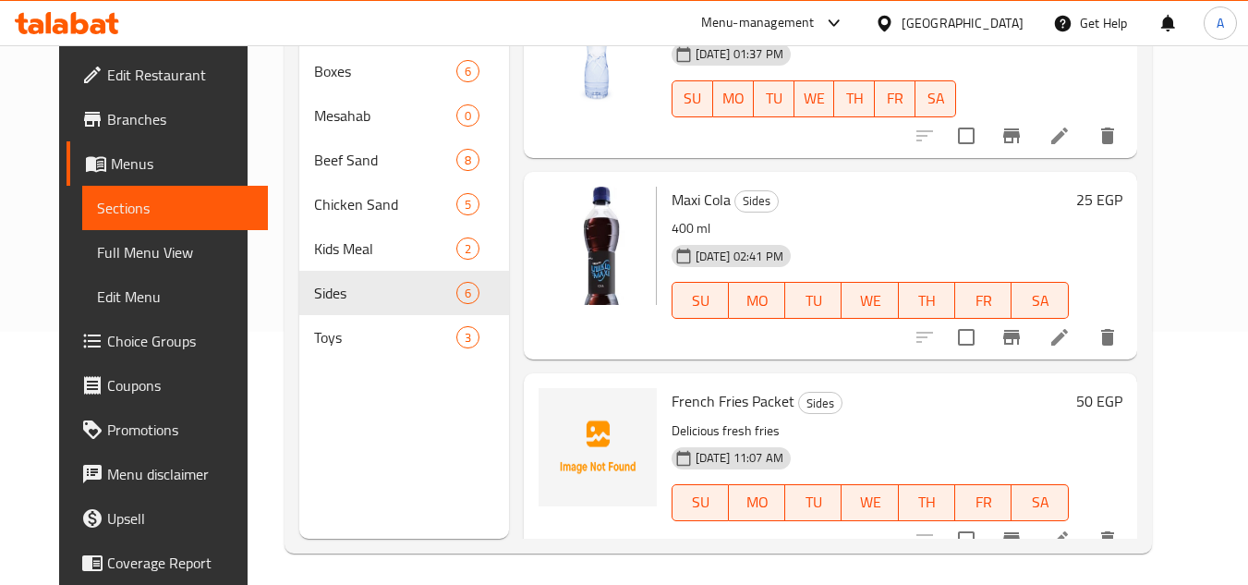
scroll to position [259, 0]
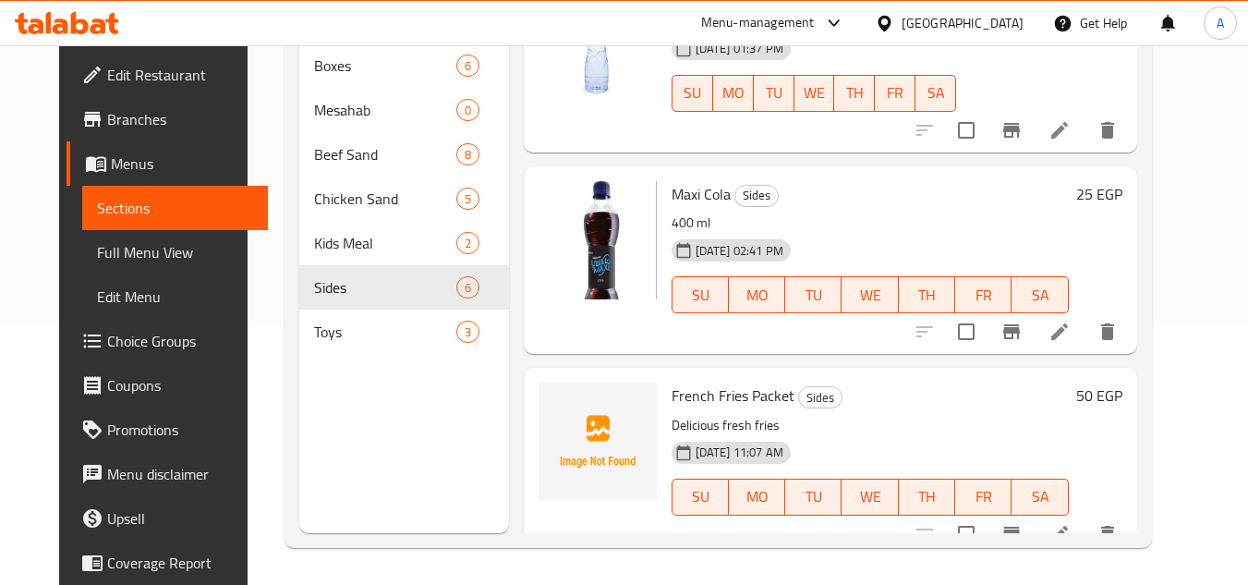
click at [696, 180] on span "Maxi Cola" at bounding box center [700, 194] width 59 height 28
copy h6 "Maxi Cola"
click at [676, 180] on span "Maxi Cola" at bounding box center [700, 194] width 59 height 28
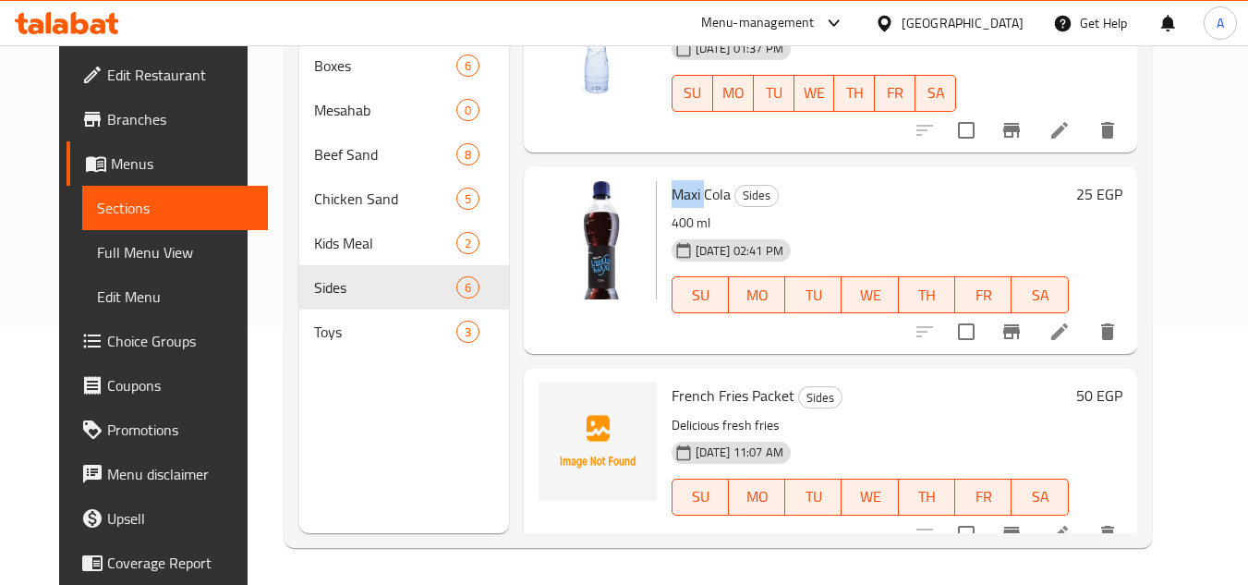
click at [676, 180] on span "Maxi Cola" at bounding box center [700, 194] width 59 height 28
click at [726, 381] on span "French Fries Packet" at bounding box center [732, 395] width 123 height 28
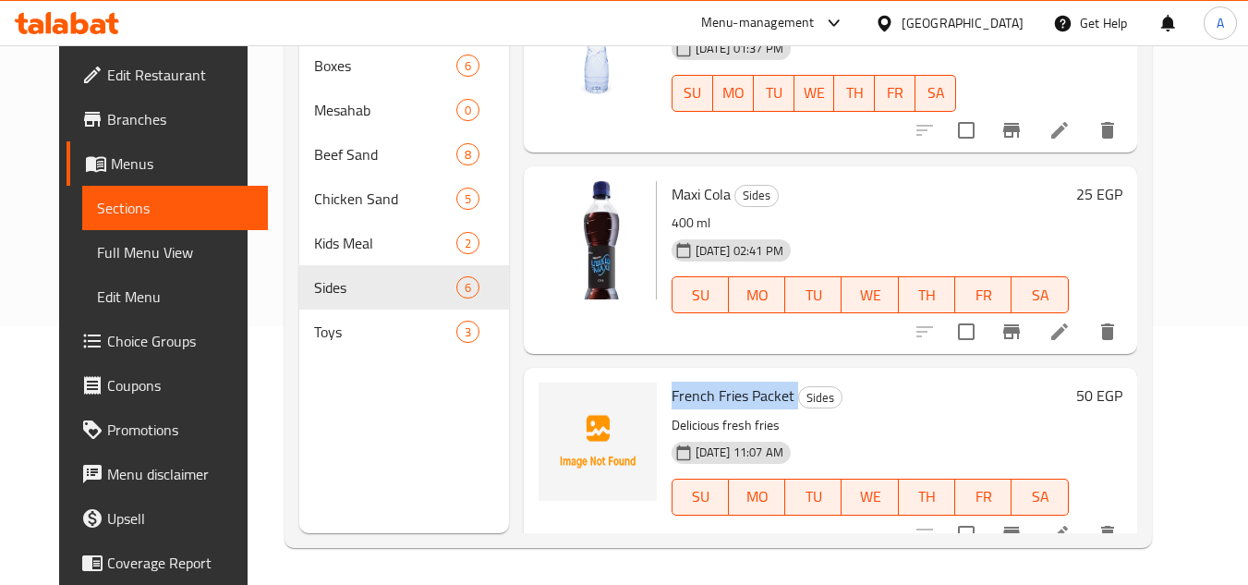
copy h6 "French Fries Packet"
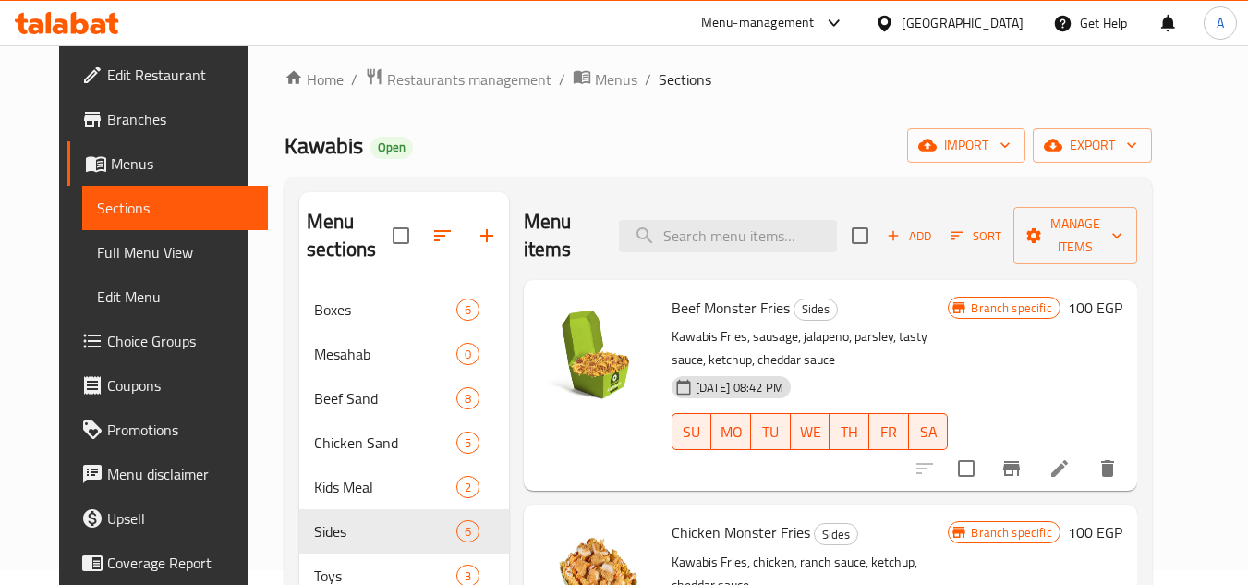
scroll to position [0, 0]
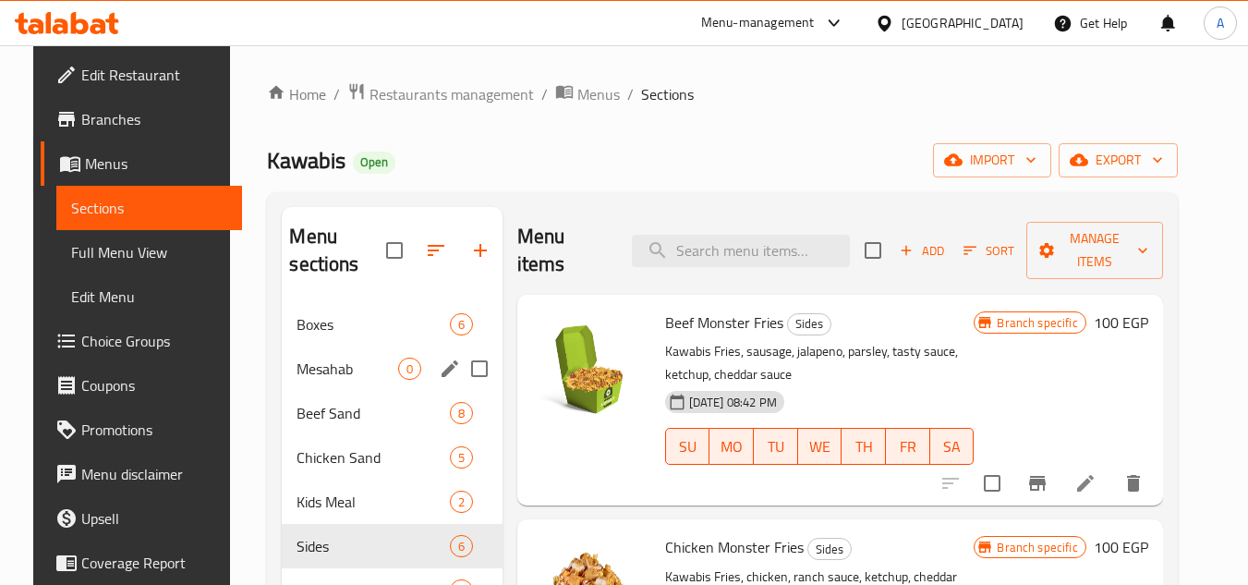
click at [333, 325] on span "Boxes" at bounding box center [372, 324] width 152 height 22
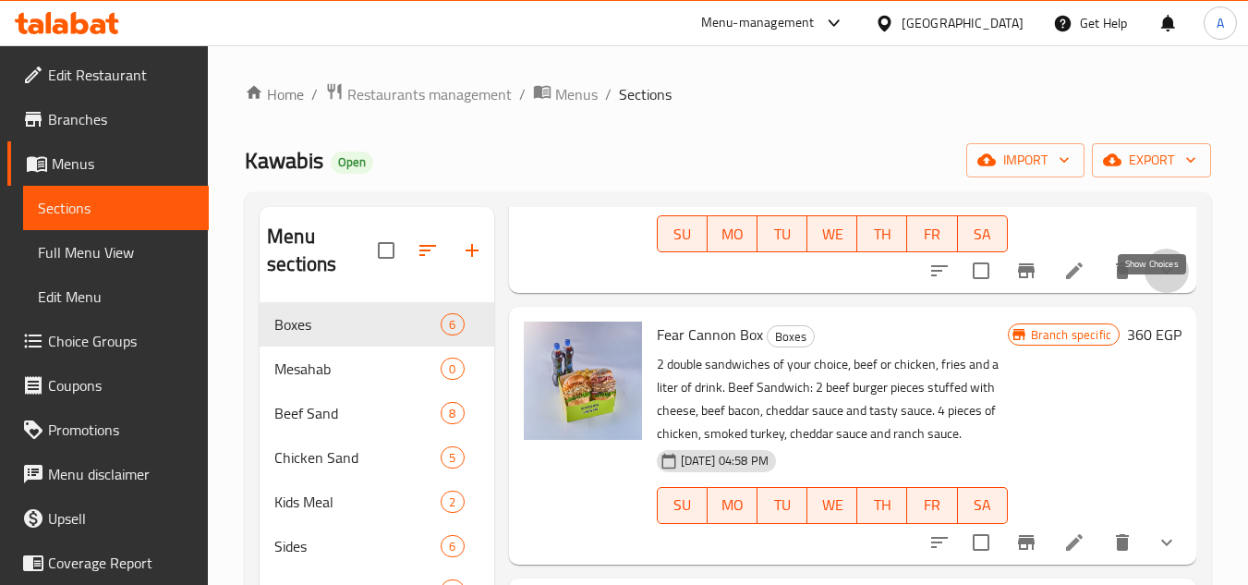
click at [1155, 282] on icon "show more" at bounding box center [1166, 271] width 22 height 22
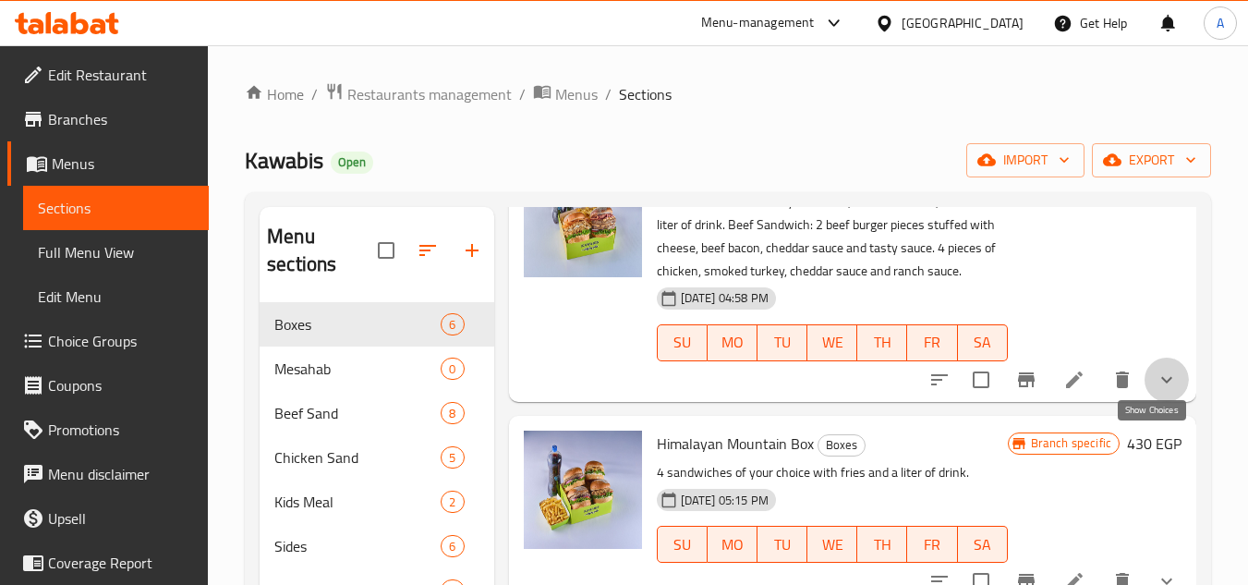
click at [1155, 391] on icon "show more" at bounding box center [1166, 380] width 22 height 22
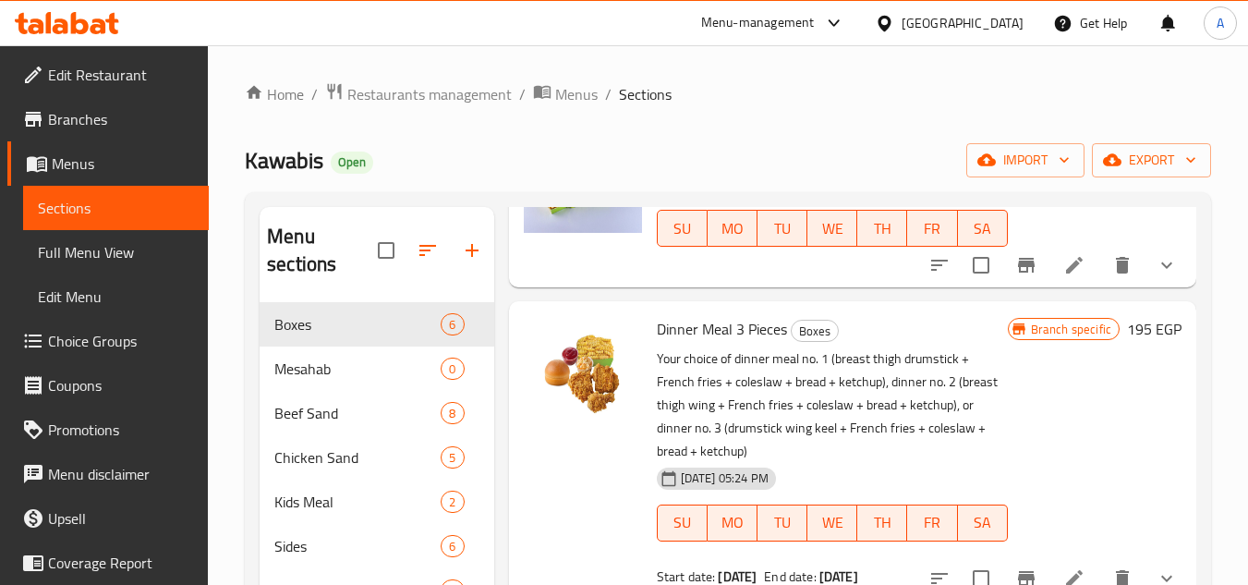
scroll to position [1108, 0]
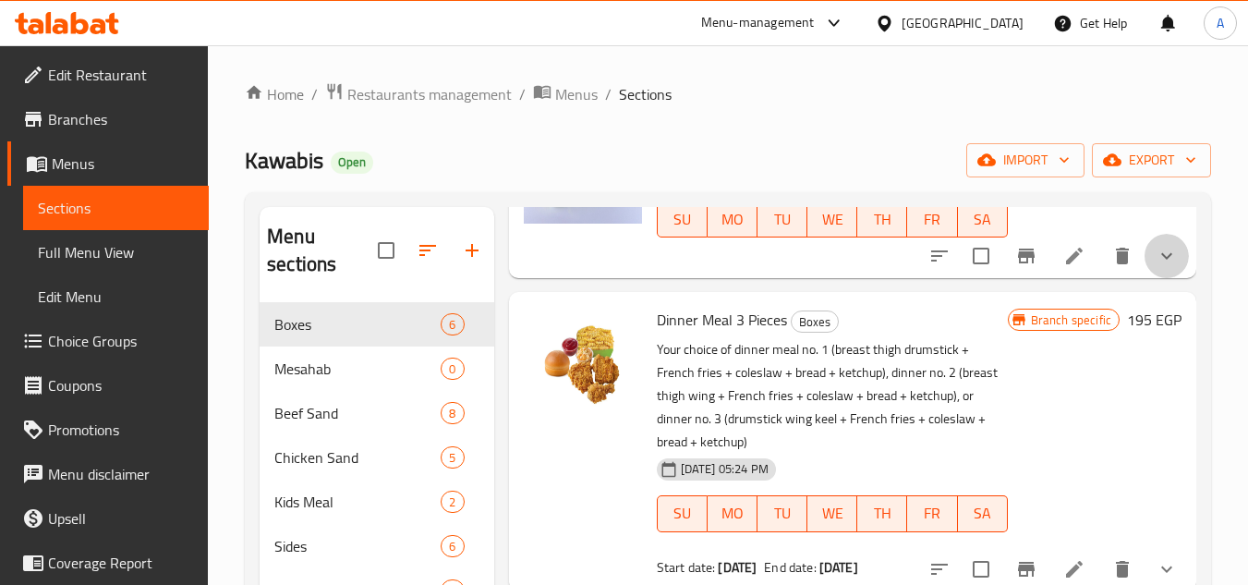
click at [1156, 278] on button "show more" at bounding box center [1166, 256] width 44 height 44
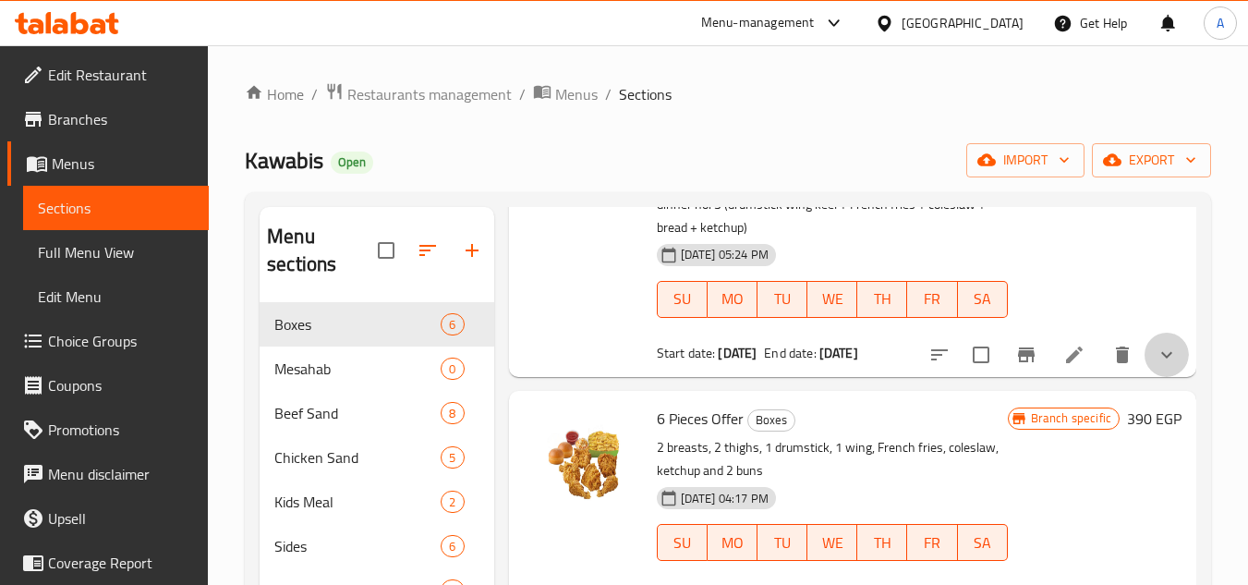
click at [1155, 366] on icon "show more" at bounding box center [1166, 355] width 22 height 22
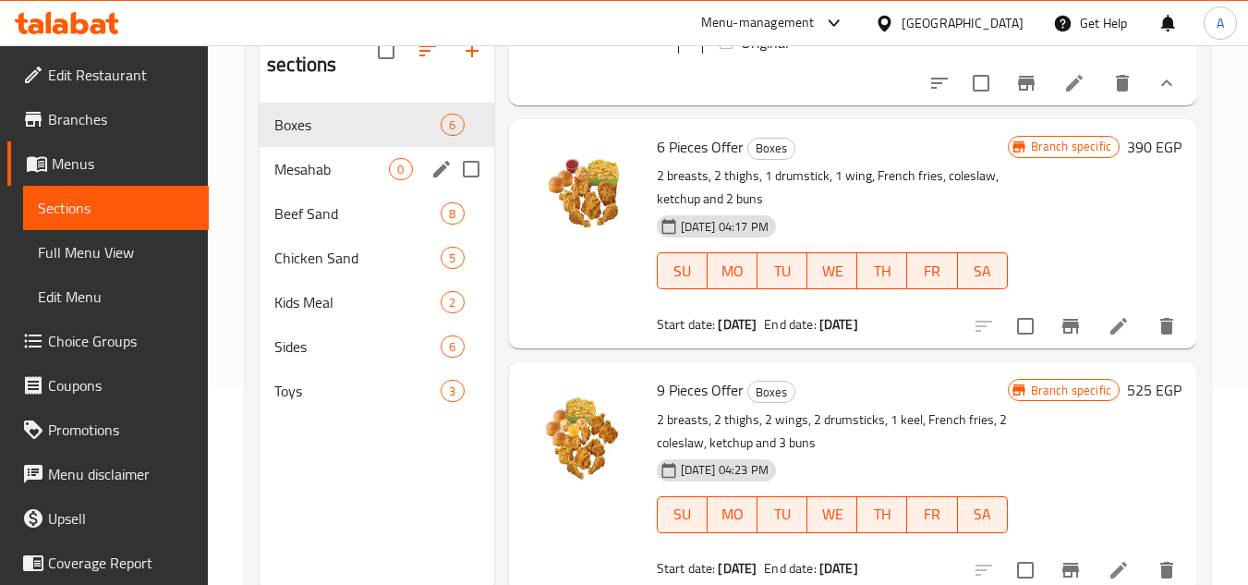
scroll to position [166, 0]
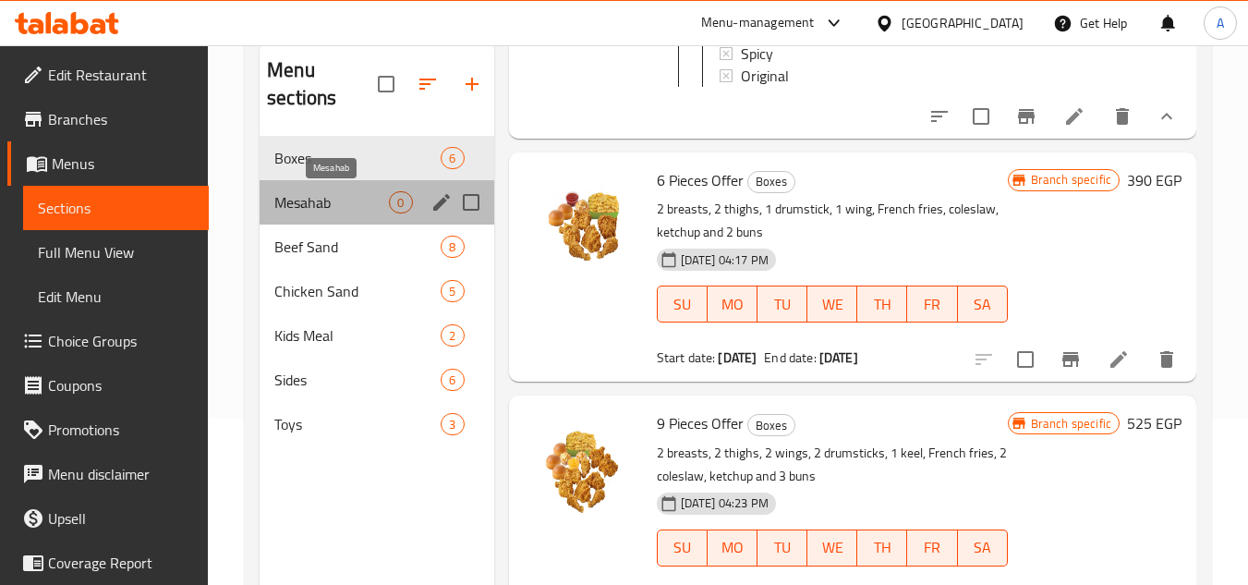
click at [343, 207] on span "Mesahab" at bounding box center [331, 202] width 115 height 22
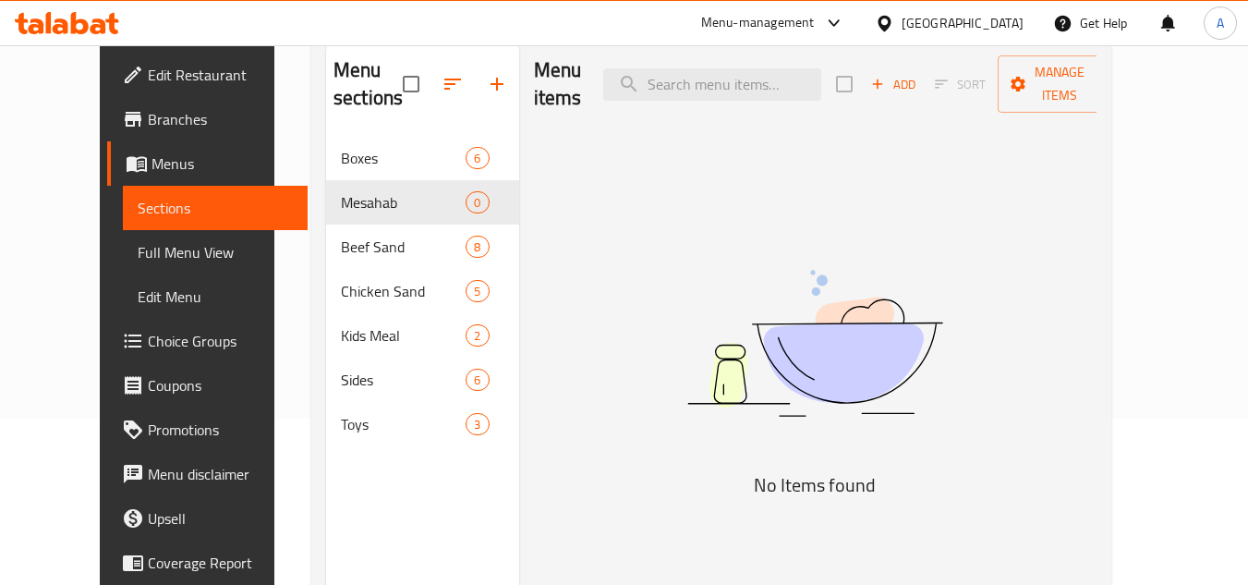
click at [341, 244] on span "Beef Sand" at bounding box center [403, 247] width 125 height 22
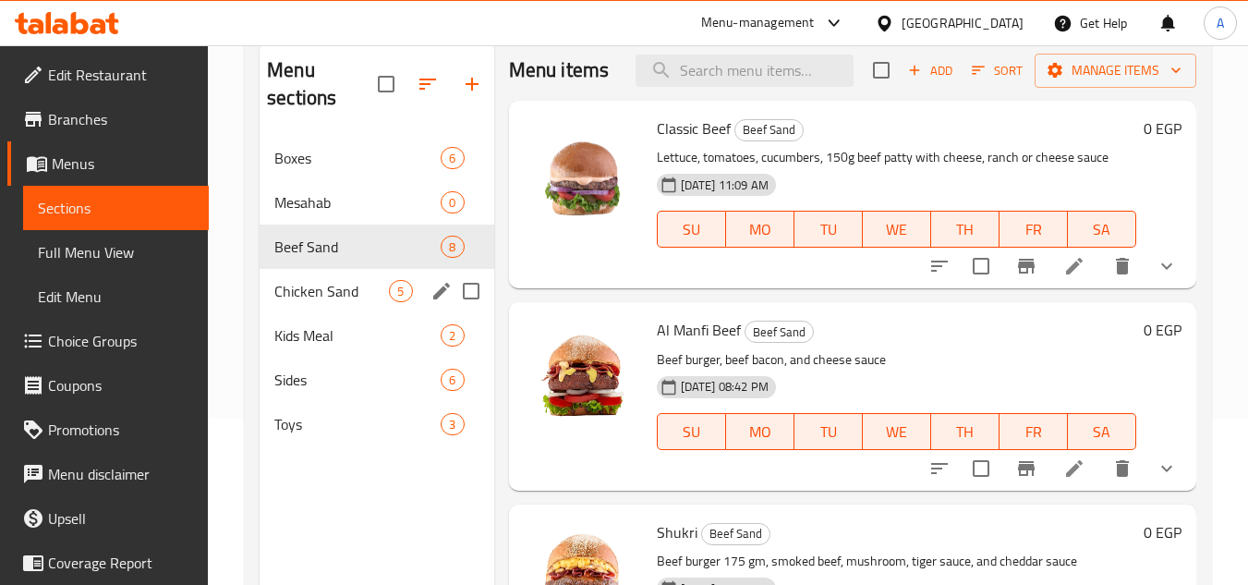
click at [315, 276] on div "Chicken Sand 5" at bounding box center [377, 291] width 234 height 44
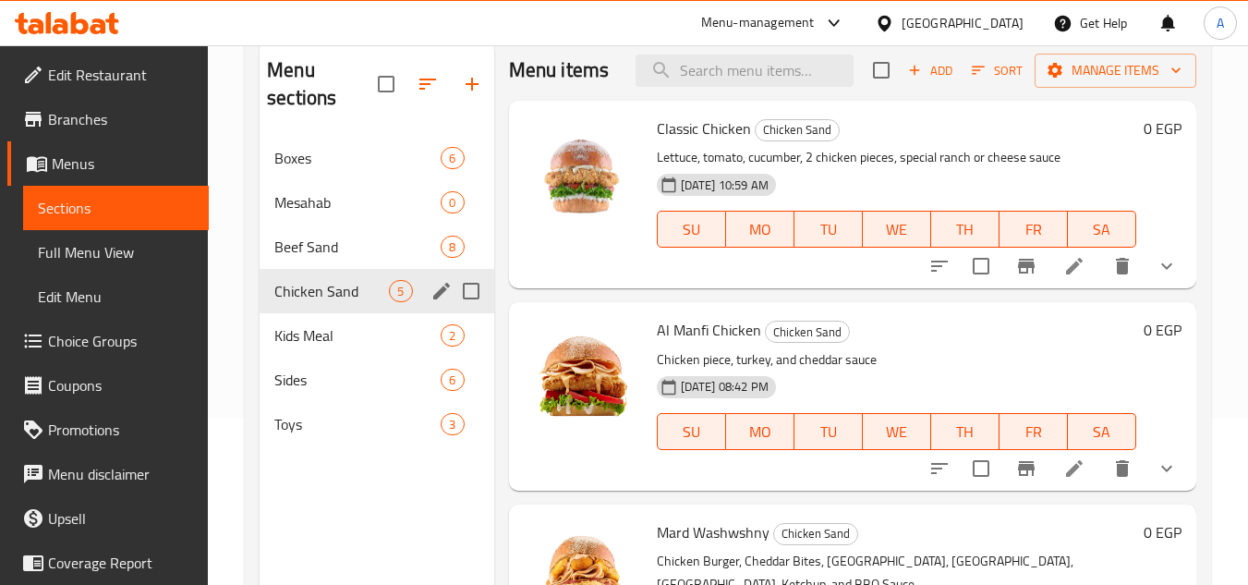
click at [314, 303] on div "Chicken Sand 5" at bounding box center [377, 291] width 234 height 44
click at [315, 321] on div "Kids Meal 2" at bounding box center [377, 335] width 234 height 44
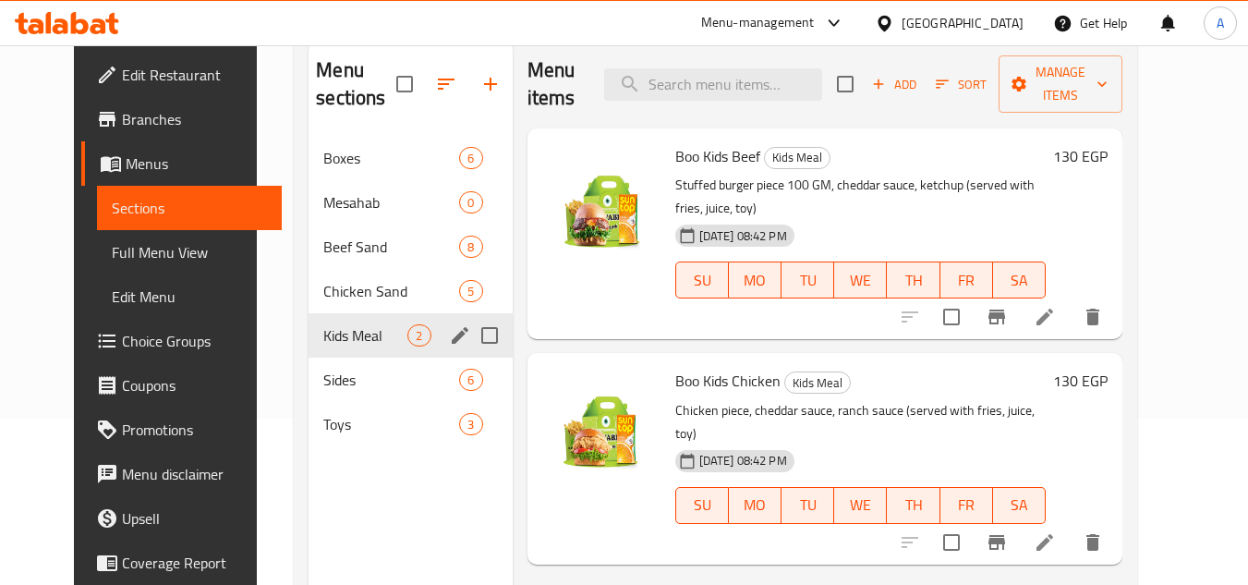
click at [319, 353] on div "Kids Meal 2" at bounding box center [409, 335] width 203 height 44
click at [321, 362] on div "Sides 6" at bounding box center [409, 379] width 203 height 44
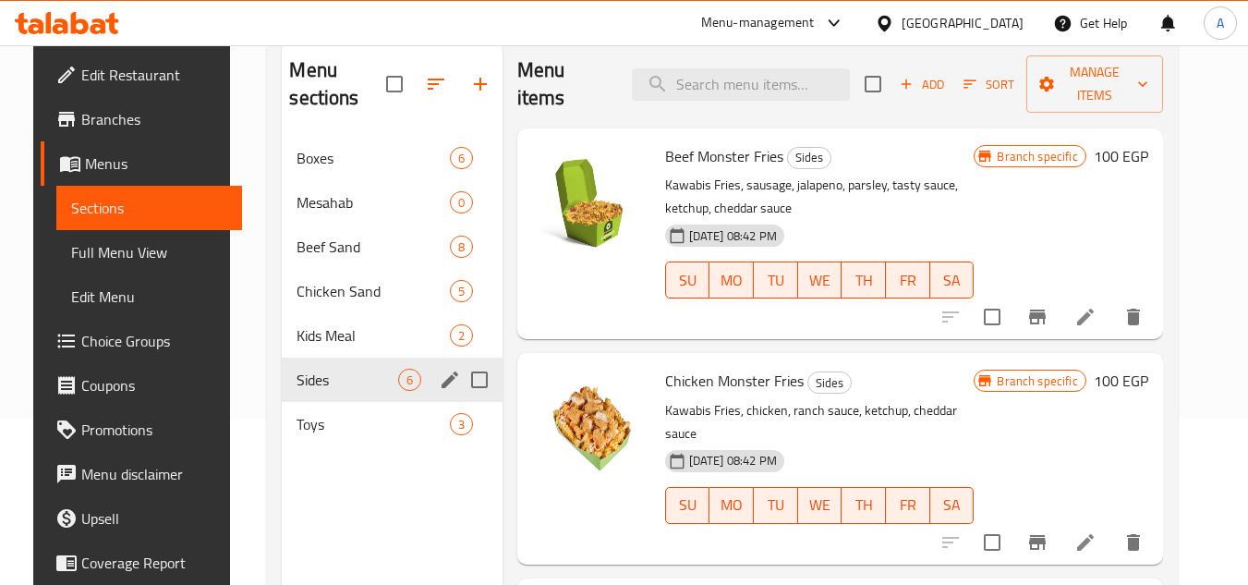
click at [319, 397] on div "Sides 6" at bounding box center [392, 379] width 220 height 44
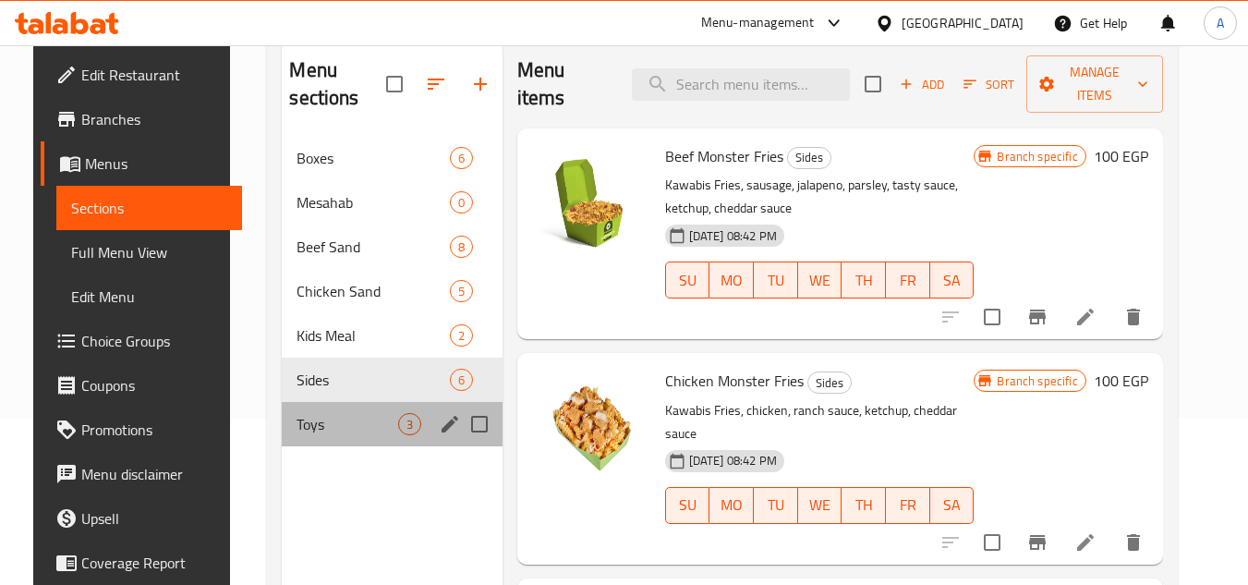
click at [317, 404] on div "Toys 3" at bounding box center [392, 424] width 220 height 44
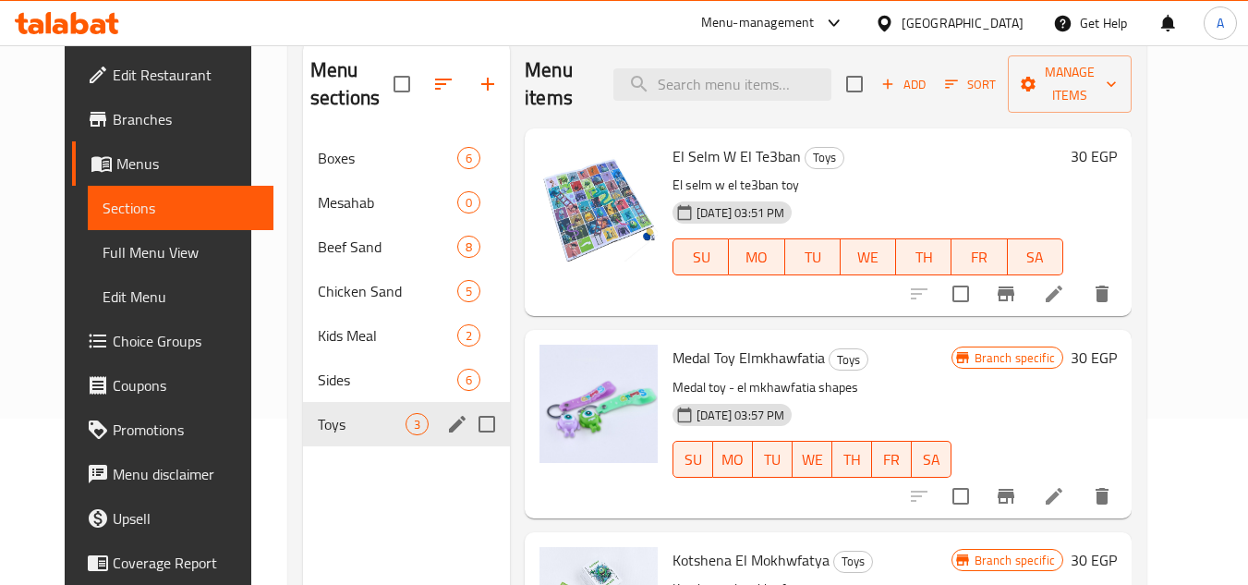
click at [318, 414] on span "Toys" at bounding box center [362, 424] width 88 height 22
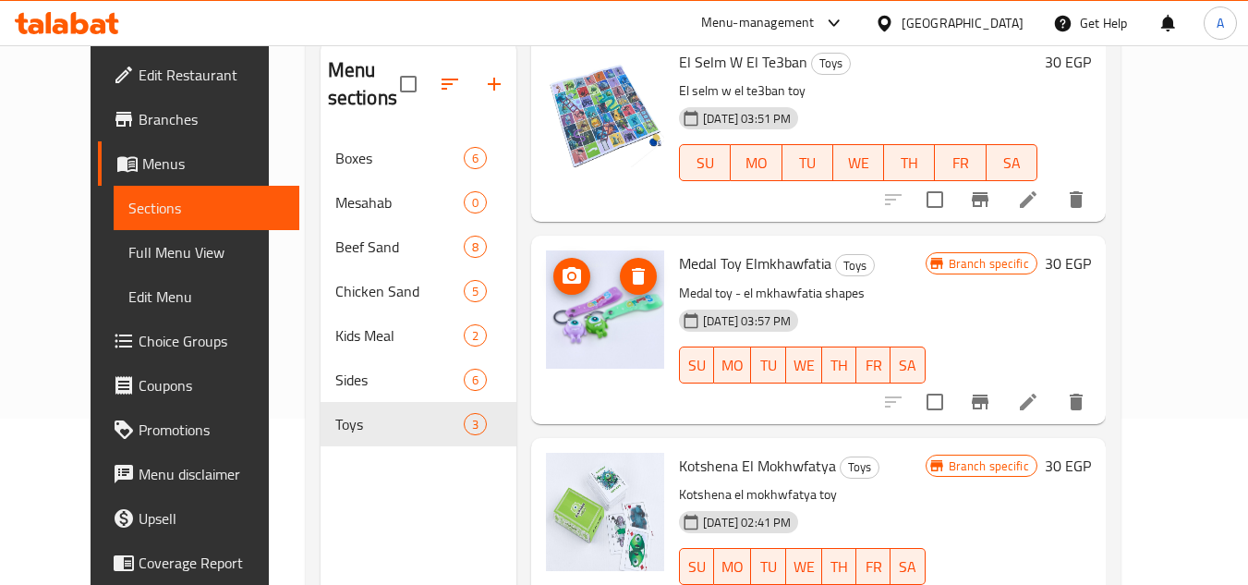
scroll to position [259, 0]
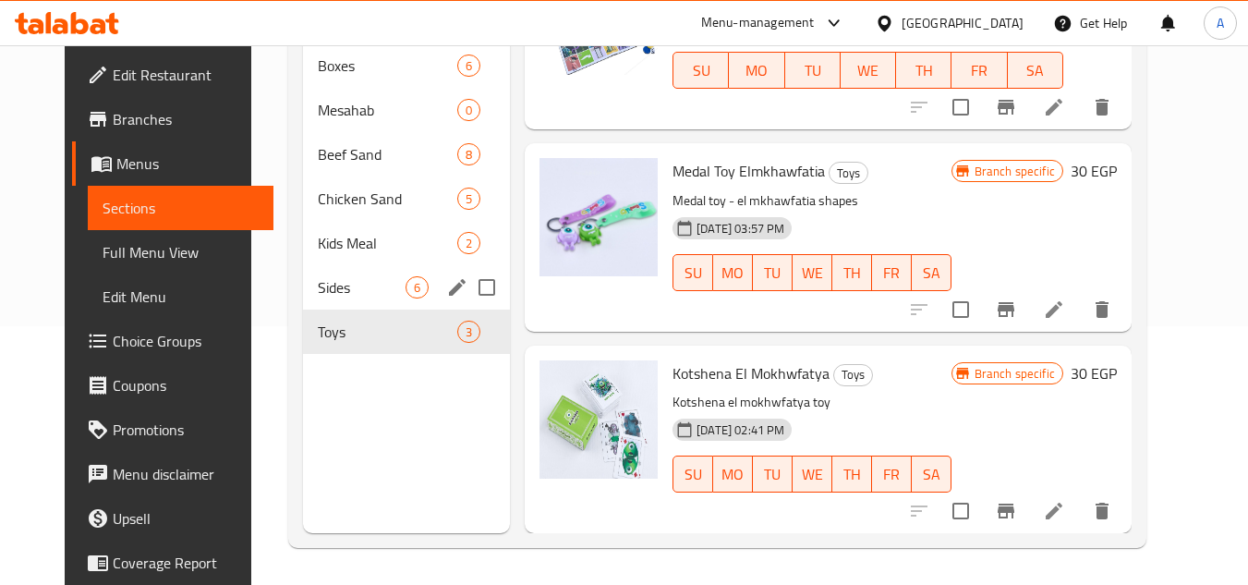
click at [318, 292] on span "Sides" at bounding box center [362, 287] width 88 height 22
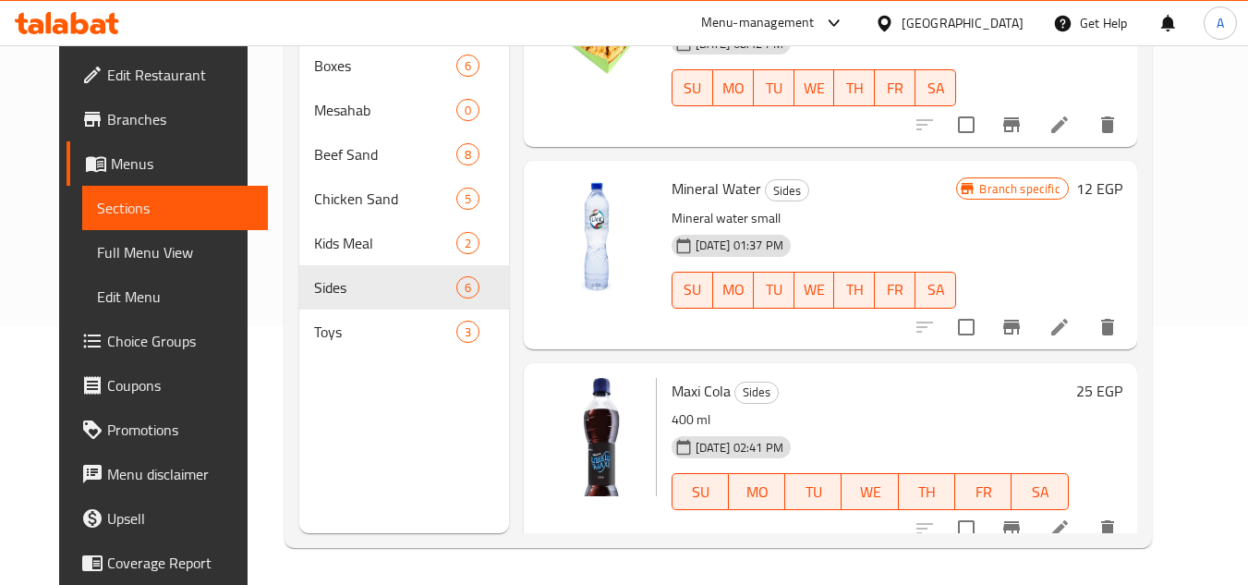
scroll to position [723, 0]
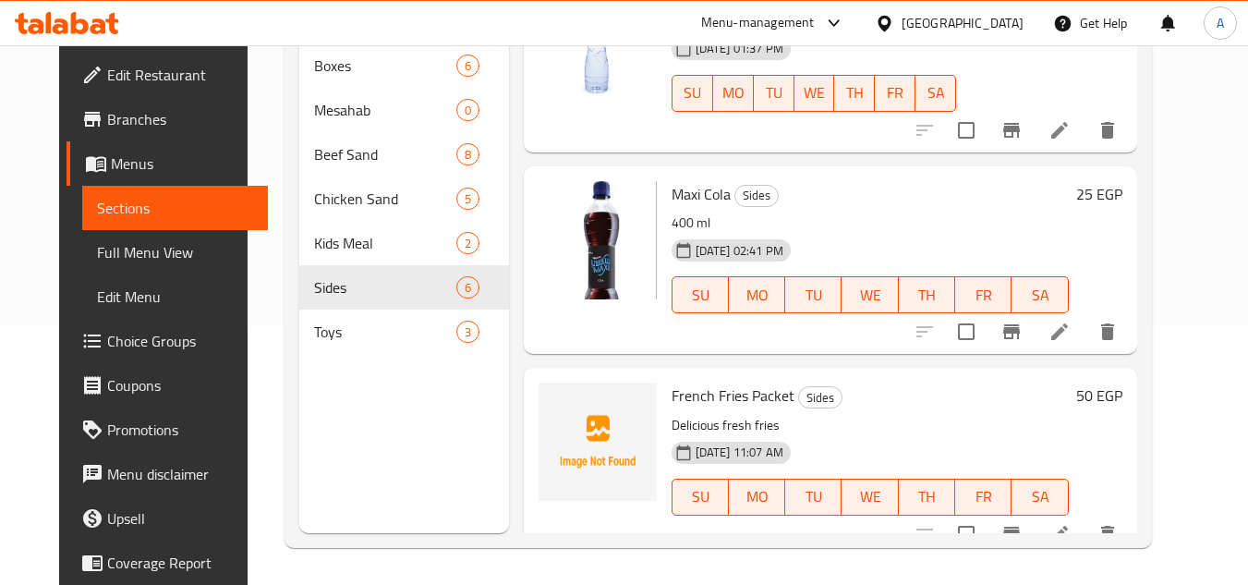
click at [736, 381] on span "French Fries Packet" at bounding box center [732, 395] width 123 height 28
copy h6 "French Fries Packet"
click at [671, 180] on span "Maxi Cola" at bounding box center [700, 194] width 59 height 28
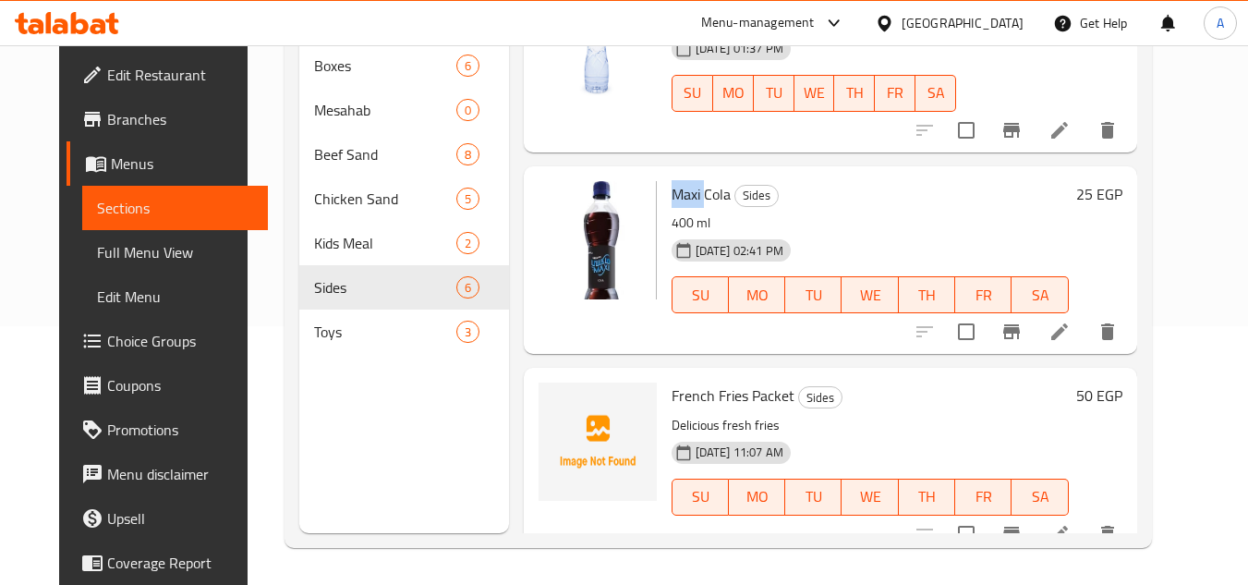
click at [671, 180] on span "Maxi Cola" at bounding box center [700, 194] width 59 height 28
copy h6 "Maxi Cola"
click at [721, 381] on span "French Fries Packet" at bounding box center [732, 395] width 123 height 28
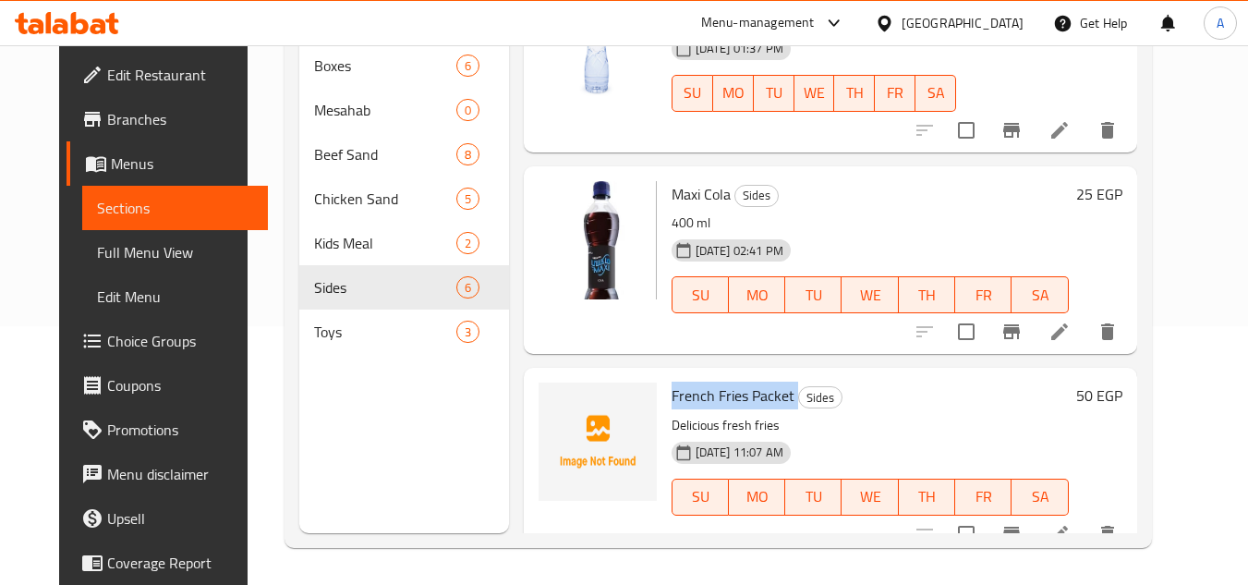
click at [721, 381] on span "French Fries Packet" at bounding box center [732, 395] width 123 height 28
copy h6 "French Fries Packet"
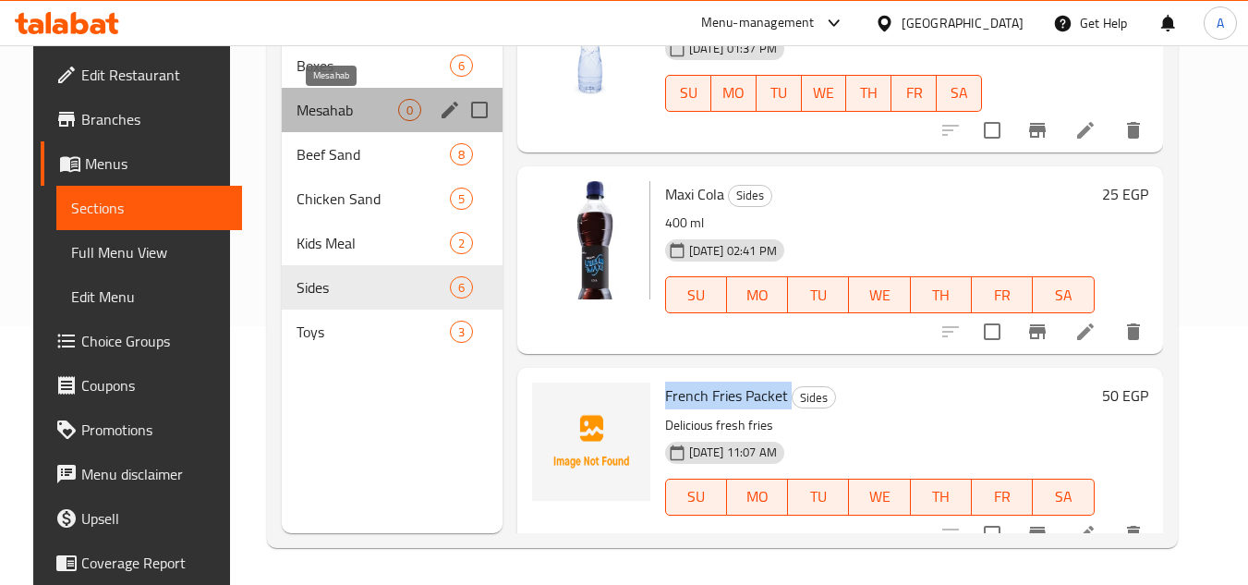
click at [296, 111] on span "Mesahab" at bounding box center [346, 110] width 101 height 22
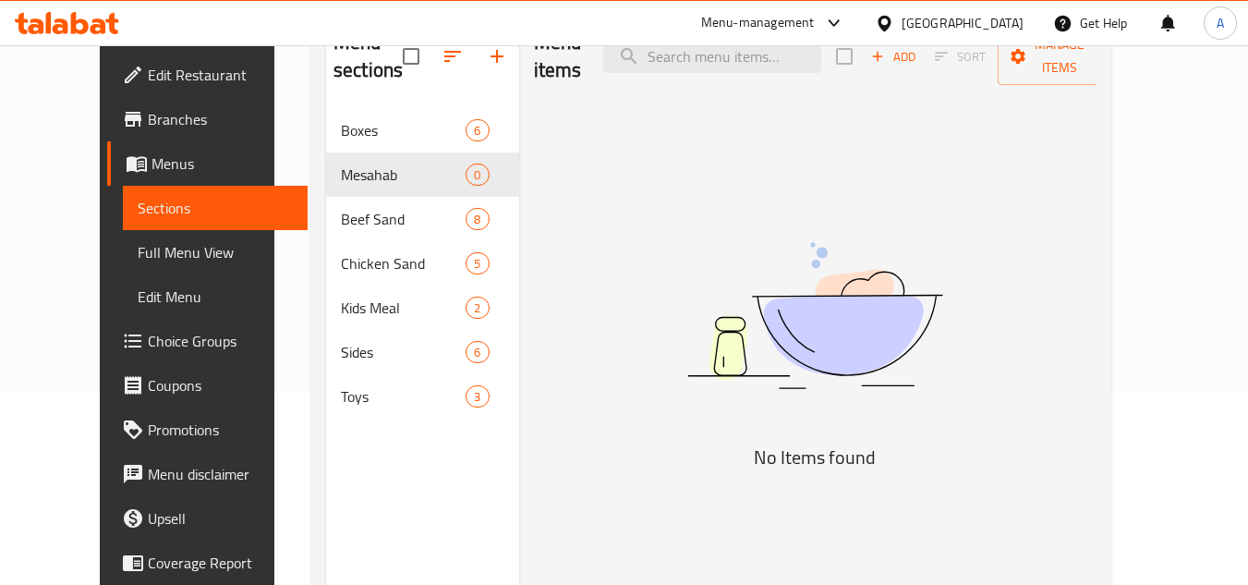
scroll to position [259, 0]
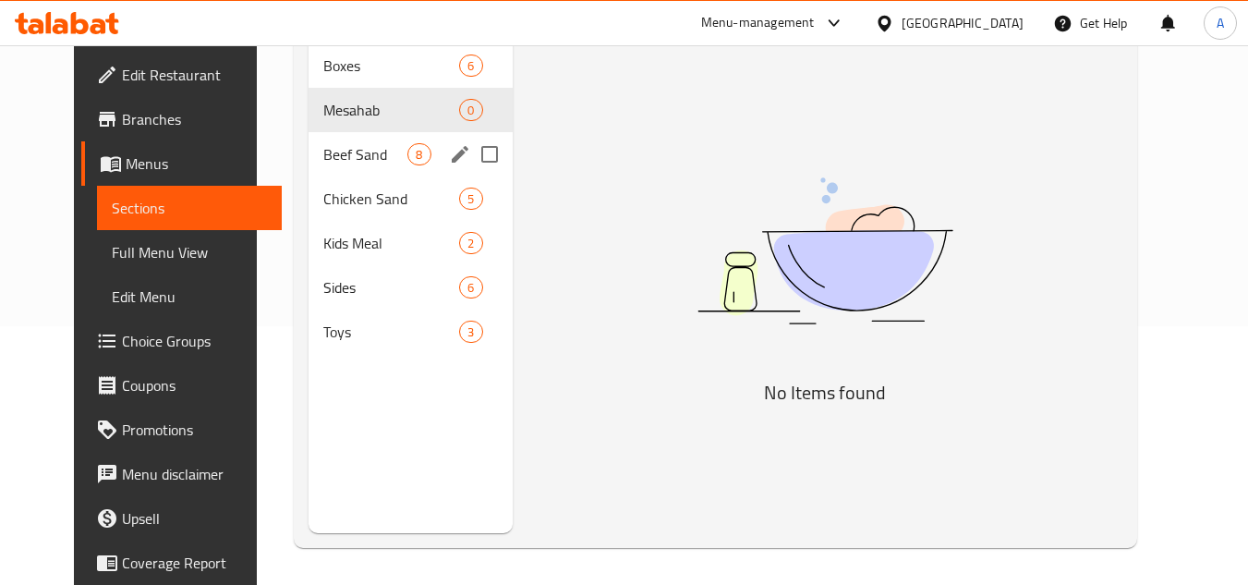
click at [308, 181] on div "Chicken Sand 5" at bounding box center [409, 198] width 203 height 44
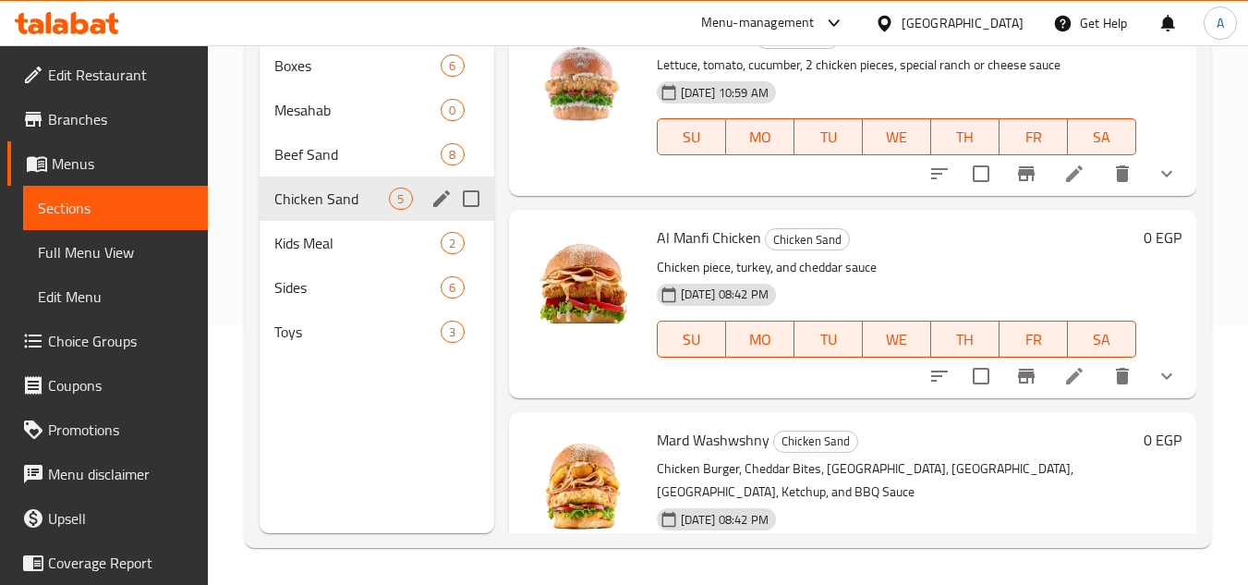
click at [314, 149] on span "Beef Sand" at bounding box center [357, 154] width 166 height 22
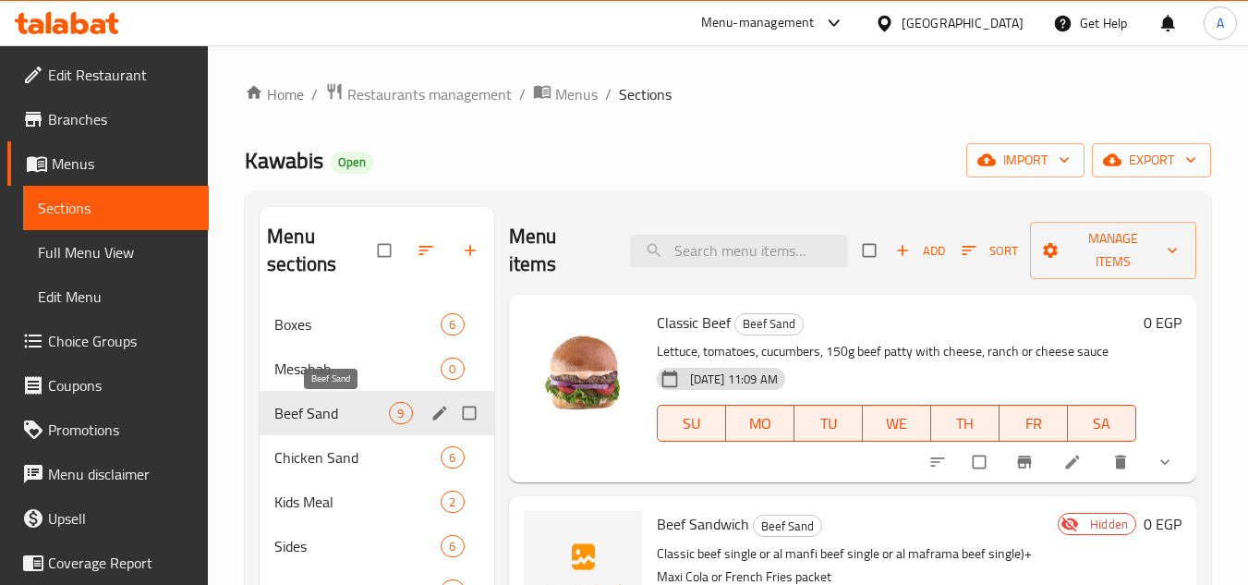
click at [337, 414] on span "Beef Sand" at bounding box center [331, 413] width 115 height 22
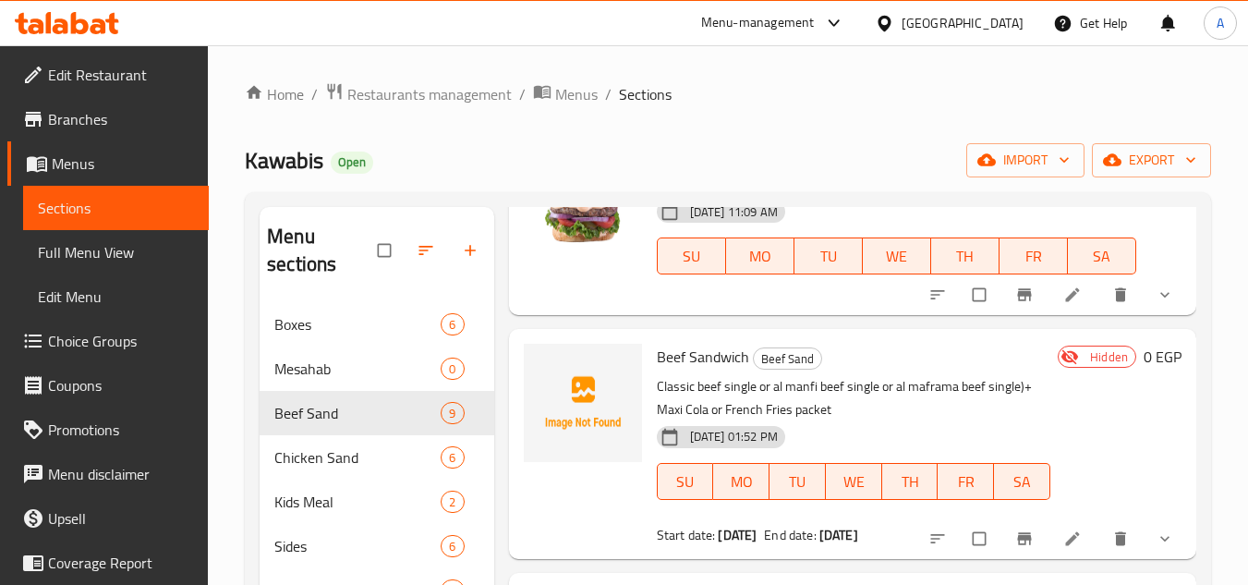
scroll to position [185, 0]
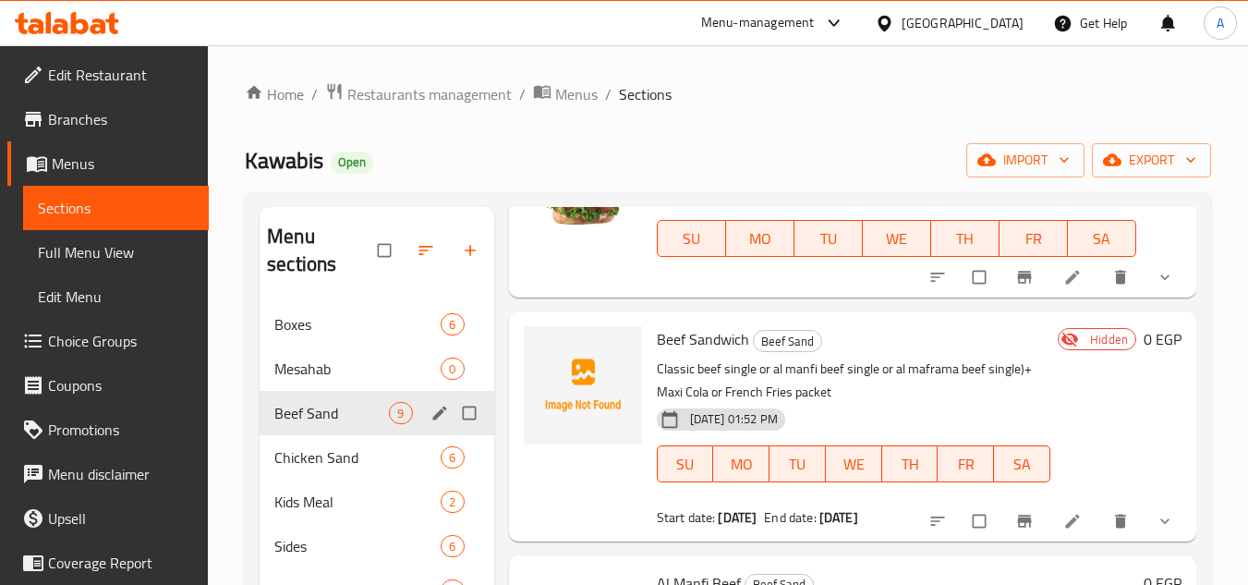
click at [317, 425] on div "Beef Sand 9" at bounding box center [377, 413] width 234 height 44
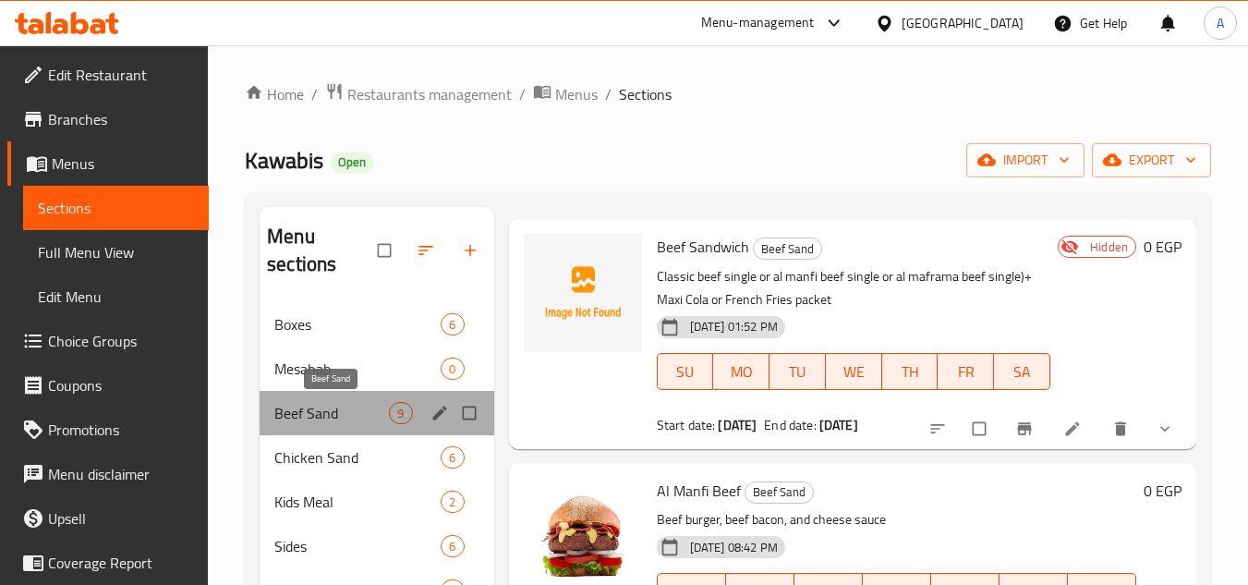
click at [324, 413] on span "Beef Sand" at bounding box center [331, 413] width 115 height 22
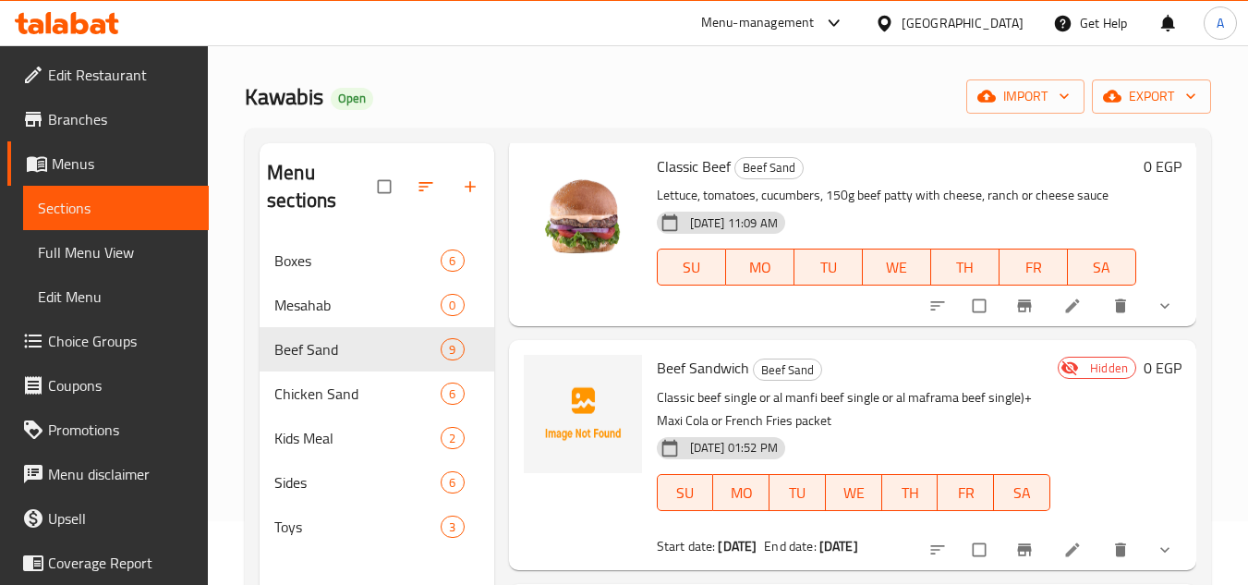
scroll to position [185, 0]
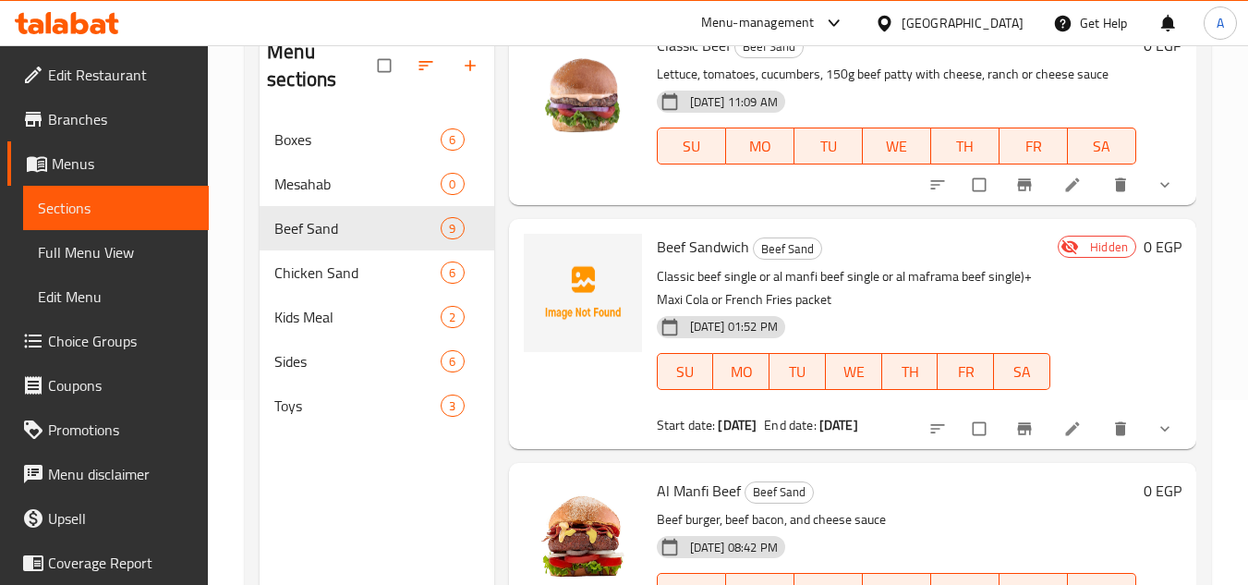
click at [1063, 429] on icon at bounding box center [1072, 428] width 18 height 18
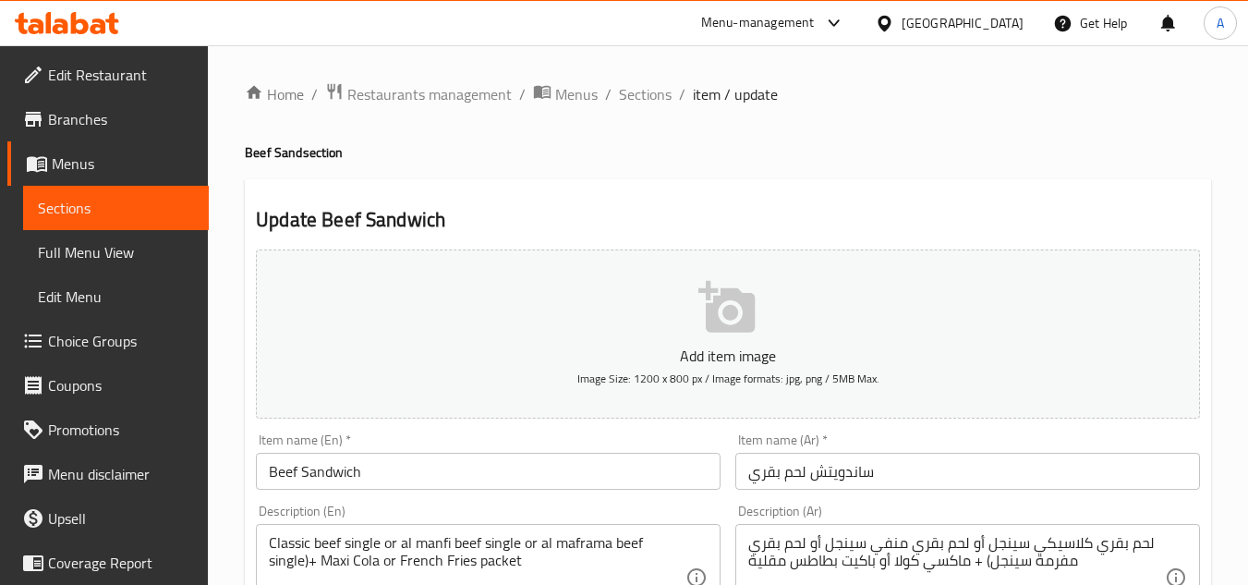
click at [97, 194] on link "Sections" at bounding box center [116, 208] width 186 height 44
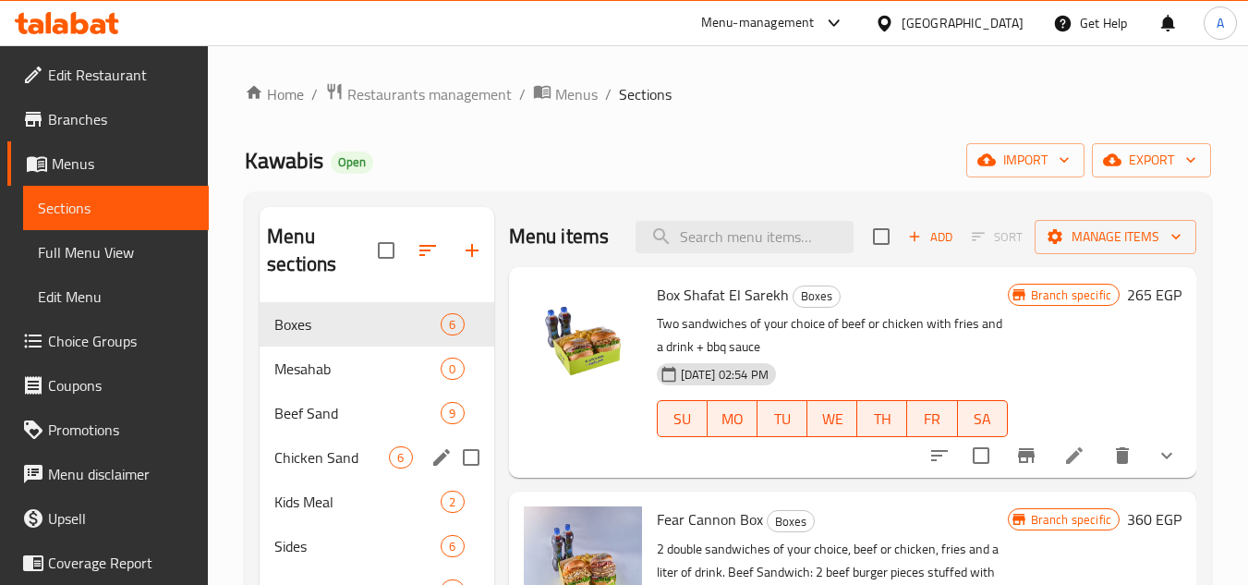
click at [332, 454] on span "Chicken Sand" at bounding box center [331, 457] width 115 height 22
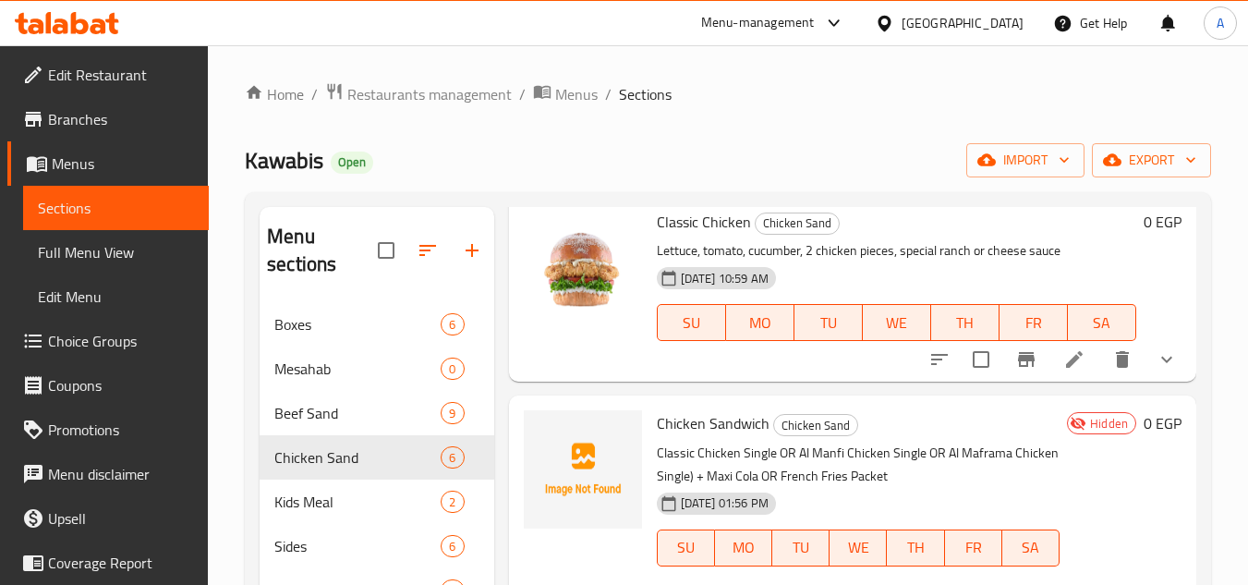
scroll to position [185, 0]
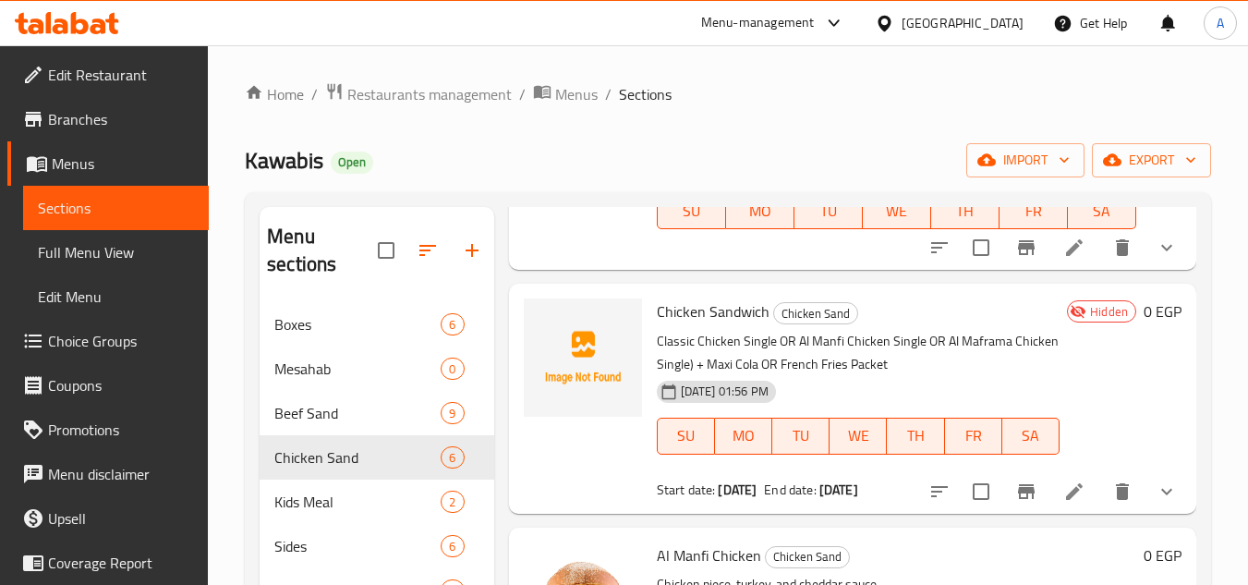
click at [1071, 502] on icon at bounding box center [1074, 491] width 22 height 22
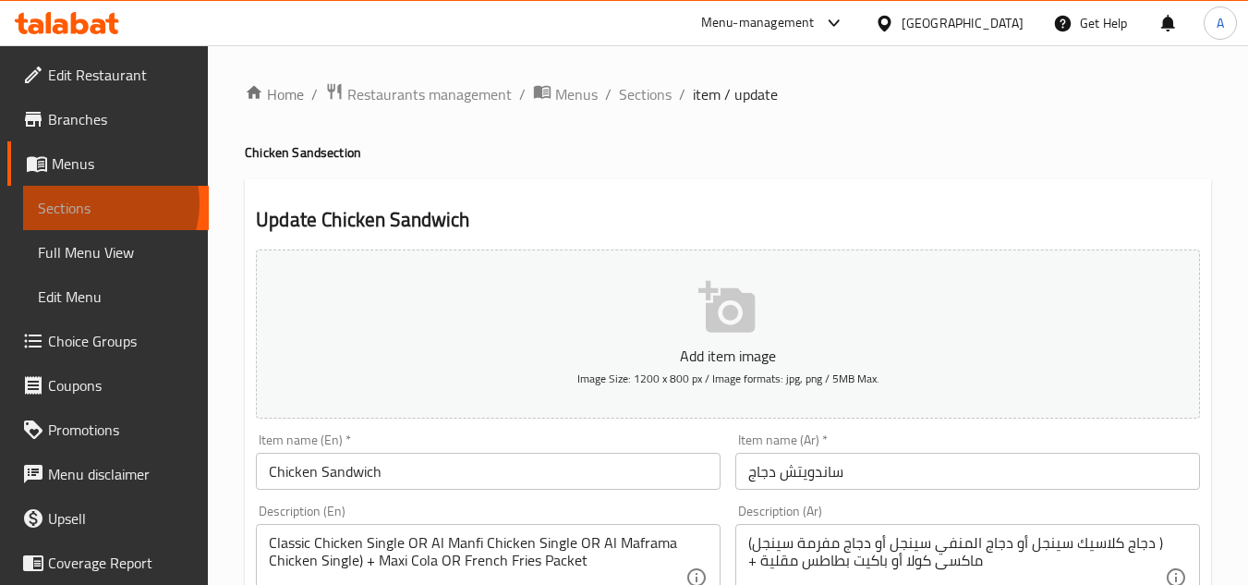
click at [94, 203] on span "Sections" at bounding box center [116, 208] width 156 height 22
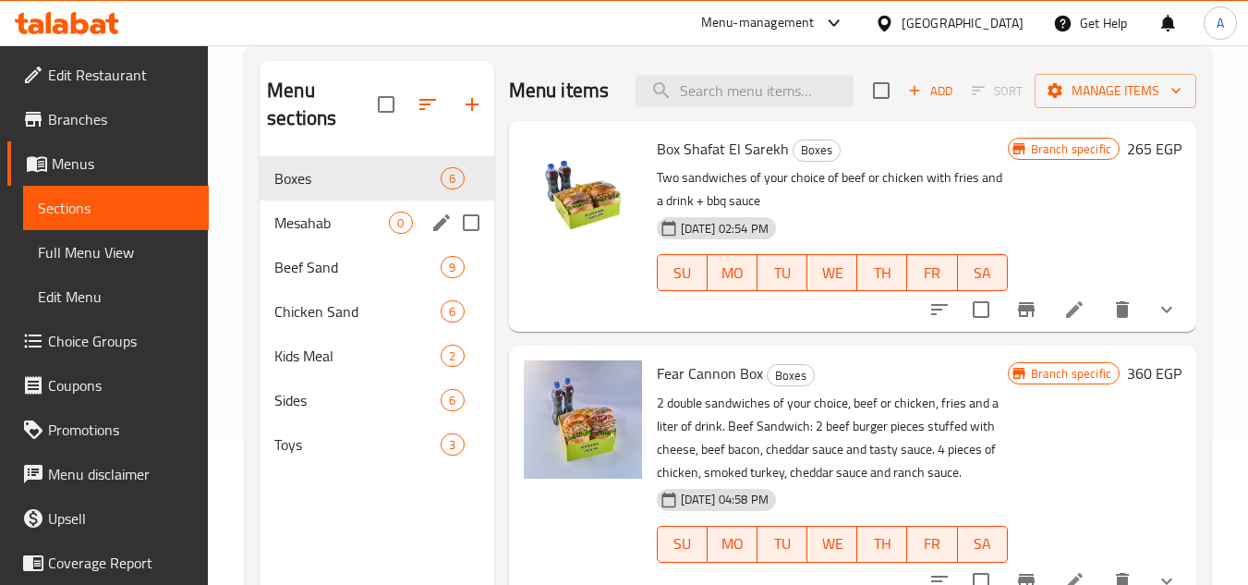
scroll to position [259, 0]
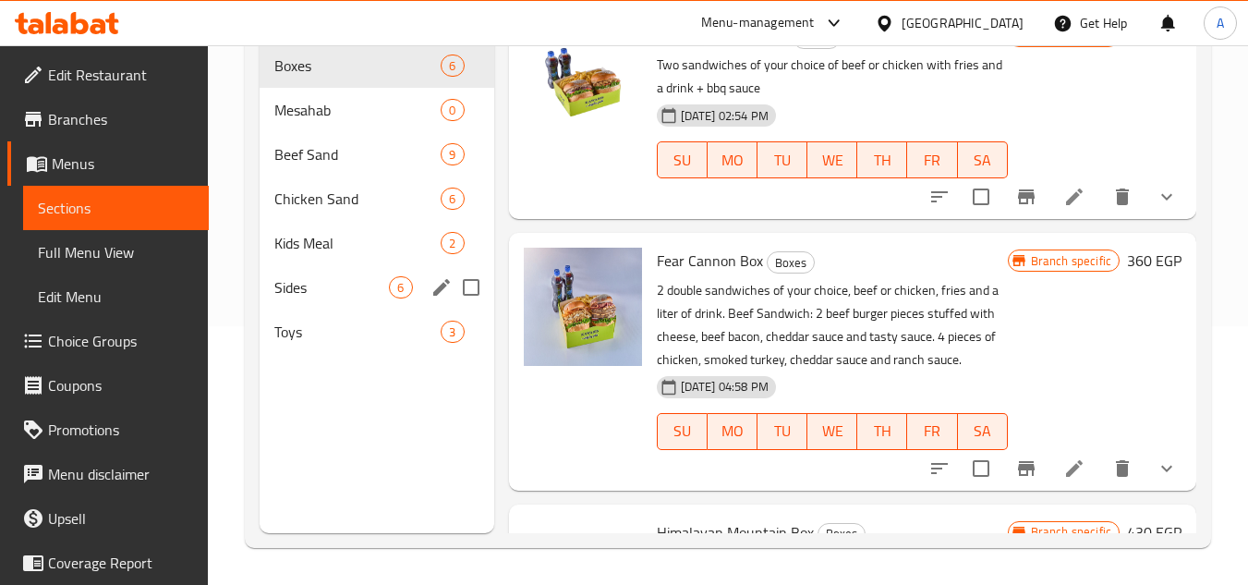
click at [320, 277] on span "Sides" at bounding box center [331, 287] width 115 height 22
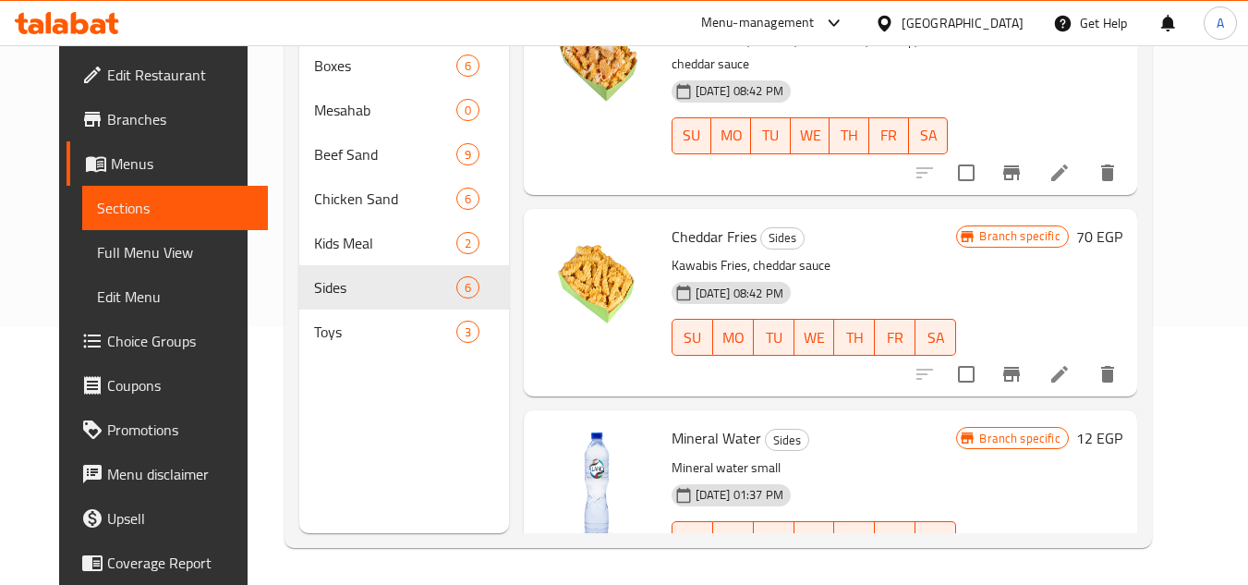
scroll to position [647, 0]
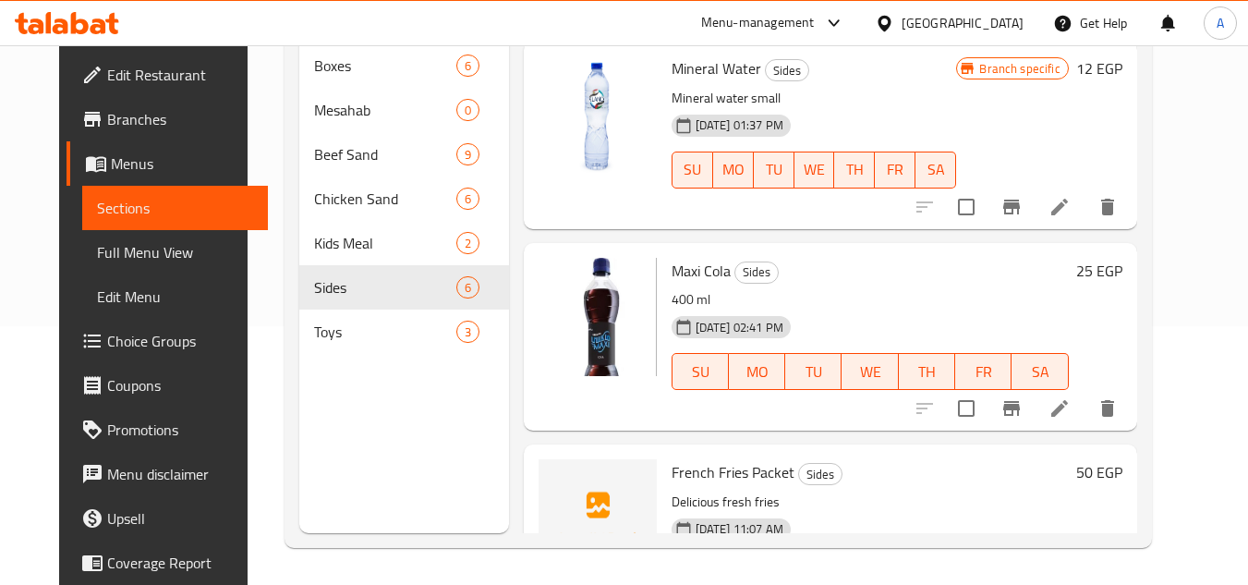
click at [675, 257] on span "Maxi Cola" at bounding box center [700, 271] width 59 height 28
copy h6 "Maxi Cola"
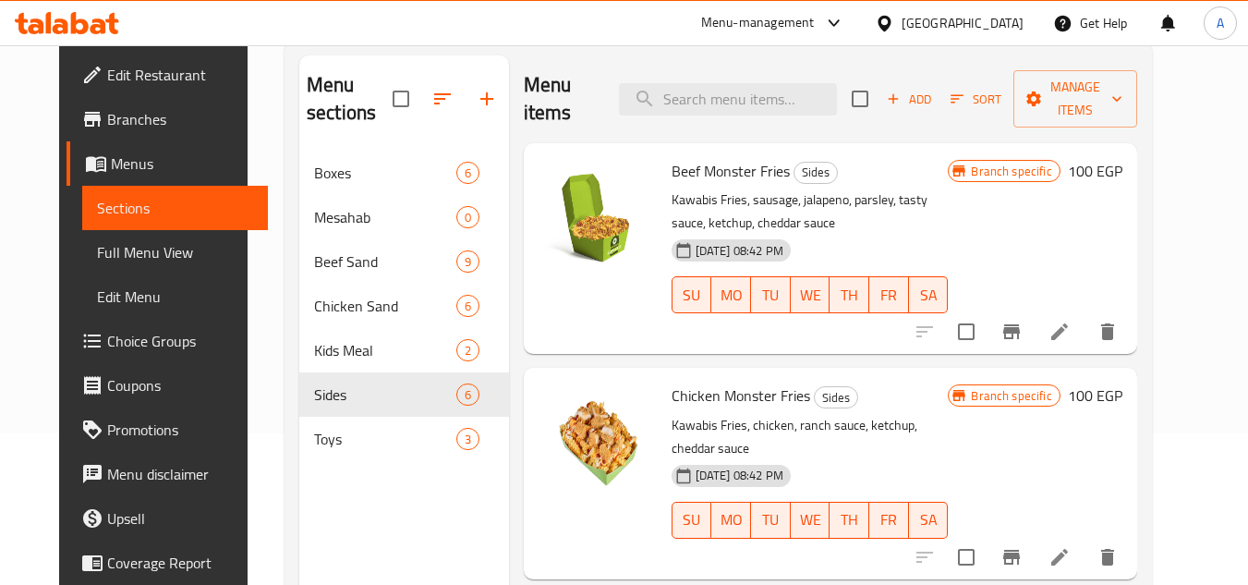
scroll to position [0, 0]
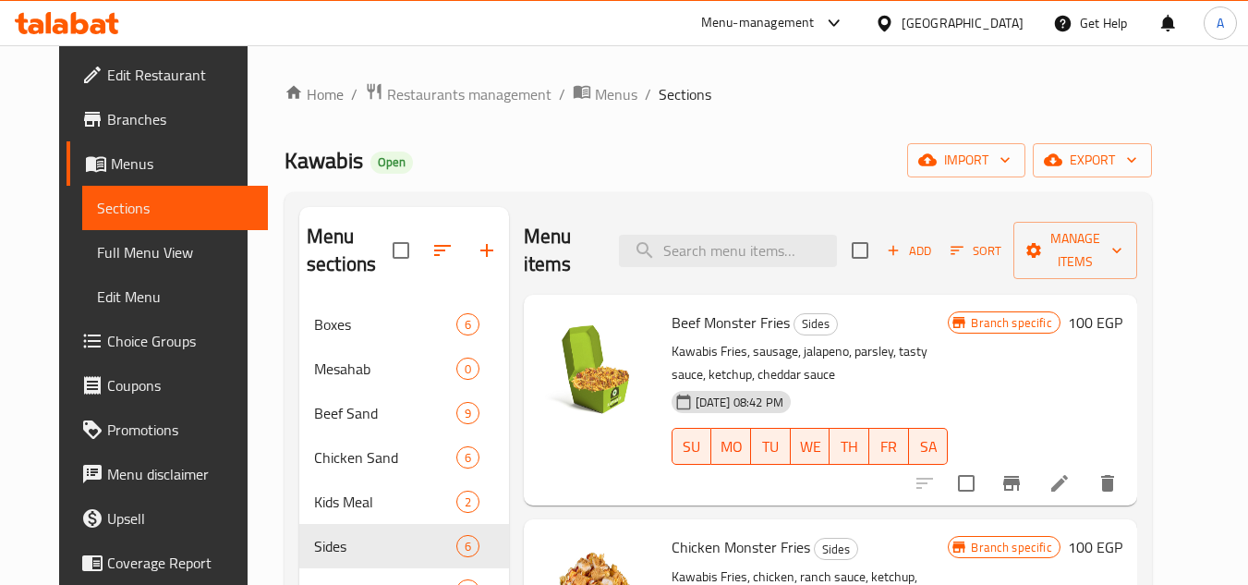
click at [471, 47] on div "Home / Restaurants management / Menus / Sections Kawabis Open import export Men…" at bounding box center [718, 444] width 941 height 798
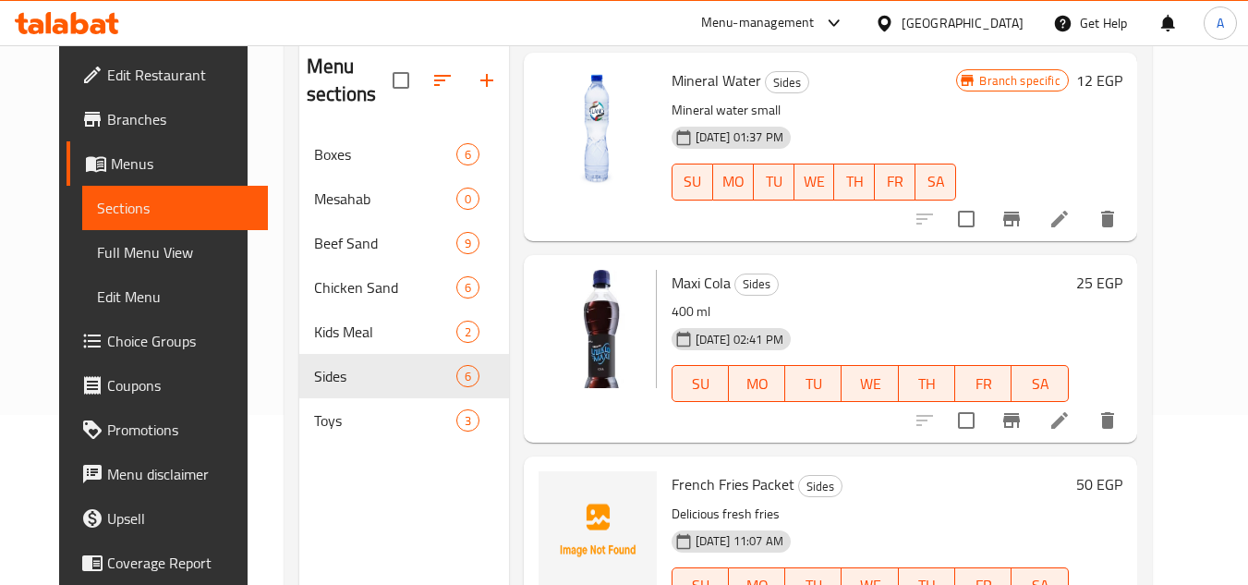
scroll to position [185, 0]
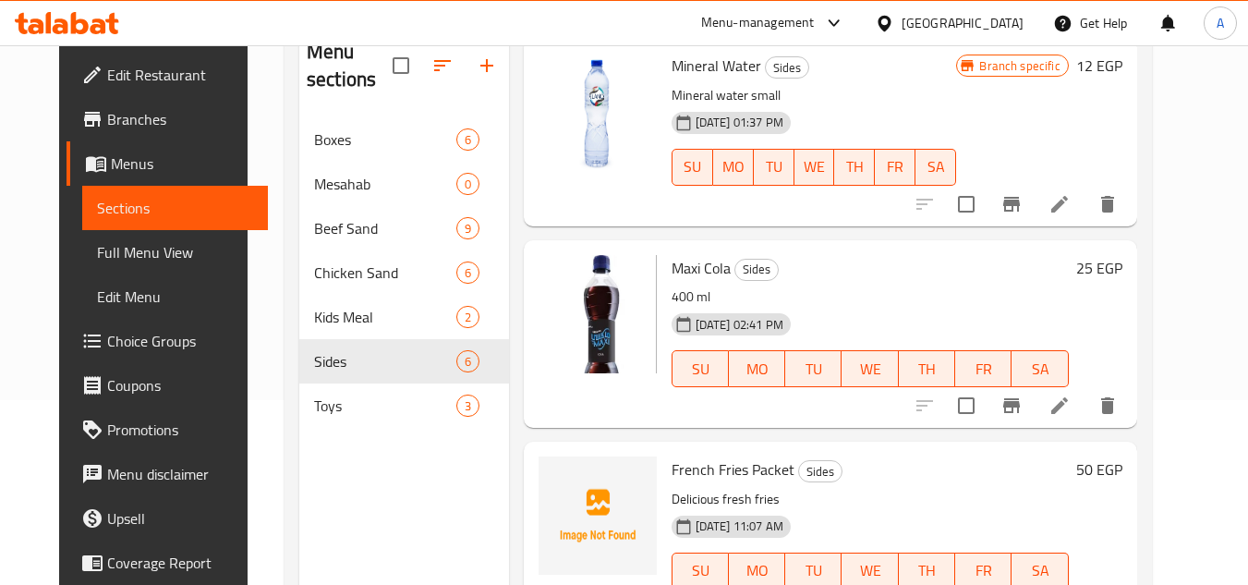
click at [691, 254] on span "Maxi Cola" at bounding box center [700, 268] width 59 height 28
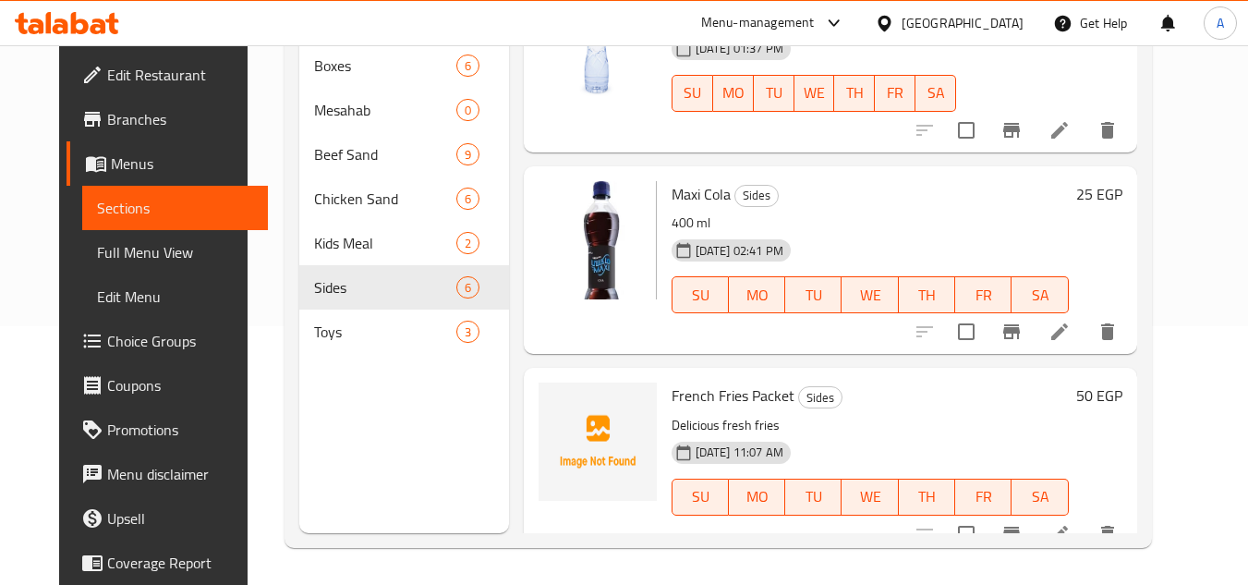
click at [706, 381] on span "French Fries Packet" at bounding box center [732, 395] width 123 height 28
